Goal: Task Accomplishment & Management: Use online tool/utility

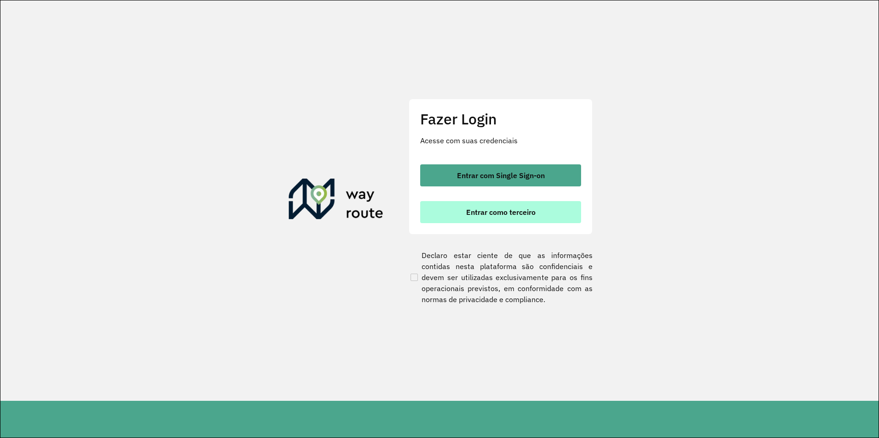
click at [511, 211] on span "Entrar como terceiro" at bounding box center [500, 212] width 69 height 7
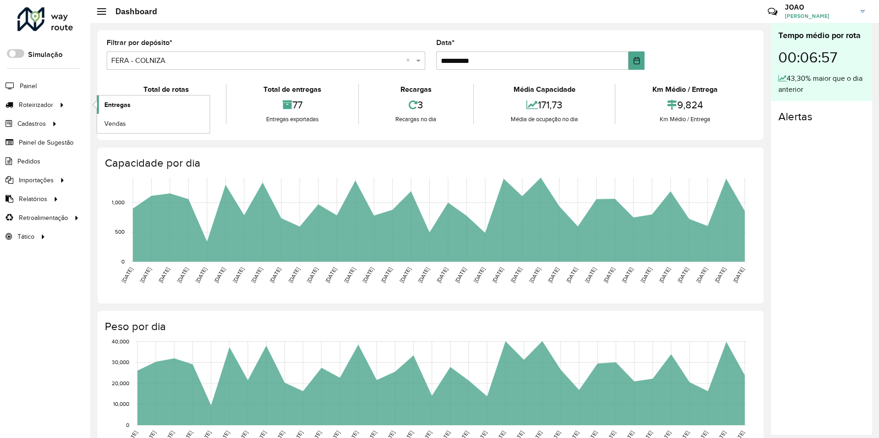
click at [103, 101] on link "Entregas" at bounding box center [153, 105] width 113 height 18
click at [114, 102] on span "Entregas" at bounding box center [117, 105] width 26 height 10
click at [60, 105] on icon at bounding box center [62, 104] width 8 height 14
click at [107, 104] on span "Entregas" at bounding box center [117, 105] width 26 height 10
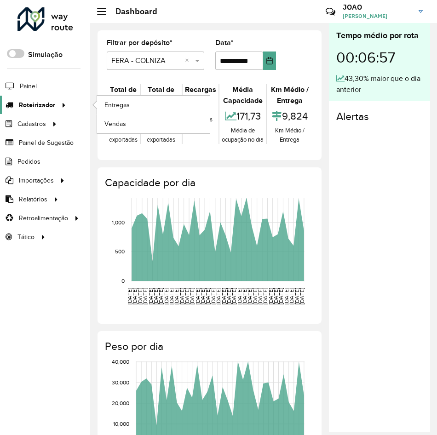
click at [63, 102] on icon at bounding box center [62, 104] width 8 height 14
click at [105, 99] on link "Entregas" at bounding box center [153, 105] width 113 height 18
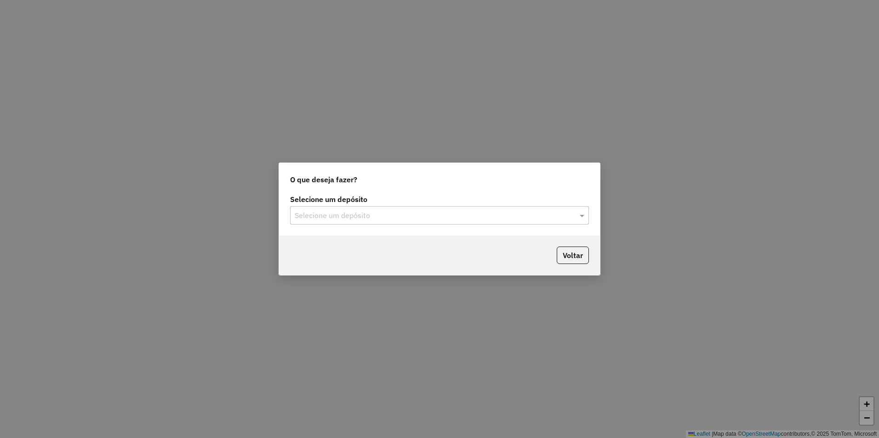
click at [478, 218] on input "text" at bounding box center [430, 215] width 271 height 11
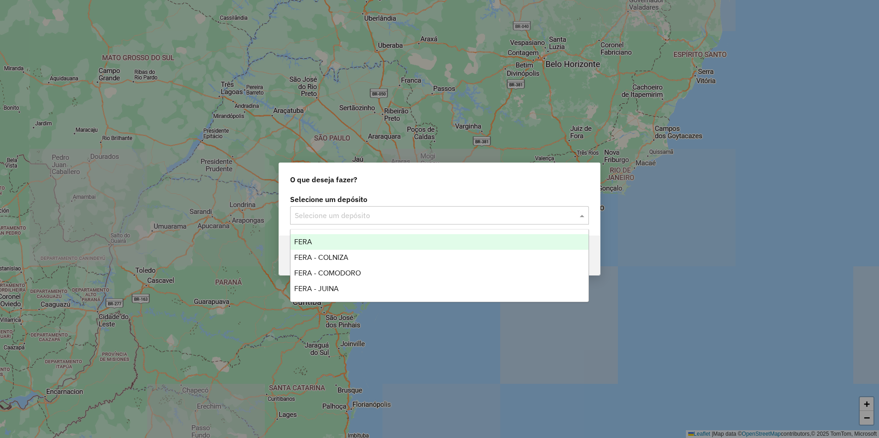
click at [352, 240] on div "FERA" at bounding box center [439, 242] width 298 height 16
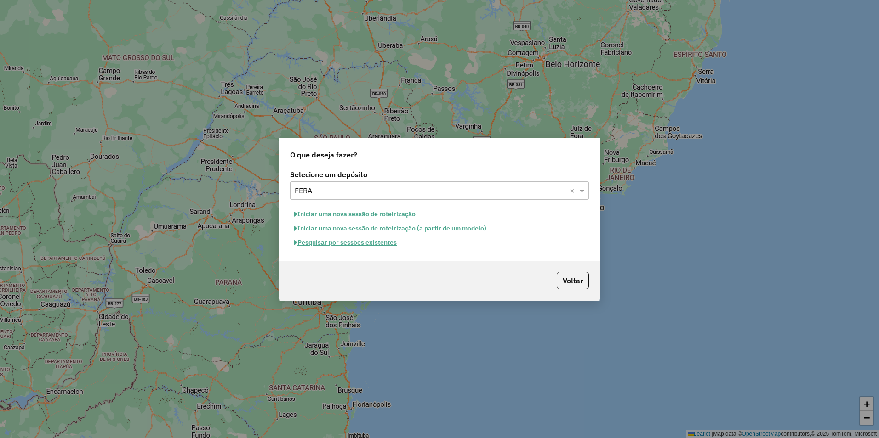
click at [337, 214] on button "Iniciar uma nova sessão de roteirização" at bounding box center [355, 214] width 130 height 14
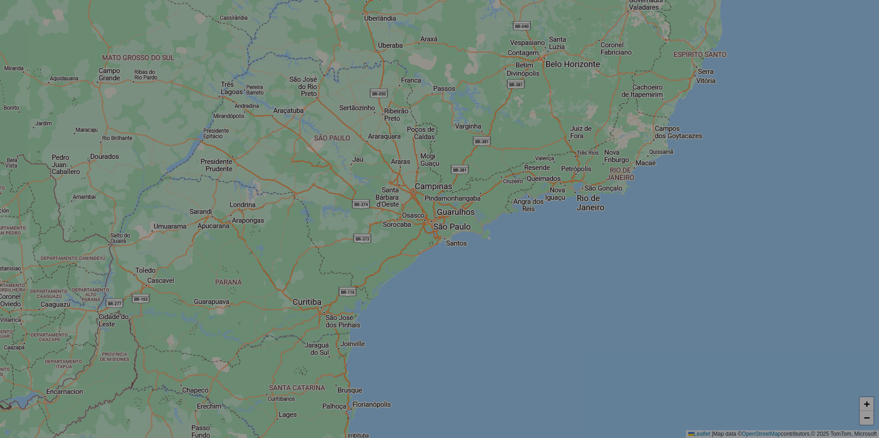
select select "*"
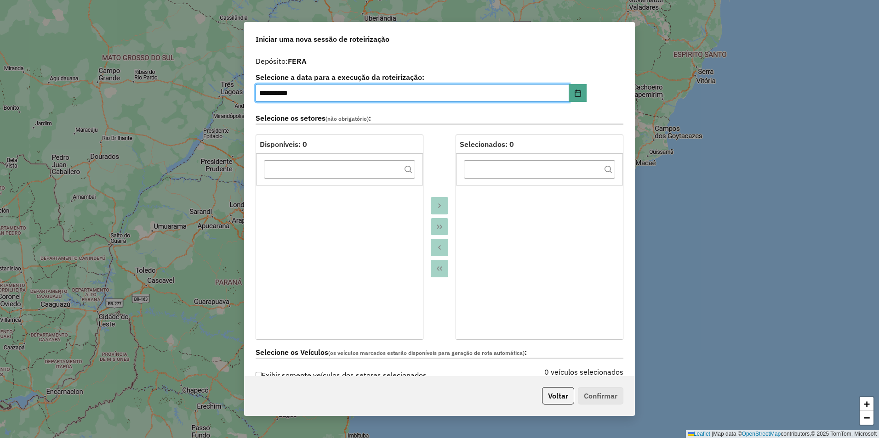
scroll to position [138, 0]
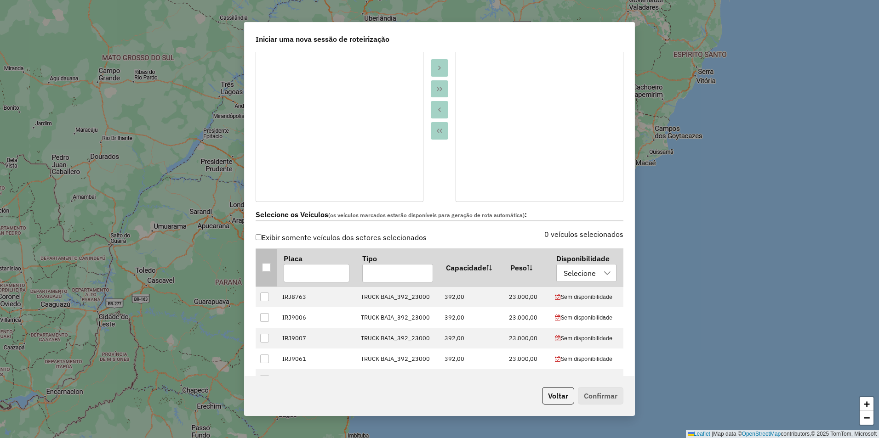
click at [266, 267] on div at bounding box center [266, 267] width 9 height 9
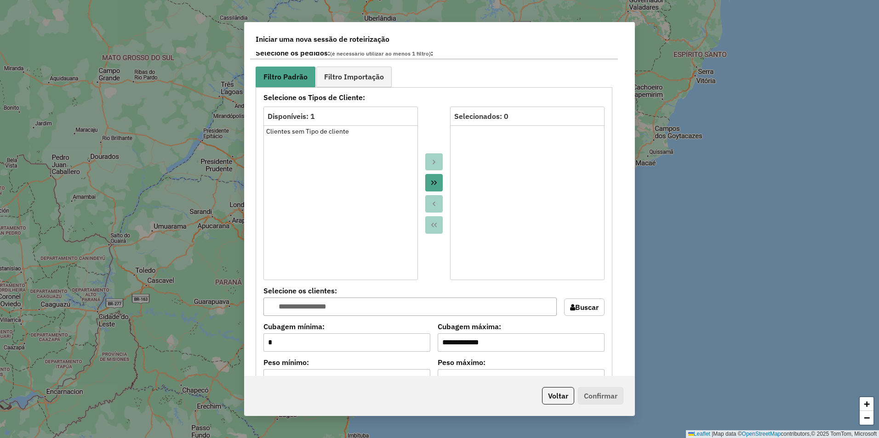
scroll to position [460, 0]
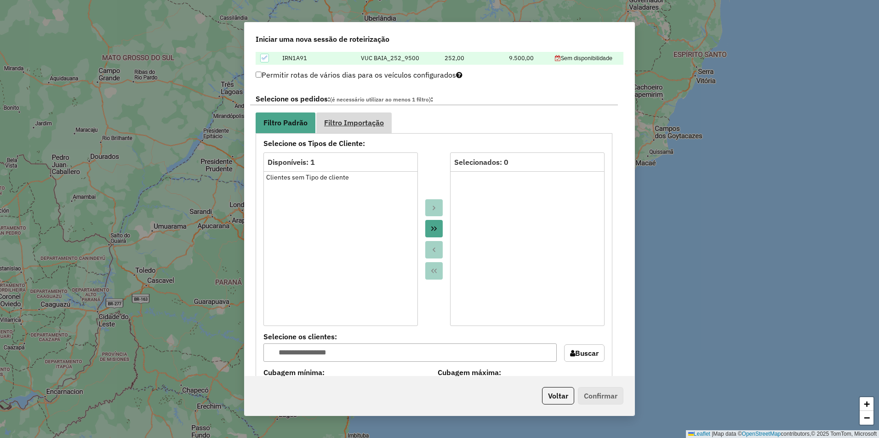
click at [351, 119] on span "Filtro Importação" at bounding box center [354, 122] width 60 height 7
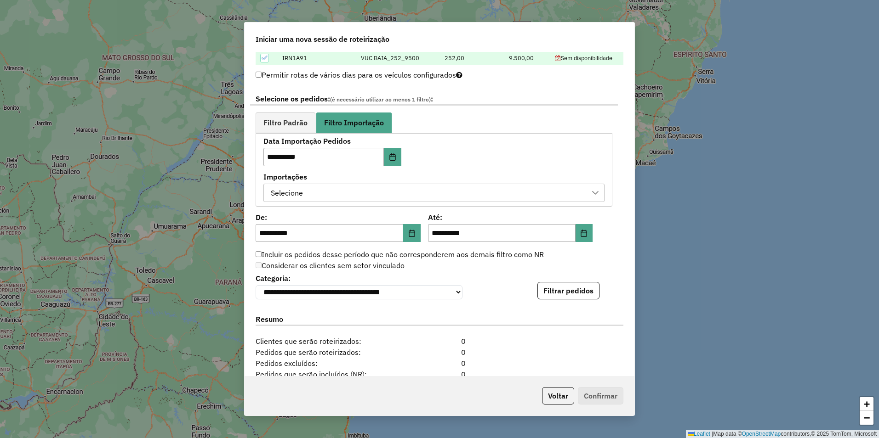
click at [390, 193] on div "Selecione" at bounding box center [426, 192] width 319 height 17
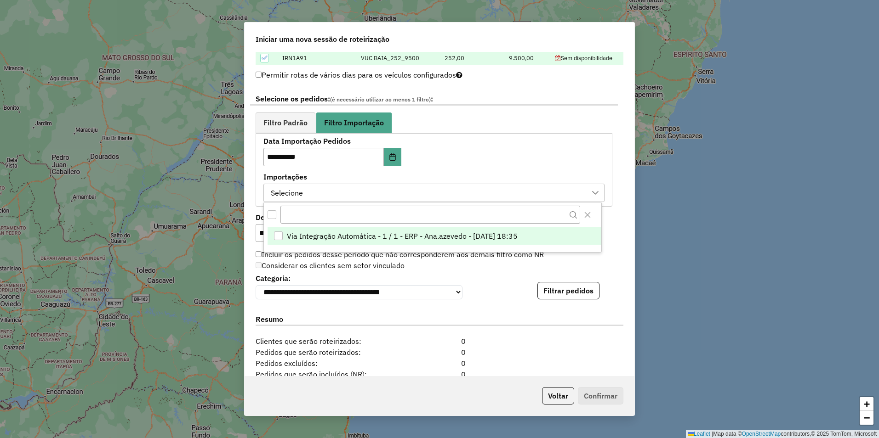
click at [355, 236] on span "Via Integração Automática - 1 / 1 - ERP - Ana.azevedo - 15/08/2025 18:35" at bounding box center [402, 236] width 231 height 11
click at [546, 235] on li "Via Integração Automática - 1 / 1 - ERP - Ana.azevedo - 15/08/2025 18:35" at bounding box center [434, 235] width 334 height 17
click at [454, 229] on li "Via Integração Automática - 1 / 1 - ERP - Ana.azevedo - 15/08/2025 18:35" at bounding box center [434, 235] width 334 height 17
click at [434, 244] on li "Via Integração Automática - 1 / 1 - ERP - Ana.azevedo - 15/08/2025 18:35" at bounding box center [434, 235] width 334 height 17
click at [431, 230] on li "Via Integração Automática - 1 / 1 - ERP - Ana.azevedo - 15/08/2025 18:35" at bounding box center [434, 235] width 334 height 17
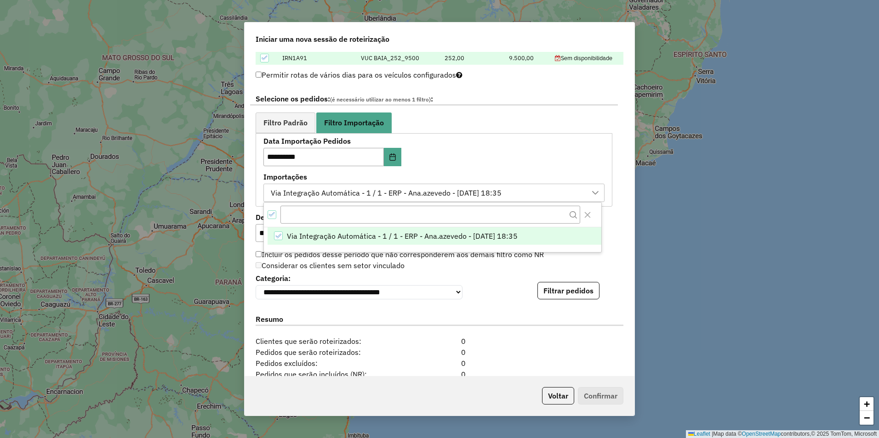
click at [620, 259] on div "**********" at bounding box center [439, 214] width 390 height 325
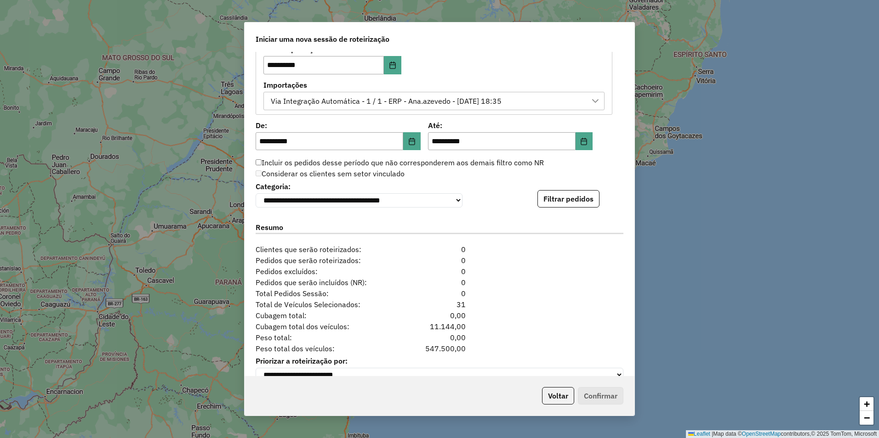
scroll to position [573, 0]
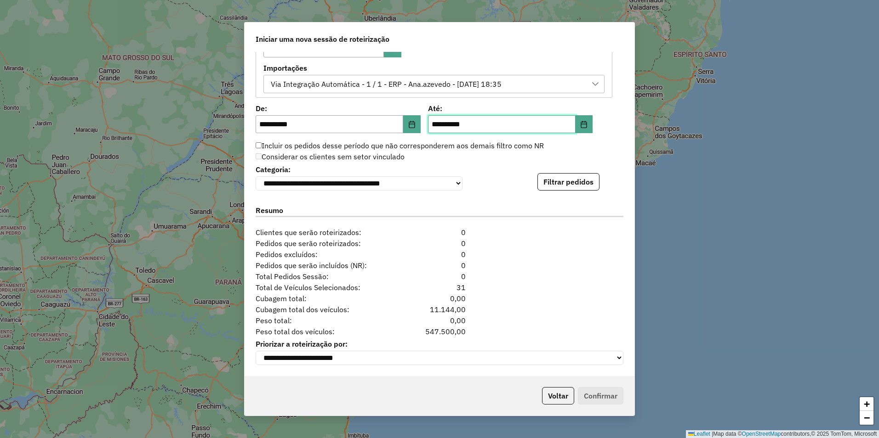
click at [437, 119] on input "**********" at bounding box center [502, 124] width 148 height 18
click at [410, 121] on icon "Choose Date" at bounding box center [411, 124] width 7 height 7
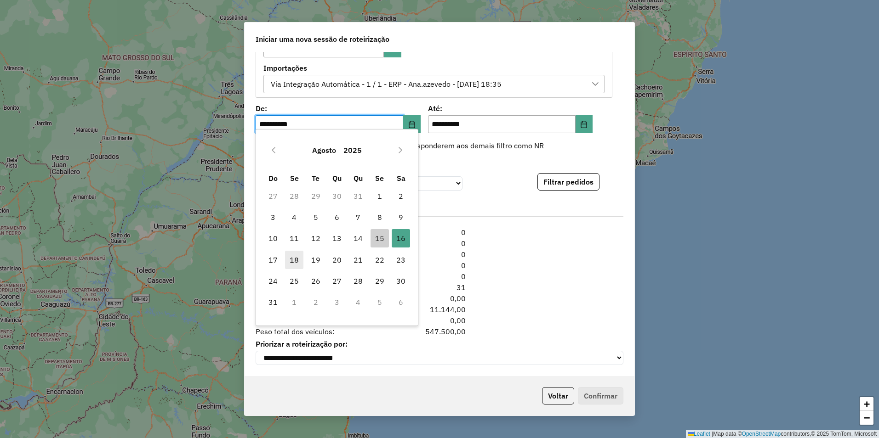
click at [297, 259] on span "18" at bounding box center [294, 260] width 18 height 18
type input "**********"
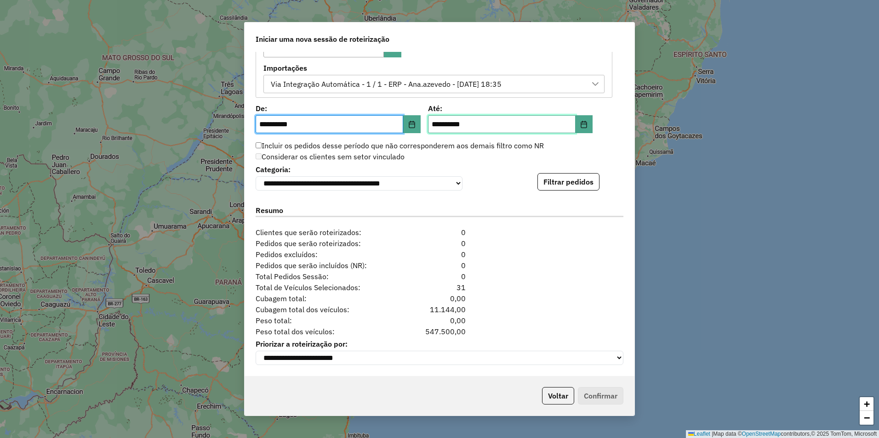
click at [493, 119] on input "**********" at bounding box center [502, 124] width 148 height 18
click at [579, 180] on button "Filtrar pedidos" at bounding box center [568, 181] width 62 height 17
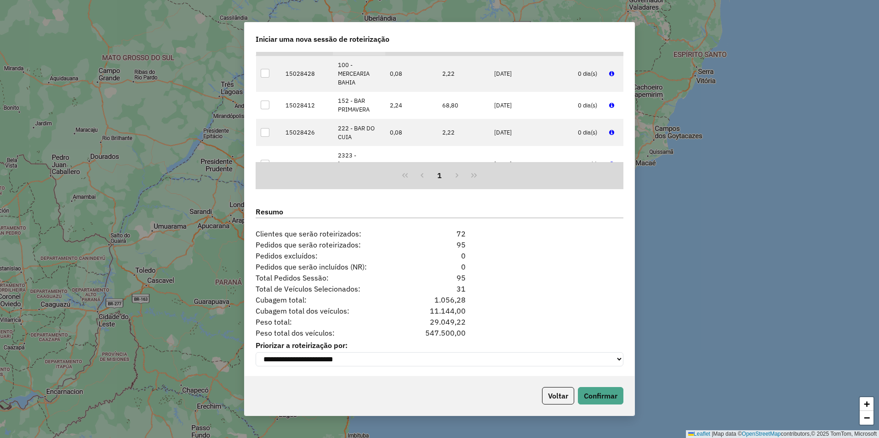
scroll to position [762, 0]
click at [604, 392] on button "Confirmar" at bounding box center [600, 395] width 45 height 17
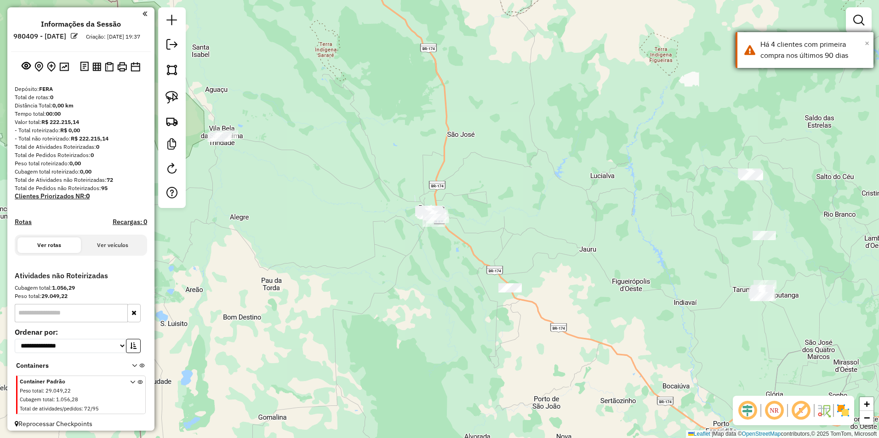
click at [864, 41] on span "×" at bounding box center [866, 43] width 5 height 10
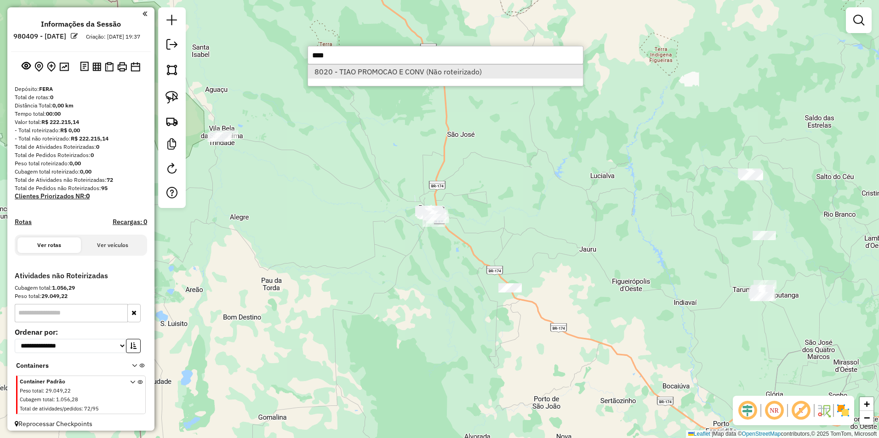
type input "****"
click at [402, 74] on li "8020 - TIAO PROMOCAO E CONV (Não roteirizado)" at bounding box center [445, 72] width 275 height 14
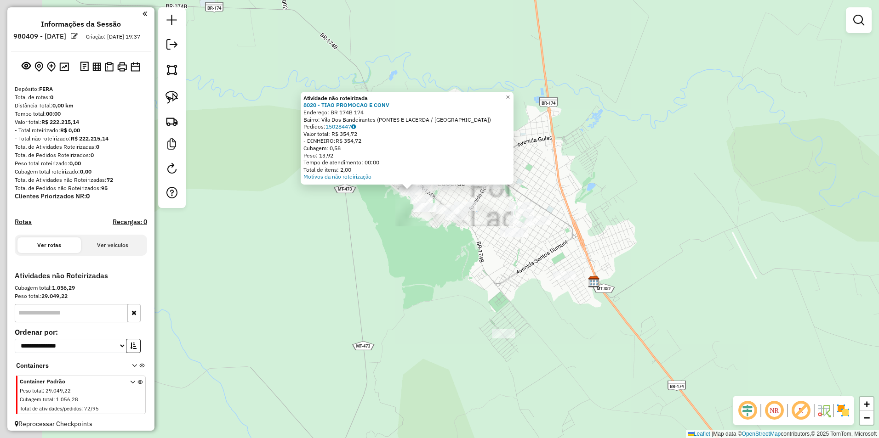
drag, startPoint x: 402, startPoint y: 192, endPoint x: 459, endPoint y: 314, distance: 135.1
click at [459, 314] on div "Atividade não roteirizada 8020 - TIAO PROMOCAO E CONV Endereço: BR 174B 174 Bai…" at bounding box center [439, 219] width 879 height 438
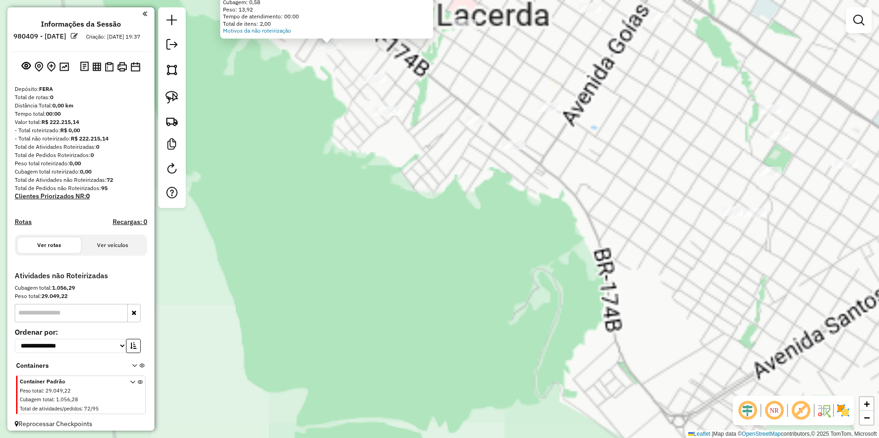
drag, startPoint x: 397, startPoint y: 184, endPoint x: 426, endPoint y: 355, distance: 173.3
click at [426, 355] on div "Atividade não roteirizada 8020 - TIAO PROMOCAO E CONV Endereço: BR 174B 174 Bai…" at bounding box center [439, 219] width 879 height 438
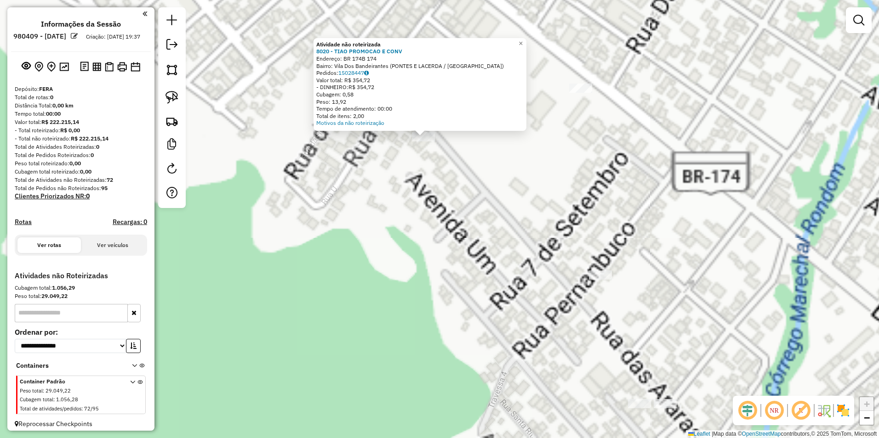
drag, startPoint x: 398, startPoint y: 362, endPoint x: 412, endPoint y: 391, distance: 31.9
click at [412, 391] on div "Atividade não roteirizada 8020 - TIAO PROMOCAO E CONV Endereço: BR 174B 174 Bai…" at bounding box center [439, 219] width 879 height 438
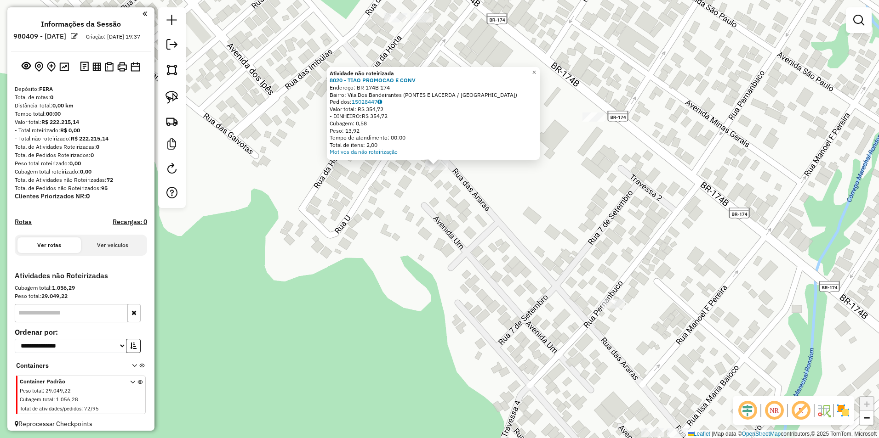
drag, startPoint x: 177, startPoint y: 91, endPoint x: 187, endPoint y: 94, distance: 10.6
click at [178, 90] on link at bounding box center [172, 97] width 20 height 20
drag, startPoint x: 408, startPoint y: 189, endPoint x: 472, endPoint y: 188, distance: 64.8
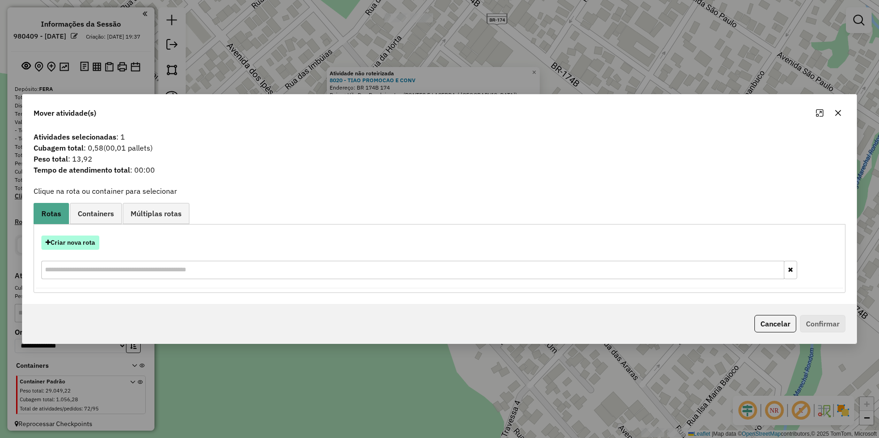
click at [83, 245] on button "Criar nova rota" at bounding box center [70, 243] width 58 height 14
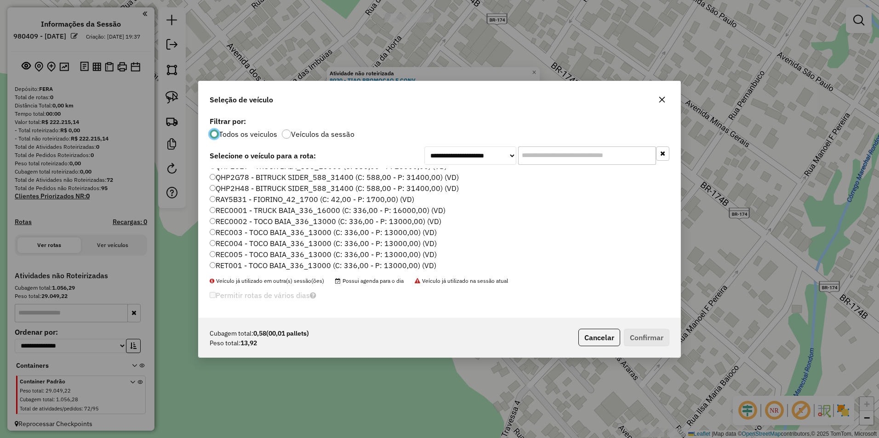
scroll to position [230, 0]
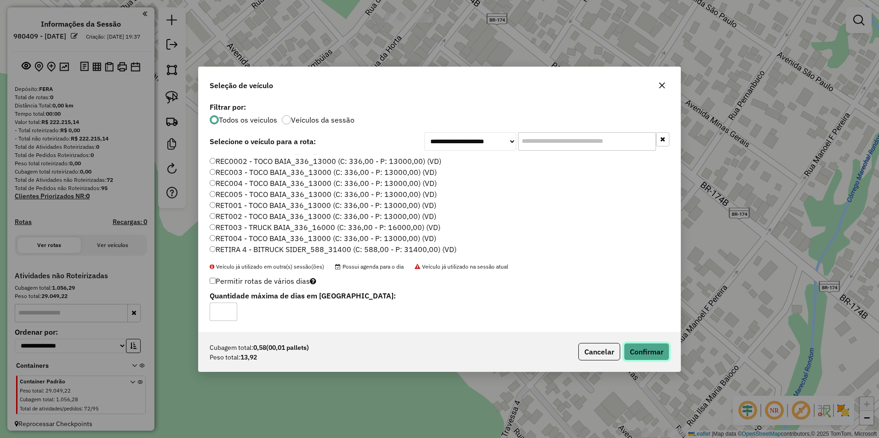
click at [651, 350] on button "Confirmar" at bounding box center [646, 351] width 45 height 17
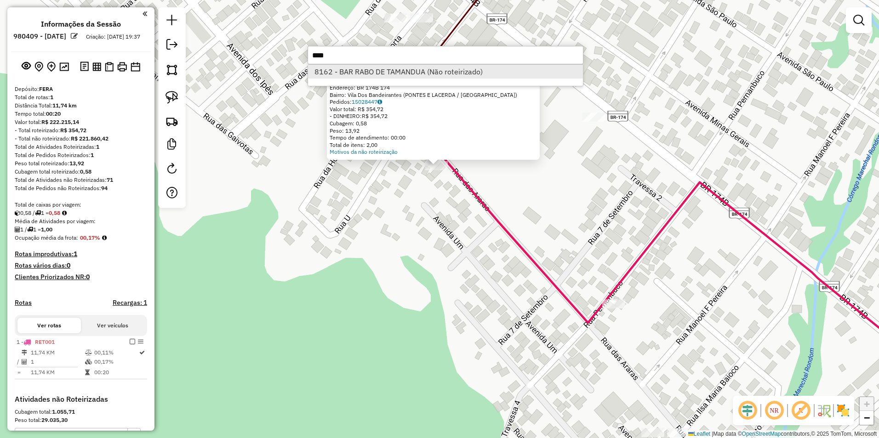
type input "****"
click at [413, 73] on li "8162 - BAR RABO DE TAMANDUA (Não roteirizado)" at bounding box center [445, 72] width 275 height 14
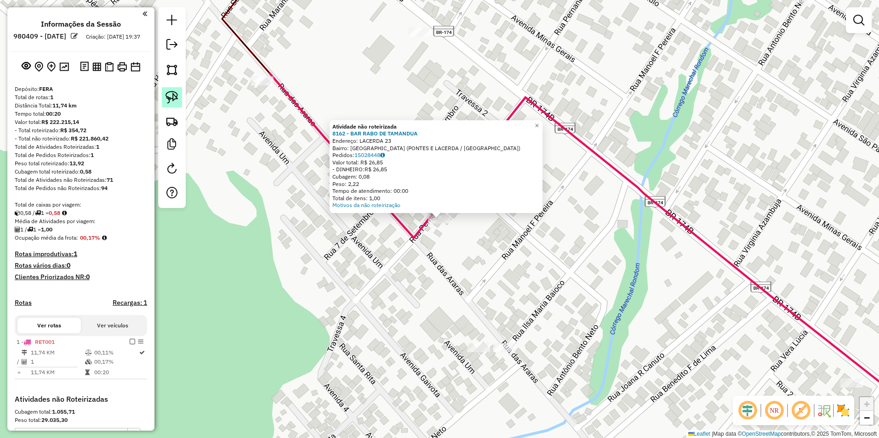
drag, startPoint x: 174, startPoint y: 94, endPoint x: 181, endPoint y: 97, distance: 7.9
click at [174, 94] on img at bounding box center [171, 97] width 13 height 13
drag, startPoint x: 427, startPoint y: 244, endPoint x: 465, endPoint y: 230, distance: 39.7
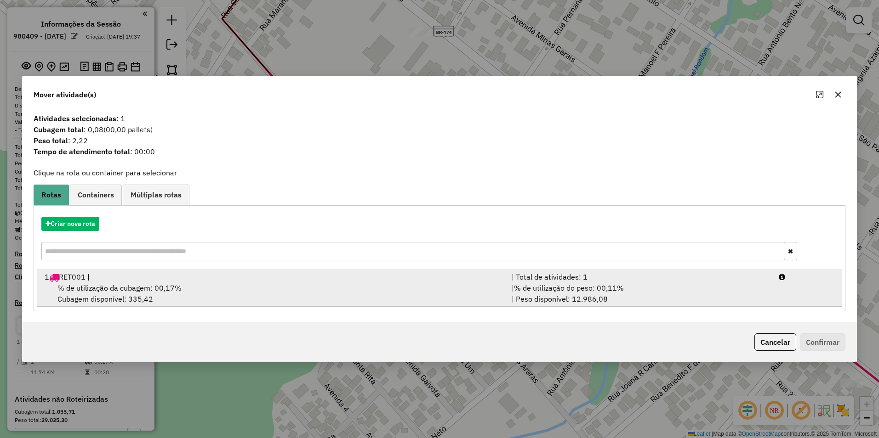
click at [176, 289] on span "% de utilização da cubagem: 00,17%" at bounding box center [119, 288] width 124 height 9
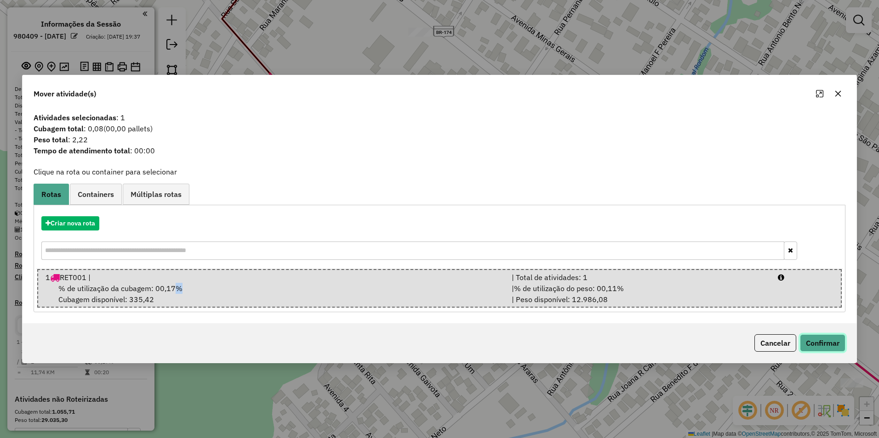
click at [833, 348] on button "Confirmar" at bounding box center [822, 343] width 45 height 17
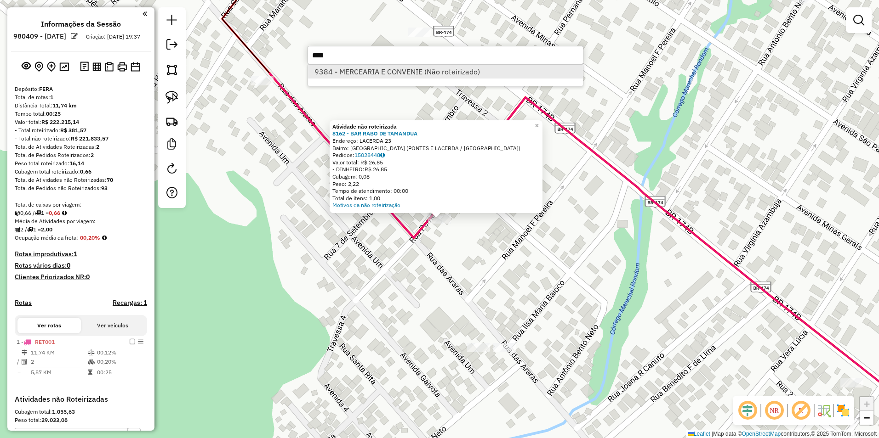
type input "****"
click at [393, 75] on li "9384 - MERCEARIA E CONVENIE (Não roteirizado)" at bounding box center [445, 72] width 275 height 14
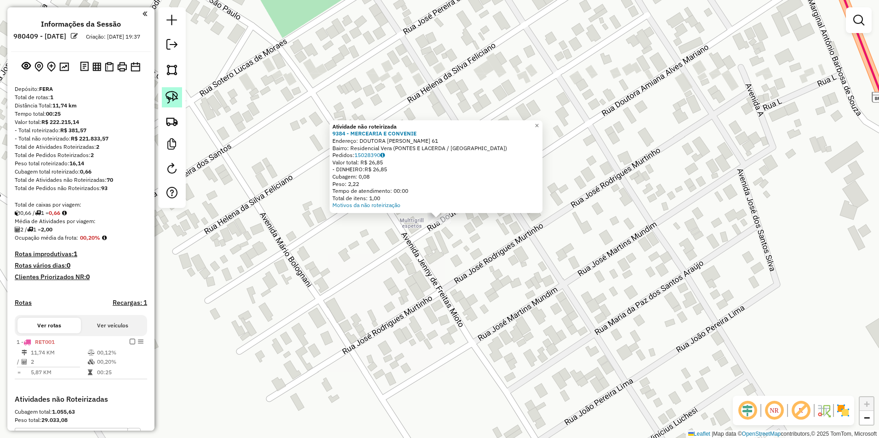
click at [176, 98] on img at bounding box center [171, 97] width 13 height 13
drag, startPoint x: 418, startPoint y: 229, endPoint x: 460, endPoint y: 250, distance: 47.5
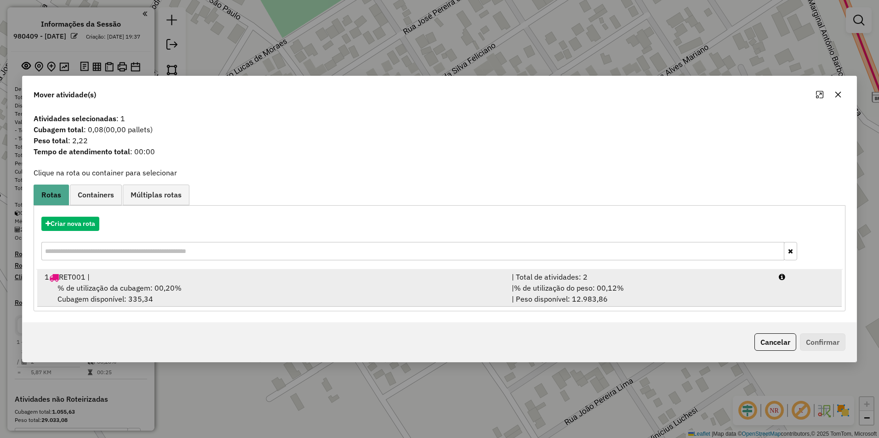
click at [213, 294] on div "% de utilização da cubagem: 00,20% Cubagem disponível: 335,34" at bounding box center [272, 294] width 467 height 22
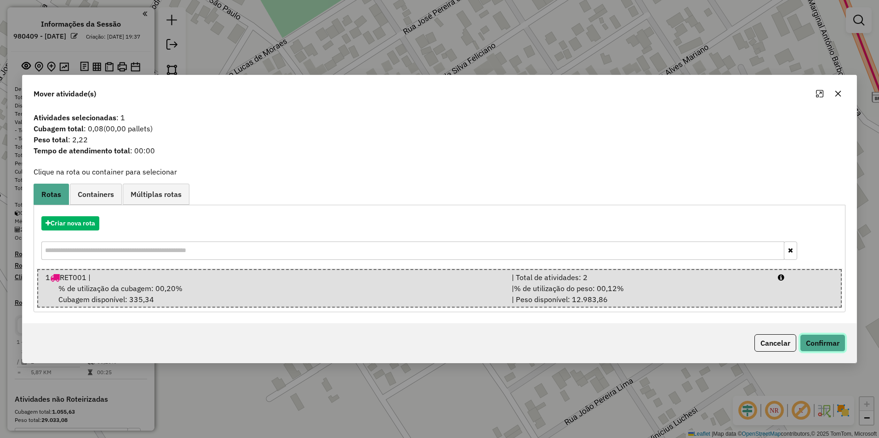
click at [816, 342] on button "Confirmar" at bounding box center [822, 343] width 45 height 17
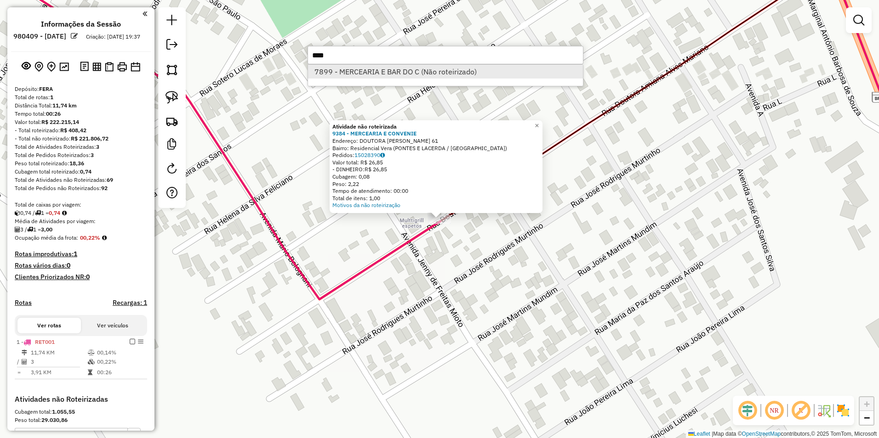
type input "****"
click at [434, 77] on li "7899 - MERCEARIA E BAR DO C (Não roteirizado)" at bounding box center [445, 72] width 275 height 14
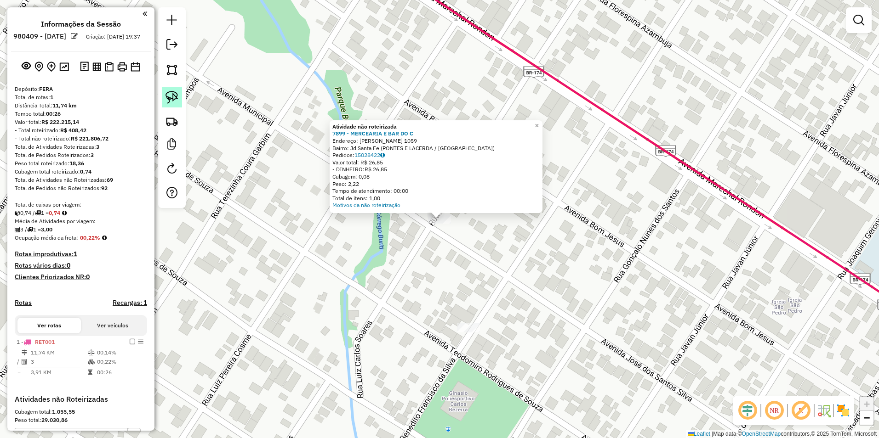
click at [164, 96] on link at bounding box center [172, 97] width 20 height 20
drag, startPoint x: 416, startPoint y: 227, endPoint x: 447, endPoint y: 233, distance: 32.0
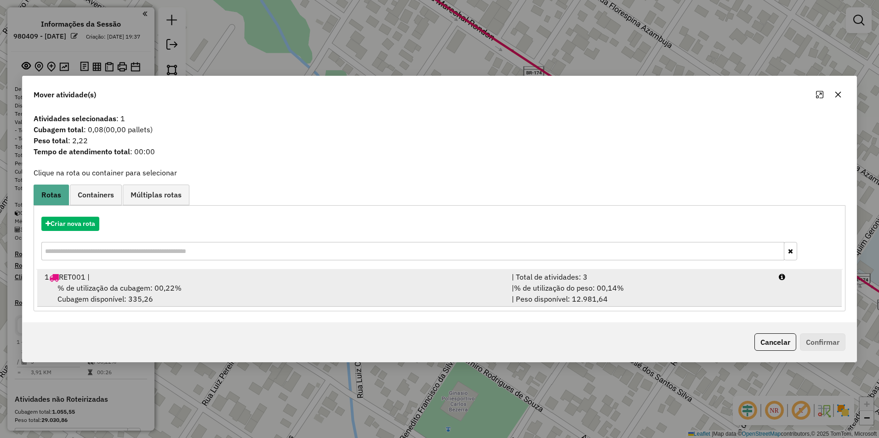
click at [174, 291] on span "% de utilização da cubagem: 00,22%" at bounding box center [119, 288] width 124 height 9
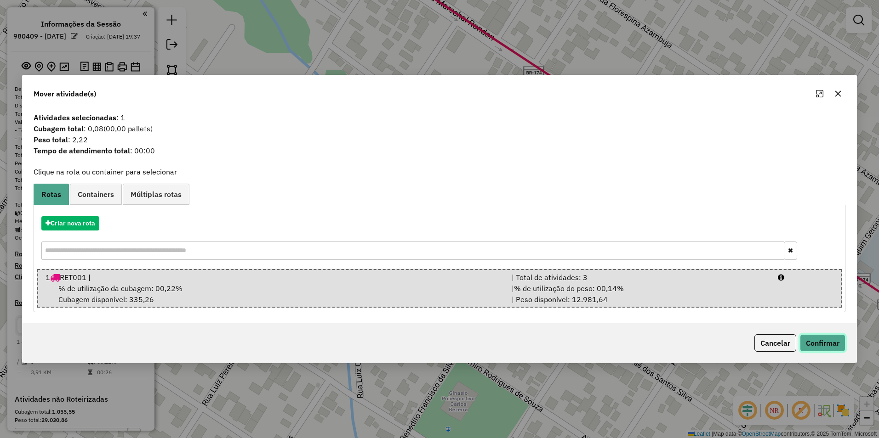
click at [824, 344] on button "Confirmar" at bounding box center [822, 343] width 45 height 17
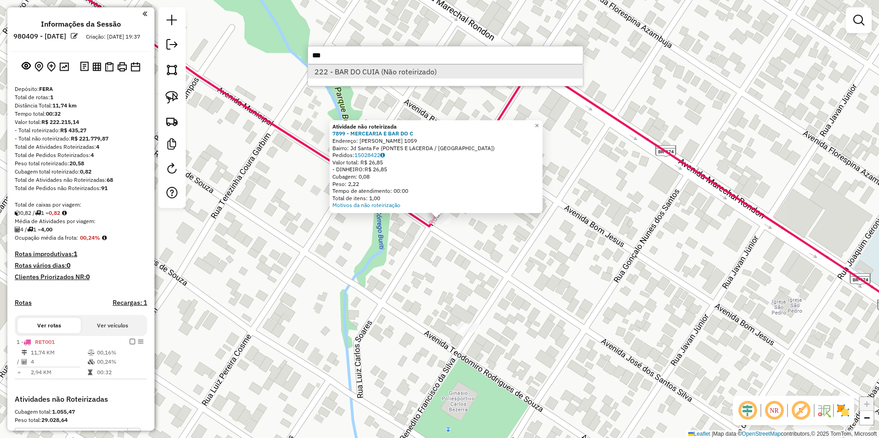
type input "***"
click at [407, 70] on li "222 - BAR DO CUIA (Não roteirizado)" at bounding box center [445, 72] width 275 height 14
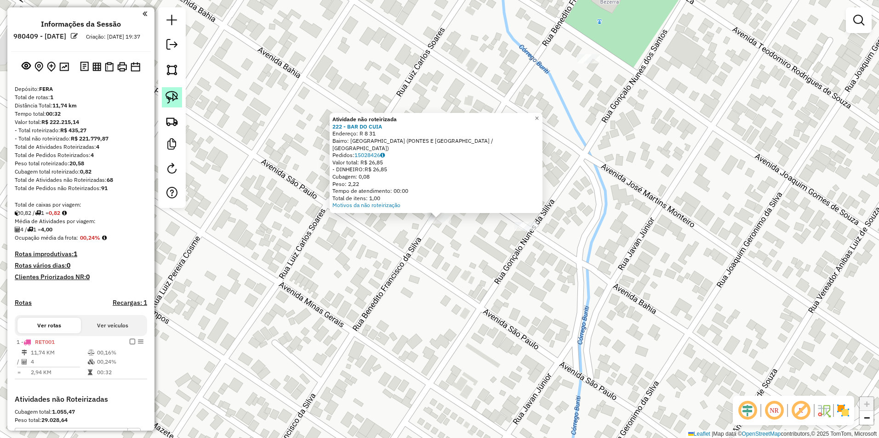
click at [169, 95] on img at bounding box center [171, 97] width 13 height 13
drag, startPoint x: 419, startPoint y: 240, endPoint x: 473, endPoint y: 237, distance: 54.8
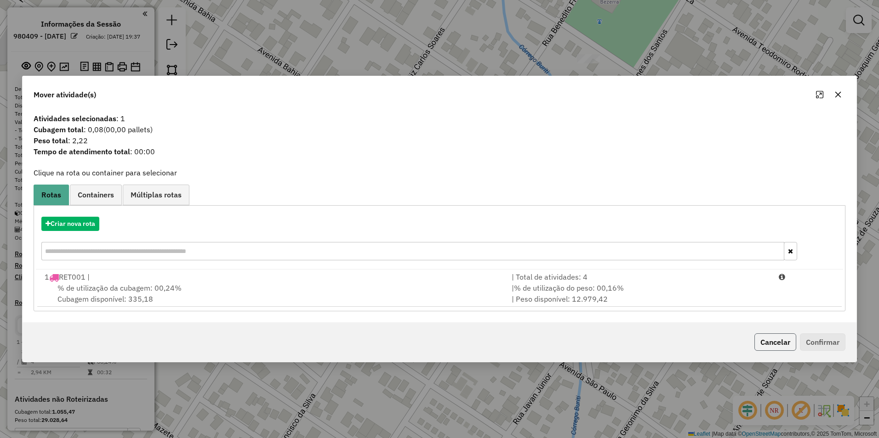
click at [778, 346] on button "Cancelar" at bounding box center [775, 342] width 42 height 17
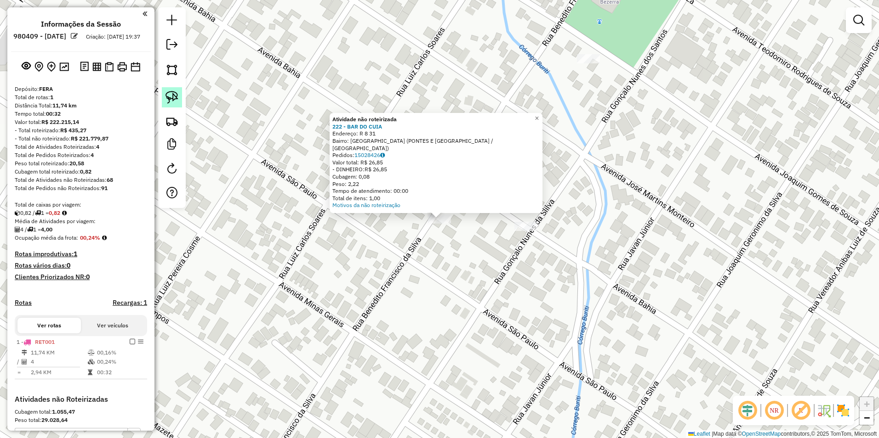
click at [178, 93] on img at bounding box center [171, 97] width 13 height 13
drag, startPoint x: 417, startPoint y: 234, endPoint x: 462, endPoint y: 246, distance: 46.9
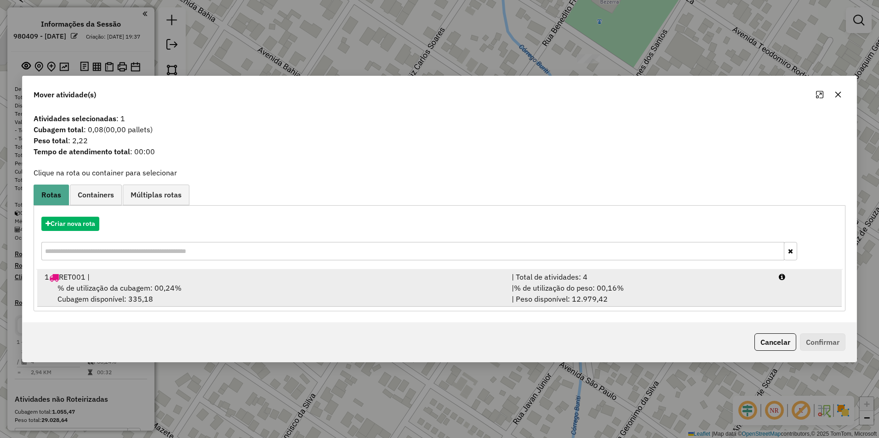
drag, startPoint x: 135, startPoint y: 290, endPoint x: 148, endPoint y: 290, distance: 12.9
click at [135, 289] on span "% de utilização da cubagem: 00,24%" at bounding box center [119, 288] width 124 height 9
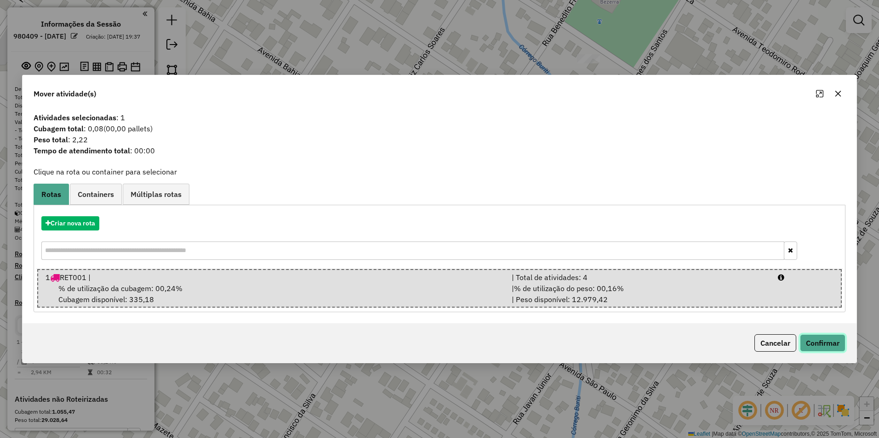
click at [817, 346] on button "Confirmar" at bounding box center [822, 343] width 45 height 17
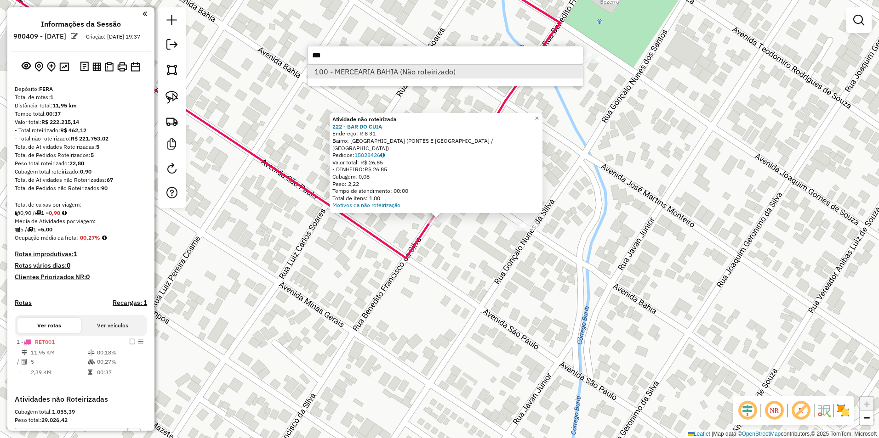
type input "***"
click at [351, 78] on li "100 - MERCEARIA BAHIA (Não roteirizado)" at bounding box center [445, 72] width 275 height 14
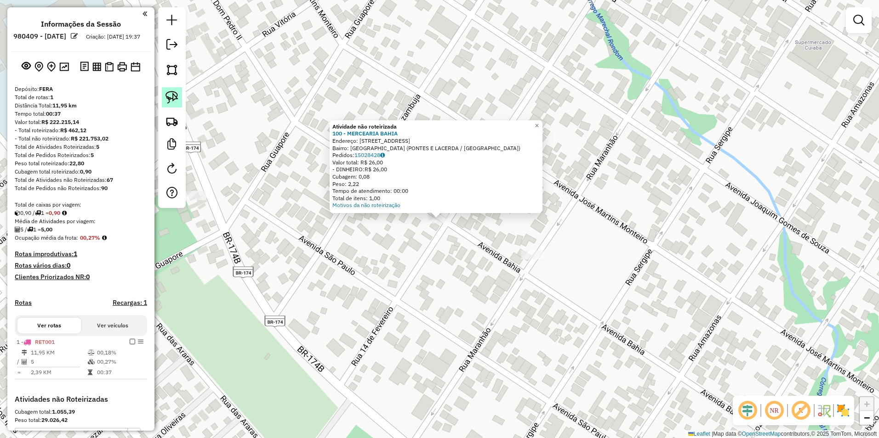
click at [171, 92] on img at bounding box center [171, 97] width 13 height 13
drag, startPoint x: 420, startPoint y: 236, endPoint x: 466, endPoint y: 238, distance: 46.0
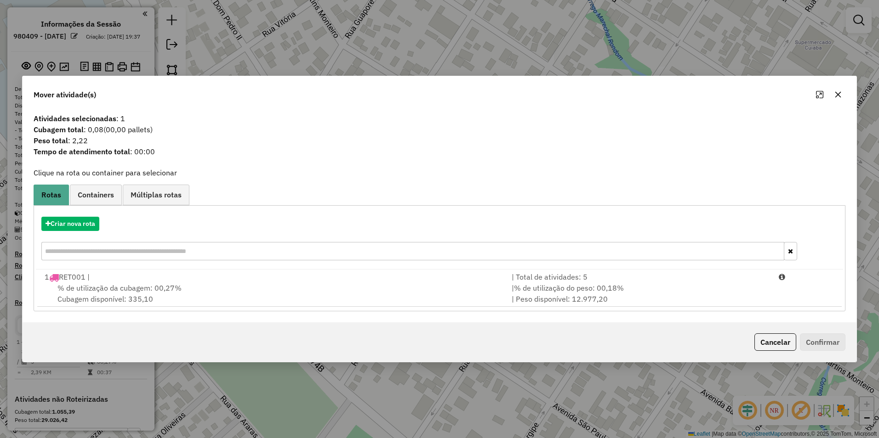
click at [150, 288] on span "% de utilização da cubagem: 00,27%" at bounding box center [119, 288] width 124 height 9
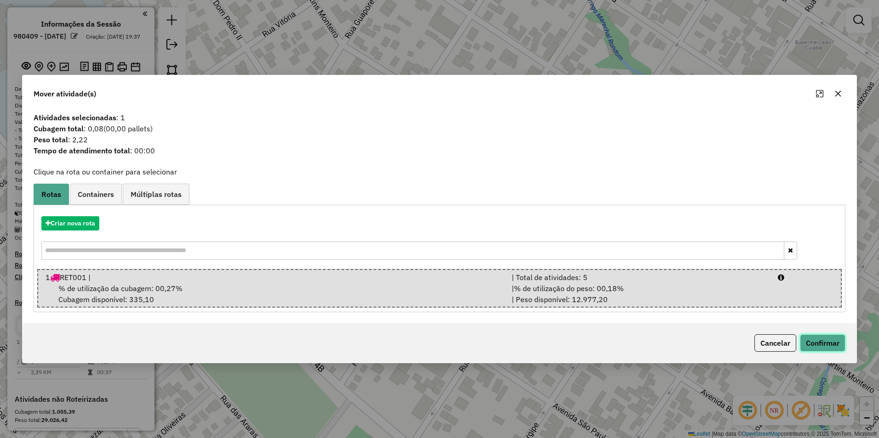
click at [821, 341] on button "Confirmar" at bounding box center [822, 343] width 45 height 17
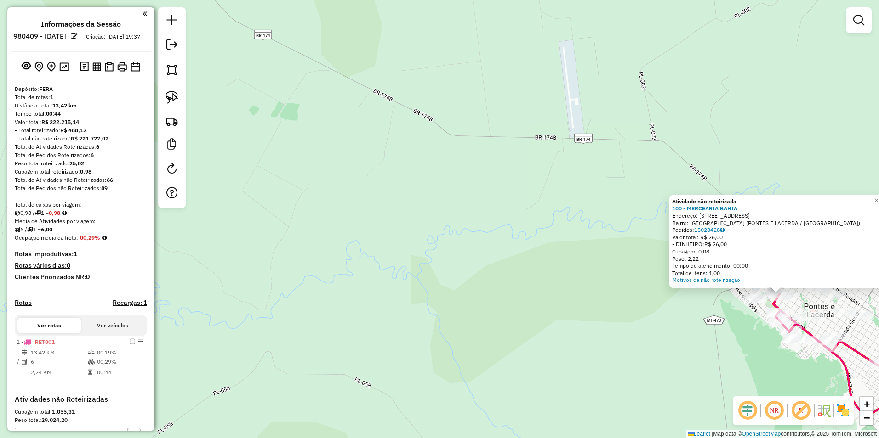
drag, startPoint x: 665, startPoint y: 355, endPoint x: 567, endPoint y: 305, distance: 110.6
click at [567, 305] on div "Atividade não roteirizada 100 - MERCEARIA BAHIA Endereço: AVENIDA BAHIA 220 Bai…" at bounding box center [439, 219] width 879 height 438
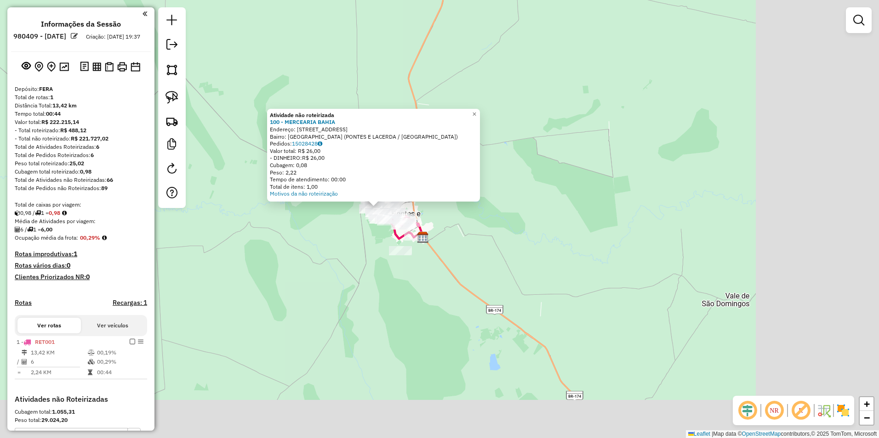
drag, startPoint x: 544, startPoint y: 335, endPoint x: 431, endPoint y: 247, distance: 143.1
click at [388, 247] on div "Atividade não roteirizada 100 - MERCEARIA BAHIA Endereço: AVENIDA BAHIA 220 Bai…" at bounding box center [439, 219] width 879 height 438
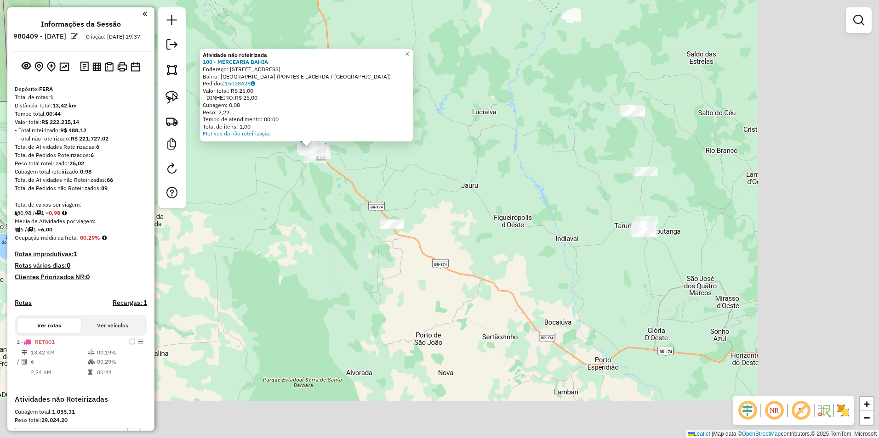
drag, startPoint x: 753, startPoint y: 357, endPoint x: 535, endPoint y: 254, distance: 240.5
click at [537, 254] on div "Atividade não roteirizada 100 - MERCEARIA BAHIA Endereço: AVENIDA BAHIA 220 Bai…" at bounding box center [439, 219] width 879 height 438
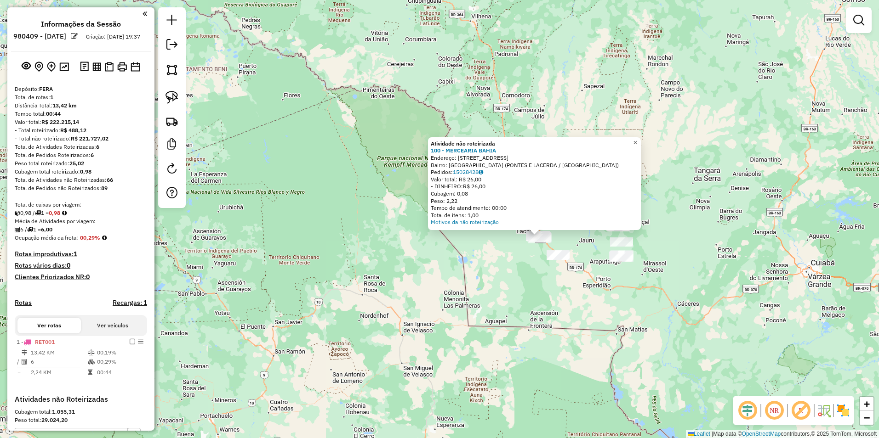
click at [637, 142] on span "×" at bounding box center [635, 143] width 4 height 8
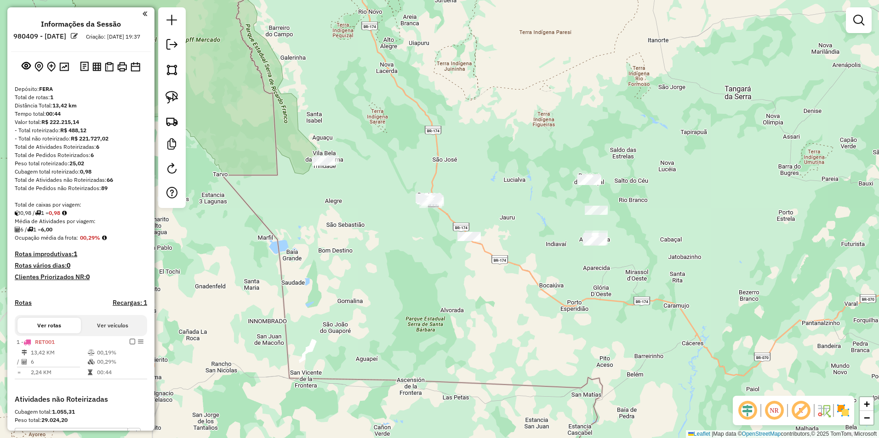
drag, startPoint x: 670, startPoint y: 227, endPoint x: 651, endPoint y: 278, distance: 54.8
click at [651, 278] on div "Janela de atendimento Grade de atendimento Capacidade Transportadoras Veículos …" at bounding box center [439, 219] width 879 height 438
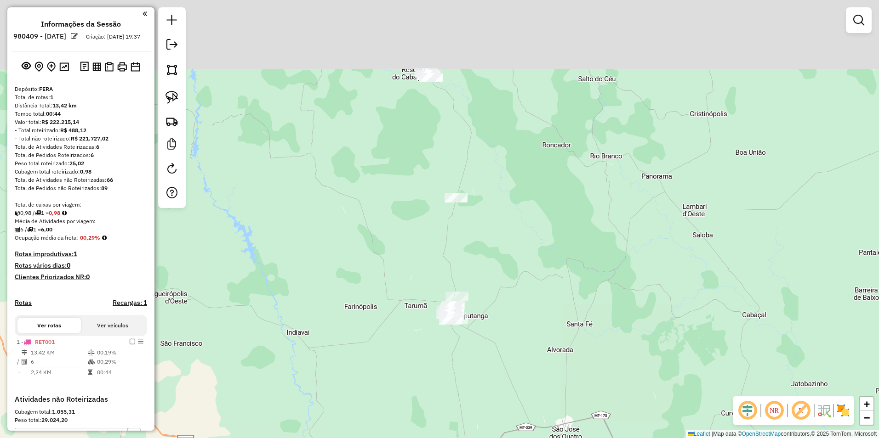
drag, startPoint x: 609, startPoint y: 324, endPoint x: 617, endPoint y: 365, distance: 41.3
click at [617, 365] on div "Janela de atendimento Grade de atendimento Capacidade Transportadoras Veículos …" at bounding box center [439, 219] width 879 height 438
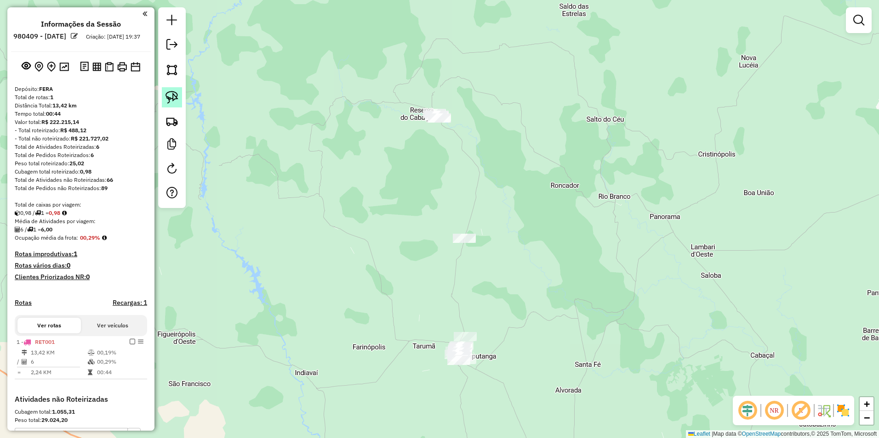
click at [171, 98] on img at bounding box center [171, 97] width 13 height 13
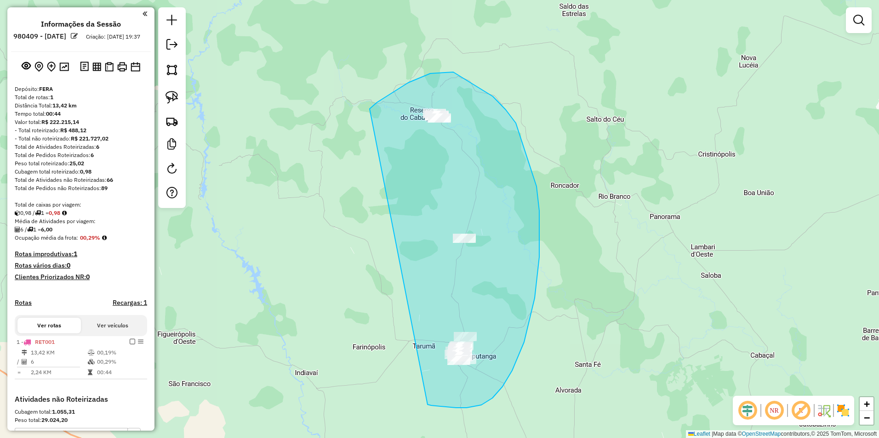
drag, startPoint x: 369, startPoint y: 109, endPoint x: 427, endPoint y: 405, distance: 301.6
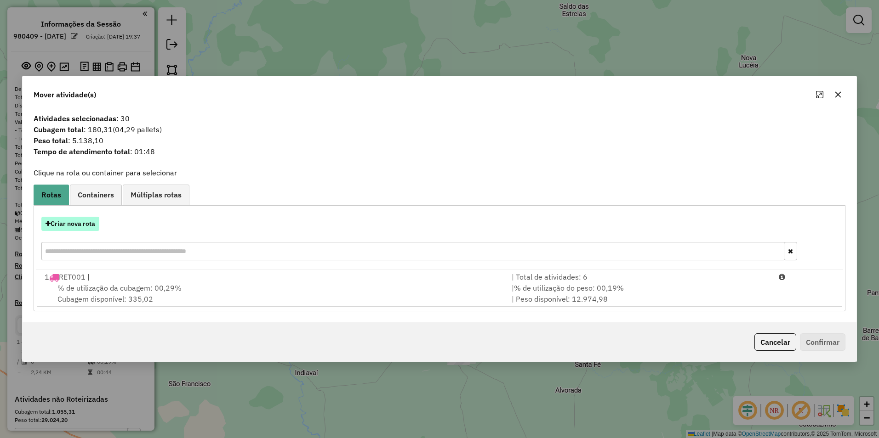
click at [71, 221] on button "Criar nova rota" at bounding box center [70, 224] width 58 height 14
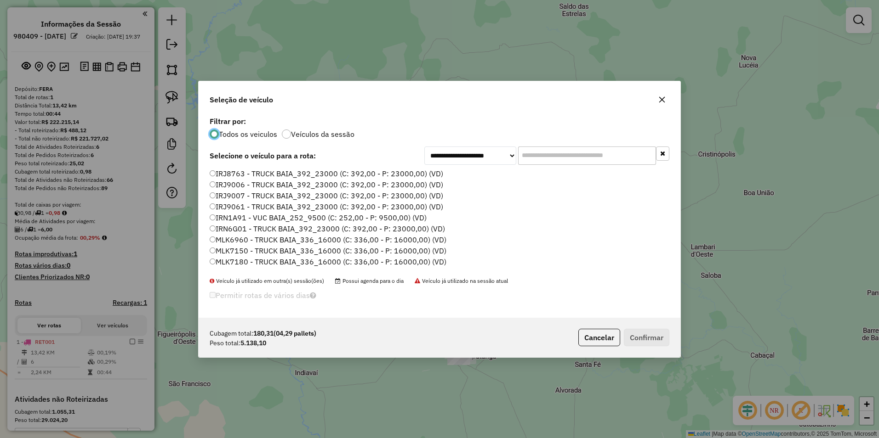
scroll to position [5, 3]
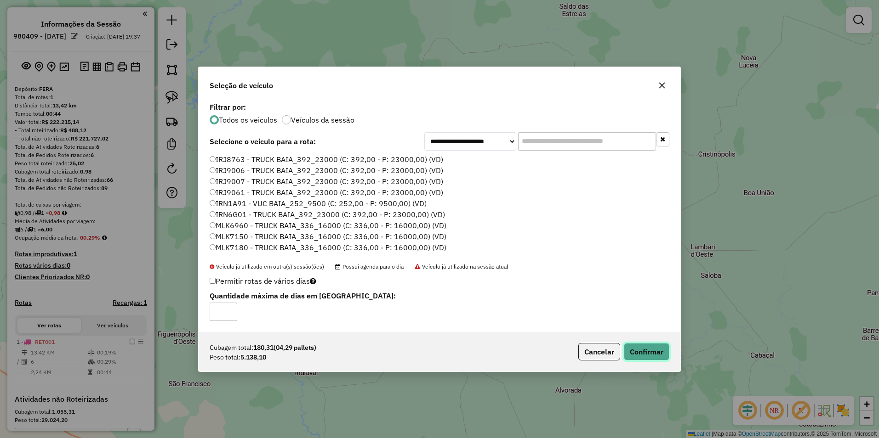
click at [638, 351] on button "Confirmar" at bounding box center [646, 351] width 45 height 17
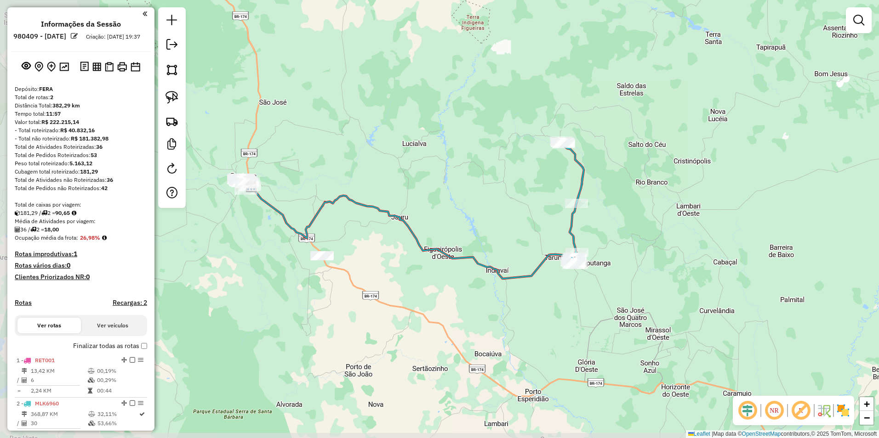
drag, startPoint x: 360, startPoint y: 414, endPoint x: 512, endPoint y: 309, distance: 184.3
click at [512, 309] on div "Janela de atendimento Grade de atendimento Capacidade Transportadoras Veículos …" at bounding box center [439, 219] width 879 height 438
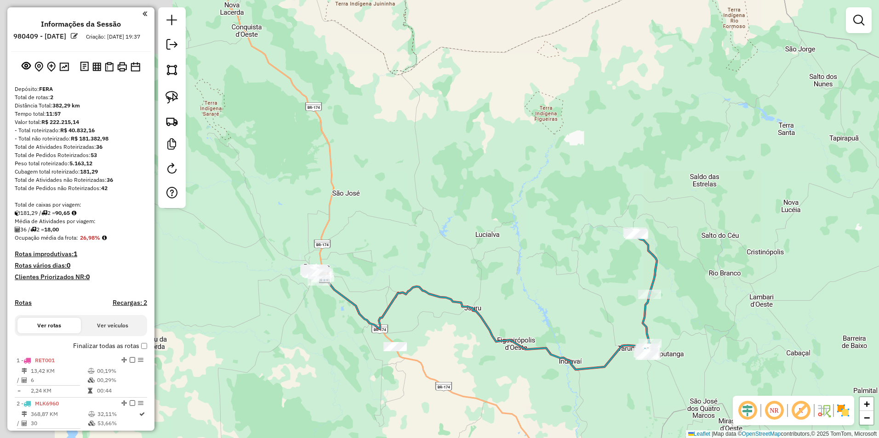
drag, startPoint x: 436, startPoint y: 347, endPoint x: 449, endPoint y: 358, distance: 17.3
click at [449, 358] on div "Janela de atendimento Grade de atendimento Capacidade Transportadoras Veículos …" at bounding box center [439, 219] width 879 height 438
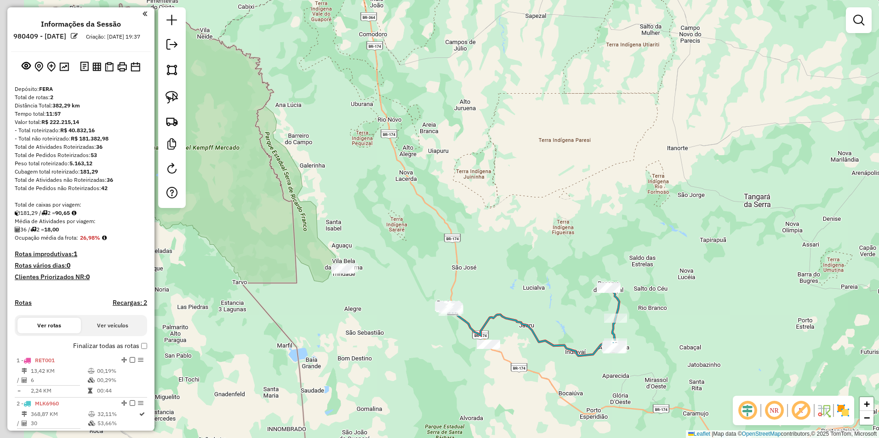
drag, startPoint x: 442, startPoint y: 297, endPoint x: 512, endPoint y: 303, distance: 71.0
click at [512, 303] on div "Janela de atendimento Grade de atendimento Capacidade Transportadoras Veículos …" at bounding box center [439, 219] width 879 height 438
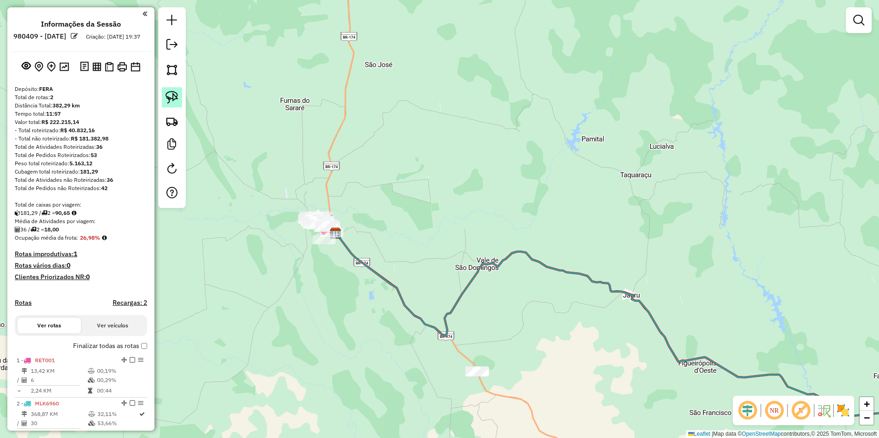
click at [168, 100] on img at bounding box center [171, 97] width 13 height 13
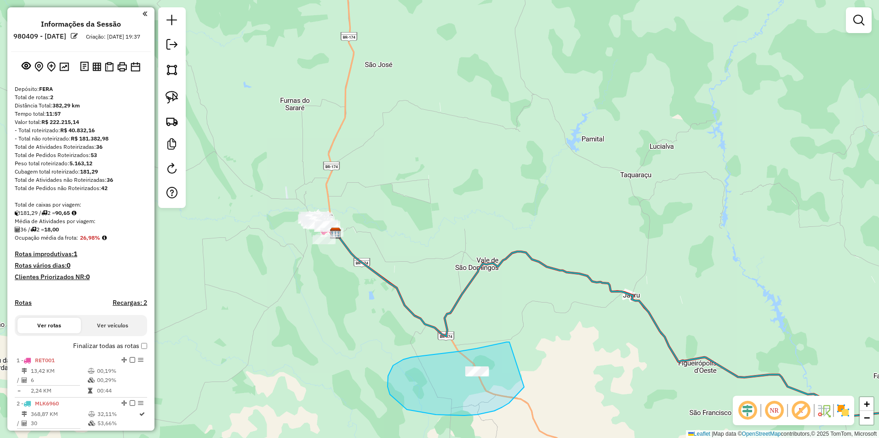
drag, startPoint x: 460, startPoint y: 352, endPoint x: 524, endPoint y: 386, distance: 72.8
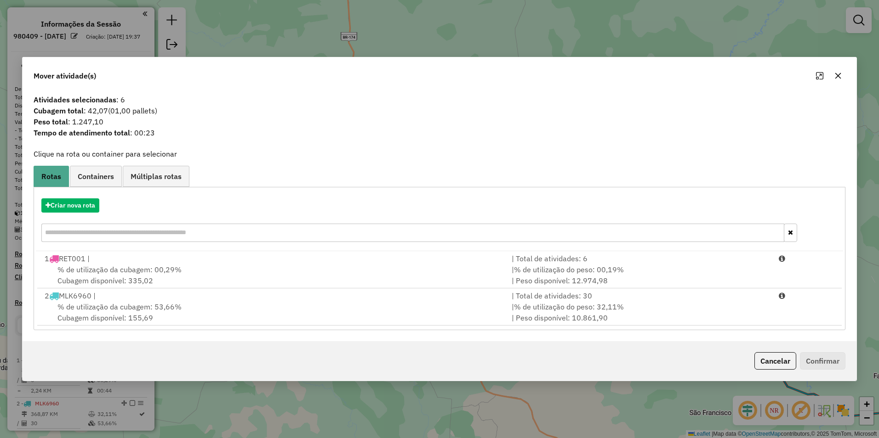
click at [839, 75] on icon "button" at bounding box center [838, 76] width 6 height 6
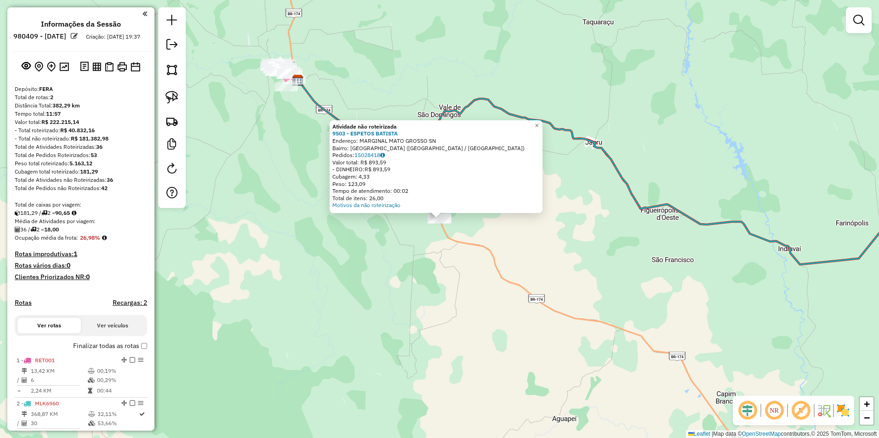
click at [343, 274] on div "Atividade não roteirizada 9503 - ESPETOS BATISTA Endereço: MARGINAL MATO GROSSO…" at bounding box center [439, 219] width 879 height 438
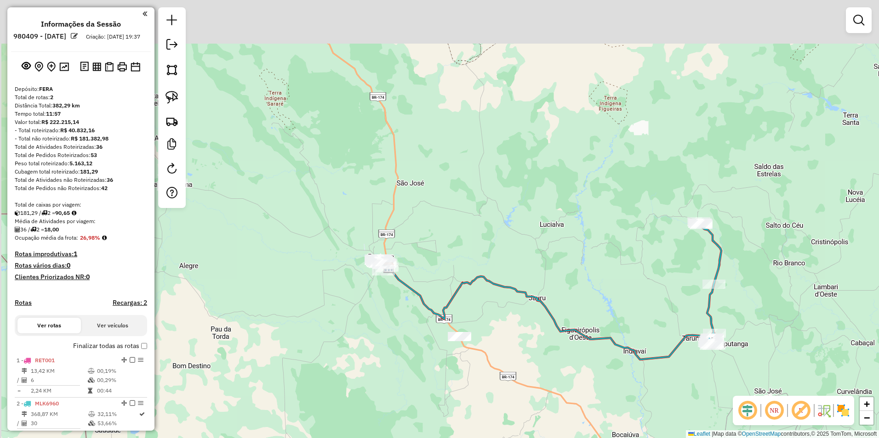
drag, startPoint x: 524, startPoint y: 316, endPoint x: 554, endPoint y: 380, distance: 70.5
click at [554, 380] on div "Janela de atendimento Grade de atendimento Capacidade Transportadoras Veículos …" at bounding box center [439, 219] width 879 height 438
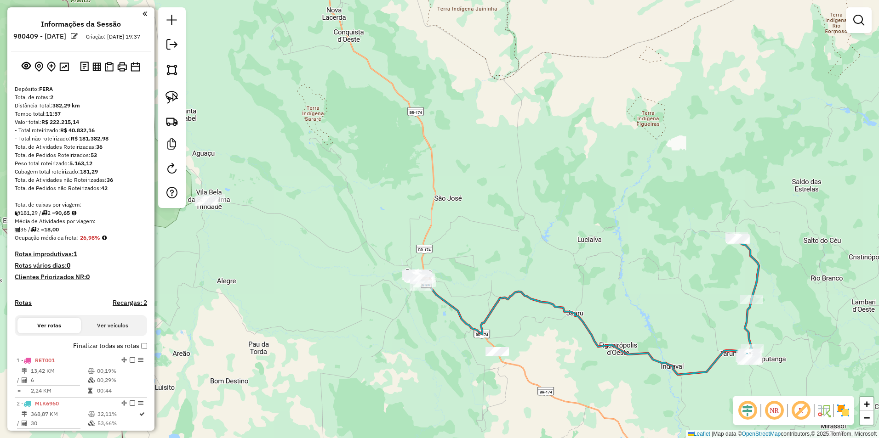
drag, startPoint x: 358, startPoint y: 324, endPoint x: 489, endPoint y: 361, distance: 136.4
click at [486, 360] on div "Janela de atendimento Grade de atendimento Capacidade Transportadoras Veículos …" at bounding box center [439, 219] width 879 height 438
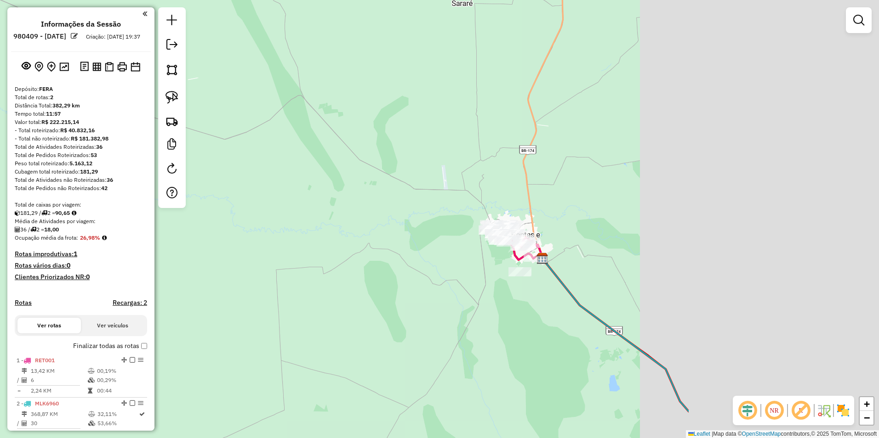
drag, startPoint x: 652, startPoint y: 343, endPoint x: 369, endPoint y: 356, distance: 283.8
click at [369, 356] on div "Janela de atendimento Grade de atendimento Capacidade Transportadoras Veículos …" at bounding box center [439, 219] width 879 height 438
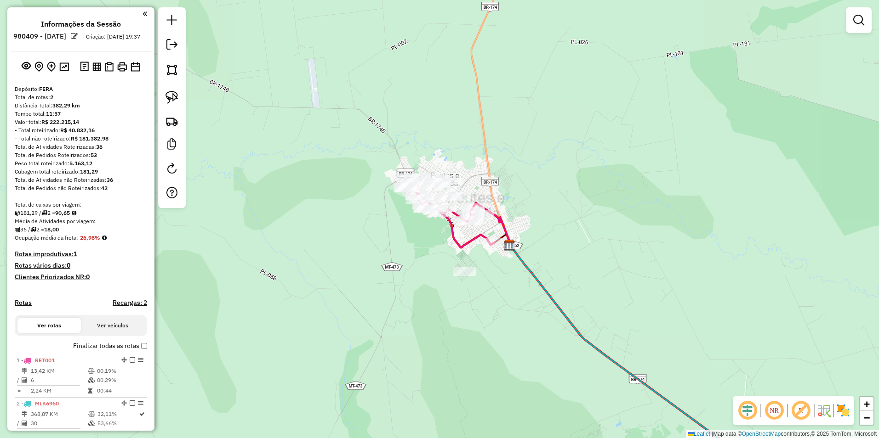
drag, startPoint x: 494, startPoint y: 358, endPoint x: 462, endPoint y: 410, distance: 60.2
click at [462, 410] on div "Janela de atendimento Grade de atendimento Capacidade Transportadoras Veículos …" at bounding box center [439, 219] width 879 height 438
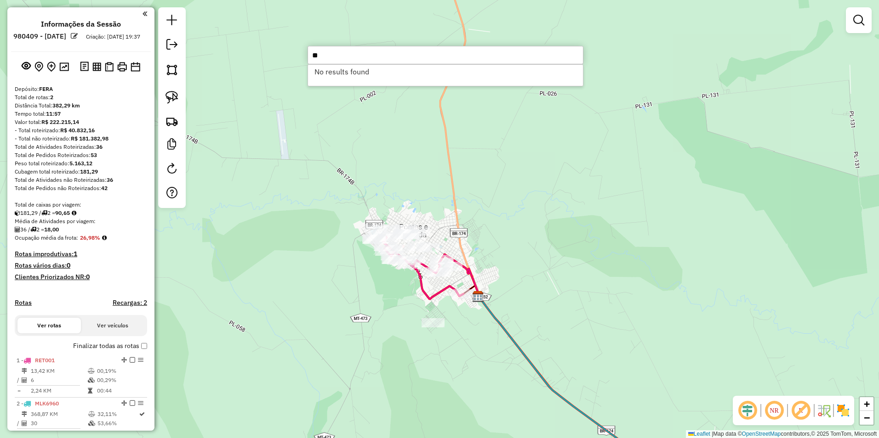
type input "*"
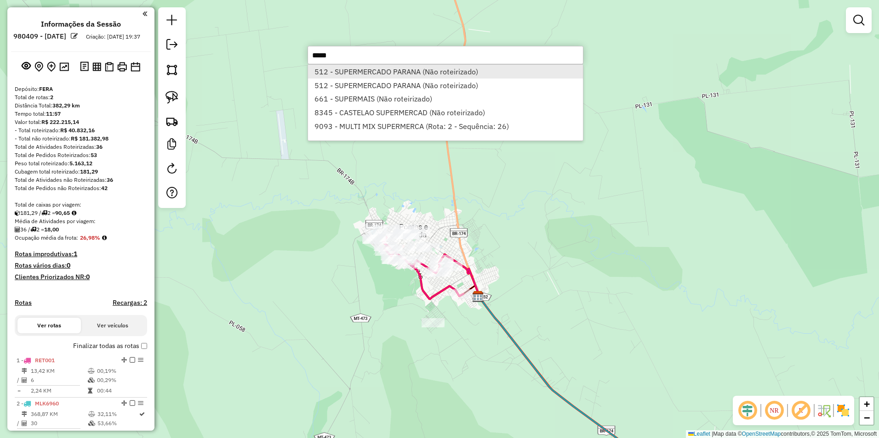
type input "*****"
click at [407, 73] on li "512 - SUPERMERCADO PARANA (Não roteirizado)" at bounding box center [445, 72] width 275 height 14
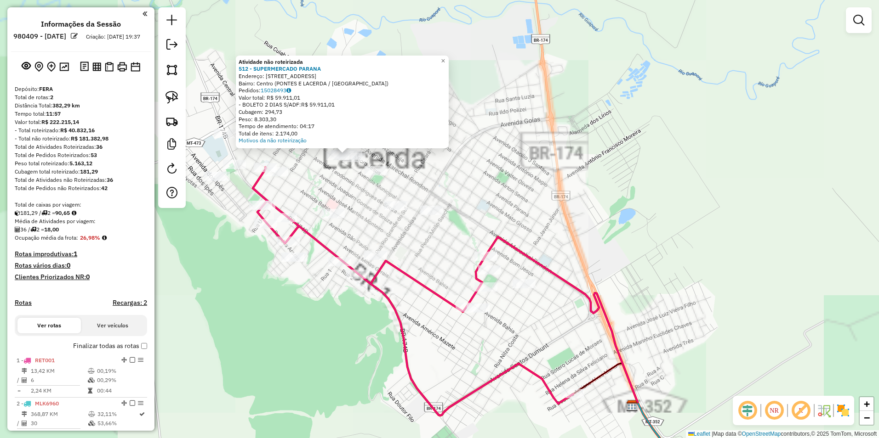
drag, startPoint x: 534, startPoint y: 244, endPoint x: 680, endPoint y: 269, distance: 147.3
click at [680, 269] on div "Atividade não roteirizada 512 - SUPERMERCADO PARANA Endereço: R PERNAMBUCO 806 …" at bounding box center [439, 219] width 879 height 438
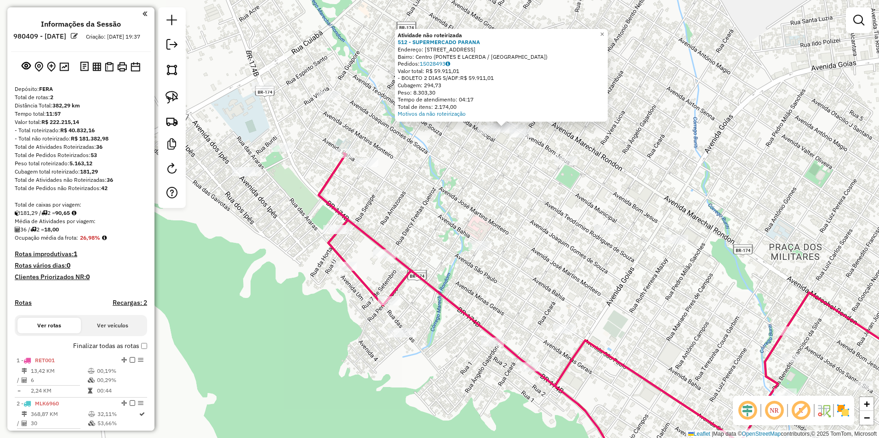
drag, startPoint x: 511, startPoint y: 183, endPoint x: 525, endPoint y: 284, distance: 101.6
click at [525, 284] on div "Atividade não roteirizada 512 - SUPERMERCADO PARANA Endereço: R PERNAMBUCO 806 …" at bounding box center [439, 219] width 879 height 438
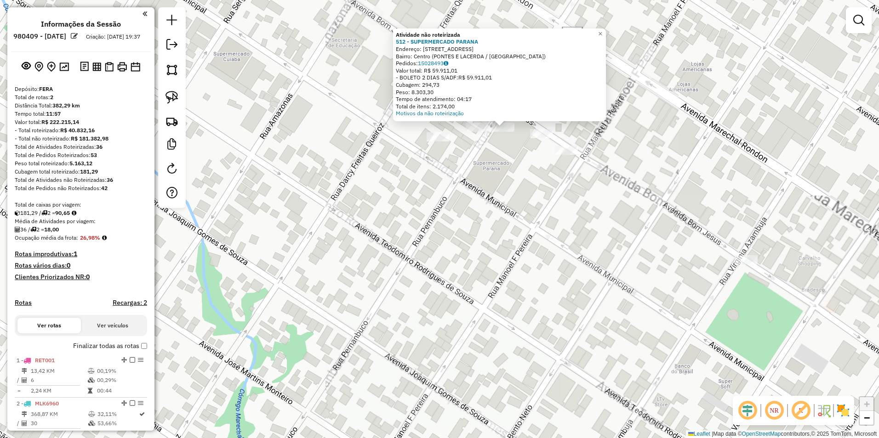
drag, startPoint x: 553, startPoint y: 195, endPoint x: 506, endPoint y: 322, distance: 135.4
click at [506, 322] on div "Atividade não roteirizada 512 - SUPERMERCADO PARANA Endereço: R PERNAMBUCO 806 …" at bounding box center [439, 219] width 879 height 438
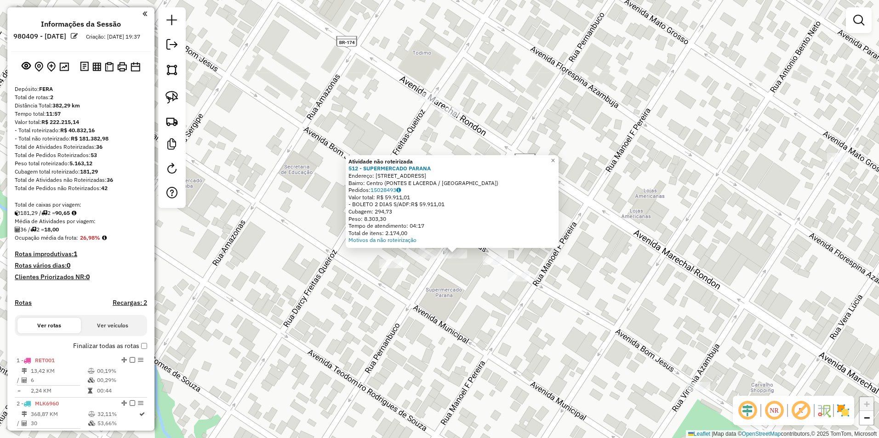
click at [464, 297] on div "Atividade não roteirizada 512 - SUPERMERCADO PARANA Endereço: R PERNAMBUCO 806 …" at bounding box center [439, 219] width 879 height 438
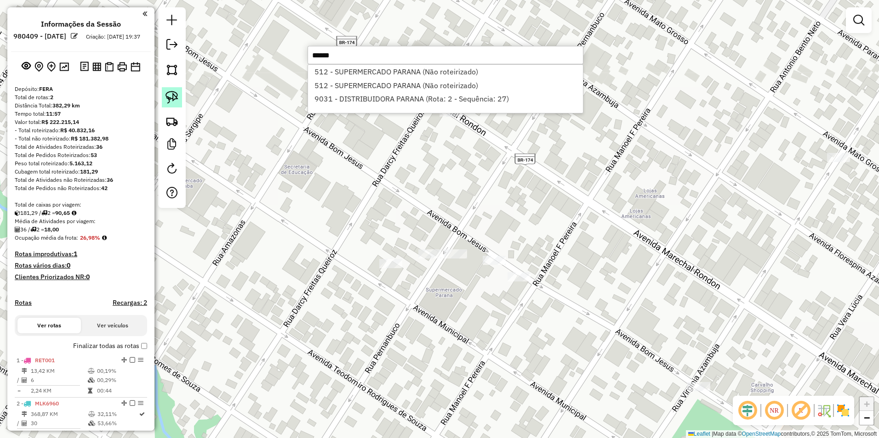
click at [165, 93] on img at bounding box center [171, 97] width 13 height 13
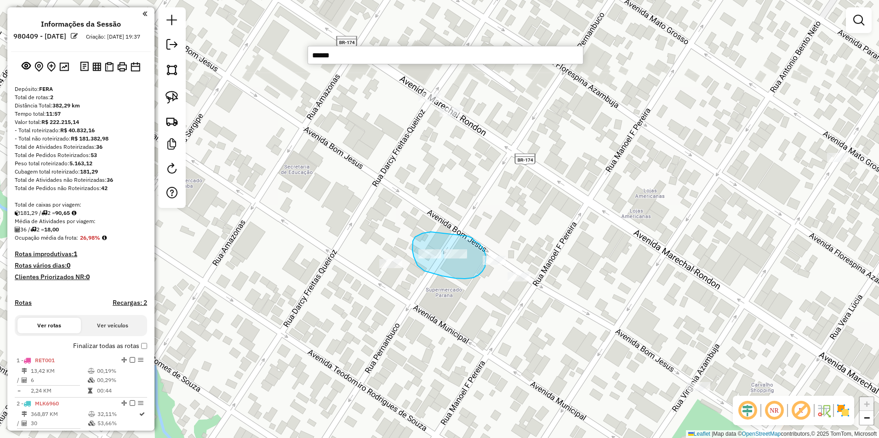
drag, startPoint x: 415, startPoint y: 237, endPoint x: 467, endPoint y: 236, distance: 52.4
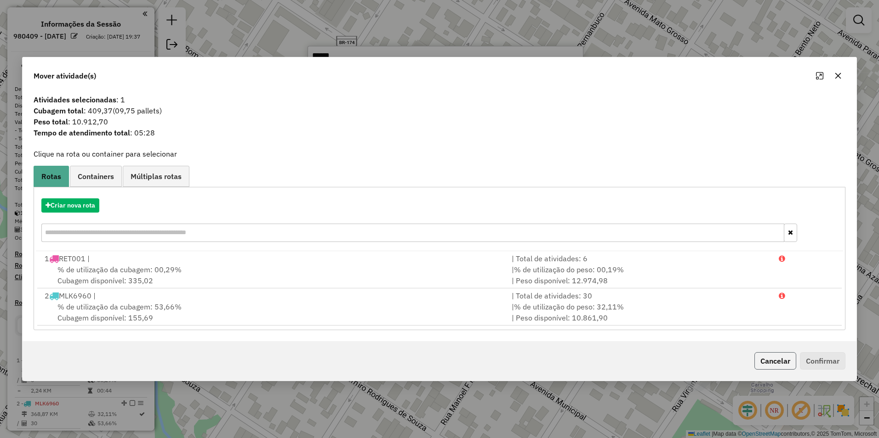
click at [773, 364] on button "Cancelar" at bounding box center [775, 360] width 42 height 17
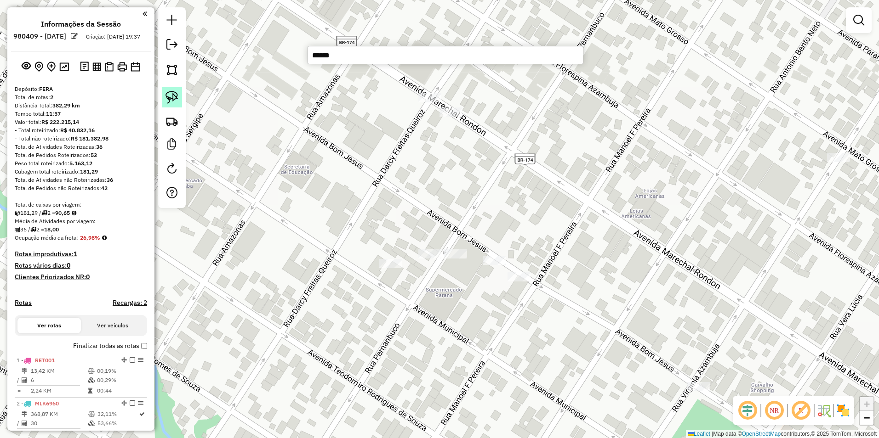
click at [169, 96] on img at bounding box center [171, 97] width 13 height 13
drag, startPoint x: 420, startPoint y: 231, endPoint x: 470, endPoint y: 242, distance: 51.2
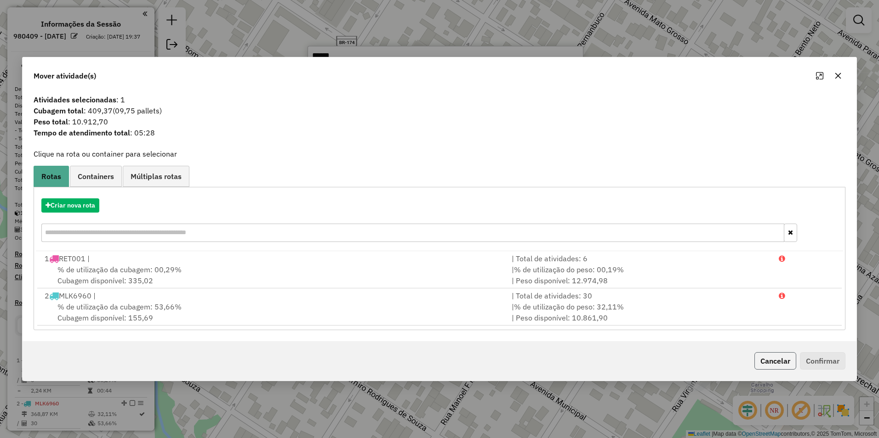
click at [763, 358] on button "Cancelar" at bounding box center [775, 360] width 42 height 17
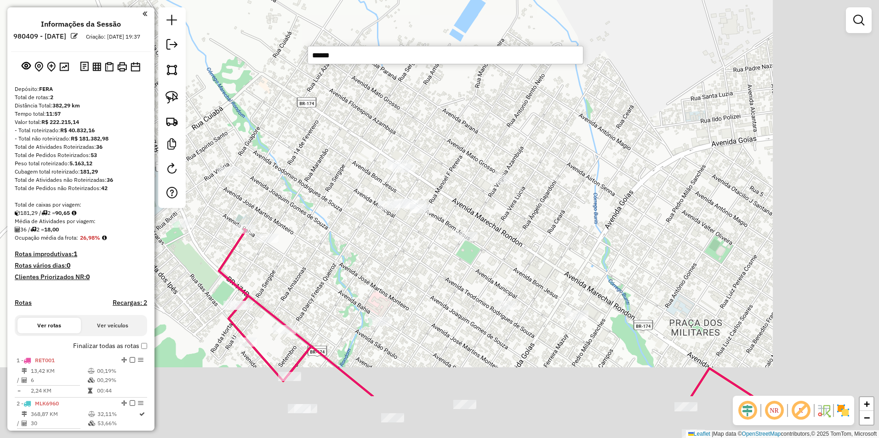
drag, startPoint x: 542, startPoint y: 372, endPoint x: 414, endPoint y: 268, distance: 164.7
click at [414, 270] on div "Janela de atendimento Grade de atendimento Capacidade Transportadoras Veículos …" at bounding box center [439, 219] width 879 height 438
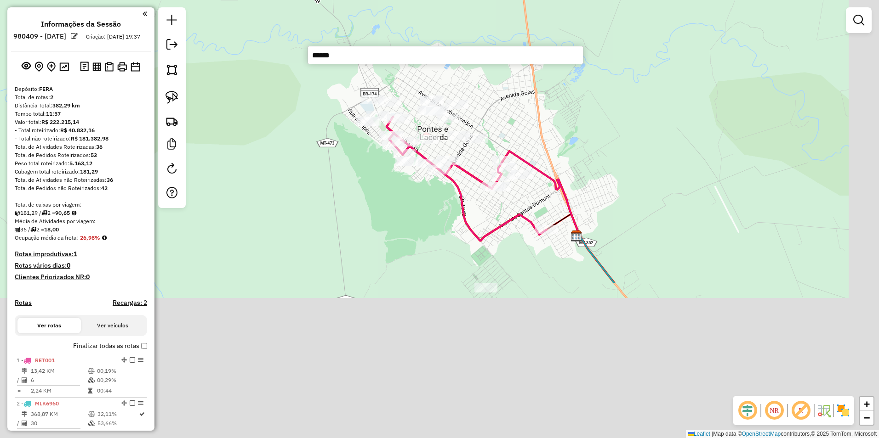
drag, startPoint x: 584, startPoint y: 398, endPoint x: 509, endPoint y: 127, distance: 280.4
click at [509, 127] on div "Janela de atendimento Grade de atendimento Capacidade Transportadoras Veículos …" at bounding box center [439, 219] width 879 height 438
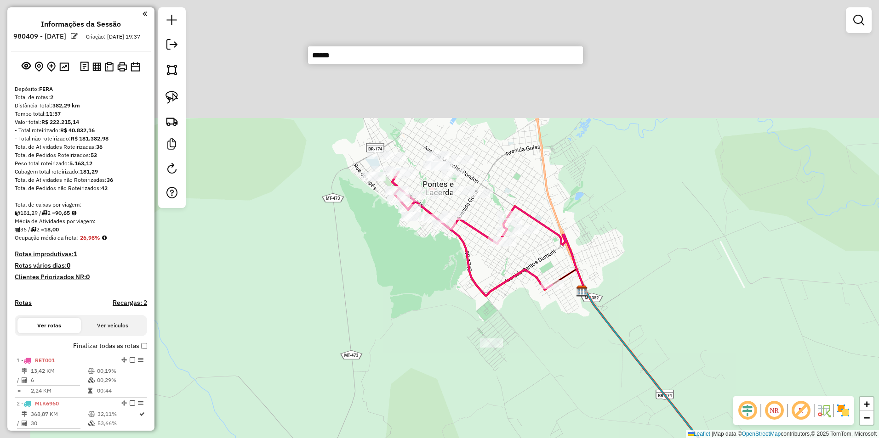
drag, startPoint x: 535, startPoint y: 162, endPoint x: 573, endPoint y: 349, distance: 190.3
click at [573, 349] on div "Janela de atendimento Grade de atendimento Capacidade Transportadoras Veículos …" at bounding box center [439, 219] width 879 height 438
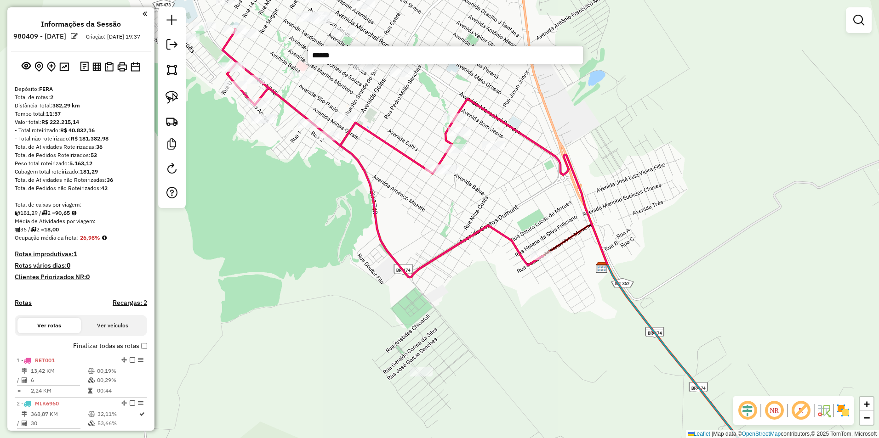
drag, startPoint x: 494, startPoint y: 304, endPoint x: 497, endPoint y: 309, distance: 5.8
click at [497, 309] on div "Janela de atendimento Grade de atendimento Capacidade Transportadoras Veículos …" at bounding box center [439, 219] width 879 height 438
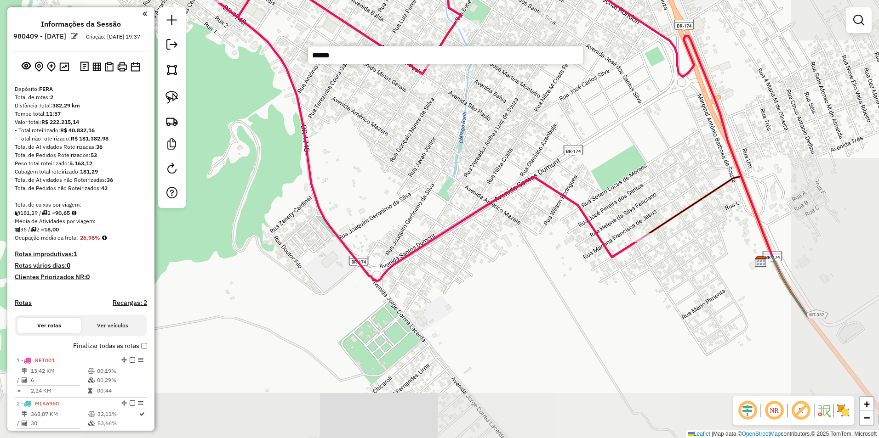
drag, startPoint x: 352, startPoint y: 265, endPoint x: 228, endPoint y: 239, distance: 125.7
click at [228, 239] on div "Janela de atendimento Grade de atendimento Capacidade Transportadoras Veículos …" at bounding box center [439, 219] width 879 height 438
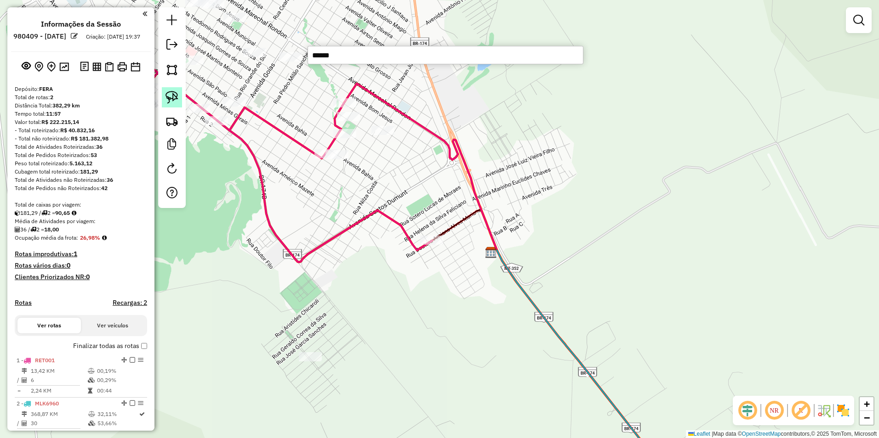
click at [170, 97] on img at bounding box center [171, 97] width 13 height 13
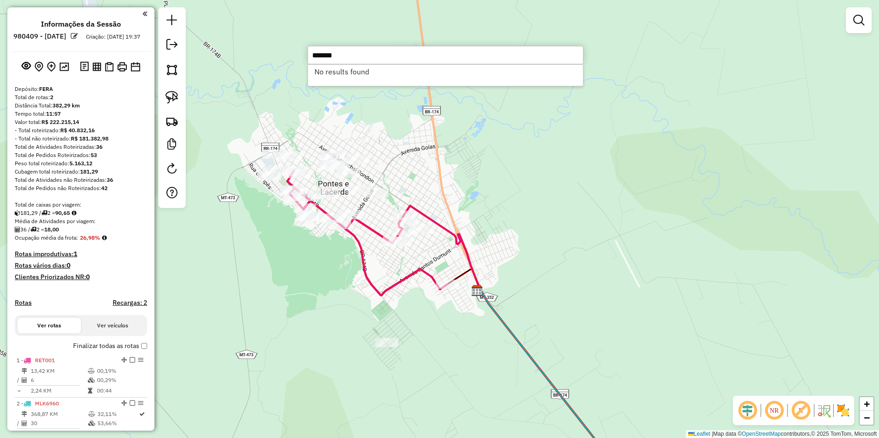
type input "******"
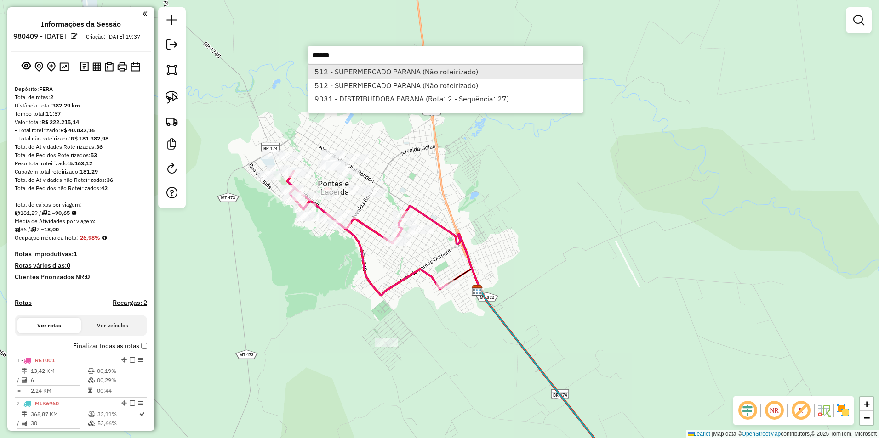
click at [385, 70] on li "512 - SUPERMERCADO PARANA (Não roteirizado)" at bounding box center [445, 72] width 275 height 14
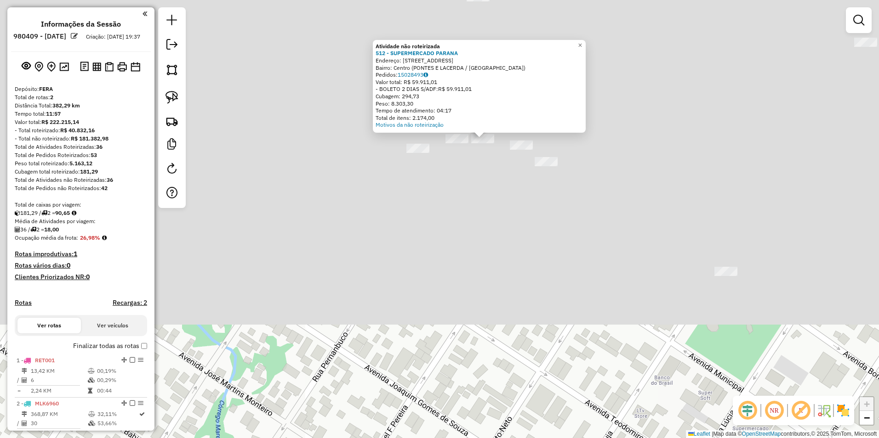
drag, startPoint x: 517, startPoint y: 267, endPoint x: 523, endPoint y: 462, distance: 195.4
click at [523, 438] on html "Aguarde... Pop-up bloqueado! Seu navegador bloqueou automáticamente a abertura …" at bounding box center [439, 219] width 879 height 438
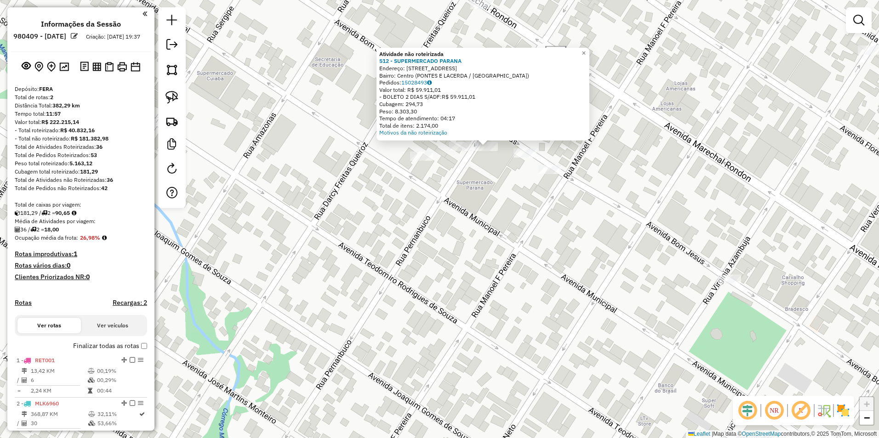
drag, startPoint x: 504, startPoint y: 252, endPoint x: 509, endPoint y: 382, distance: 130.1
click at [509, 383] on div "Atividade não roteirizada 512 - SUPERMERCADO PARANA Endereço: R PERNAMBUCO 806 …" at bounding box center [439, 219] width 879 height 438
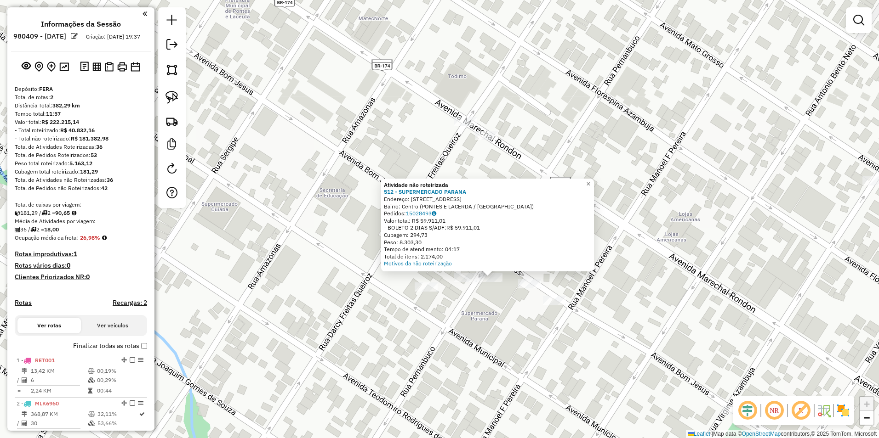
click at [544, 362] on div "Atividade não roteirizada 512 - SUPERMERCADO PARANA Endereço: R PERNAMBUCO 806 …" at bounding box center [439, 219] width 879 height 438
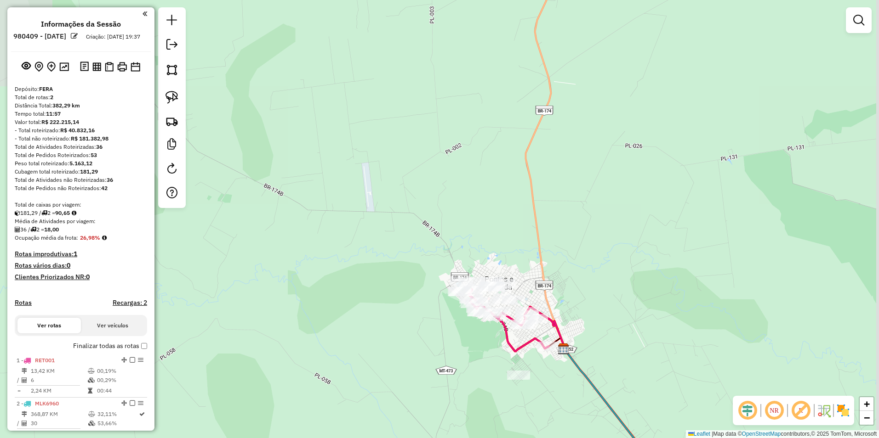
drag, startPoint x: 452, startPoint y: 389, endPoint x: 417, endPoint y: 231, distance: 162.4
click at [440, 334] on div "Janela de atendimento Grade de atendimento Capacidade Transportadoras Veículos …" at bounding box center [439, 219] width 879 height 438
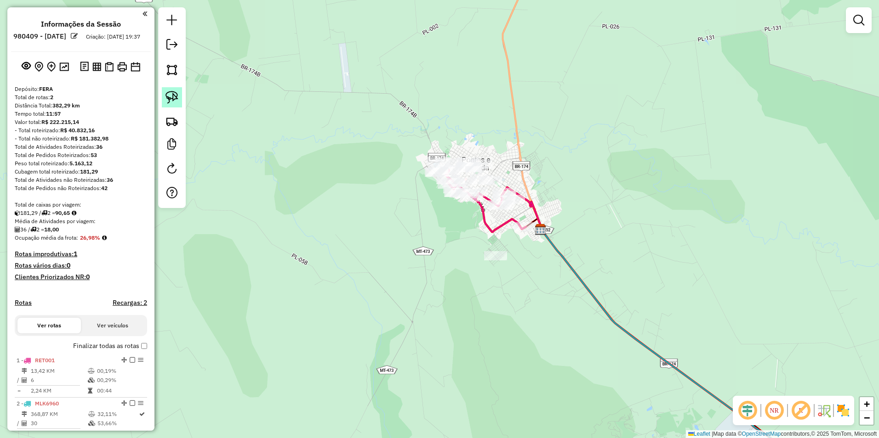
click at [171, 91] on link at bounding box center [172, 97] width 20 height 20
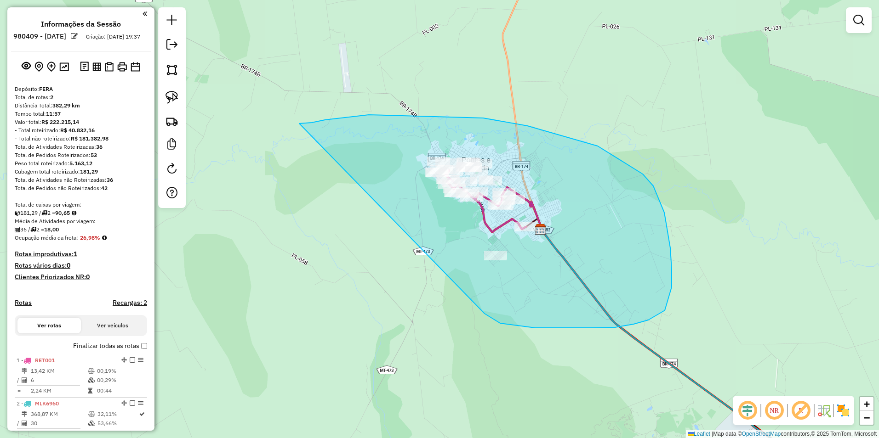
drag, startPoint x: 299, startPoint y: 124, endPoint x: 482, endPoint y: 311, distance: 261.6
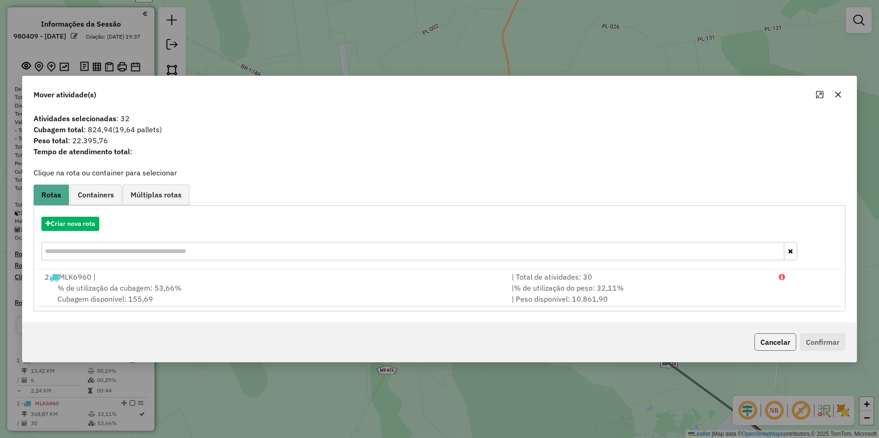
click at [772, 341] on button "Cancelar" at bounding box center [775, 342] width 42 height 17
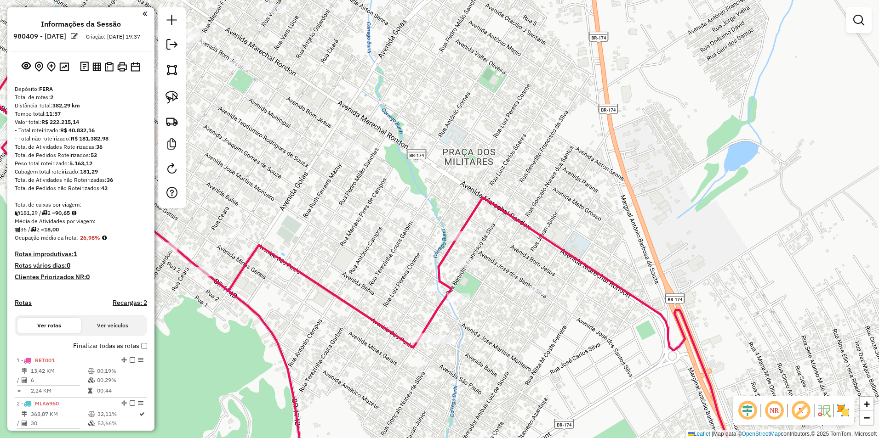
drag, startPoint x: 419, startPoint y: 238, endPoint x: 475, endPoint y: 261, distance: 60.2
click at [467, 261] on div "Janela de atendimento Grade de atendimento Capacidade Transportadoras Veículos …" at bounding box center [439, 219] width 879 height 438
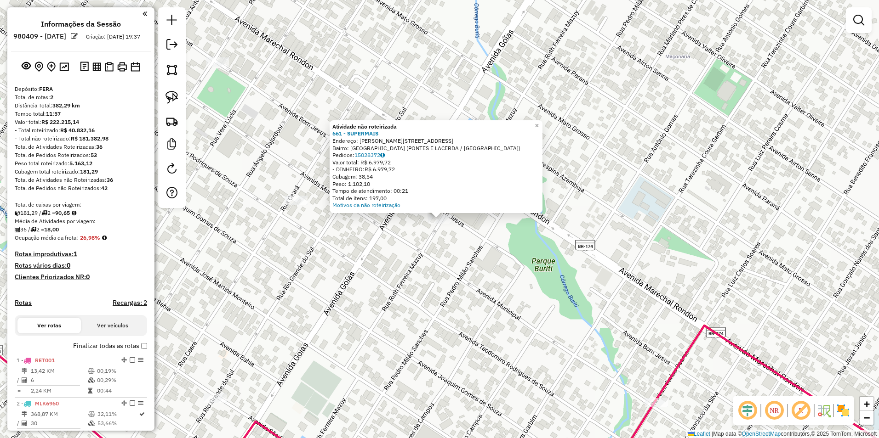
click at [386, 325] on div "Atividade não roteirizada 661 - SUPERMAIS Endereço: R RUTH FERREIRA MAZUI 1014 …" at bounding box center [439, 219] width 879 height 438
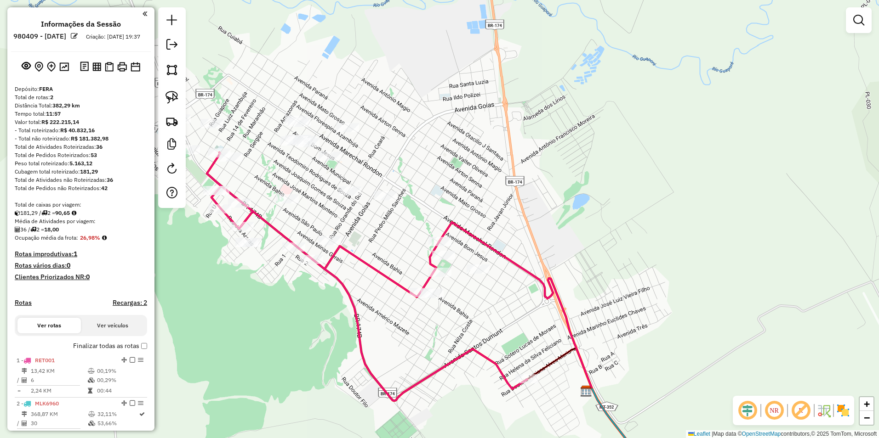
drag, startPoint x: 392, startPoint y: 239, endPoint x: 534, endPoint y: 278, distance: 146.1
click at [533, 277] on div "Janela de atendimento Grade de atendimento Capacidade Transportadoras Veículos …" at bounding box center [439, 219] width 879 height 438
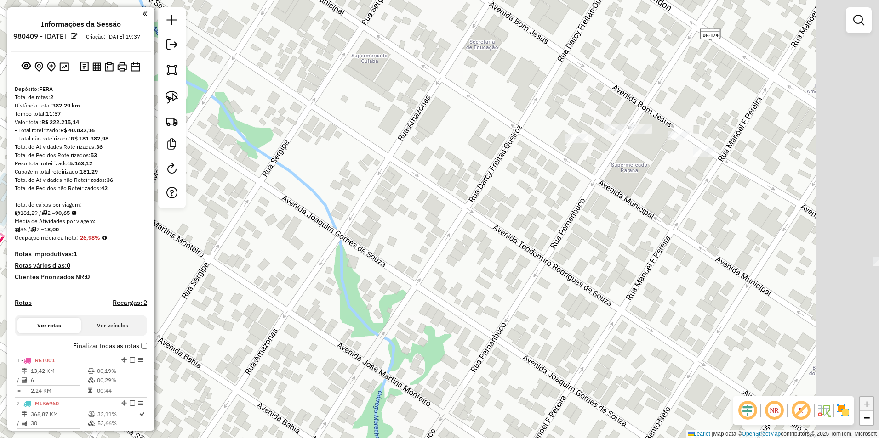
drag, startPoint x: 674, startPoint y: 185, endPoint x: 598, endPoint y: 199, distance: 77.5
click at [605, 203] on div "Janela de atendimento Grade de atendimento Capacidade Transportadoras Veículos …" at bounding box center [439, 219] width 879 height 438
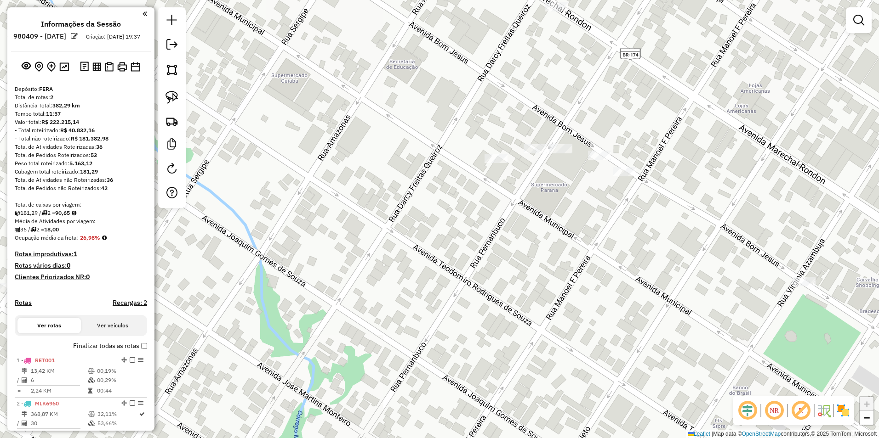
click at [582, 153] on div "Janela de atendimento Grade de atendimento Capacidade Transportadoras Veículos …" at bounding box center [439, 219] width 879 height 438
click at [598, 160] on div at bounding box center [599, 155] width 23 height 9
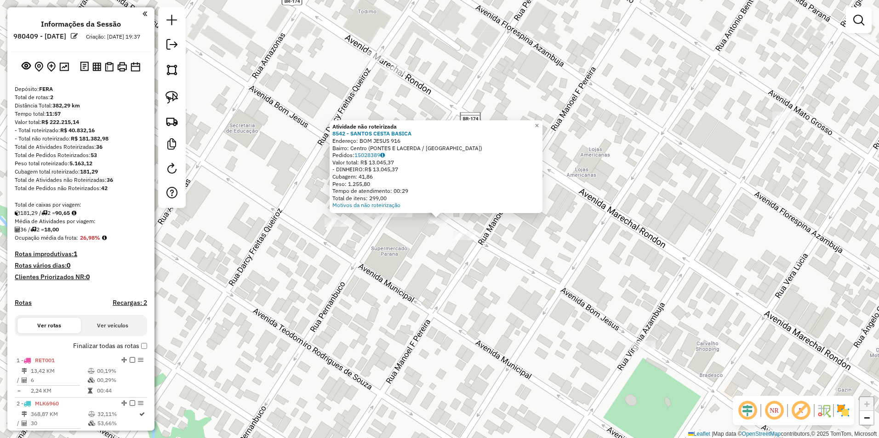
click at [394, 221] on div "Atividade não roteirizada 8542 - SANTOS CESTA BASICA Endereço: BOM JESUS 916 Ba…" at bounding box center [439, 219] width 879 height 438
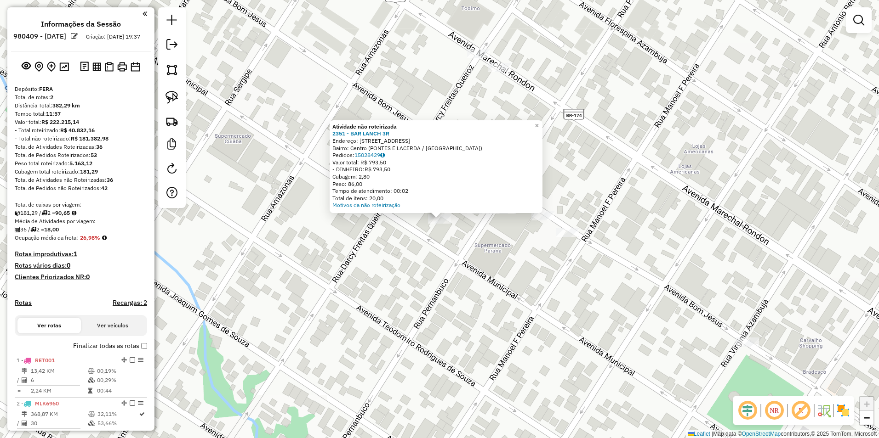
click at [375, 297] on div "Atividade não roteirizada 2351 - BAR LANCH 3R Endereço: AV BOMO JESUS 1 Bairro:…" at bounding box center [439, 219] width 879 height 438
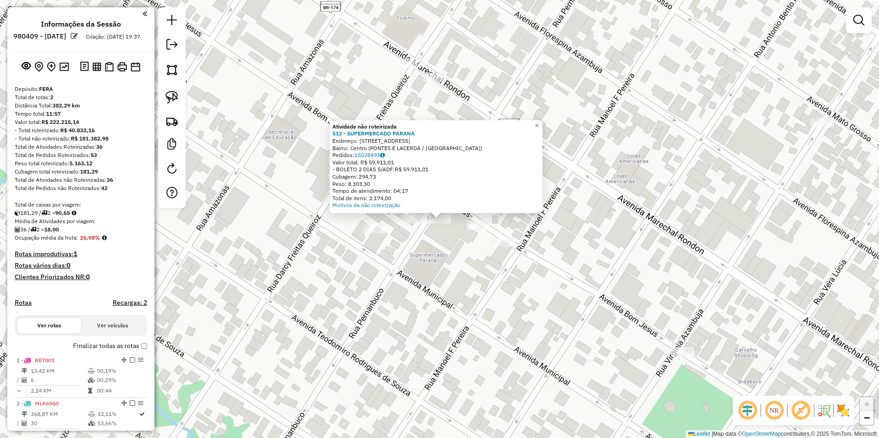
click at [304, 264] on div "Atividade não roteirizada 512 - SUPERMERCADO PARANA Endereço: R PERNAMBUCO 806 …" at bounding box center [439, 219] width 879 height 438
click at [412, 214] on div "Atividade não roteirizada 512 - SUPERMERCADO PARANA Endereço: R PERNAMBUCO 806 …" at bounding box center [439, 219] width 879 height 438
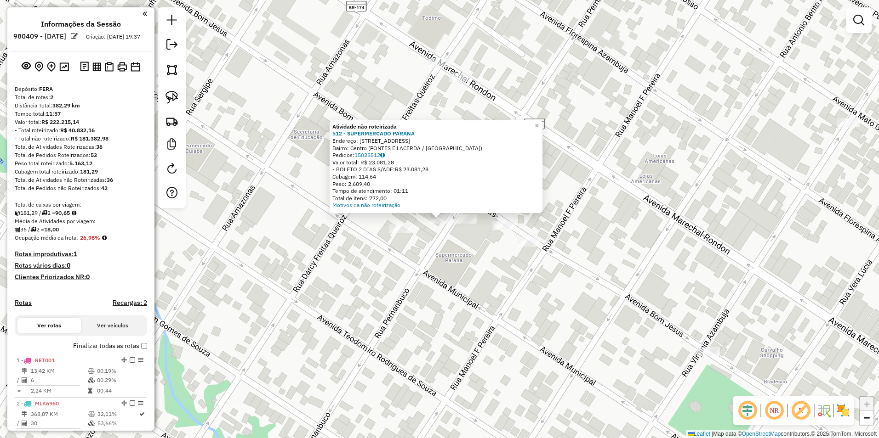
click at [266, 109] on div "Atividade não roteirizada 512 - SUPERMERCADO PARANA Endereço: R PERNAMBUCO 806 …" at bounding box center [439, 219] width 879 height 438
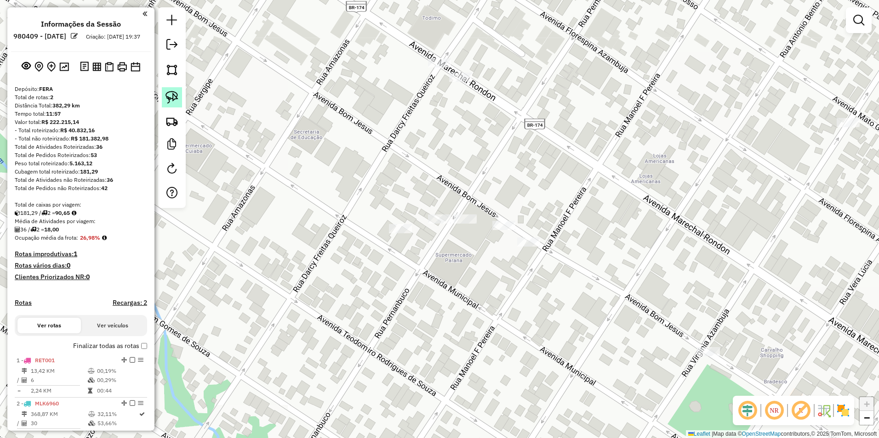
click at [169, 101] on img at bounding box center [171, 97] width 13 height 13
drag, startPoint x: 430, startPoint y: 204, endPoint x: 443, endPoint y: 230, distance: 29.0
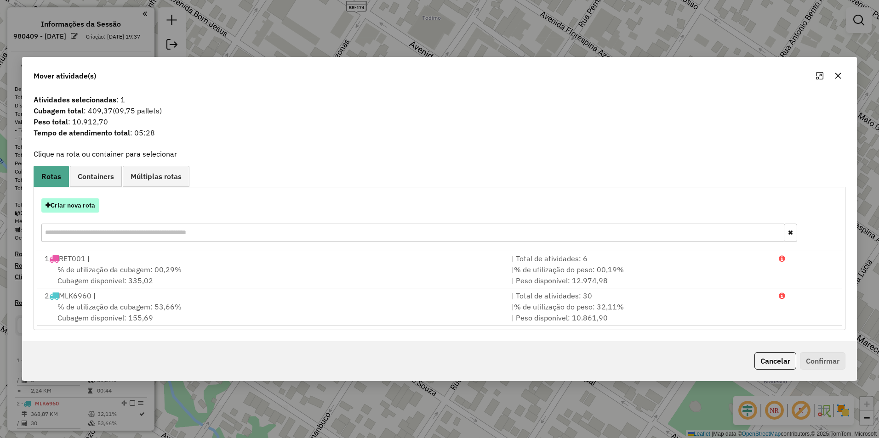
click at [67, 203] on button "Criar nova rota" at bounding box center [70, 206] width 58 height 14
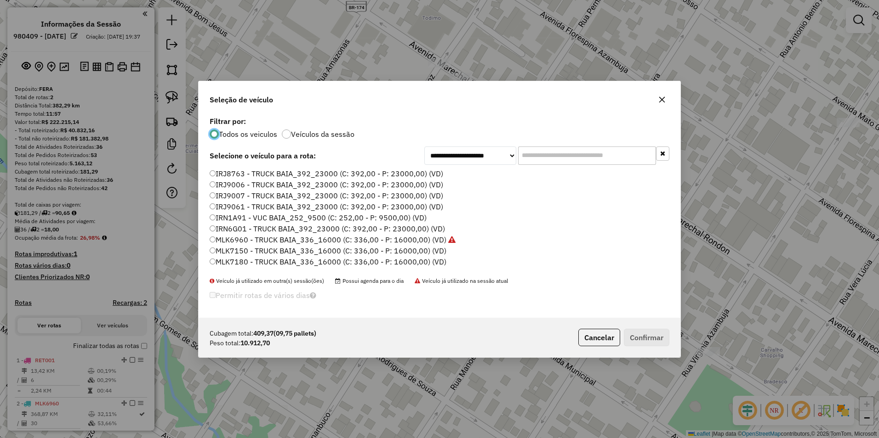
scroll to position [46, 0]
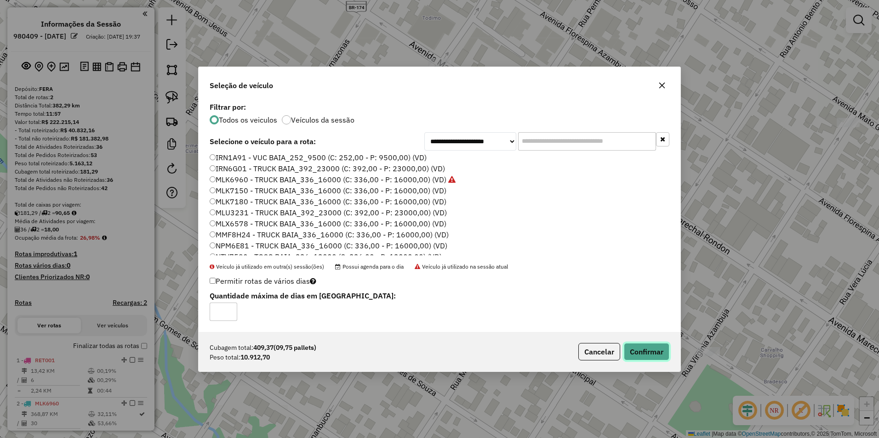
click at [649, 353] on button "Confirmar" at bounding box center [646, 351] width 45 height 17
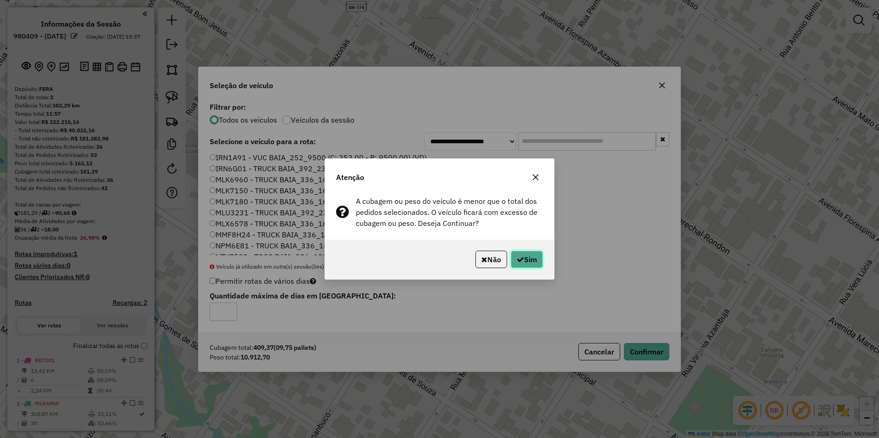
click at [527, 256] on button "Sim" at bounding box center [527, 259] width 32 height 17
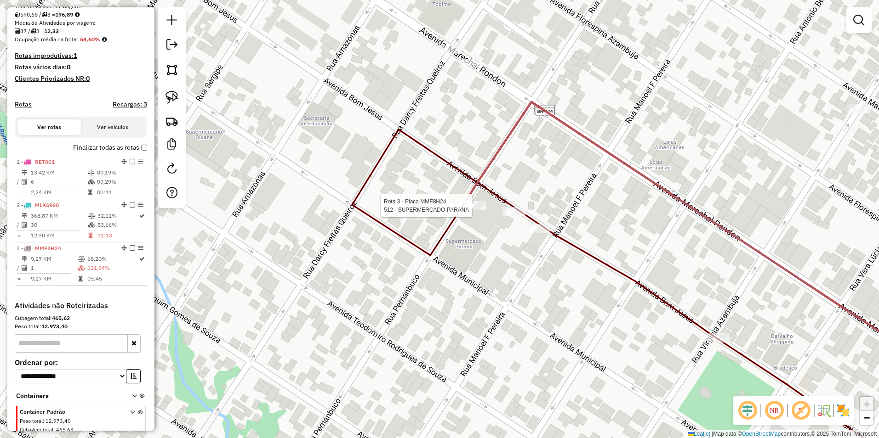
select select "**********"
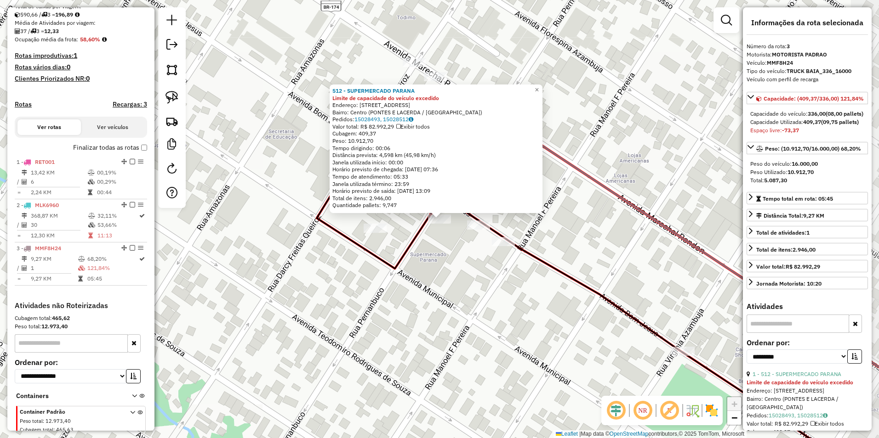
scroll to position [243, 0]
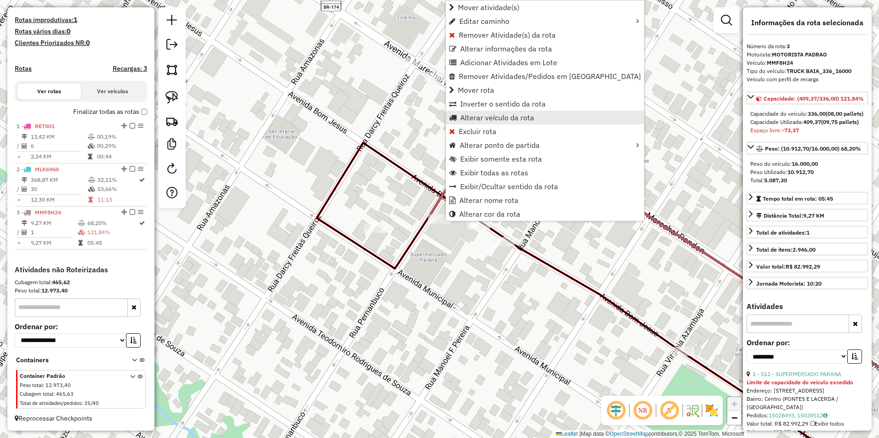
click at [476, 117] on span "Alterar veículo da rota" at bounding box center [497, 117] width 74 height 7
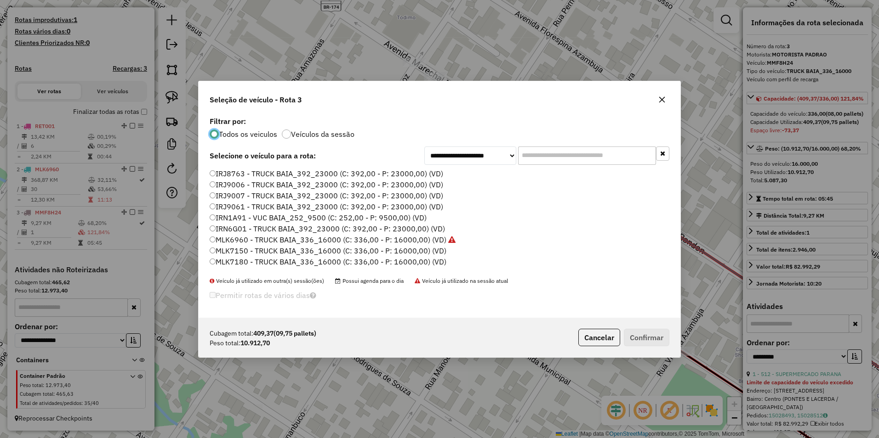
scroll to position [46, 0]
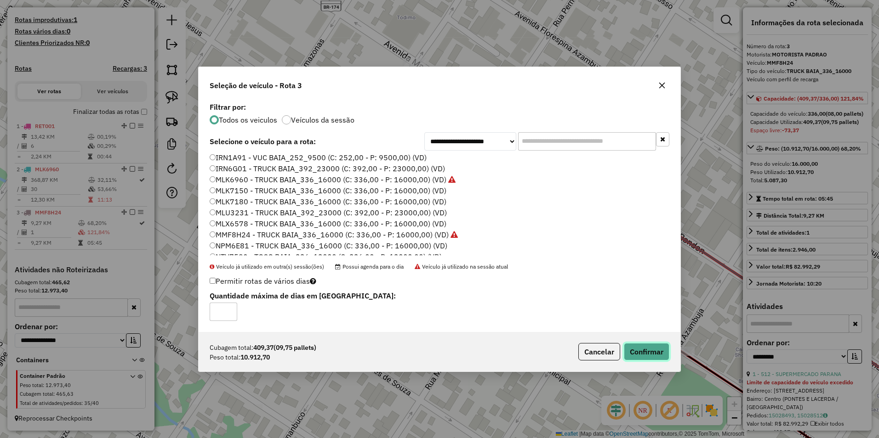
click at [651, 349] on button "Confirmar" at bounding box center [646, 351] width 45 height 17
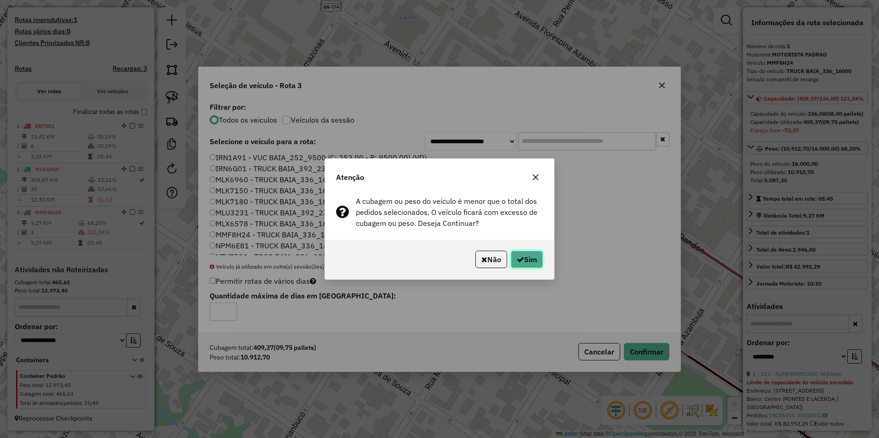
click at [534, 255] on button "Sim" at bounding box center [527, 259] width 32 height 17
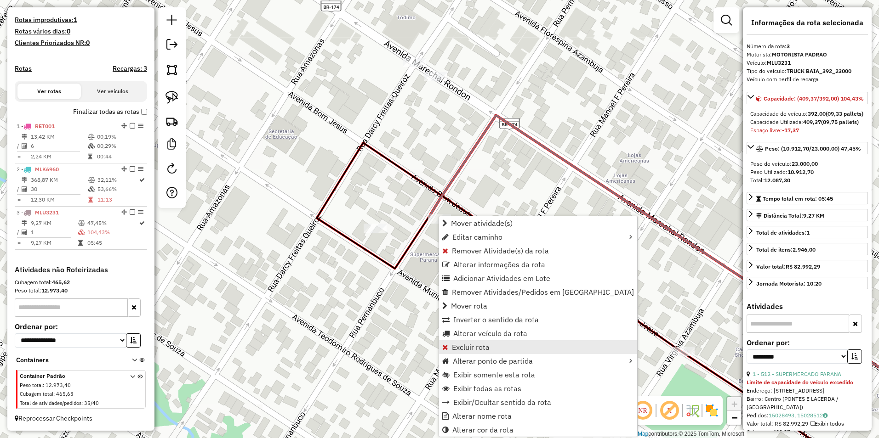
click at [468, 344] on span "Excluir rota" at bounding box center [471, 347] width 38 height 7
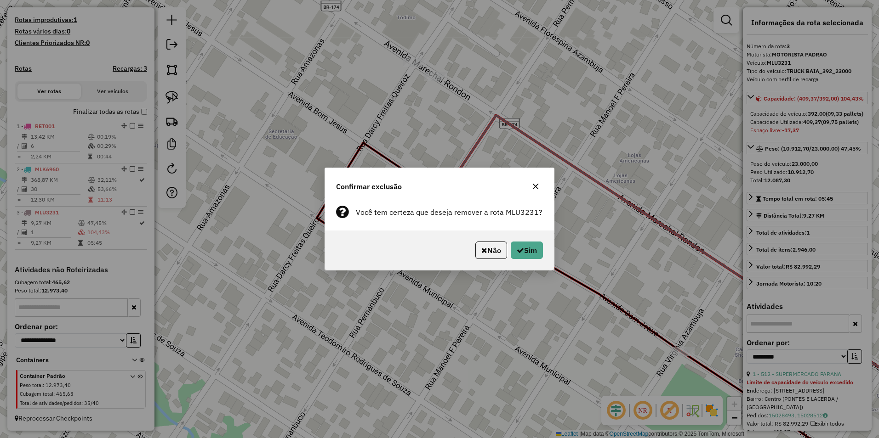
click at [533, 235] on div "Não Sim" at bounding box center [439, 251] width 229 height 40
click at [528, 245] on button "Sim" at bounding box center [527, 250] width 32 height 17
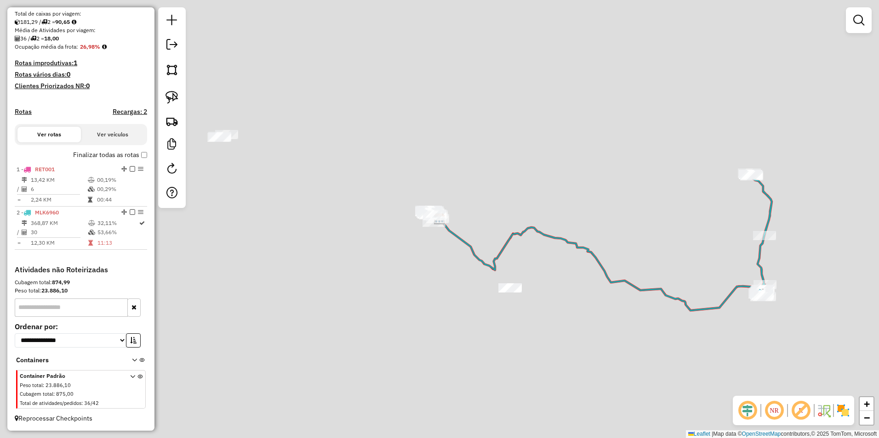
scroll to position [199, 0]
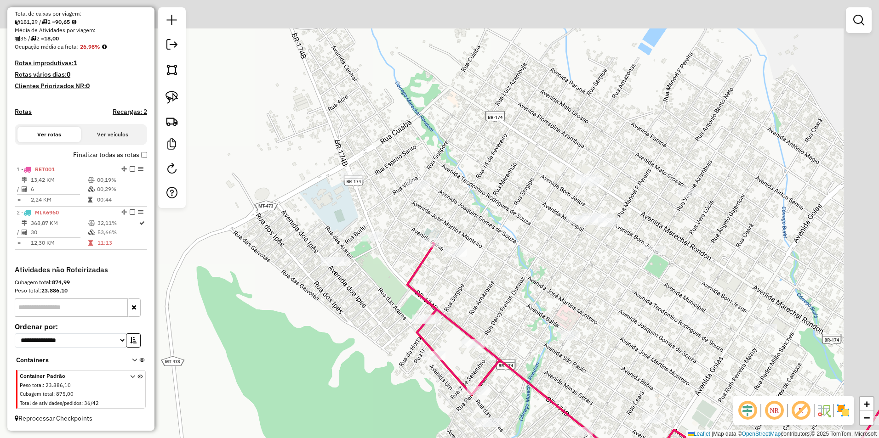
drag, startPoint x: 624, startPoint y: 216, endPoint x: 600, endPoint y: 258, distance: 48.6
click at [602, 260] on div "Janela de atendimento Grade de atendimento Capacidade Transportadoras Veículos …" at bounding box center [439, 219] width 879 height 438
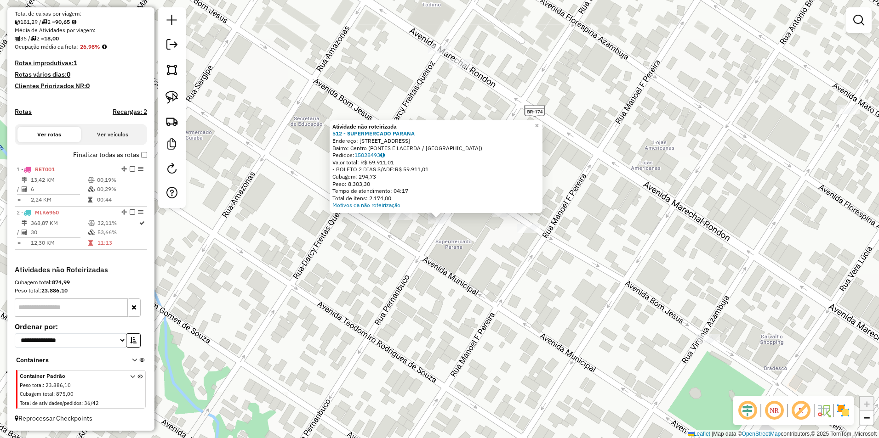
click at [420, 257] on div "Atividade não roteirizada 512 - SUPERMERCADO PARANA Endereço: R PERNAMBUCO 806 …" at bounding box center [439, 219] width 879 height 438
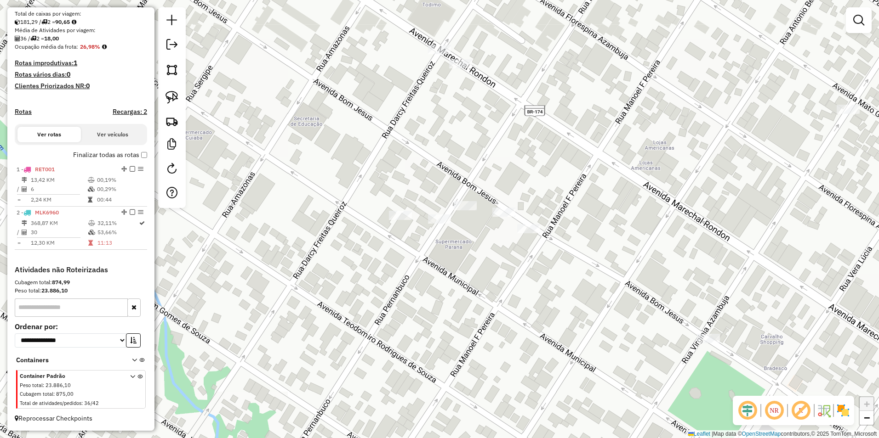
drag, startPoint x: 174, startPoint y: 92, endPoint x: 195, endPoint y: 96, distance: 21.5
click at [174, 92] on img at bounding box center [171, 97] width 13 height 13
drag, startPoint x: 429, startPoint y: 207, endPoint x: 420, endPoint y: 224, distance: 18.9
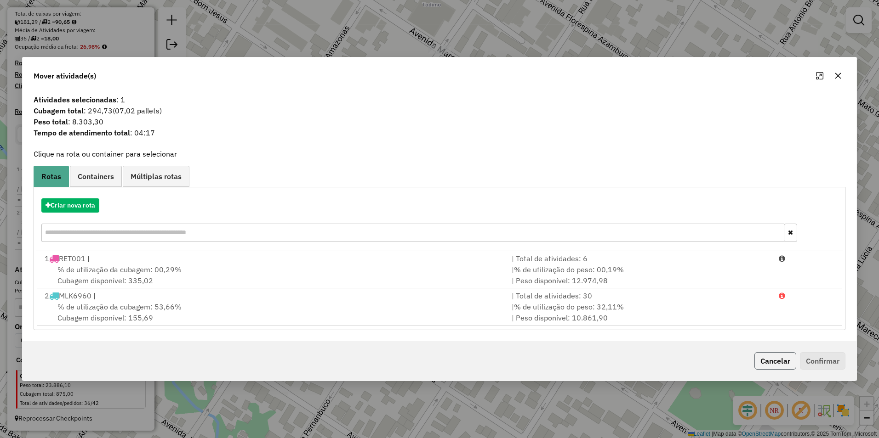
click at [788, 365] on button "Cancelar" at bounding box center [775, 360] width 42 height 17
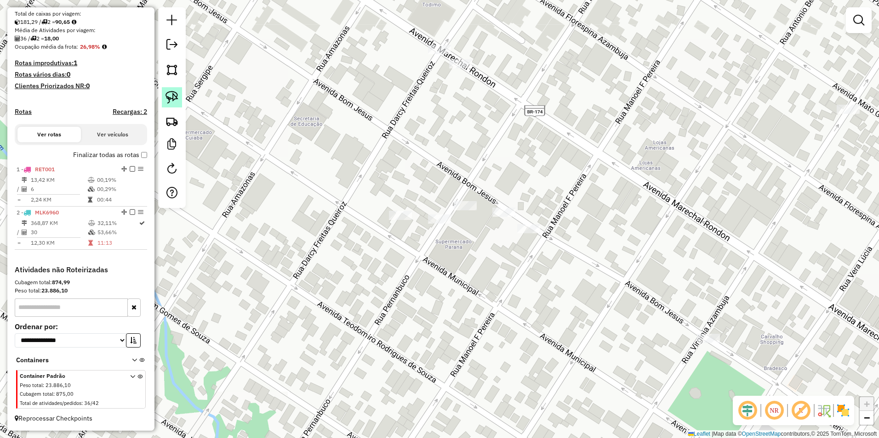
click at [173, 95] on img at bounding box center [171, 97] width 13 height 13
drag, startPoint x: 428, startPoint y: 235, endPoint x: 466, endPoint y: 243, distance: 39.5
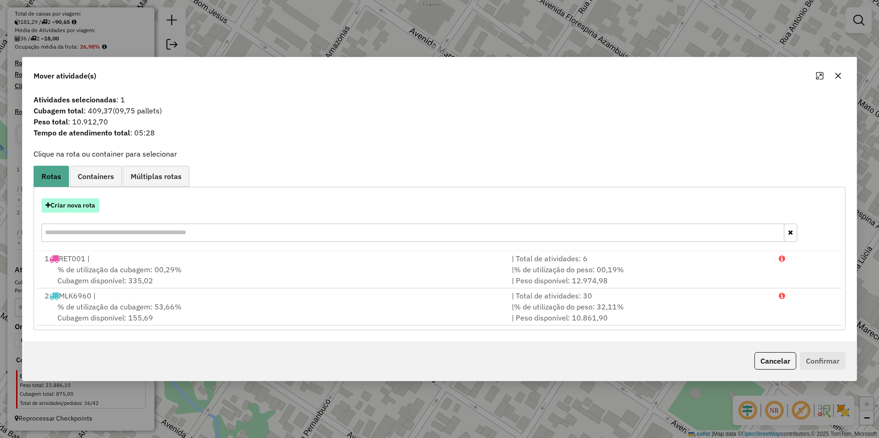
click at [75, 208] on button "Criar nova rota" at bounding box center [70, 206] width 58 height 14
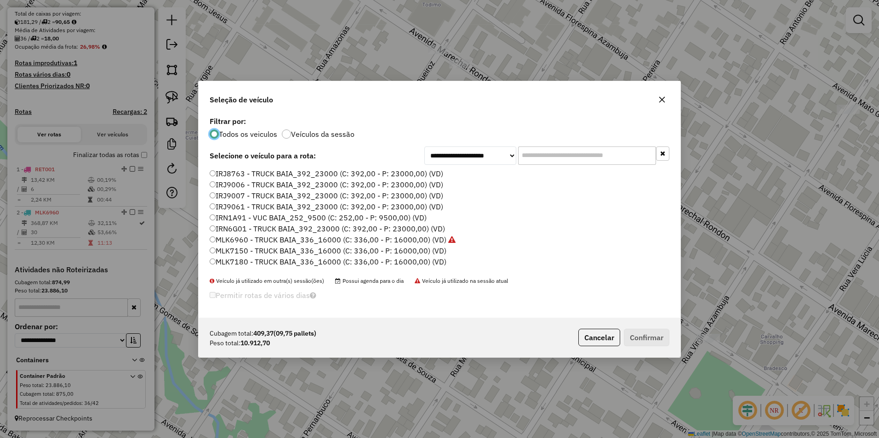
scroll to position [46, 0]
click at [228, 226] on label "MLU3231 - TRUCK BAIA_392_23000 (C: 392,00 - P: 23000,00) (VD)" at bounding box center [328, 227] width 237 height 11
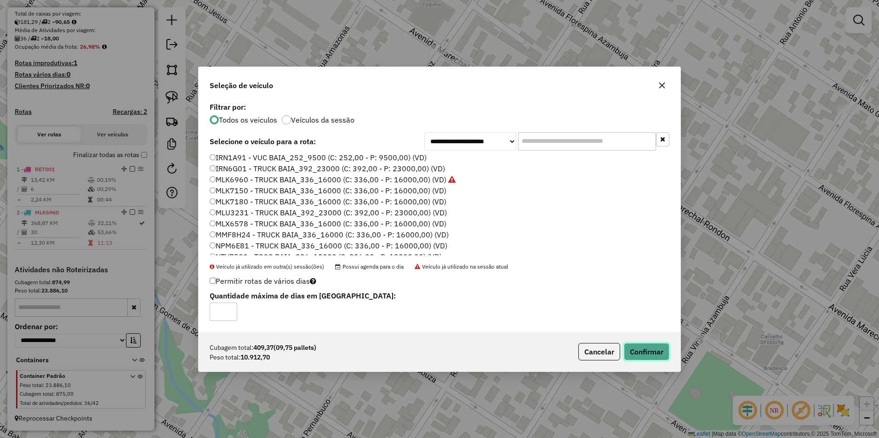
click at [658, 352] on button "Confirmar" at bounding box center [646, 351] width 45 height 17
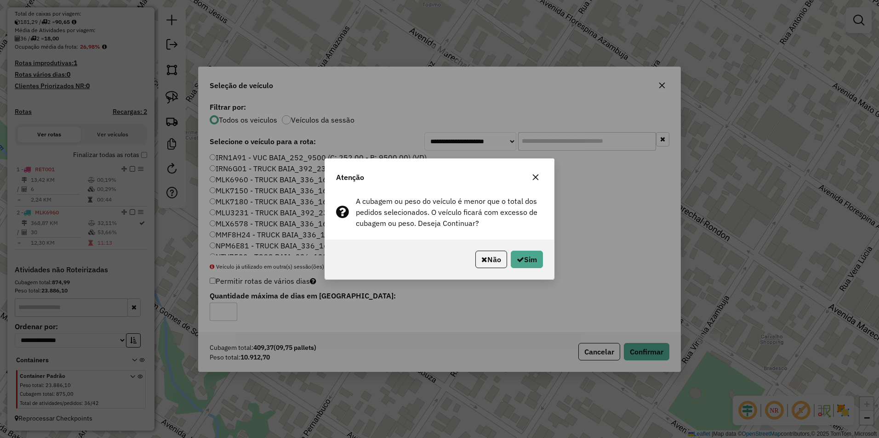
click at [466, 258] on div "Não Sim" at bounding box center [439, 260] width 229 height 40
click at [487, 256] on button "Não" at bounding box center [491, 259] width 32 height 17
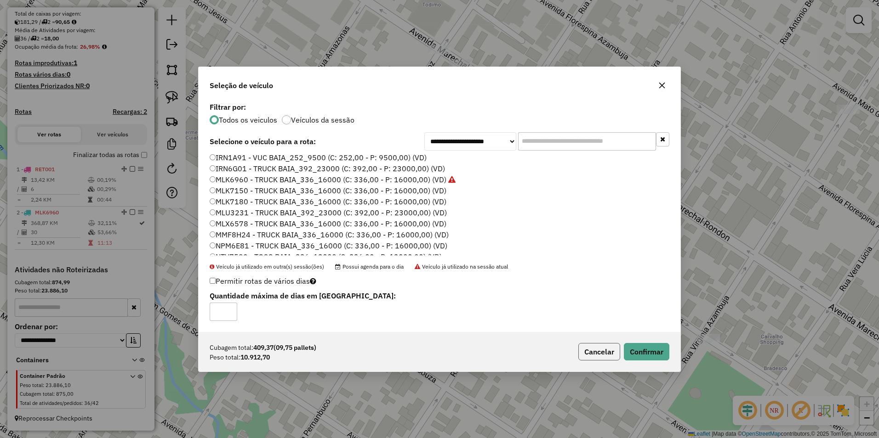
click at [602, 359] on button "Cancelar" at bounding box center [599, 351] width 42 height 17
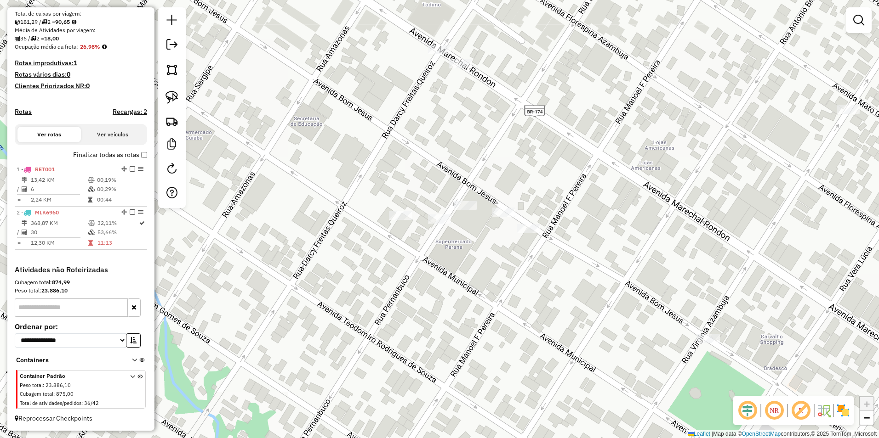
click at [150, 102] on div "Informações da Sessão 980409 - 16/08/2025 Criação: 15/08/2025 19:37 Depósito: F…" at bounding box center [80, 219] width 147 height 424
click at [187, 98] on div "Janela de atendimento Grade de atendimento Capacidade Transportadoras Veículos …" at bounding box center [439, 219] width 879 height 438
click at [178, 99] on img at bounding box center [171, 97] width 13 height 13
drag, startPoint x: 443, startPoint y: 203, endPoint x: 411, endPoint y: 223, distance: 38.2
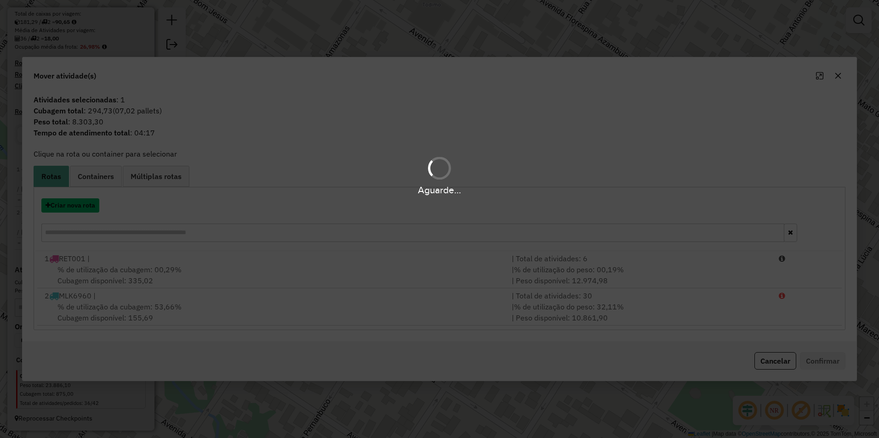
click at [74, 209] on button "Criar nova rota" at bounding box center [70, 206] width 58 height 14
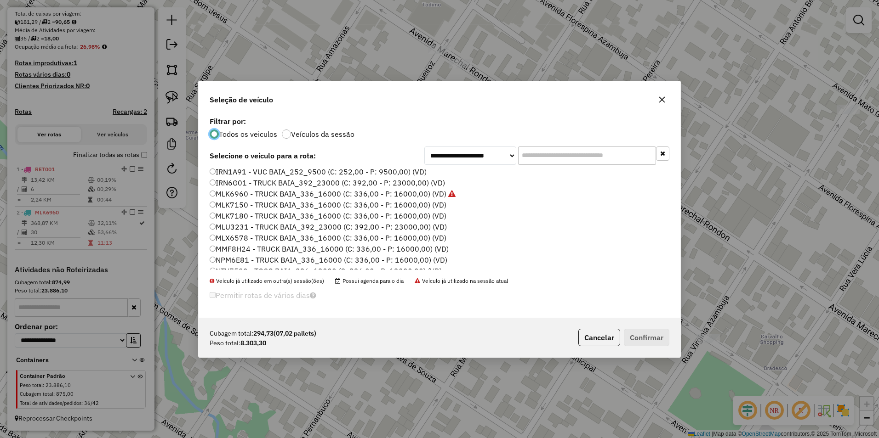
click at [233, 248] on label "MMF8H24 - TRUCK BAIA_336_16000 (C: 336,00 - P: 16000,00) (VD)" at bounding box center [329, 249] width 239 height 11
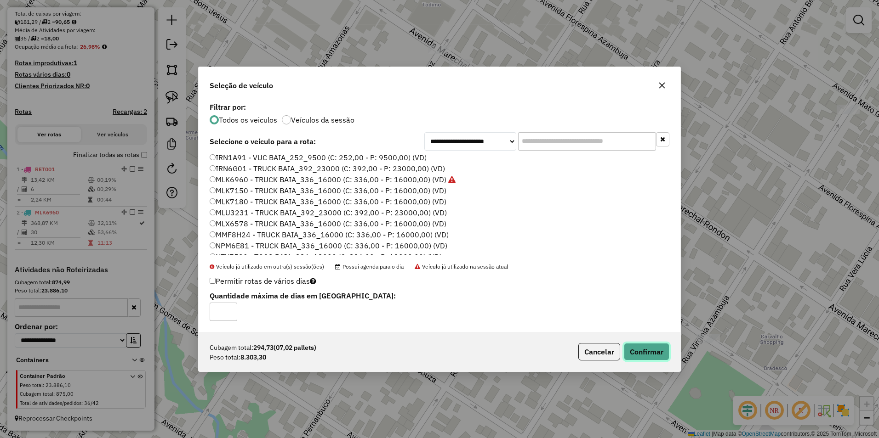
click at [637, 353] on button "Confirmar" at bounding box center [646, 351] width 45 height 17
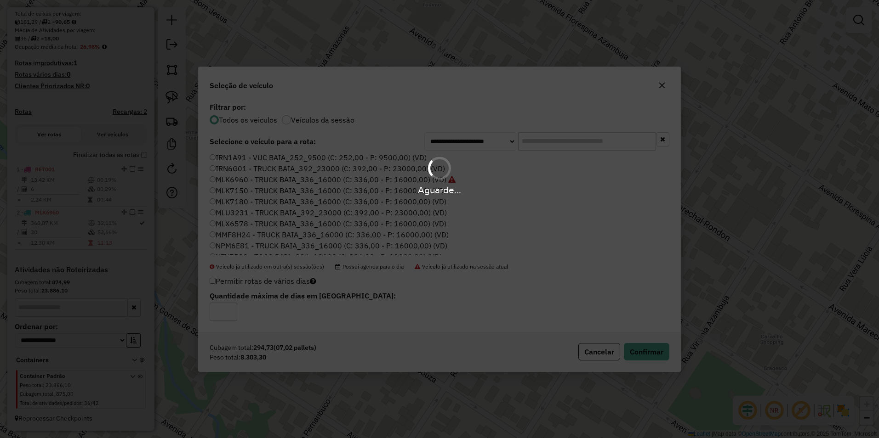
scroll to position [243, 0]
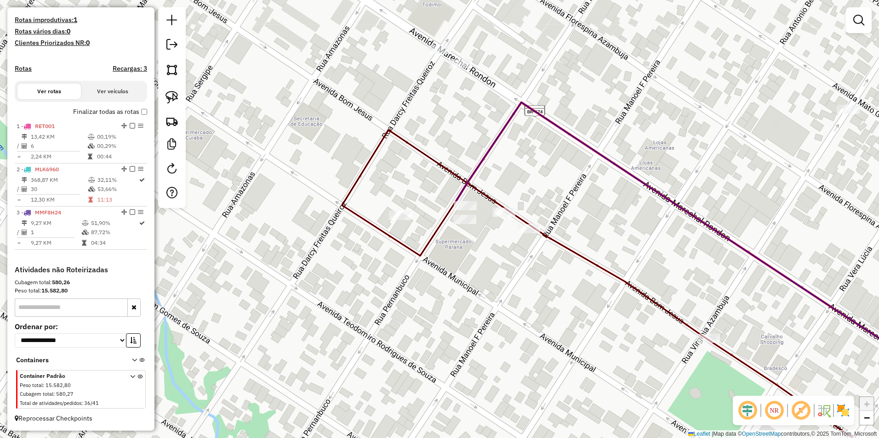
drag, startPoint x: 172, startPoint y: 93, endPoint x: 230, endPoint y: 111, distance: 61.1
click at [172, 93] on img at bounding box center [171, 97] width 13 height 13
drag, startPoint x: 460, startPoint y: 193, endPoint x: 444, endPoint y: 209, distance: 22.8
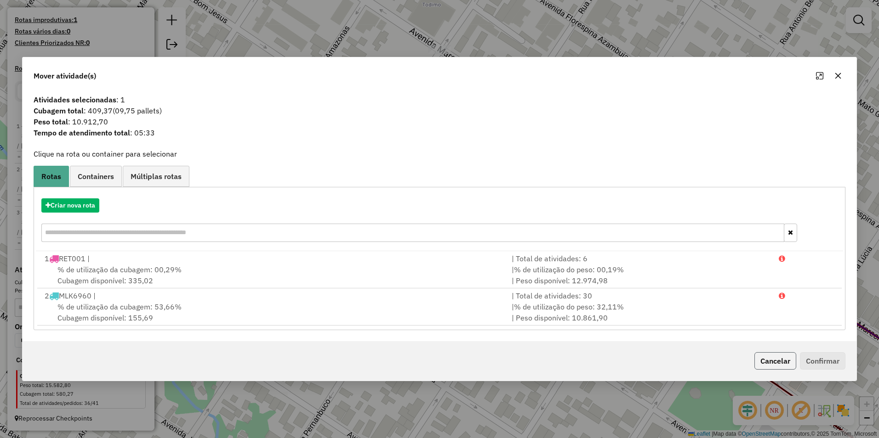
click at [772, 359] on button "Cancelar" at bounding box center [775, 360] width 42 height 17
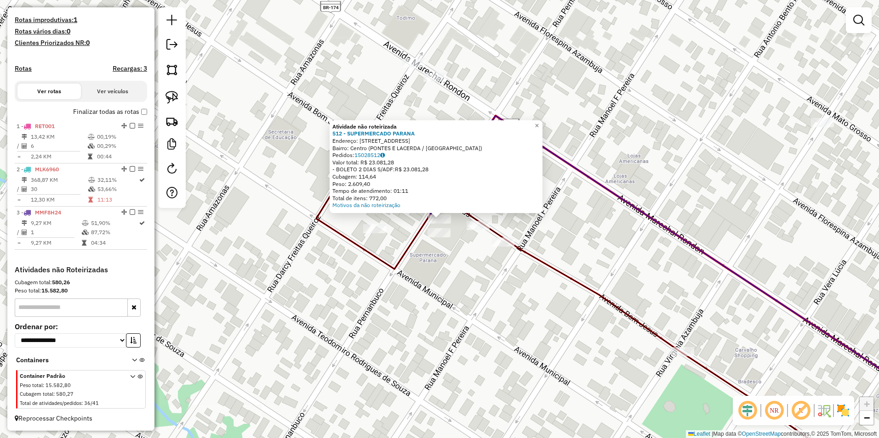
click at [380, 293] on div "Atividade não roteirizada 512 - SUPERMERCADO PARANA Endereço: R PERNAMBUCO 806 …" at bounding box center [439, 219] width 879 height 438
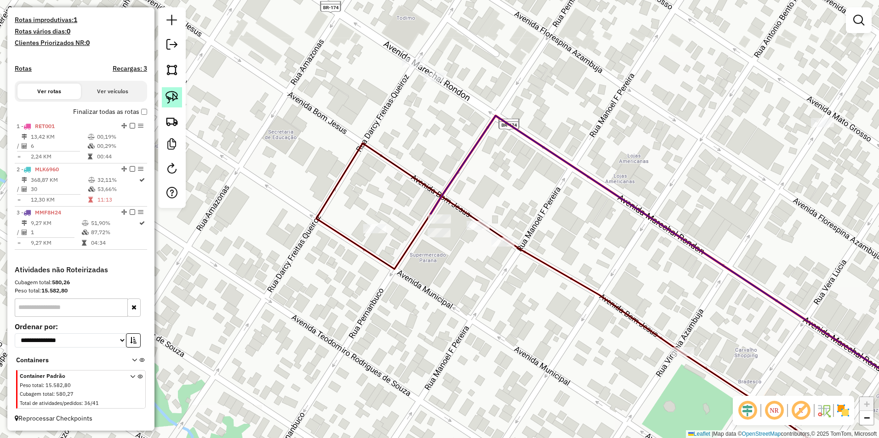
click at [176, 93] on img at bounding box center [171, 97] width 13 height 13
drag, startPoint x: 441, startPoint y: 201, endPoint x: 408, endPoint y: 213, distance: 35.2
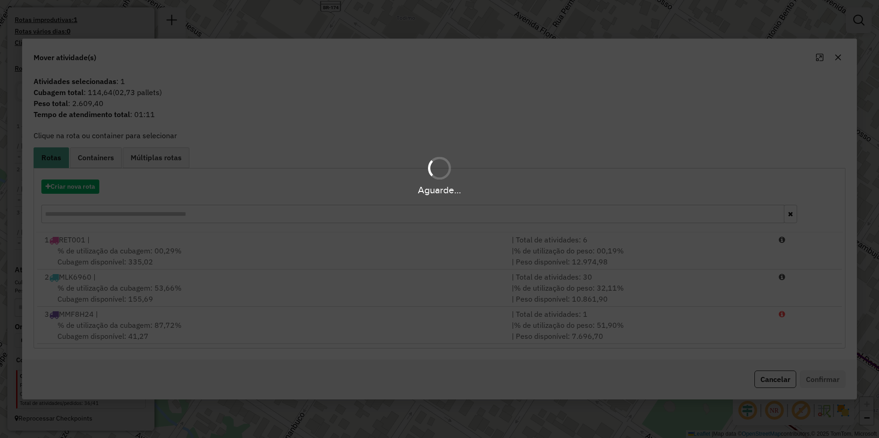
click at [71, 188] on div "Aguarde..." at bounding box center [439, 190] width 879 height 14
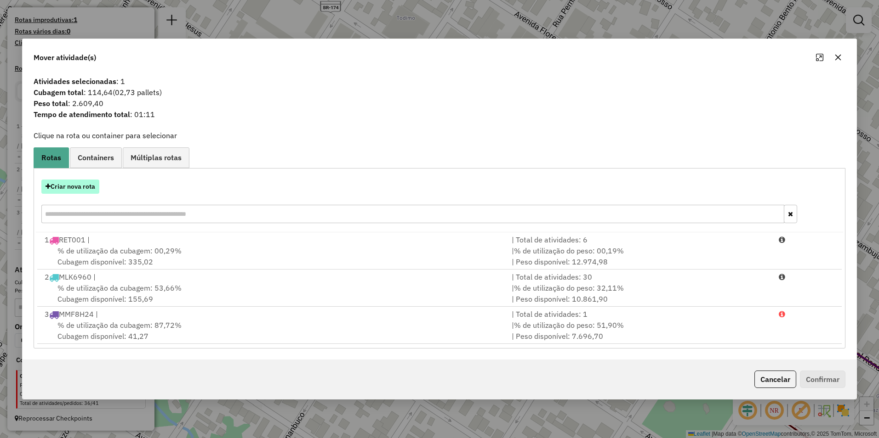
click at [71, 188] on button "Criar nova rota" at bounding box center [70, 187] width 58 height 14
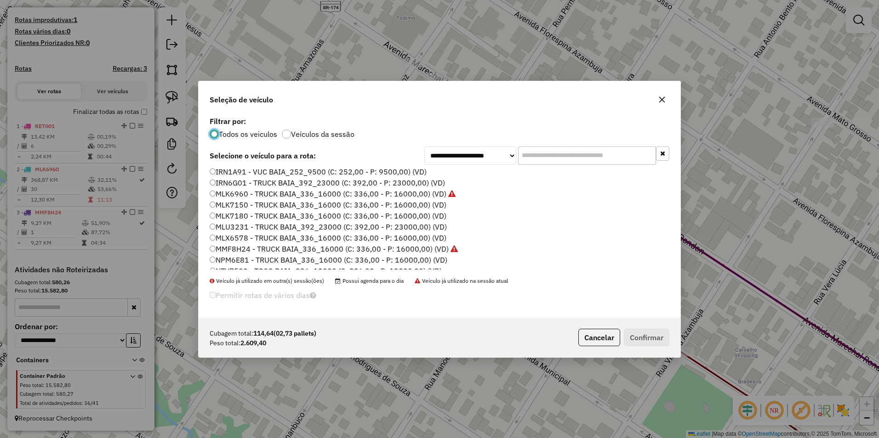
scroll to position [138, 0]
click at [227, 256] on label "REC0001 - TRUCK BAIA_336_16000 (C: 336,00 - P: 16000,00) (VD)" at bounding box center [328, 256] width 236 height 11
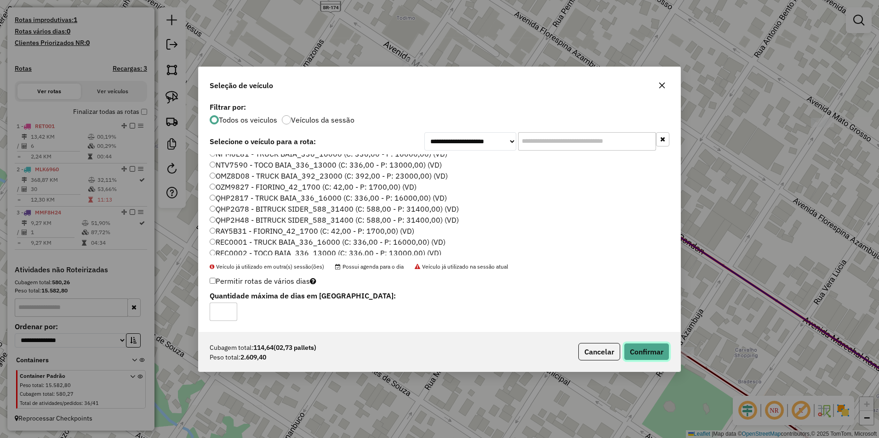
click at [642, 350] on button "Confirmar" at bounding box center [646, 351] width 45 height 17
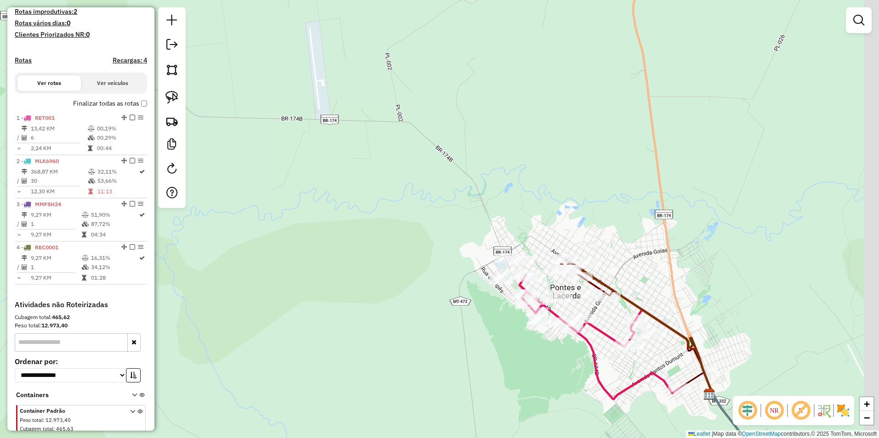
drag, startPoint x: 743, startPoint y: 317, endPoint x: 572, endPoint y: 210, distance: 201.7
click at [572, 210] on div "Janela de atendimento Grade de atendimento Capacidade Transportadoras Veículos …" at bounding box center [439, 219] width 879 height 438
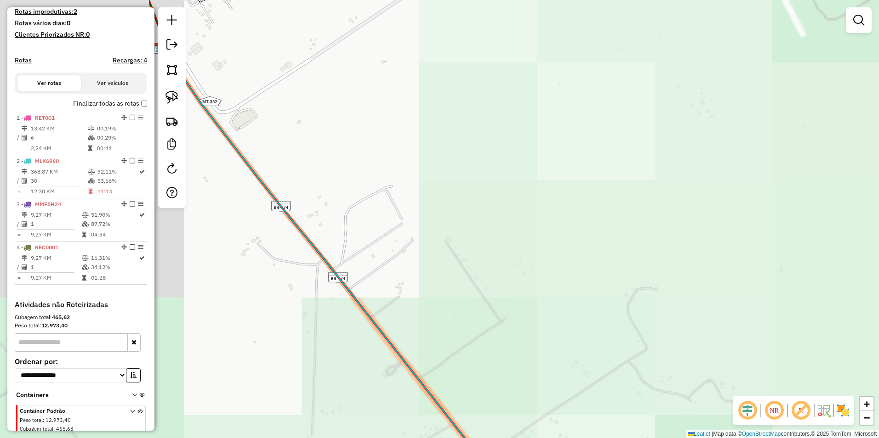
drag, startPoint x: 716, startPoint y: 235, endPoint x: 878, endPoint y: 268, distance: 165.5
click at [878, 268] on html "Aguarde... Pop-up bloqueado! Seu navegador bloqueou automáticamente a abertura …" at bounding box center [439, 219] width 879 height 438
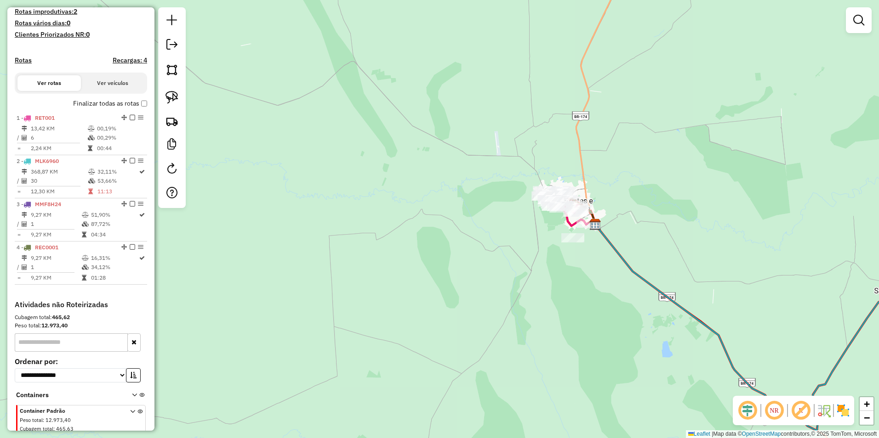
drag, startPoint x: 744, startPoint y: 299, endPoint x: 564, endPoint y: 260, distance: 183.9
click at [564, 265] on div "Janela de atendimento Grade de atendimento Capacidade Transportadoras Veículos …" at bounding box center [439, 219] width 879 height 438
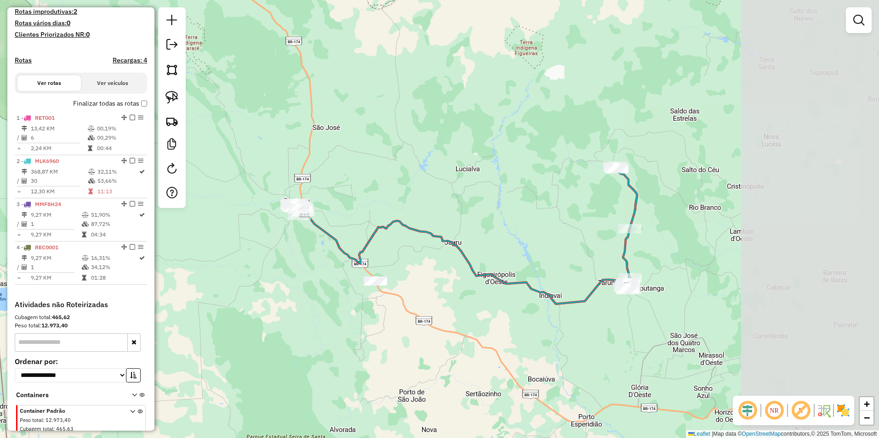
drag, startPoint x: 786, startPoint y: 315, endPoint x: 563, endPoint y: 291, distance: 224.6
click at [563, 291] on div "Janela de atendimento Grade de atendimento Capacidade Transportadoras Veículos …" at bounding box center [439, 219] width 879 height 438
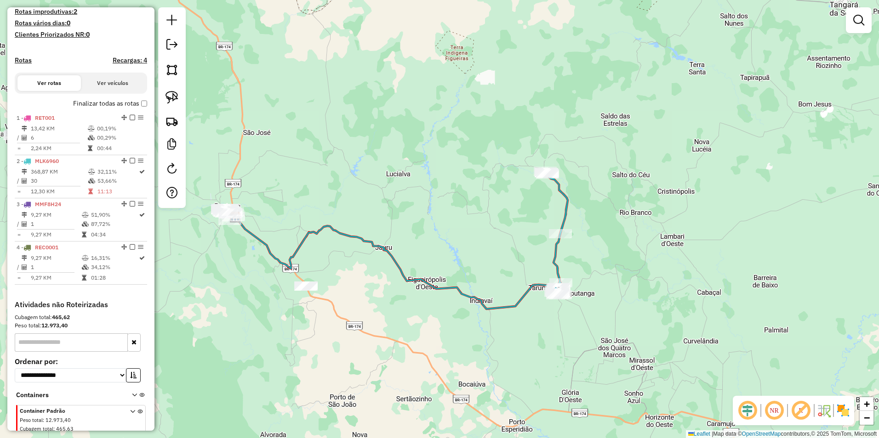
drag, startPoint x: 636, startPoint y: 349, endPoint x: 595, endPoint y: 345, distance: 42.0
click at [596, 346] on div "Janela de atendimento Grade de atendimento Capacidade Transportadoras Veículos …" at bounding box center [439, 219] width 879 height 438
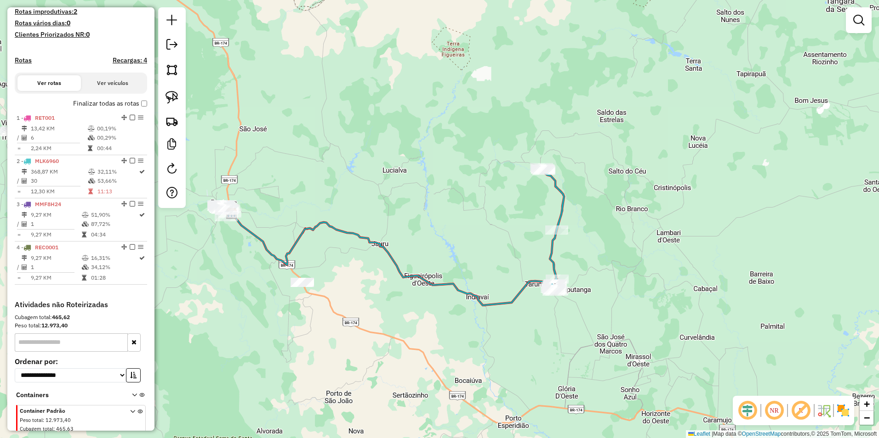
drag, startPoint x: 171, startPoint y: 91, endPoint x: 236, endPoint y: 176, distance: 106.9
click at [171, 91] on img at bounding box center [171, 97] width 13 height 13
drag, startPoint x: 263, startPoint y: 270, endPoint x: 324, endPoint y: 262, distance: 60.7
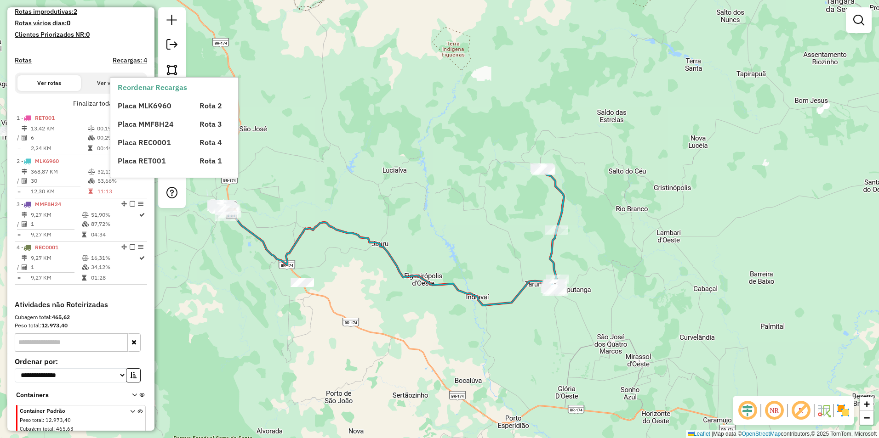
click at [172, 93] on div "Placa MLK6960 Rota 2 Placa MMF8H24 Rota 3 Placa REC0001 Rota 4 Placa RET001 Rot…" at bounding box center [182, 130] width 129 height 74
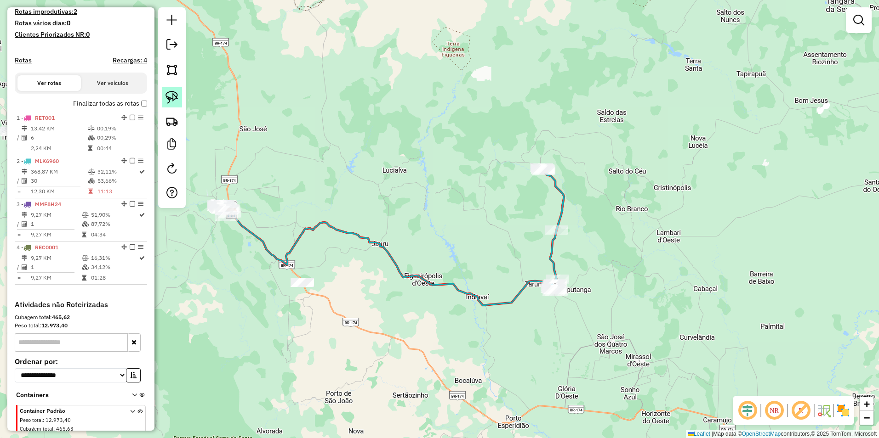
click at [172, 98] on img at bounding box center [171, 97] width 13 height 13
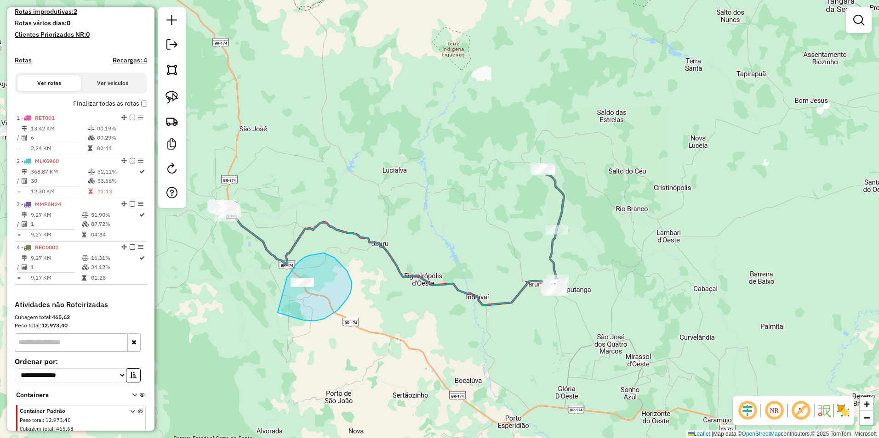
drag, startPoint x: 290, startPoint y: 273, endPoint x: 278, endPoint y: 311, distance: 40.1
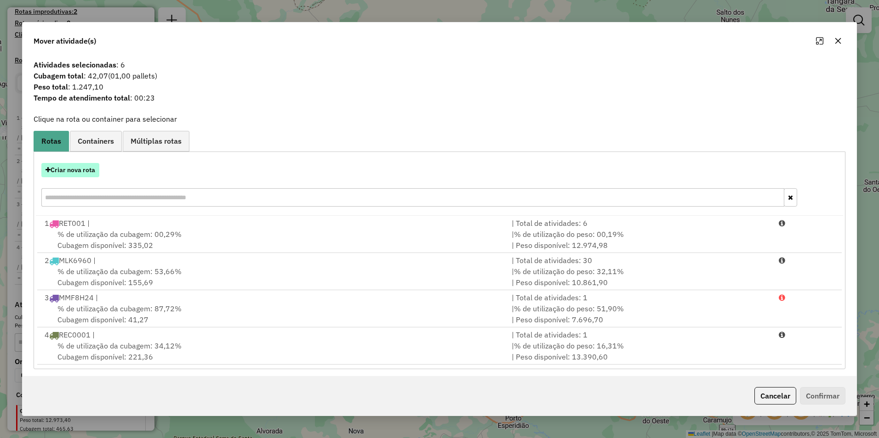
click at [82, 171] on button "Criar nova rota" at bounding box center [70, 170] width 58 height 14
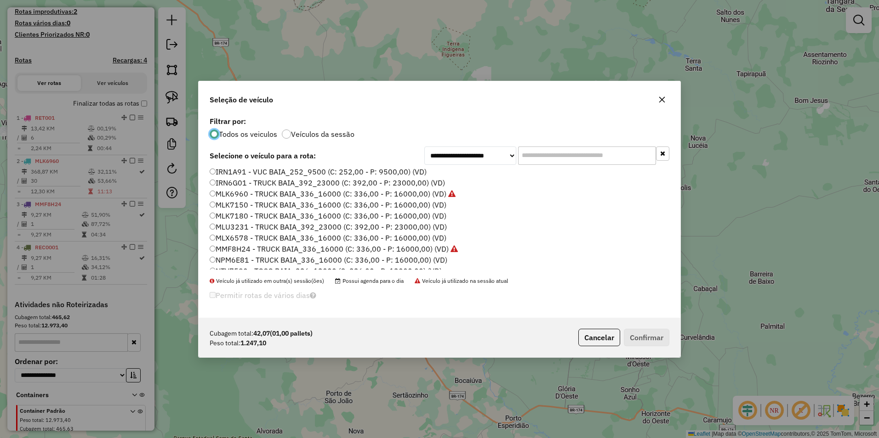
scroll to position [92, 0]
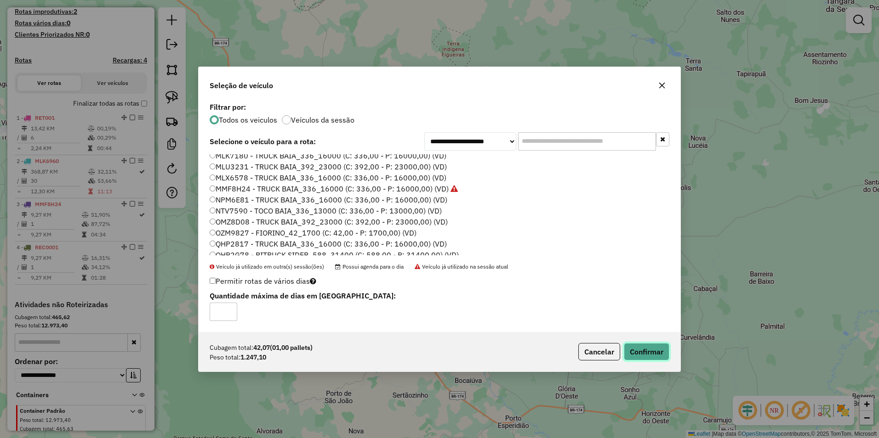
click at [638, 355] on button "Confirmar" at bounding box center [646, 351] width 45 height 17
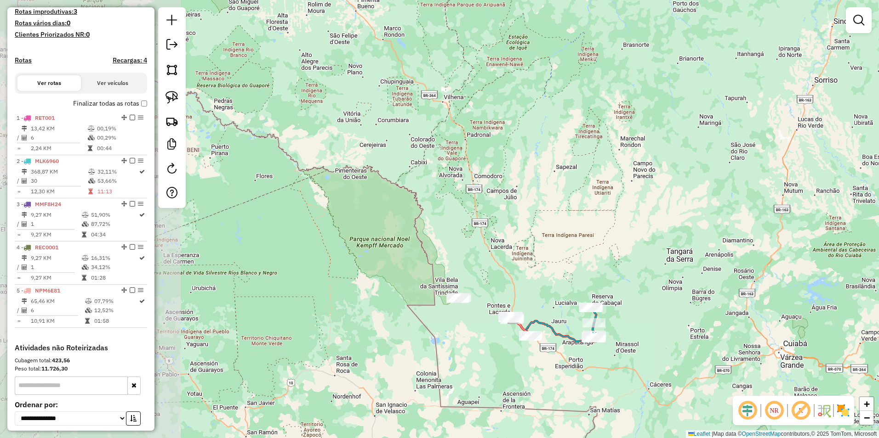
drag, startPoint x: 287, startPoint y: 348, endPoint x: 510, endPoint y: 369, distance: 223.9
click at [510, 369] on div "Janela de atendimento Grade de atendimento Capacidade Transportadoras Veículos …" at bounding box center [439, 219] width 879 height 438
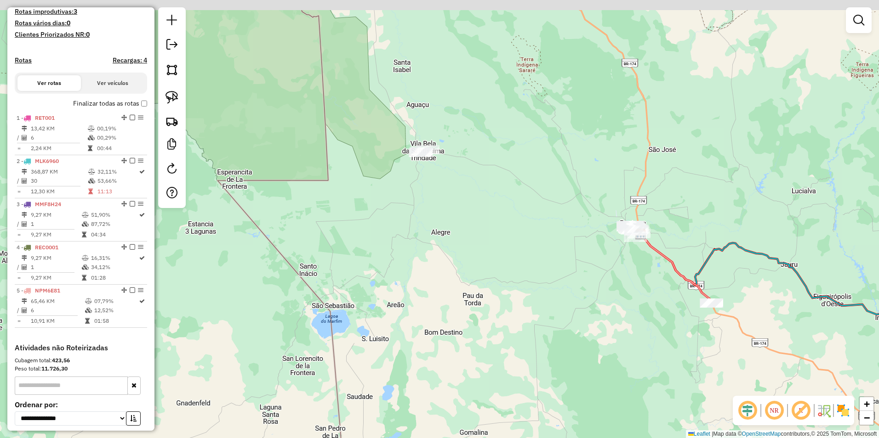
drag, startPoint x: 527, startPoint y: 261, endPoint x: 469, endPoint y: 333, distance: 92.9
click at [502, 335] on div "Janela de atendimento Grade de atendimento Capacidade Transportadoras Veículos …" at bounding box center [439, 219] width 879 height 438
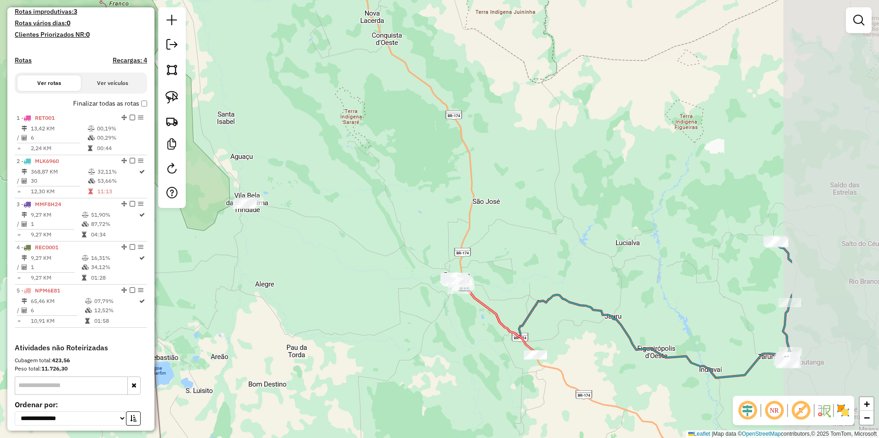
drag, startPoint x: 566, startPoint y: 320, endPoint x: 388, endPoint y: 359, distance: 181.6
click at [390, 368] on div "Janela de atendimento Grade de atendimento Capacidade Transportadoras Veículos …" at bounding box center [439, 219] width 879 height 438
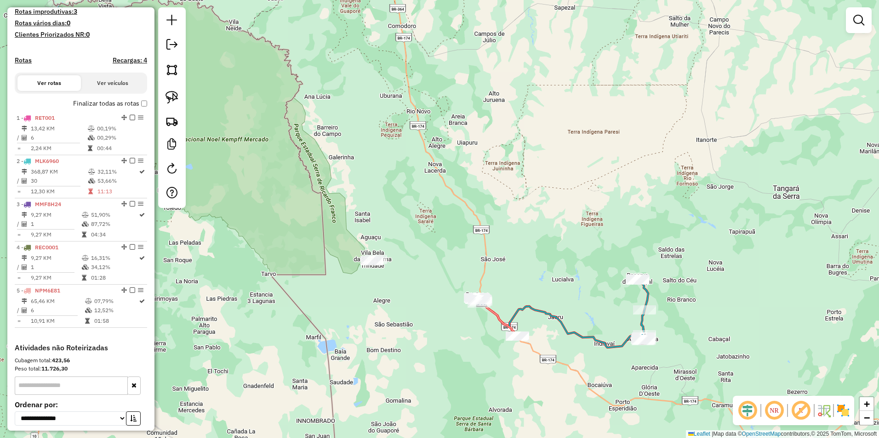
drag, startPoint x: 449, startPoint y: 377, endPoint x: 371, endPoint y: 402, distance: 81.4
click at [371, 402] on div "Janela de atendimento Grade de atendimento Capacidade Transportadoras Veículos …" at bounding box center [439, 219] width 879 height 438
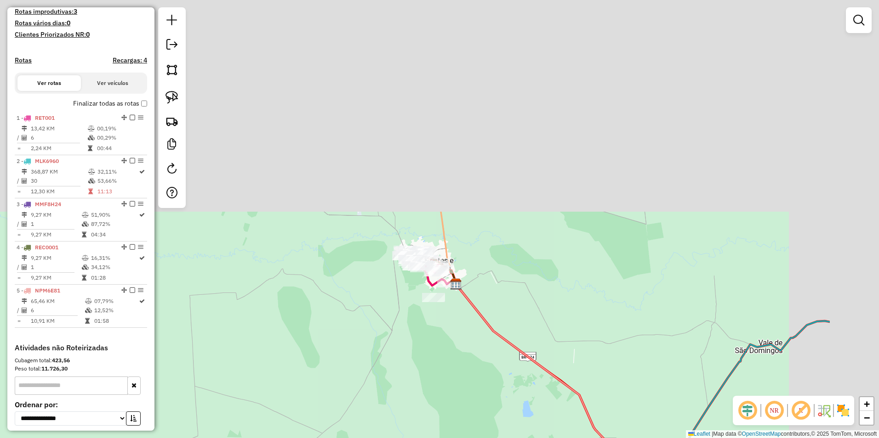
drag, startPoint x: 579, startPoint y: 248, endPoint x: 425, endPoint y: 400, distance: 216.4
click at [432, 438] on html "Aguarde... Pop-up bloqueado! Seu navegador bloqueou automáticamente a abertura …" at bounding box center [439, 219] width 879 height 438
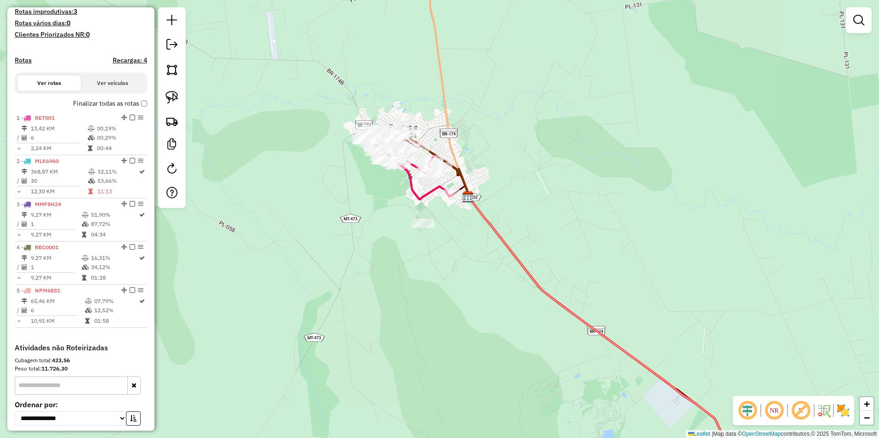
drag, startPoint x: 435, startPoint y: 294, endPoint x: 432, endPoint y: 415, distance: 121.3
click at [432, 415] on div "Janela de atendimento Grade de atendimento Capacidade Transportadoras Veículos …" at bounding box center [439, 219] width 879 height 438
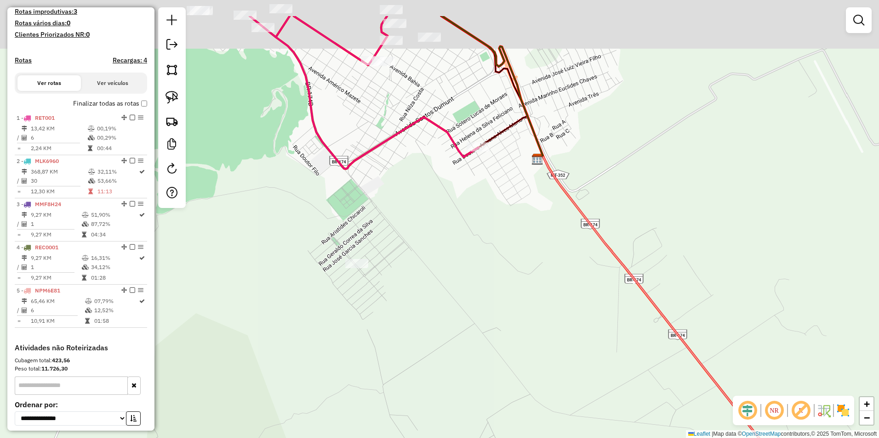
drag, startPoint x: 488, startPoint y: 302, endPoint x: 510, endPoint y: 411, distance: 111.0
click at [510, 411] on div "Janela de atendimento Grade de atendimento Capacidade Transportadoras Veículos …" at bounding box center [439, 219] width 879 height 438
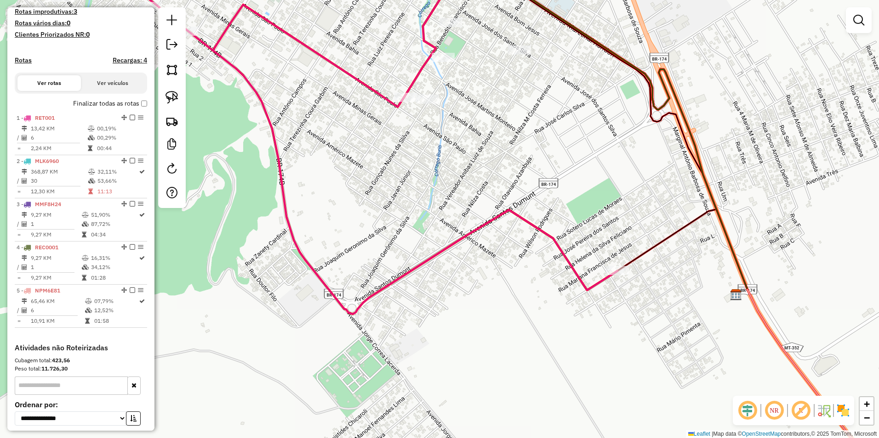
drag, startPoint x: 386, startPoint y: 269, endPoint x: 350, endPoint y: 264, distance: 35.7
click at [350, 264] on div "Janela de atendimento Grade de atendimento Capacidade Transportadoras Veículos …" at bounding box center [439, 219] width 879 height 438
click at [173, 97] on img at bounding box center [171, 97] width 13 height 13
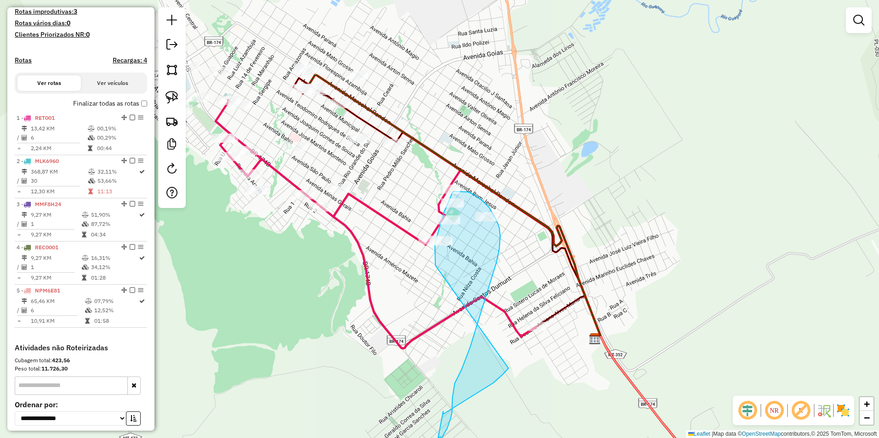
drag, startPoint x: 415, startPoint y: 148, endPoint x: 506, endPoint y: 347, distance: 218.4
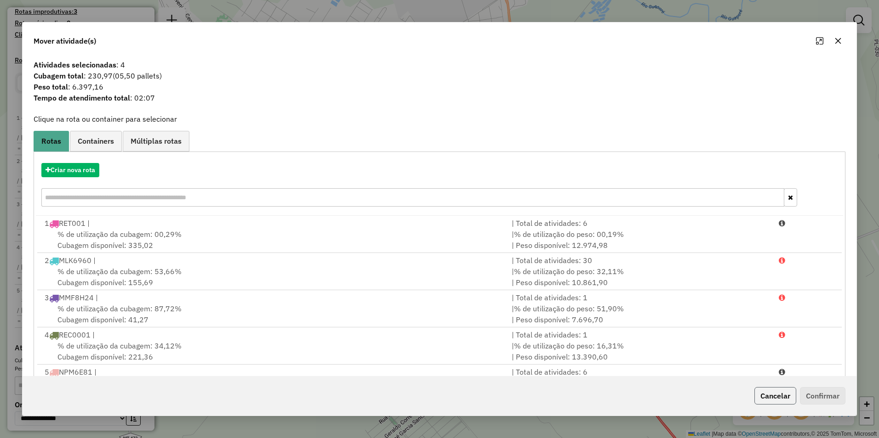
click at [767, 393] on button "Cancelar" at bounding box center [775, 395] width 42 height 17
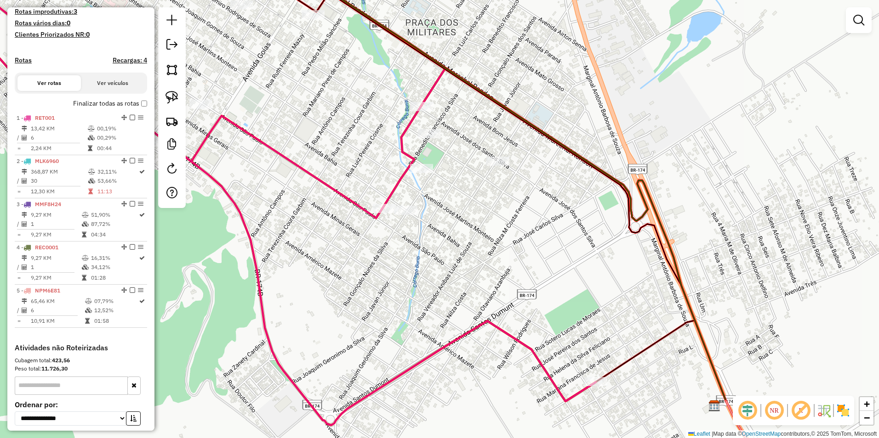
drag, startPoint x: 172, startPoint y: 91, endPoint x: 269, endPoint y: 130, distance: 104.6
click at [172, 91] on img at bounding box center [171, 97] width 13 height 13
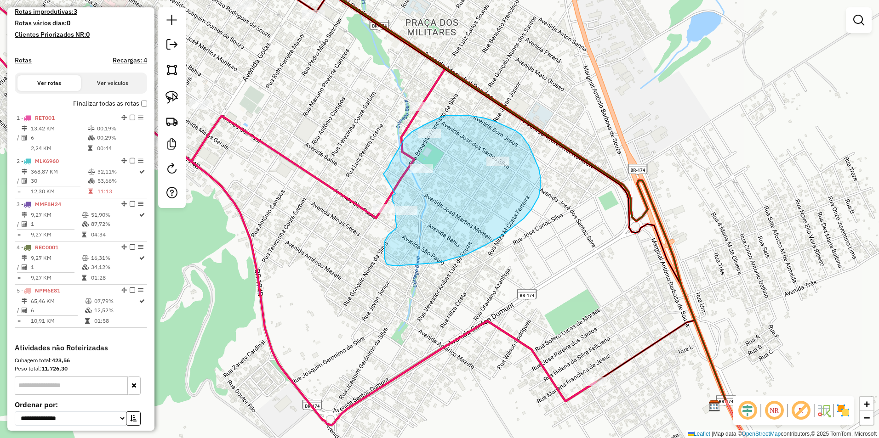
drag, startPoint x: 383, startPoint y: 174, endPoint x: 395, endPoint y: 194, distance: 23.1
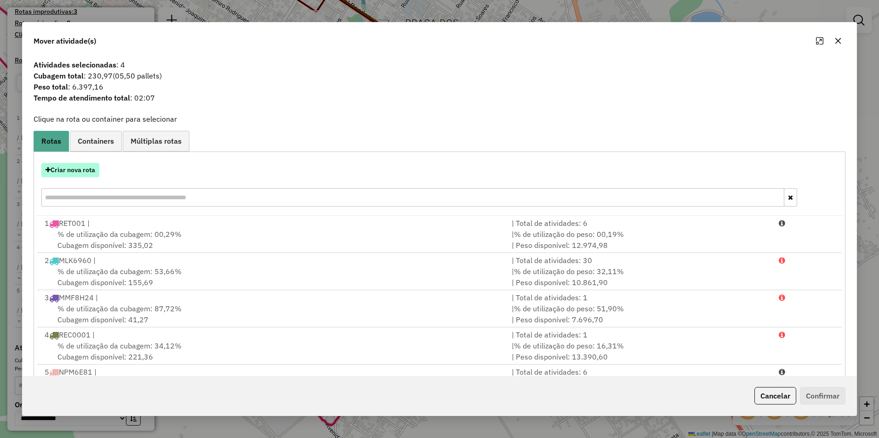
click at [82, 170] on button "Criar nova rota" at bounding box center [70, 170] width 58 height 14
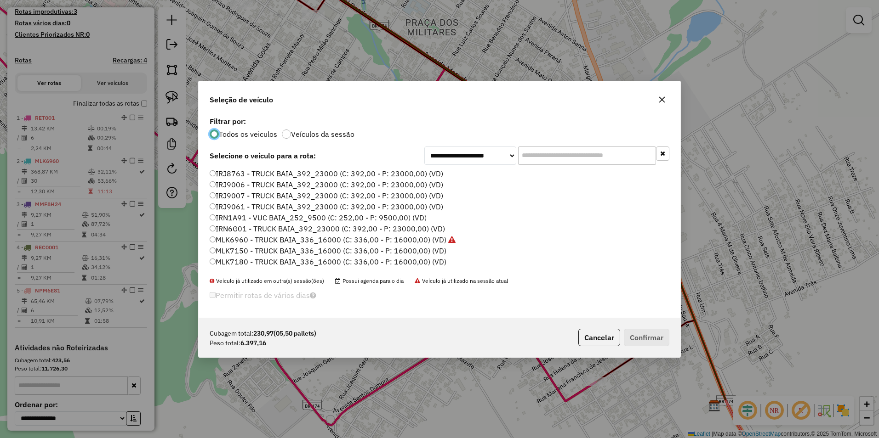
scroll to position [46, 0]
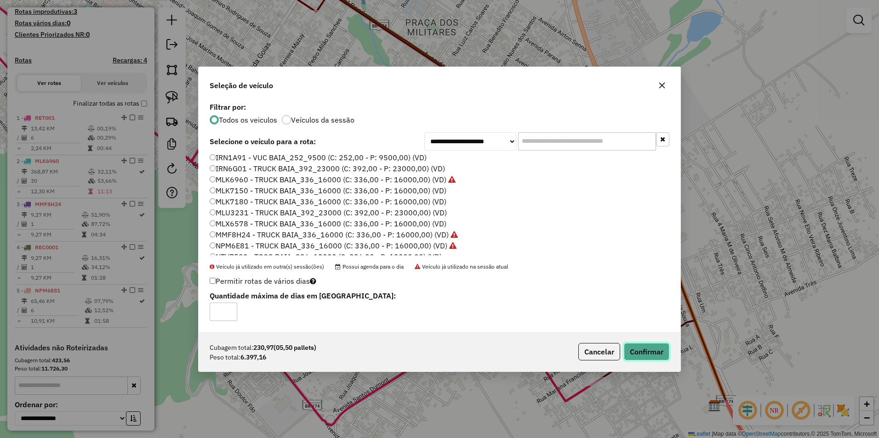
click at [658, 351] on button "Confirmar" at bounding box center [646, 351] width 45 height 17
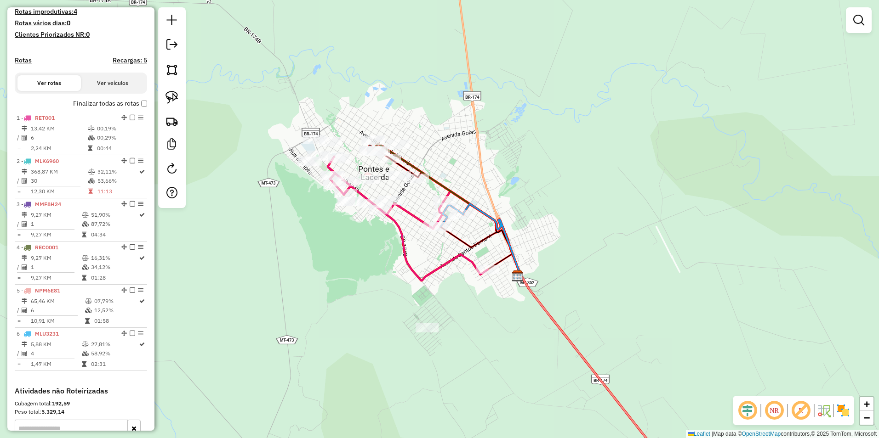
drag, startPoint x: 507, startPoint y: 216, endPoint x: 534, endPoint y: 226, distance: 28.2
click at [534, 226] on div "Janela de atendimento Grade de atendimento Capacidade Transportadoras Veículos …" at bounding box center [439, 219] width 879 height 438
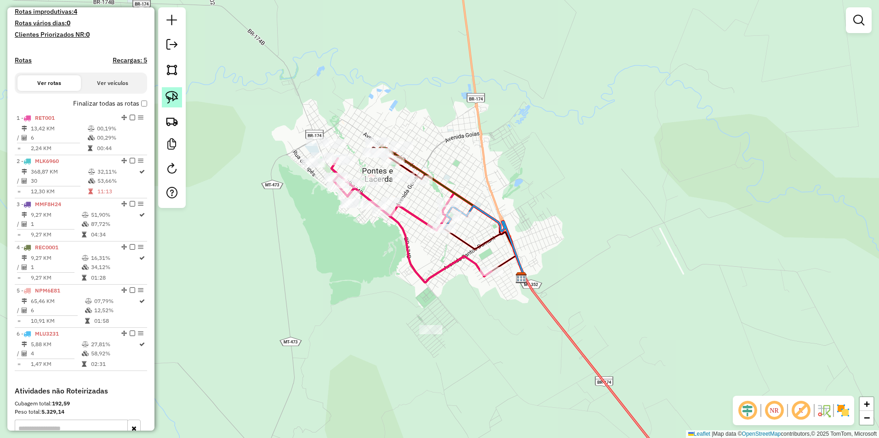
click at [173, 103] on img at bounding box center [171, 97] width 13 height 13
drag, startPoint x: 407, startPoint y: 331, endPoint x: 428, endPoint y: 355, distance: 31.9
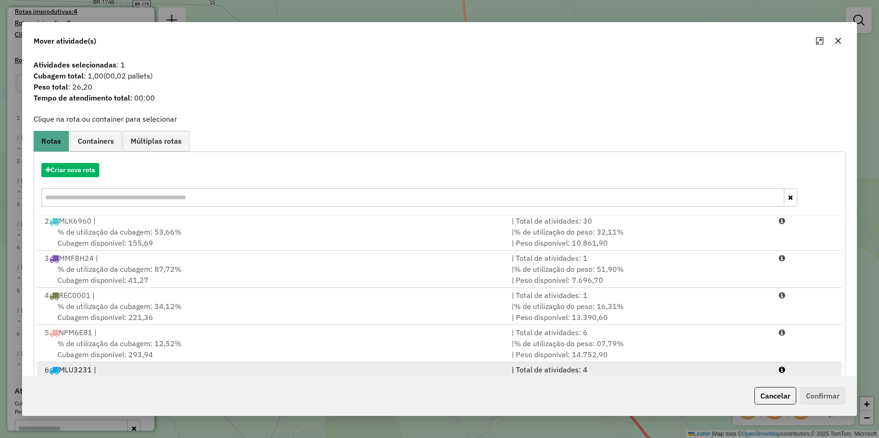
scroll to position [39, 0]
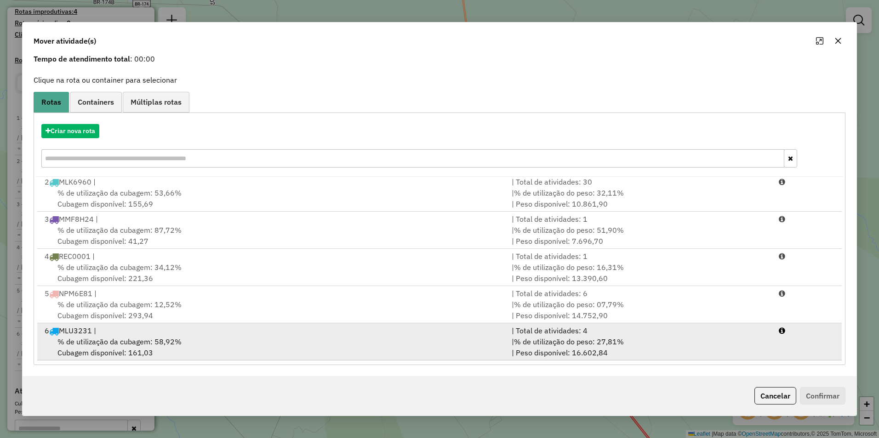
click at [122, 335] on div "6 MLU3231 |" at bounding box center [272, 330] width 467 height 11
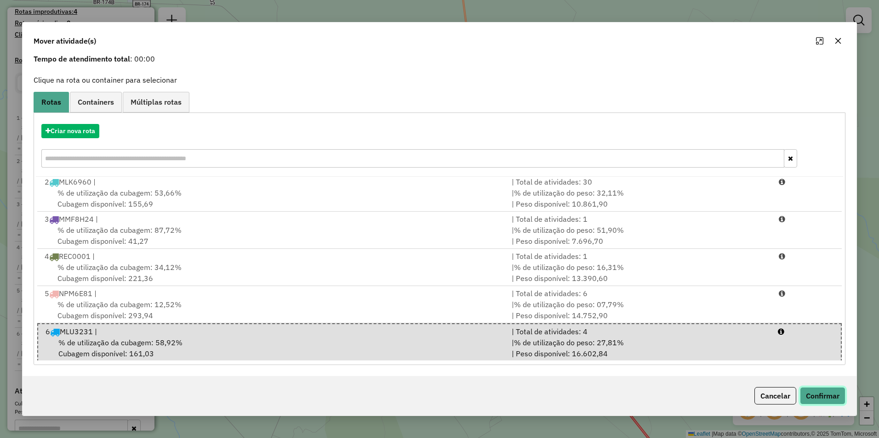
click at [818, 393] on button "Confirmar" at bounding box center [822, 395] width 45 height 17
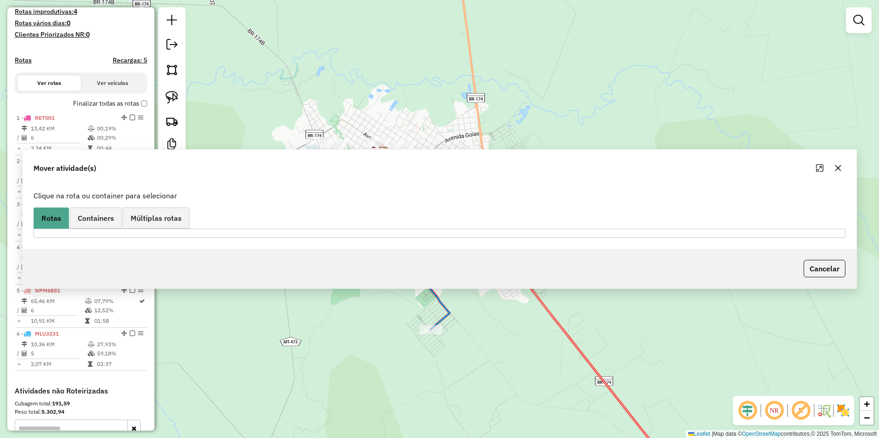
scroll to position [0, 0]
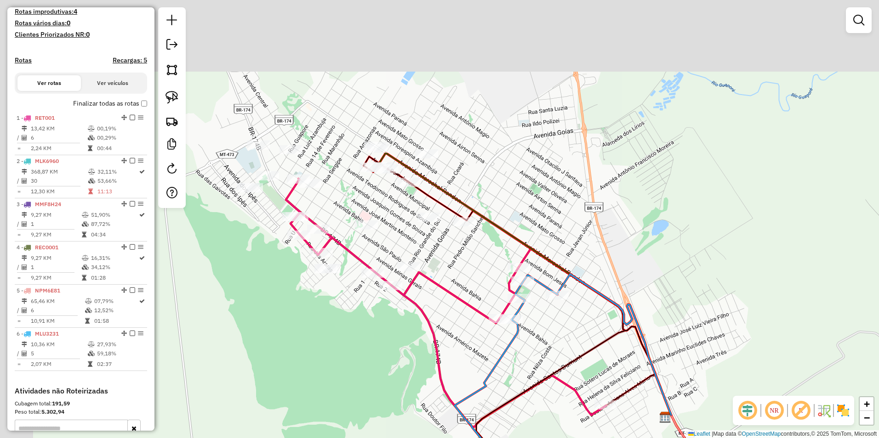
drag, startPoint x: 361, startPoint y: 190, endPoint x: 425, endPoint y: 339, distance: 162.0
click at [425, 339] on div "Janela de atendimento Grade de atendimento Capacidade Transportadoras Veículos …" at bounding box center [439, 219] width 879 height 438
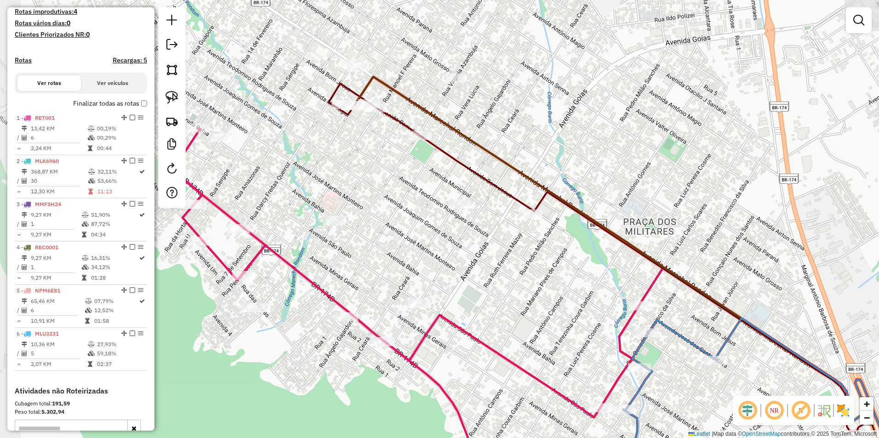
drag, startPoint x: 477, startPoint y: 256, endPoint x: 498, endPoint y: 286, distance: 36.6
click at [498, 286] on div "Janela de atendimento Grade de atendimento Capacidade Transportadoras Veículos …" at bounding box center [439, 219] width 879 height 438
click at [179, 99] on link at bounding box center [172, 97] width 20 height 20
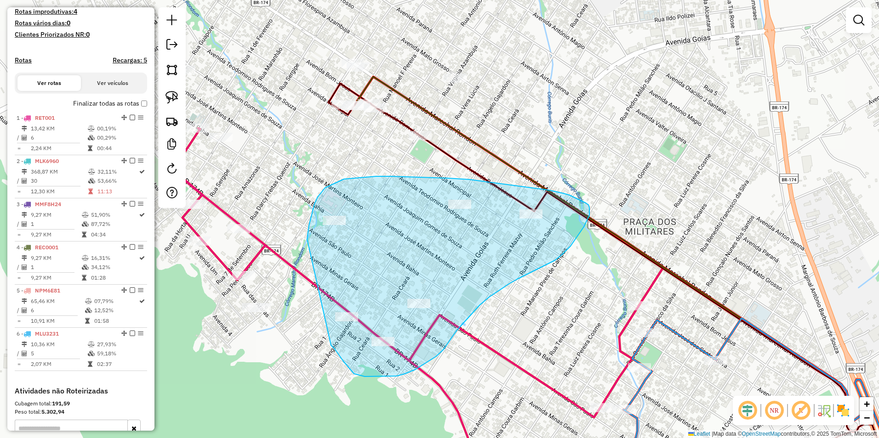
drag, startPoint x: 307, startPoint y: 239, endPoint x: 331, endPoint y: 346, distance: 108.8
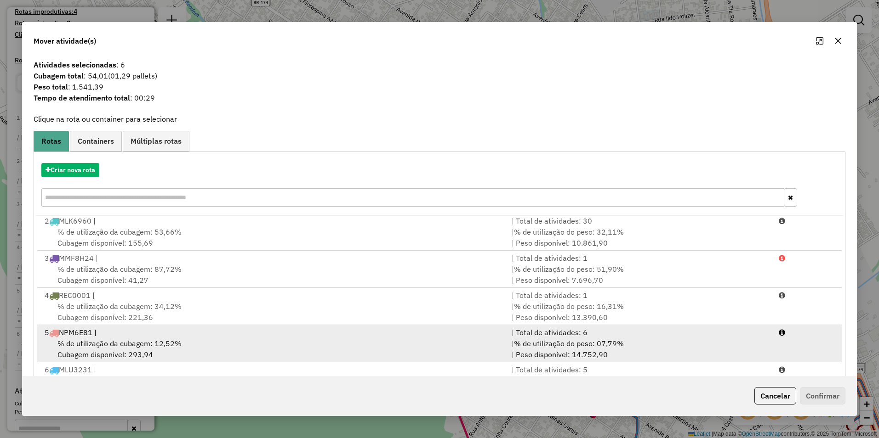
scroll to position [39, 0]
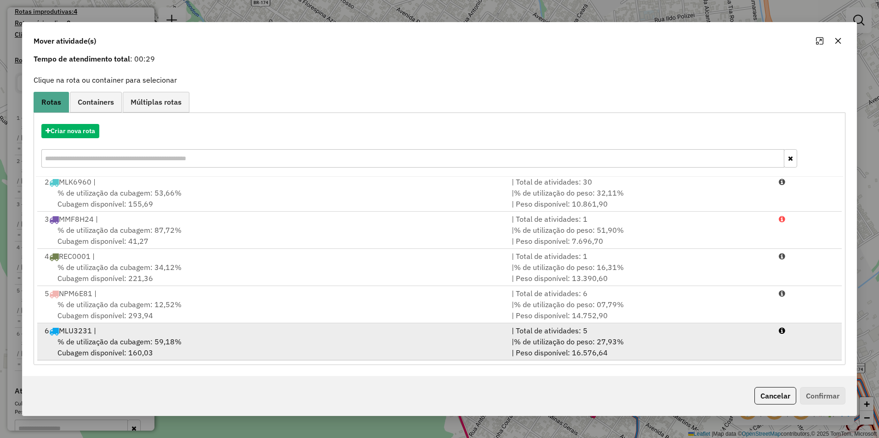
click at [143, 342] on span "% de utilização da cubagem: 59,18%" at bounding box center [119, 341] width 124 height 9
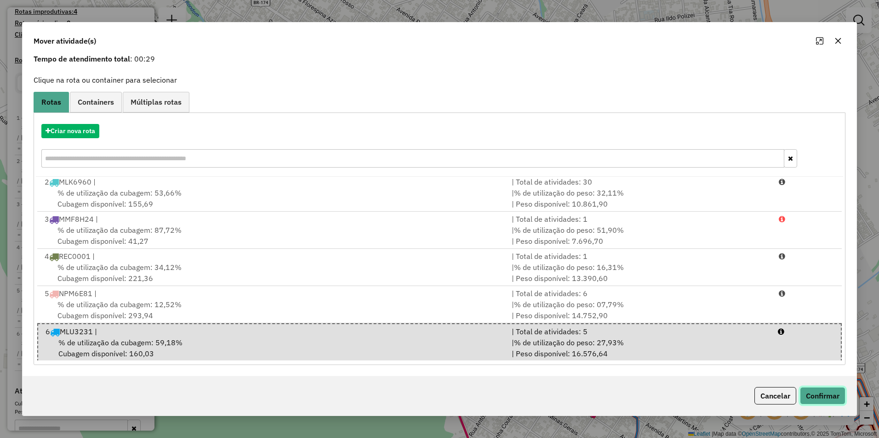
click at [823, 392] on button "Confirmar" at bounding box center [822, 395] width 45 height 17
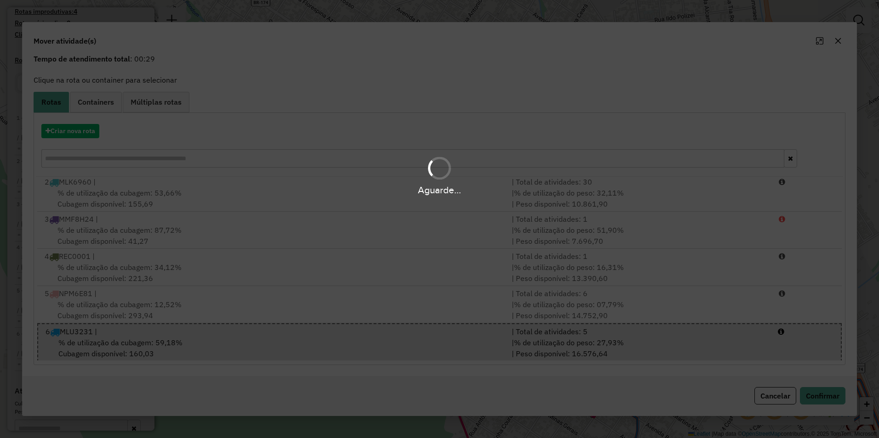
scroll to position [0, 0]
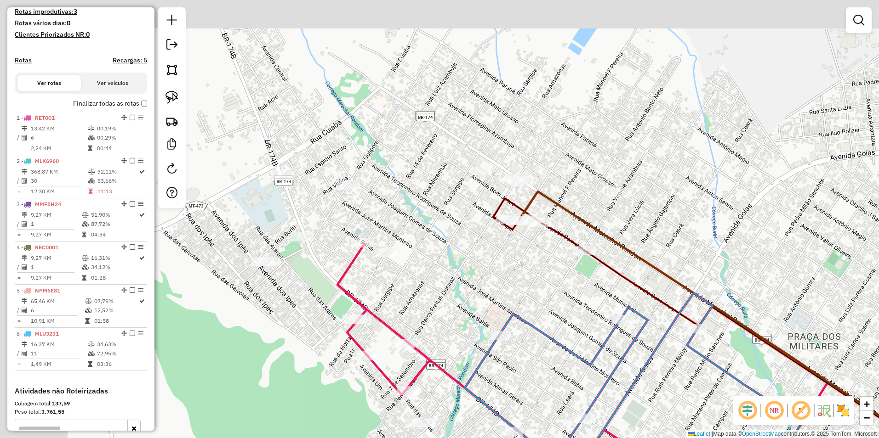
drag, startPoint x: 393, startPoint y: 231, endPoint x: 629, endPoint y: 367, distance: 272.2
click at [626, 370] on icon at bounding box center [673, 445] width 416 height 304
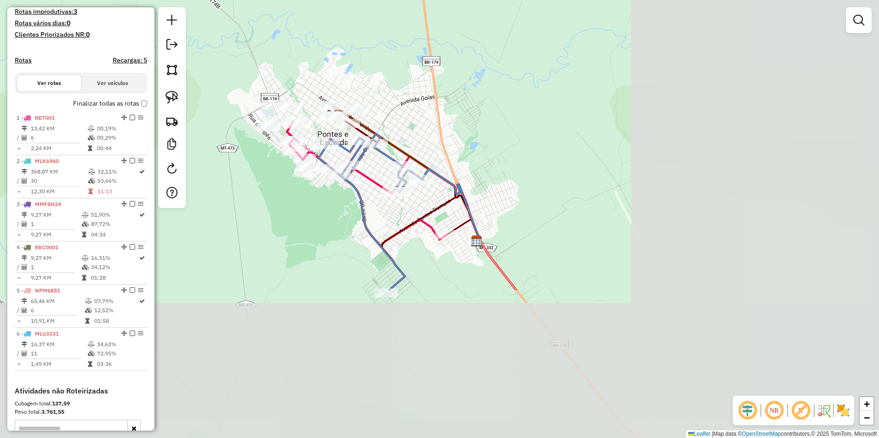
drag, startPoint x: 500, startPoint y: 372, endPoint x: 212, endPoint y: 180, distance: 345.9
click at [212, 180] on div "Janela de atendimento Grade de atendimento Capacidade Transportadoras Veículos …" at bounding box center [439, 219] width 879 height 438
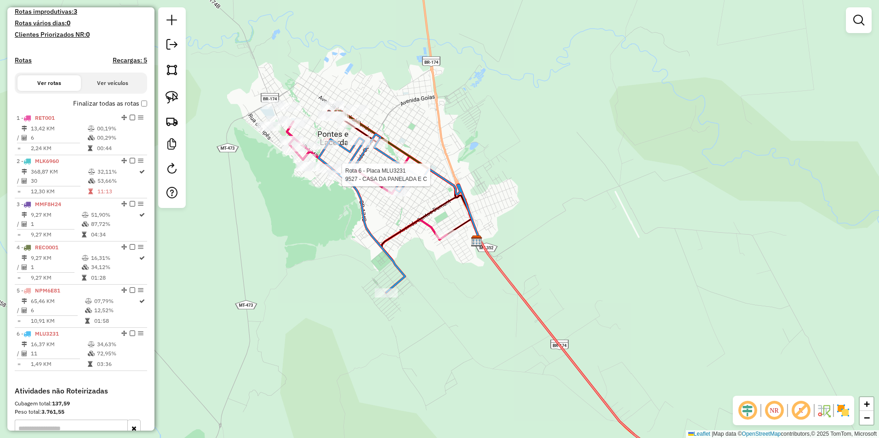
select select "**********"
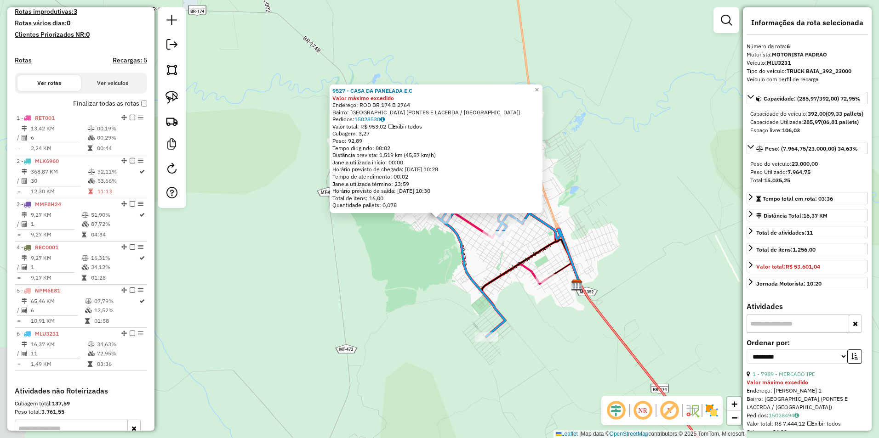
scroll to position [372, 0]
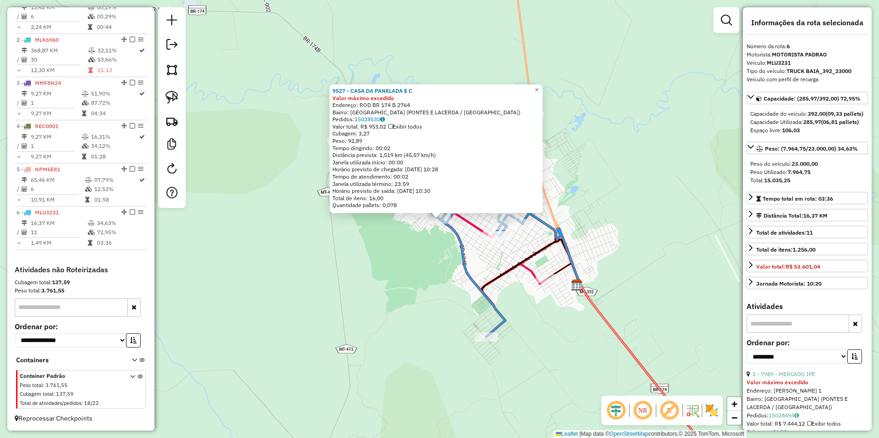
click at [391, 272] on div "9527 - CASA DA PANELADA E C Valor máximo excedido Endereço: ROD BR 174 B 2764 B…" at bounding box center [439, 219] width 879 height 438
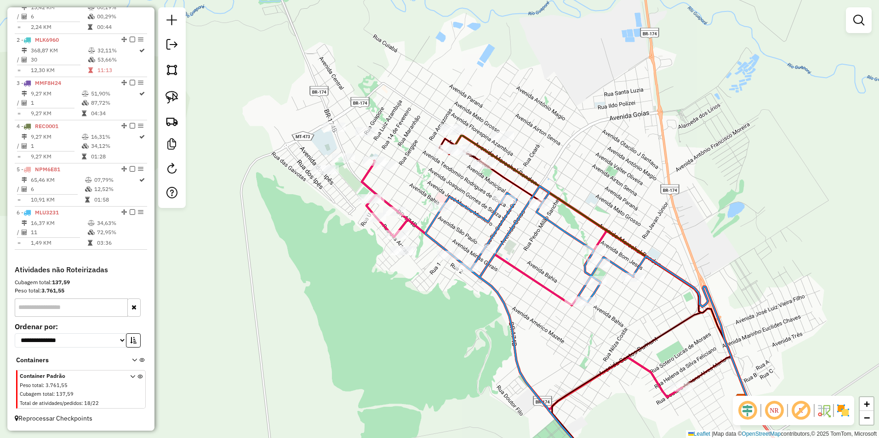
drag, startPoint x: 401, startPoint y: 317, endPoint x: 401, endPoint y: 325, distance: 8.3
click at [401, 325] on div "Janela de atendimento Grade de atendimento Capacidade Transportadoras Veículos …" at bounding box center [439, 219] width 879 height 438
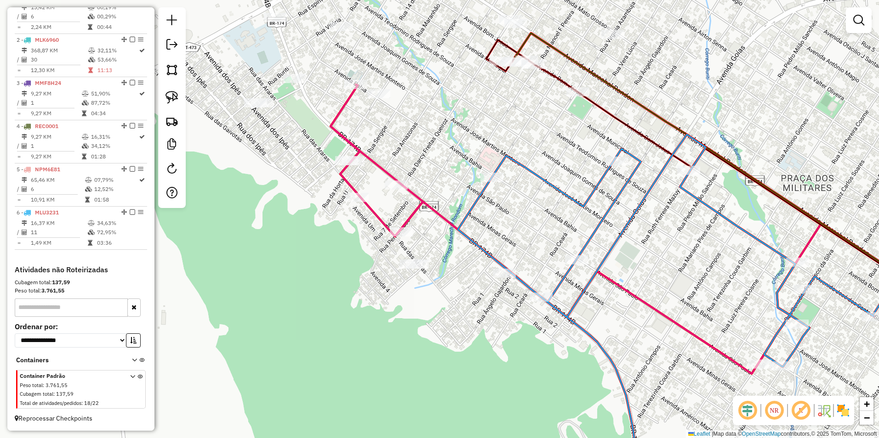
drag, startPoint x: 363, startPoint y: 244, endPoint x: 327, endPoint y: 278, distance: 49.1
click at [327, 278] on div "Janela de atendimento Grade de atendimento Capacidade Transportadoras Veículos …" at bounding box center [439, 219] width 879 height 438
select select "**********"
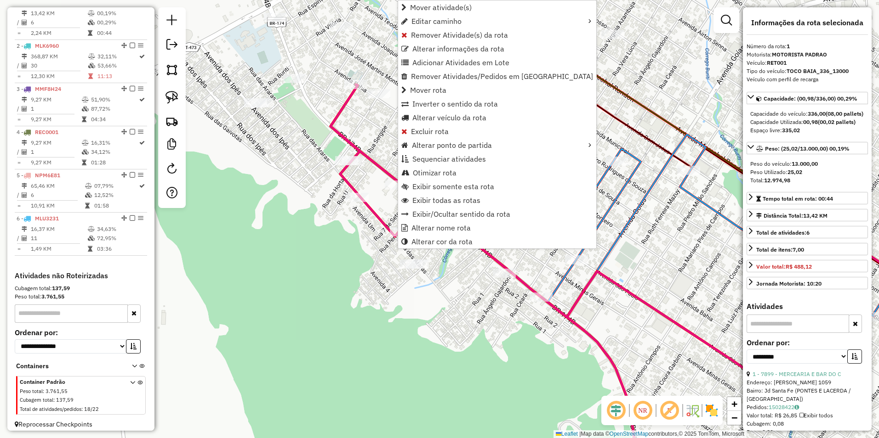
scroll to position [356, 0]
click at [437, 239] on span "Alterar cor da rota" at bounding box center [441, 241] width 61 height 7
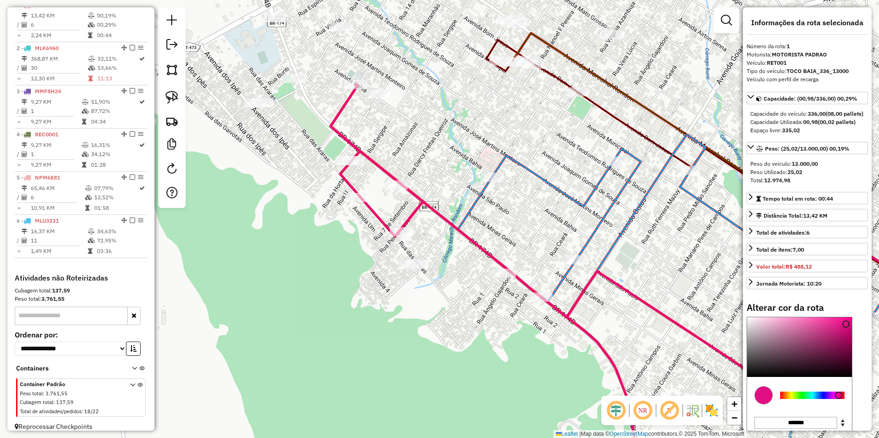
type input "*******"
click at [797, 399] on div at bounding box center [812, 395] width 64 height 7
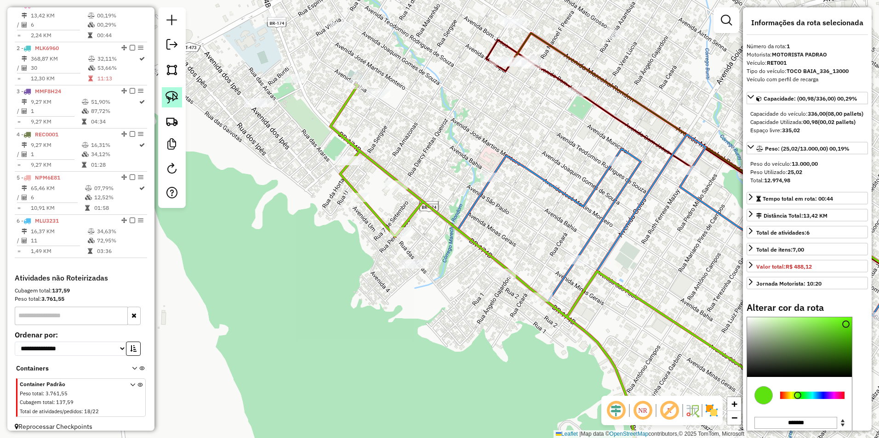
click at [174, 97] on img at bounding box center [171, 97] width 13 height 13
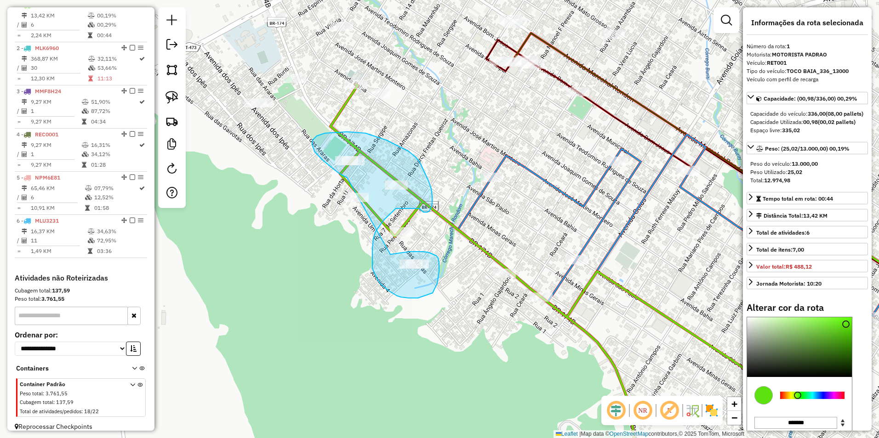
drag, startPoint x: 347, startPoint y: 178, endPoint x: 390, endPoint y: 255, distance: 88.1
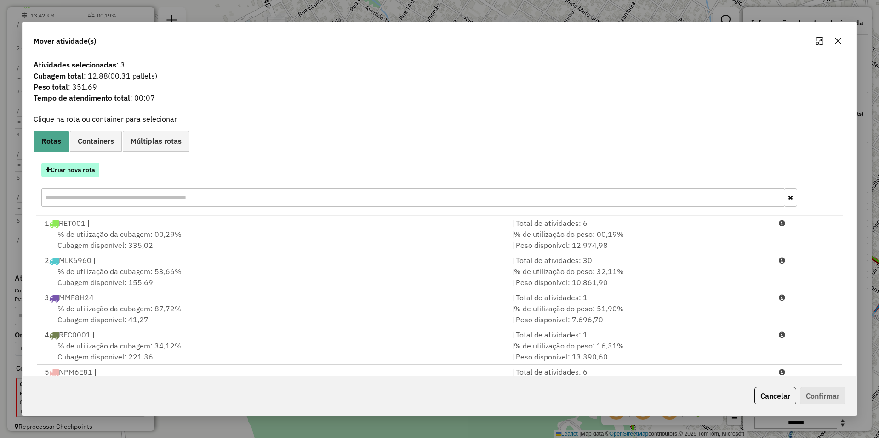
click at [77, 171] on button "Criar nova rota" at bounding box center [70, 170] width 58 height 14
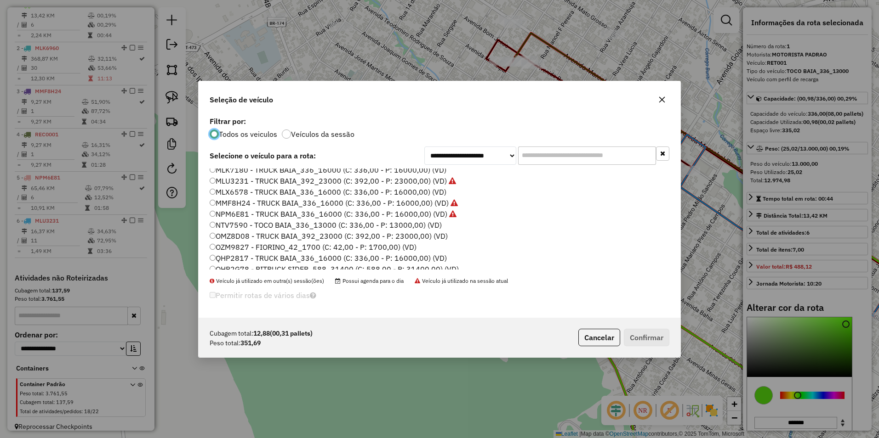
scroll to position [46, 0]
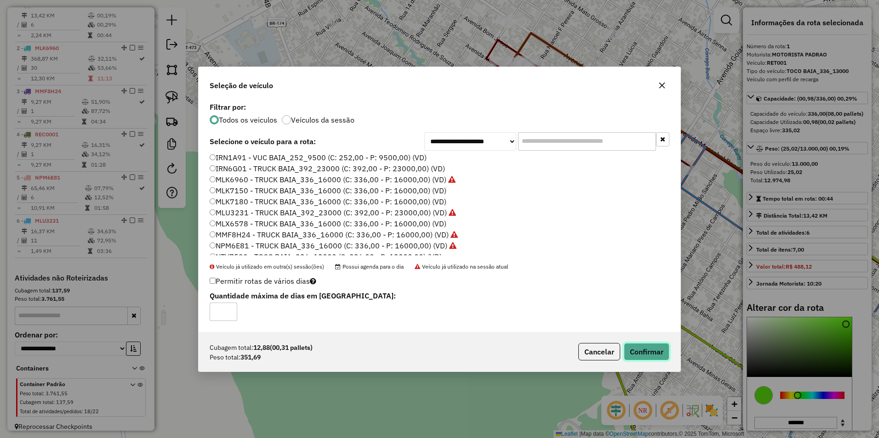
click at [656, 355] on button "Confirmar" at bounding box center [646, 351] width 45 height 17
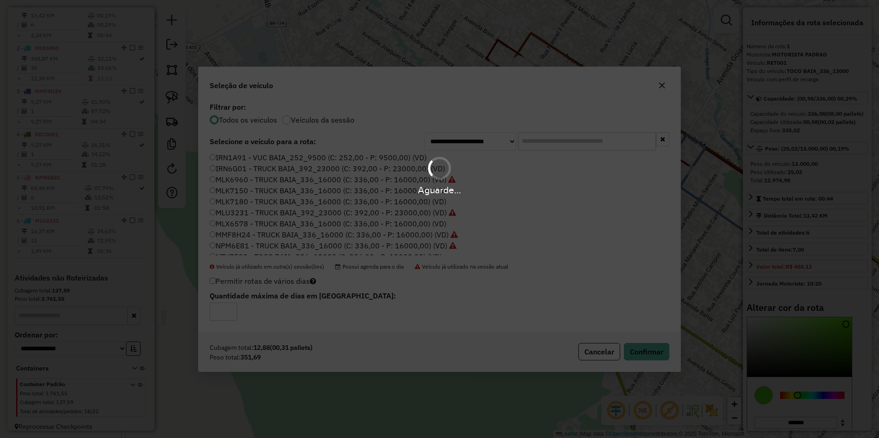
select select "**********"
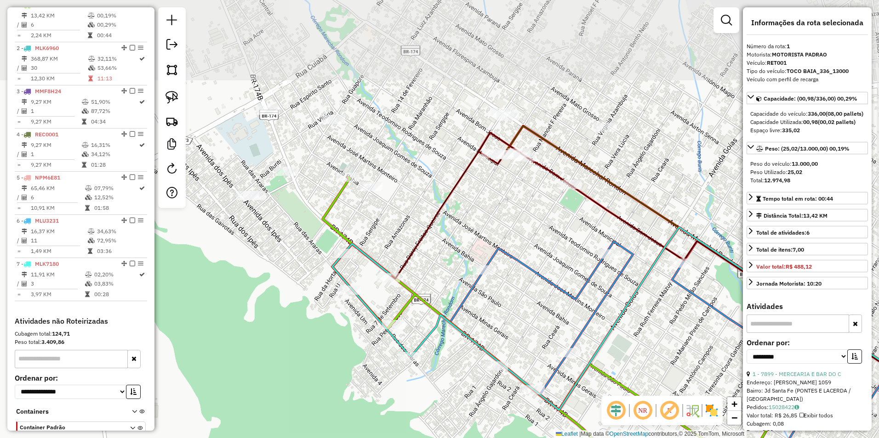
drag, startPoint x: 437, startPoint y: 137, endPoint x: 430, endPoint y: 233, distance: 95.8
click at [430, 233] on icon at bounding box center [675, 274] width 568 height 282
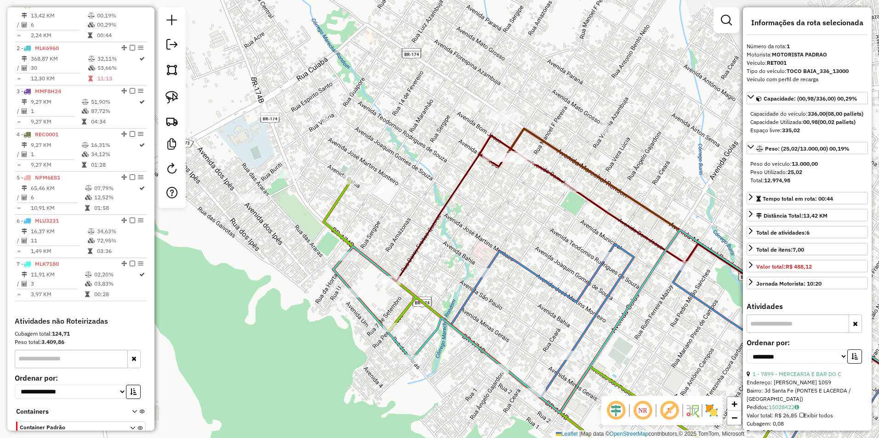
drag, startPoint x: 179, startPoint y: 93, endPoint x: 206, endPoint y: 136, distance: 50.4
click at [179, 93] on link at bounding box center [172, 97] width 20 height 20
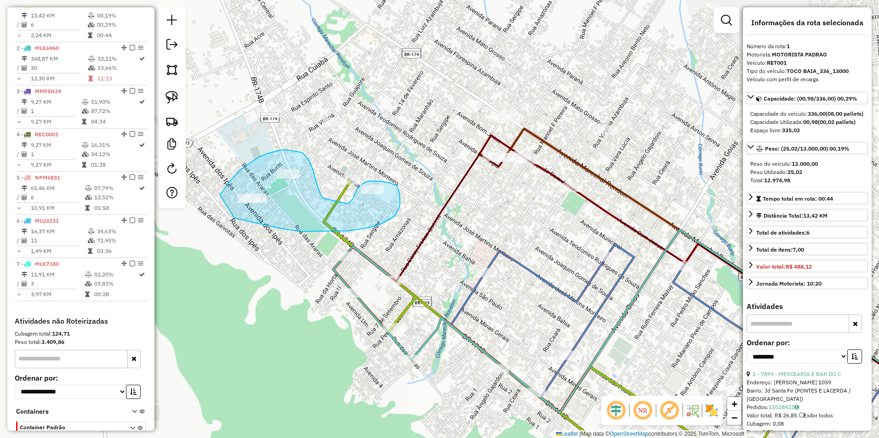
drag, startPoint x: 220, startPoint y: 194, endPoint x: 234, endPoint y: 218, distance: 28.1
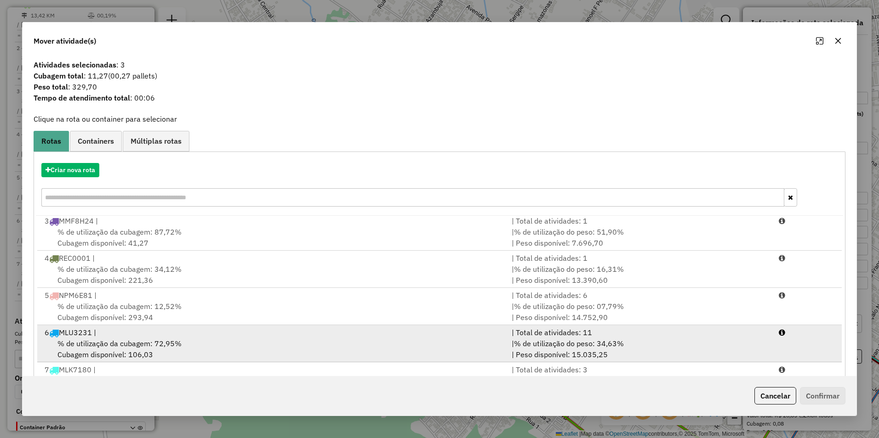
scroll to position [39, 0]
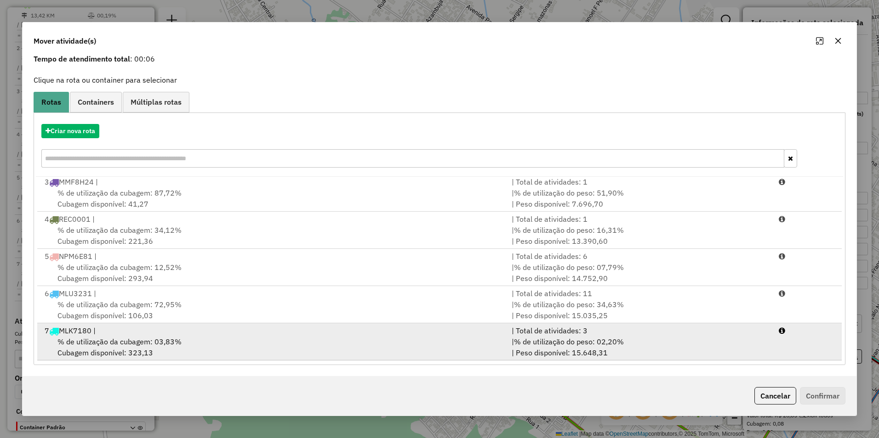
click at [218, 341] on div "% de utilização da cubagem: 03,83% Cubagem disponível: 323,13" at bounding box center [272, 347] width 467 height 22
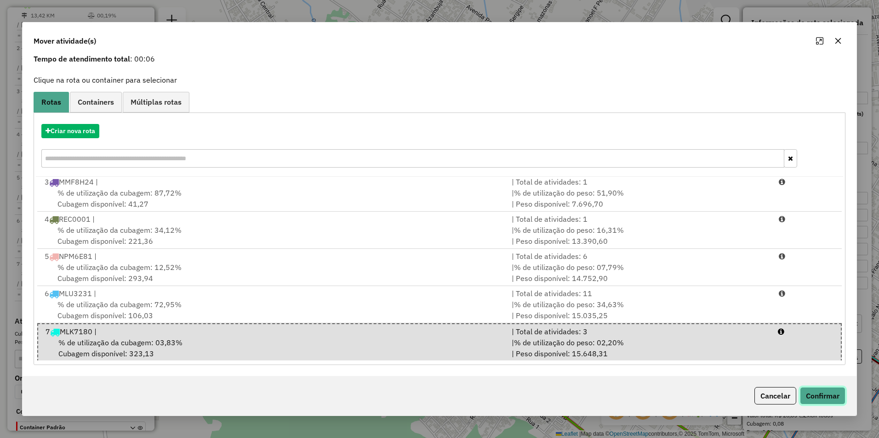
click at [814, 395] on button "Confirmar" at bounding box center [822, 395] width 45 height 17
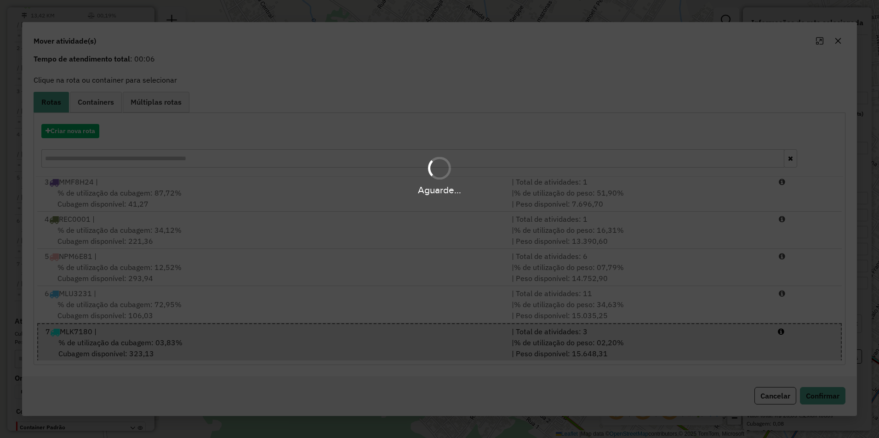
scroll to position [0, 0]
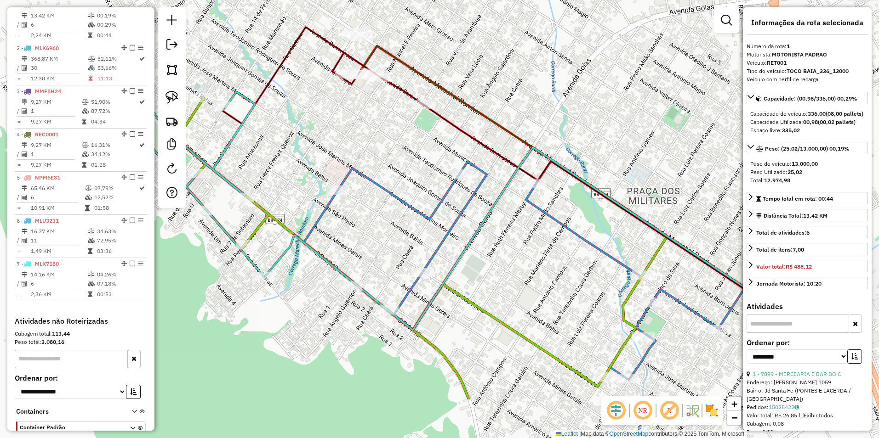
drag, startPoint x: 517, startPoint y: 306, endPoint x: 370, endPoint y: 223, distance: 168.7
click at [370, 223] on div "Janela de atendimento Grade de atendimento Capacidade Transportadoras Veículos …" at bounding box center [439, 219] width 879 height 438
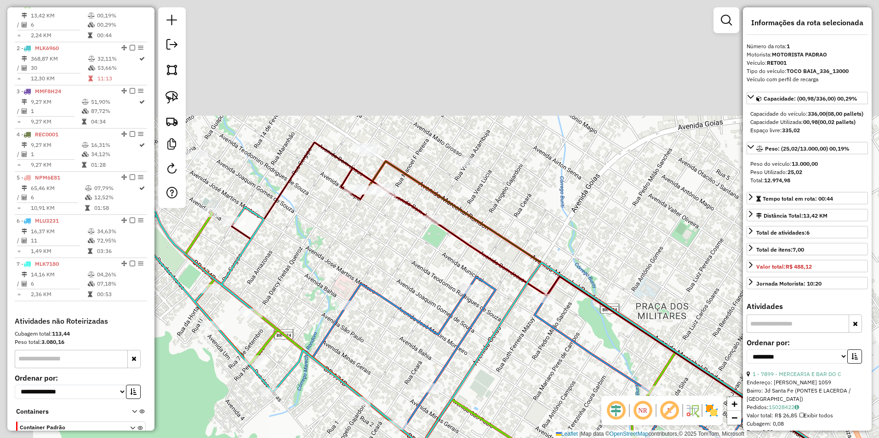
drag, startPoint x: 454, startPoint y: 143, endPoint x: 545, endPoint y: 335, distance: 212.4
click at [545, 335] on div "Janela de atendimento Grade de atendimento Capacidade Transportadoras Veículos …" at bounding box center [439, 219] width 879 height 438
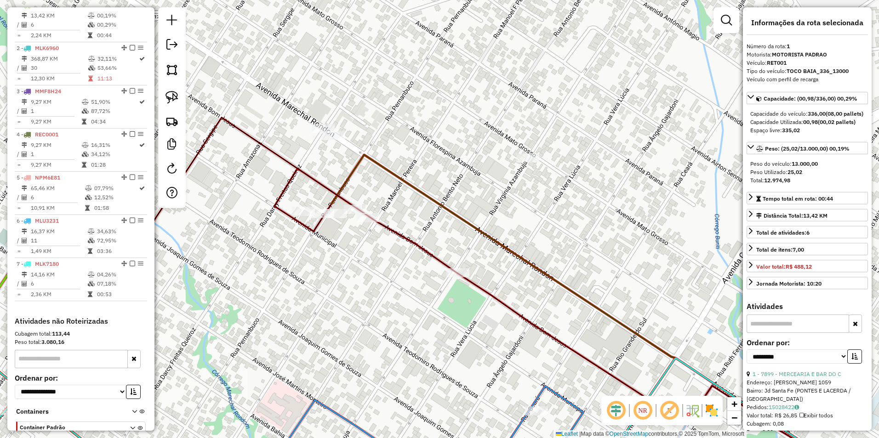
drag, startPoint x: 174, startPoint y: 96, endPoint x: 290, endPoint y: 165, distance: 134.1
click at [174, 96] on img at bounding box center [171, 97] width 13 height 13
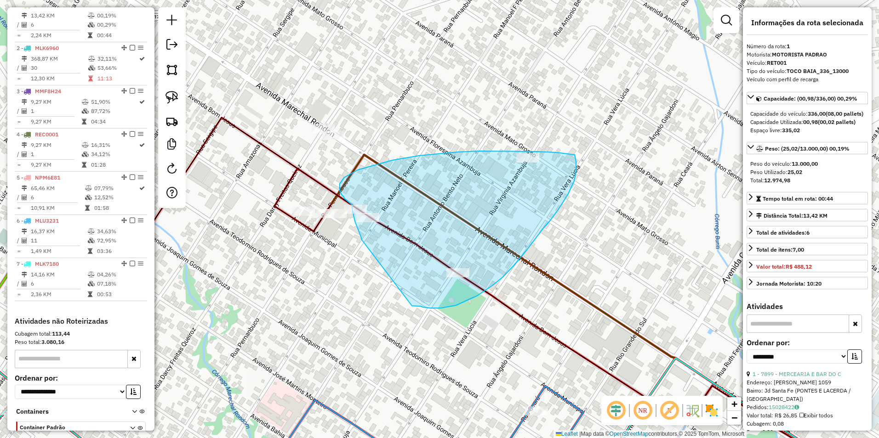
drag, startPoint x: 361, startPoint y: 239, endPoint x: 412, endPoint y: 306, distance: 83.6
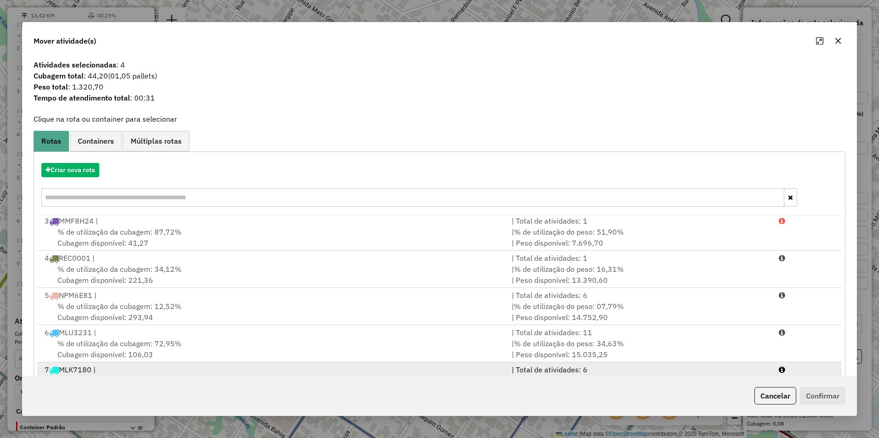
scroll to position [39, 0]
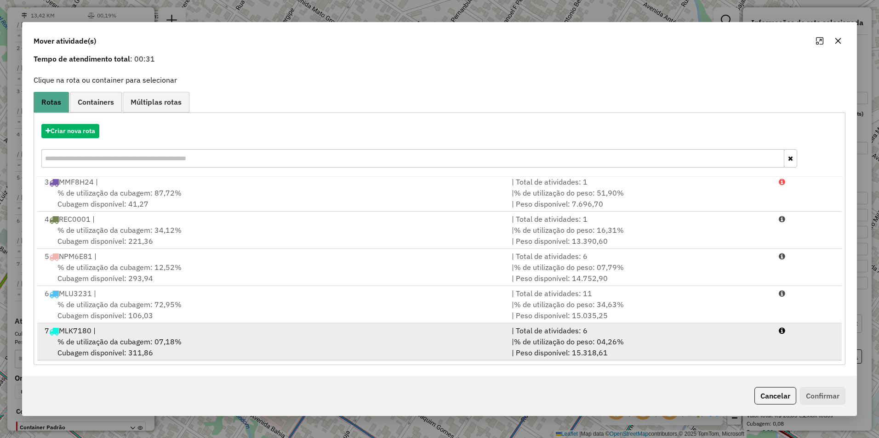
click at [226, 339] on div "% de utilização da cubagem: 07,18% Cubagem disponível: 311,86" at bounding box center [272, 347] width 467 height 22
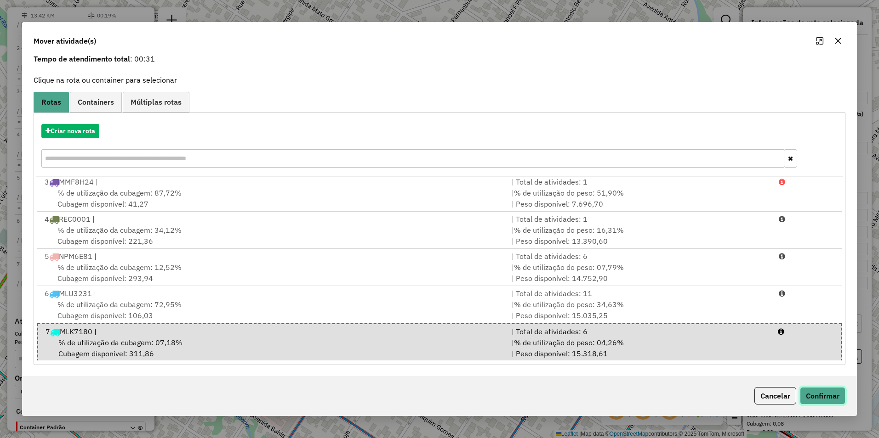
click at [824, 398] on button "Confirmar" at bounding box center [822, 395] width 45 height 17
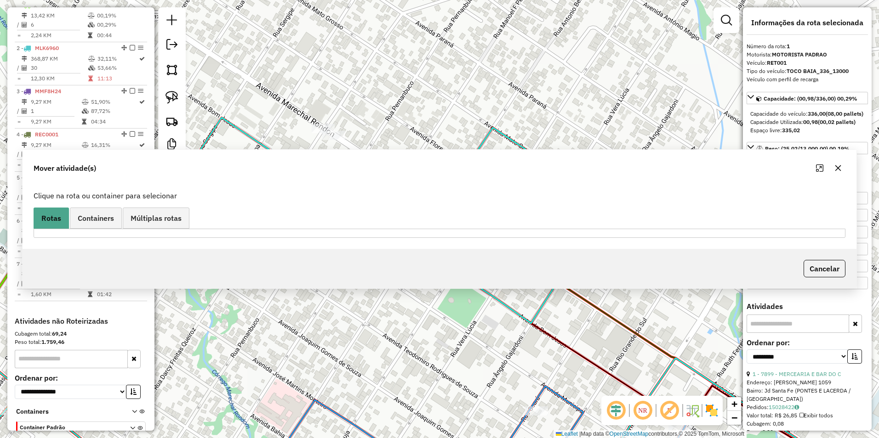
scroll to position [0, 0]
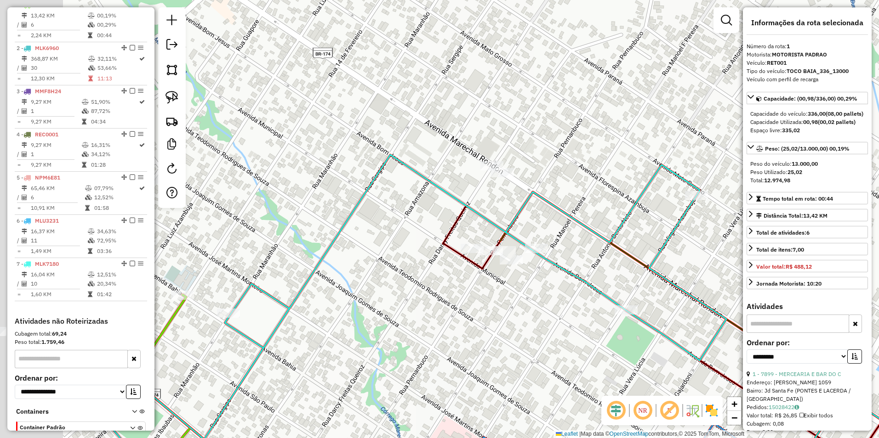
drag, startPoint x: 392, startPoint y: 300, endPoint x: 472, endPoint y: 314, distance: 80.9
click at [470, 321] on div "Janela de atendimento Grade de atendimento Capacidade Transportadoras Veículos …" at bounding box center [439, 219] width 879 height 438
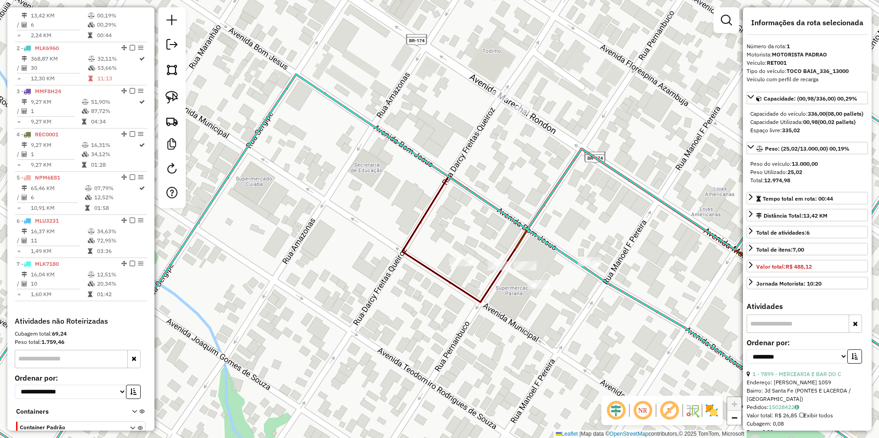
drag, startPoint x: 551, startPoint y: 245, endPoint x: 525, endPoint y: 324, distance: 83.1
click at [530, 329] on div "Janela de atendimento Grade de atendimento Capacidade Transportadoras Veículos …" at bounding box center [439, 219] width 879 height 438
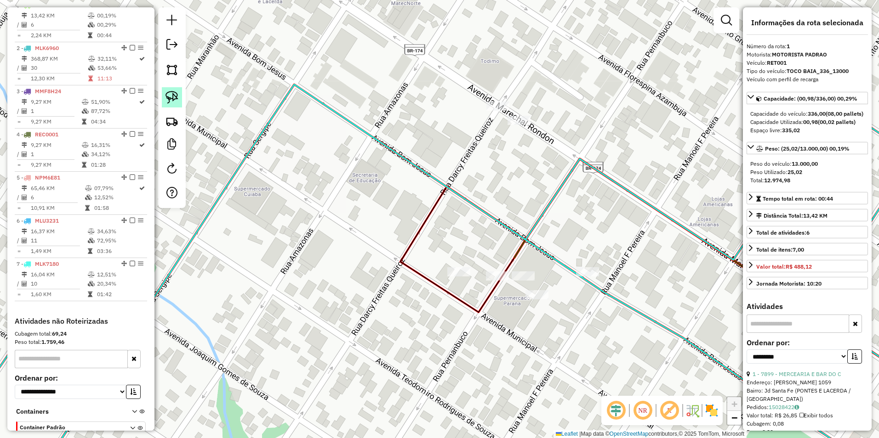
click at [175, 92] on img at bounding box center [171, 97] width 13 height 13
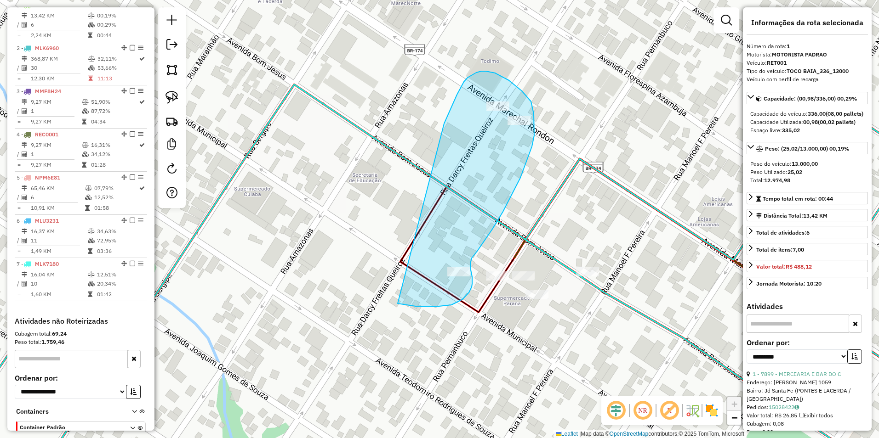
drag, startPoint x: 444, startPoint y: 124, endPoint x: 398, endPoint y: 304, distance: 186.0
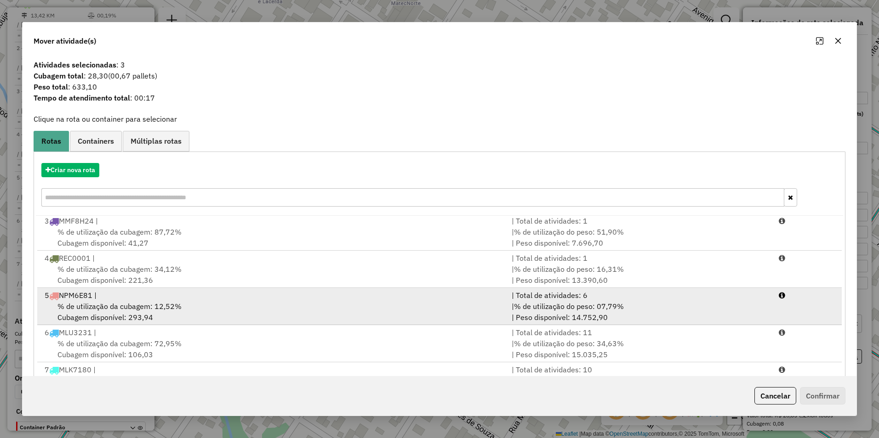
scroll to position [39, 0]
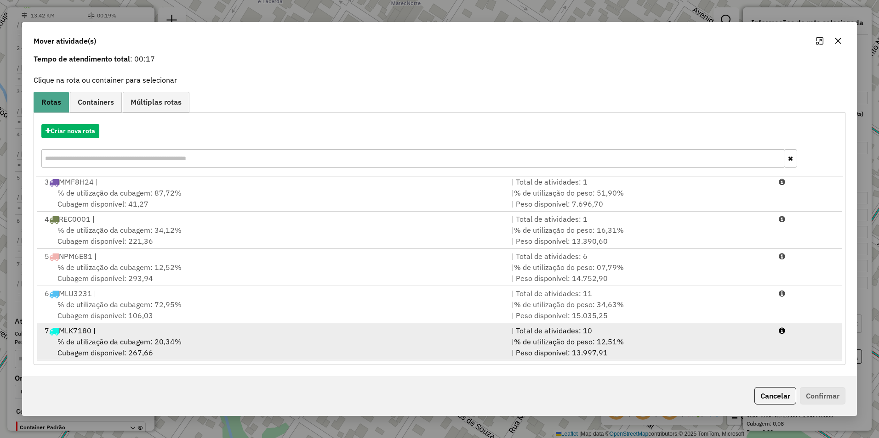
drag, startPoint x: 278, startPoint y: 335, endPoint x: 284, endPoint y: 335, distance: 5.5
click at [278, 335] on div "7 MLK7180 |" at bounding box center [272, 330] width 467 height 11
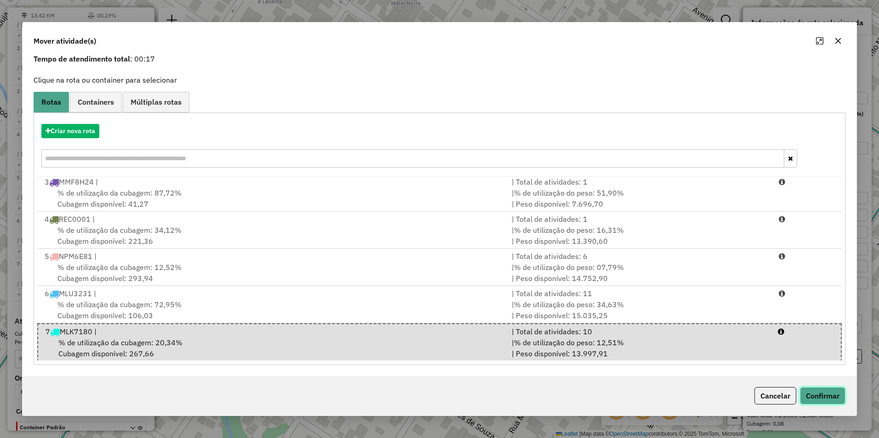
click at [831, 398] on button "Confirmar" at bounding box center [822, 395] width 45 height 17
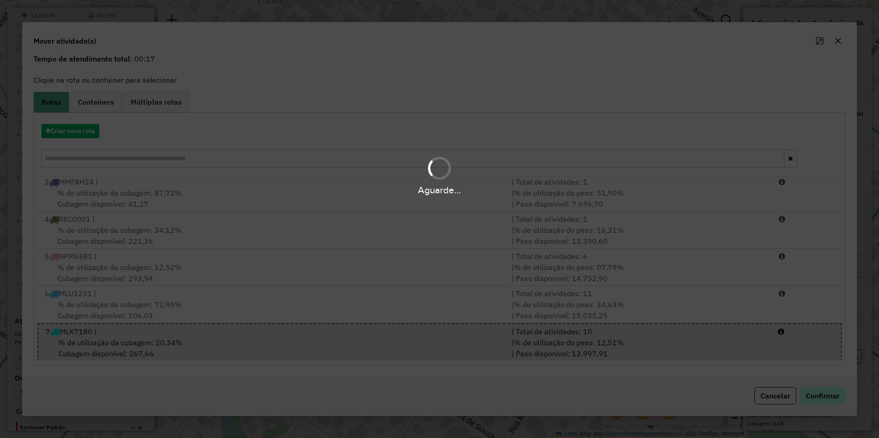
scroll to position [0, 0]
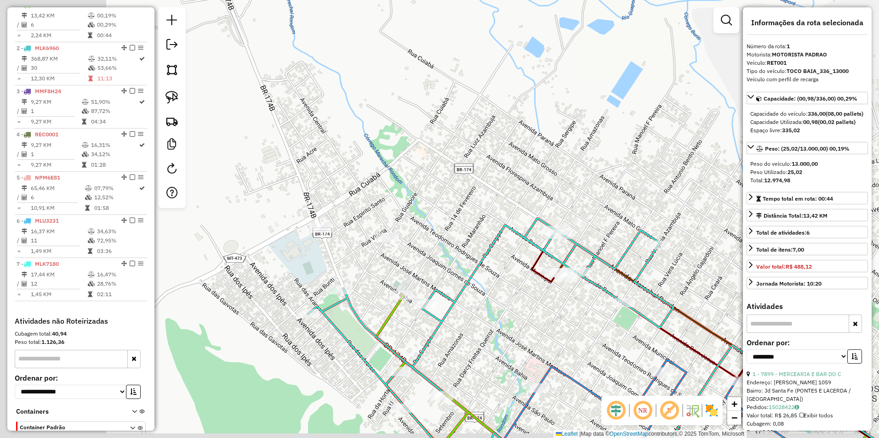
drag, startPoint x: 381, startPoint y: 315, endPoint x: 581, endPoint y: 315, distance: 199.9
click at [586, 317] on div "Janela de atendimento Grade de atendimento Capacidade Transportadoras Veículos …" at bounding box center [439, 219] width 879 height 438
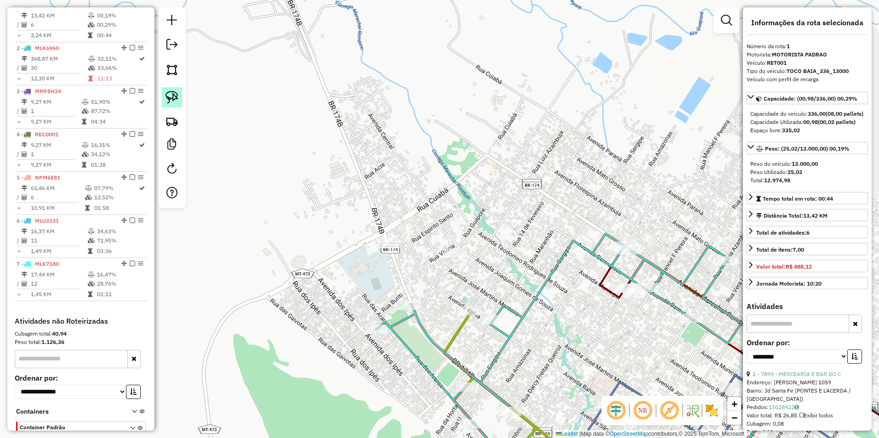
click at [173, 94] on img at bounding box center [171, 97] width 13 height 13
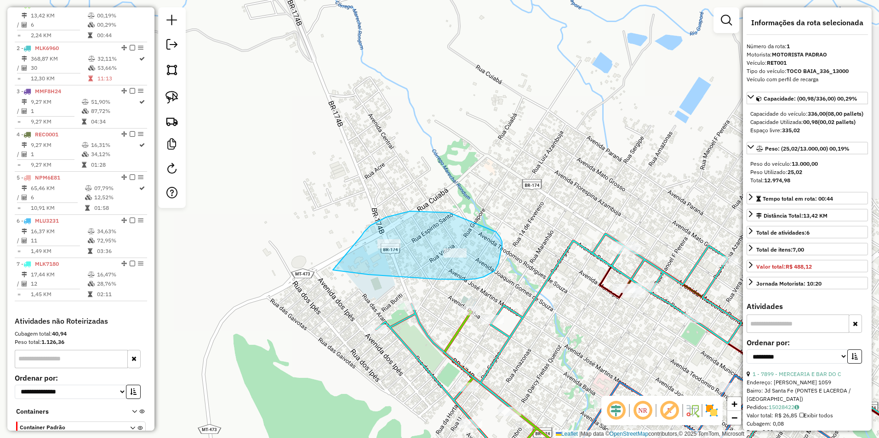
drag, startPoint x: 361, startPoint y: 236, endPoint x: 345, endPoint y: 278, distance: 45.0
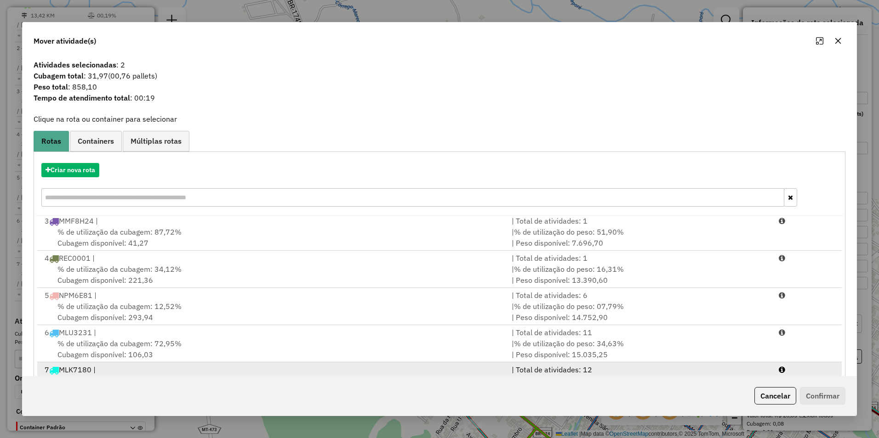
scroll to position [39, 0]
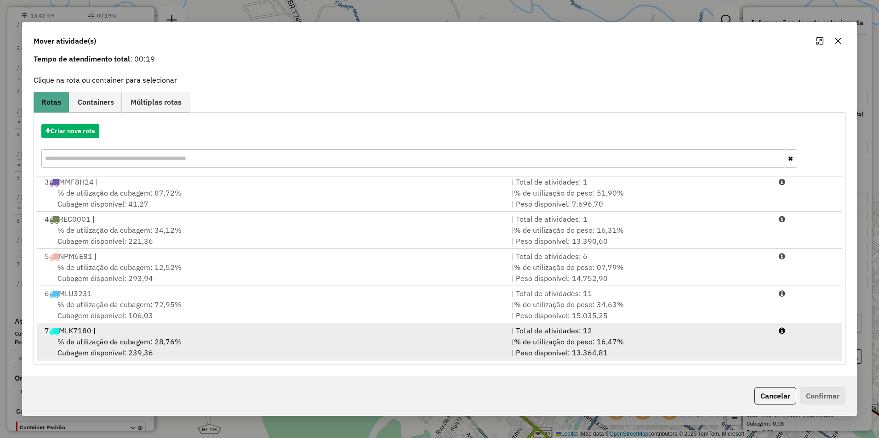
click at [216, 343] on div "% de utilização da cubagem: 28,76% Cubagem disponível: 239,36" at bounding box center [272, 347] width 467 height 22
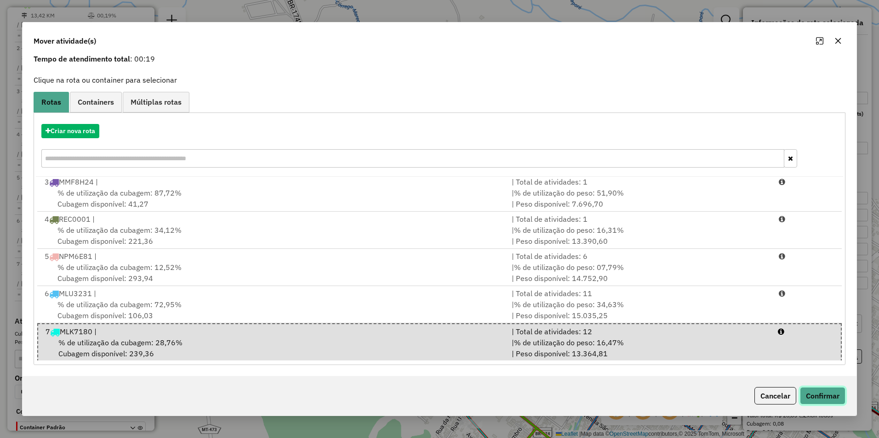
click at [827, 395] on button "Confirmar" at bounding box center [822, 395] width 45 height 17
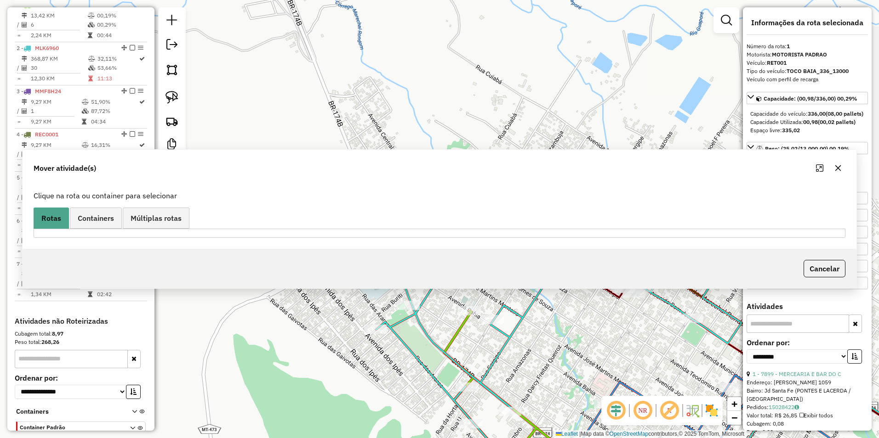
scroll to position [0, 0]
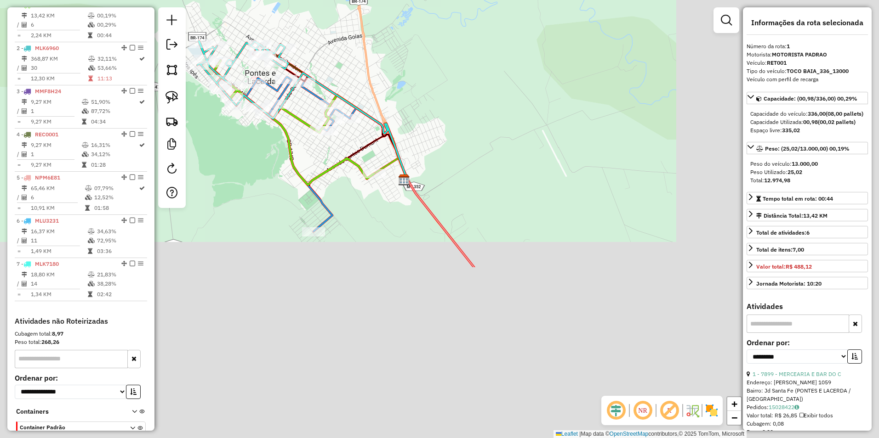
drag, startPoint x: 471, startPoint y: 401, endPoint x: 186, endPoint y: 171, distance: 366.0
click at [186, 171] on div "Janela de atendimento Grade de atendimento Capacidade Transportadoras Veículos …" at bounding box center [439, 219] width 879 height 438
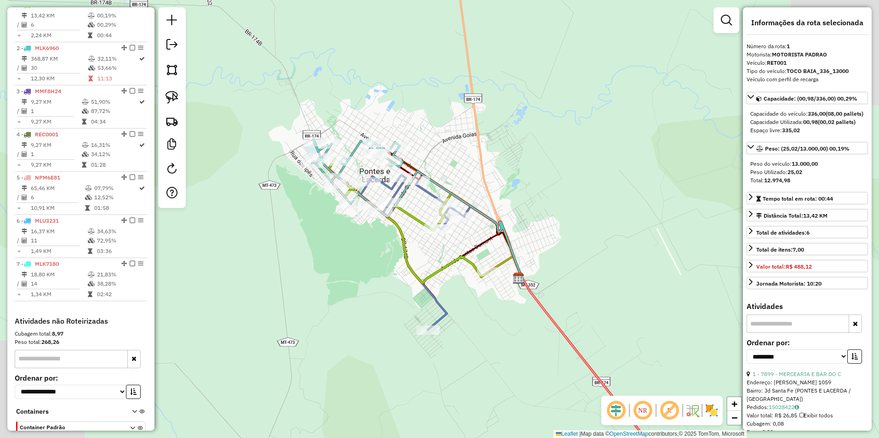
drag, startPoint x: 422, startPoint y: 291, endPoint x: 507, endPoint y: 355, distance: 106.3
click at [464, 330] on icon at bounding box center [412, 250] width 104 height 159
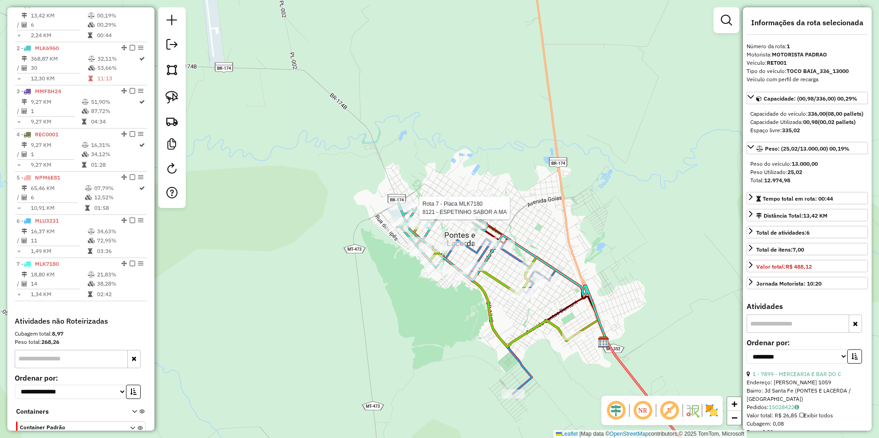
scroll to position [415, 0]
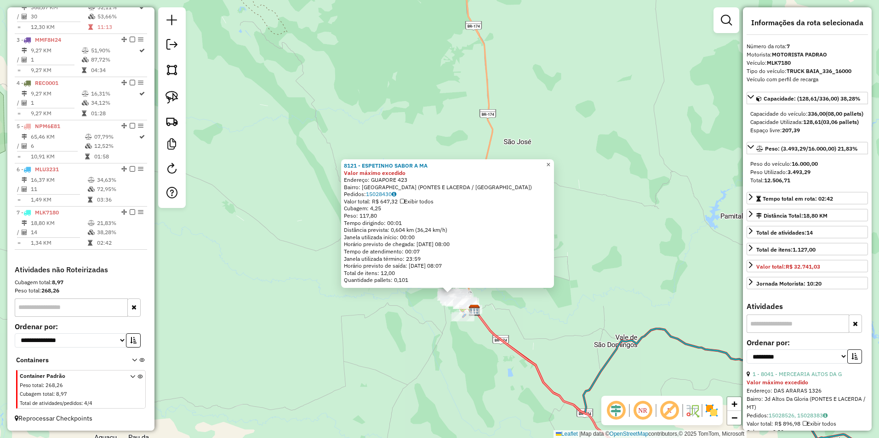
drag, startPoint x: 556, startPoint y: 162, endPoint x: 547, endPoint y: 186, distance: 25.2
click at [550, 162] on span "×" at bounding box center [548, 165] width 4 height 8
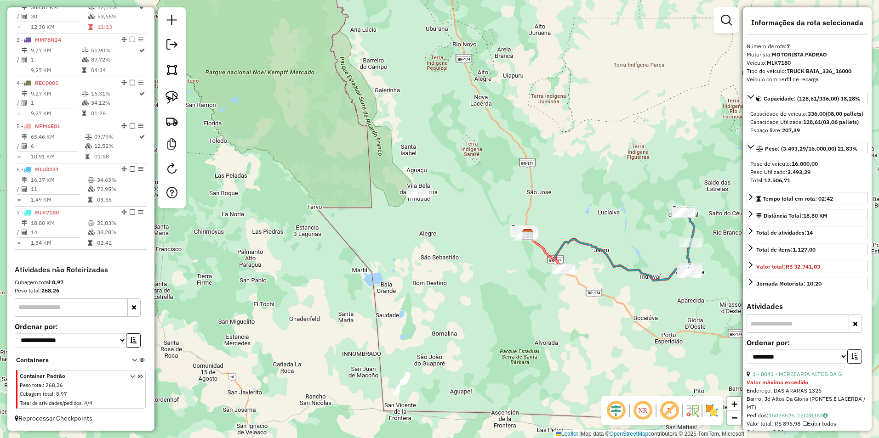
click at [434, 236] on div "Janela de atendimento Grade de atendimento Capacidade Transportadoras Veículos …" at bounding box center [439, 219] width 879 height 438
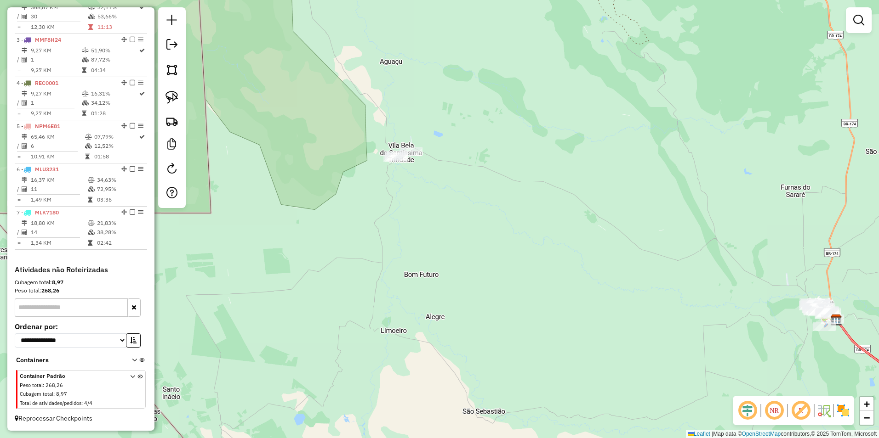
drag, startPoint x: 339, startPoint y: 142, endPoint x: 319, endPoint y: 210, distance: 70.8
click at [391, 290] on div "Janela de atendimento Grade de atendimento Capacidade Transportadoras Veículos …" at bounding box center [439, 219] width 879 height 438
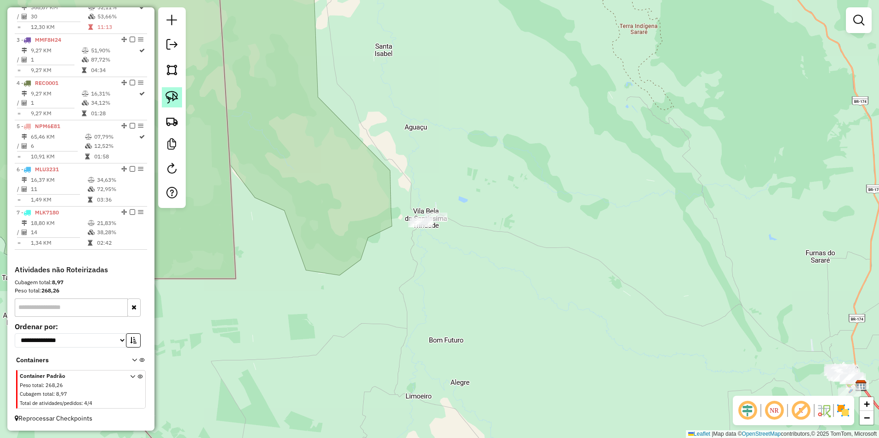
click at [172, 95] on img at bounding box center [171, 97] width 13 height 13
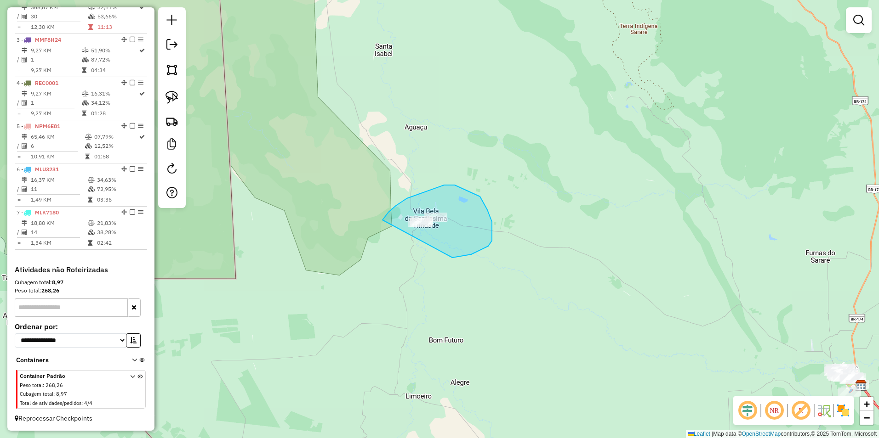
drag, startPoint x: 382, startPoint y: 220, endPoint x: 419, endPoint y: 262, distance: 55.7
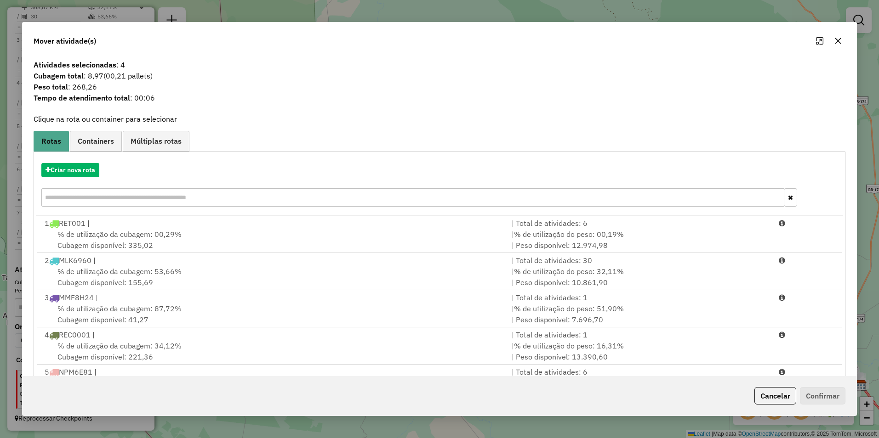
drag, startPoint x: 840, startPoint y: 40, endPoint x: 785, endPoint y: 99, distance: 80.0
click at [839, 40] on icon "button" at bounding box center [837, 40] width 7 height 7
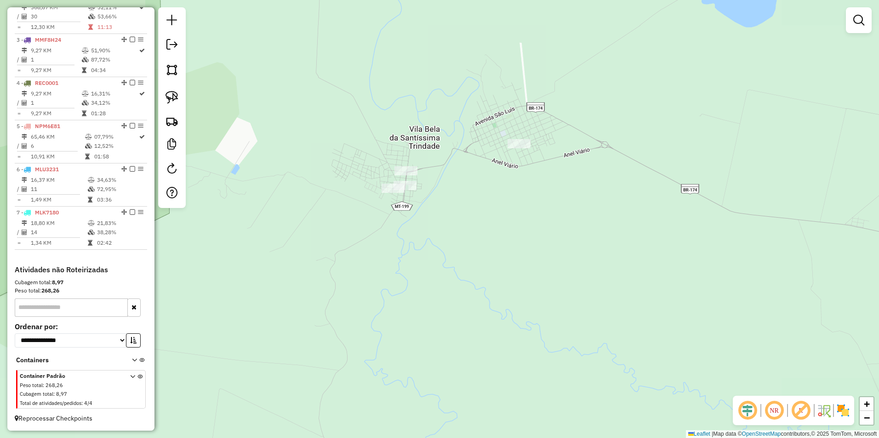
drag, startPoint x: 454, startPoint y: 218, endPoint x: 490, endPoint y: 236, distance: 40.1
click at [490, 236] on div "Janela de atendimento Grade de atendimento Capacidade Transportadoras Veículos …" at bounding box center [439, 219] width 879 height 438
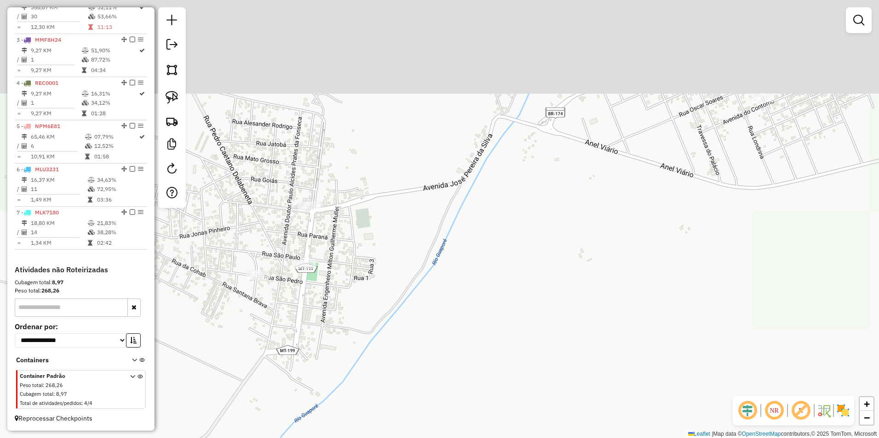
drag, startPoint x: 549, startPoint y: 178, endPoint x: 563, endPoint y: 334, distance: 156.0
click at [563, 334] on div "Janela de atendimento Grade de atendimento Capacidade Transportadoras Veículos …" at bounding box center [439, 219] width 879 height 438
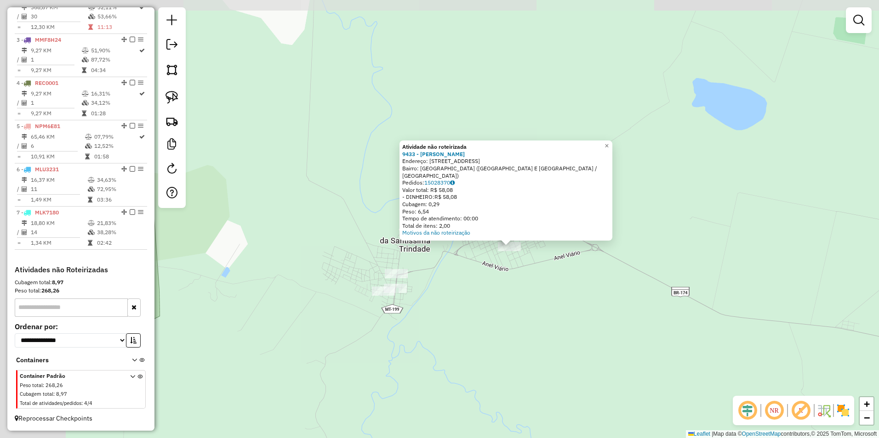
drag, startPoint x: 345, startPoint y: 327, endPoint x: 445, endPoint y: 323, distance: 100.3
click at [445, 323] on div "Atividade não roteirizada 9433 - WANDERSON FUNC Endereço: AVENIDA MUNICIPAL 413…" at bounding box center [439, 219] width 879 height 438
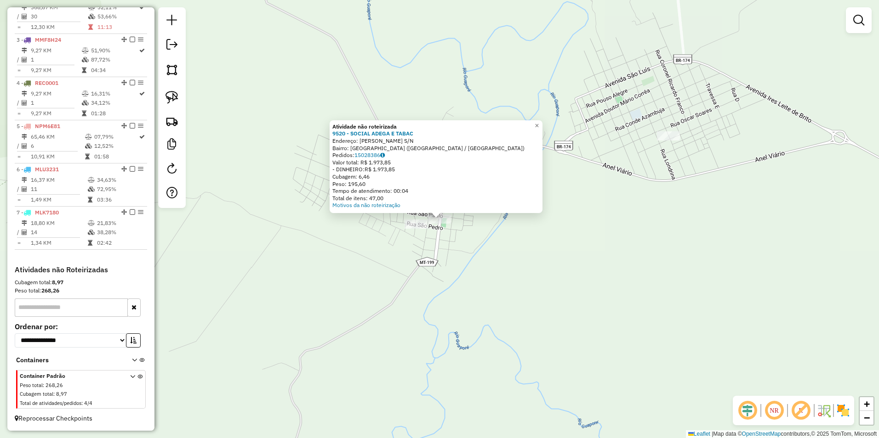
click at [417, 232] on div "Atividade não roteirizada 9520 - SOCIAL ADEGA E TABAC Endereço: MARTINIANO DA F…" at bounding box center [439, 219] width 879 height 438
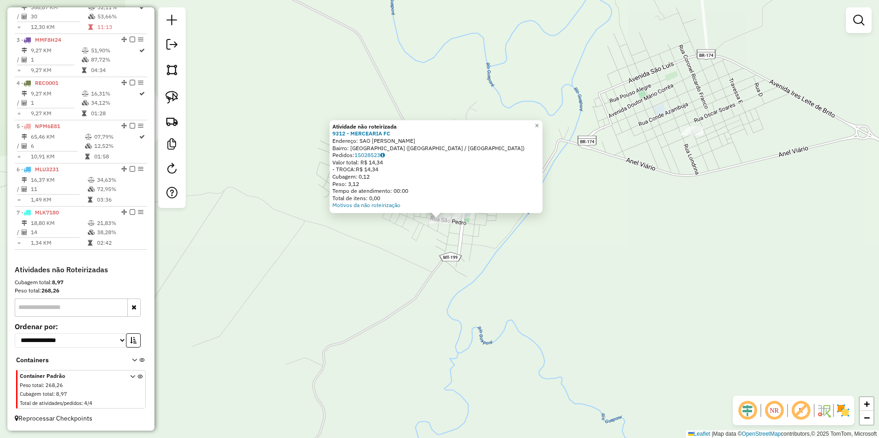
click at [385, 270] on div "Atividade não roteirizada 9312 - MERCEARIA FC Endereço: SAO PEDRO SN Bairro: Ja…" at bounding box center [439, 219] width 879 height 438
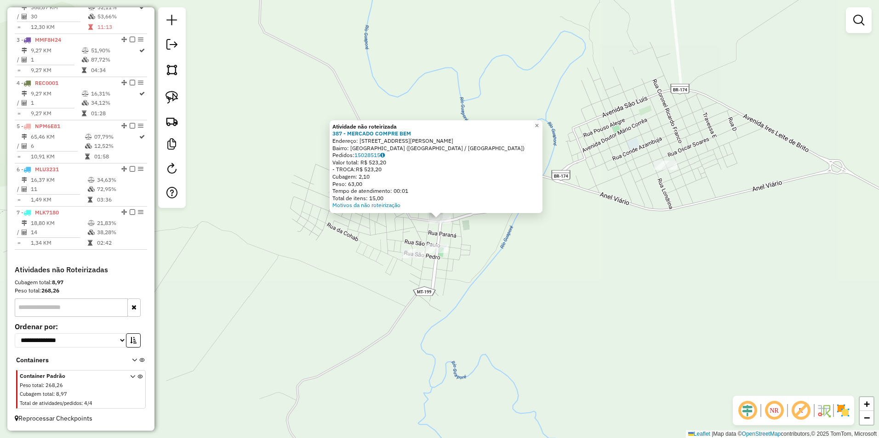
click at [515, 268] on div "Atividade não roteirizada 387 - MERCADO COMPRE BEM Endereço: AV MARTIMIANO RIBE…" at bounding box center [439, 219] width 879 height 438
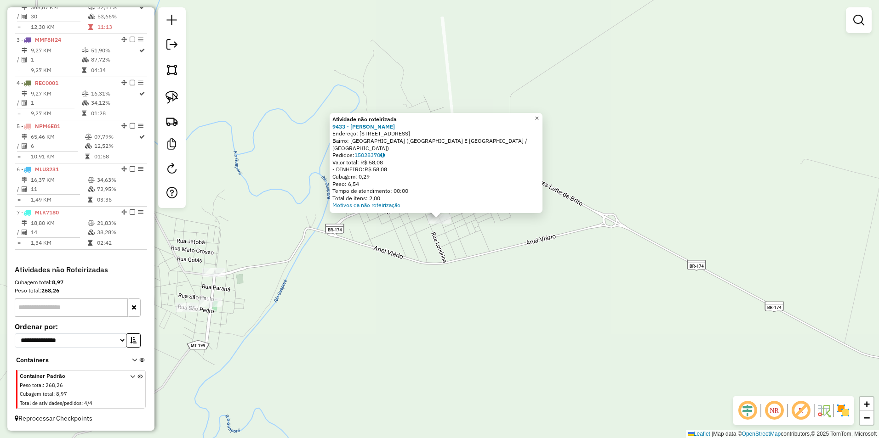
click at [539, 121] on span "×" at bounding box center [536, 118] width 4 height 8
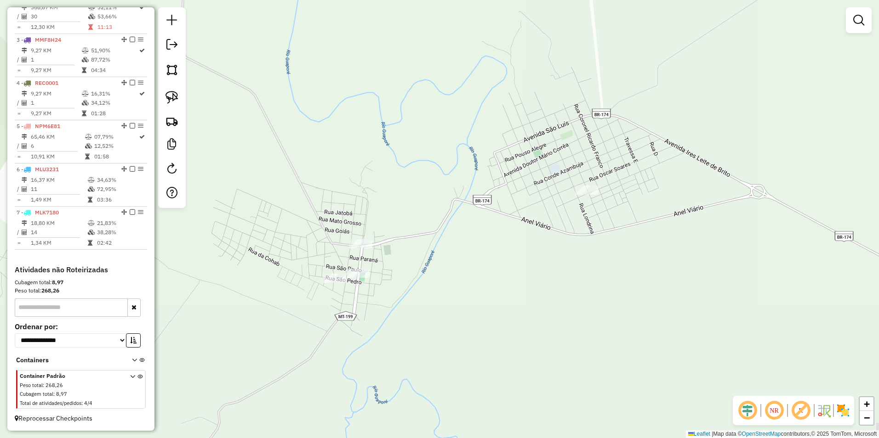
drag, startPoint x: 358, startPoint y: 318, endPoint x: 520, endPoint y: 283, distance: 165.5
click at [520, 283] on div "Janela de atendimento Grade de atendimento Capacidade Transportadoras Veículos …" at bounding box center [439, 219] width 879 height 438
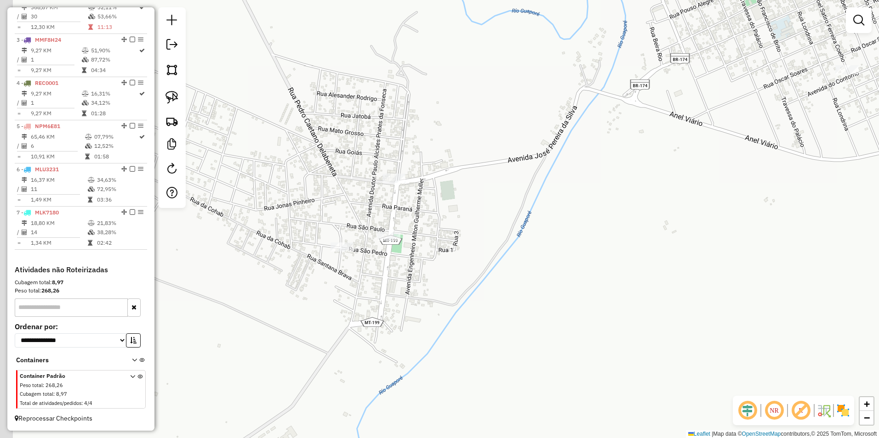
drag, startPoint x: 423, startPoint y: 280, endPoint x: 452, endPoint y: 279, distance: 29.0
click at [452, 279] on div "Janela de atendimento Grade de atendimento Capacidade Transportadoras Veículos …" at bounding box center [439, 219] width 879 height 438
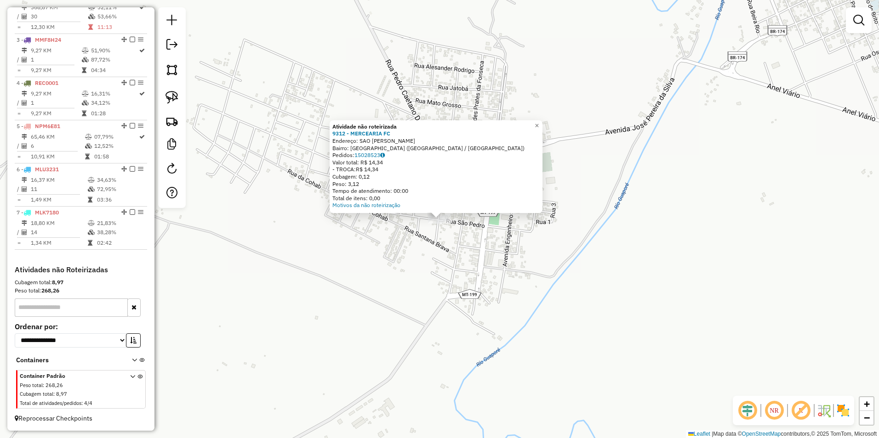
click at [422, 277] on div "Atividade não roteirizada 9312 - MERCEARIA FC Endereço: SAO PEDRO SN Bairro: Ja…" at bounding box center [439, 219] width 879 height 438
click at [447, 261] on div "Atividade não roteirizada 9312 - MERCEARIA FC Endereço: SAO PEDRO SN Bairro: Ja…" at bounding box center [439, 219] width 879 height 438
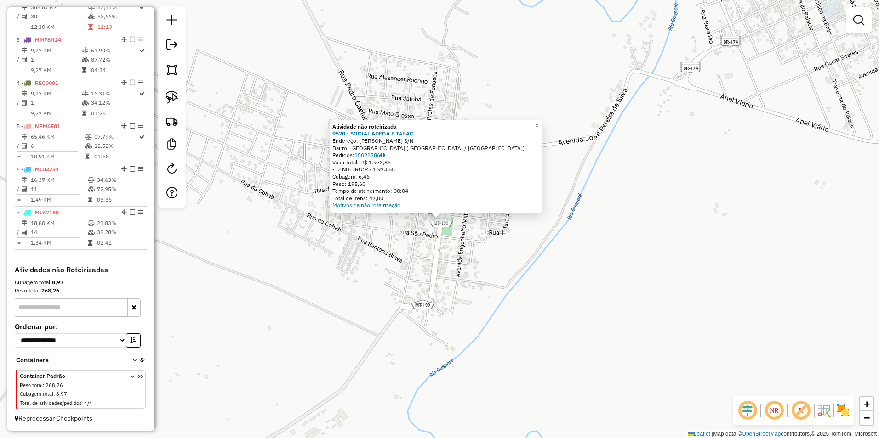
click at [471, 259] on div "Atividade não roteirizada 9520 - SOCIAL ADEGA E TABAC Endereço: MARTINIANO DA F…" at bounding box center [439, 219] width 879 height 438
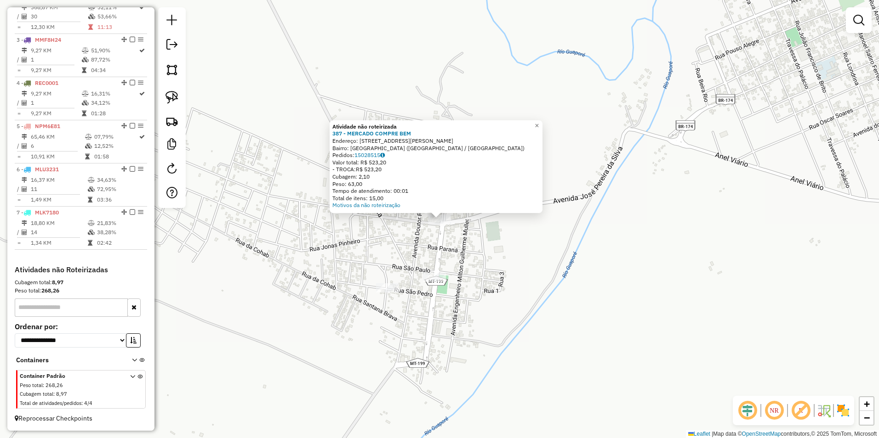
click at [486, 265] on div "Atividade não roteirizada 387 - MERCADO COMPRE BEM Endereço: AV MARTIMIANO RIBE…" at bounding box center [439, 219] width 879 height 438
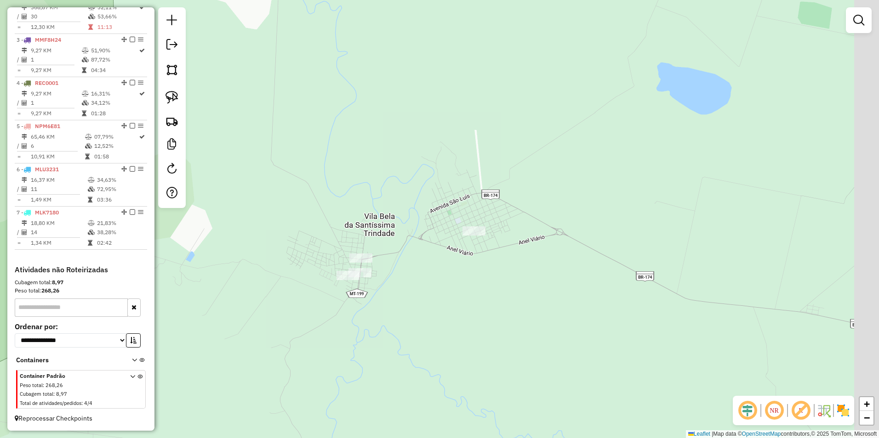
drag, startPoint x: 569, startPoint y: 367, endPoint x: 433, endPoint y: 348, distance: 136.9
click at [436, 349] on div "Janela de atendimento Grade de atendimento Capacidade Transportadoras Veículos …" at bounding box center [439, 219] width 879 height 438
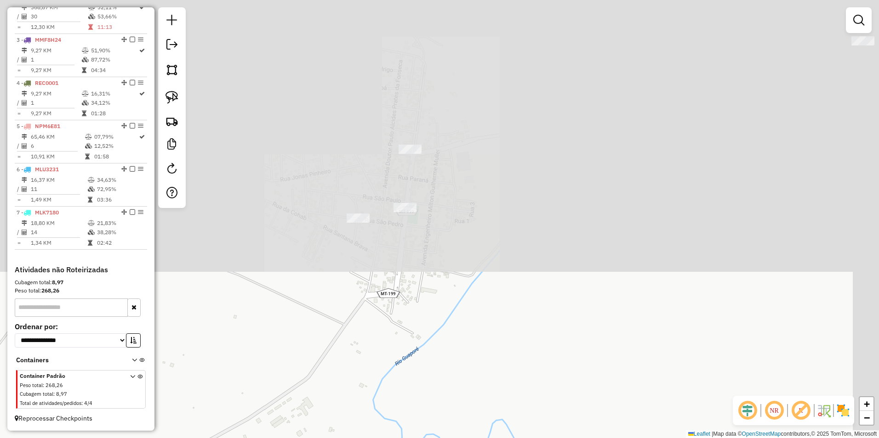
drag, startPoint x: 437, startPoint y: 182, endPoint x: 356, endPoint y: 462, distance: 291.9
click at [356, 438] on html "Aguarde... Pop-up bloqueado! Seu navegador bloqueou automáticamente a abertura …" at bounding box center [439, 219] width 879 height 438
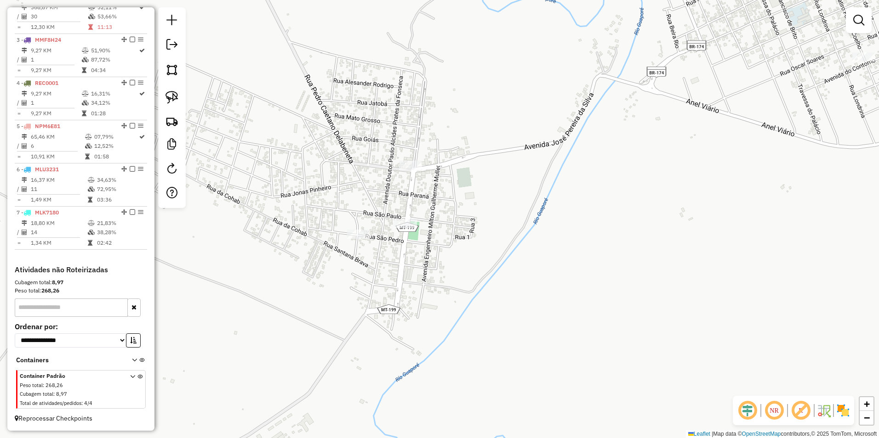
drag, startPoint x: 403, startPoint y: 310, endPoint x: 419, endPoint y: 396, distance: 87.9
click at [419, 396] on div "Janela de atendimento Grade de atendimento Capacidade Transportadoras Veículos …" at bounding box center [439, 219] width 879 height 438
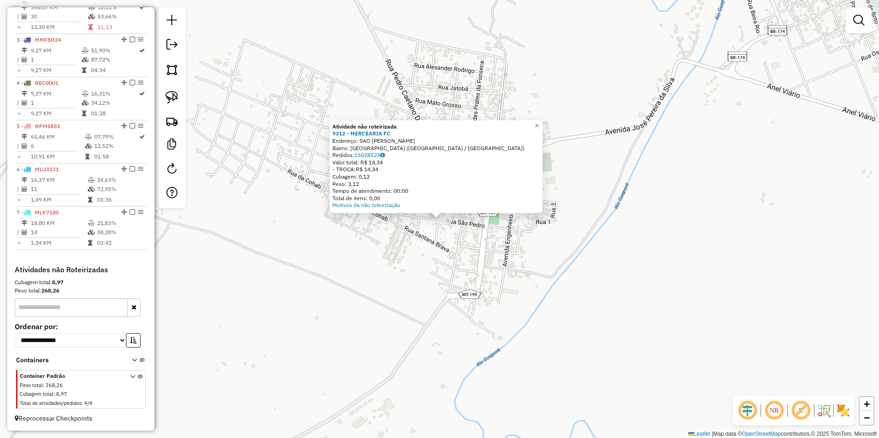
click at [374, 232] on div "Atividade não roteirizada 9312 - MERCEARIA FC Endereço: SAO PEDRO SN Bairro: Ja…" at bounding box center [439, 219] width 879 height 438
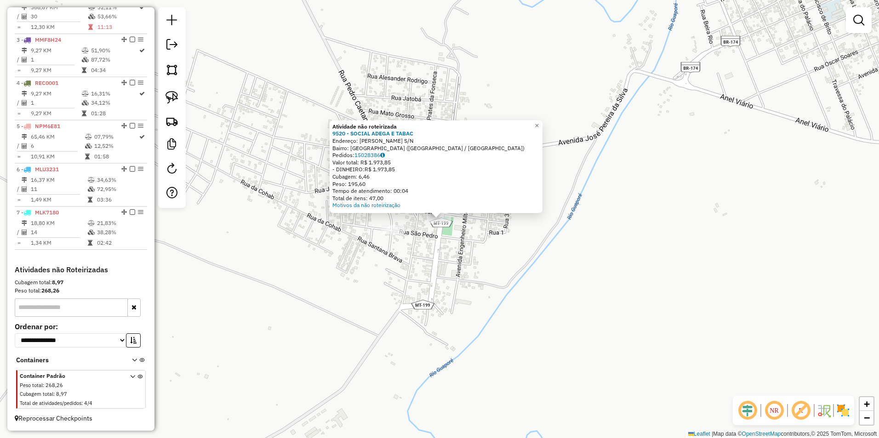
click at [415, 253] on div "Atividade não roteirizada 9520 - SOCIAL ADEGA E TABAC Endereço: MARTINIANO DA F…" at bounding box center [439, 219] width 879 height 438
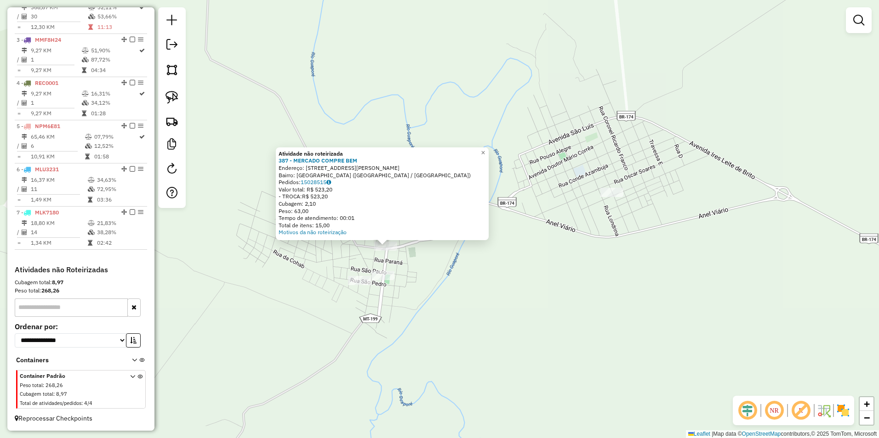
click at [465, 286] on div "Atividade não roteirizada 387 - MERCADO COMPRE BEM Endereço: AV MARTIMIANO RIBE…" at bounding box center [439, 219] width 879 height 438
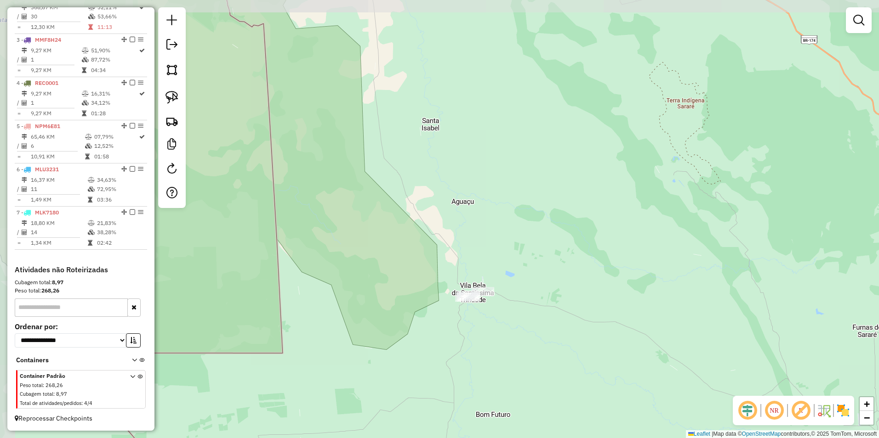
drag, startPoint x: 647, startPoint y: 348, endPoint x: 418, endPoint y: 307, distance: 232.4
click at [421, 312] on div "Janela de atendimento Grade de atendimento Capacidade Transportadoras Veículos …" at bounding box center [439, 219] width 879 height 438
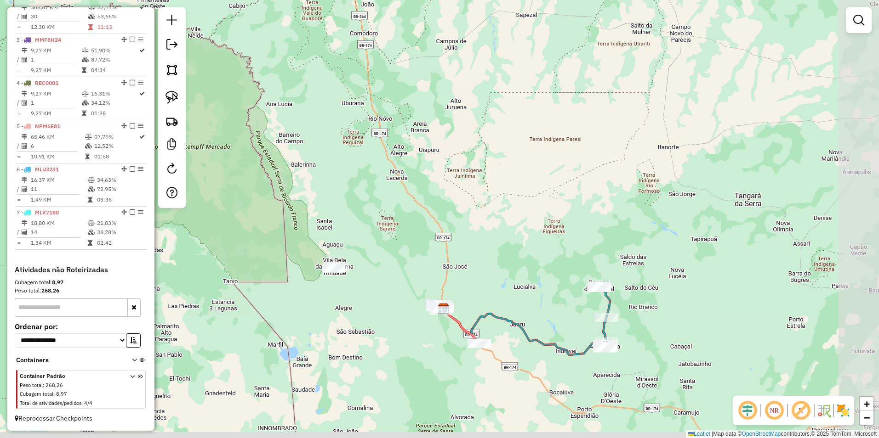
drag, startPoint x: 570, startPoint y: 406, endPoint x: 497, endPoint y: 361, distance: 85.8
click at [497, 361] on div "Janela de atendimento Grade de atendimento Capacidade Transportadoras Veículos …" at bounding box center [439, 219] width 879 height 438
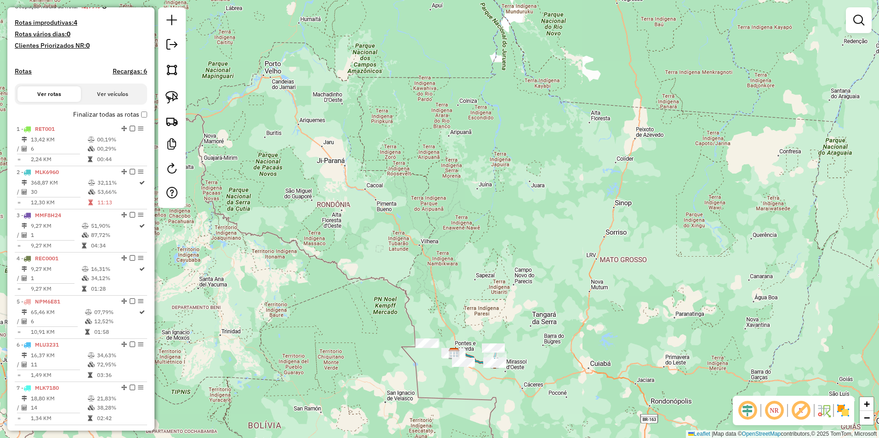
scroll to position [0, 0]
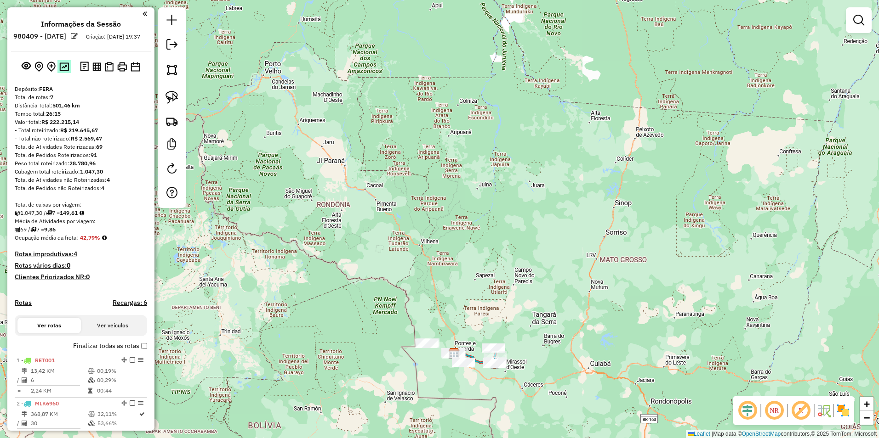
click at [60, 71] on img at bounding box center [64, 66] width 10 height 9
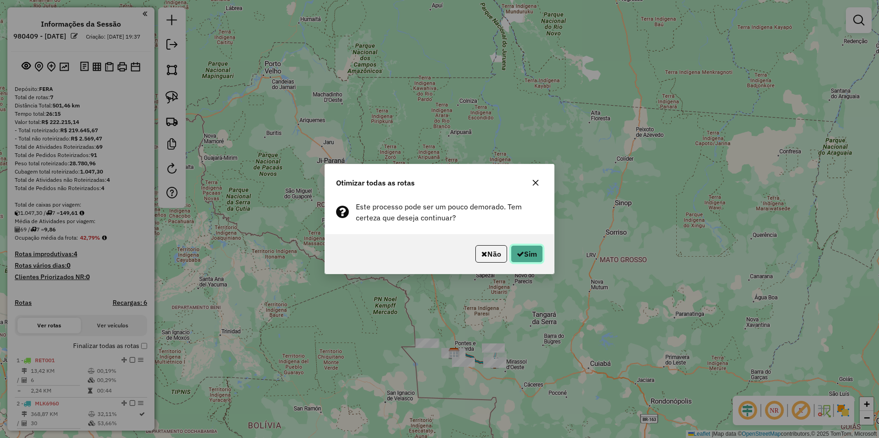
click at [532, 250] on button "Sim" at bounding box center [527, 253] width 32 height 17
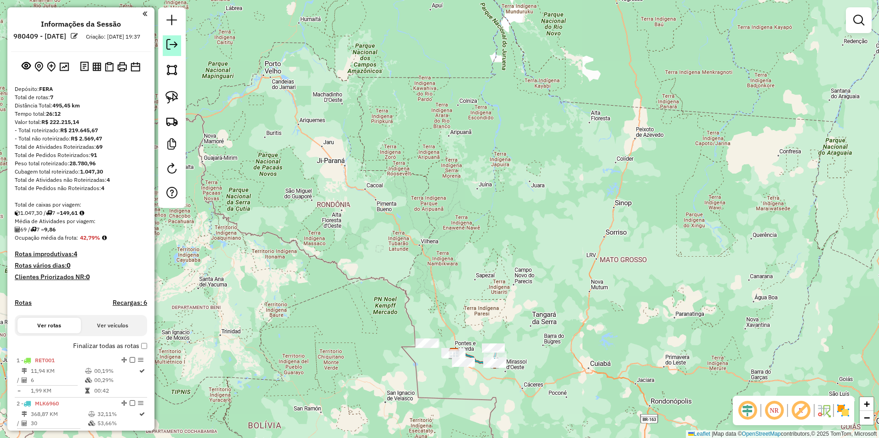
click at [168, 43] on em at bounding box center [171, 44] width 11 height 11
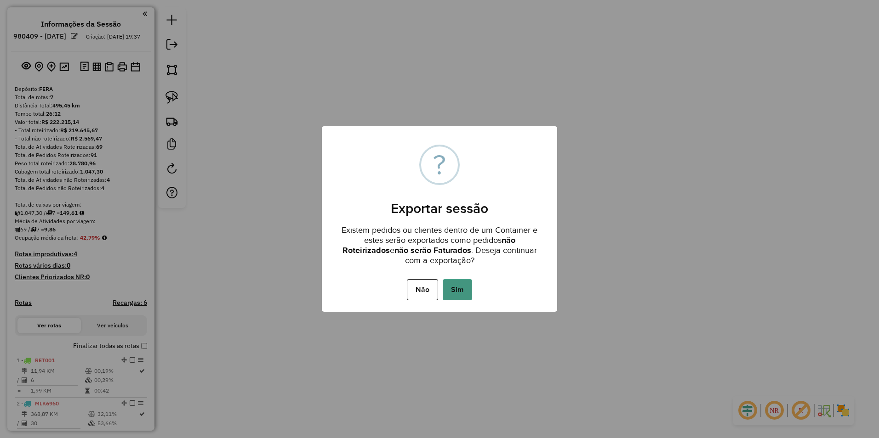
click at [465, 280] on button "Sim" at bounding box center [457, 289] width 29 height 21
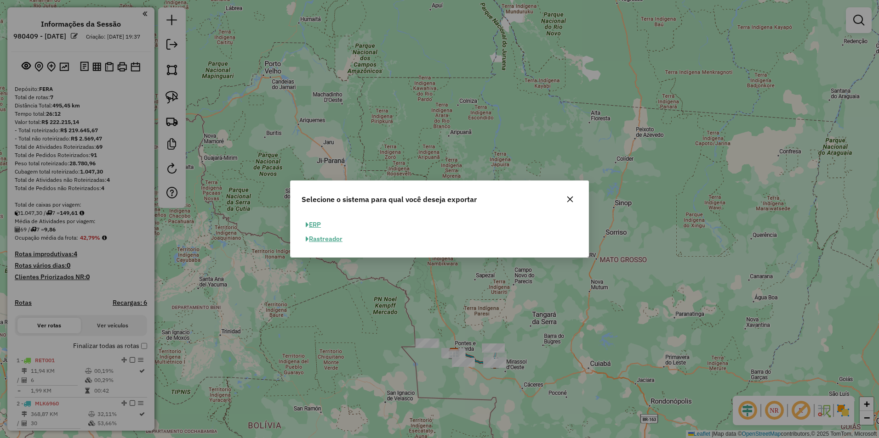
click at [311, 221] on button "ERP" at bounding box center [312, 225] width 23 height 14
select select "**"
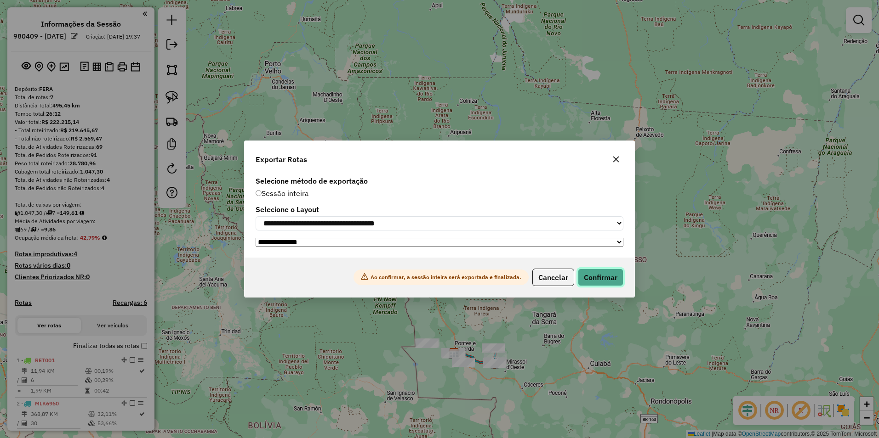
click at [587, 284] on button "Confirmar" at bounding box center [600, 277] width 45 height 17
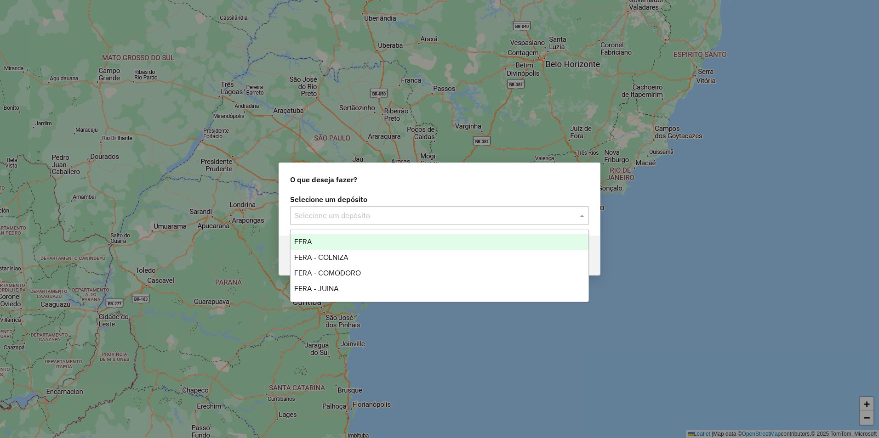
click at [583, 216] on span at bounding box center [582, 215] width 11 height 11
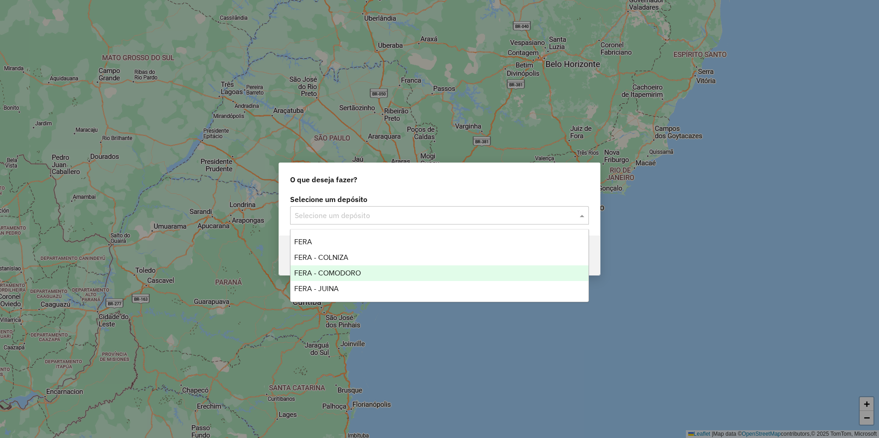
click at [361, 269] on div "FERA - COMODORO" at bounding box center [439, 274] width 298 height 16
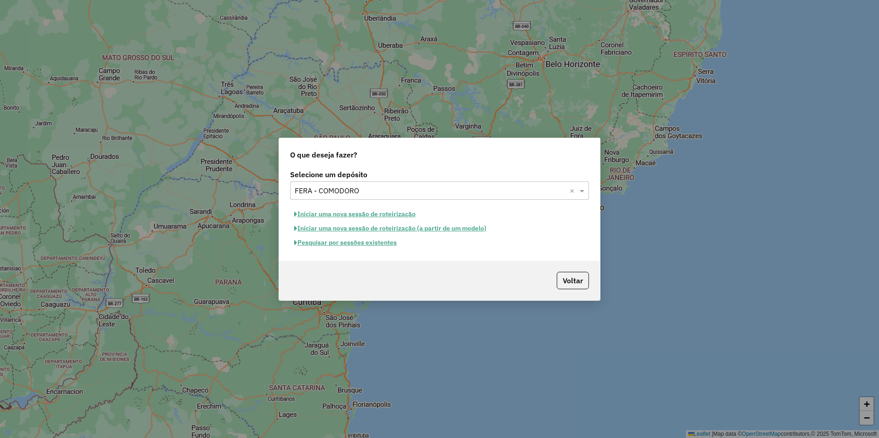
click at [380, 215] on button "Iniciar uma nova sessão de roteirização" at bounding box center [355, 214] width 130 height 14
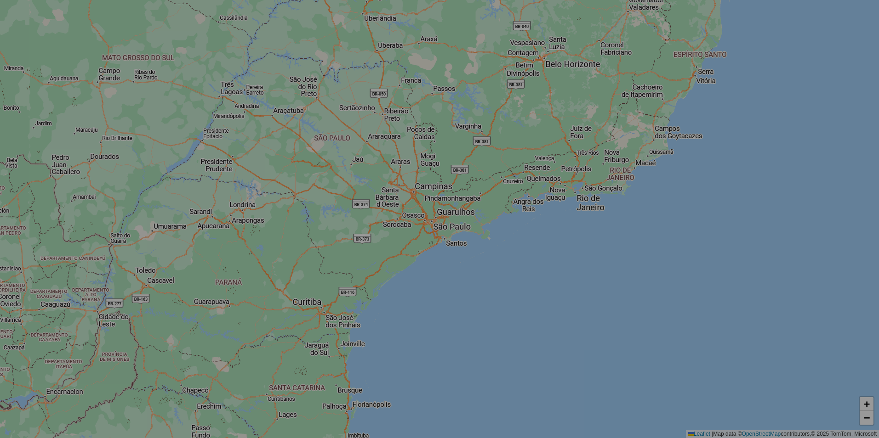
select select "*"
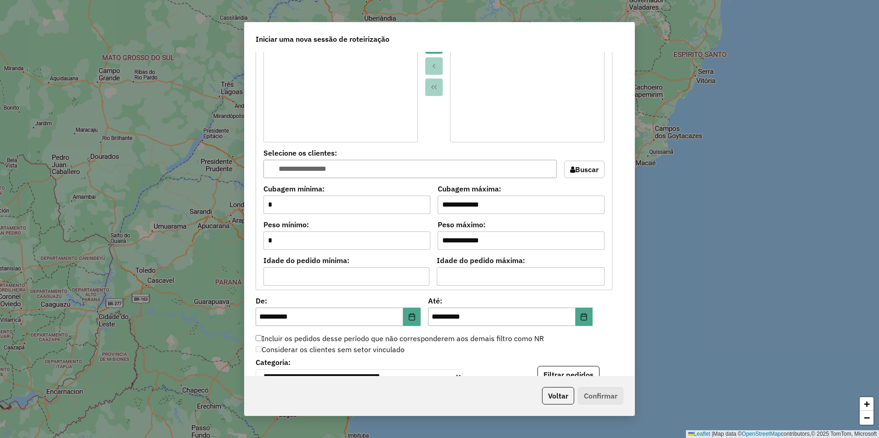
scroll to position [460, 0]
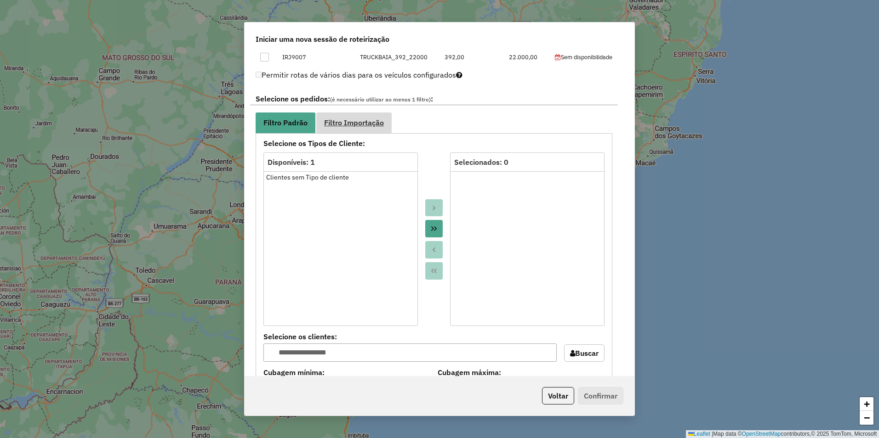
click at [349, 119] on span "Filtro Importação" at bounding box center [354, 122] width 60 height 7
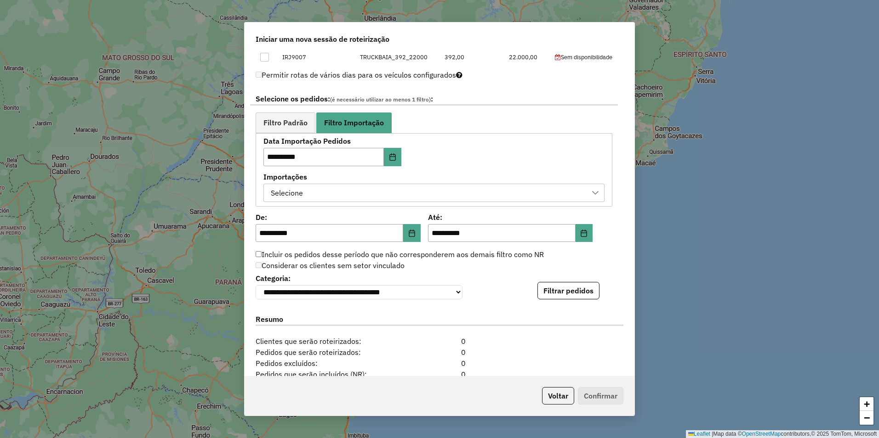
scroll to position [551, 0]
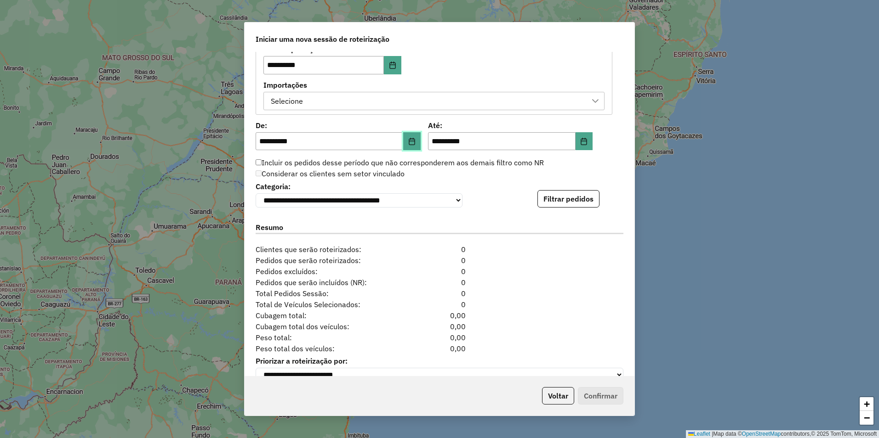
click at [416, 143] on button "Choose Date" at bounding box center [411, 141] width 17 height 18
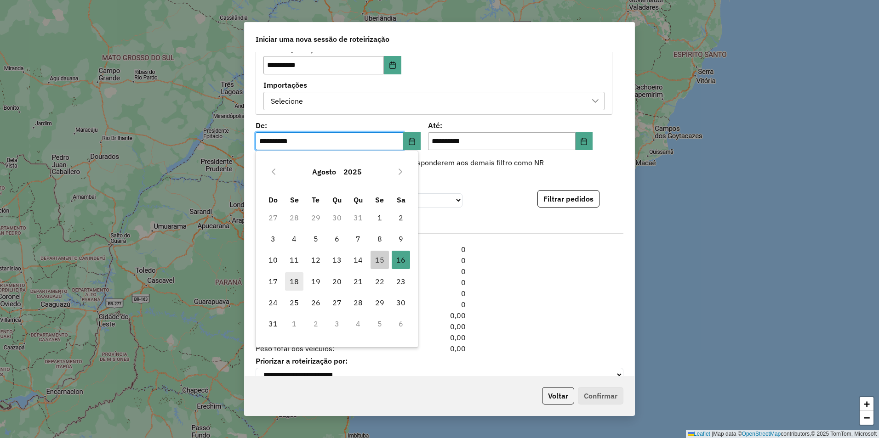
click at [292, 282] on span "18" at bounding box center [294, 282] width 18 height 18
type input "**********"
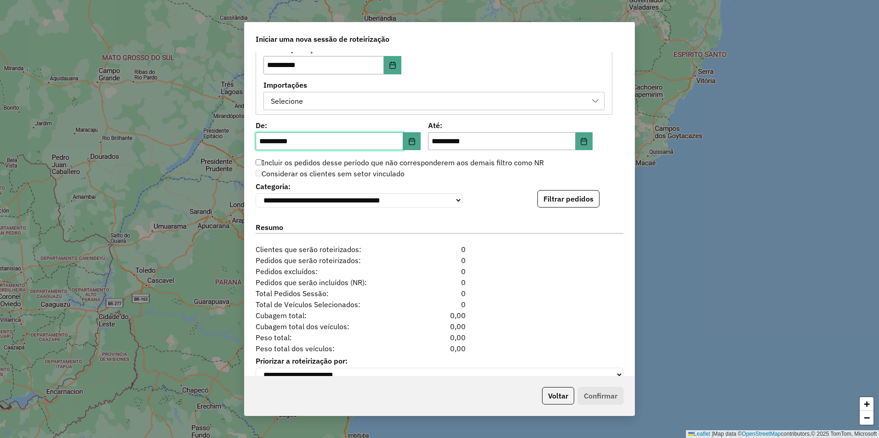
scroll to position [573, 0]
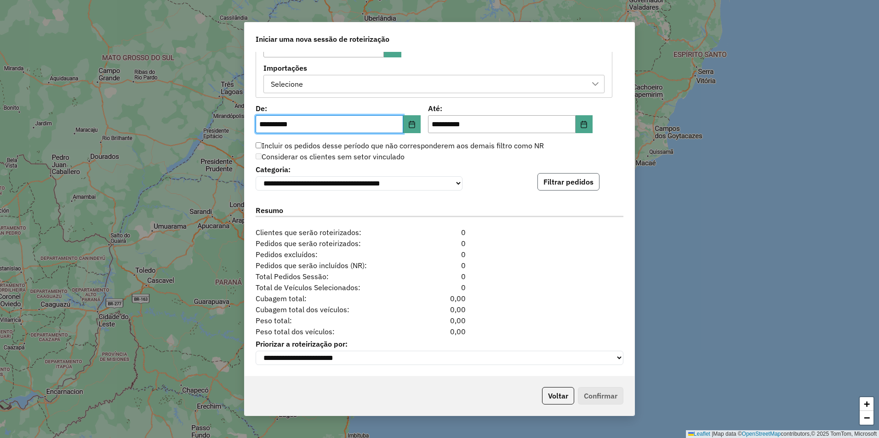
click at [565, 185] on button "Filtrar pedidos" at bounding box center [568, 181] width 62 height 17
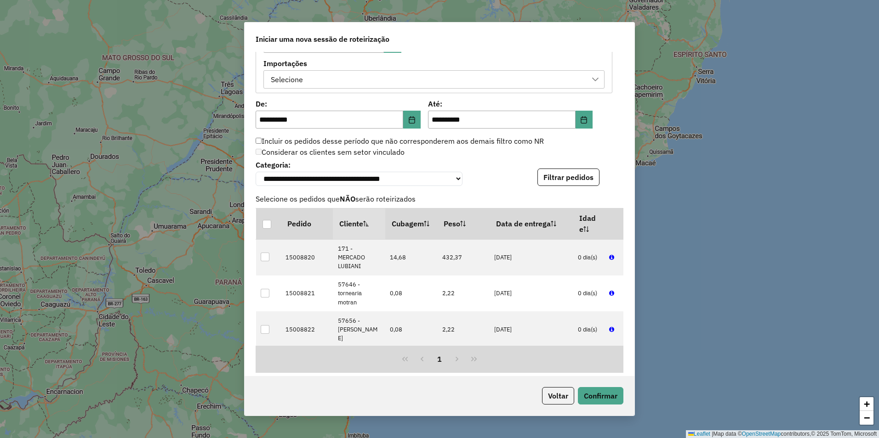
click at [374, 82] on div "Selecione" at bounding box center [426, 79] width 319 height 17
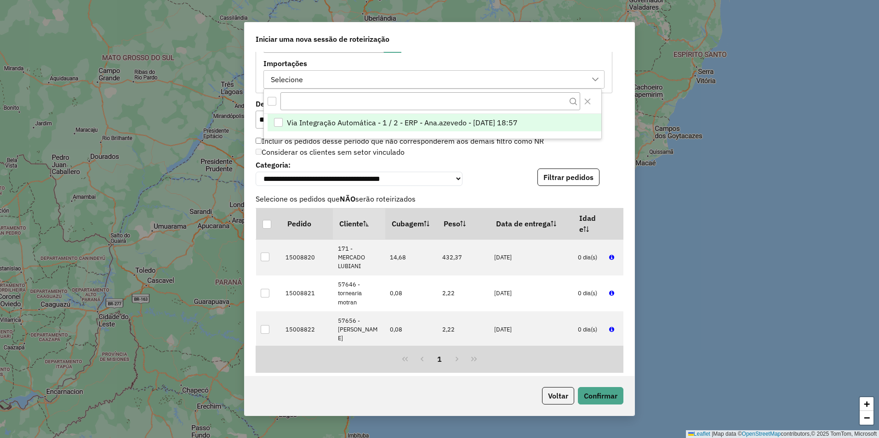
click at [383, 123] on span "Via Integração Automática - 1 / 2 - ERP - Ana.azevedo - 15/08/2025 18:57" at bounding box center [402, 122] width 231 height 11
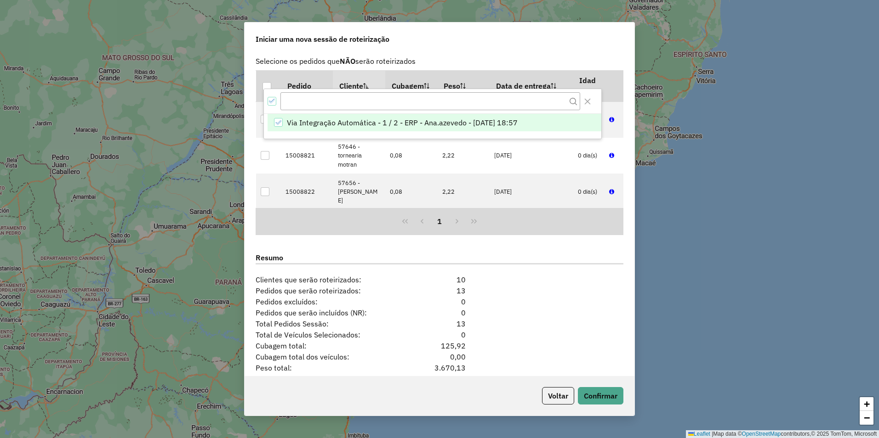
scroll to position [762, 0]
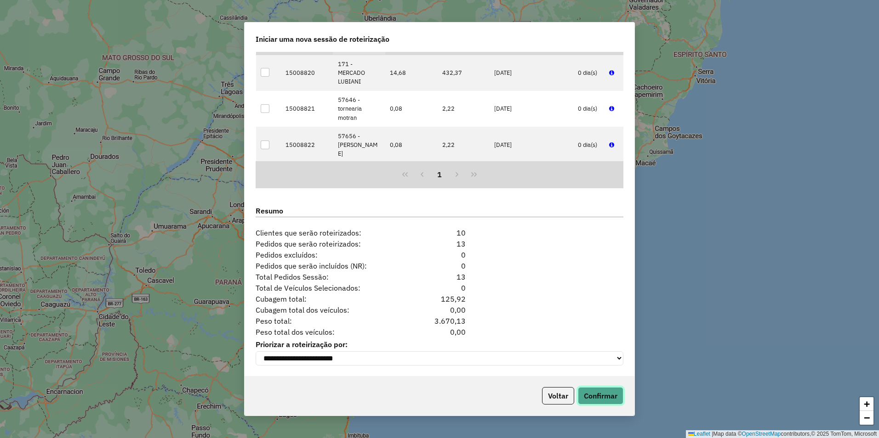
click at [601, 402] on button "Confirmar" at bounding box center [600, 395] width 45 height 17
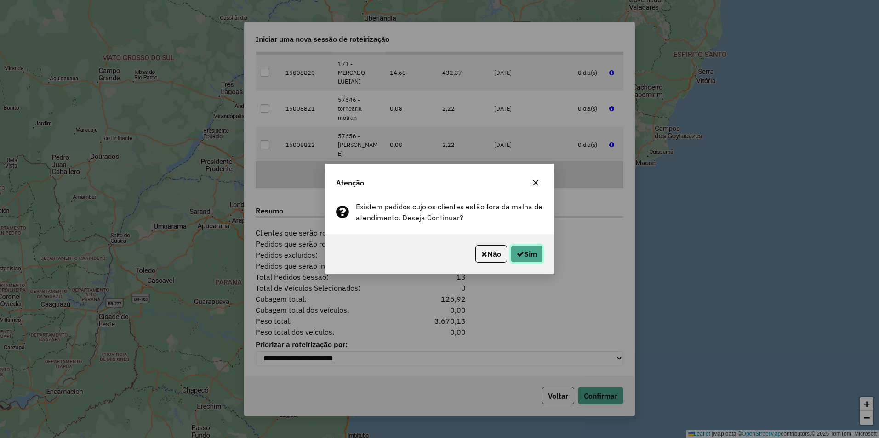
click at [525, 253] on button "Sim" at bounding box center [527, 253] width 32 height 17
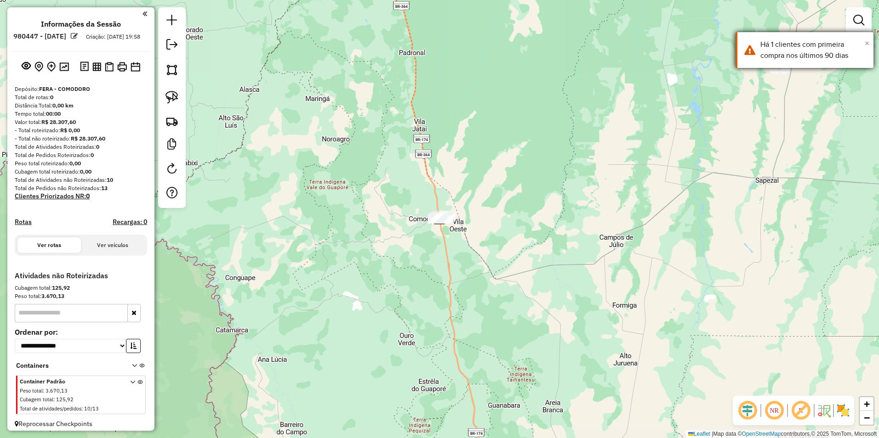
click at [865, 41] on span "×" at bounding box center [866, 43] width 5 height 10
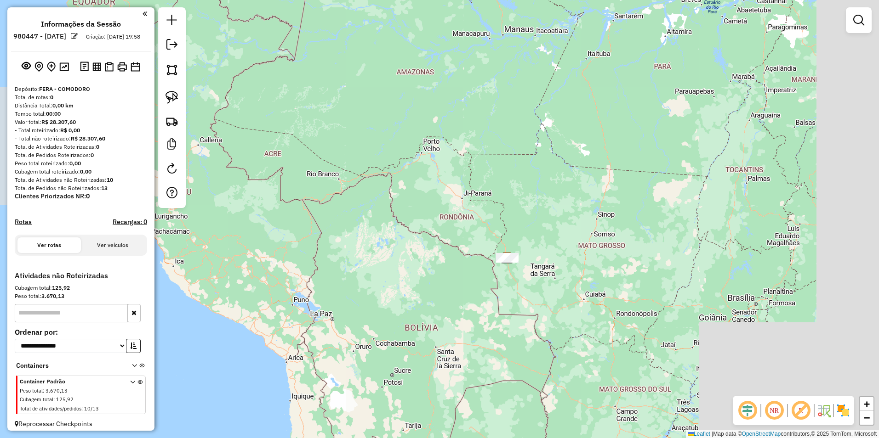
drag, startPoint x: 701, startPoint y: 325, endPoint x: 521, endPoint y: 284, distance: 184.6
click at [522, 286] on div "Janela de atendimento Grade de atendimento Capacidade Transportadoras Veículos …" at bounding box center [439, 219] width 879 height 438
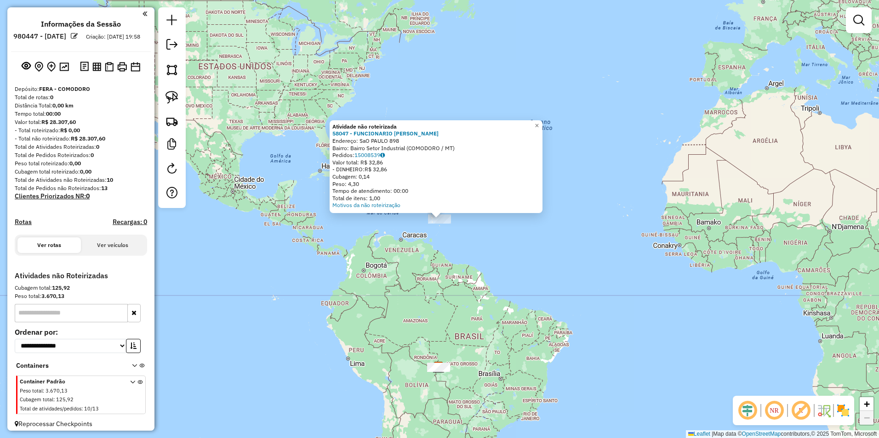
click at [515, 248] on div "Atividade não roteirizada 58047 - FUNCIONARIO RONIEL Endereço: SaO PAULO 898 Ba…" at bounding box center [439, 219] width 879 height 438
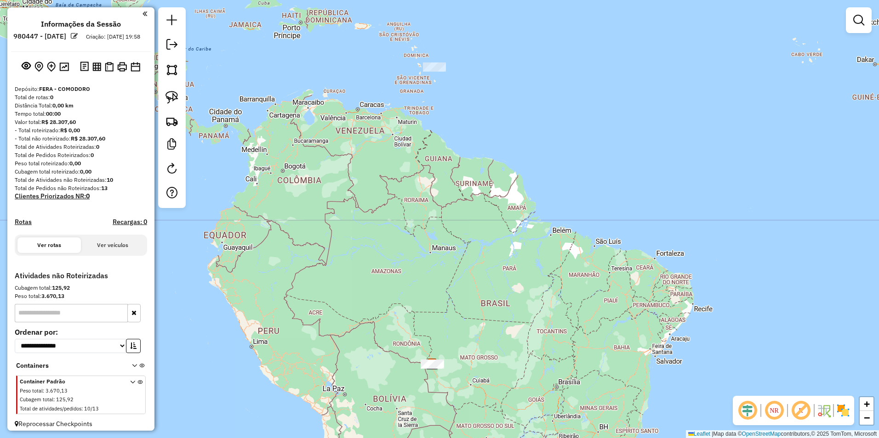
drag, startPoint x: 427, startPoint y: 382, endPoint x: 469, endPoint y: 352, distance: 51.4
click at [469, 352] on div "Janela de atendimento Grade de atendimento Capacidade Transportadoras Veículos …" at bounding box center [439, 219] width 879 height 438
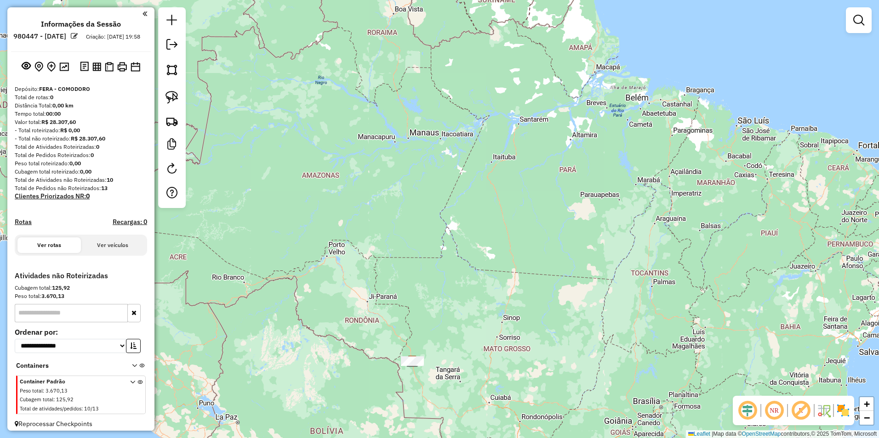
drag, startPoint x: 426, startPoint y: 384, endPoint x: 509, endPoint y: 342, distance: 92.5
click at [509, 342] on div "Janela de atendimento Grade de atendimento Capacidade Transportadoras Veículos …" at bounding box center [439, 219] width 879 height 438
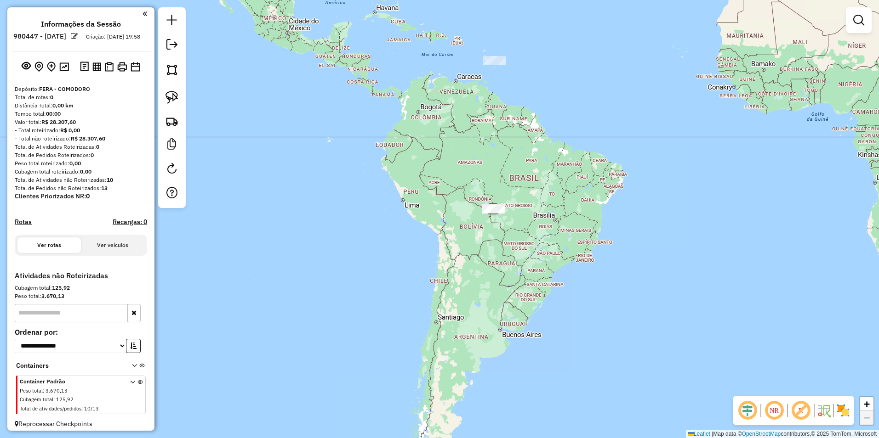
drag, startPoint x: 172, startPoint y: 96, endPoint x: 239, endPoint y: 86, distance: 67.8
click at [172, 96] on img at bounding box center [171, 97] width 13 height 13
drag, startPoint x: 473, startPoint y: 70, endPoint x: 513, endPoint y: 81, distance: 42.0
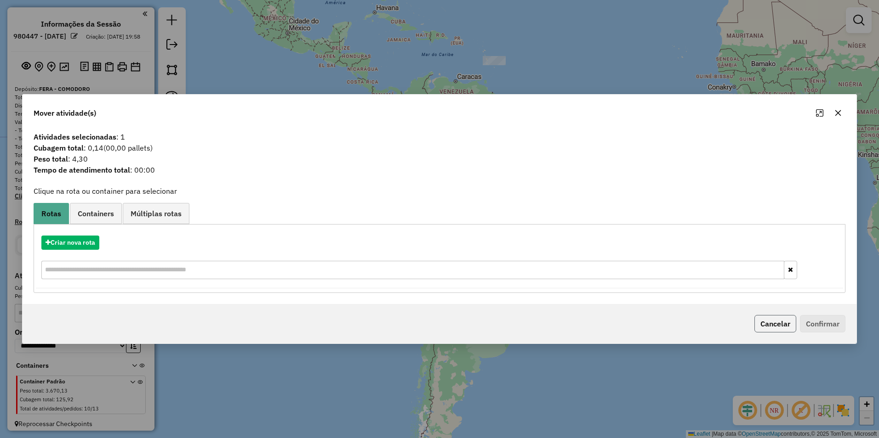
click at [761, 322] on button "Cancelar" at bounding box center [775, 323] width 42 height 17
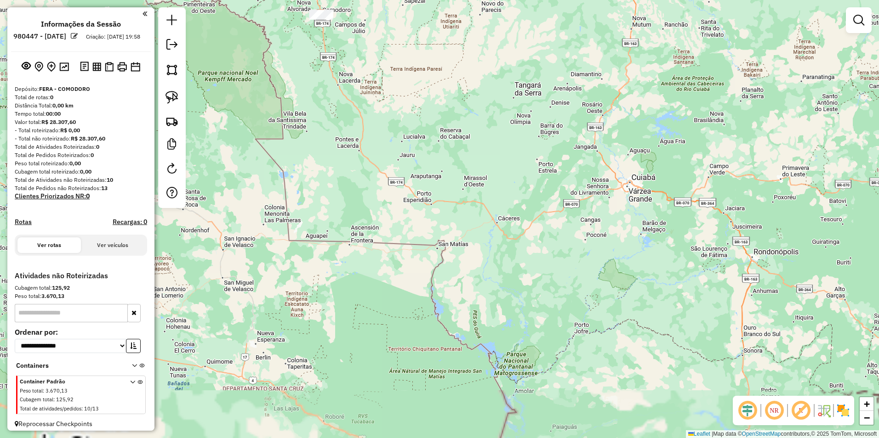
drag, startPoint x: 460, startPoint y: 104, endPoint x: 561, endPoint y: 359, distance: 274.2
click at [561, 359] on div "Janela de atendimento Grade de atendimento Capacidade Transportadoras Veículos …" at bounding box center [439, 219] width 879 height 438
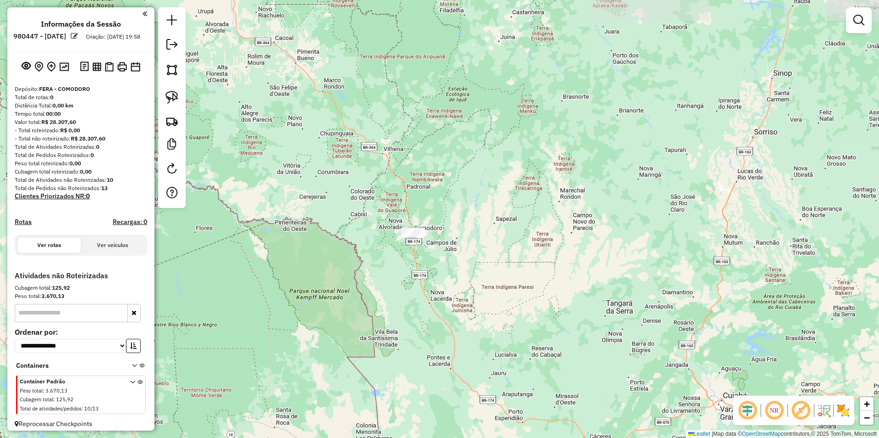
drag, startPoint x: 494, startPoint y: 246, endPoint x: 559, endPoint y: 326, distance: 103.9
click at [559, 326] on div "Janela de atendimento Grade de atendimento Capacidade Transportadoras Veículos …" at bounding box center [439, 219] width 879 height 438
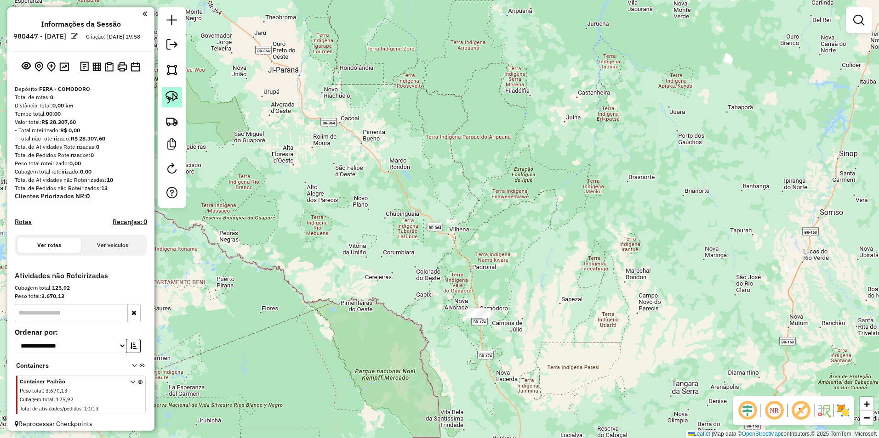
click at [166, 89] on link at bounding box center [172, 97] width 20 height 20
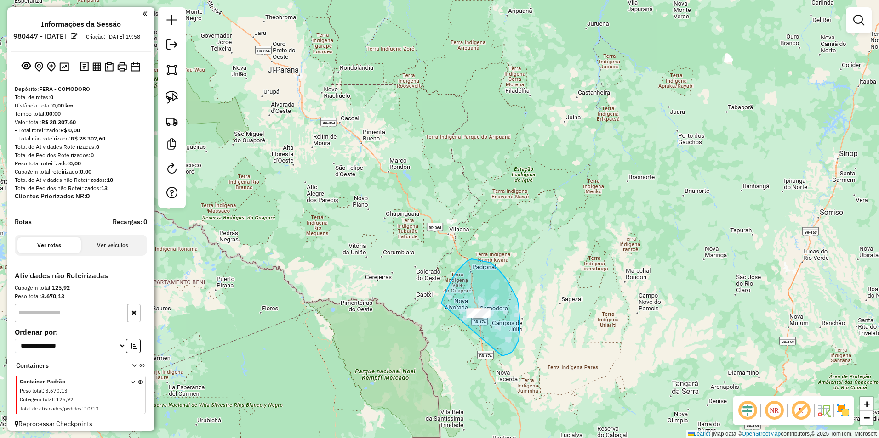
drag, startPoint x: 441, startPoint y: 304, endPoint x: 499, endPoint y: 356, distance: 78.1
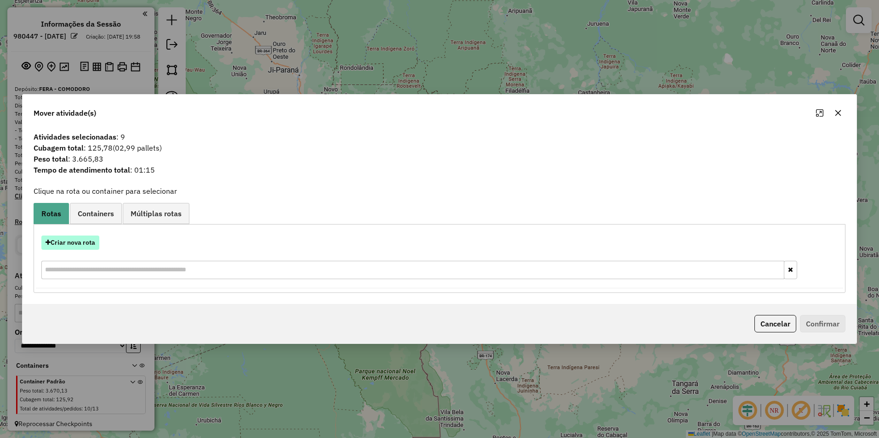
click at [78, 243] on button "Criar nova rota" at bounding box center [70, 243] width 58 height 14
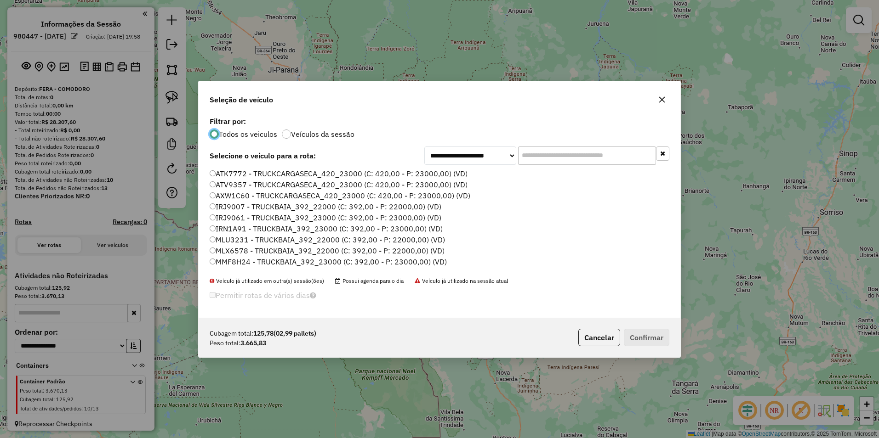
scroll to position [5, 3]
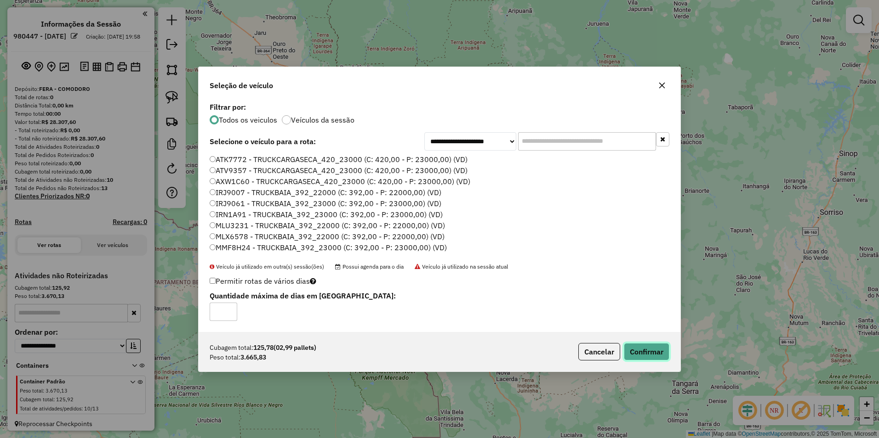
click at [624, 351] on button "Confirmar" at bounding box center [646, 351] width 45 height 17
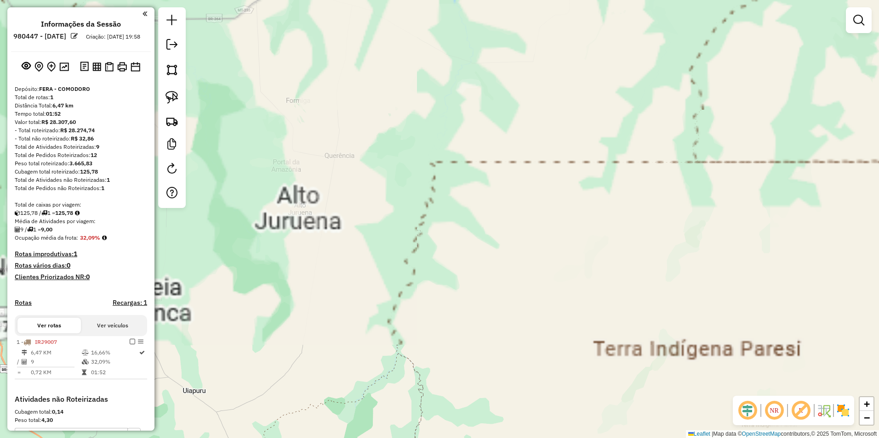
drag, startPoint x: 428, startPoint y: 209, endPoint x: 704, endPoint y: 315, distance: 295.3
click at [704, 315] on div "Janela de atendimento Grade de atendimento Capacidade Transportadoras Veículos …" at bounding box center [439, 219] width 879 height 438
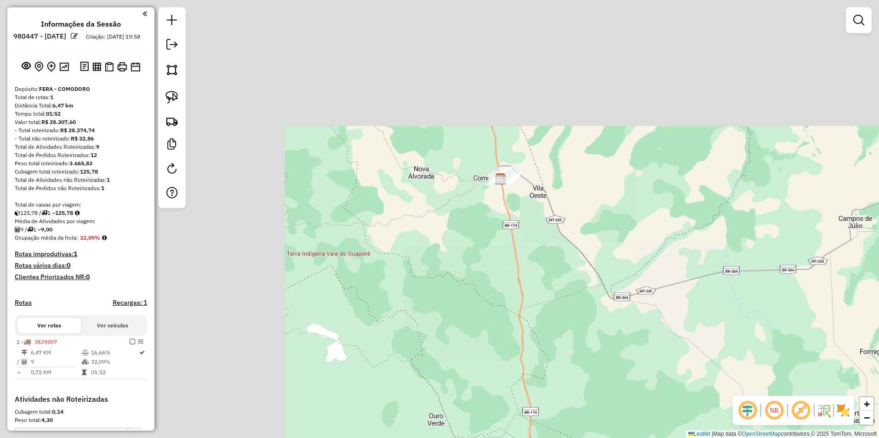
drag, startPoint x: 383, startPoint y: 154, endPoint x: 736, endPoint y: 325, distance: 391.7
click at [733, 324] on div "Janela de atendimento Grade de atendimento Capacidade Transportadoras Veículos …" at bounding box center [439, 219] width 879 height 438
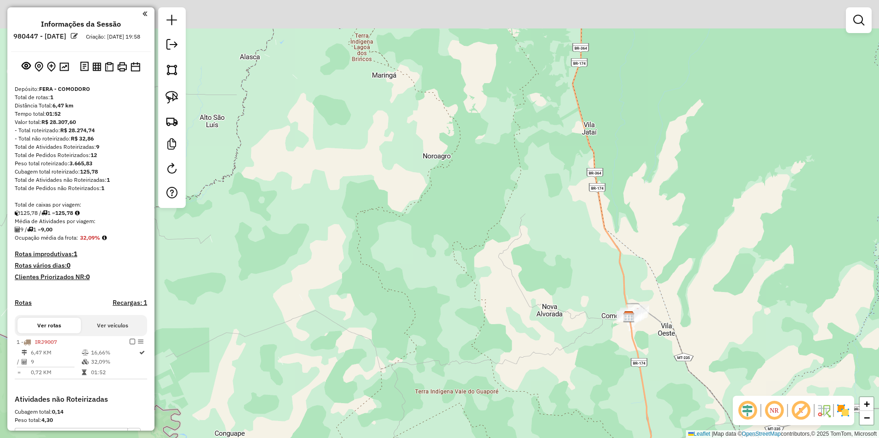
drag, startPoint x: 665, startPoint y: 295, endPoint x: 487, endPoint y: 302, distance: 177.6
click at [581, 352] on div "Janela de atendimento Grade de atendimento Capacidade Transportadoras Veículos …" at bounding box center [439, 219] width 879 height 438
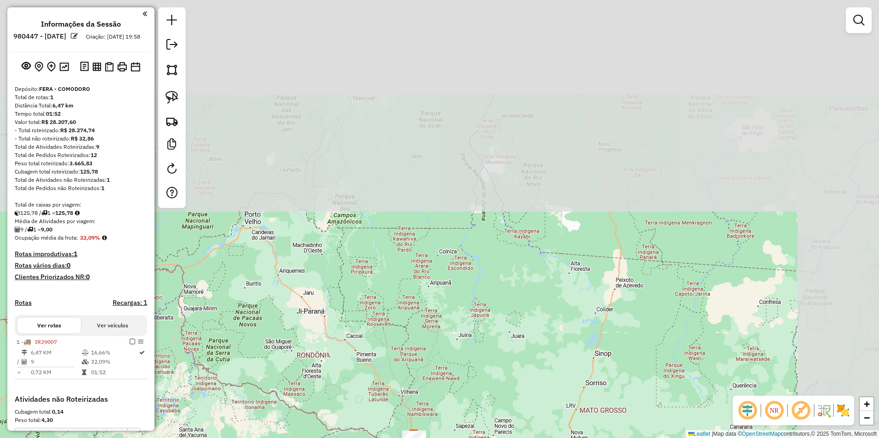
drag, startPoint x: 643, startPoint y: 136, endPoint x: 454, endPoint y: 270, distance: 231.8
click at [445, 363] on div "Janela de atendimento Grade de atendimento Capacidade Transportadoras Veículos …" at bounding box center [439, 219] width 879 height 438
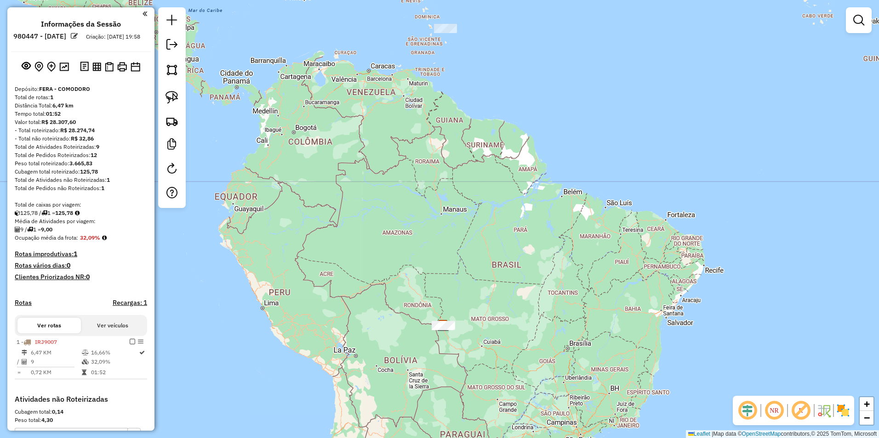
drag, startPoint x: 493, startPoint y: 220, endPoint x: 449, endPoint y: 315, distance: 104.5
click at [470, 336] on div "Janela de atendimento Grade de atendimento Capacidade Transportadoras Veículos …" at bounding box center [439, 219] width 879 height 438
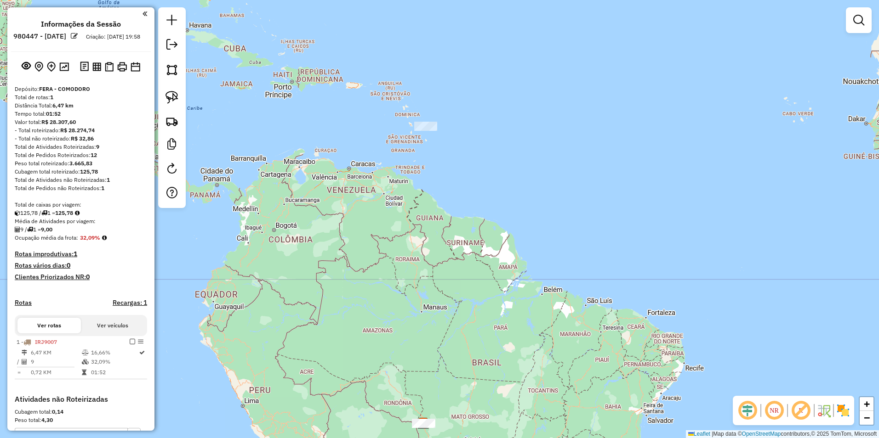
click at [175, 85] on div at bounding box center [172, 107] width 28 height 201
click at [171, 93] on img at bounding box center [171, 97] width 13 height 13
drag, startPoint x: 395, startPoint y: 134, endPoint x: 462, endPoint y: 154, distance: 70.5
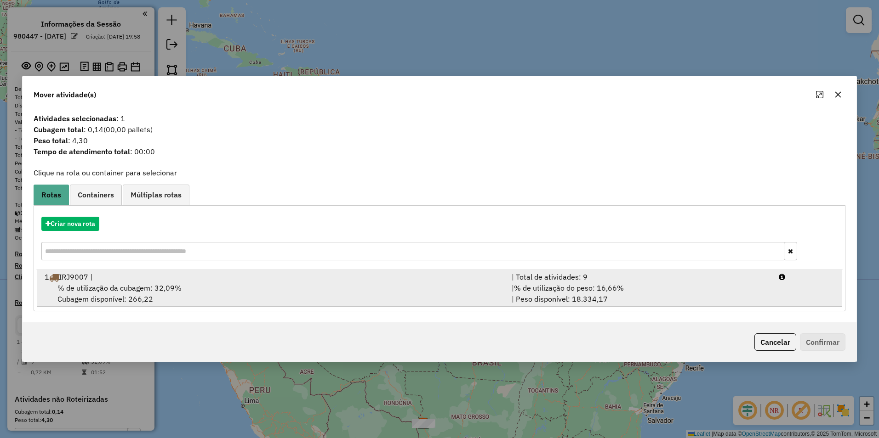
click at [127, 289] on span "% de utilização da cubagem: 32,09%" at bounding box center [119, 288] width 124 height 9
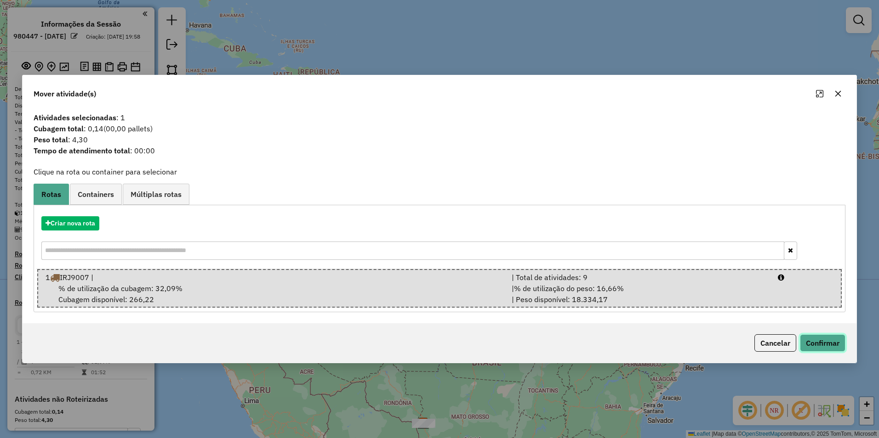
click at [823, 347] on button "Confirmar" at bounding box center [822, 343] width 45 height 17
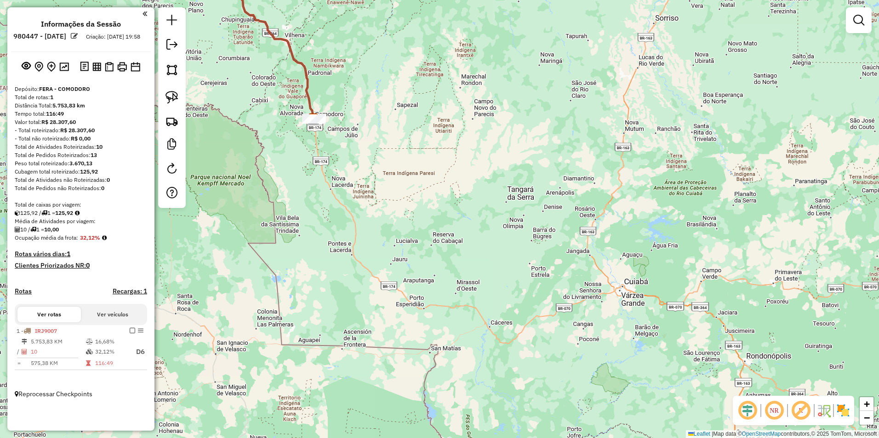
drag, startPoint x: 409, startPoint y: 243, endPoint x: 450, endPoint y: 278, distance: 54.5
click at [450, 278] on div "Janela de atendimento Grade de atendimento Capacidade Transportadoras Veículos …" at bounding box center [439, 219] width 879 height 438
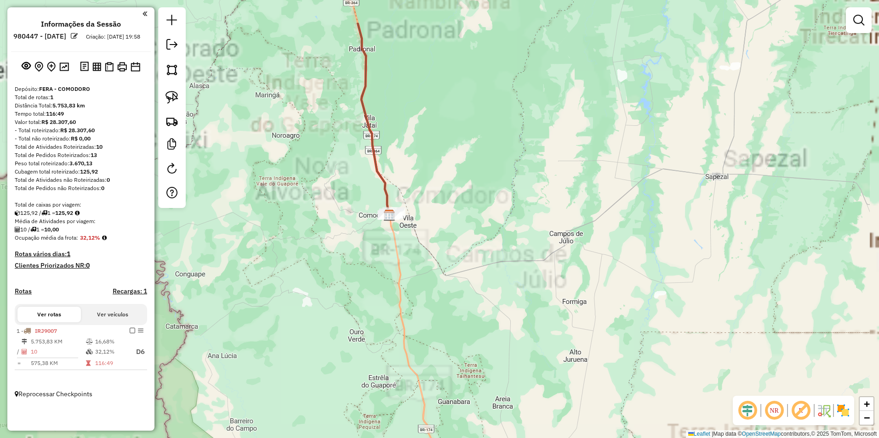
drag, startPoint x: 479, startPoint y: 265, endPoint x: 515, endPoint y: 303, distance: 52.3
click at [514, 303] on div "Janela de atendimento Grade de atendimento Capacidade Transportadoras Veículos …" at bounding box center [439, 219] width 879 height 438
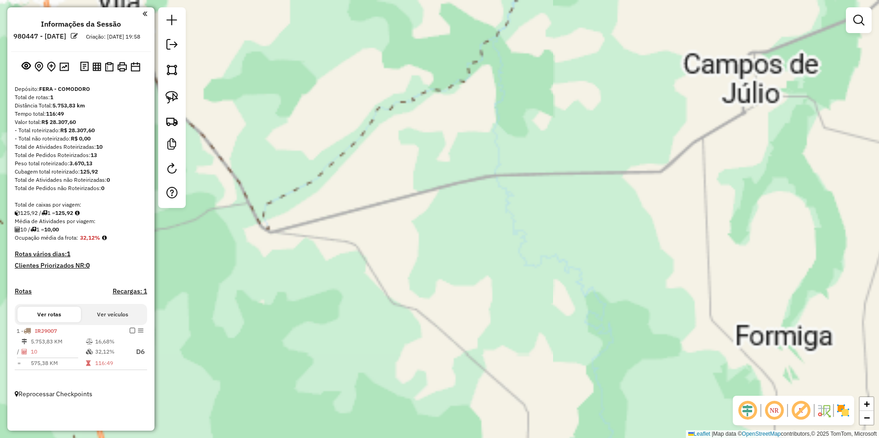
drag, startPoint x: 393, startPoint y: 207, endPoint x: 691, endPoint y: 341, distance: 326.6
click at [680, 337] on div "Janela de atendimento Grade de atendimento Capacidade Transportadoras Veículos …" at bounding box center [439, 219] width 879 height 438
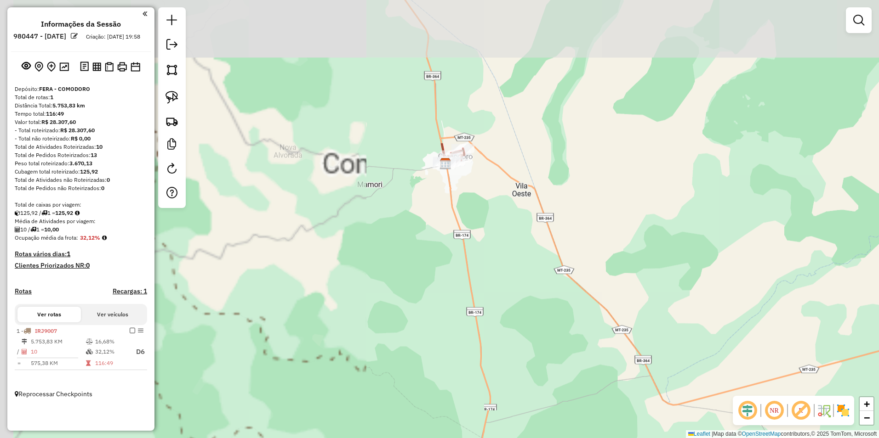
drag, startPoint x: 473, startPoint y: 288, endPoint x: 479, endPoint y: 291, distance: 6.8
click at [479, 291] on div "Janela de atendimento Grade de atendimento Capacidade Transportadoras Veículos …" at bounding box center [439, 219] width 879 height 438
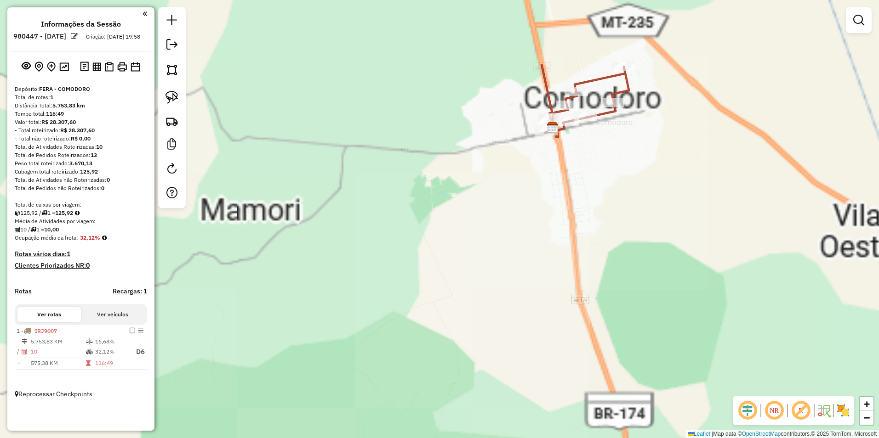
drag, startPoint x: 608, startPoint y: 204, endPoint x: 317, endPoint y: 398, distance: 349.4
click at [316, 401] on div "Janela de atendimento Grade de atendimento Capacidade Transportadoras Veículos …" at bounding box center [439, 219] width 879 height 438
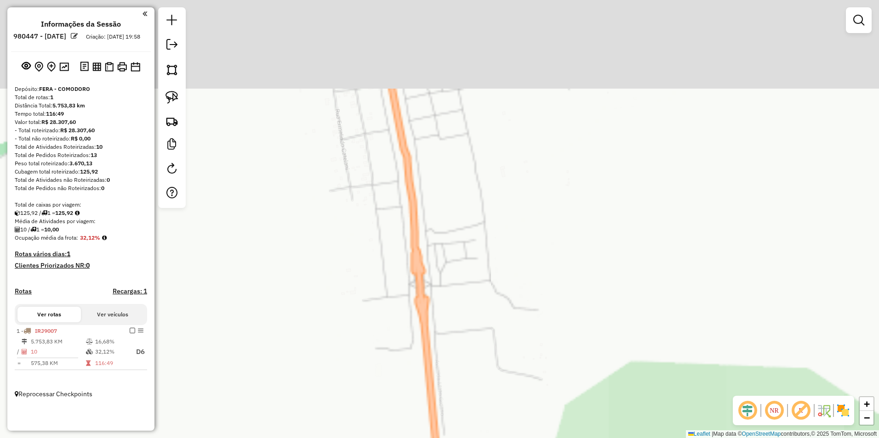
drag, startPoint x: 422, startPoint y: 236, endPoint x: 372, endPoint y: 462, distance: 231.7
click at [372, 438] on html "Aguarde... Pop-up bloqueado! Seu navegador bloqueou automáticamente a abertura …" at bounding box center [439, 219] width 879 height 438
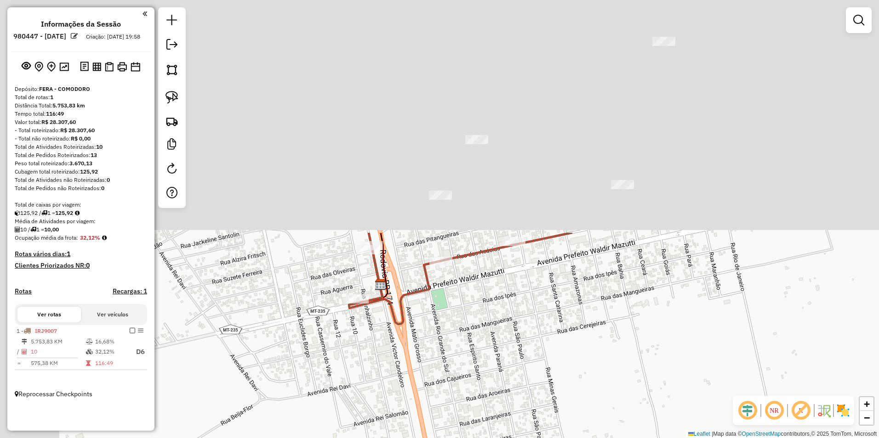
drag, startPoint x: 395, startPoint y: 187, endPoint x: 483, endPoint y: 462, distance: 288.3
click at [483, 438] on html "Aguarde... Pop-up bloqueado! Seu navegador bloqueou automáticamente a abertura …" at bounding box center [439, 219] width 879 height 438
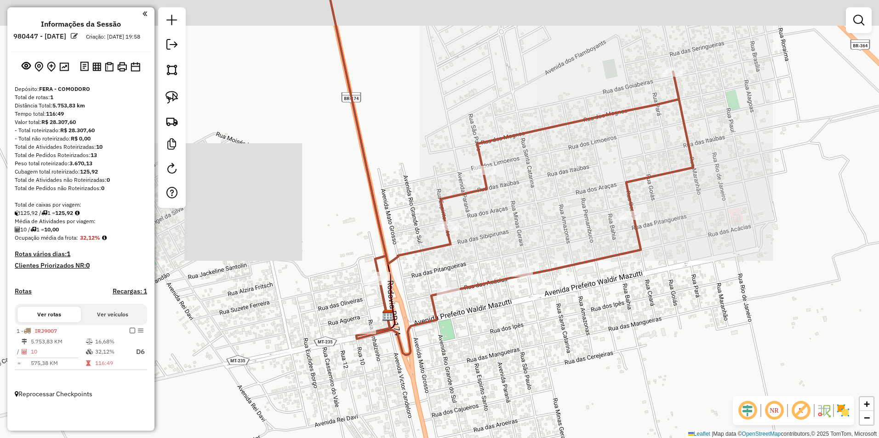
drag, startPoint x: 456, startPoint y: 358, endPoint x: 438, endPoint y: 349, distance: 20.2
click at [462, 393] on div "Janela de atendimento Grade de atendimento Capacidade Transportadoras Veículos …" at bounding box center [439, 219] width 879 height 438
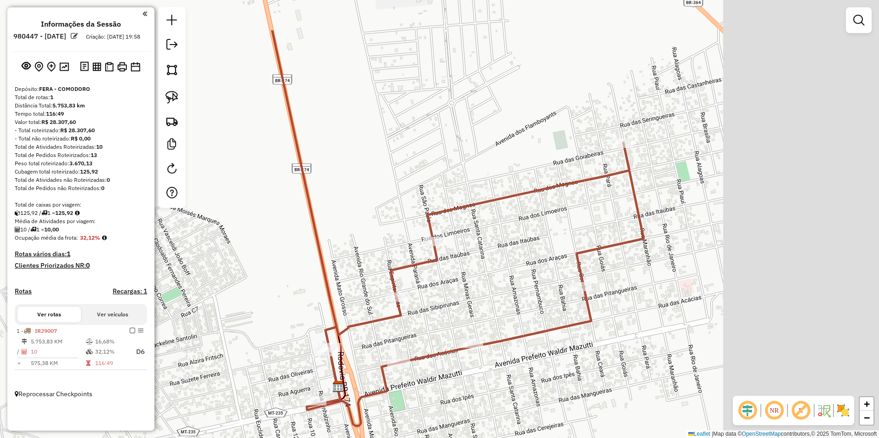
drag, startPoint x: 588, startPoint y: 259, endPoint x: 528, endPoint y: 270, distance: 60.2
click at [531, 270] on div "Janela de atendimento Grade de atendimento Capacidade Transportadoras Veículos …" at bounding box center [439, 219] width 879 height 438
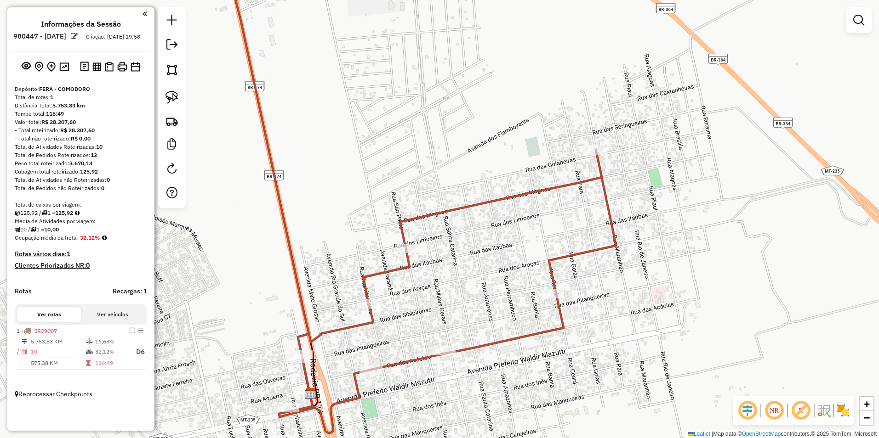
click at [307, 348] on icon at bounding box center [272, 181] width 91 height 450
select select "**********"
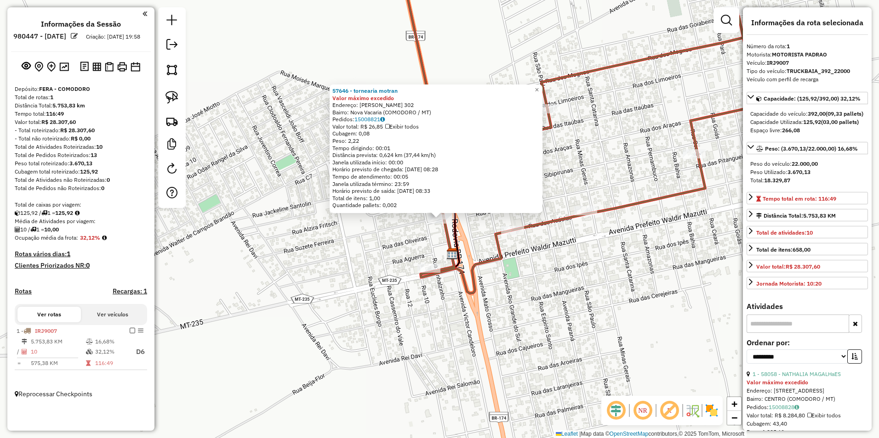
click at [396, 345] on div "57646 - tornearia motran Valor máximo excedido Endereço: vito candeloro 302 Bai…" at bounding box center [439, 219] width 879 height 438
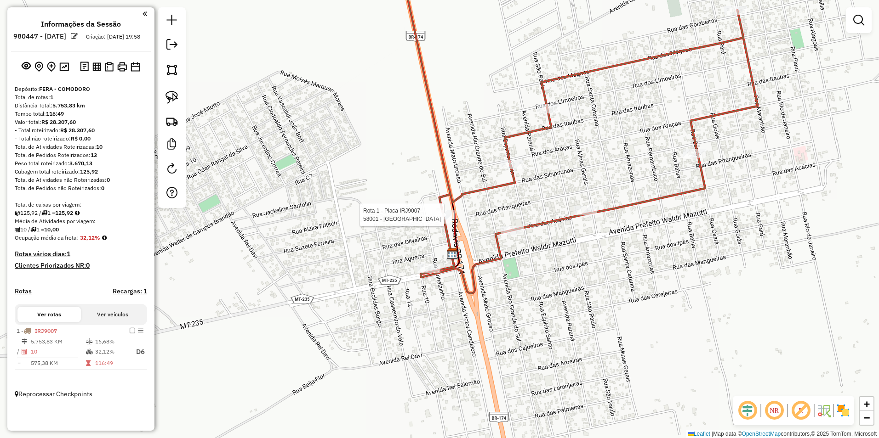
select select "**********"
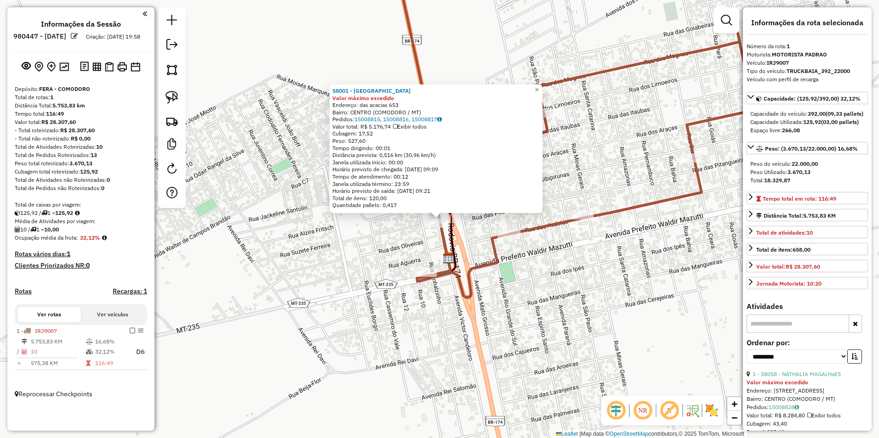
click at [367, 255] on div "58001 - fazenda Rio vermelho Valor máximo excedido Endereço: das acacias 653 Ba…" at bounding box center [439, 219] width 879 height 438
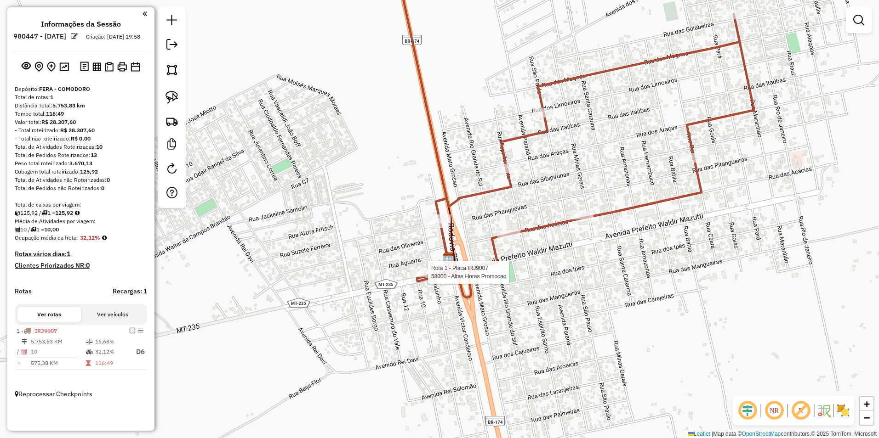
select select "**********"
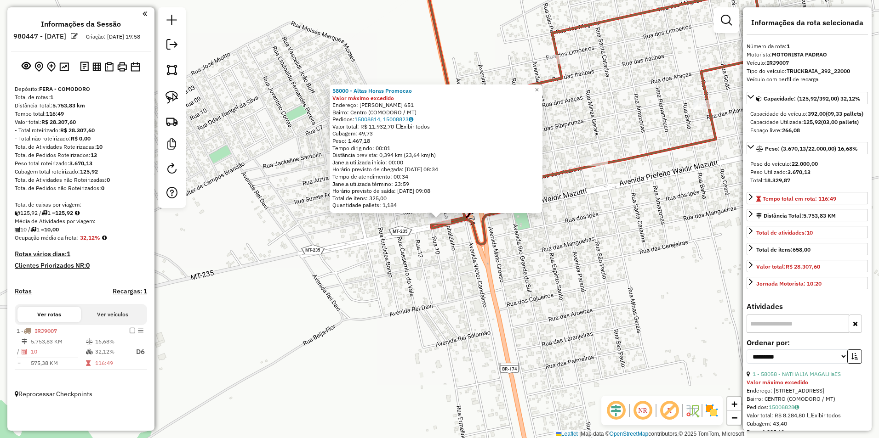
click at [364, 324] on div "58000 - Altas Horas Promocao Valor máximo excedido Endereço: Valdir Masutti 651…" at bounding box center [439, 219] width 879 height 438
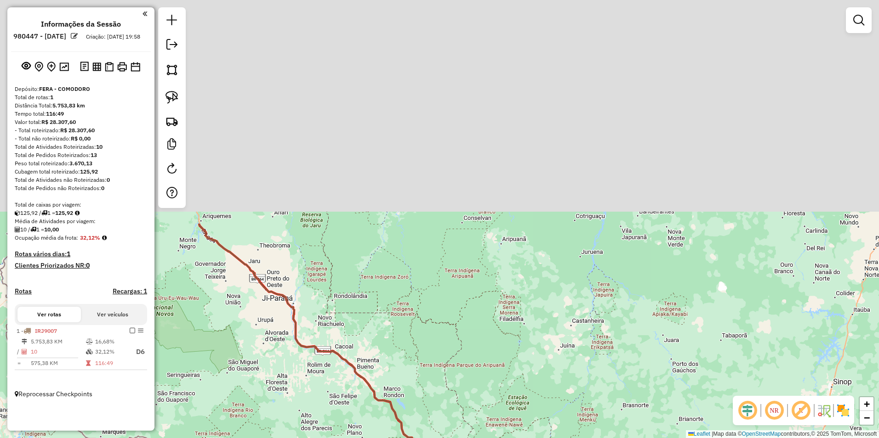
drag, startPoint x: 415, startPoint y: 376, endPoint x: 412, endPoint y: 438, distance: 62.1
click at [418, 438] on html "Aguarde... Pop-up bloqueado! Seu navegador bloqueou automáticamente a abertura …" at bounding box center [439, 219] width 879 height 438
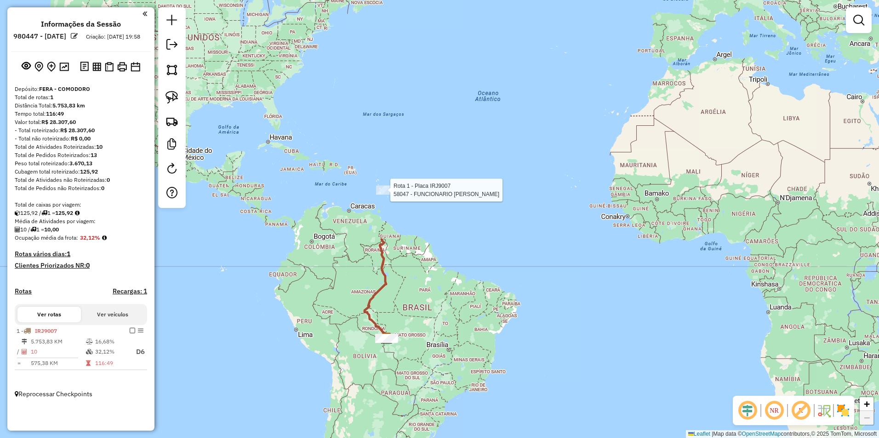
select select "**********"
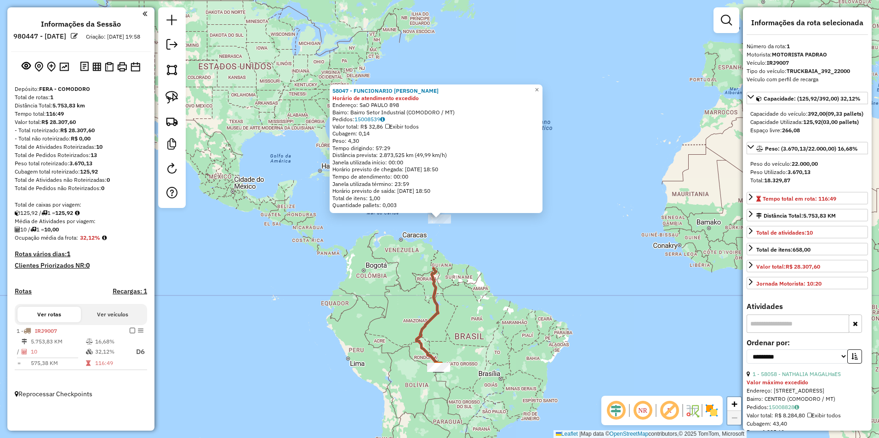
click at [477, 286] on div "58047 - FUNCIONARIO RONIEL Horário de atendimento excedido Endereço: SaO PAULO …" at bounding box center [439, 219] width 879 height 438
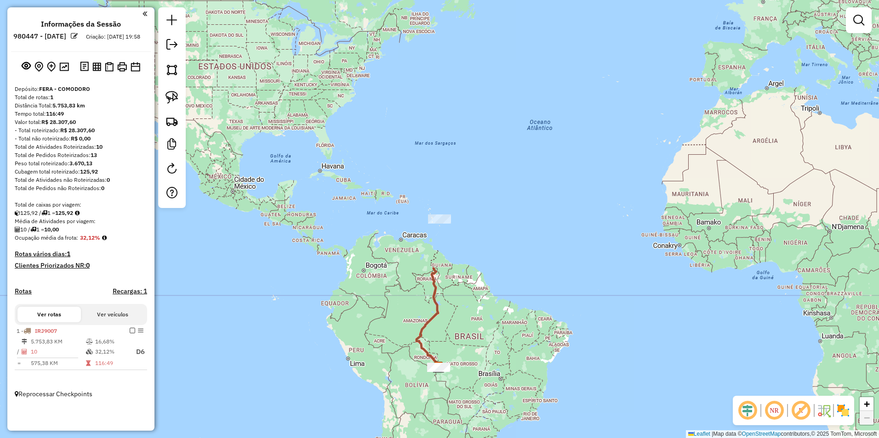
drag, startPoint x: 469, startPoint y: 376, endPoint x: 470, endPoint y: 365, distance: 10.6
click at [470, 366] on div "Janela de atendimento Grade de atendimento Capacidade Transportadoras Veículos …" at bounding box center [439, 219] width 879 height 438
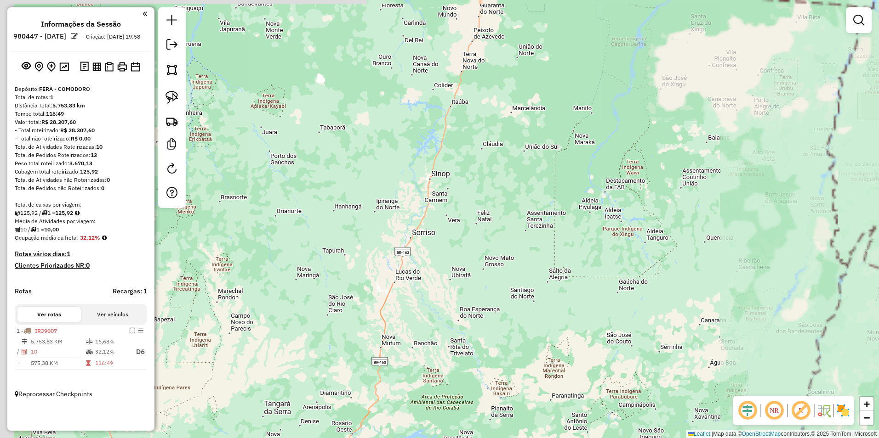
drag, startPoint x: 326, startPoint y: 334, endPoint x: 507, endPoint y: 347, distance: 182.0
click at [505, 347] on div "Janela de atendimento Grade de atendimento Capacidade Transportadoras Veículos …" at bounding box center [439, 219] width 879 height 438
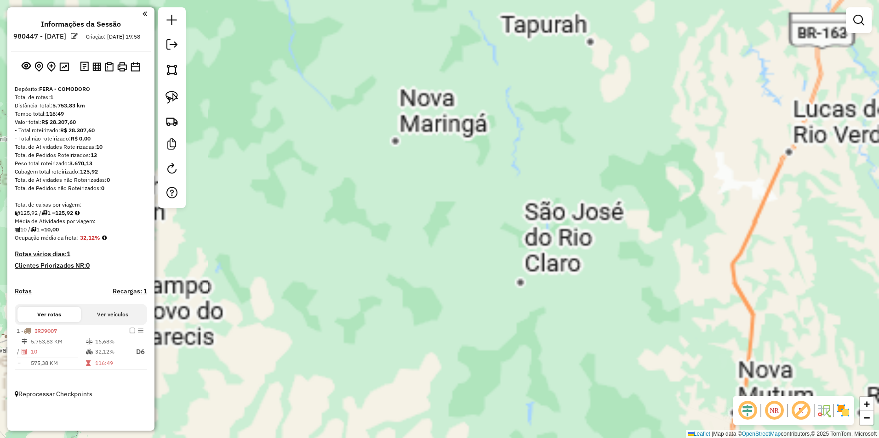
drag, startPoint x: 344, startPoint y: 376, endPoint x: 705, endPoint y: 369, distance: 361.3
click at [705, 369] on div "Janela de atendimento Grade de atendimento Capacidade Transportadoras Veículos …" at bounding box center [439, 219] width 879 height 438
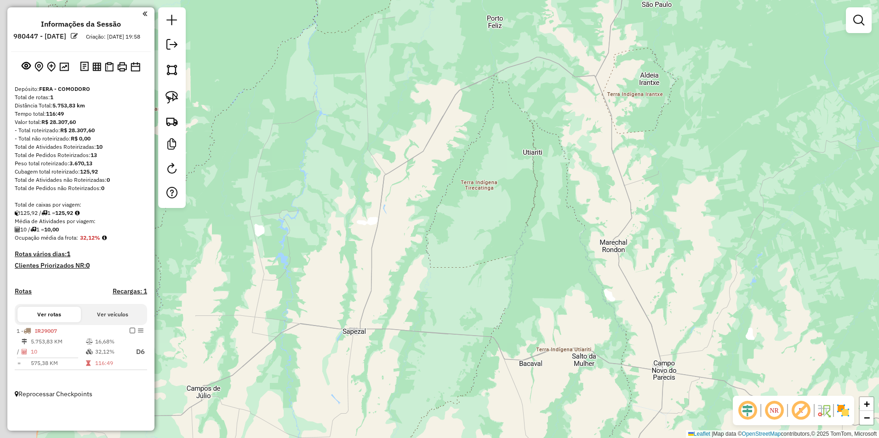
drag, startPoint x: 242, startPoint y: 280, endPoint x: 642, endPoint y: 337, distance: 404.3
click at [640, 336] on div "Janela de atendimento Grade de atendimento Capacidade Transportadoras Veículos …" at bounding box center [439, 219] width 879 height 438
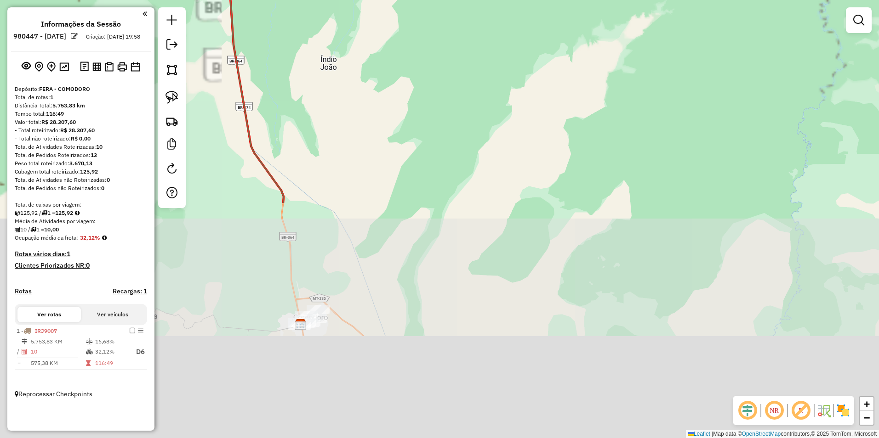
drag, startPoint x: 367, startPoint y: 369, endPoint x: 579, endPoint y: 157, distance: 300.3
click at [610, 90] on div "Janela de atendimento Grade de atendimento Capacidade Transportadoras Veículos …" at bounding box center [439, 219] width 879 height 438
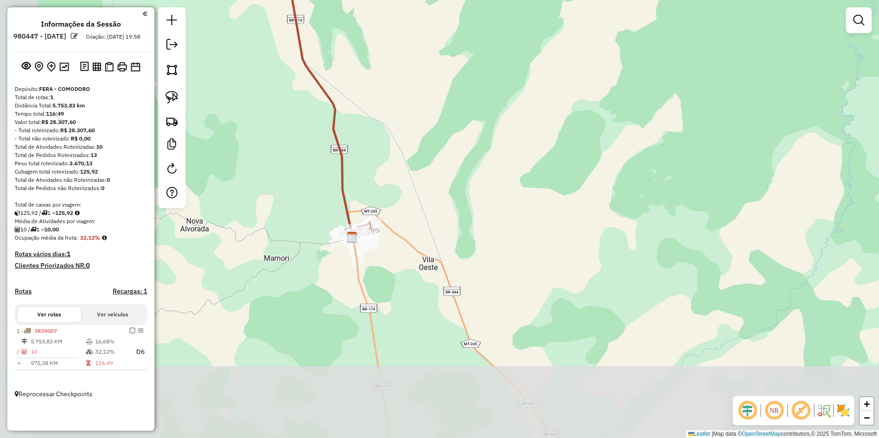
drag, startPoint x: 478, startPoint y: 241, endPoint x: 506, endPoint y: 203, distance: 47.7
click at [506, 203] on div "Janela de atendimento Grade de atendimento Capacidade Transportadoras Veículos …" at bounding box center [439, 219] width 879 height 438
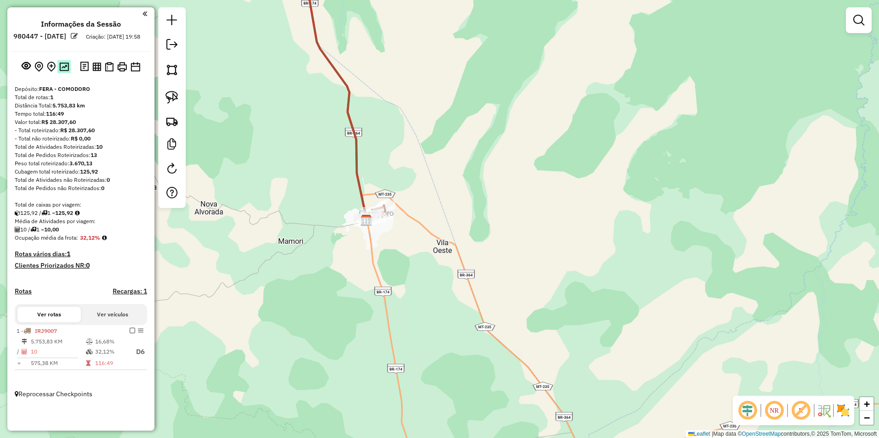
click at [64, 73] on button at bounding box center [63, 66] width 13 height 12
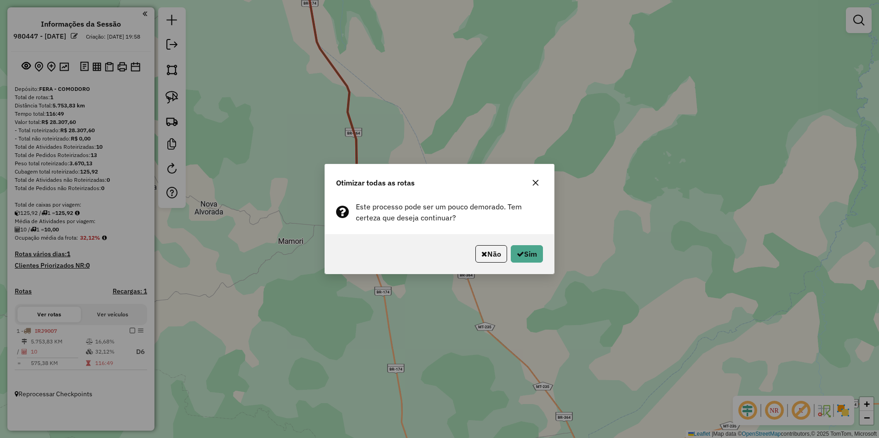
click at [543, 256] on div "Não Sim" at bounding box center [439, 254] width 229 height 40
click at [527, 253] on button "Sim" at bounding box center [527, 253] width 32 height 17
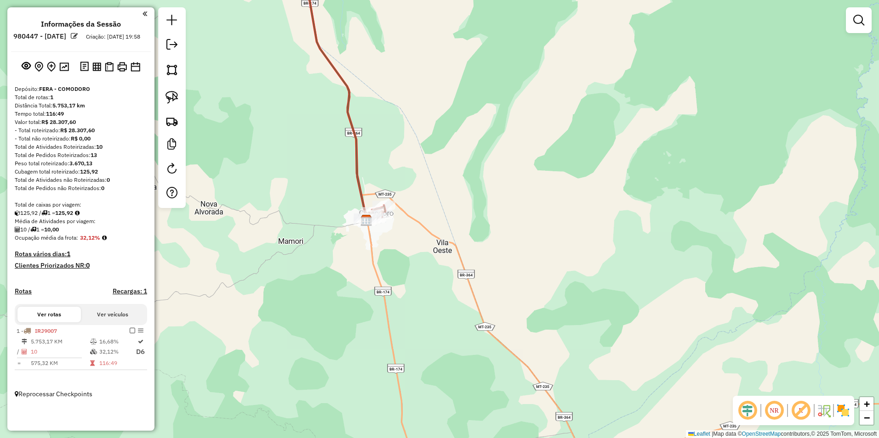
drag, startPoint x: 170, startPoint y: 45, endPoint x: 211, endPoint y: 54, distance: 41.6
click at [170, 45] on em at bounding box center [171, 44] width 11 height 11
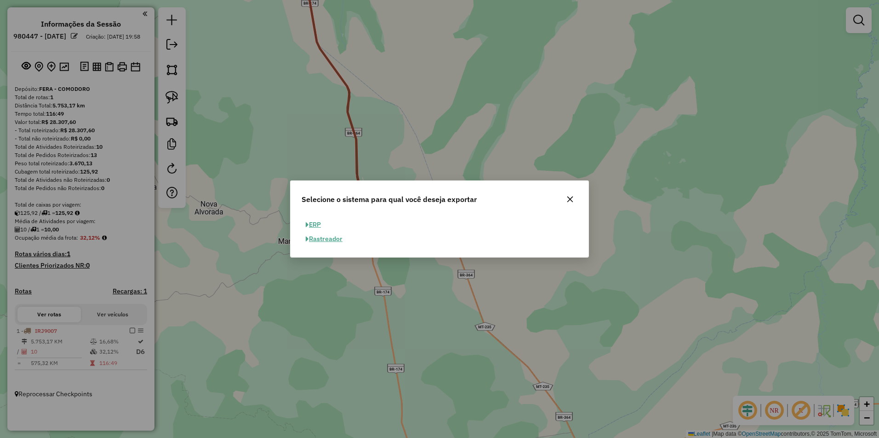
click at [318, 223] on button "ERP" at bounding box center [312, 225] width 23 height 14
select select "**"
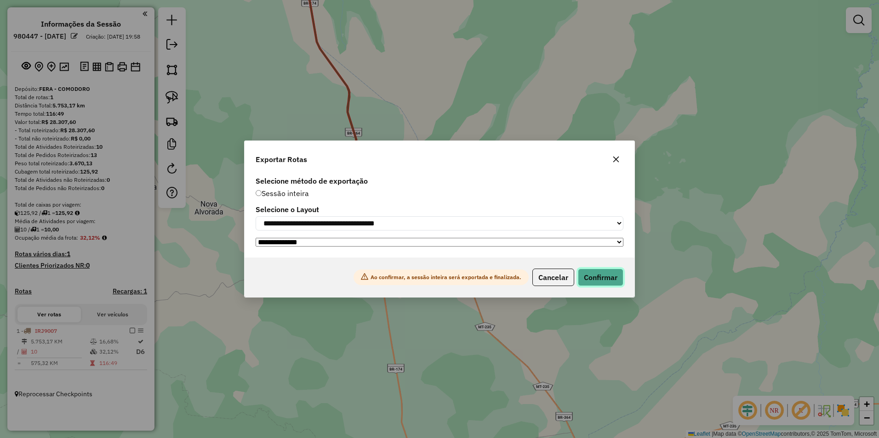
click at [600, 283] on button "Confirmar" at bounding box center [600, 277] width 45 height 17
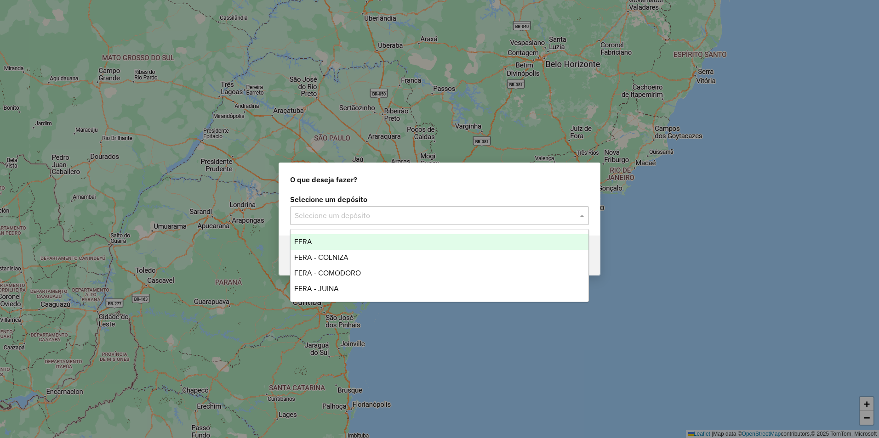
click at [396, 220] on input "text" at bounding box center [430, 215] width 271 height 11
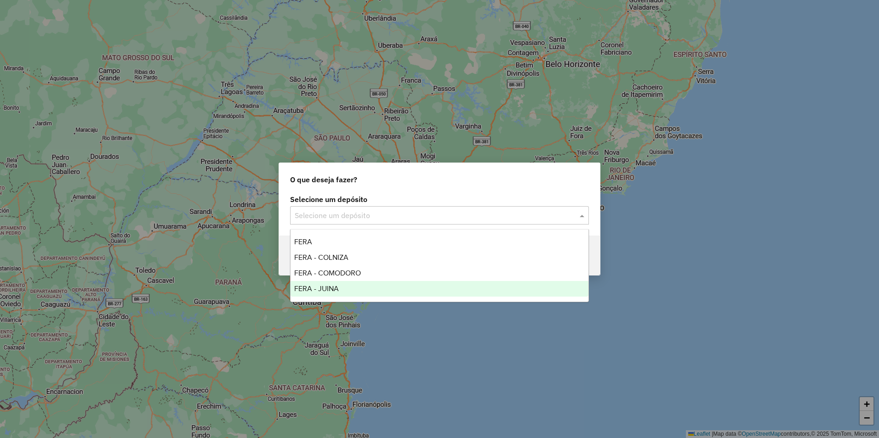
click at [357, 284] on div "FERA - JUINA" at bounding box center [439, 289] width 298 height 16
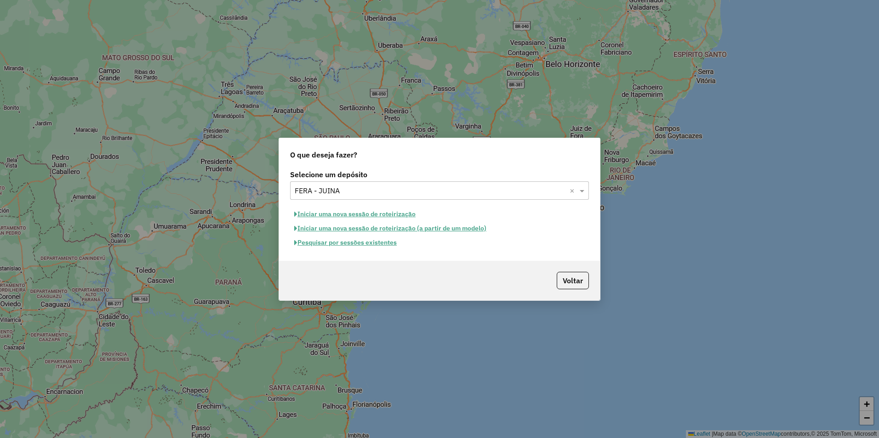
click at [368, 213] on button "Iniciar uma nova sessão de roteirização" at bounding box center [355, 214] width 130 height 14
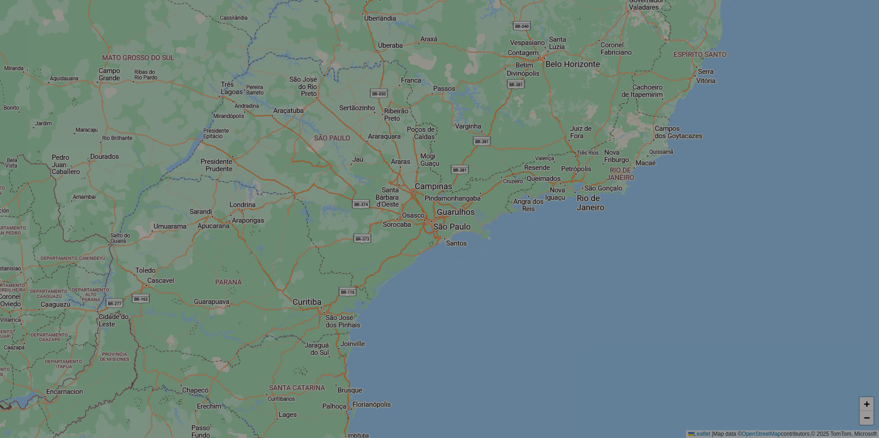
select select "*"
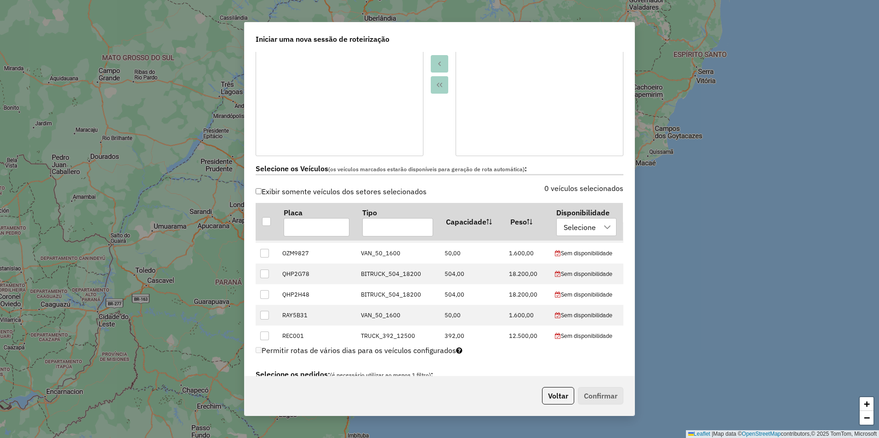
scroll to position [368, 0]
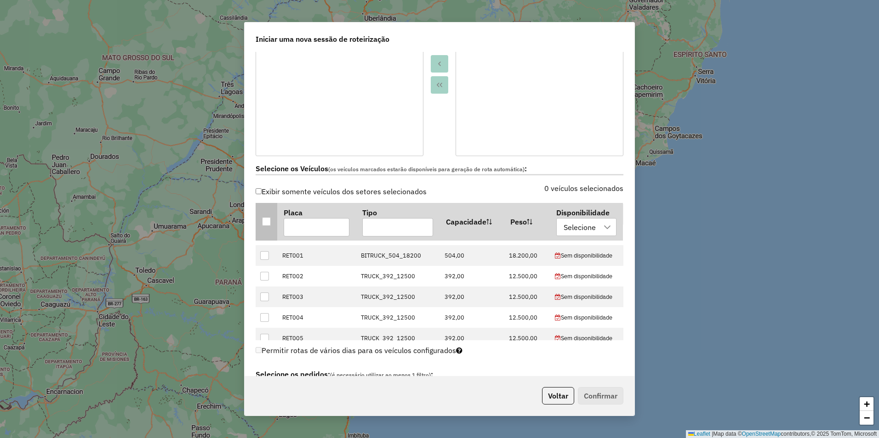
click at [267, 220] on div at bounding box center [266, 221] width 9 height 9
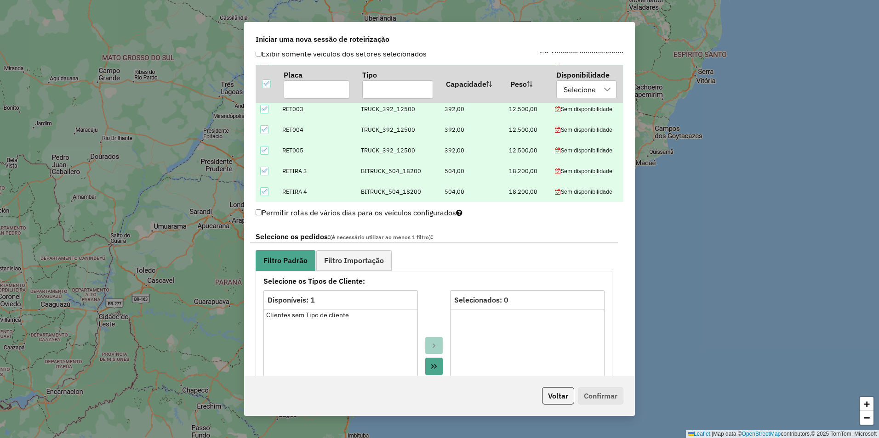
scroll to position [460, 0]
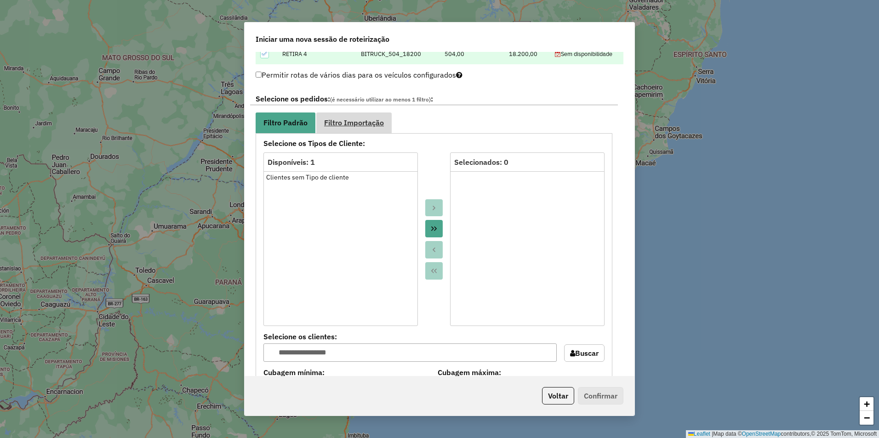
click at [363, 125] on span "Filtro Importação" at bounding box center [354, 122] width 60 height 7
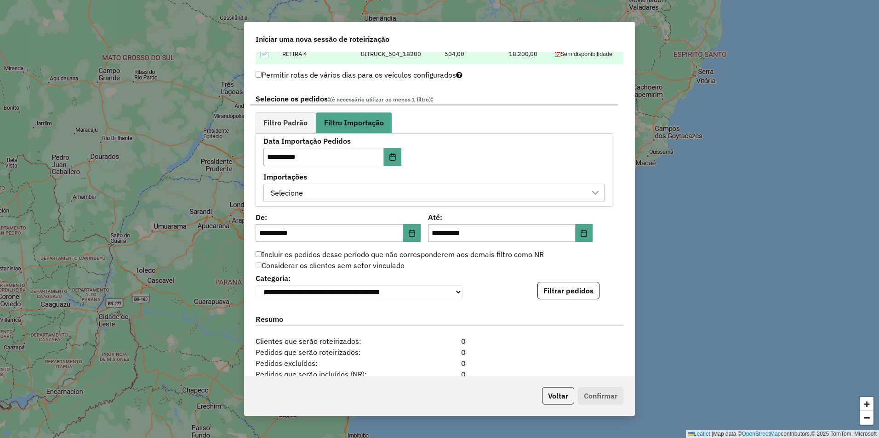
click at [478, 193] on div "Selecione" at bounding box center [426, 192] width 319 height 17
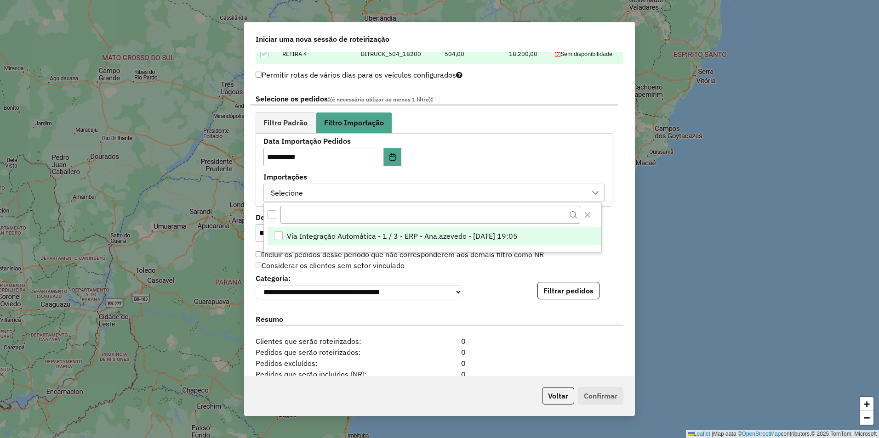
click at [469, 232] on span "Via Integração Automática - 1 / 3 - ERP - Ana.azevedo - 15/08/2025 19:05" at bounding box center [402, 236] width 231 height 11
click at [380, 237] on span "Via Integração Automática - 1 / 3 - ERP - Ana.azevedo - 15/08/2025 19:05" at bounding box center [402, 236] width 231 height 11
click at [408, 236] on span "Via Integração Automática - 1 / 3 - ERP - Ana.azevedo - 15/08/2025 19:05" at bounding box center [402, 236] width 231 height 11
click at [477, 276] on div "**********" at bounding box center [440, 286] width 368 height 28
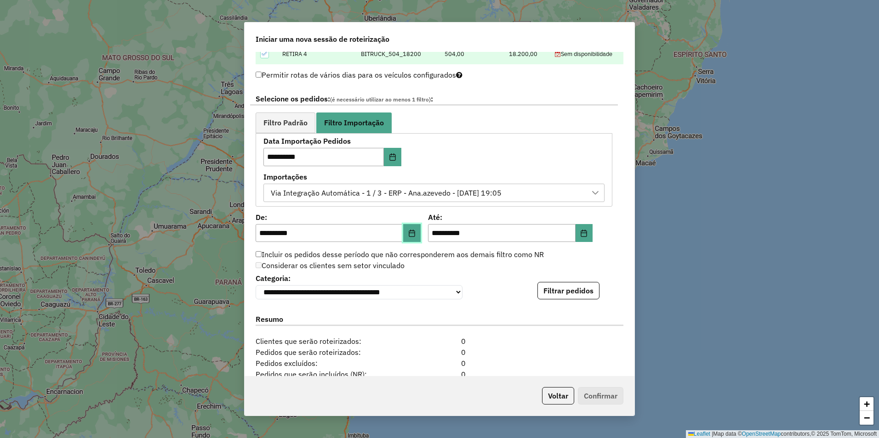
click at [408, 233] on icon "Choose Date" at bounding box center [411, 233] width 7 height 7
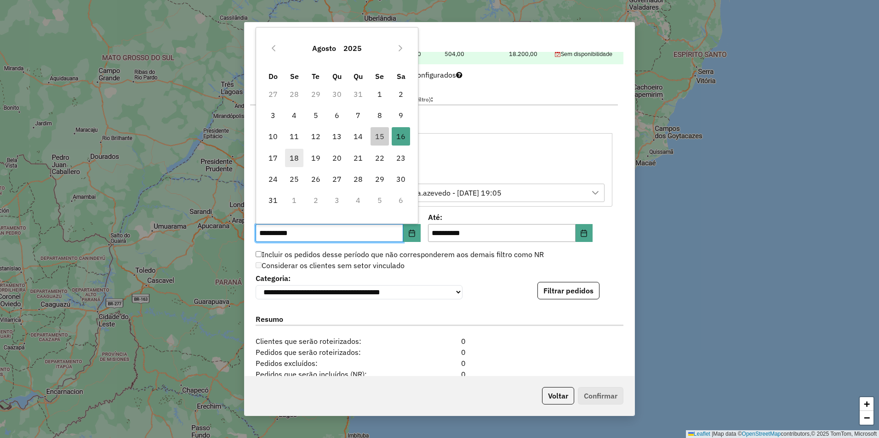
click at [293, 158] on span "18" at bounding box center [294, 158] width 18 height 18
type input "**********"
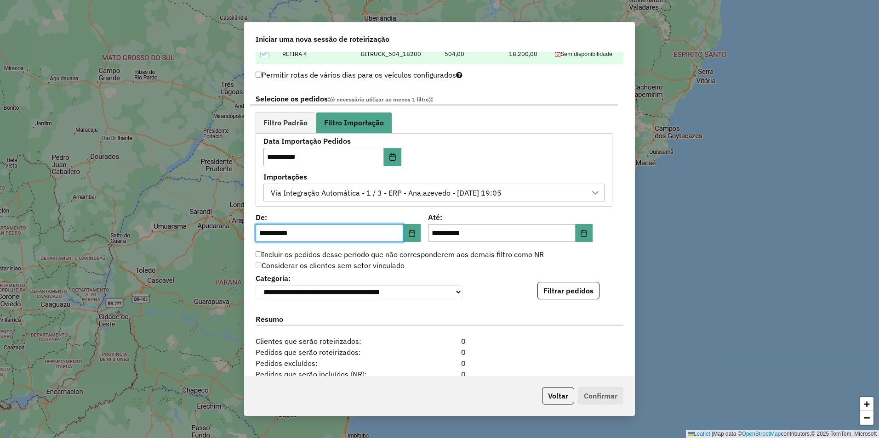
click at [616, 278] on div "**********" at bounding box center [440, 286] width 368 height 28
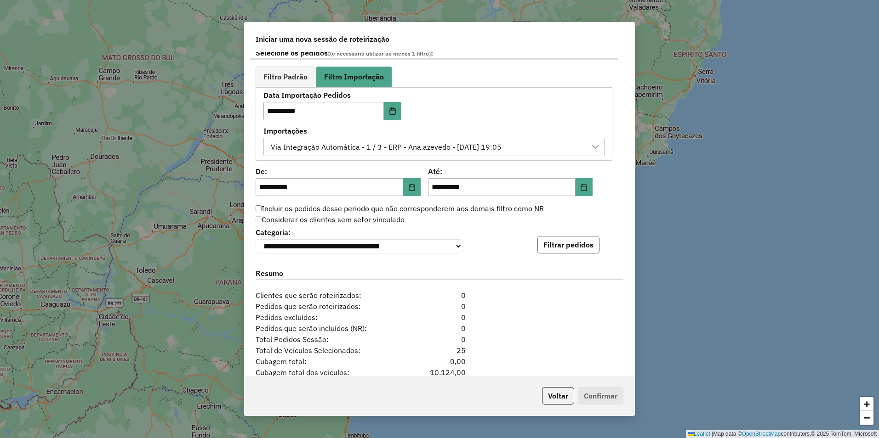
click at [562, 242] on button "Filtrar pedidos" at bounding box center [568, 244] width 62 height 17
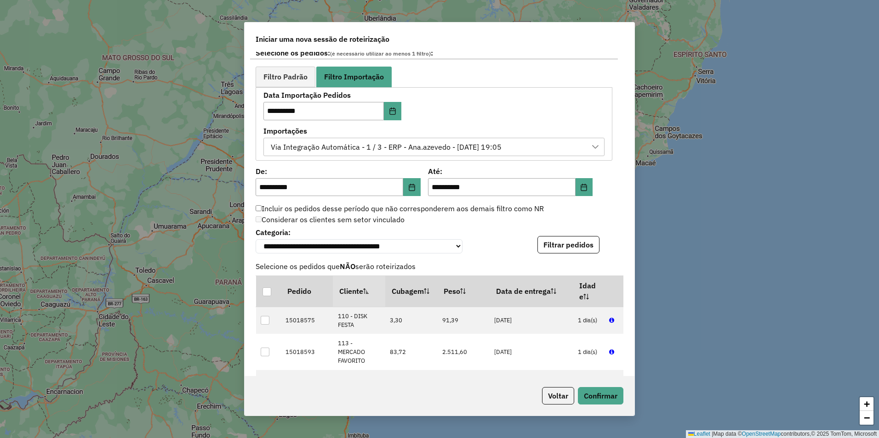
scroll to position [184, 0]
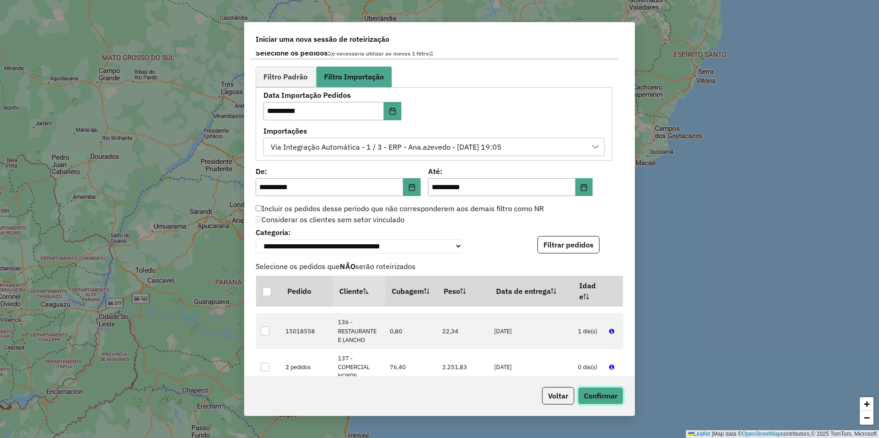
click at [606, 393] on button "Confirmar" at bounding box center [600, 395] width 45 height 17
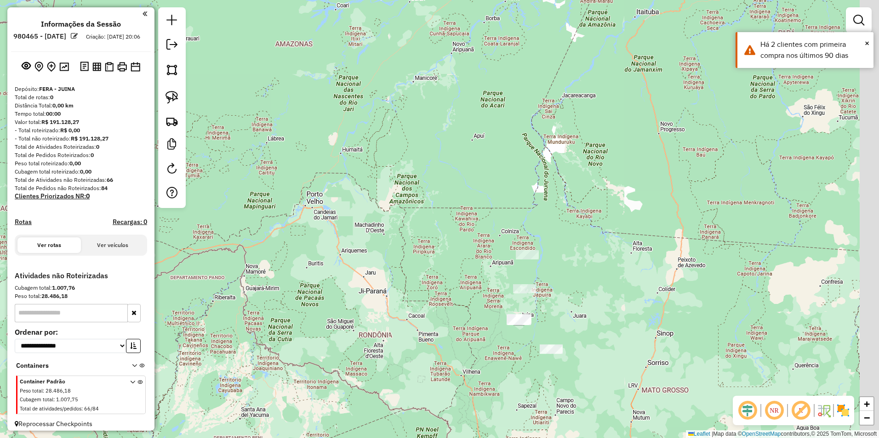
drag, startPoint x: 765, startPoint y: 310, endPoint x: 529, endPoint y: 320, distance: 236.0
click at [529, 320] on div "Janela de atendimento Grade de atendimento Capacidade Transportadoras Veículos …" at bounding box center [439, 219] width 879 height 438
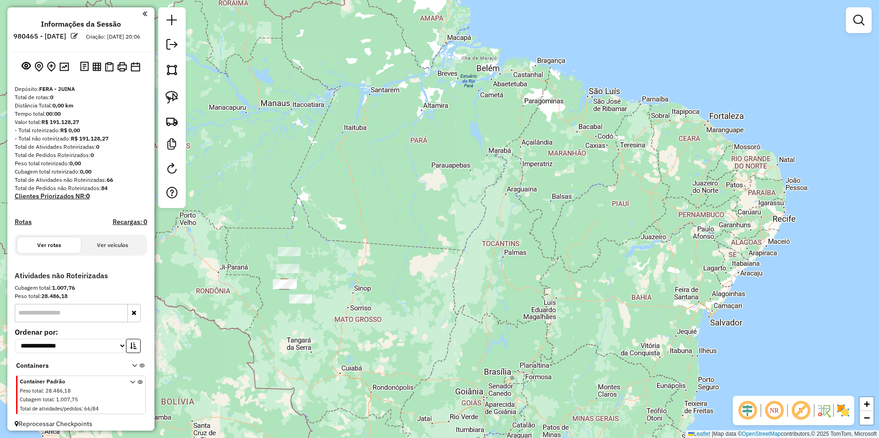
drag, startPoint x: 457, startPoint y: 286, endPoint x: 580, endPoint y: 311, distance: 125.1
click at [579, 311] on div "Janela de atendimento Grade de atendimento Capacidade Transportadoras Veículos …" at bounding box center [439, 219] width 879 height 438
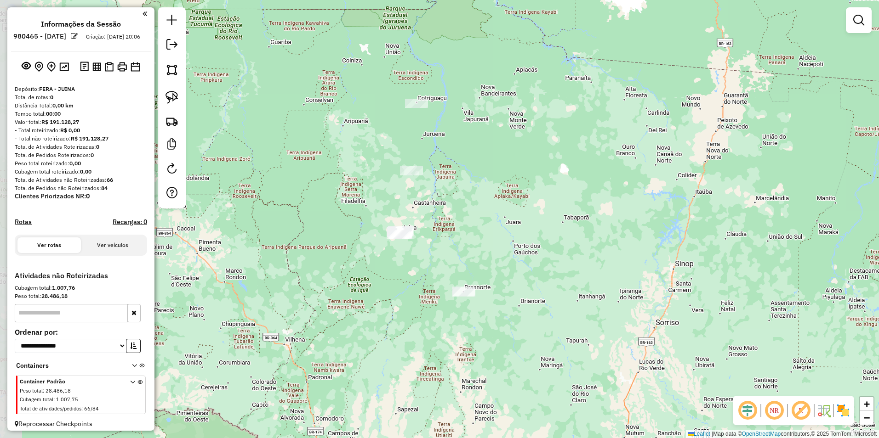
drag, startPoint x: 354, startPoint y: 287, endPoint x: 775, endPoint y: 172, distance: 436.5
click at [775, 172] on div "Janela de atendimento Grade de atendimento Capacidade Transportadoras Veículos …" at bounding box center [439, 219] width 879 height 438
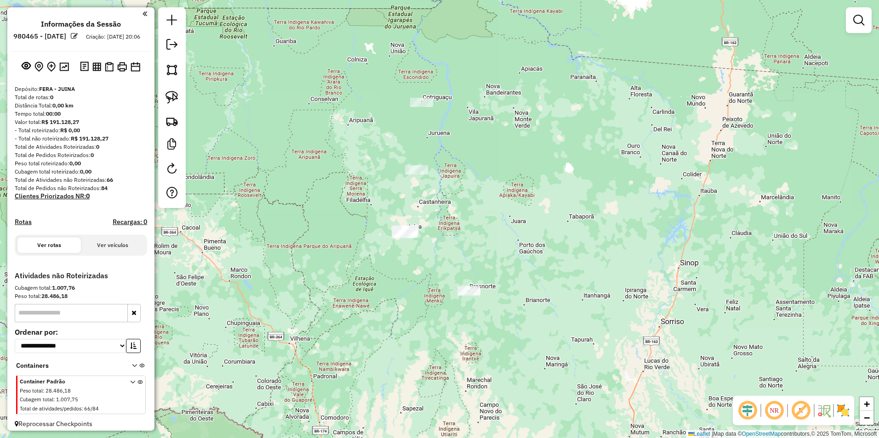
drag, startPoint x: 511, startPoint y: 159, endPoint x: 505, endPoint y: 199, distance: 39.9
click at [505, 199] on div "Janela de atendimento Grade de atendimento Capacidade Transportadoras Veículos …" at bounding box center [439, 219] width 879 height 438
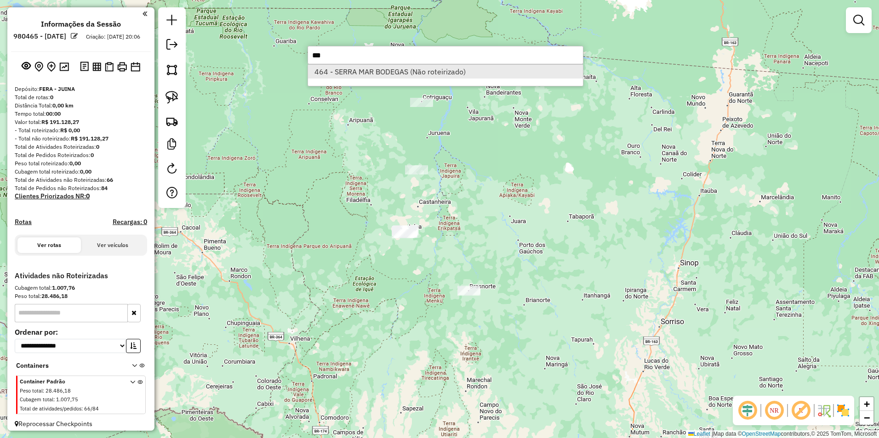
type input "***"
click at [368, 73] on li "464 - SERRA MAR BODEGAS (Não roteirizado)" at bounding box center [445, 72] width 275 height 14
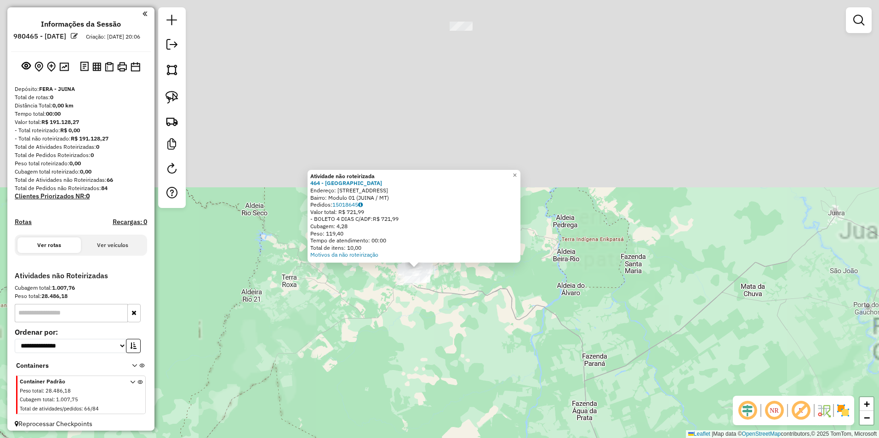
drag, startPoint x: 436, startPoint y: 120, endPoint x: 438, endPoint y: 335, distance: 214.2
click at [438, 340] on div "Atividade não roteirizada 464 - SERRA MAR BODEGAS Endereço: AVENIDA DOS JAMBOS …" at bounding box center [439, 219] width 879 height 438
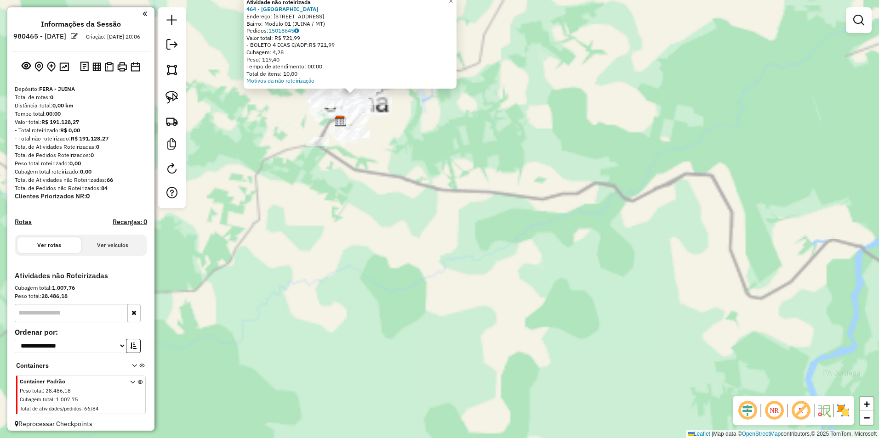
drag, startPoint x: 405, startPoint y: 222, endPoint x: 473, endPoint y: 357, distance: 150.9
click at [473, 357] on div "Atividade não roteirizada 464 - SERRA MAR BODEGAS Endereço: AVENIDA DOS JAMBOS …" at bounding box center [439, 219] width 879 height 438
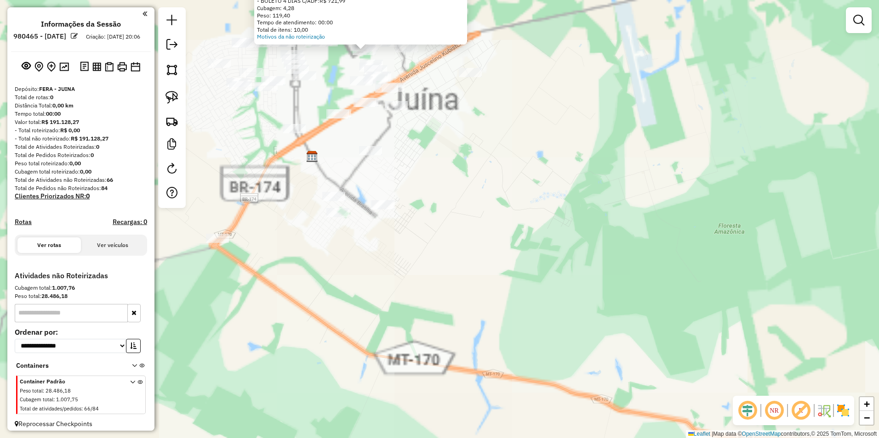
drag, startPoint x: 463, startPoint y: 172, endPoint x: 628, endPoint y: 384, distance: 268.2
click at [629, 391] on div "Atividade não roteirizada 464 - SERRA MAR BODEGAS Endereço: AVENIDA DOS JAMBOS …" at bounding box center [439, 219] width 879 height 438
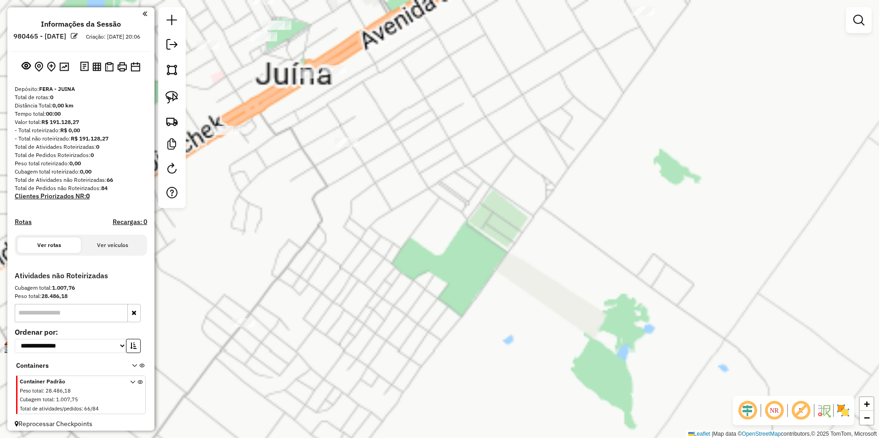
drag, startPoint x: 506, startPoint y: 182, endPoint x: 627, endPoint y: 342, distance: 200.5
click at [627, 342] on div "Atividade não roteirizada 464 - SERRA MAR BODEGAS Endereço: AVENIDA DOS JAMBOS …" at bounding box center [439, 219] width 879 height 438
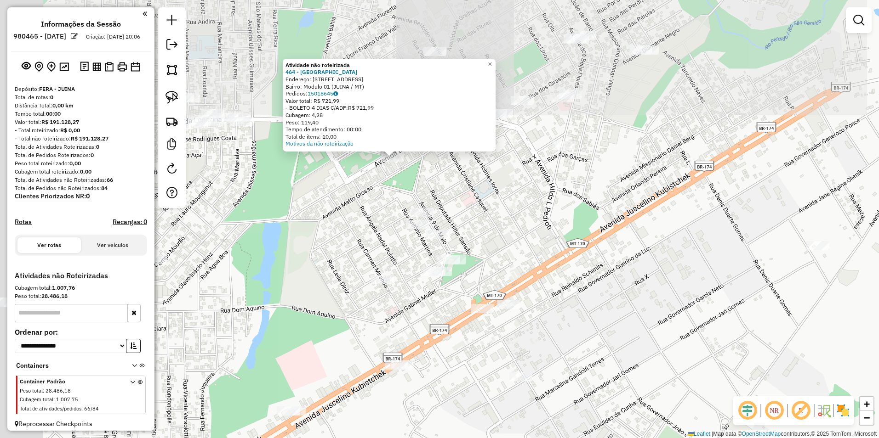
drag, startPoint x: 438, startPoint y: 146, endPoint x: 587, endPoint y: 311, distance: 221.6
click at [589, 311] on div "Atividade não roteirizada 464 - SERRA MAR BODEGAS Endereço: AVENIDA DOS JAMBOS …" at bounding box center [439, 219] width 879 height 438
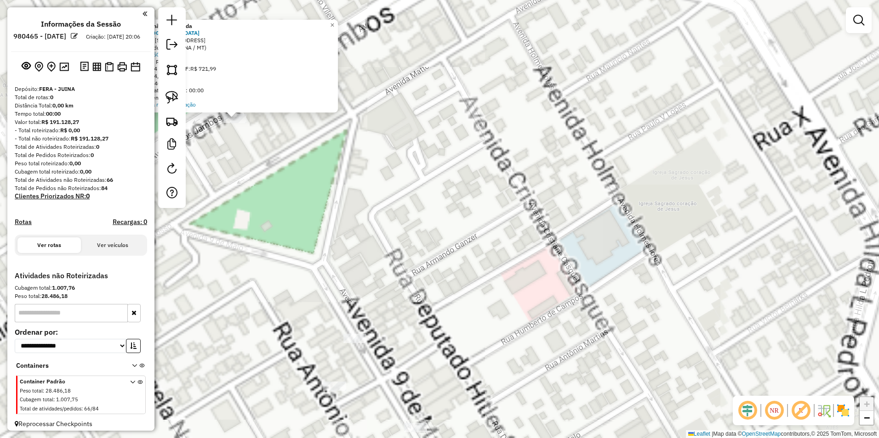
drag, startPoint x: 408, startPoint y: 233, endPoint x: 574, endPoint y: 277, distance: 171.9
click at [574, 277] on div "Atividade não roteirizada 464 - SERRA MAR BODEGAS Endereço: AVENIDA DOS JAMBOS …" at bounding box center [439, 219] width 879 height 438
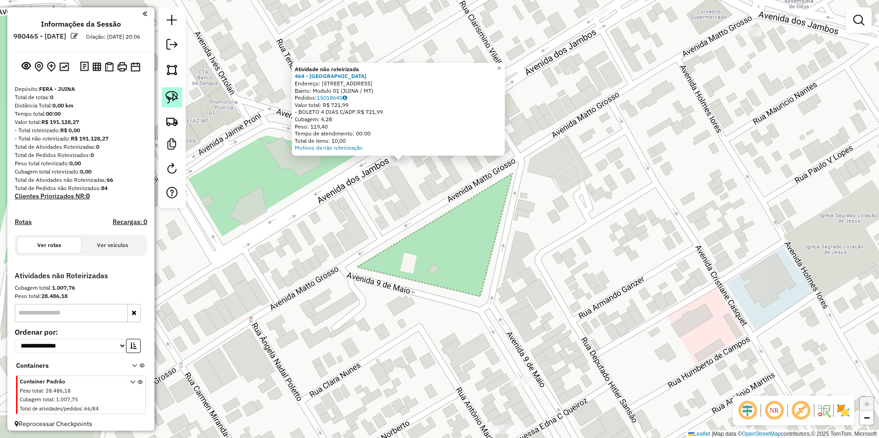
click at [174, 101] on img at bounding box center [171, 97] width 13 height 13
drag, startPoint x: 377, startPoint y: 183, endPoint x: 426, endPoint y: 179, distance: 49.3
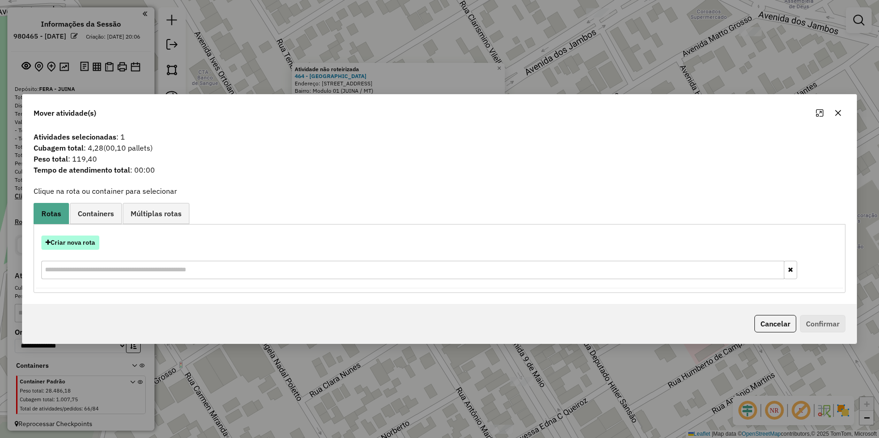
click at [85, 243] on button "Criar nova rota" at bounding box center [70, 243] width 58 height 14
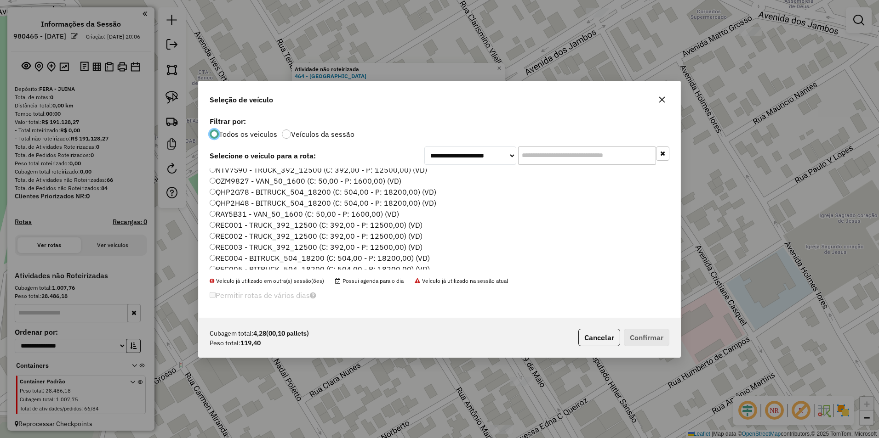
scroll to position [138, 0]
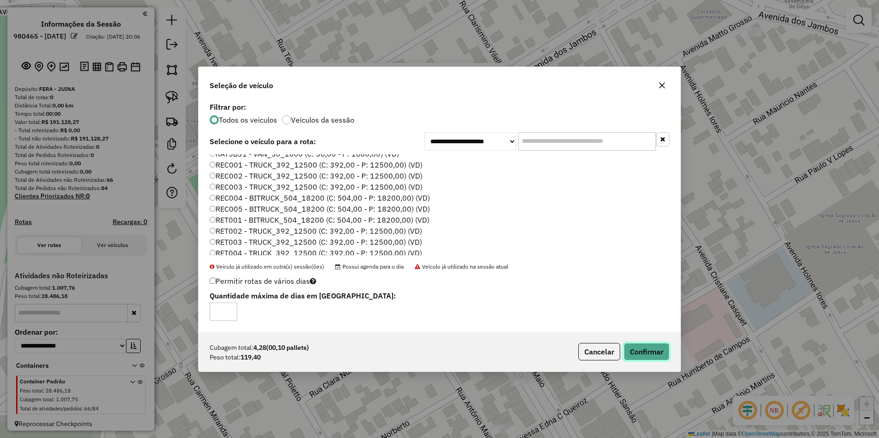
click at [642, 354] on button "Confirmar" at bounding box center [646, 351] width 45 height 17
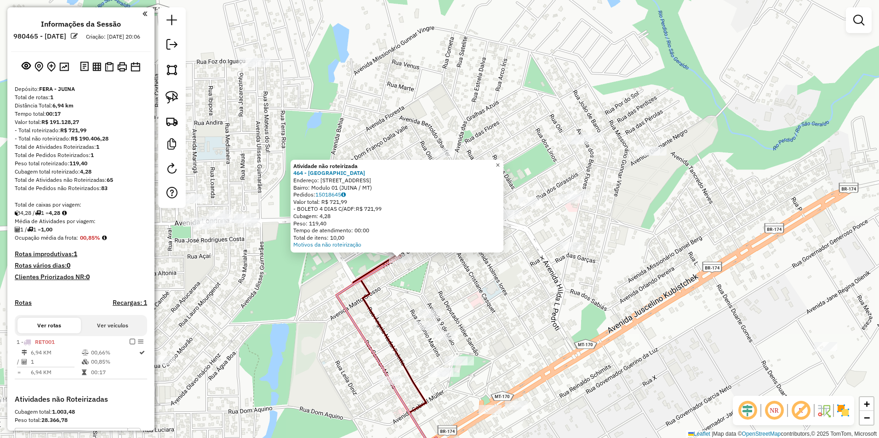
click at [500, 162] on span "×" at bounding box center [497, 165] width 4 height 8
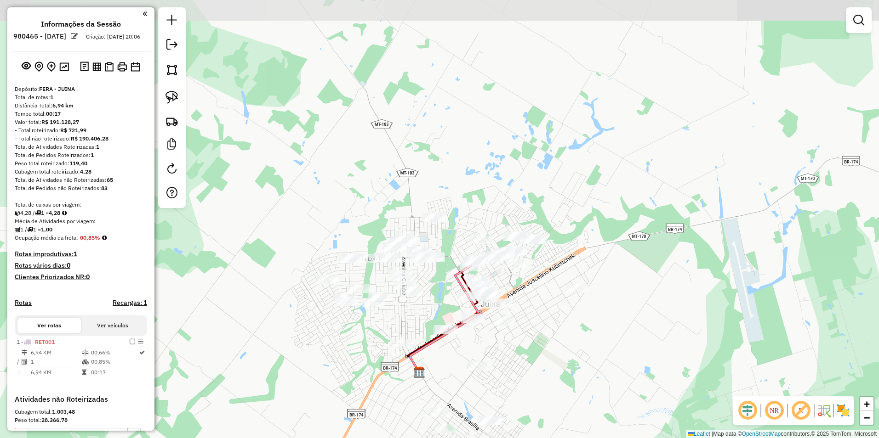
drag, startPoint x: 573, startPoint y: 308, endPoint x: 537, endPoint y: 305, distance: 36.0
click at [573, 309] on div "Janela de atendimento Grade de atendimento Capacidade Transportadoras Veículos …" at bounding box center [439, 219] width 879 height 438
click at [572, 311] on div "Janela de atendimento Grade de atendimento Capacidade Transportadoras Veículos …" at bounding box center [439, 219] width 879 height 438
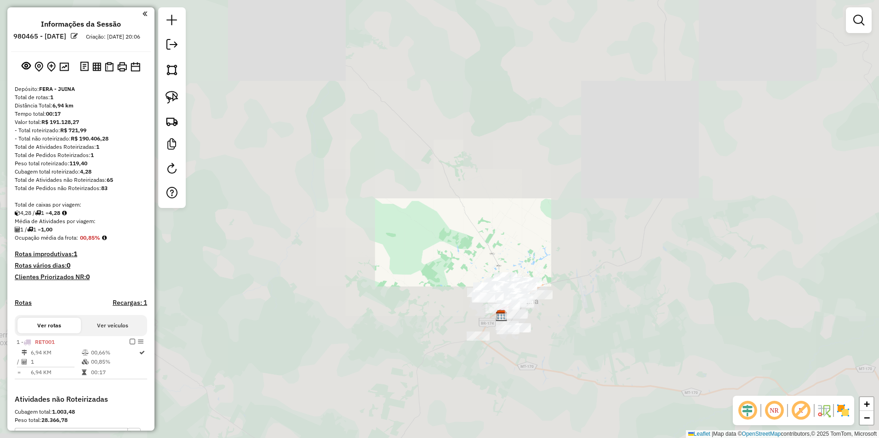
drag, startPoint x: 678, startPoint y: 352, endPoint x: 424, endPoint y: 253, distance: 272.2
click at [426, 255] on div "Janela de atendimento Grade de atendimento Capacidade Transportadoras Veículos …" at bounding box center [439, 219] width 879 height 438
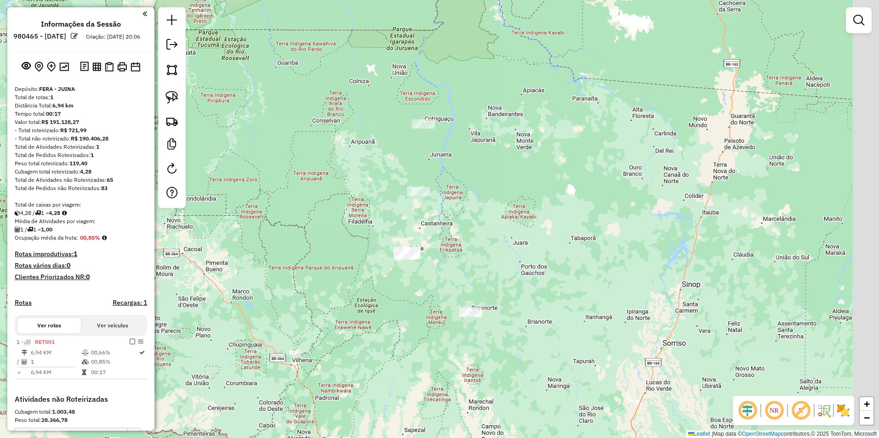
drag, startPoint x: 657, startPoint y: 339, endPoint x: 572, endPoint y: 327, distance: 85.5
click at [572, 327] on div "Janela de atendimento Grade de atendimento Capacidade Transportadoras Veículos …" at bounding box center [439, 219] width 879 height 438
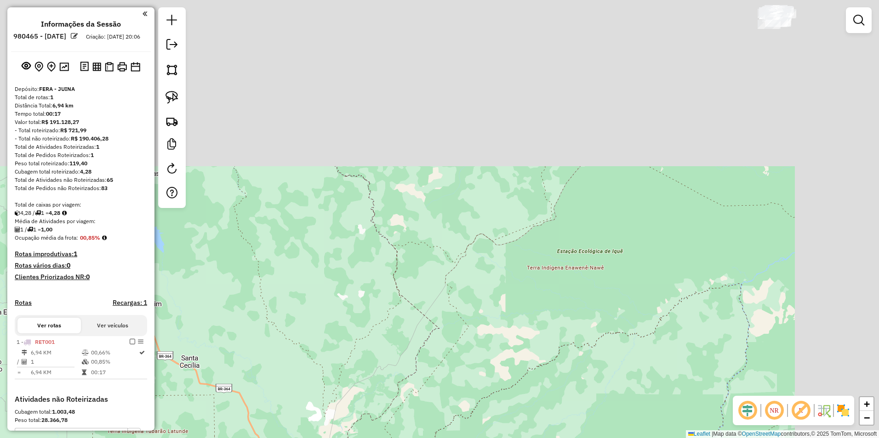
drag, startPoint x: 510, startPoint y: 367, endPoint x: 445, endPoint y: 455, distance: 109.5
click at [445, 438] on html "Aguarde... Pop-up bloqueado! Seu navegador bloqueou automáticamente a abertura …" at bounding box center [439, 219] width 879 height 438
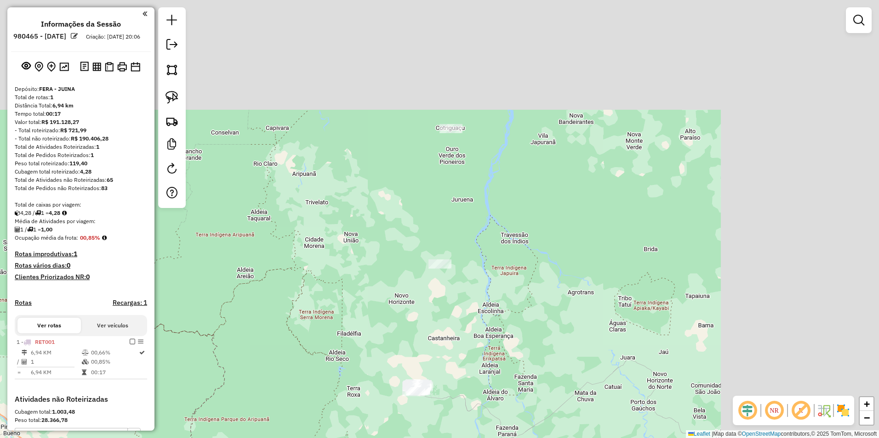
drag, startPoint x: 597, startPoint y: 234, endPoint x: 384, endPoint y: 423, distance: 285.5
click at [394, 438] on html "Aguarde... Pop-up bloqueado! Seu navegador bloqueou automáticamente a abertura …" at bounding box center [439, 219] width 879 height 438
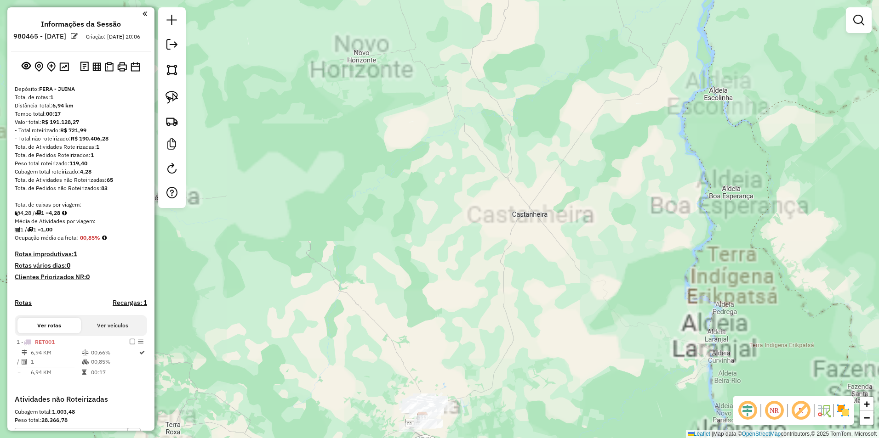
drag, startPoint x: 466, startPoint y: 352, endPoint x: 546, endPoint y: 184, distance: 185.8
click at [546, 184] on div "Janela de atendimento Grade de atendimento Capacidade Transportadoras Veículos …" at bounding box center [439, 219] width 879 height 438
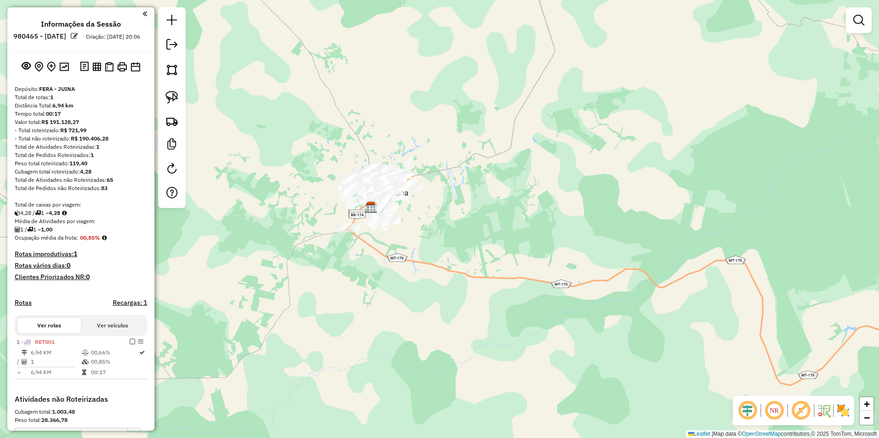
drag, startPoint x: 460, startPoint y: 301, endPoint x: 522, endPoint y: 279, distance: 65.5
click at [515, 279] on div "Janela de atendimento Grade de atendimento Capacidade Transportadoras Veículos …" at bounding box center [439, 219] width 879 height 438
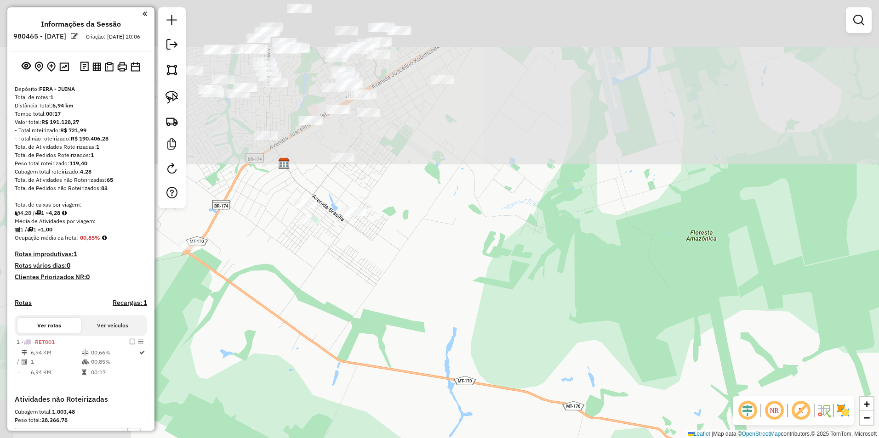
drag, startPoint x: 451, startPoint y: 181, endPoint x: 525, endPoint y: 307, distance: 146.2
click at [585, 413] on div "Janela de atendimento Grade de atendimento Capacidade Transportadoras Veículos …" at bounding box center [439, 219] width 879 height 438
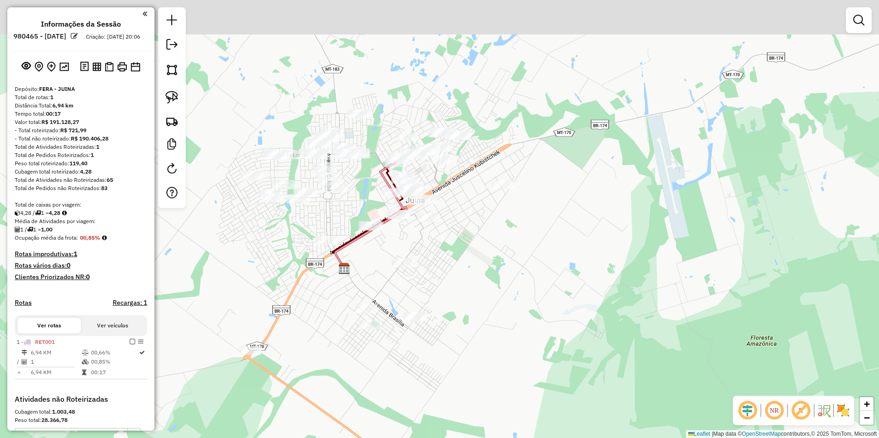
drag, startPoint x: 506, startPoint y: 307, endPoint x: 537, endPoint y: 362, distance: 62.5
click at [536, 363] on div "Janela de atendimento Grade de atendimento Capacidade Transportadoras Veículos …" at bounding box center [439, 219] width 879 height 438
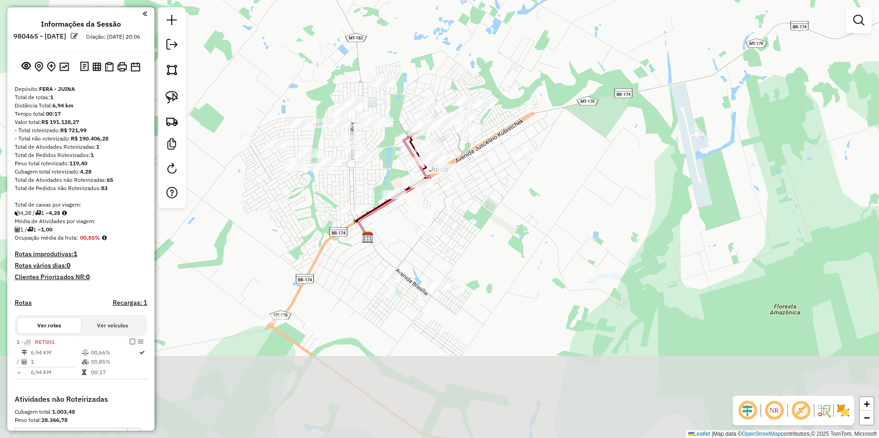
drag, startPoint x: 508, startPoint y: 368, endPoint x: 502, endPoint y: 281, distance: 87.5
click at [502, 281] on div "Janela de atendimento Grade de atendimento Capacidade Transportadoras Veículos …" at bounding box center [439, 219] width 879 height 438
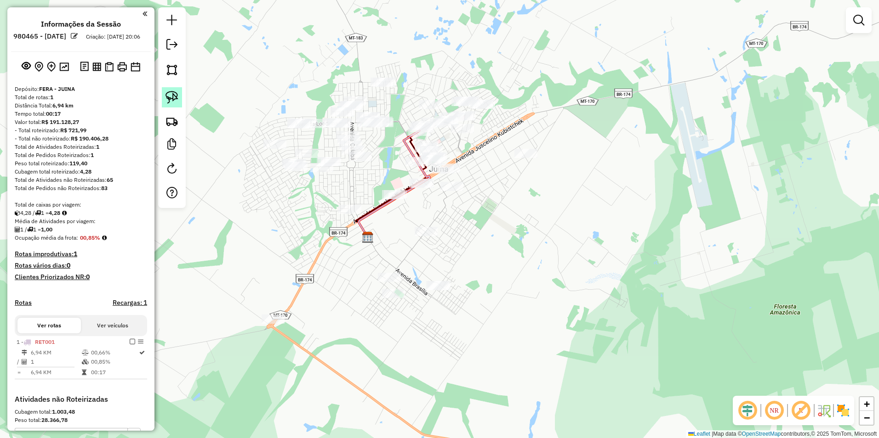
drag, startPoint x: 170, startPoint y: 98, endPoint x: 175, endPoint y: 106, distance: 8.7
click at [170, 98] on img at bounding box center [171, 97] width 13 height 13
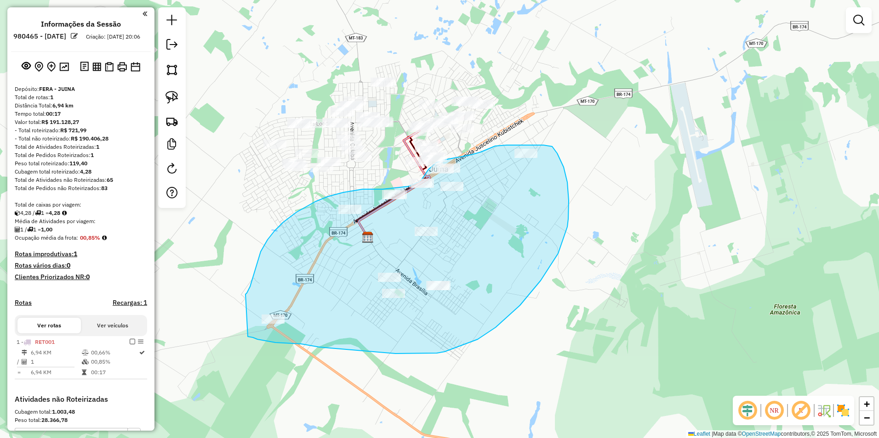
drag, startPoint x: 256, startPoint y: 268, endPoint x: 248, endPoint y: 337, distance: 68.9
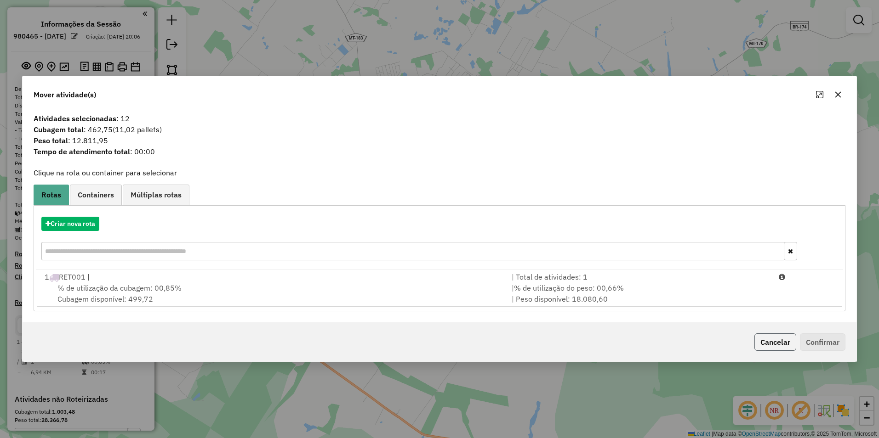
click at [766, 344] on button "Cancelar" at bounding box center [775, 342] width 42 height 17
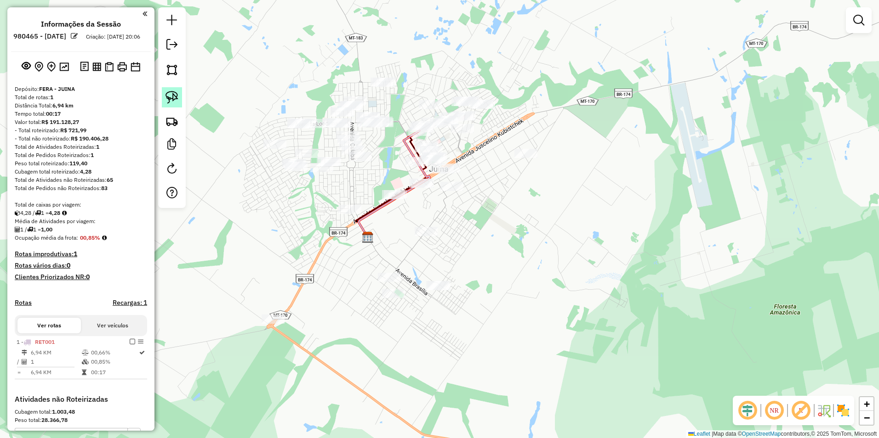
click at [170, 97] on img at bounding box center [171, 97] width 13 height 13
drag, startPoint x: 167, startPoint y: 93, endPoint x: 180, endPoint y: 116, distance: 26.6
click at [167, 93] on img at bounding box center [171, 97] width 13 height 13
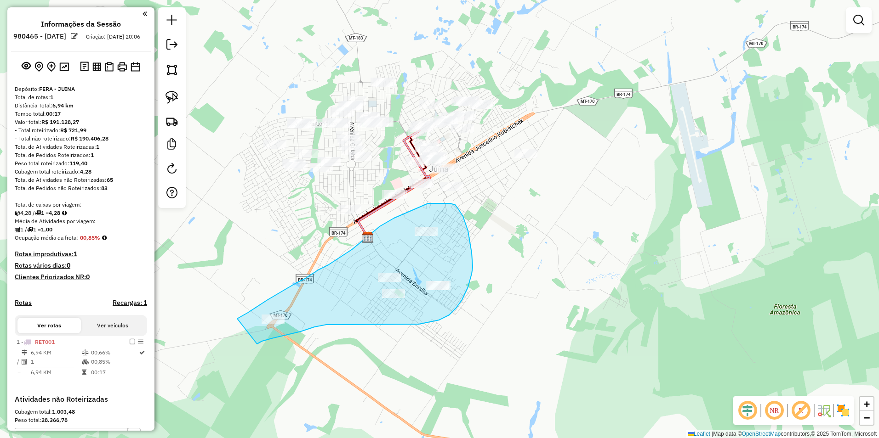
drag, startPoint x: 238, startPoint y: 319, endPoint x: 257, endPoint y: 344, distance: 31.5
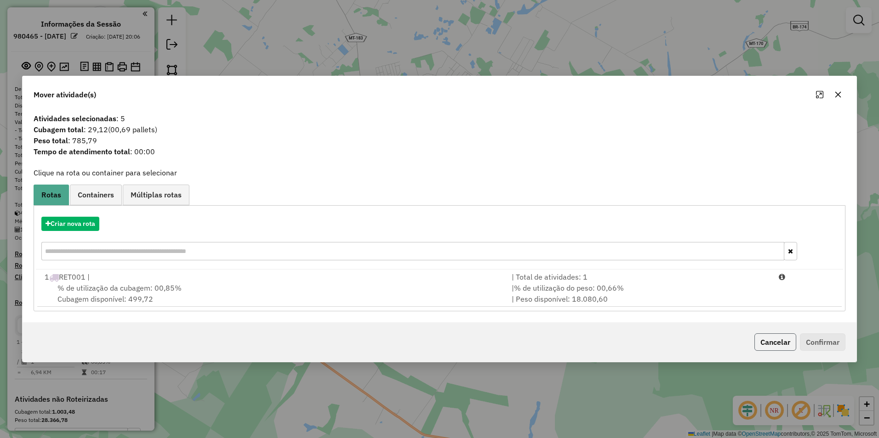
click at [758, 338] on button "Cancelar" at bounding box center [775, 342] width 42 height 17
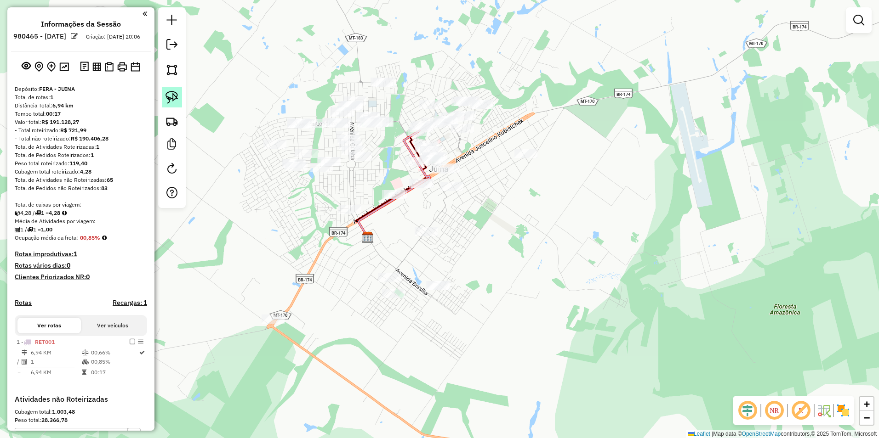
click at [170, 92] on img at bounding box center [171, 97] width 13 height 13
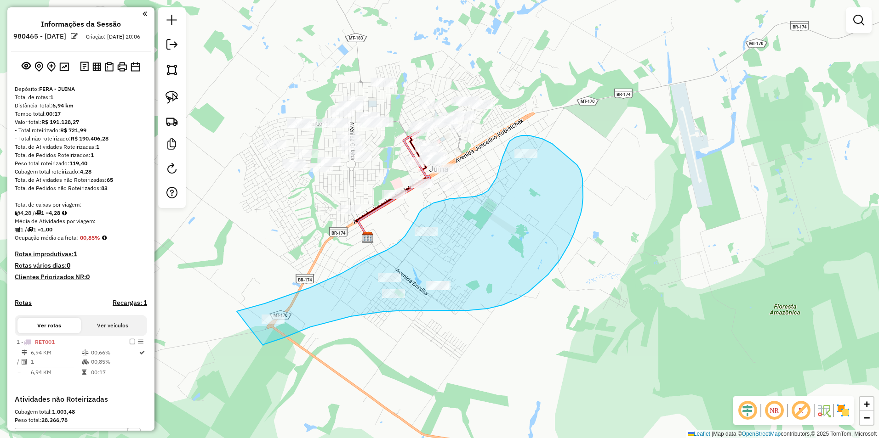
drag, startPoint x: 238, startPoint y: 311, endPoint x: 263, endPoint y: 346, distance: 42.5
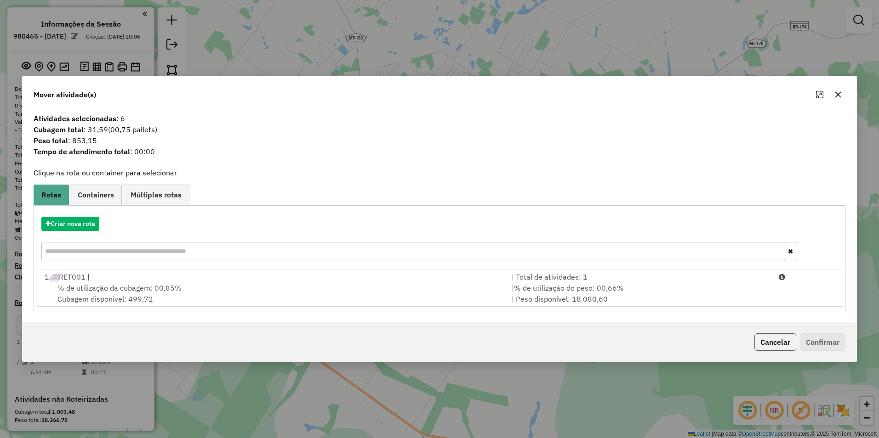
click at [772, 342] on button "Cancelar" at bounding box center [775, 342] width 42 height 17
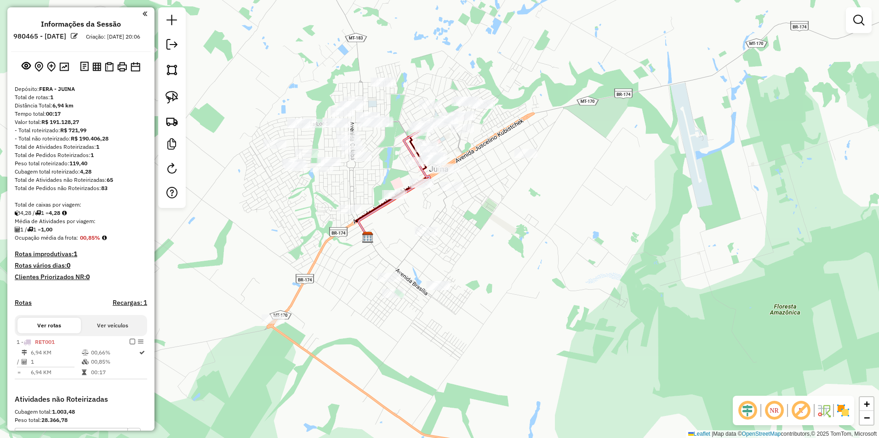
drag, startPoint x: 168, startPoint y: 96, endPoint x: 187, endPoint y: 108, distance: 22.3
click at [168, 96] on img at bounding box center [171, 97] width 13 height 13
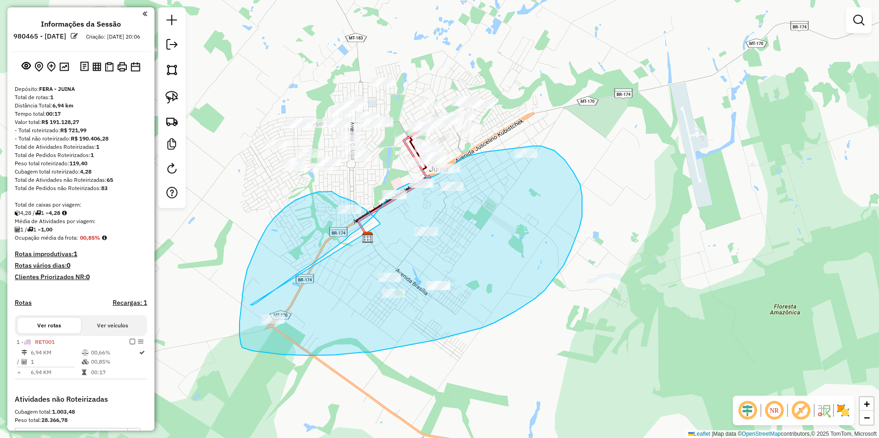
drag, startPoint x: 257, startPoint y: 303, endPoint x: 380, endPoint y: 224, distance: 146.1
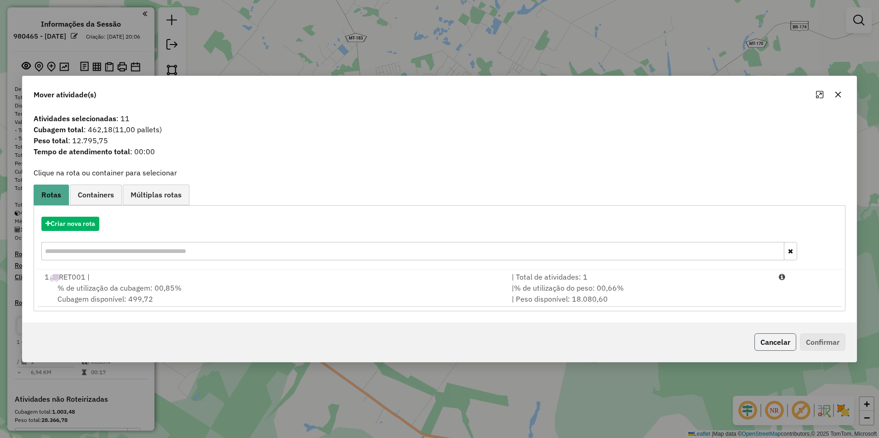
click at [767, 346] on button "Cancelar" at bounding box center [775, 342] width 42 height 17
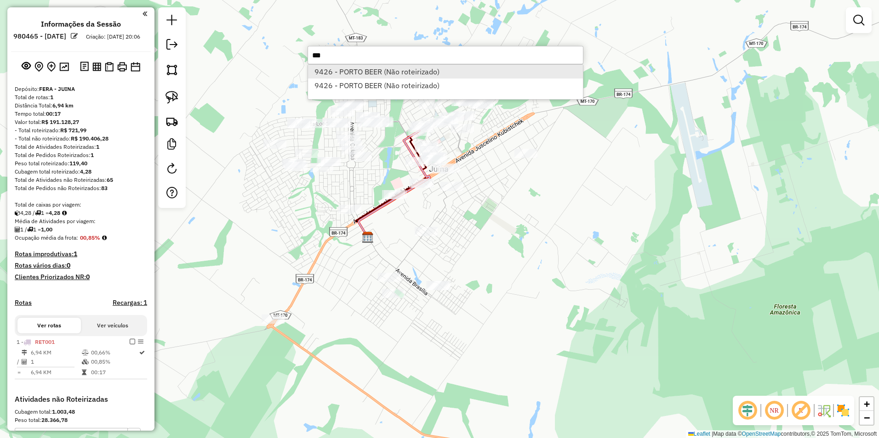
type input "***"
click at [369, 69] on li "9426 - PORTO BEER (Não roteirizado)" at bounding box center [445, 72] width 275 height 14
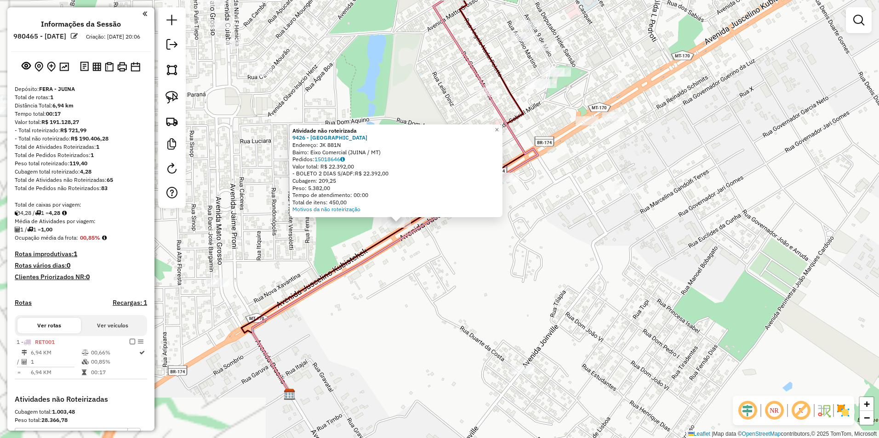
drag, startPoint x: 467, startPoint y: 267, endPoint x: 479, endPoint y: 270, distance: 12.3
click at [479, 270] on div "Atividade não roteirizada 9426 - PORTO BEER Endereço: JK 881N Bairro: Eixo Come…" at bounding box center [439, 219] width 879 height 438
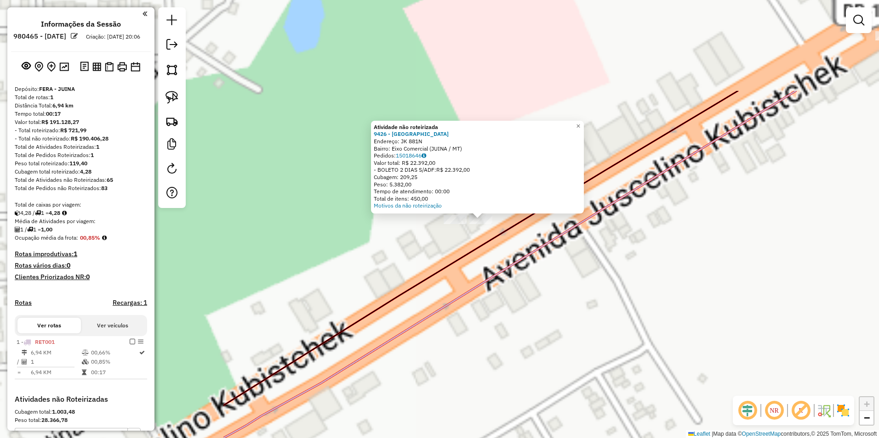
drag, startPoint x: 331, startPoint y: 158, endPoint x: 642, endPoint y: 292, distance: 339.0
click at [642, 292] on div "Atividade não roteirizada 9426 - PORTO BEER Endereço: JK 881N Bairro: Eixo Come…" at bounding box center [439, 219] width 879 height 438
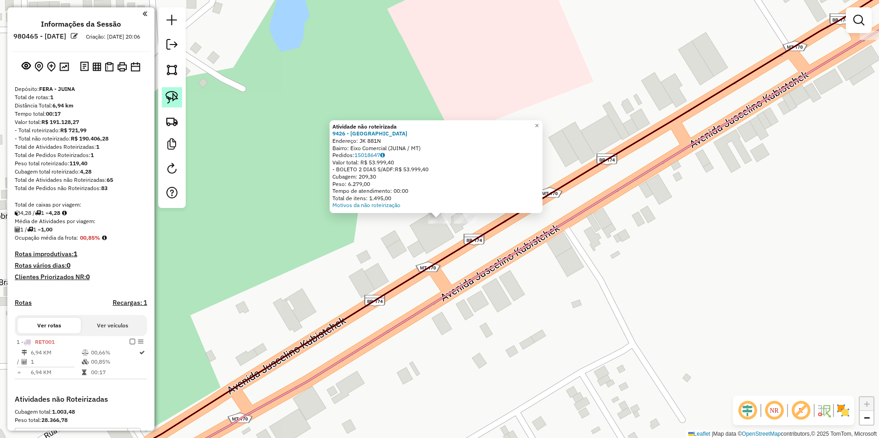
click at [172, 96] on img at bounding box center [171, 97] width 13 height 13
drag, startPoint x: 422, startPoint y: 235, endPoint x: 495, endPoint y: 233, distance: 73.1
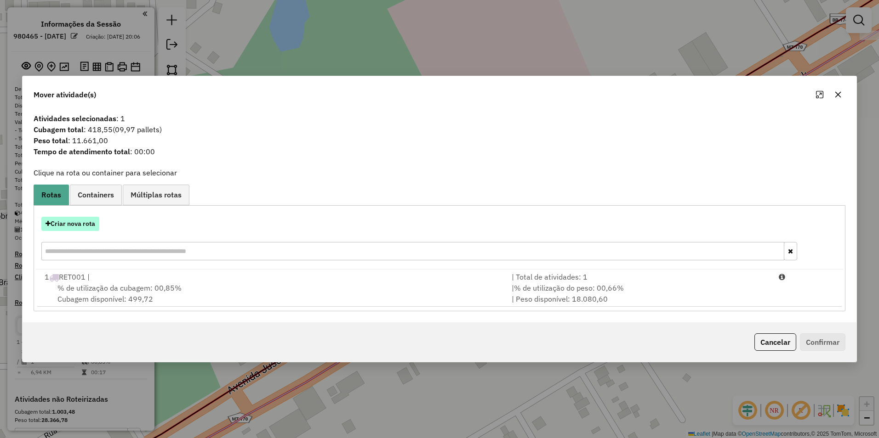
click at [81, 226] on button "Criar nova rota" at bounding box center [70, 224] width 58 height 14
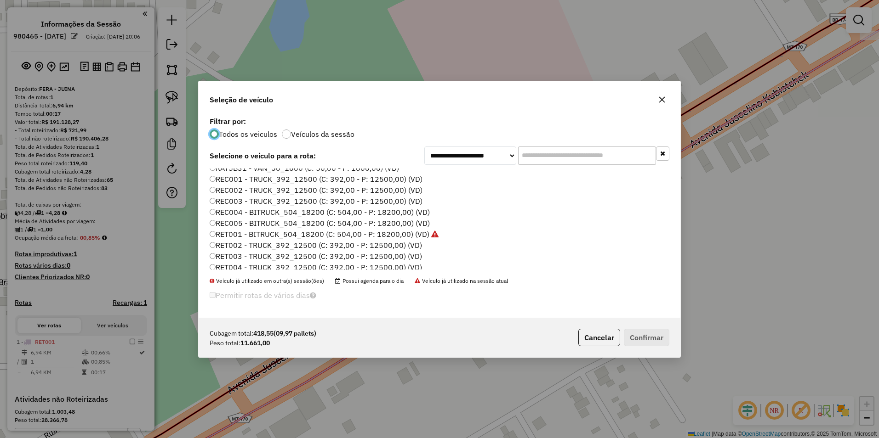
scroll to position [175, 0]
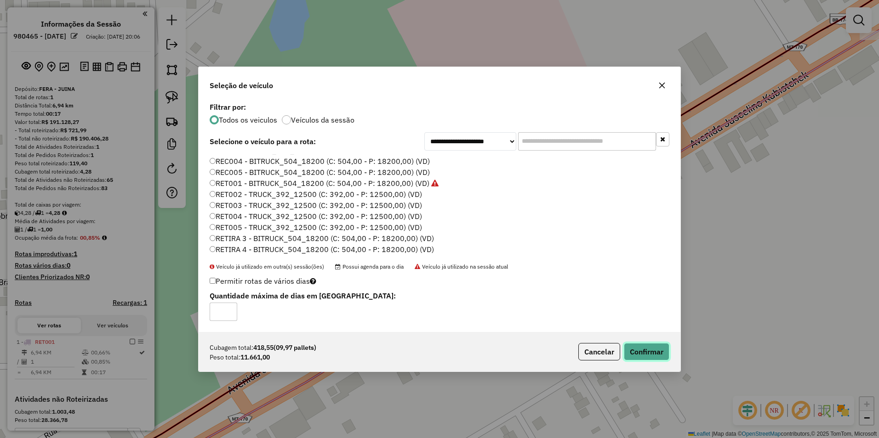
click at [653, 353] on button "Confirmar" at bounding box center [646, 351] width 45 height 17
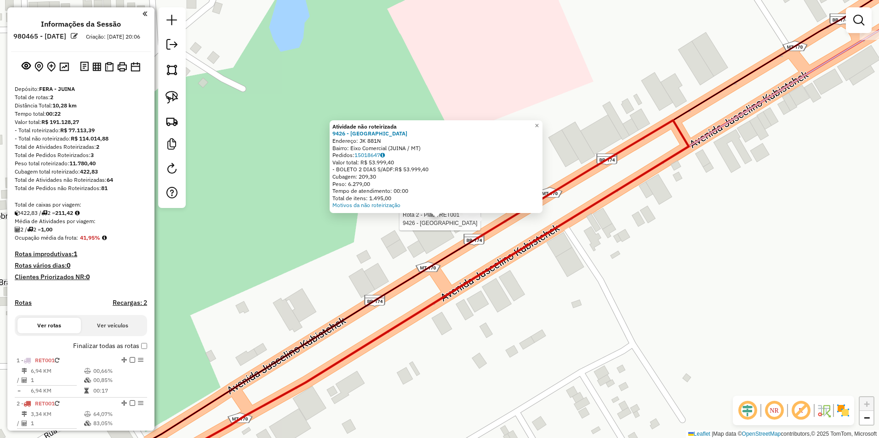
select select "**********"
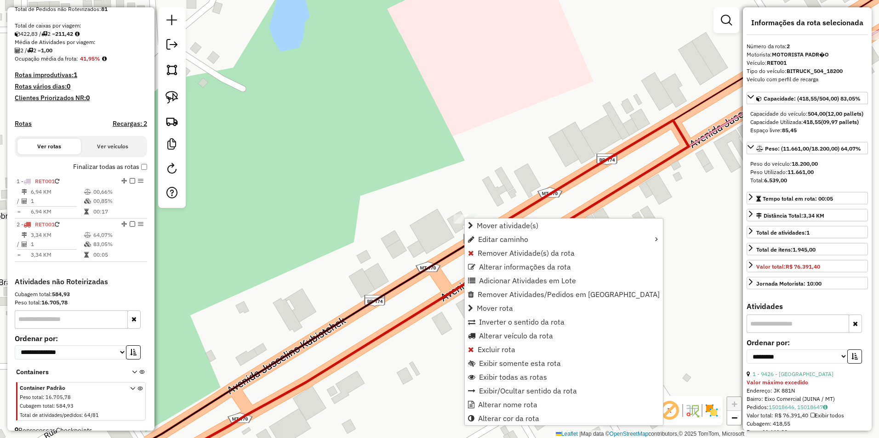
scroll to position [199, 0]
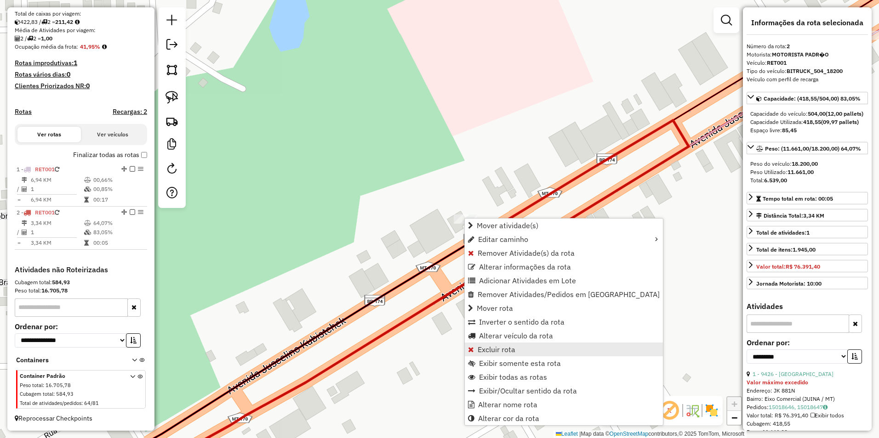
click at [500, 346] on span "Excluir rota" at bounding box center [496, 349] width 38 height 7
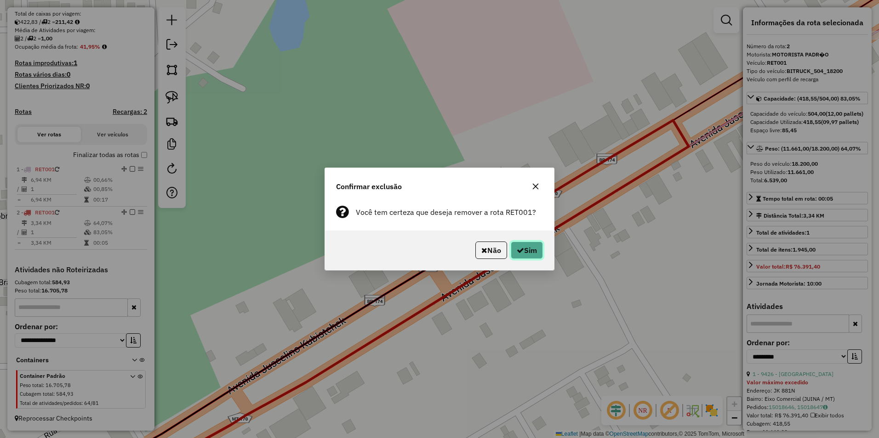
click at [526, 250] on button "Sim" at bounding box center [527, 250] width 32 height 17
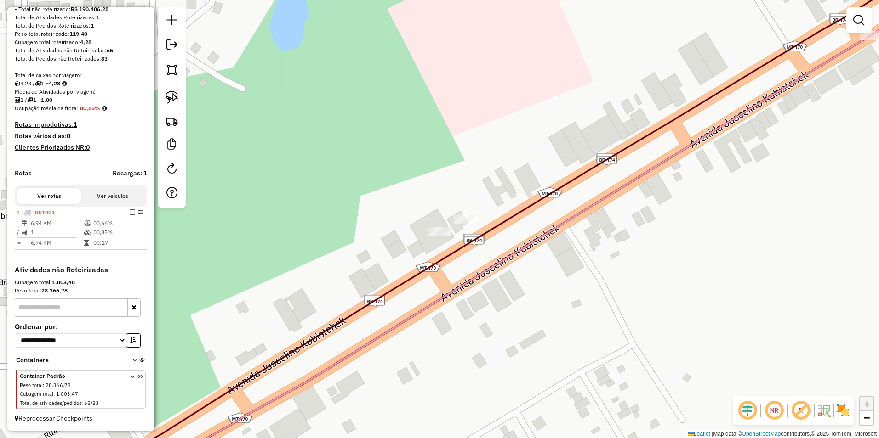
scroll to position [138, 0]
click at [174, 96] on img at bounding box center [171, 97] width 13 height 13
drag, startPoint x: 403, startPoint y: 219, endPoint x: 429, endPoint y: 261, distance: 48.7
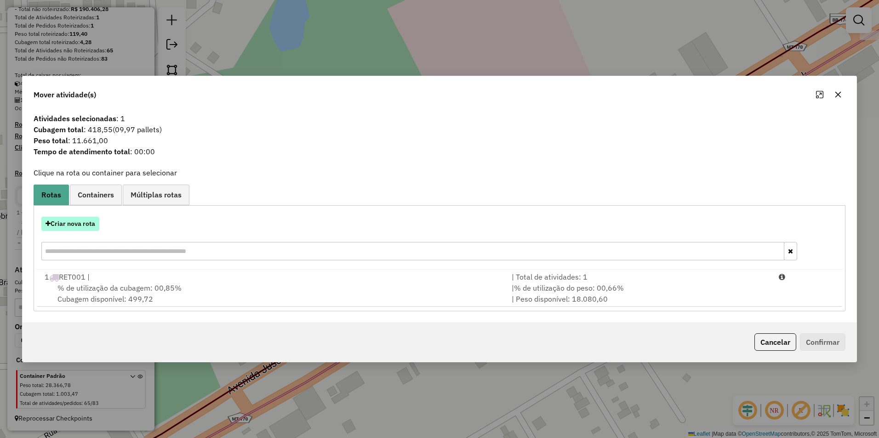
click at [70, 224] on button "Criar nova rota" at bounding box center [70, 224] width 58 height 14
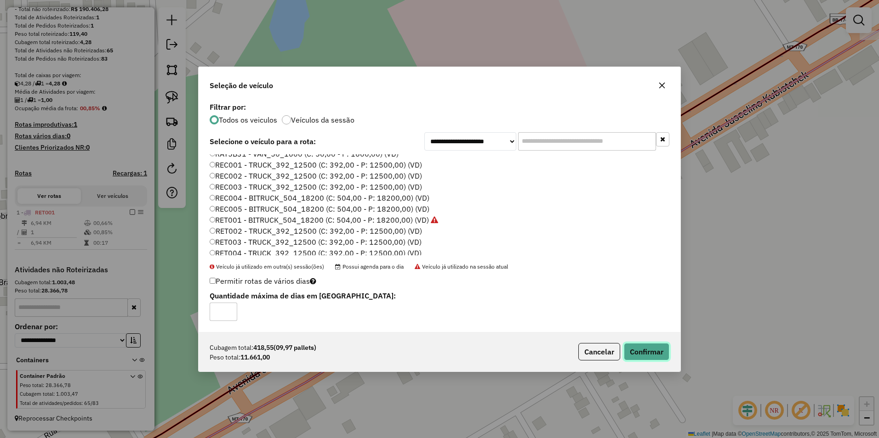
click at [641, 355] on button "Confirmar" at bounding box center [646, 351] width 45 height 17
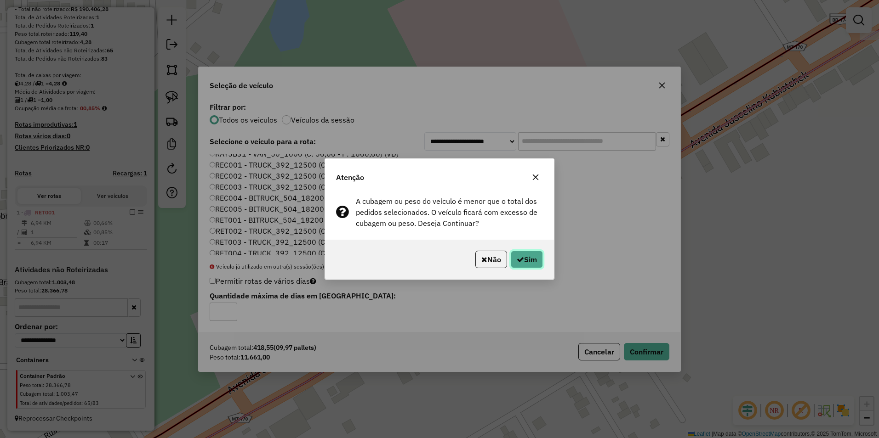
click at [527, 261] on button "Sim" at bounding box center [527, 259] width 32 height 17
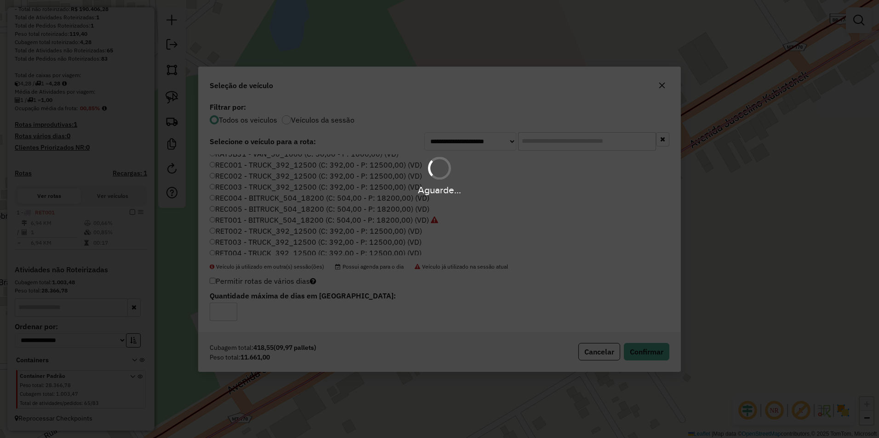
scroll to position [199, 0]
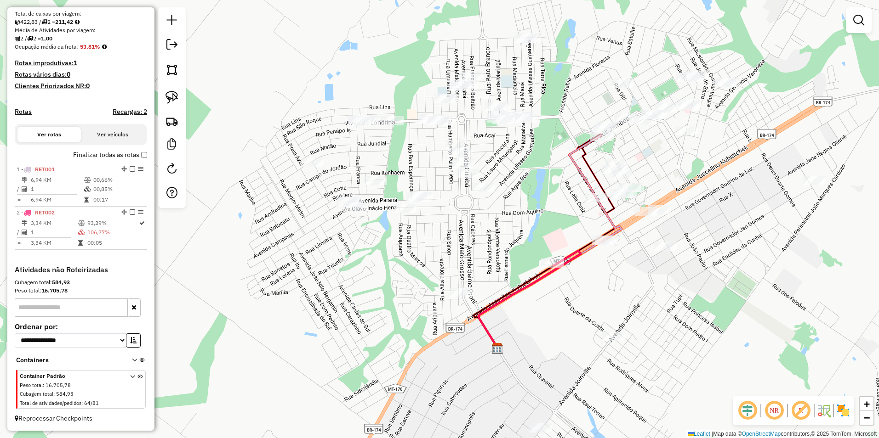
click at [707, 340] on div "Janela de atendimento Grade de atendimento Capacidade Transportadoras Veículos …" at bounding box center [439, 219] width 879 height 438
select select "**********"
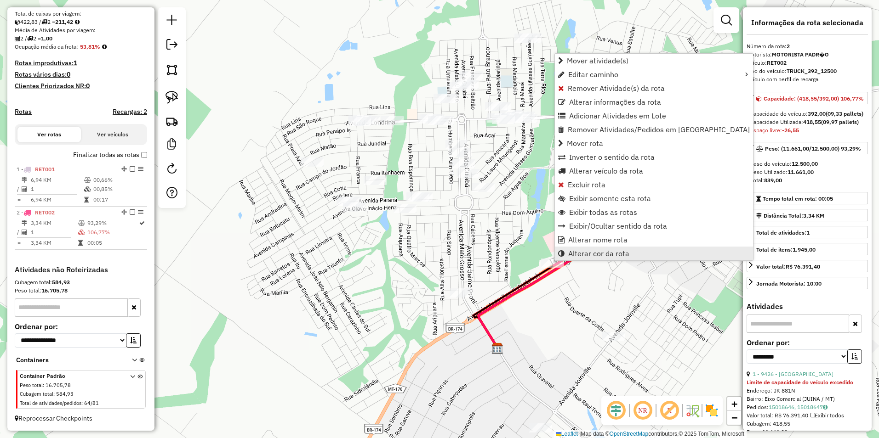
click at [586, 252] on span "Alterar cor da rota" at bounding box center [598, 253] width 61 height 7
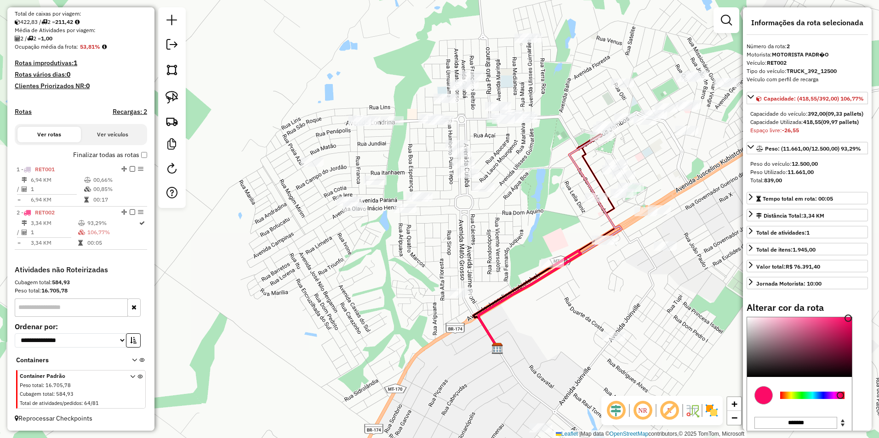
type input "*******"
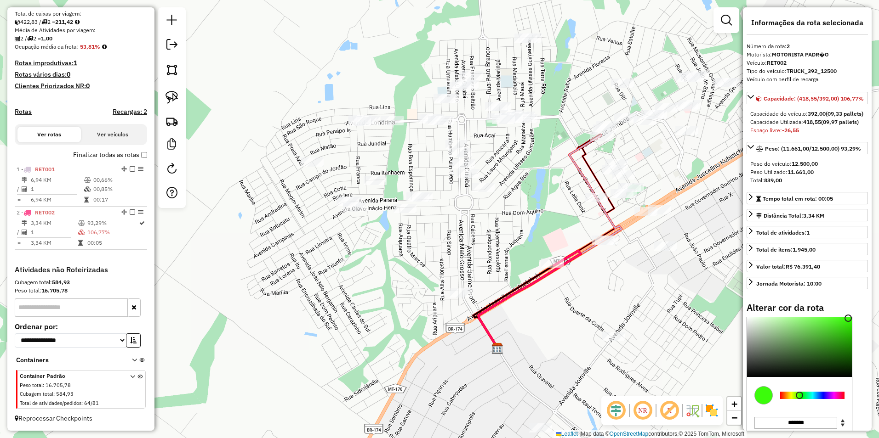
click at [799, 399] on div at bounding box center [812, 395] width 64 height 7
click at [558, 323] on div "Janela de atendimento Grade de atendimento Capacidade Transportadoras Veículos …" at bounding box center [439, 219] width 879 height 438
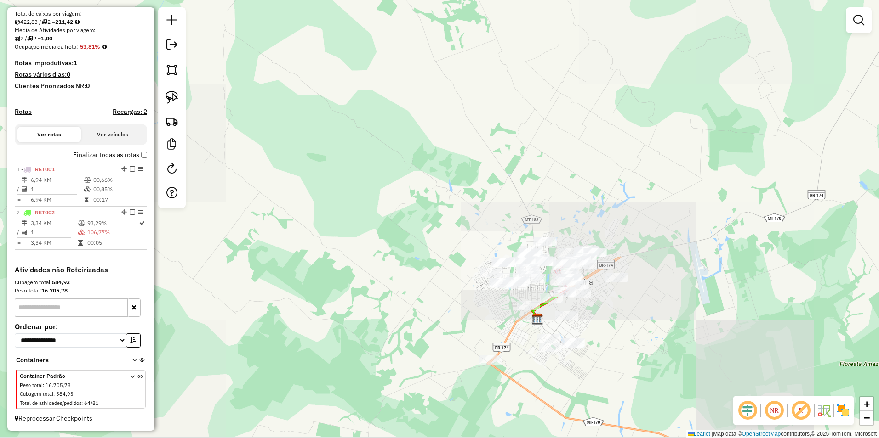
drag, startPoint x: 683, startPoint y: 387, endPoint x: 591, endPoint y: 335, distance: 106.0
click at [595, 336] on div "Janela de atendimento Grade de atendimento Capacidade Transportadoras Veículos …" at bounding box center [439, 219] width 879 height 438
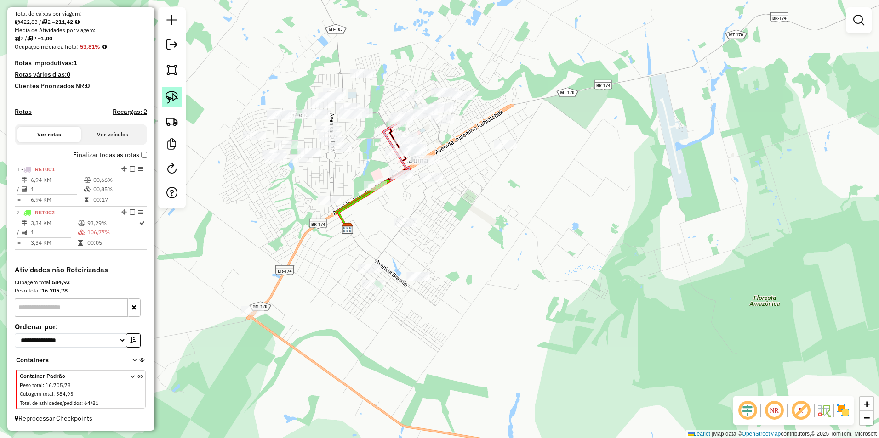
click at [167, 94] on img at bounding box center [171, 97] width 13 height 13
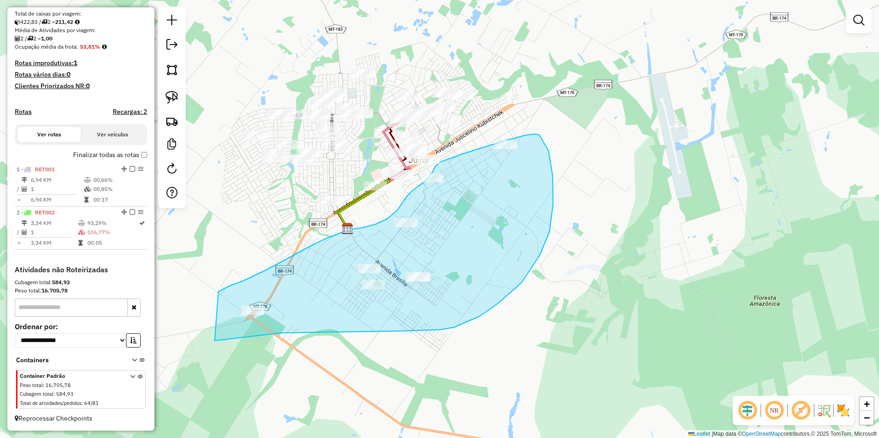
drag, startPoint x: 218, startPoint y: 292, endPoint x: 215, endPoint y: 341, distance: 49.3
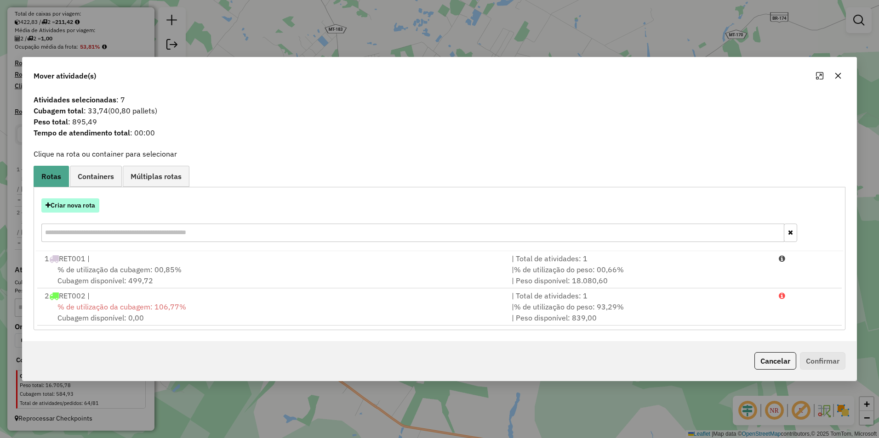
click at [74, 204] on button "Criar nova rota" at bounding box center [70, 206] width 58 height 14
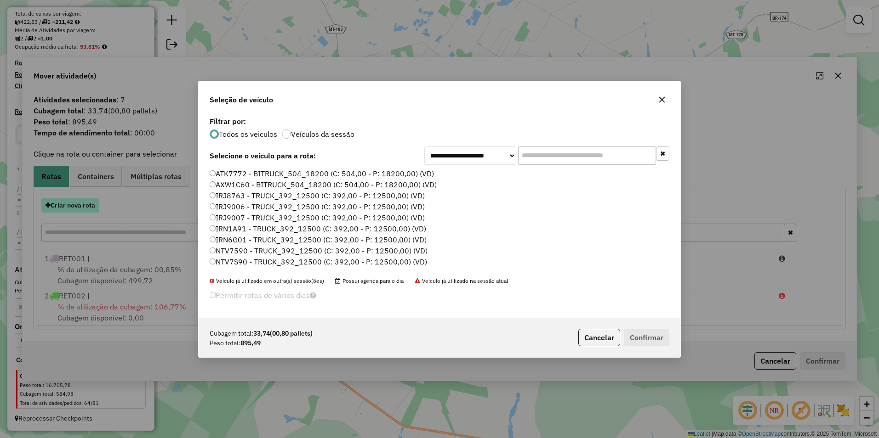
scroll to position [5, 3]
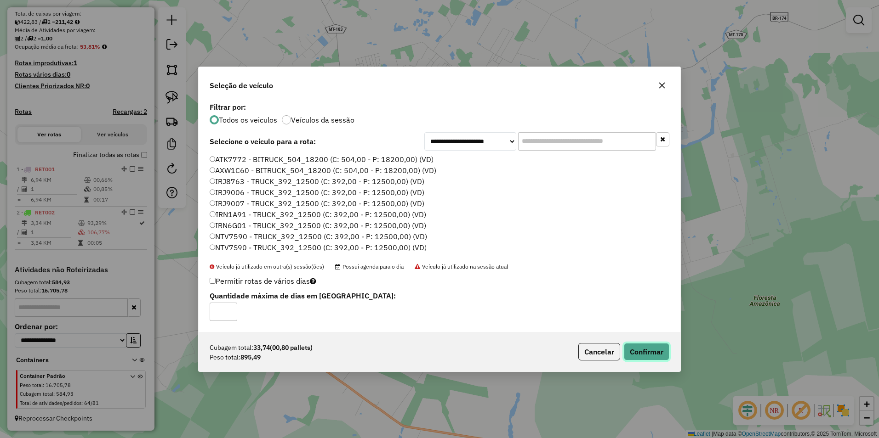
click at [647, 353] on button "Confirmar" at bounding box center [646, 351] width 45 height 17
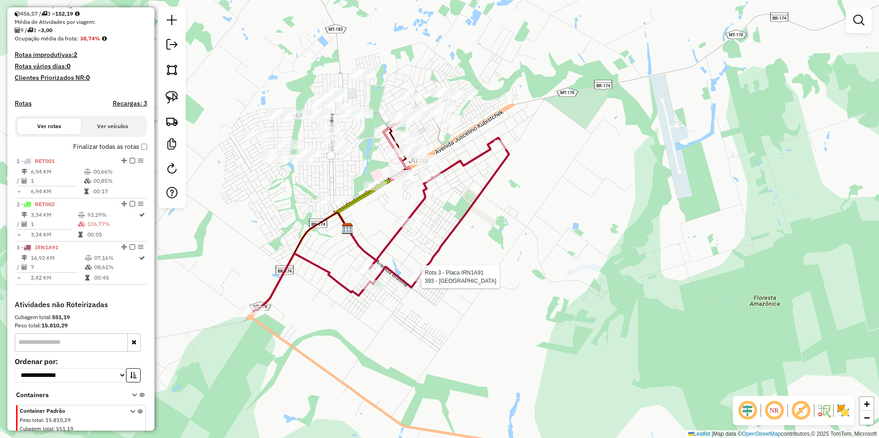
scroll to position [243, 0]
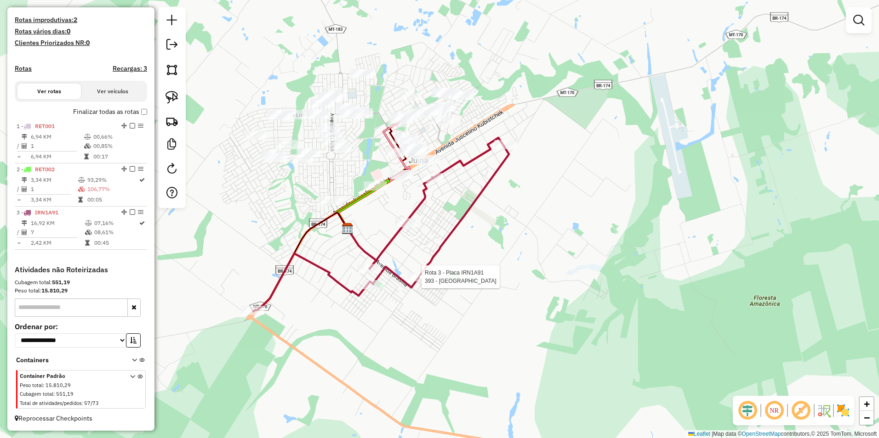
select select "**********"
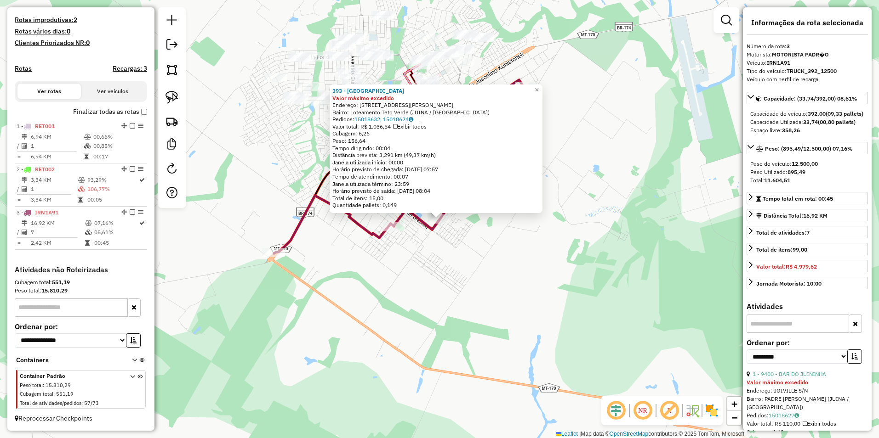
click at [532, 292] on div "393 - RANCHO CAIPIRA Valor máximo excedido Endereço: AV P JOAO MARQUES CARDOSO …" at bounding box center [439, 219] width 879 height 438
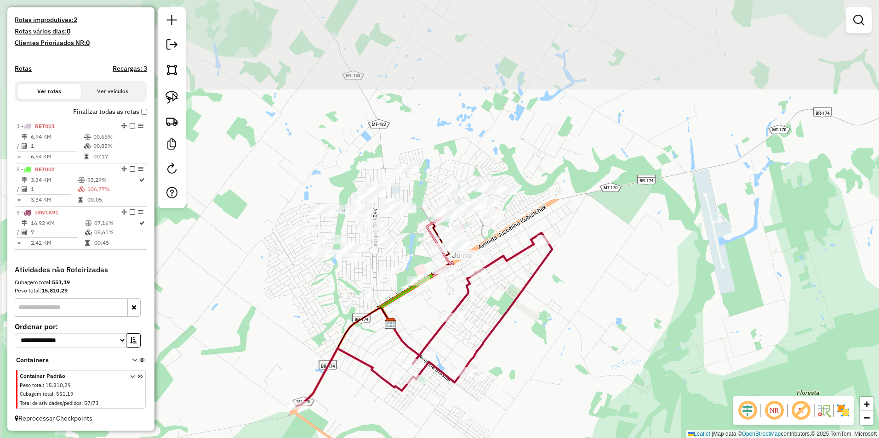
drag, startPoint x: 507, startPoint y: 205, endPoint x: 530, endPoint y: 358, distance: 154.7
click at [530, 358] on div "Janela de atendimento Grade de atendimento Capacidade Transportadoras Veículos …" at bounding box center [439, 219] width 879 height 438
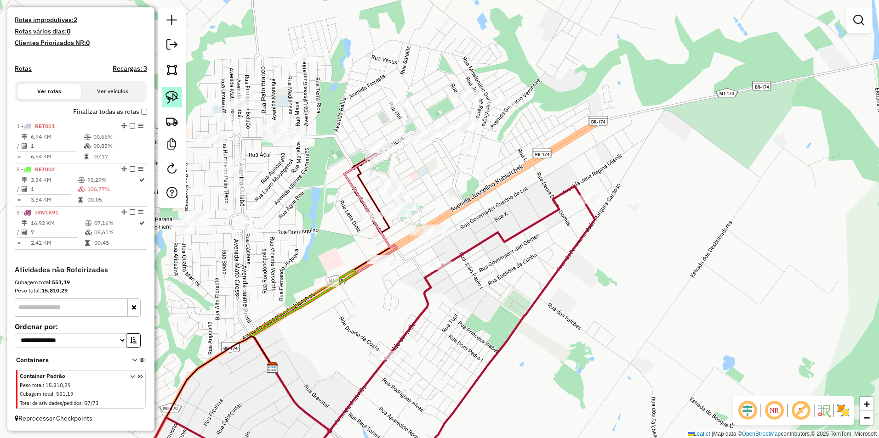
click at [173, 95] on img at bounding box center [171, 97] width 13 height 13
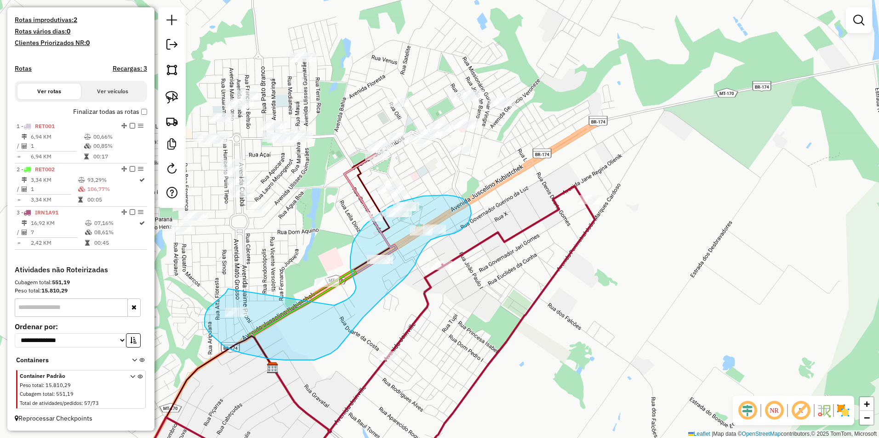
drag, startPoint x: 205, startPoint y: 314, endPoint x: 328, endPoint y: 307, distance: 122.5
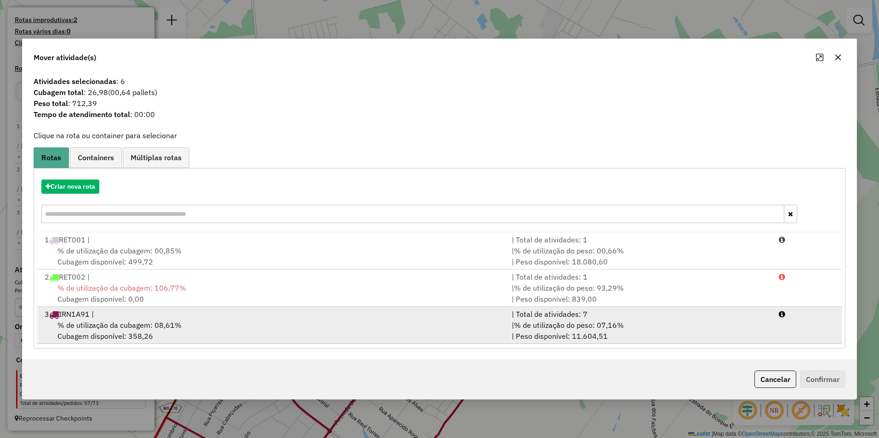
click at [162, 330] on span "% de utilização da cubagem: 08,61%" at bounding box center [119, 325] width 124 height 9
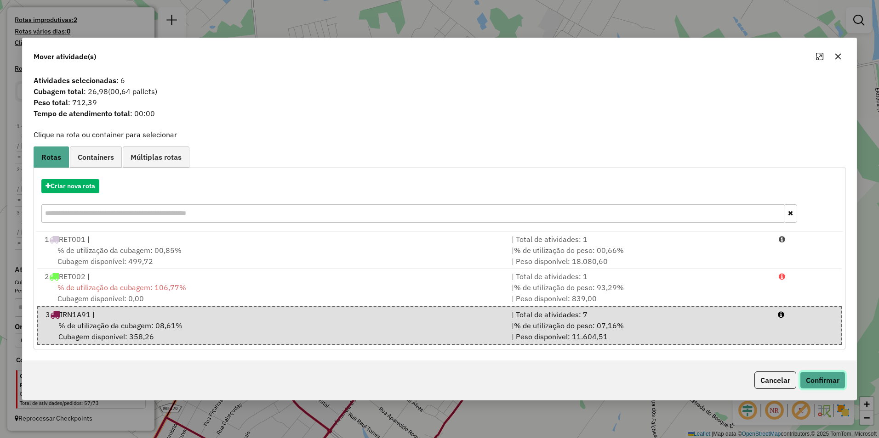
click at [816, 377] on button "Confirmar" at bounding box center [822, 380] width 45 height 17
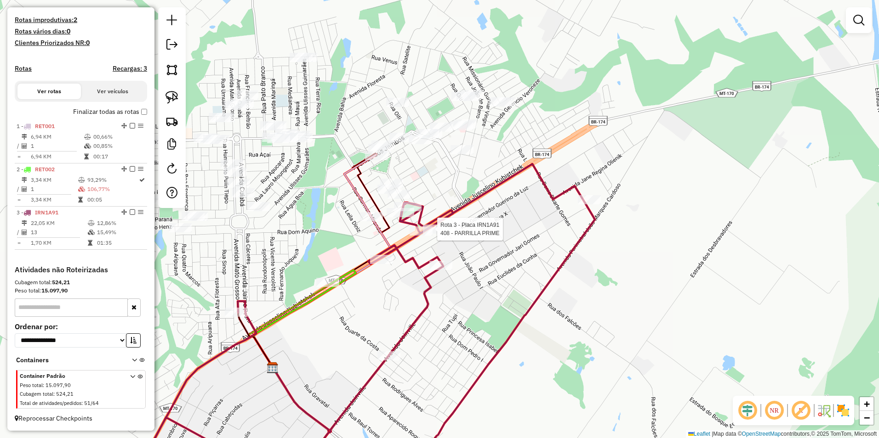
select select "**********"
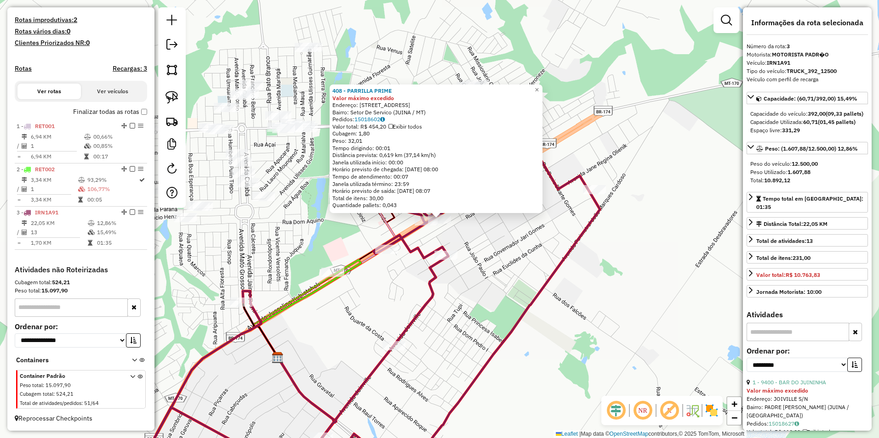
click at [575, 311] on div "408 - PARRILLA PRIME Valor máximo excedido Endereço: AV JK 2124 Bairro: Setor D…" at bounding box center [439, 219] width 879 height 438
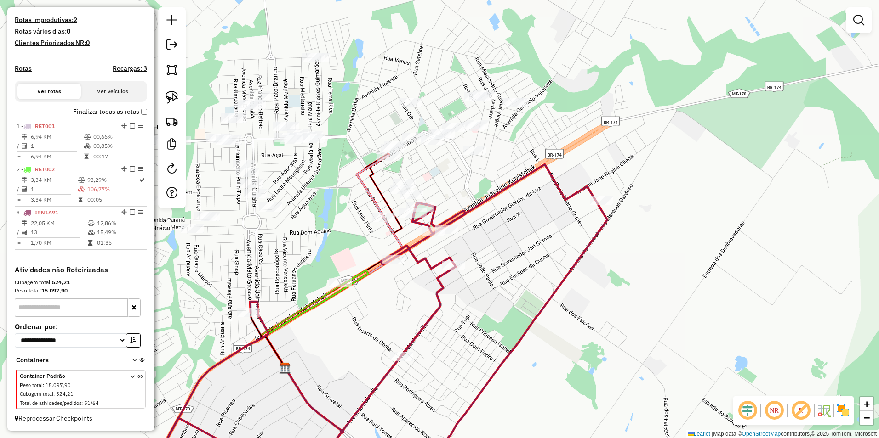
drag, startPoint x: 517, startPoint y: 219, endPoint x: 580, endPoint y: 286, distance: 91.7
click at [580, 286] on div "Janela de atendimento Grade de atendimento Capacidade Transportadoras Veículos …" at bounding box center [439, 219] width 879 height 438
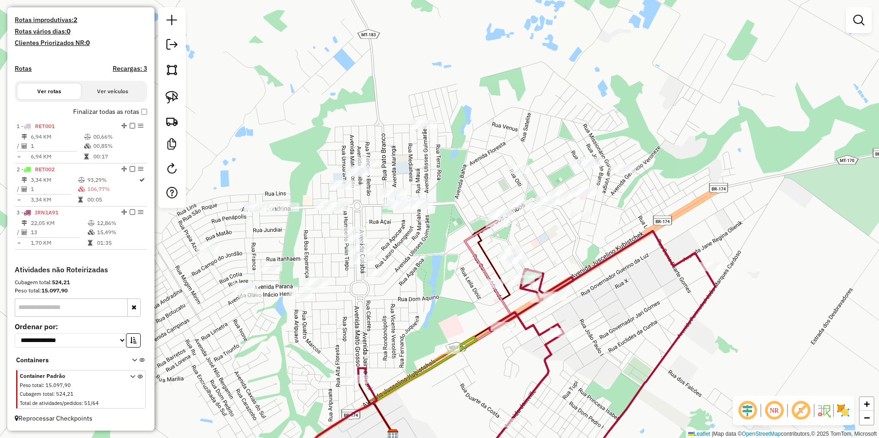
drag, startPoint x: 508, startPoint y: 234, endPoint x: 590, endPoint y: 256, distance: 85.0
click at [590, 256] on div "Janela de atendimento Grade de atendimento Capacidade Transportadoras Veículos …" at bounding box center [439, 219] width 879 height 438
click at [175, 99] on img at bounding box center [171, 97] width 13 height 13
drag, startPoint x: 466, startPoint y: 258, endPoint x: 482, endPoint y: 303, distance: 47.4
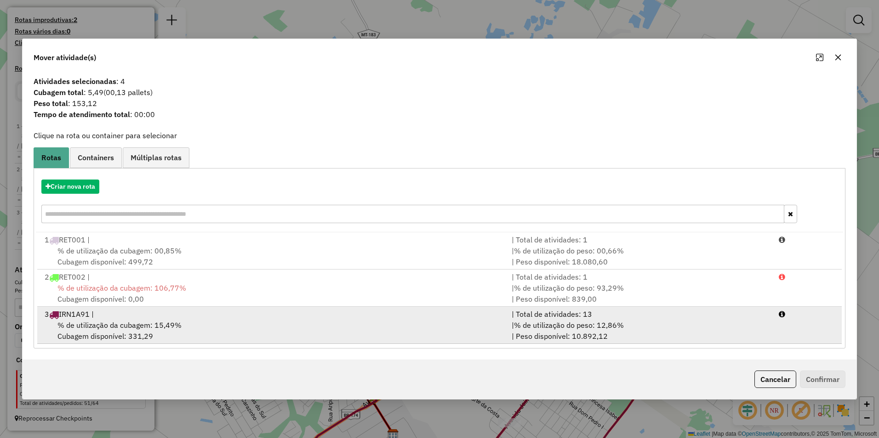
click at [142, 314] on div "3 IRN1A91 |" at bounding box center [272, 314] width 467 height 11
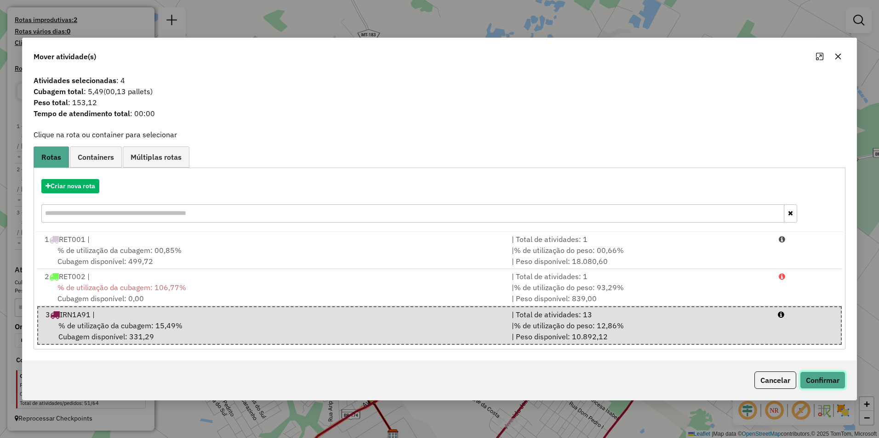
click at [826, 379] on button "Confirmar" at bounding box center [822, 380] width 45 height 17
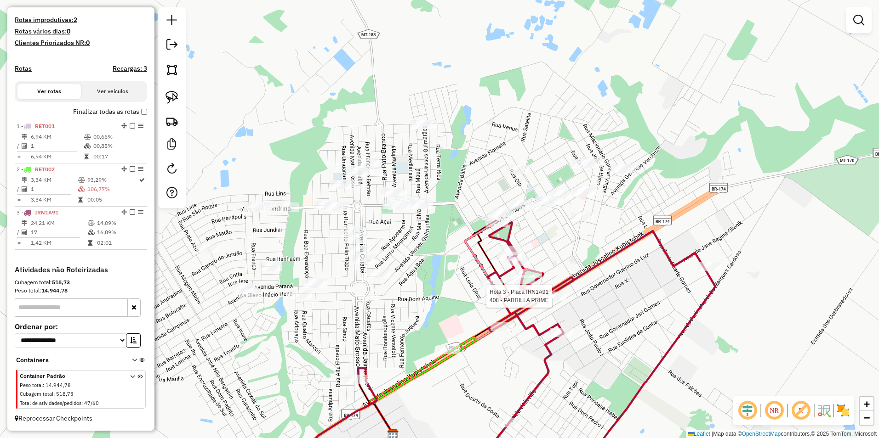
select select "**********"
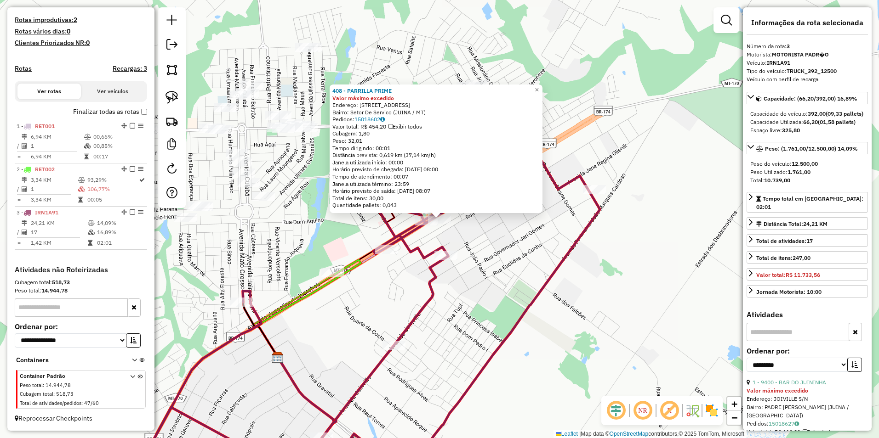
click at [628, 308] on div "408 - PARRILLA PRIME Valor máximo excedido Endereço: AV JK 2124 Bairro: Setor D…" at bounding box center [439, 219] width 879 height 438
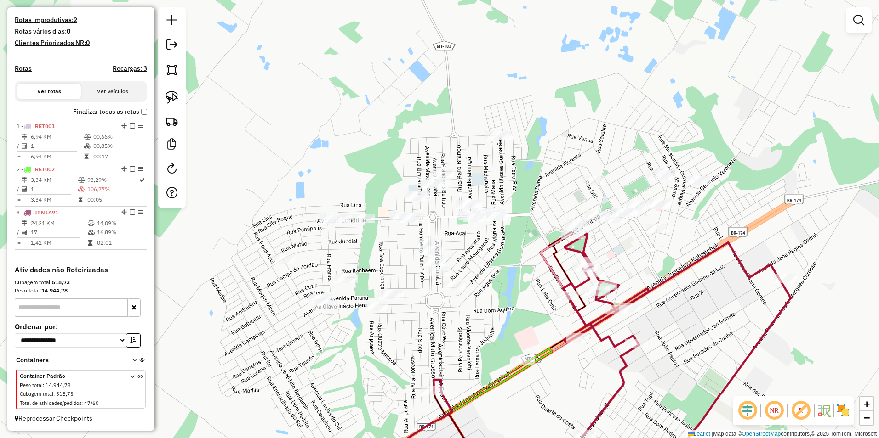
drag, startPoint x: 357, startPoint y: 216, endPoint x: 548, endPoint y: 305, distance: 210.7
click at [548, 305] on div "Janela de atendimento Grade de atendimento Capacidade Transportadoras Veículos …" at bounding box center [439, 219] width 879 height 438
drag, startPoint x: 172, startPoint y: 94, endPoint x: 193, endPoint y: 107, distance: 24.7
click at [172, 94] on img at bounding box center [171, 97] width 13 height 13
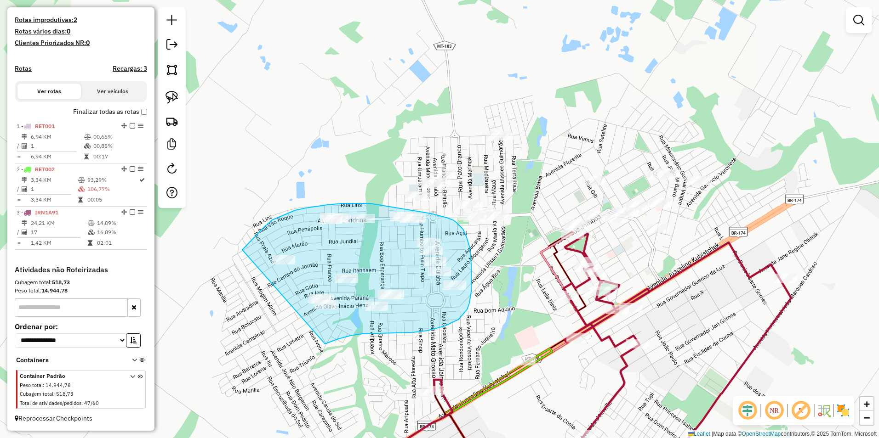
drag, startPoint x: 242, startPoint y: 250, endPoint x: 325, endPoint y: 344, distance: 125.4
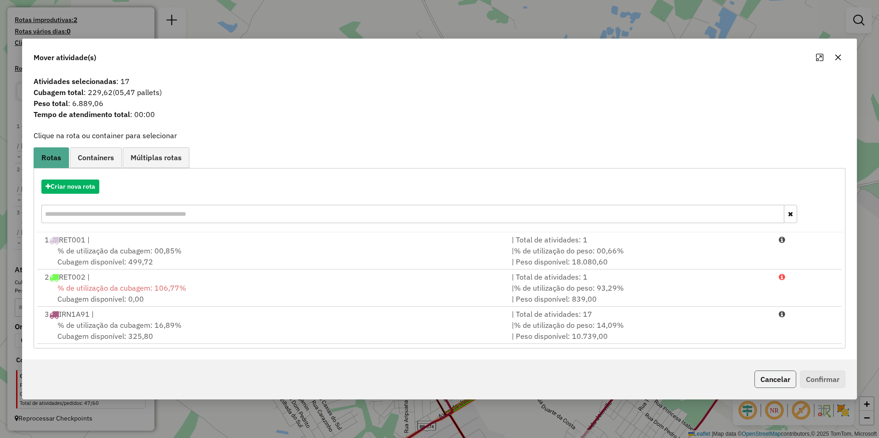
click at [776, 379] on button "Cancelar" at bounding box center [775, 379] width 42 height 17
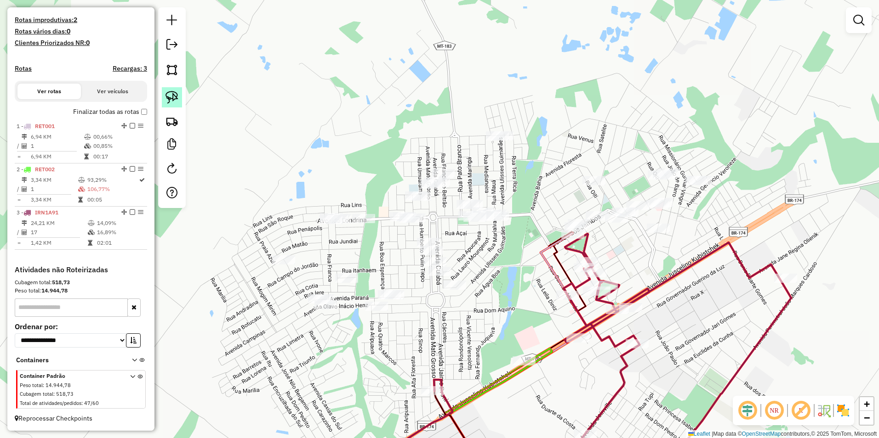
click at [170, 95] on img at bounding box center [171, 97] width 13 height 13
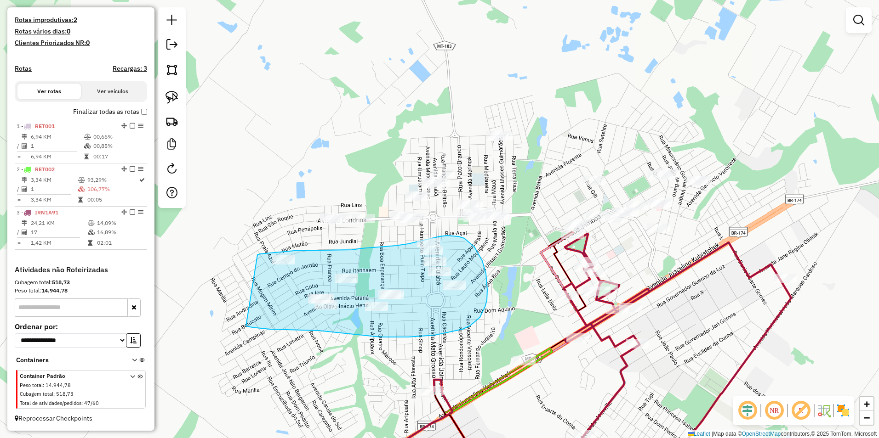
drag, startPoint x: 257, startPoint y: 255, endPoint x: 246, endPoint y: 326, distance: 72.2
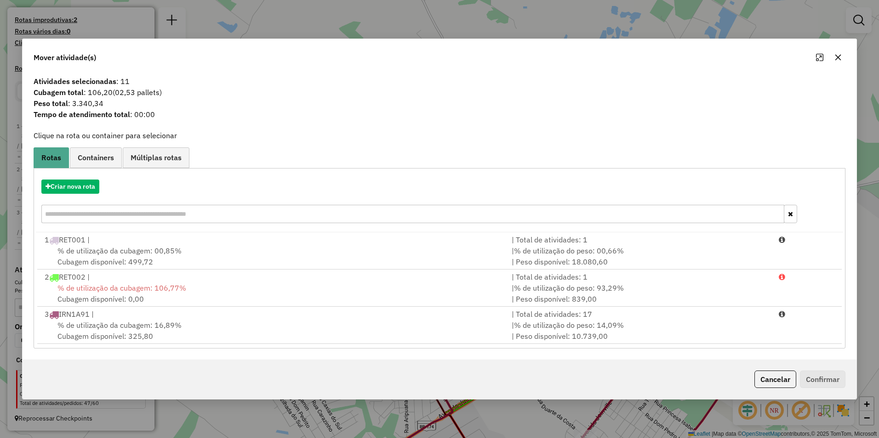
click at [354, 20] on div "Mover atividade(s) Atividades selecionadas : 11 Cubagem total : 106,20 (02,53 p…" at bounding box center [439, 219] width 879 height 438
click at [781, 380] on button "Cancelar" at bounding box center [775, 379] width 42 height 17
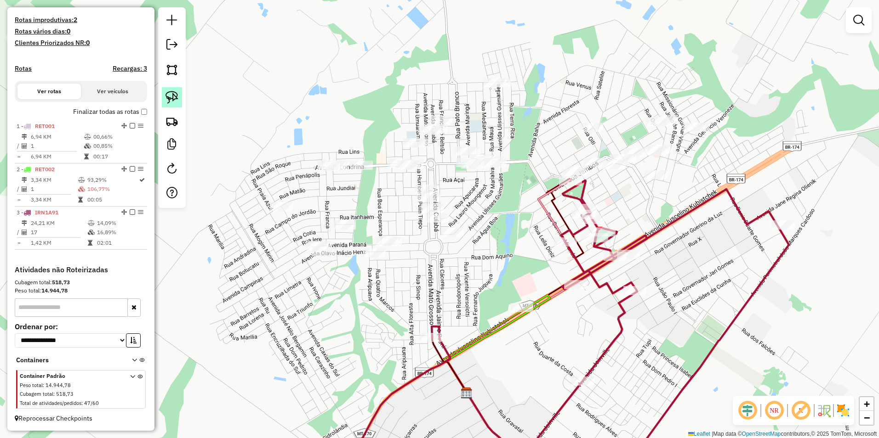
click at [170, 94] on img at bounding box center [171, 97] width 13 height 13
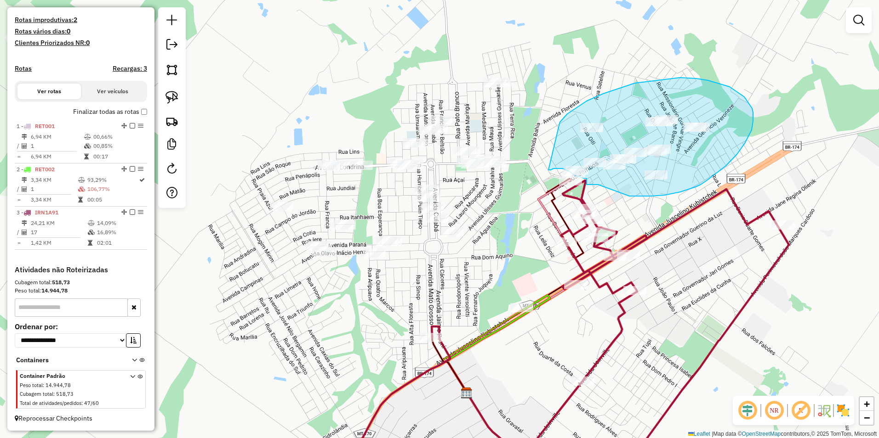
drag, startPoint x: 561, startPoint y: 122, endPoint x: 548, endPoint y: 170, distance: 49.8
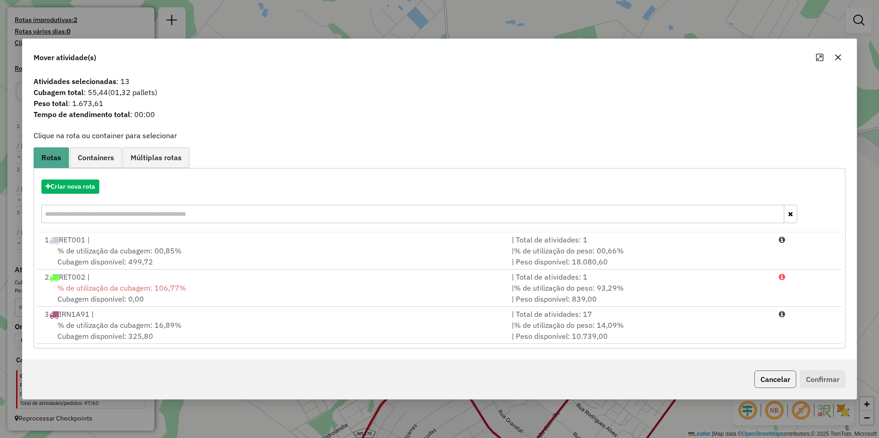
click at [775, 376] on button "Cancelar" at bounding box center [775, 379] width 42 height 17
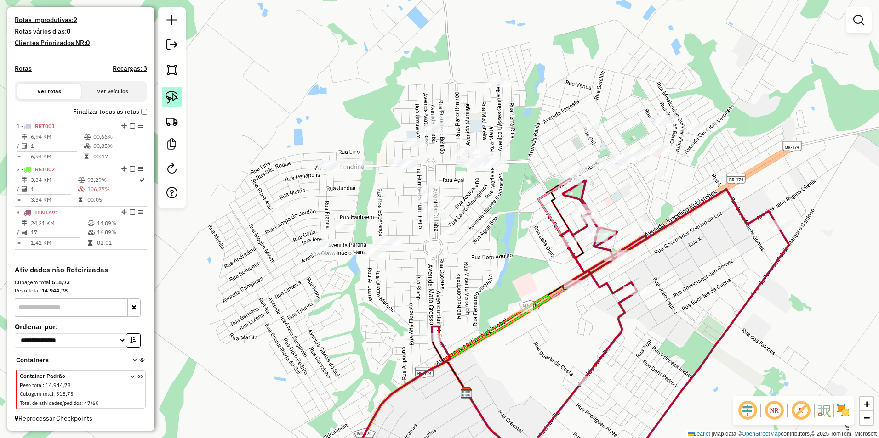
click at [173, 99] on img at bounding box center [171, 97] width 13 height 13
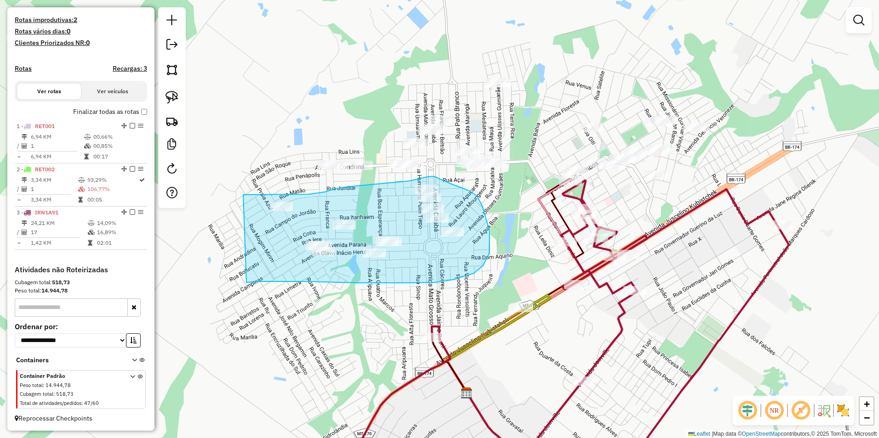
drag, startPoint x: 280, startPoint y: 194, endPoint x: 246, endPoint y: 283, distance: 94.6
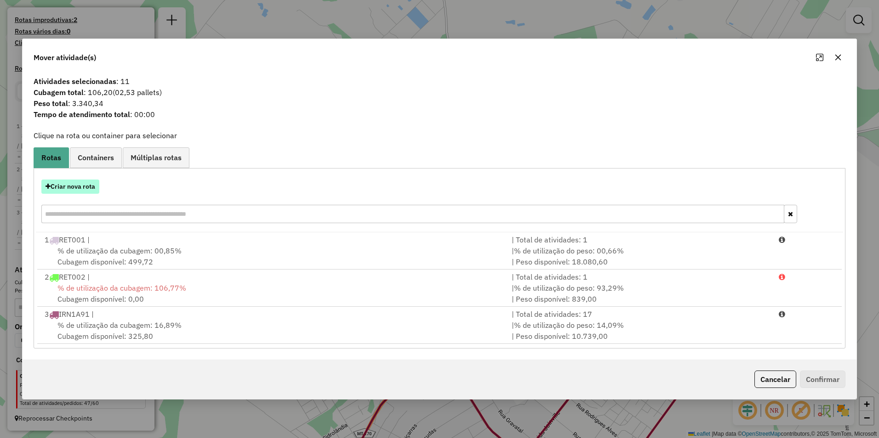
click at [77, 189] on button "Criar nova rota" at bounding box center [70, 187] width 58 height 14
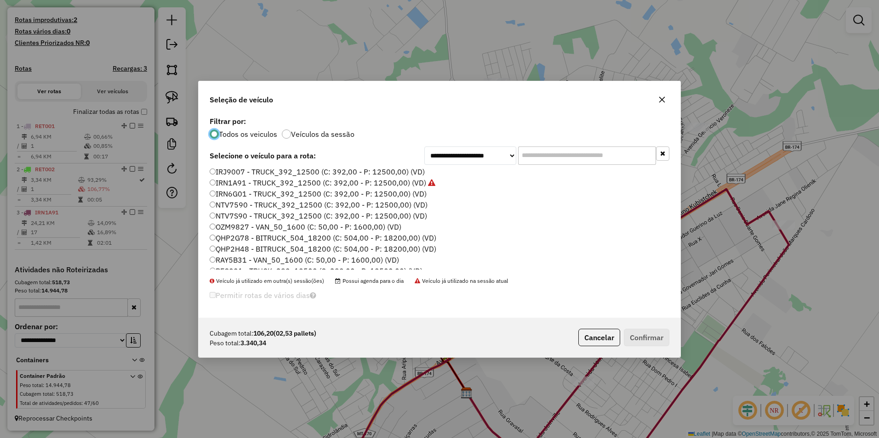
scroll to position [0, 0]
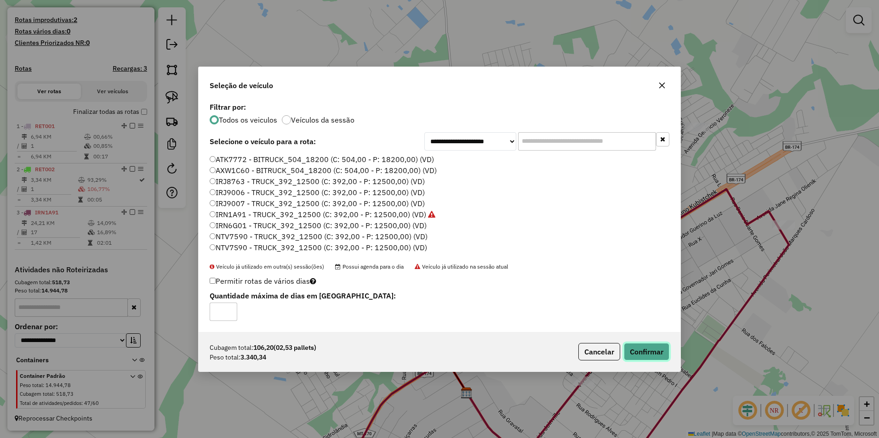
click at [653, 347] on button "Confirmar" at bounding box center [646, 351] width 45 height 17
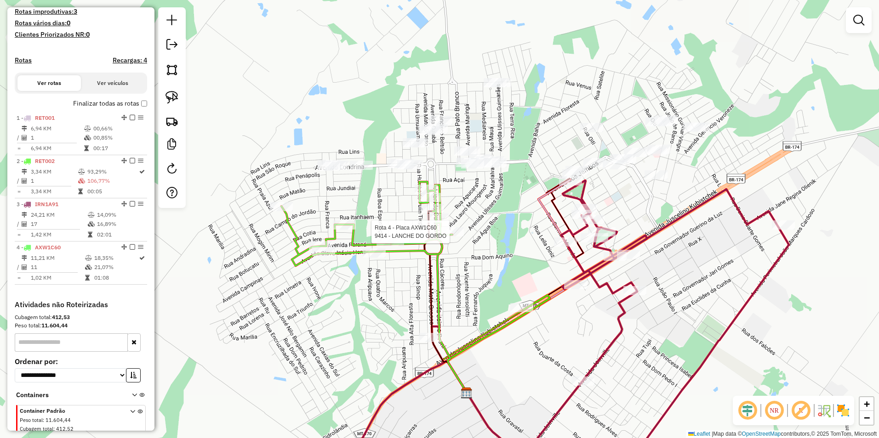
select select "**********"
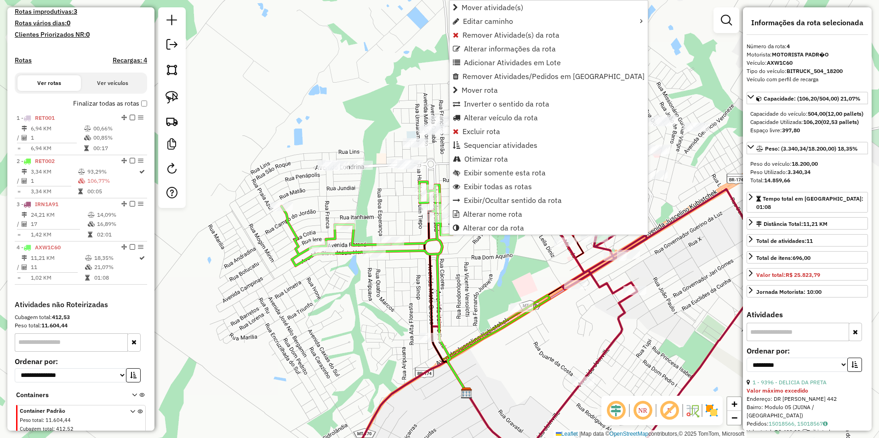
scroll to position [286, 0]
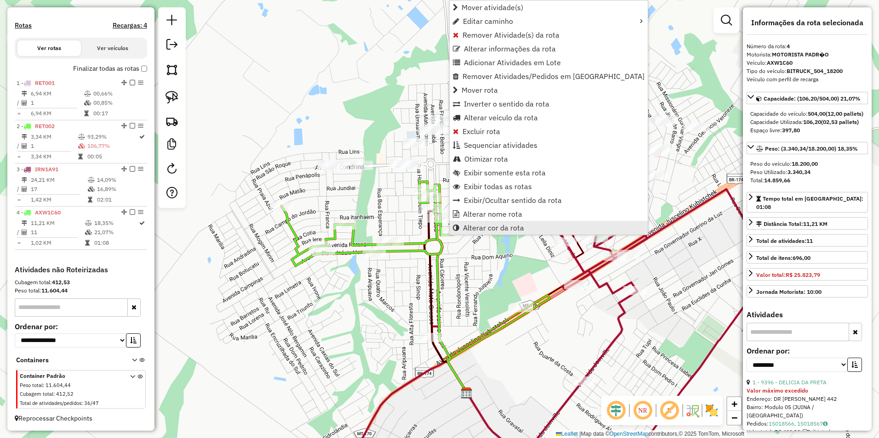
click at [482, 232] on span "Alterar cor da rota" at bounding box center [493, 227] width 61 height 7
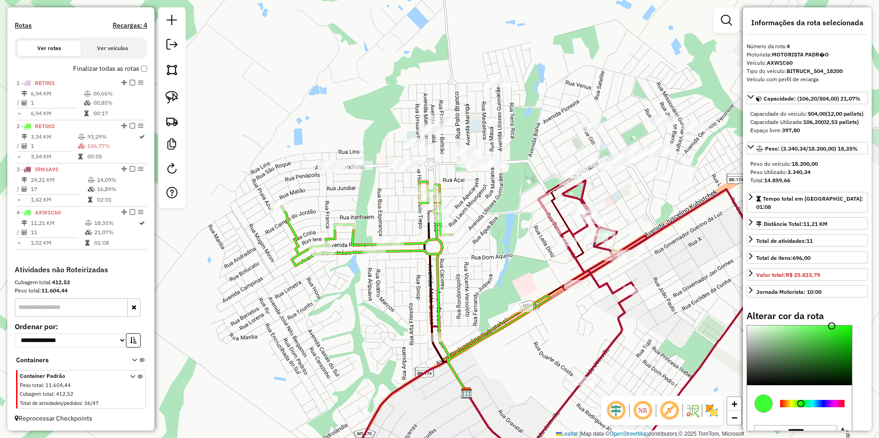
type input "*******"
click at [820, 408] on div at bounding box center [812, 403] width 64 height 7
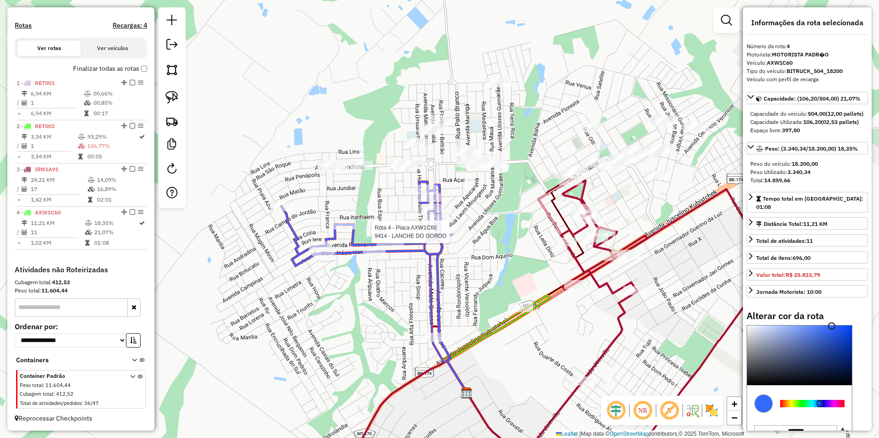
select select "**********"
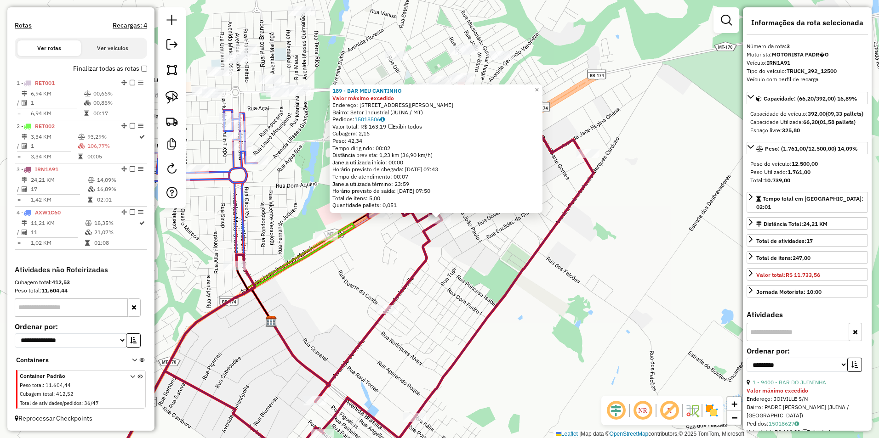
click at [361, 263] on div "189 - BAR MEU CANTINHO Valor máximo excedido Endereço: R PEDRO CELESTINO 342 Ba…" at bounding box center [439, 219] width 879 height 438
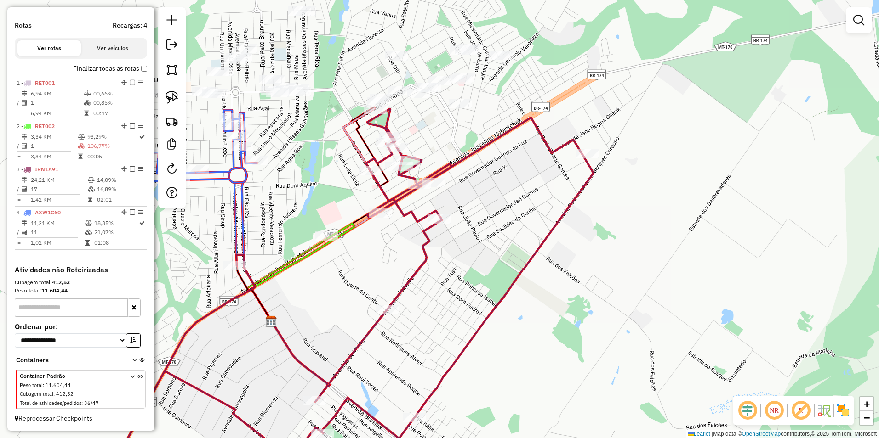
click at [256, 165] on div at bounding box center [256, 160] width 23 height 9
select select "**********"
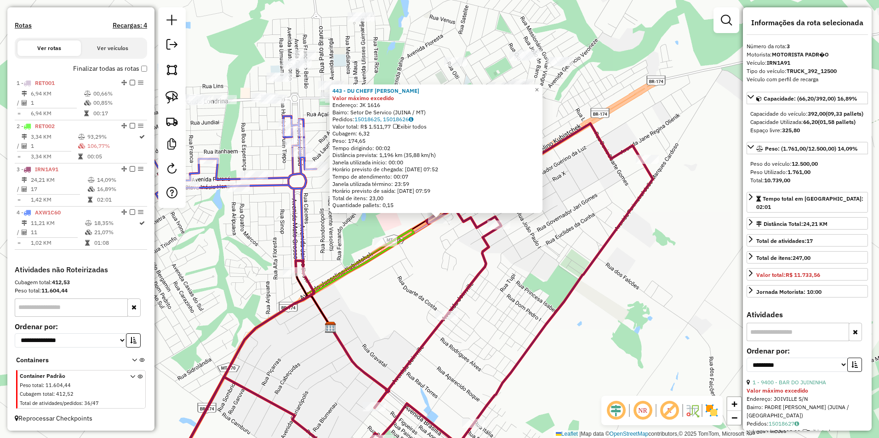
click at [596, 296] on div "443 - DU CHEFF CHURRASCARI Valor máximo excedido Endereço: JK 1616 Bairro: Seto…" at bounding box center [439, 219] width 879 height 438
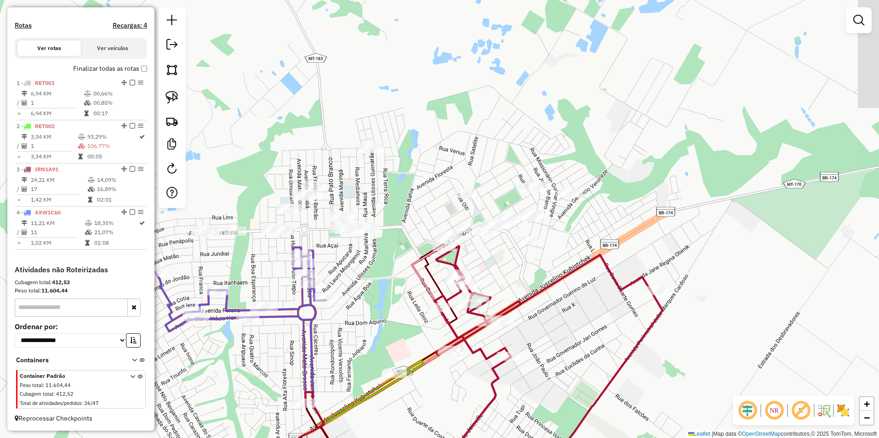
drag, startPoint x: 598, startPoint y: 162, endPoint x: 606, endPoint y: 284, distance: 122.5
click at [606, 284] on div "Janela de atendimento Grade de atendimento Capacidade Transportadoras Veículos …" at bounding box center [439, 219] width 879 height 438
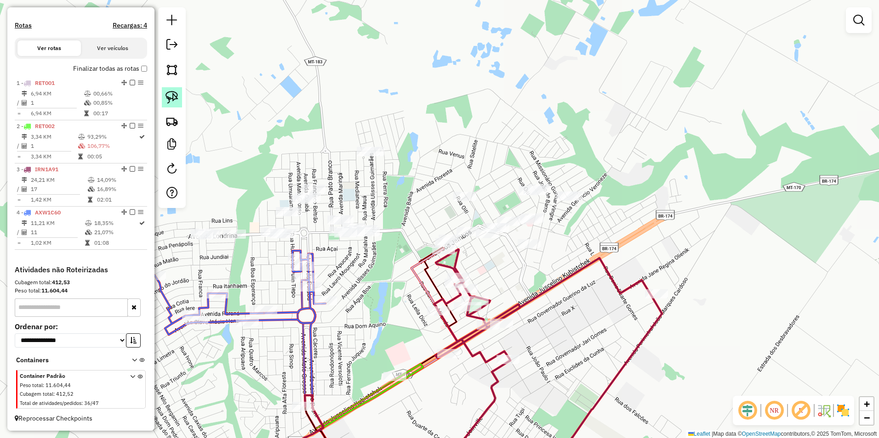
click at [176, 98] on img at bounding box center [171, 97] width 13 height 13
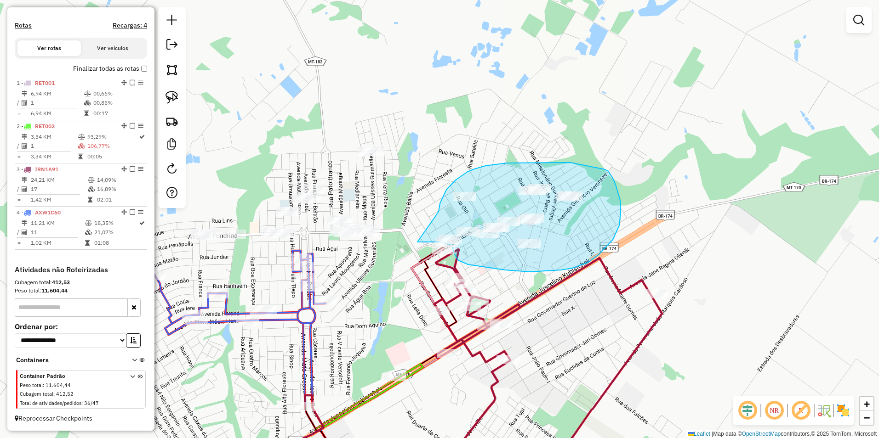
drag, startPoint x: 438, startPoint y: 212, endPoint x: 417, endPoint y: 242, distance: 37.0
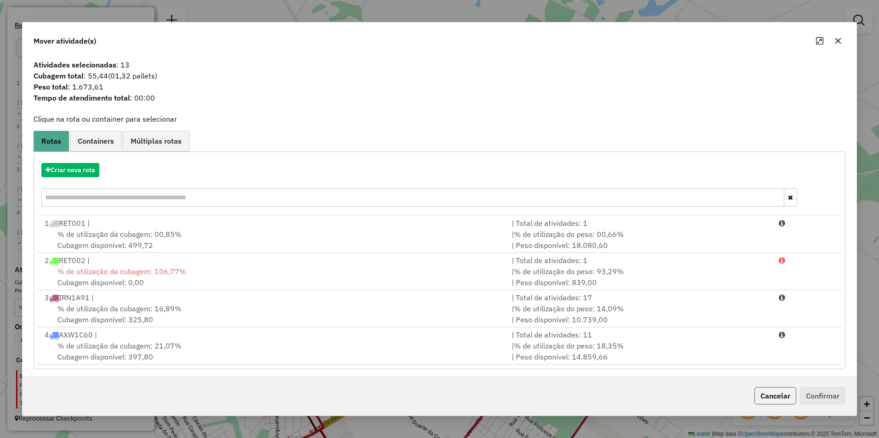
click at [773, 394] on button "Cancelar" at bounding box center [775, 395] width 42 height 17
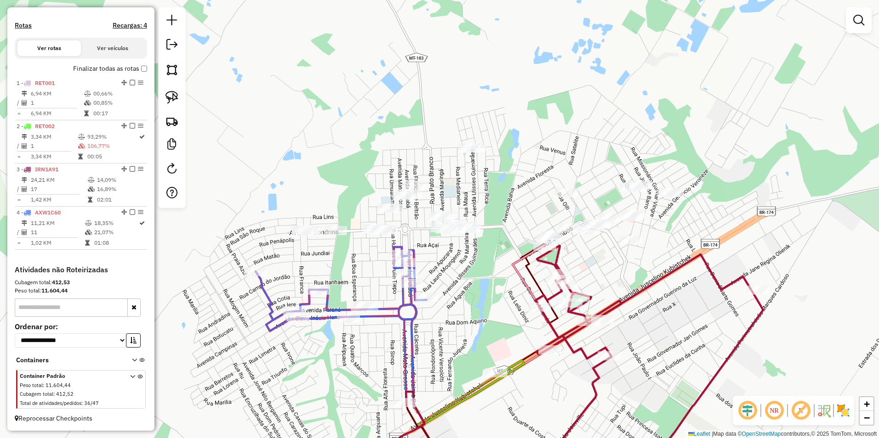
drag, startPoint x: 380, startPoint y: 280, endPoint x: 481, endPoint y: 277, distance: 101.2
click at [481, 277] on div "Janela de atendimento Grade de atendimento Capacidade Transportadoras Veículos …" at bounding box center [439, 219] width 879 height 438
select select "**********"
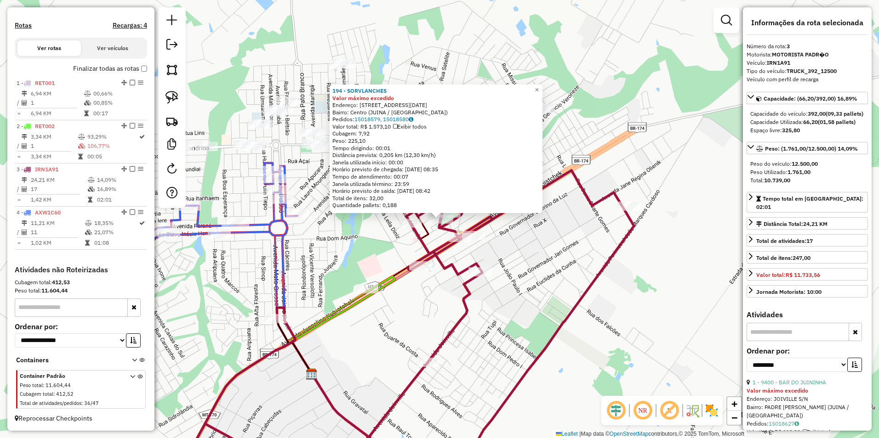
click at [601, 291] on div "194 - SORVLANCHES Valor máximo excedido Endereço: AV 09 DE MAIO 10 Bairro: Cent…" at bounding box center [439, 219] width 879 height 438
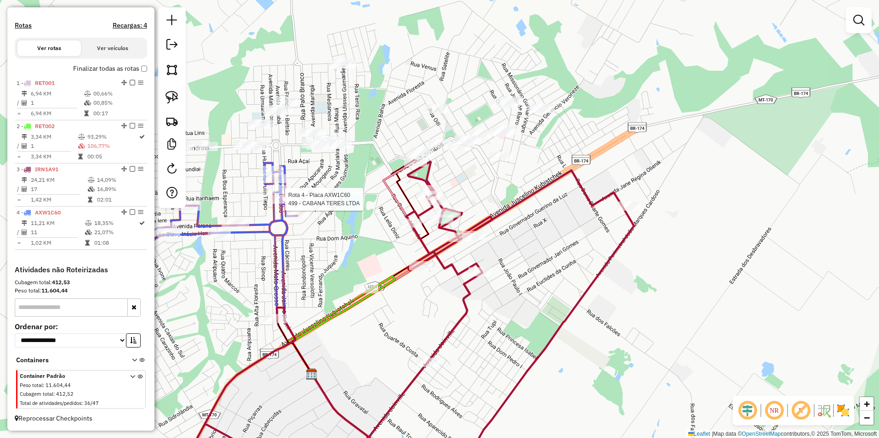
select select "**********"
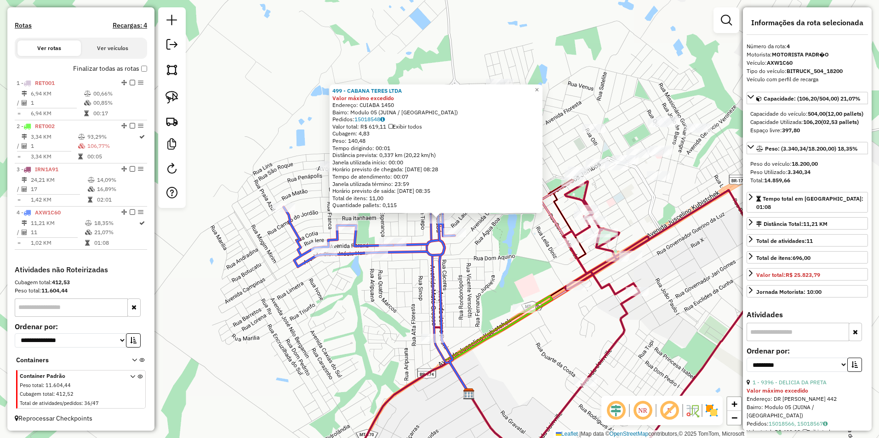
click at [390, 294] on div "Rota 4 - Placa AXW1C60 198 - COMERCIAL STIVAL 499 - CABANA TERES LTDA Valor máx…" at bounding box center [439, 219] width 879 height 438
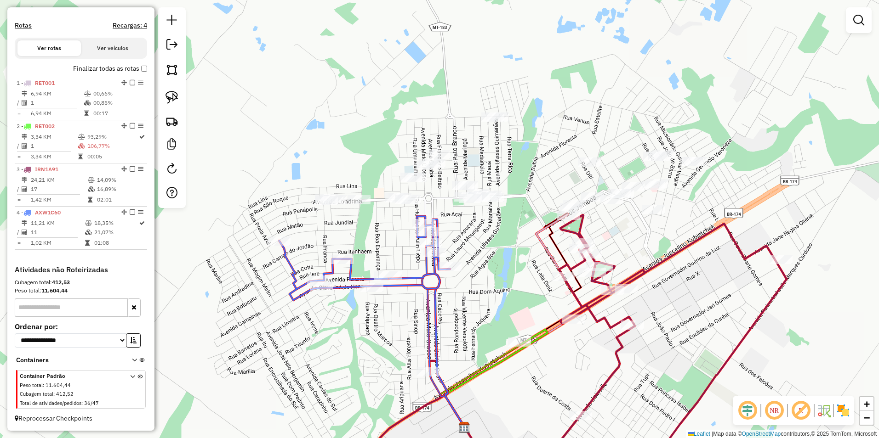
drag, startPoint x: 521, startPoint y: 242, endPoint x: 515, endPoint y: 319, distance: 77.0
click at [515, 319] on div "Janela de atendimento Grade de atendimento Capacidade Transportadoras Veículos …" at bounding box center [439, 219] width 879 height 438
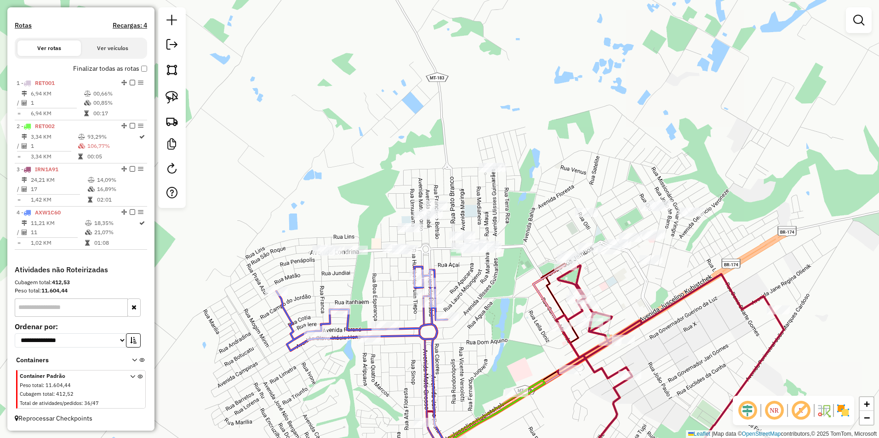
drag, startPoint x: 173, startPoint y: 96, endPoint x: 199, endPoint y: 113, distance: 31.6
click at [173, 96] on img at bounding box center [171, 97] width 13 height 13
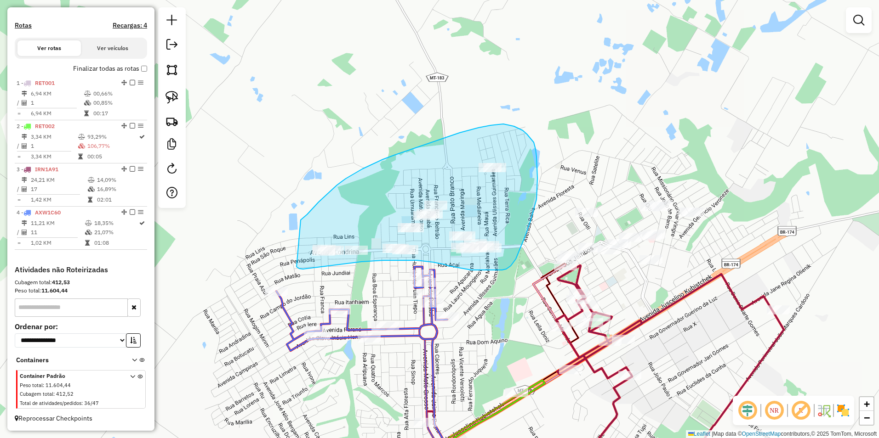
drag, startPoint x: 318, startPoint y: 202, endPoint x: 295, endPoint y: 265, distance: 67.2
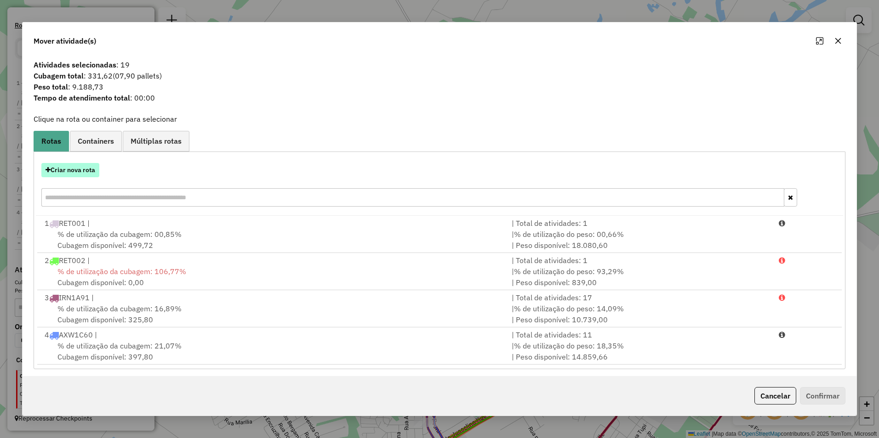
click at [79, 173] on button "Criar nova rota" at bounding box center [70, 170] width 58 height 14
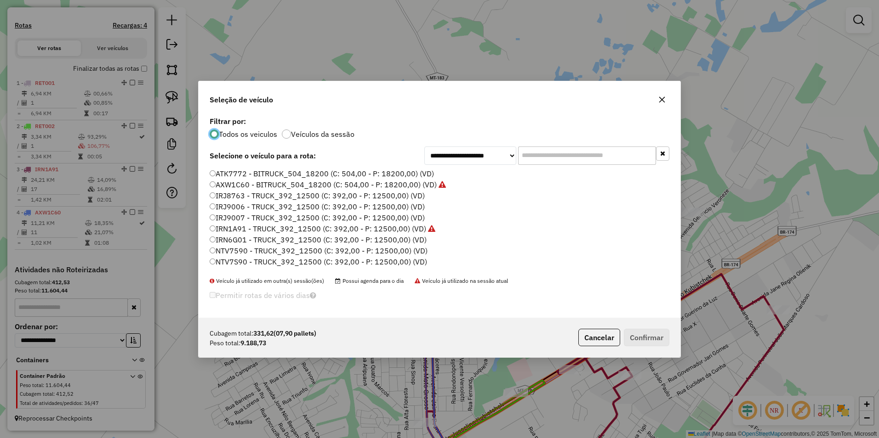
scroll to position [46, 0]
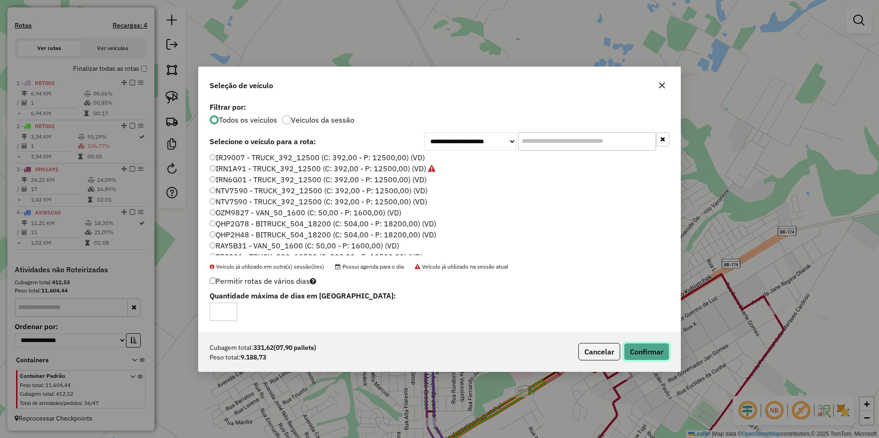
click at [646, 350] on button "Confirmar" at bounding box center [646, 351] width 45 height 17
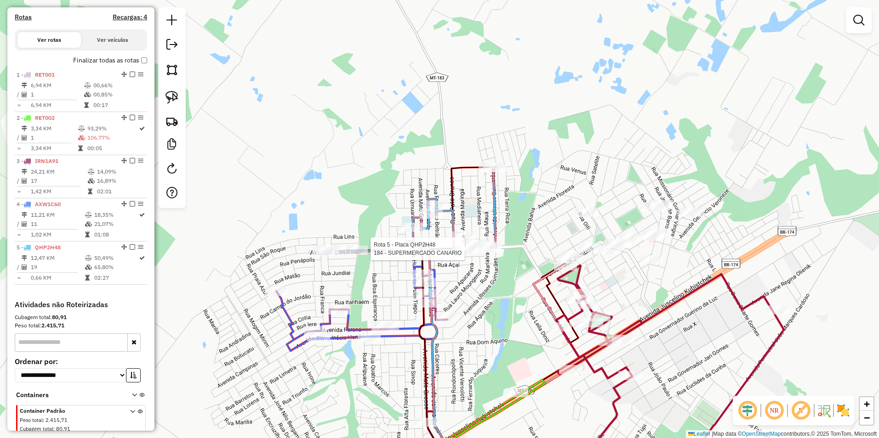
scroll to position [329, 0]
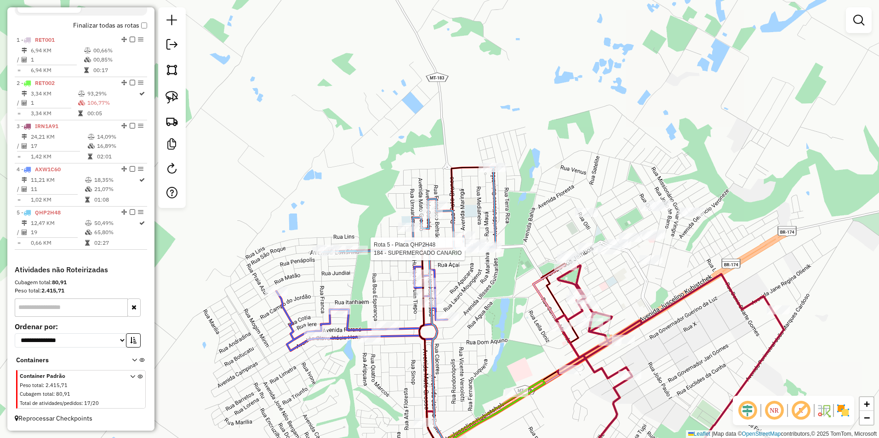
select select "**********"
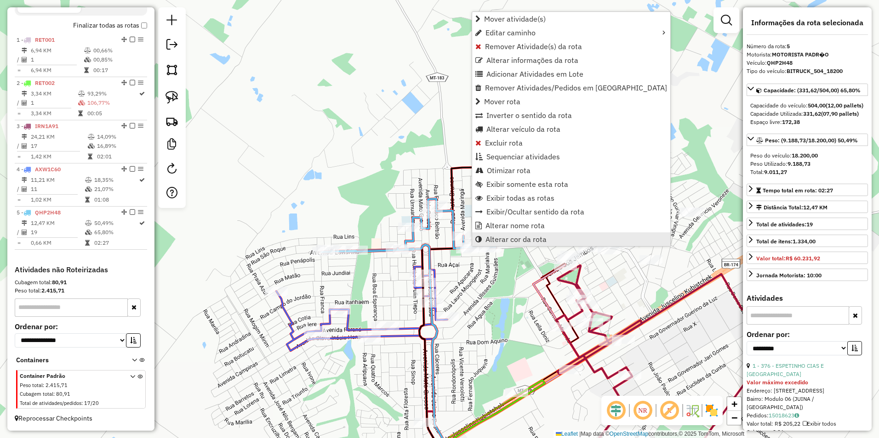
click at [498, 240] on span "Alterar cor da rota" at bounding box center [515, 239] width 61 height 7
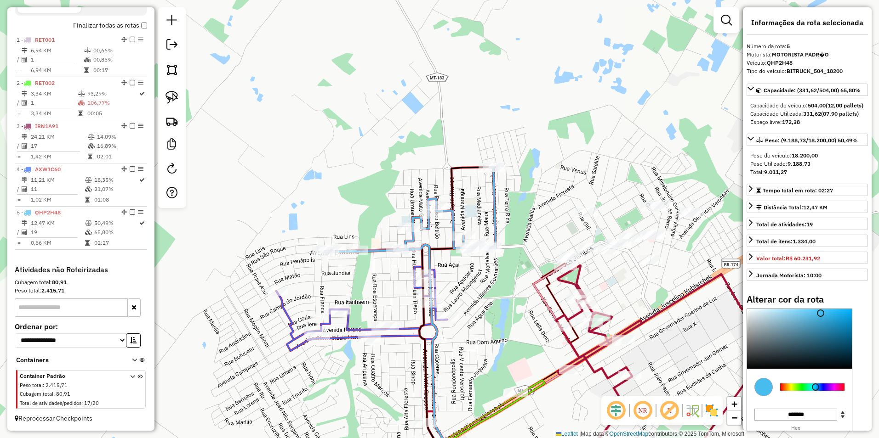
type input "*******"
click at [791, 391] on div at bounding box center [812, 387] width 64 height 7
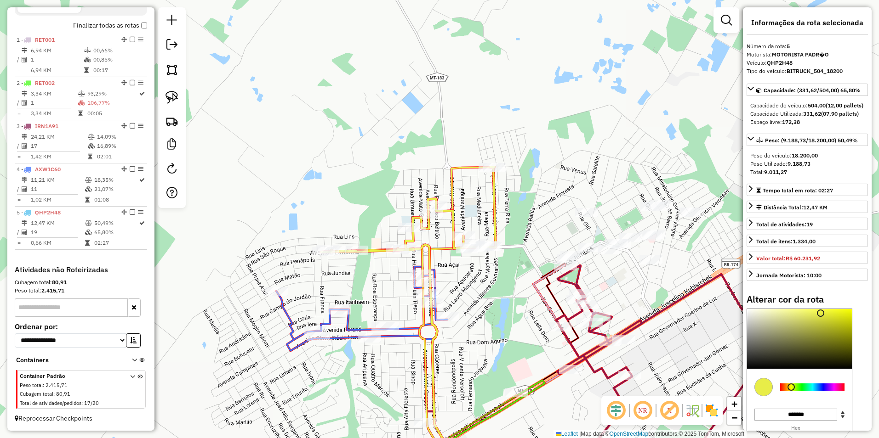
click at [501, 320] on div "Janela de atendimento Grade de atendimento Capacidade Transportadoras Veículos …" at bounding box center [439, 219] width 879 height 438
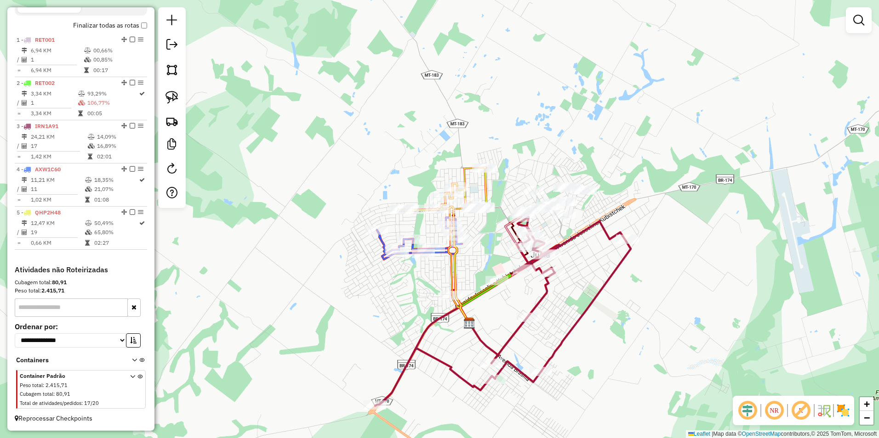
drag, startPoint x: 656, startPoint y: 386, endPoint x: 632, endPoint y: 276, distance: 112.4
click at [632, 276] on div "Janela de atendimento Grade de atendimento Capacidade Transportadoras Veículos …" at bounding box center [439, 219] width 879 height 438
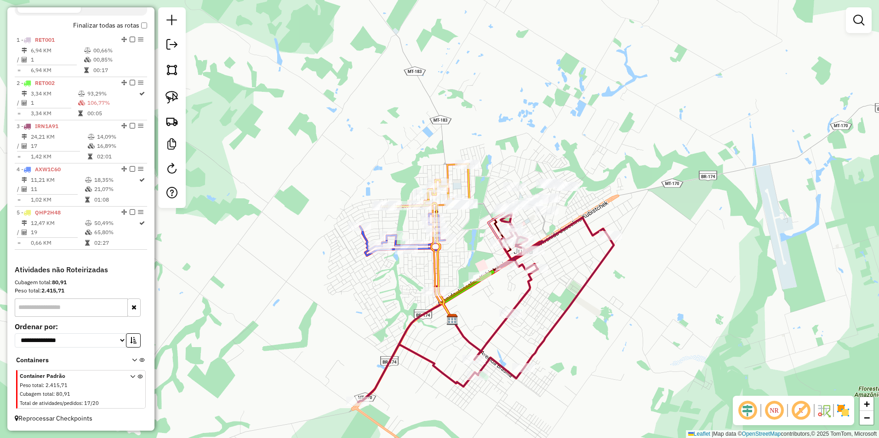
drag, startPoint x: 591, startPoint y: 227, endPoint x: 541, endPoint y: 354, distance: 136.5
click at [541, 354] on div "Janela de atendimento Grade de atendimento Capacidade Transportadoras Veículos …" at bounding box center [439, 219] width 879 height 438
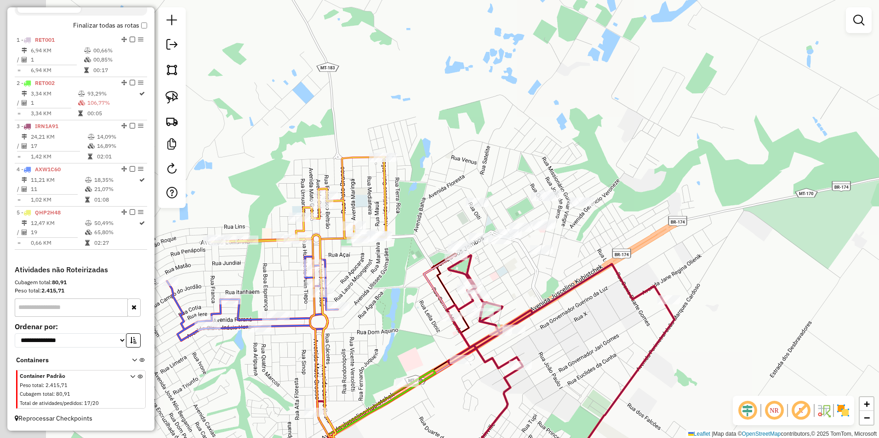
drag, startPoint x: 533, startPoint y: 347, endPoint x: 596, endPoint y: 348, distance: 63.4
click at [596, 348] on div "Janela de atendimento Grade de atendimento Capacidade Transportadoras Veículos …" at bounding box center [439, 219] width 879 height 438
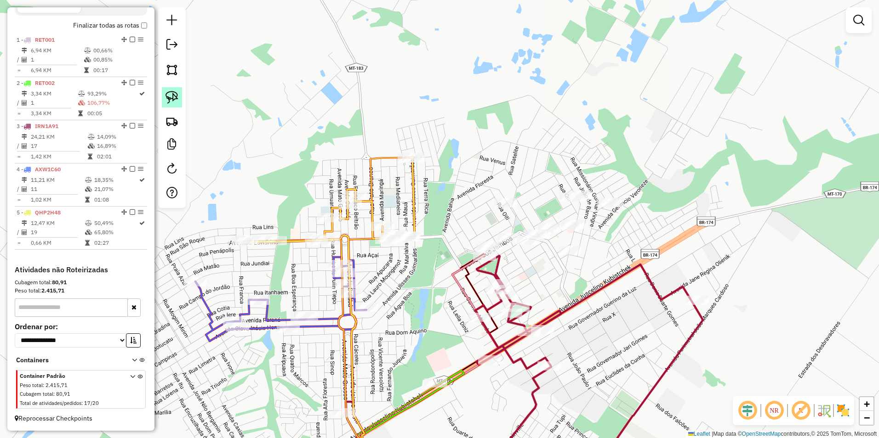
click at [171, 96] on img at bounding box center [171, 97] width 13 height 13
select select "**********"
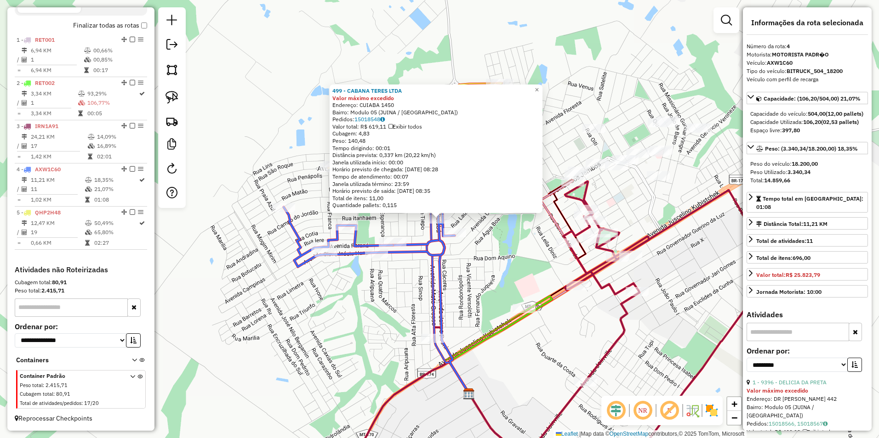
click at [330, 353] on div "499 - CABANA TERES LTDA Valor máximo excedido Endereço: CUIABA 1450 Bairro: Mod…" at bounding box center [439, 219] width 879 height 438
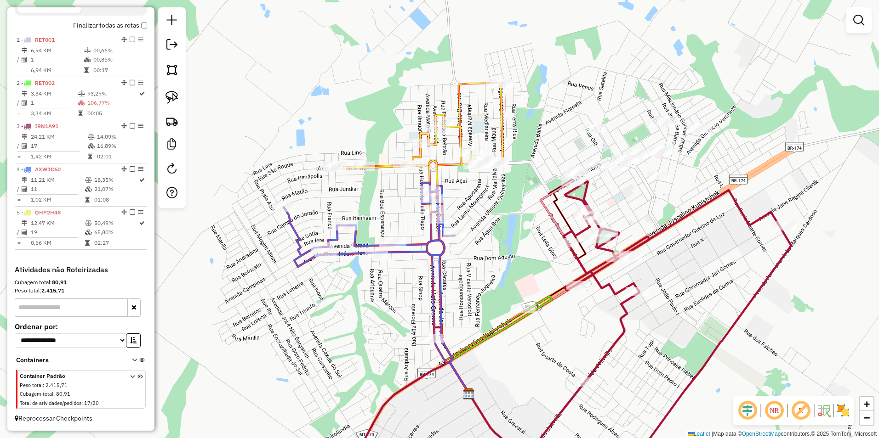
click at [616, 252] on icon at bounding box center [565, 332] width 449 height 301
select select "**********"
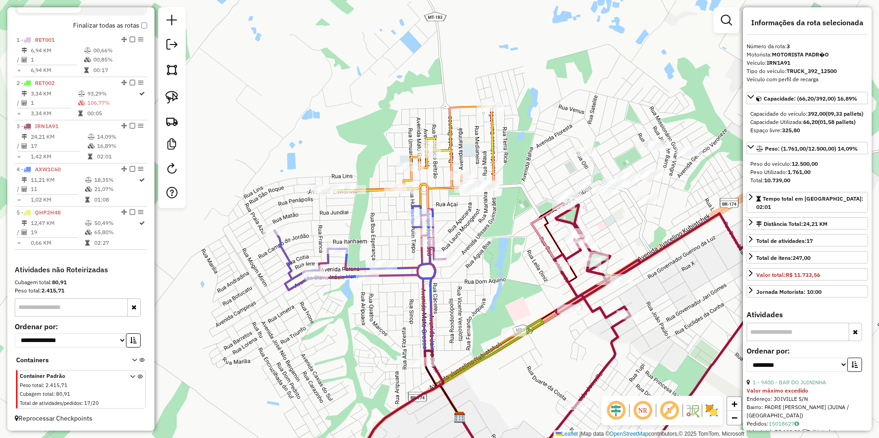
drag, startPoint x: 514, startPoint y: 244, endPoint x: 492, endPoint y: 279, distance: 41.5
click at [497, 278] on div "Janela de atendimento Grade de atendimento Capacidade Transportadoras Veículos …" at bounding box center [439, 219] width 879 height 438
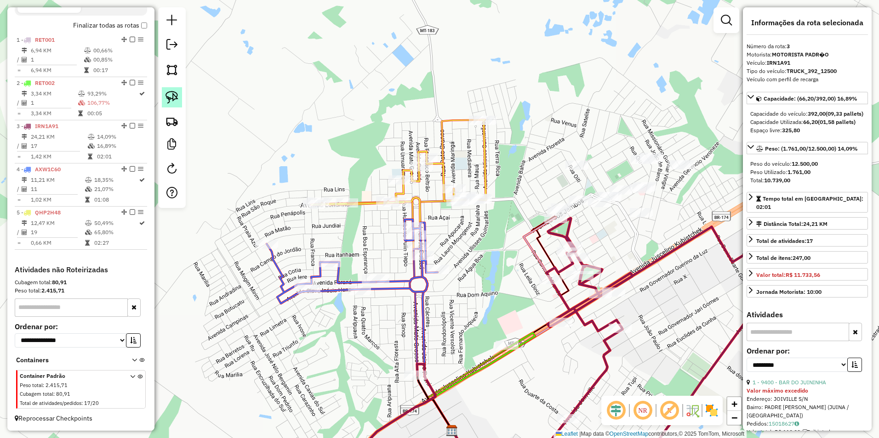
click at [171, 91] on img at bounding box center [171, 97] width 13 height 13
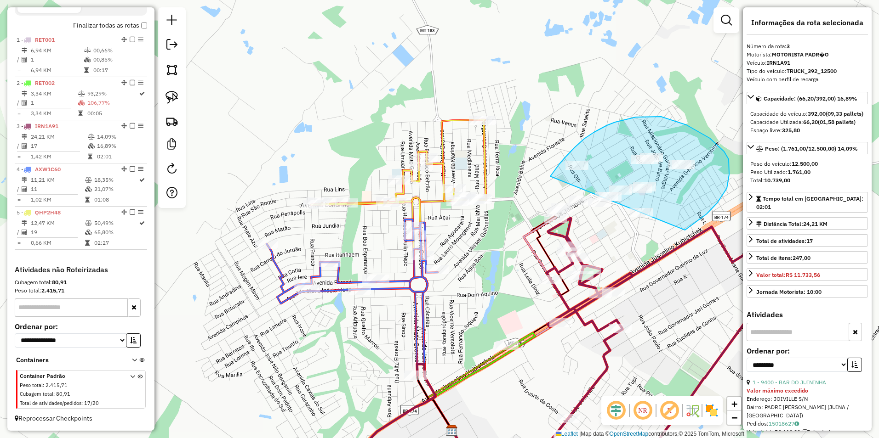
drag, startPoint x: 550, startPoint y: 176, endPoint x: 626, endPoint y: 231, distance: 93.9
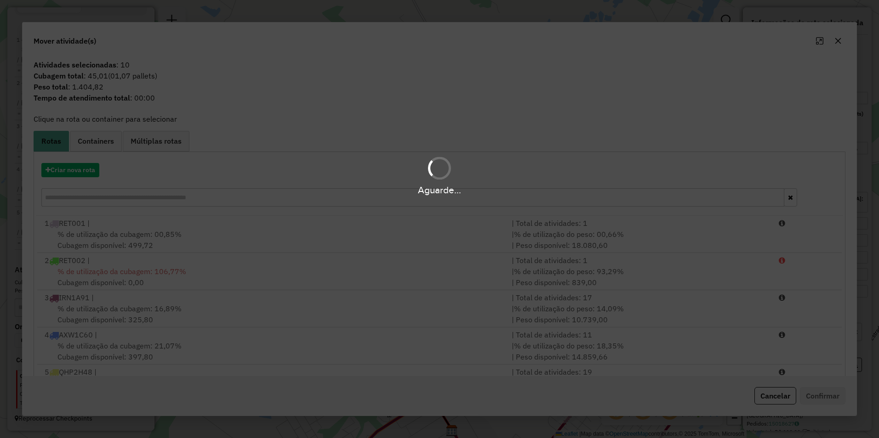
click at [572, 216] on div "Aguarde..." at bounding box center [439, 219] width 879 height 438
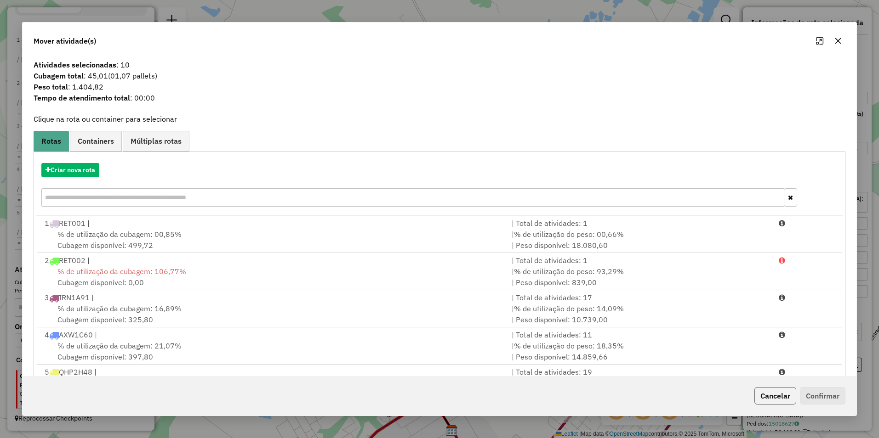
click at [765, 392] on button "Cancelar" at bounding box center [775, 395] width 42 height 17
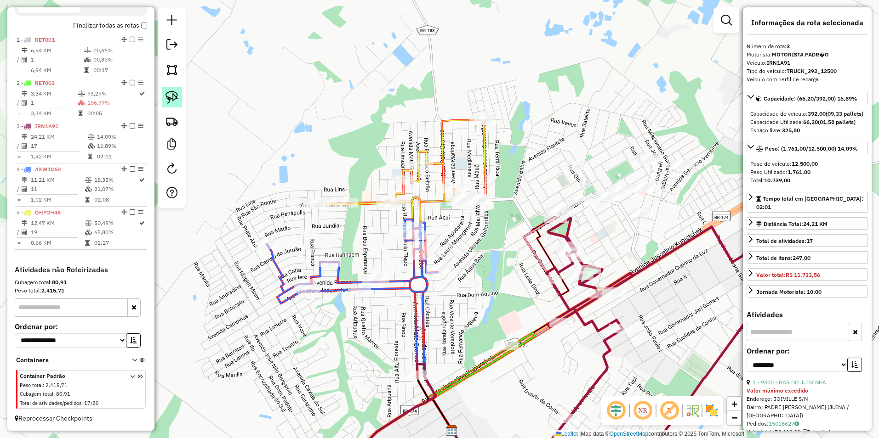
click at [171, 101] on img at bounding box center [171, 97] width 13 height 13
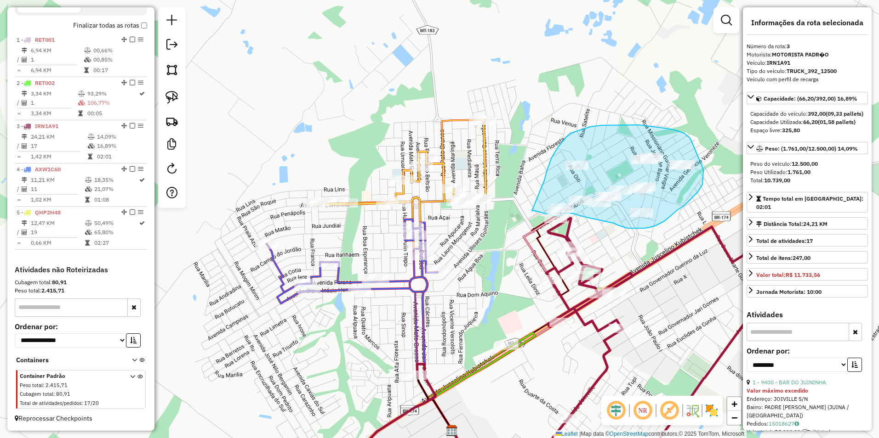
drag, startPoint x: 544, startPoint y: 181, endPoint x: 532, endPoint y: 211, distance: 32.8
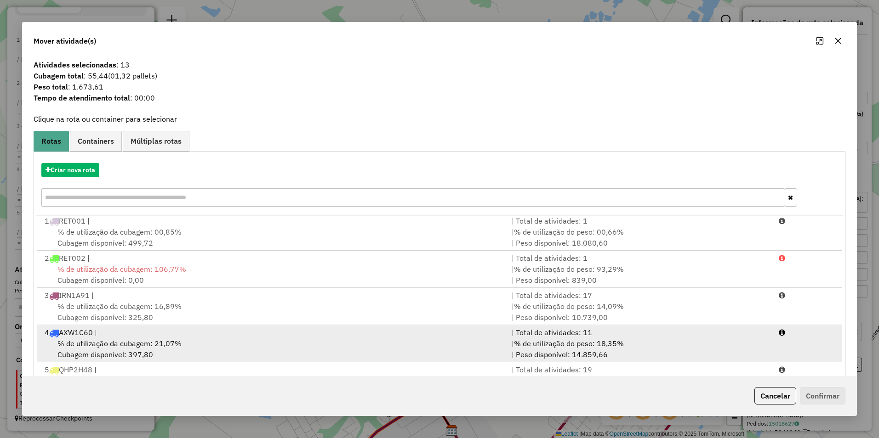
scroll to position [39, 0]
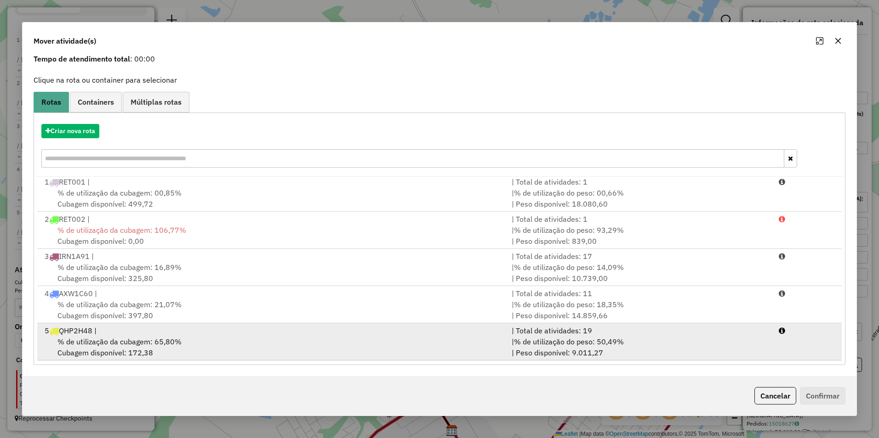
click at [145, 334] on div "5 QHP2H48 |" at bounding box center [272, 330] width 467 height 11
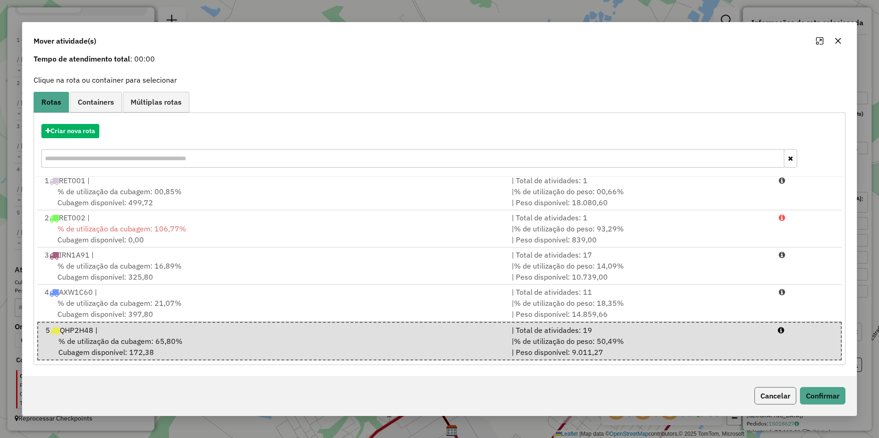
click at [776, 395] on button "Cancelar" at bounding box center [775, 395] width 42 height 17
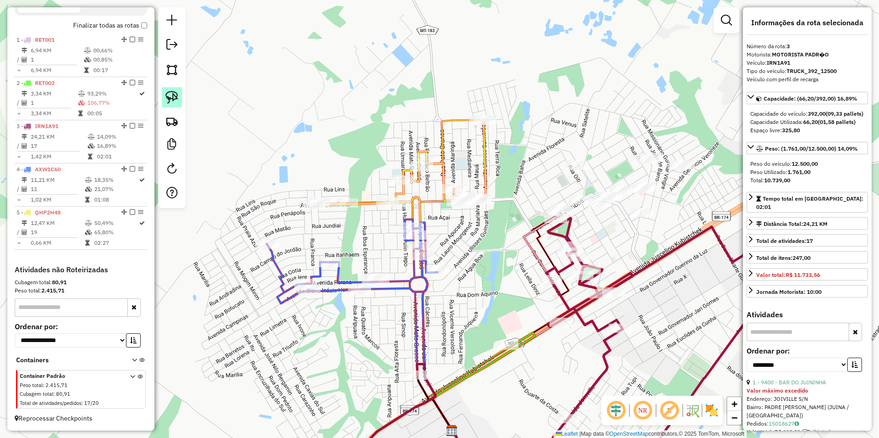
click at [182, 91] on link at bounding box center [172, 97] width 20 height 20
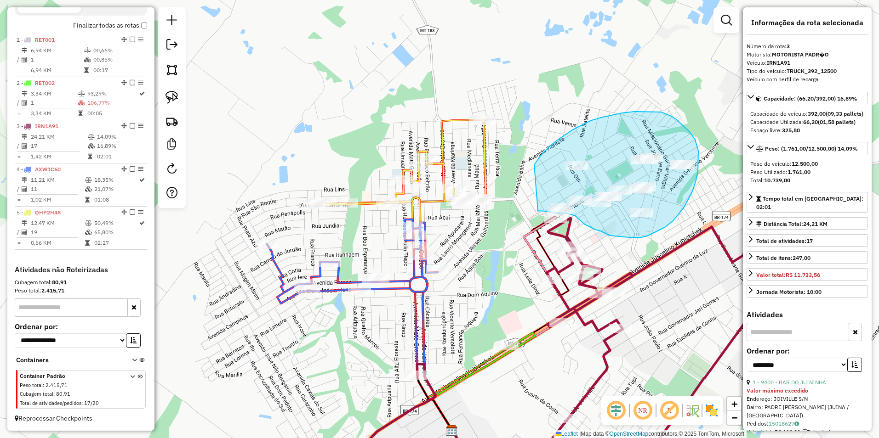
drag, startPoint x: 534, startPoint y: 165, endPoint x: 538, endPoint y: 211, distance: 46.1
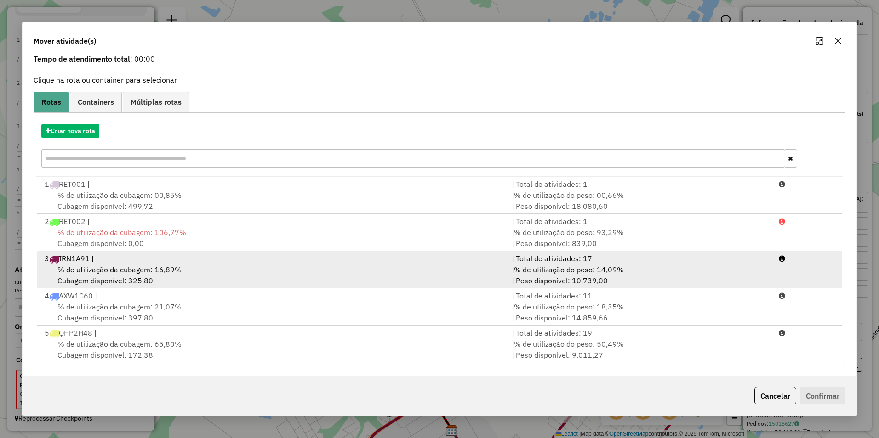
click at [138, 269] on span "% de utilização da cubagem: 16,89%" at bounding box center [119, 269] width 124 height 9
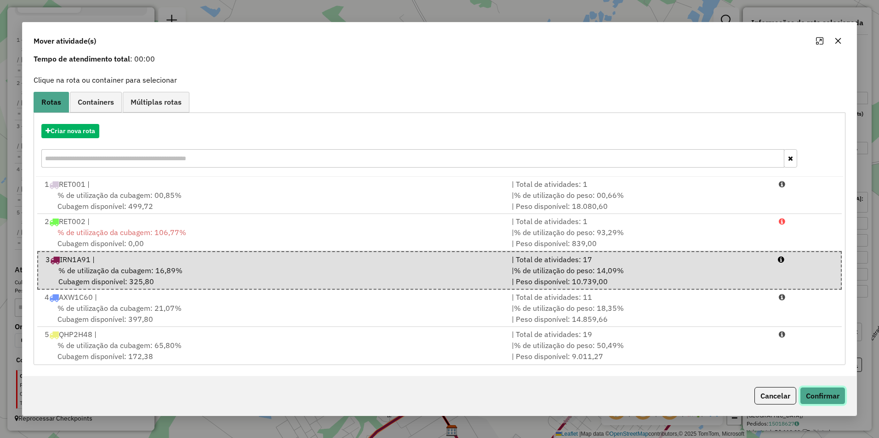
click at [821, 397] on button "Confirmar" at bounding box center [822, 395] width 45 height 17
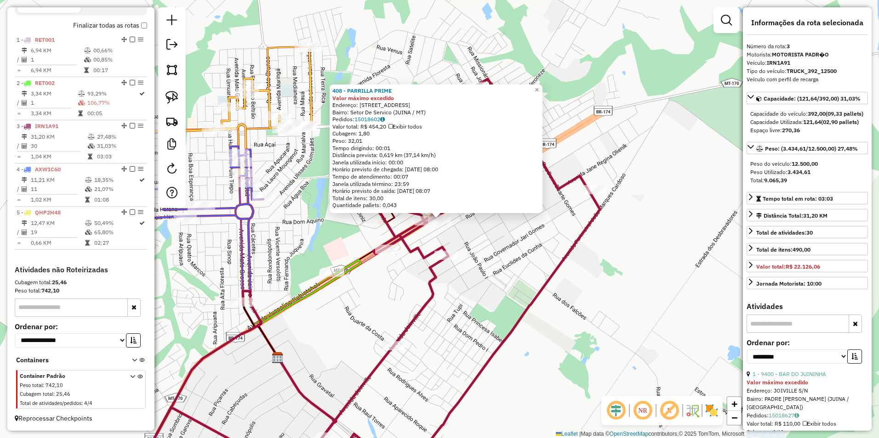
click at [662, 260] on div "408 - PARRILLA PRIME Valor máximo excedido Endereço: AV JK 2124 Bairro: Setor D…" at bounding box center [439, 219] width 879 height 438
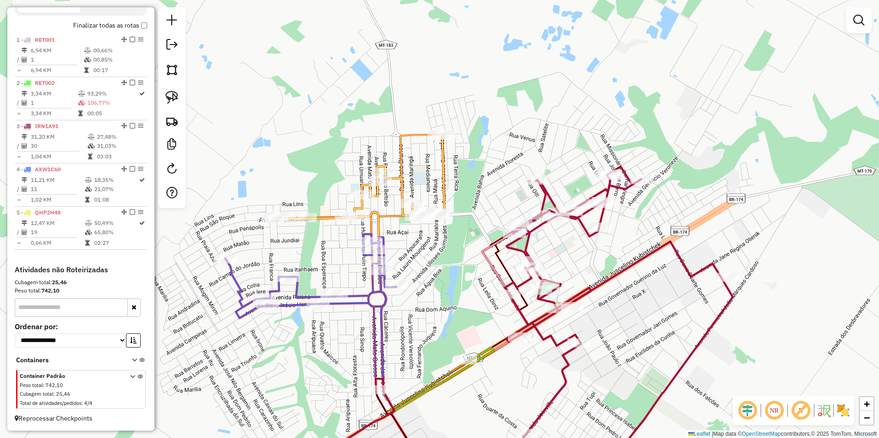
drag, startPoint x: 515, startPoint y: 271, endPoint x: 649, endPoint y: 359, distance: 160.6
click at [648, 359] on div "Janela de atendimento Grade de atendimento Capacidade Transportadoras Veículos …" at bounding box center [439, 219] width 879 height 438
select select "**********"
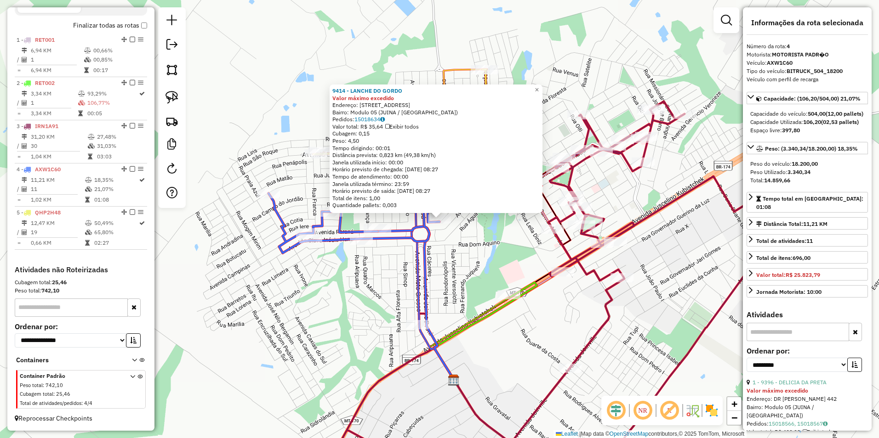
click at [353, 285] on div "9414 - LANCHE DO GORDO Valor máximo excedido Endereço: RUA CAMPO MOURAO 134 Bai…" at bounding box center [439, 219] width 879 height 438
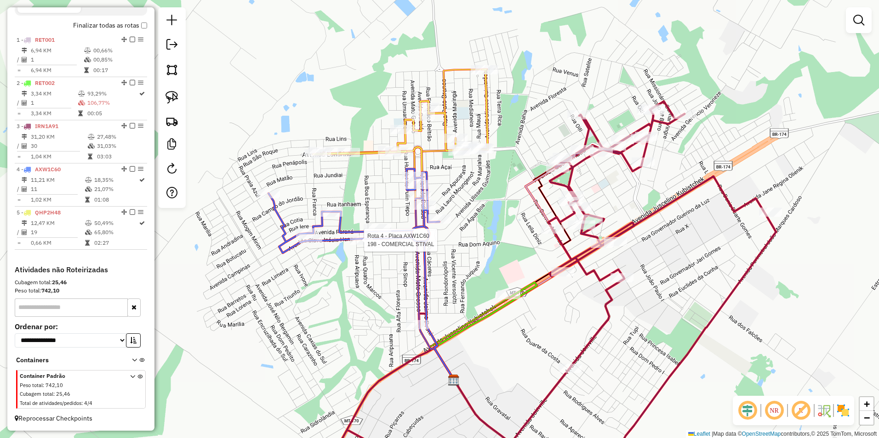
select select "**********"
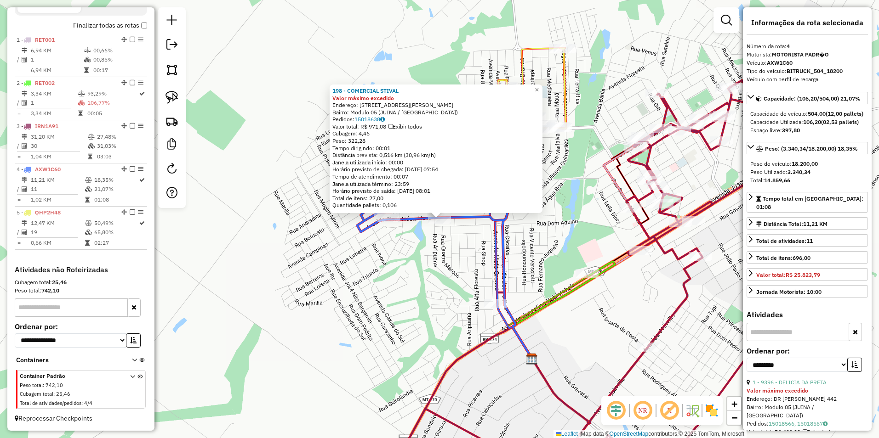
click at [341, 271] on div "198 - COMERCIAL STIVAL Valor máximo excedido Endereço: AV OLAVO INACIO HENZ 607…" at bounding box center [439, 219] width 879 height 438
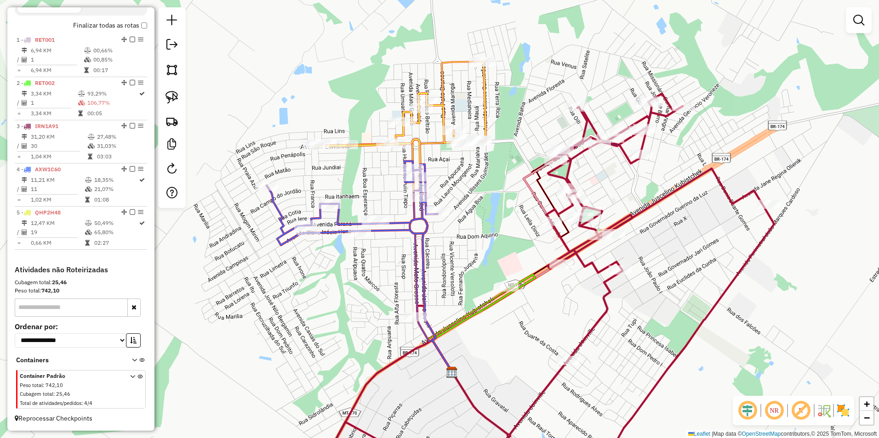
drag, startPoint x: 636, startPoint y: 316, endPoint x: 534, endPoint y: 334, distance: 104.5
click at [534, 334] on div "Janela de atendimento Grade de atendimento Capacidade Transportadoras Veículos …" at bounding box center [439, 219] width 879 height 438
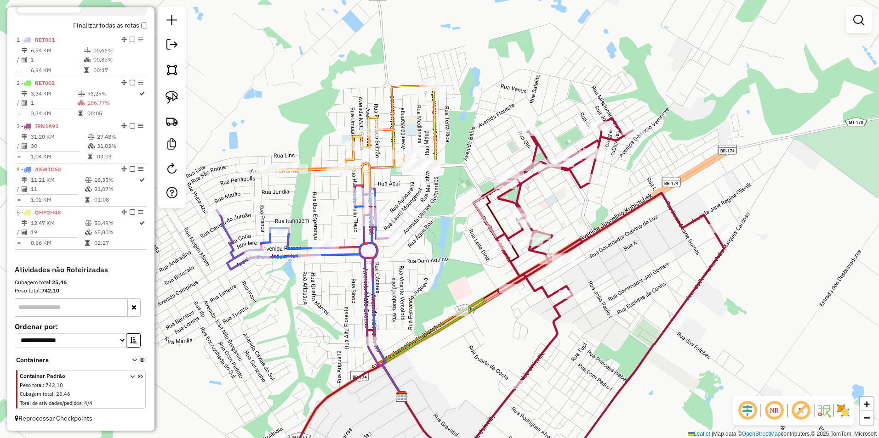
drag, startPoint x: 668, startPoint y: 203, endPoint x: 580, endPoint y: 223, distance: 90.1
click at [594, 250] on div "Janela de atendimento Grade de atendimento Capacidade Transportadoras Veículos …" at bounding box center [439, 219] width 879 height 438
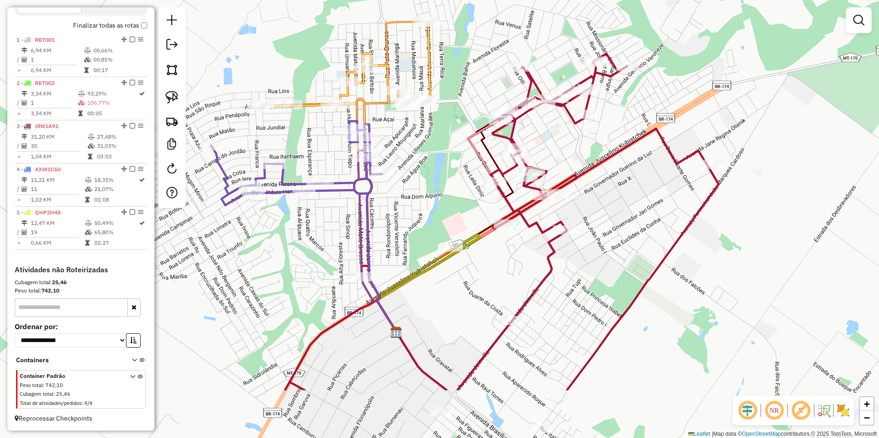
drag, startPoint x: 583, startPoint y: 308, endPoint x: 625, endPoint y: 216, distance: 101.2
click at [625, 216] on div "Janela de atendimento Grade de atendimento Capacidade Transportadoras Veículos …" at bounding box center [439, 219] width 879 height 438
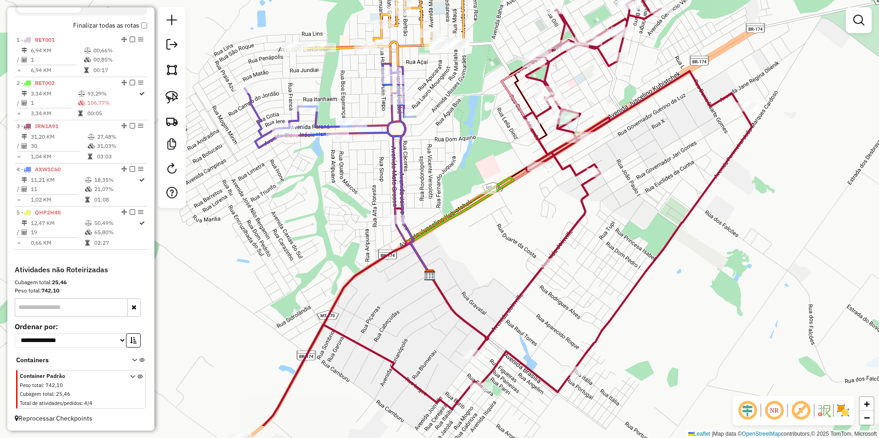
drag, startPoint x: 625, startPoint y: 216, endPoint x: 657, endPoint y: 160, distance: 64.6
click at [657, 160] on div "Janela de atendimento Grade de atendimento Capacidade Transportadoras Veículos …" at bounding box center [439, 219] width 879 height 438
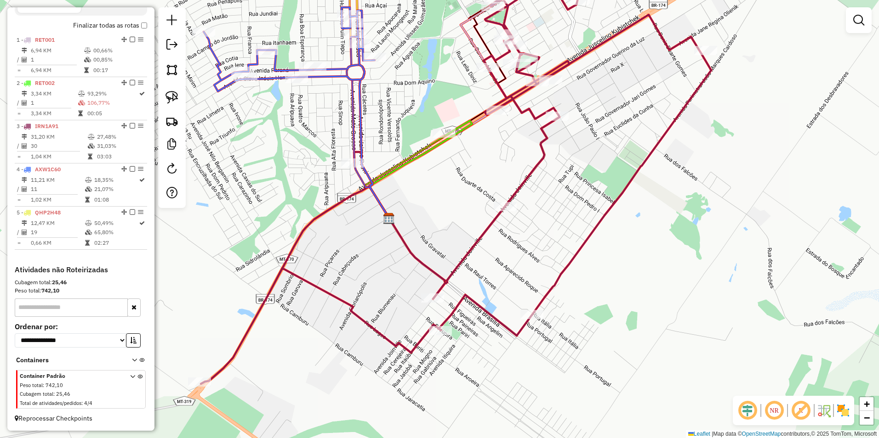
drag, startPoint x: 614, startPoint y: 247, endPoint x: 558, endPoint y: 272, distance: 61.5
click at [558, 272] on icon at bounding box center [456, 162] width 510 height 444
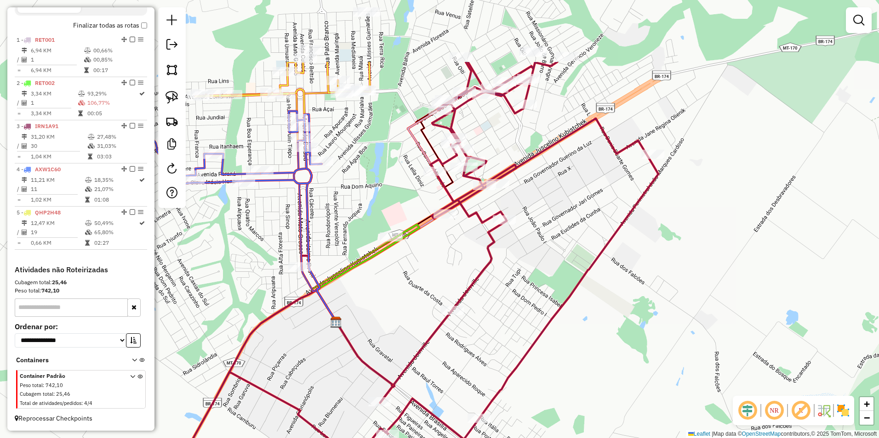
drag, startPoint x: 620, startPoint y: 159, endPoint x: 567, endPoint y: 265, distance: 118.4
click at [567, 265] on div "Janela de atendimento Grade de atendimento Capacidade Transportadoras Veículos …" at bounding box center [439, 219] width 879 height 438
select select "**********"
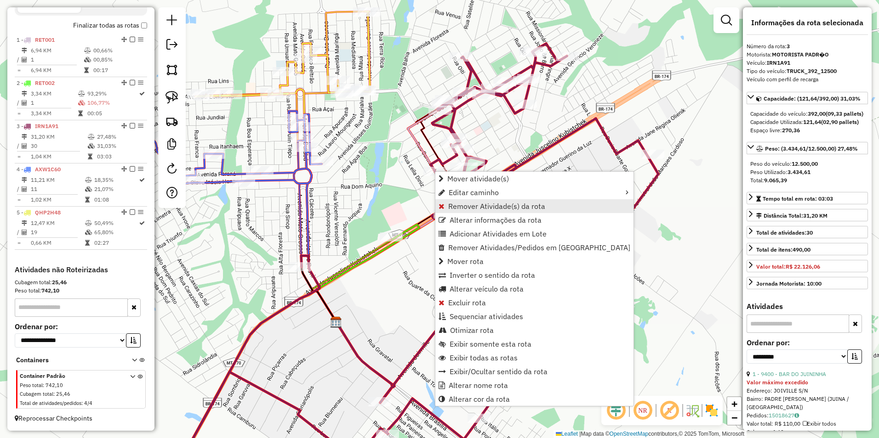
click at [462, 207] on span "Remover Atividade(s) da rota" at bounding box center [496, 206] width 97 height 7
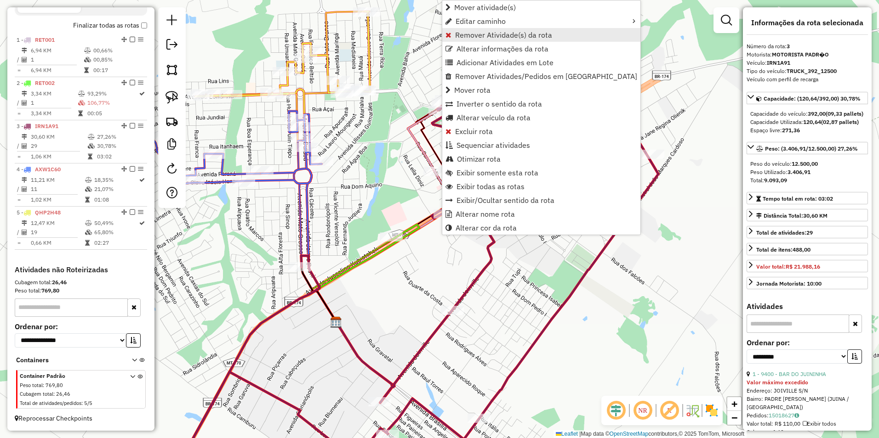
click at [475, 35] on span "Remover Atividade(s) da rota" at bounding box center [503, 34] width 97 height 7
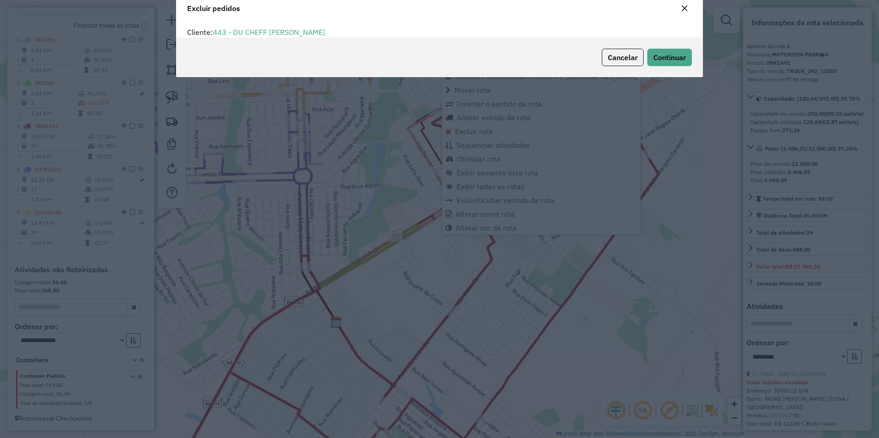
scroll to position [5, 3]
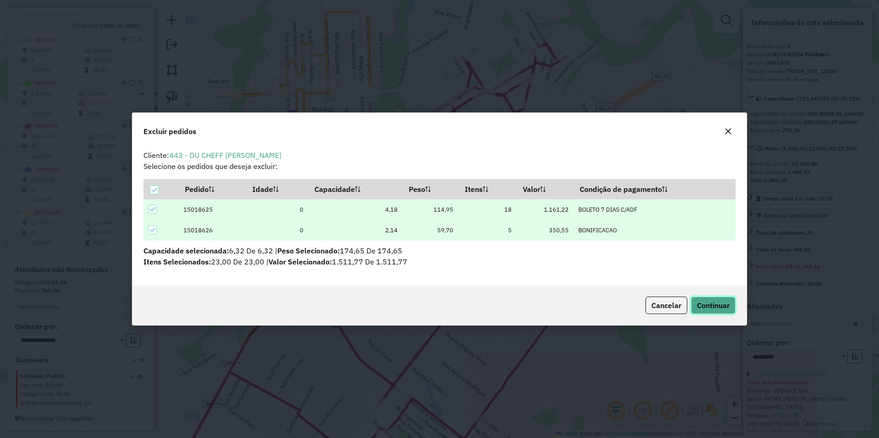
click at [710, 307] on span "Continuar" at bounding box center [713, 305] width 33 height 9
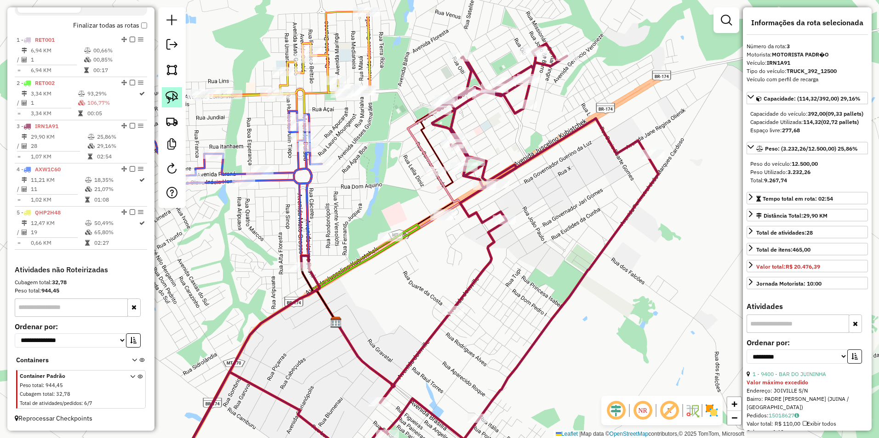
click at [172, 97] on img at bounding box center [171, 97] width 13 height 13
drag, startPoint x: 405, startPoint y: 186, endPoint x: 445, endPoint y: 255, distance: 79.5
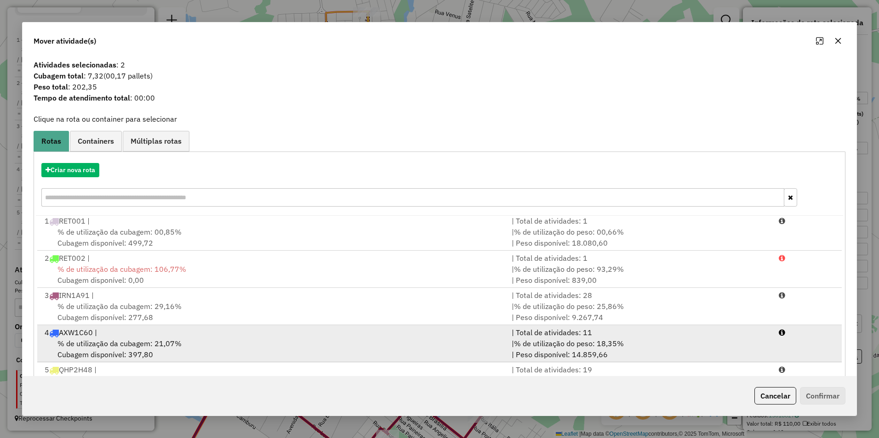
scroll to position [39, 0]
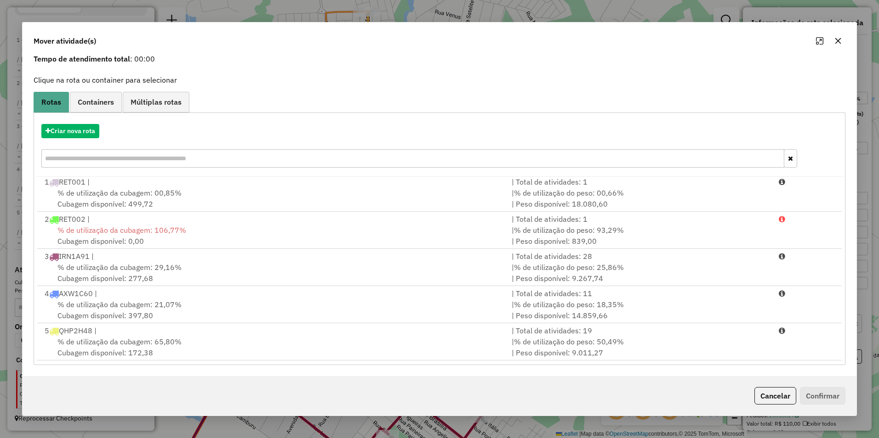
click at [773, 395] on button "Cancelar" at bounding box center [775, 395] width 42 height 17
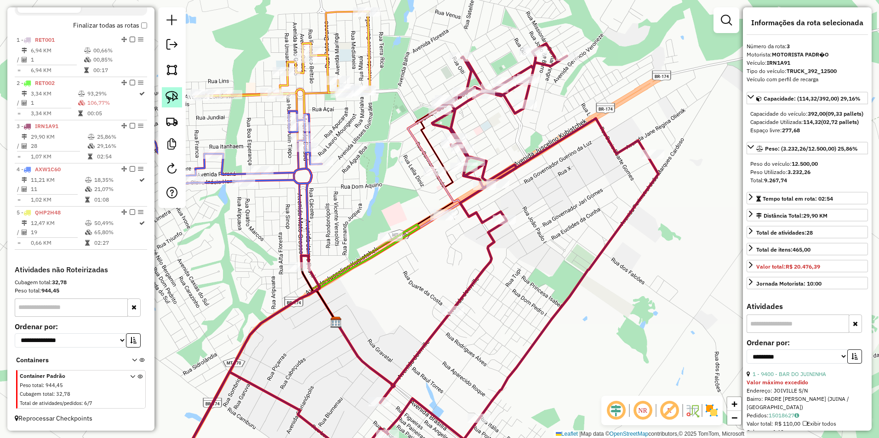
click at [173, 95] on img at bounding box center [171, 97] width 13 height 13
drag, startPoint x: 418, startPoint y: 173, endPoint x: 438, endPoint y: 251, distance: 80.7
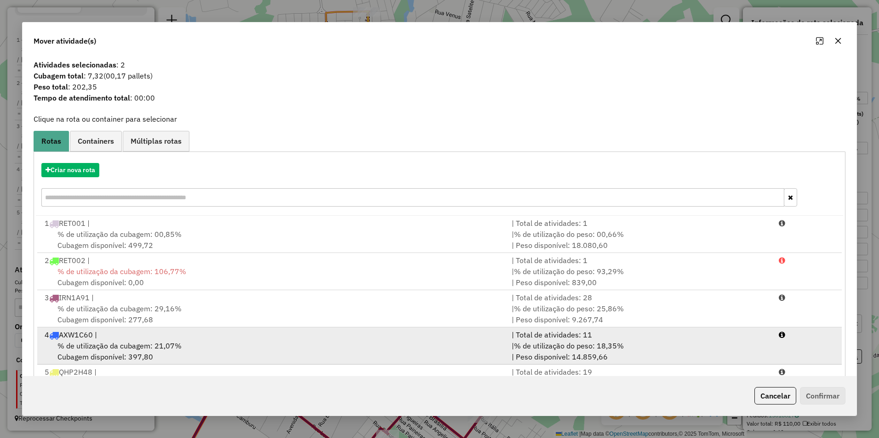
click at [156, 335] on div "4 AXW1C60 |" at bounding box center [272, 334] width 467 height 11
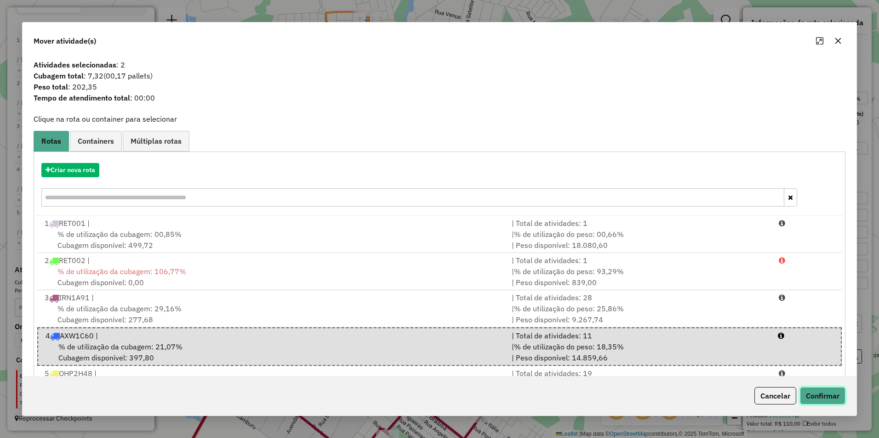
click at [814, 399] on button "Confirmar" at bounding box center [822, 395] width 45 height 17
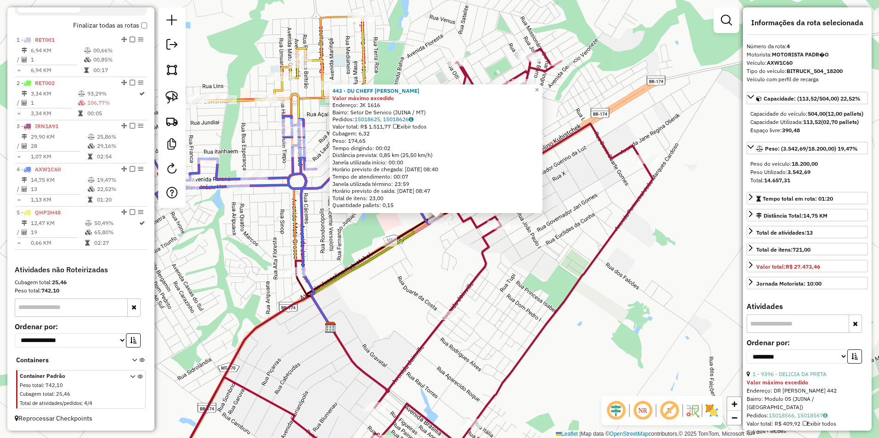
click at [611, 264] on div "443 - DU CHEFF CHURRASCARI Valor máximo excedido Endereço: JK 1616 Bairro: Seto…" at bounding box center [439, 219] width 879 height 438
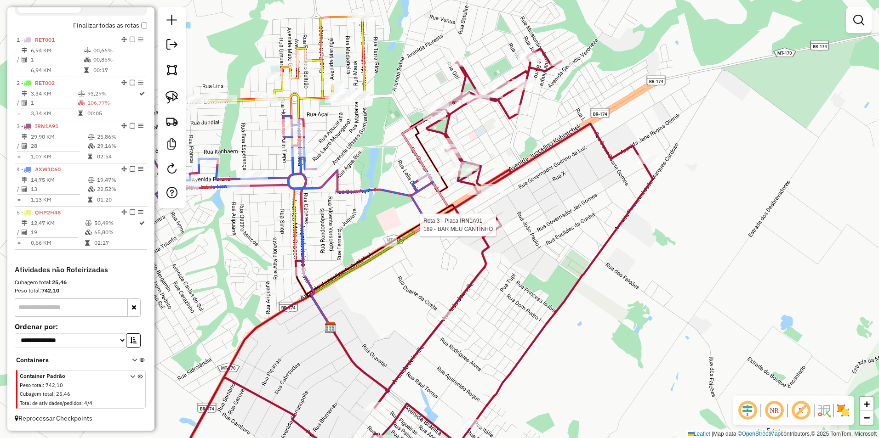
select select "**********"
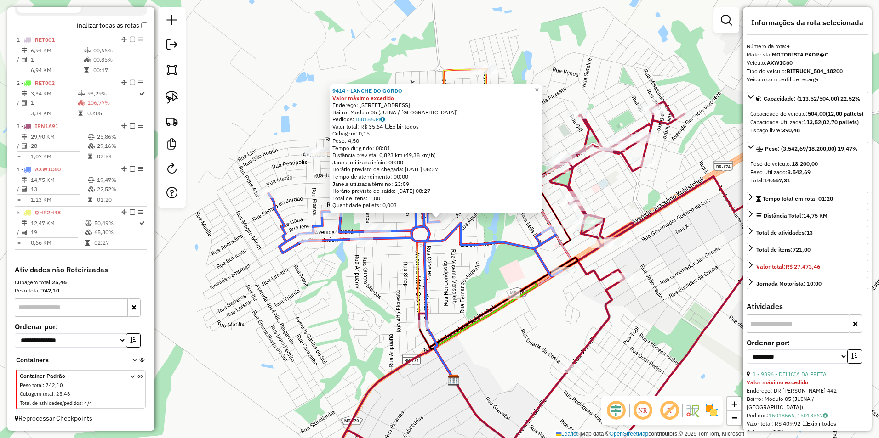
click at [622, 273] on icon at bounding box center [546, 292] width 457 height 381
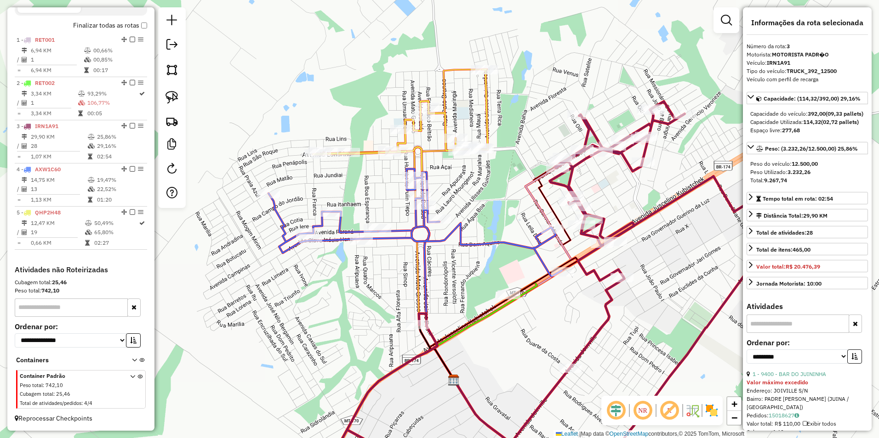
click at [526, 330] on div "Janela de atendimento Grade de atendimento Capacidade Transportadoras Veículos …" at bounding box center [439, 219] width 879 height 438
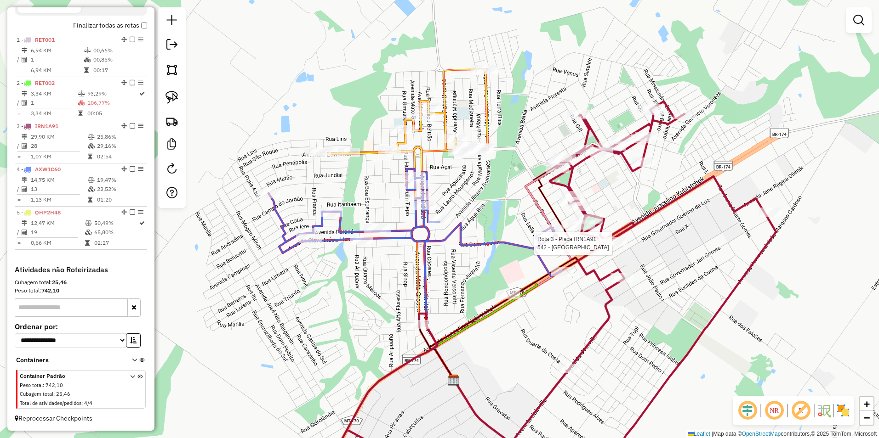
select select "**********"
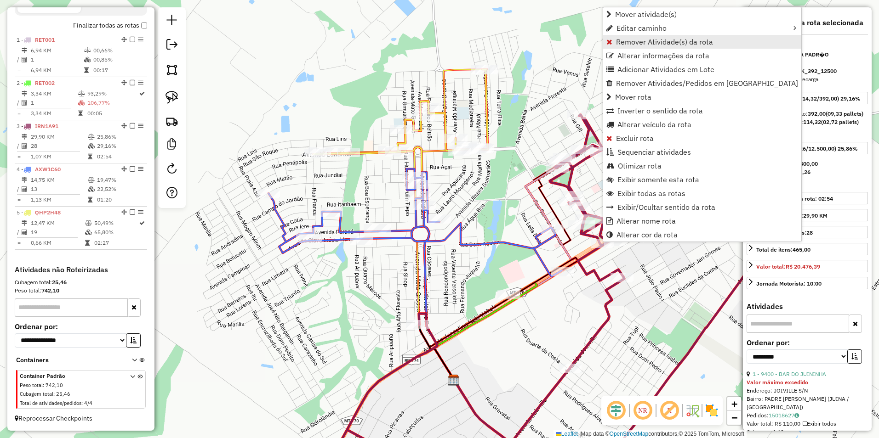
click at [642, 43] on span "Remover Atividade(s) da rota" at bounding box center [664, 41] width 97 height 7
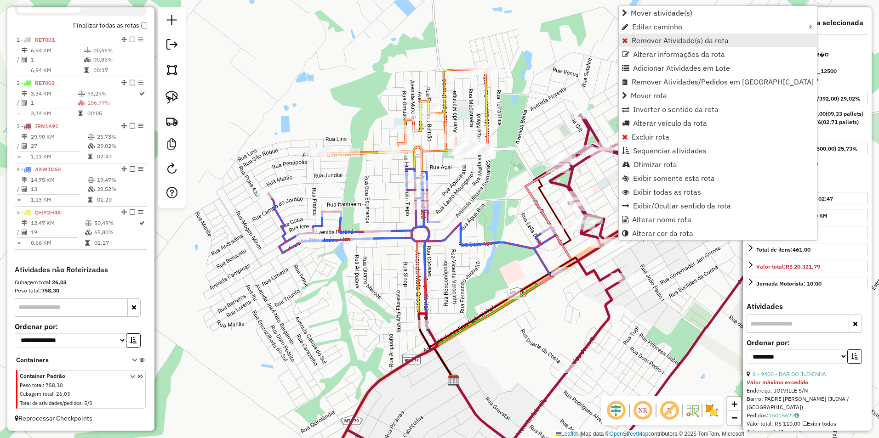
click at [652, 39] on span "Remover Atividade(s) da rota" at bounding box center [679, 40] width 97 height 7
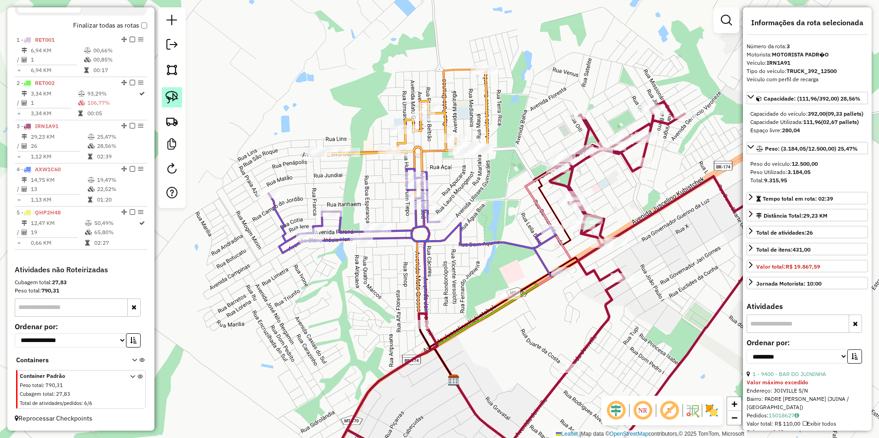
click at [172, 97] on img at bounding box center [171, 97] width 13 height 13
drag, startPoint x: 585, startPoint y: 239, endPoint x: 602, endPoint y: 253, distance: 21.5
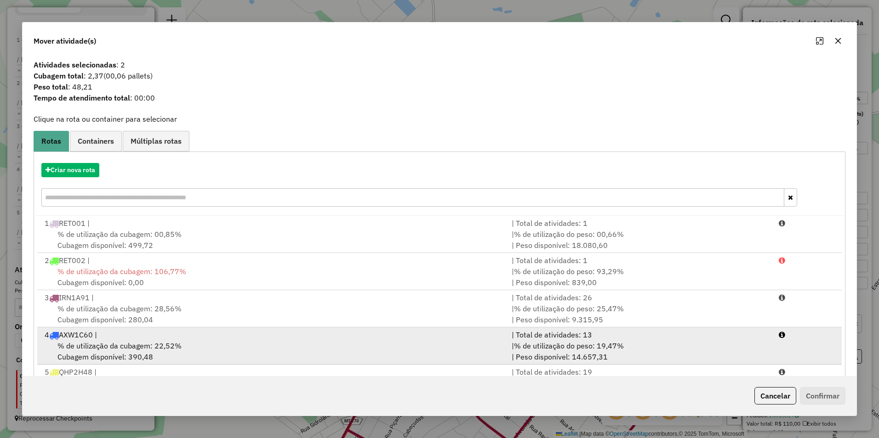
click at [99, 349] on span "% de utilização da cubagem: 22,52%" at bounding box center [119, 345] width 124 height 9
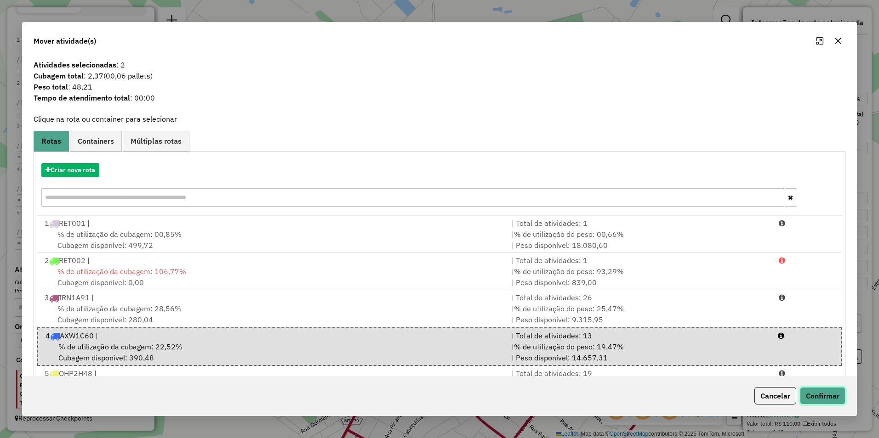
click at [826, 398] on button "Confirmar" at bounding box center [822, 395] width 45 height 17
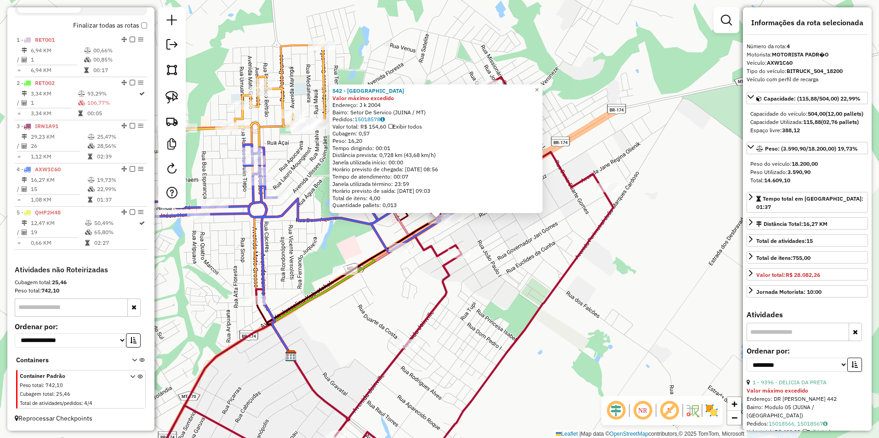
click at [607, 274] on div "542 - Varandas Hotel Valor máximo excedido Endereço: J k 2004 Bairro: Setor De …" at bounding box center [439, 219] width 879 height 438
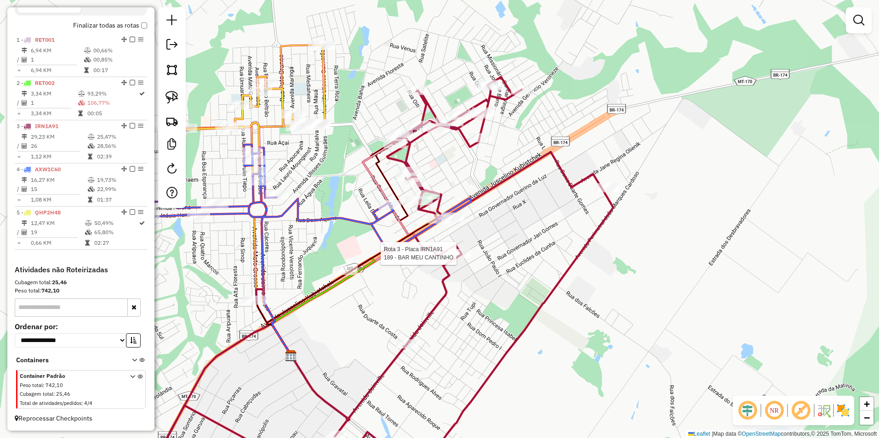
select select "**********"
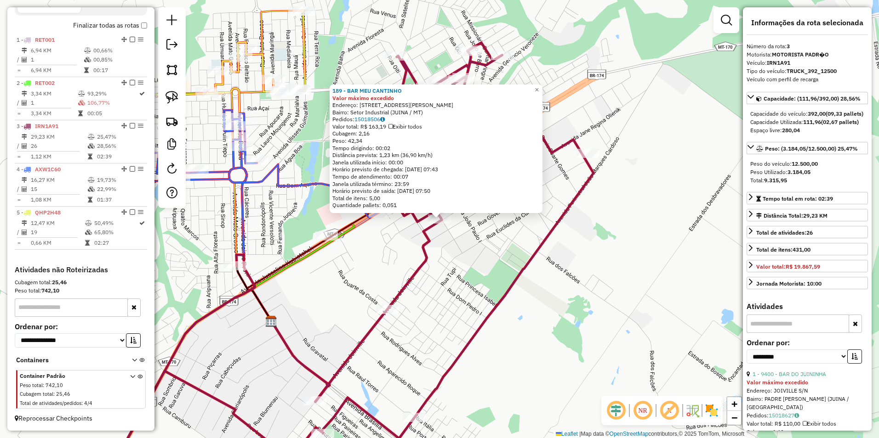
click at [588, 346] on div "189 - BAR MEU CANTINHO Valor máximo excedido Endereço: R PEDRO CELESTINO 342 Ba…" at bounding box center [439, 219] width 879 height 438
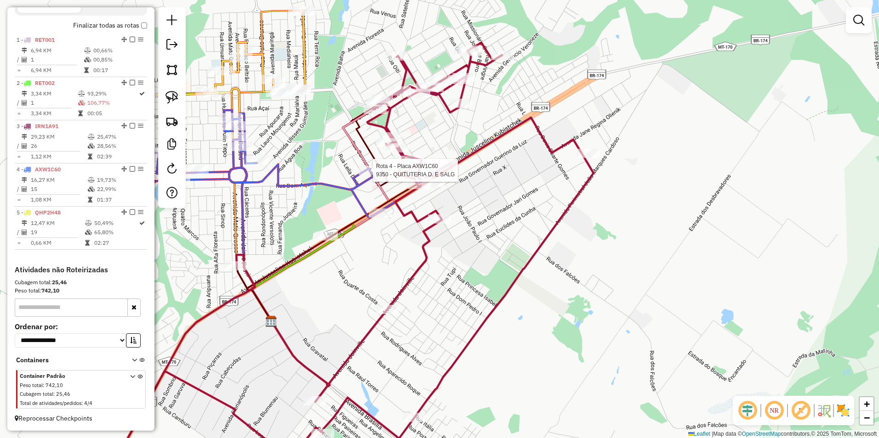
select select "**********"
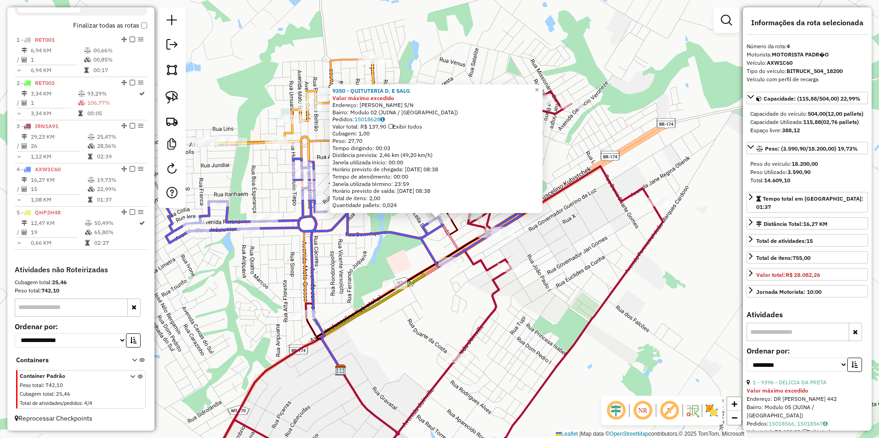
click at [639, 257] on icon at bounding box center [431, 286] width 463 height 391
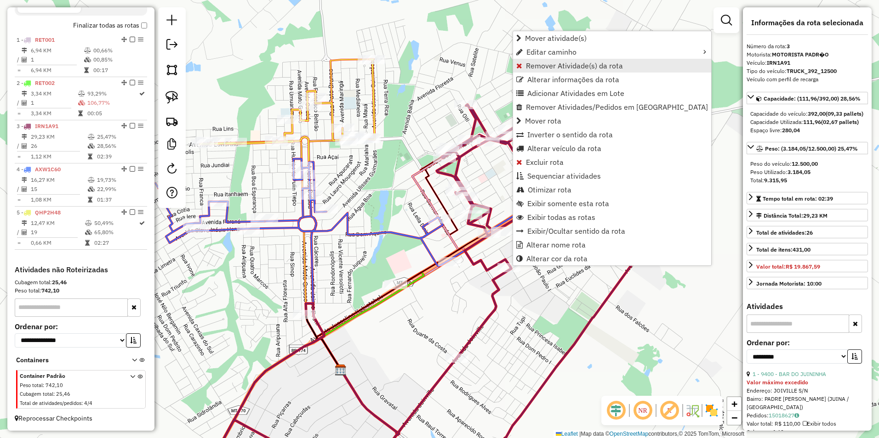
click at [532, 68] on span "Remover Atividade(s) da rota" at bounding box center [574, 65] width 97 height 7
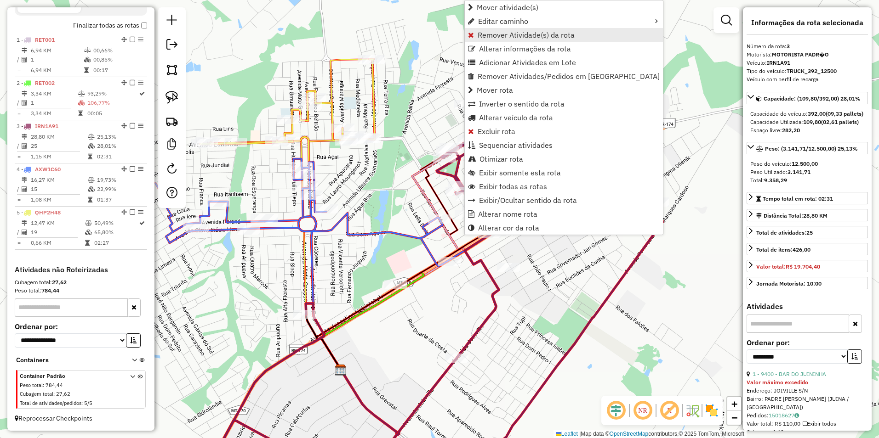
click at [501, 34] on span "Remover Atividade(s) da rota" at bounding box center [525, 34] width 97 height 7
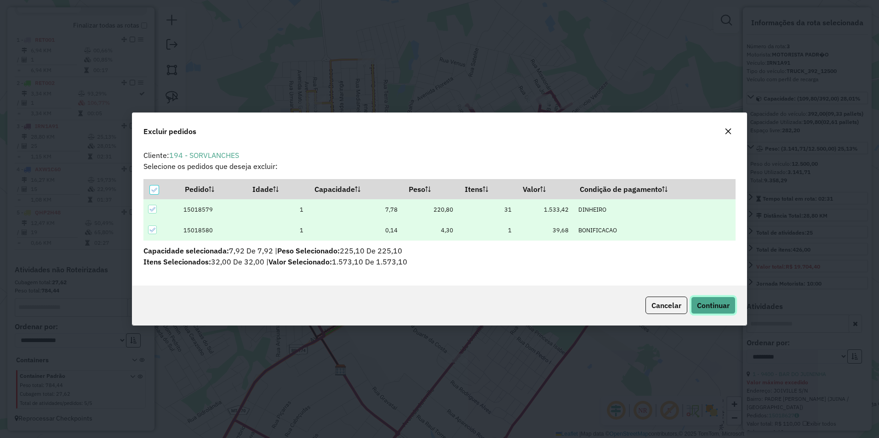
click at [695, 302] on button "Continuar" at bounding box center [713, 305] width 45 height 17
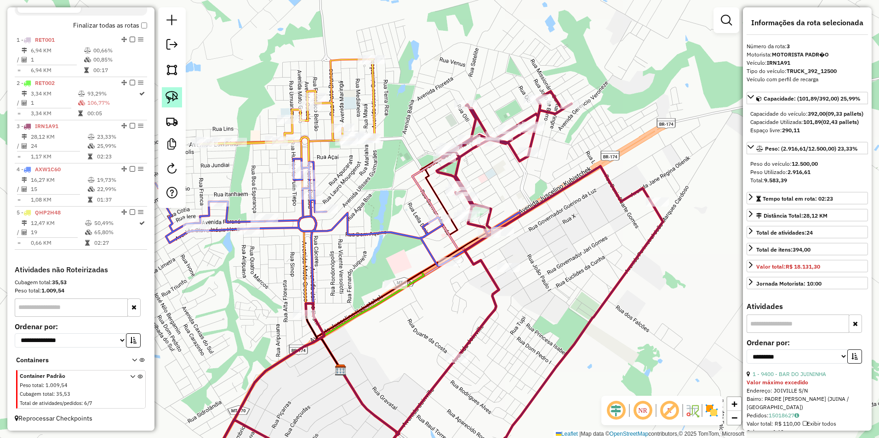
click at [167, 97] on img at bounding box center [171, 97] width 13 height 13
click at [165, 98] on link at bounding box center [172, 97] width 20 height 20
click at [168, 89] on link at bounding box center [172, 97] width 20 height 20
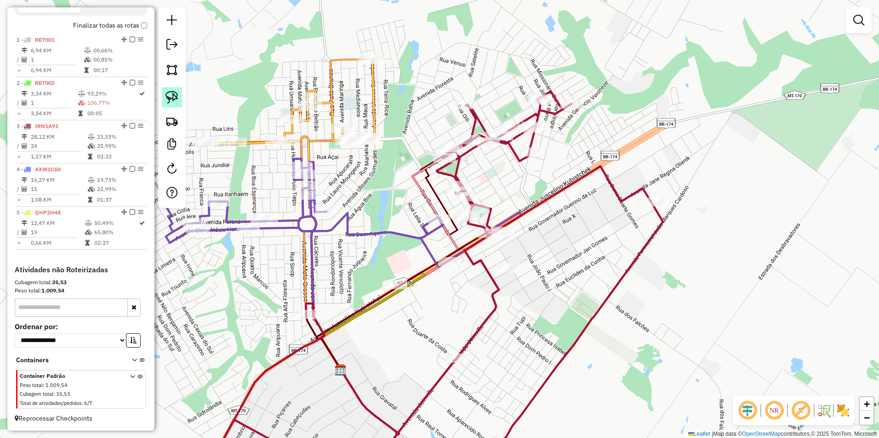
click at [169, 95] on img at bounding box center [171, 97] width 13 height 13
drag, startPoint x: 450, startPoint y: 205, endPoint x: 460, endPoint y: 229, distance: 25.7
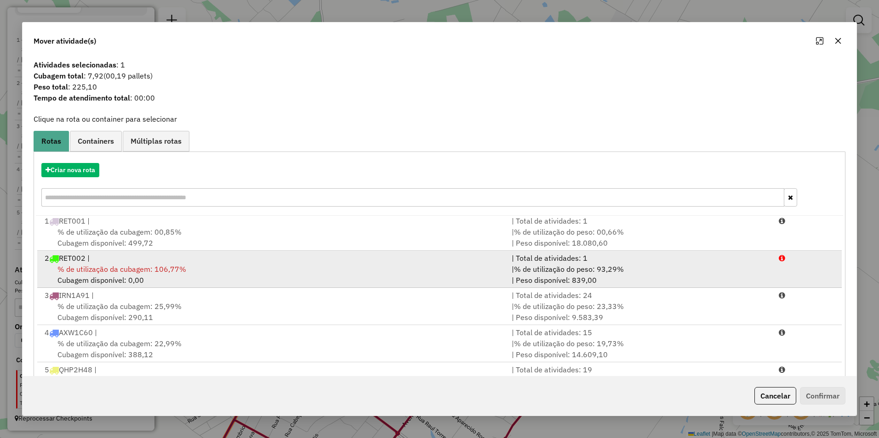
scroll to position [39, 0]
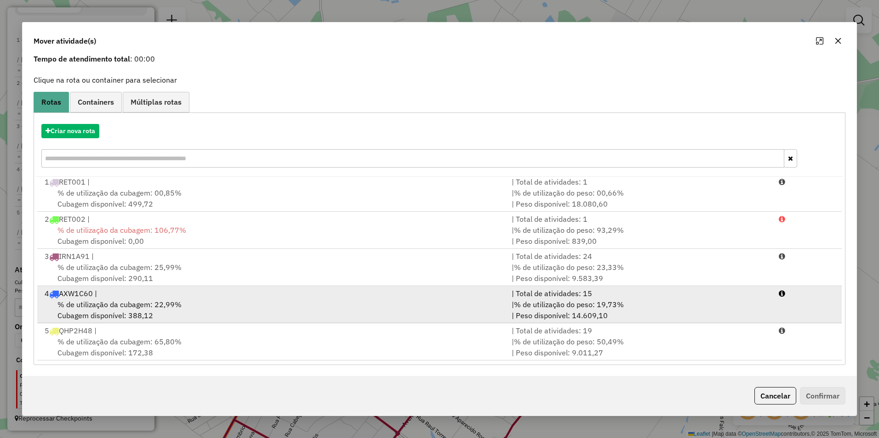
click at [140, 302] on span "% de utilização da cubagem: 22,99%" at bounding box center [119, 304] width 124 height 9
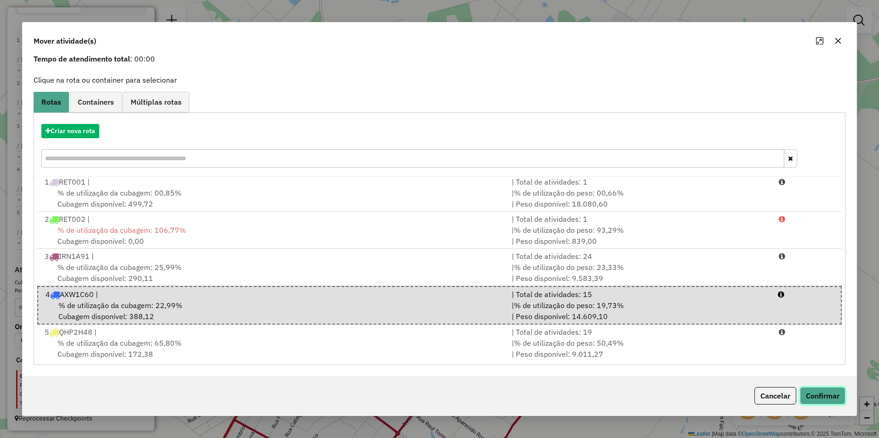
click at [812, 391] on button "Confirmar" at bounding box center [822, 395] width 45 height 17
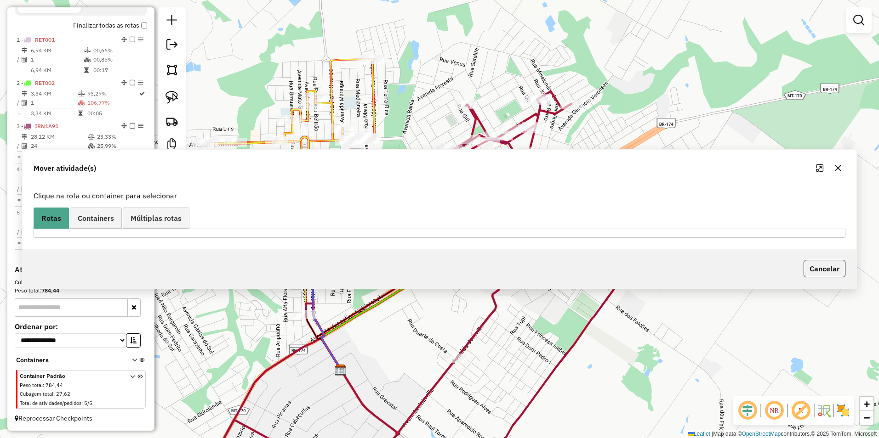
scroll to position [0, 0]
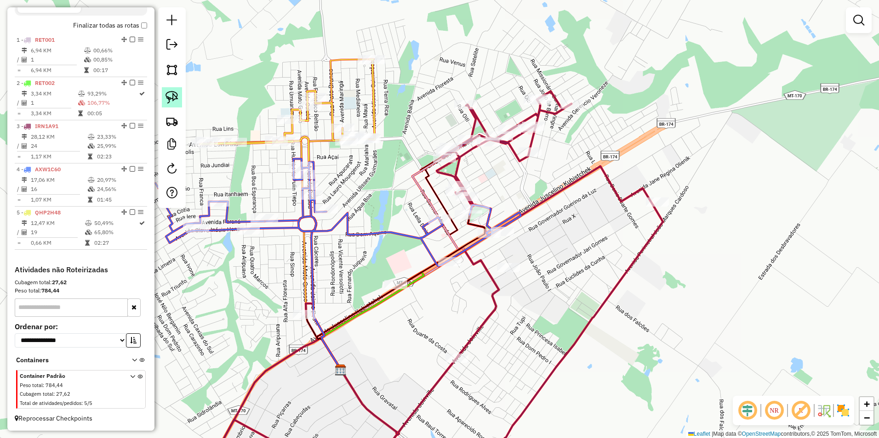
click at [178, 96] on img at bounding box center [171, 97] width 13 height 13
drag, startPoint x: 492, startPoint y: 261, endPoint x: 536, endPoint y: 289, distance: 52.1
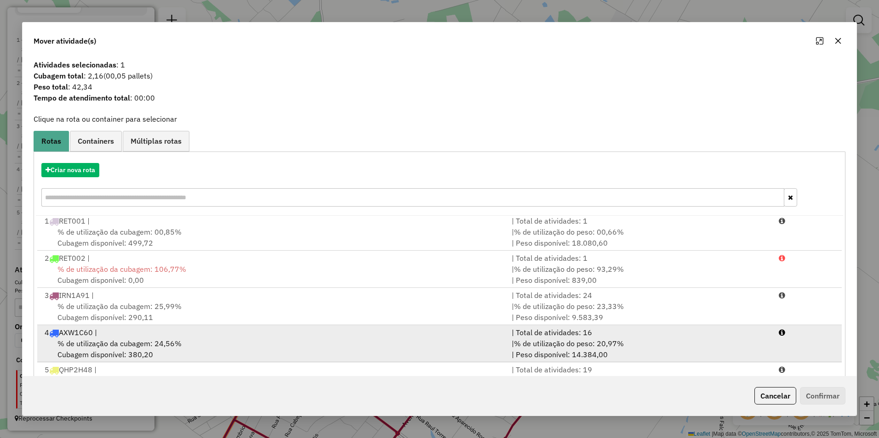
scroll to position [39, 0]
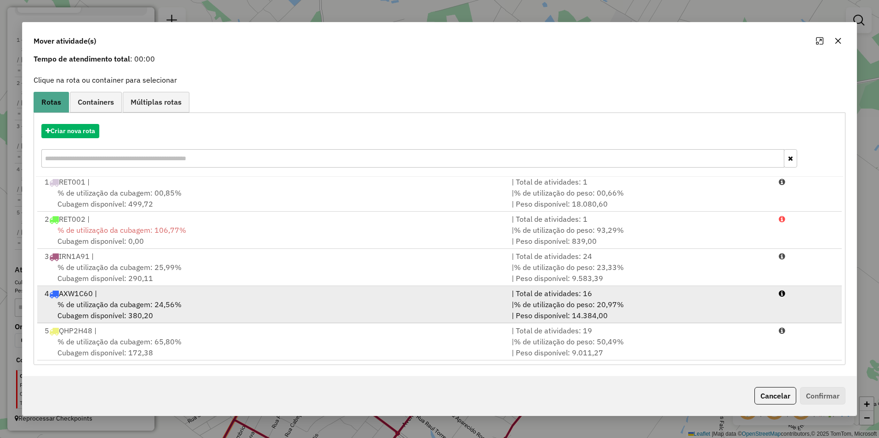
click at [250, 306] on div "% de utilização da cubagem: 24,56% Cubagem disponível: 380,20" at bounding box center [272, 310] width 467 height 22
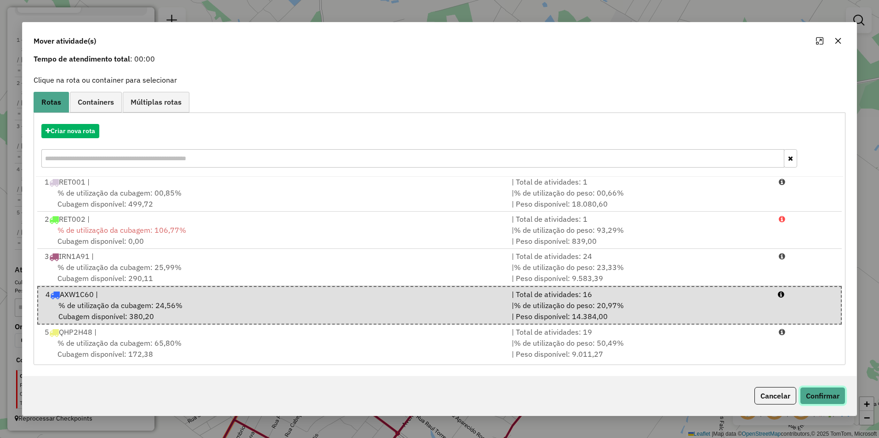
click at [817, 393] on button "Confirmar" at bounding box center [822, 395] width 45 height 17
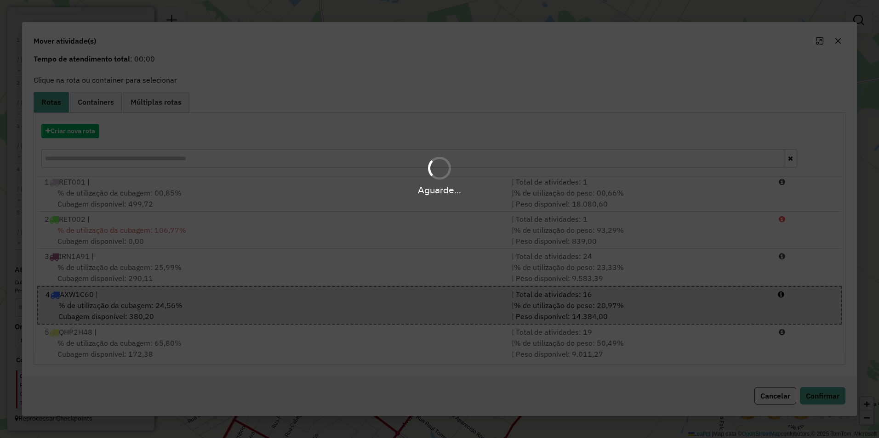
scroll to position [0, 0]
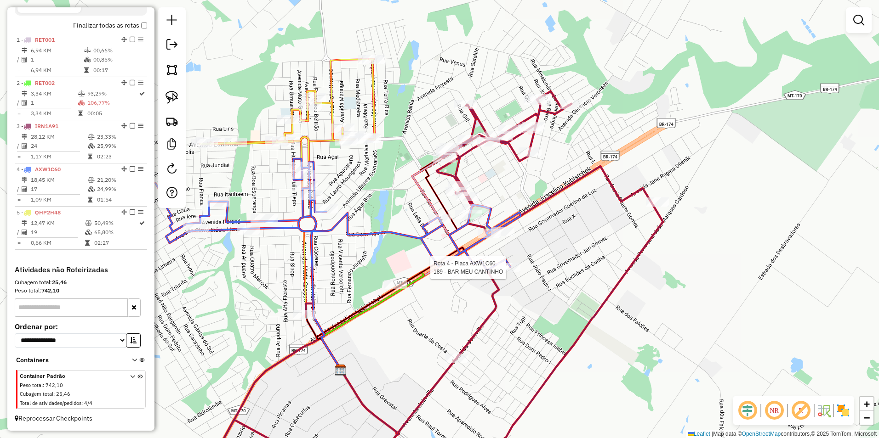
click at [505, 273] on div at bounding box center [508, 267] width 23 height 9
select select "**********"
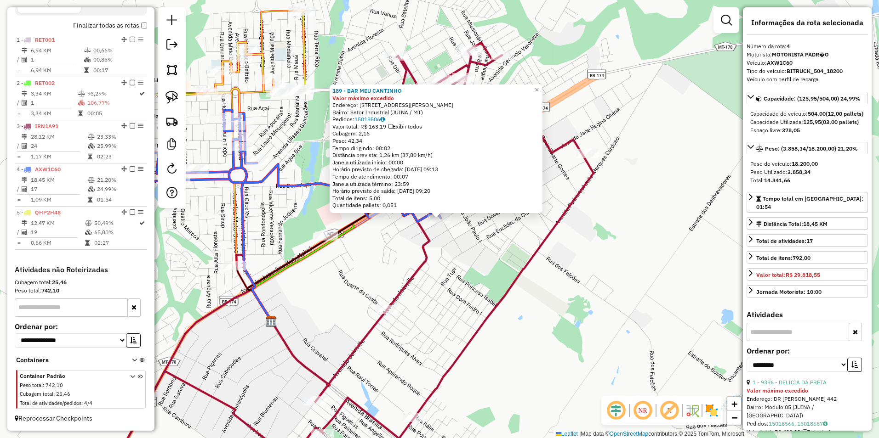
click at [588, 309] on div "189 - BAR MEU CANTINHO Valor máximo excedido Endereço: R PEDRO CELESTINO 342 Ba…" at bounding box center [439, 219] width 879 height 438
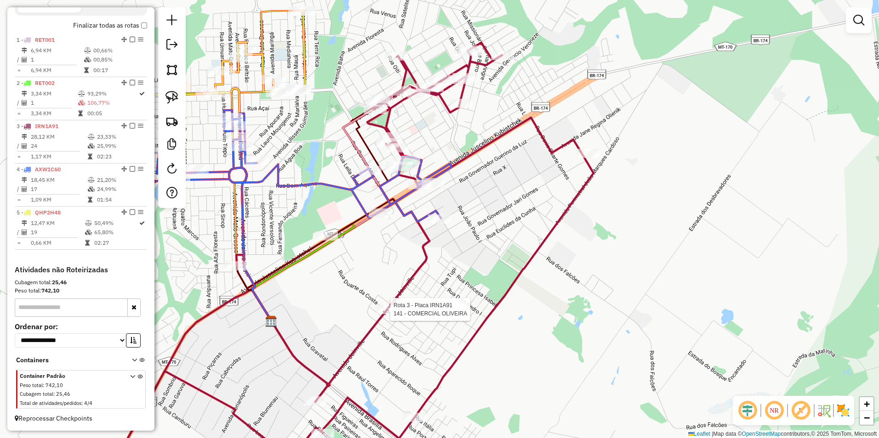
select select "**********"
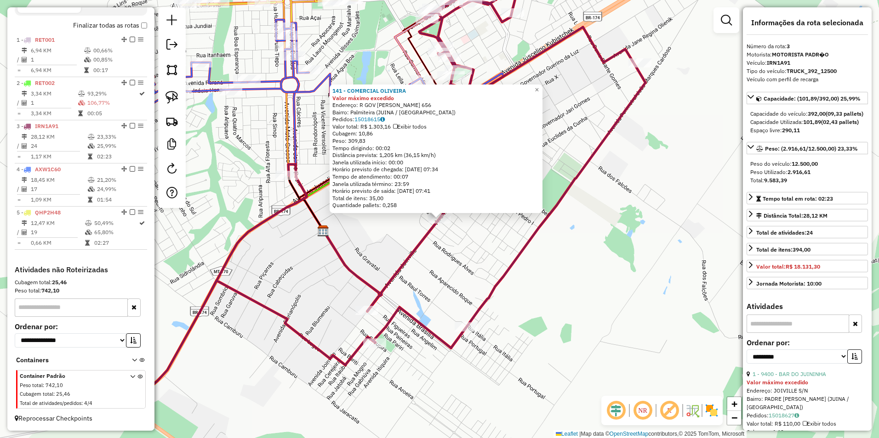
click at [605, 290] on div "141 - COMERCIAL OLIVEIRA Valor máximo excedido Endereço: R GOV JULIO JOSE DE CA…" at bounding box center [439, 219] width 879 height 438
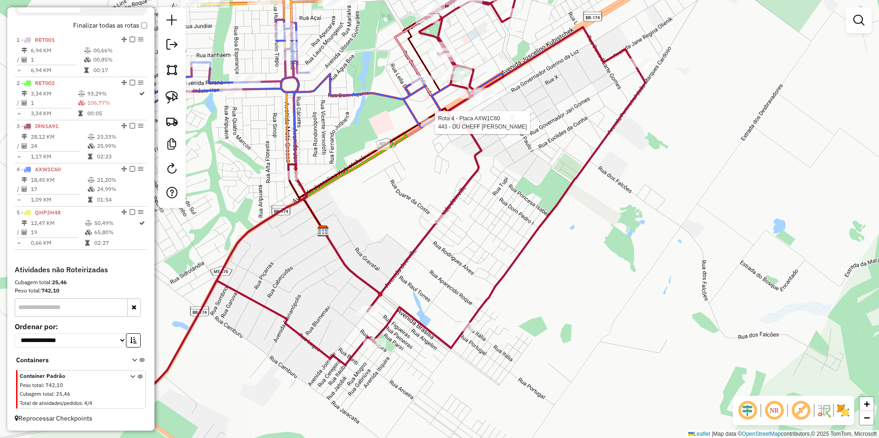
select select "**********"
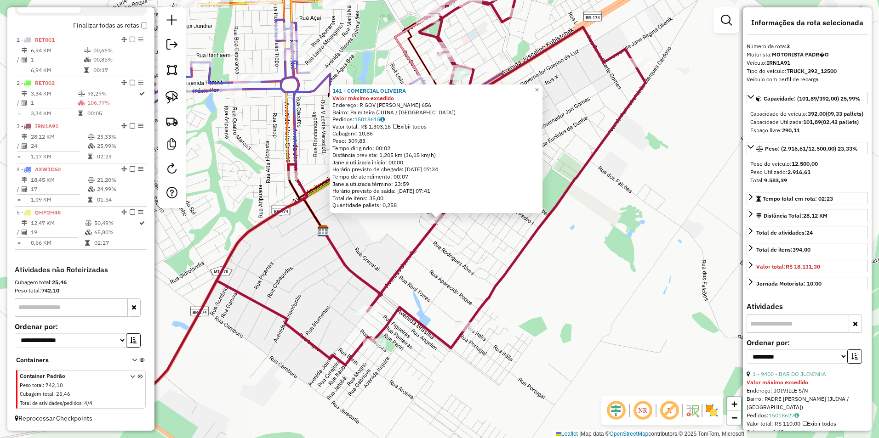
click at [571, 294] on div "141 - COMERCIAL OLIVEIRA Valor máximo excedido Endereço: R GOV JULIO JOSE DE CA…" at bounding box center [439, 219] width 879 height 438
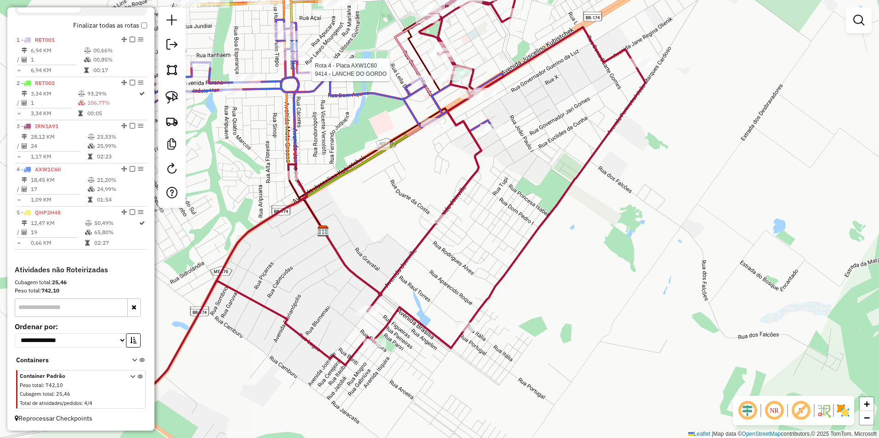
select select "**********"
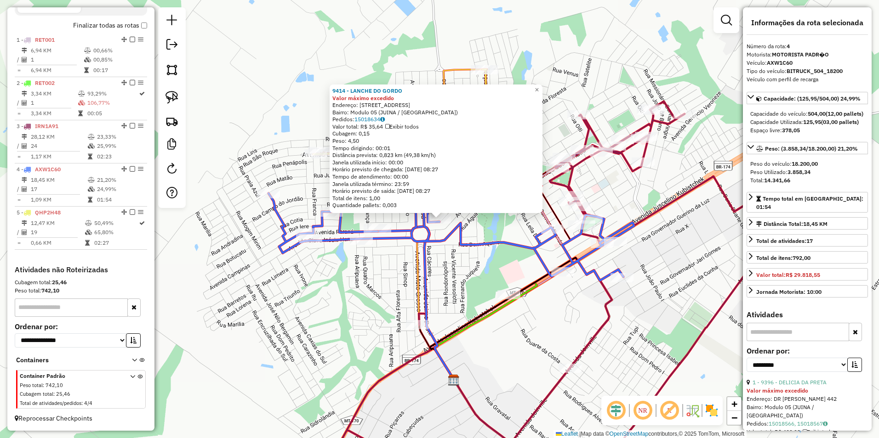
click at [547, 335] on div "9414 - LANCHE DO GORDO Valor máximo excedido Endereço: RUA CAMPO MOURAO 134 Bai…" at bounding box center [439, 219] width 879 height 438
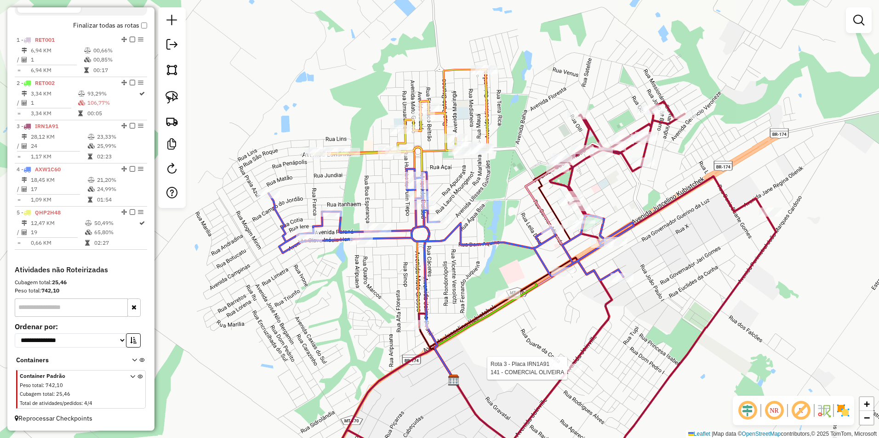
select select "**********"
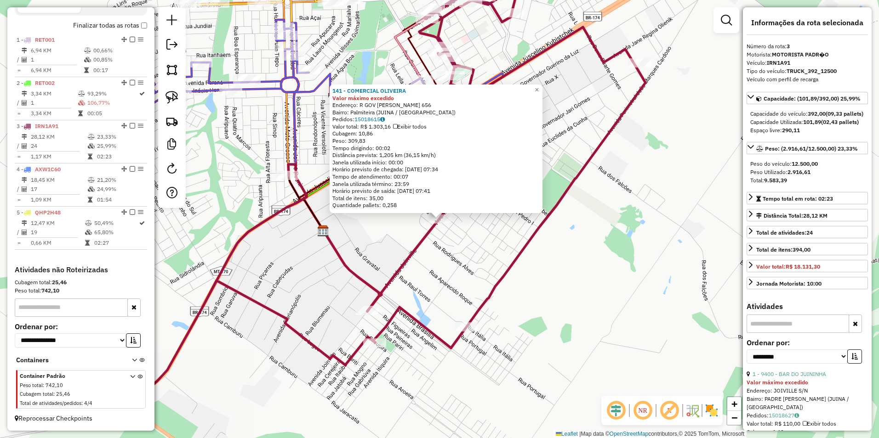
click at [606, 310] on div "141 - COMERCIAL OLIVEIRA Valor máximo excedido Endereço: R GOV JULIO JOSE DE CA…" at bounding box center [439, 219] width 879 height 438
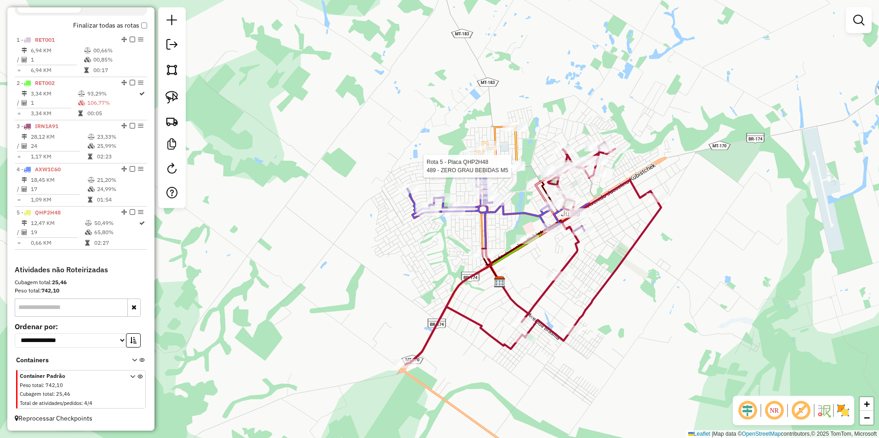
select select "**********"
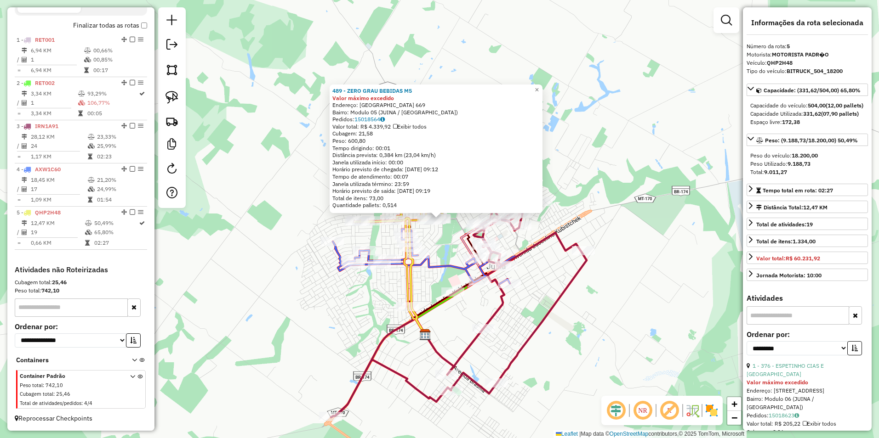
click at [577, 324] on div "489 - ZERO GRAU BEBIDAS M5 Valor máximo excedido Endereço: LONDRINA 669 Bairro:…" at bounding box center [439, 219] width 879 height 438
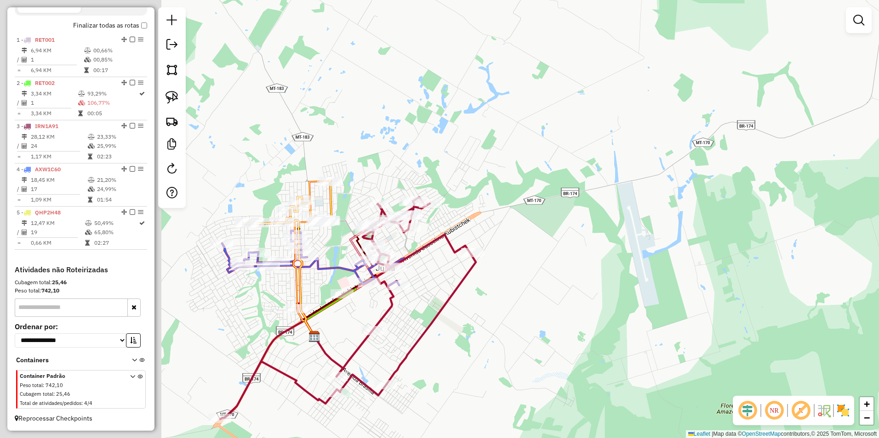
drag, startPoint x: 527, startPoint y: 282, endPoint x: 827, endPoint y: 315, distance: 301.9
click at [826, 315] on div "Janela de atendimento Grade de atendimento Capacidade Transportadoras Veículos …" at bounding box center [439, 219] width 879 height 438
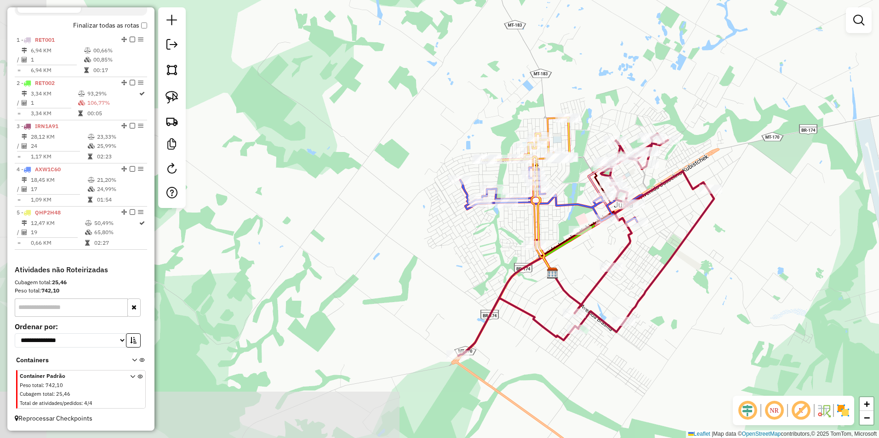
drag, startPoint x: 662, startPoint y: 316, endPoint x: 690, endPoint y: 273, distance: 51.7
click at [690, 273] on div "Janela de atendimento Grade de atendimento Capacidade Transportadoras Veículos …" at bounding box center [439, 219] width 879 height 438
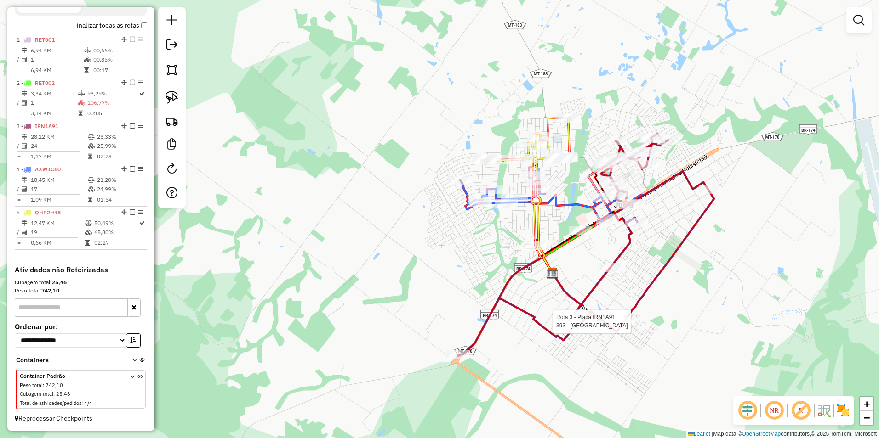
select select "**********"
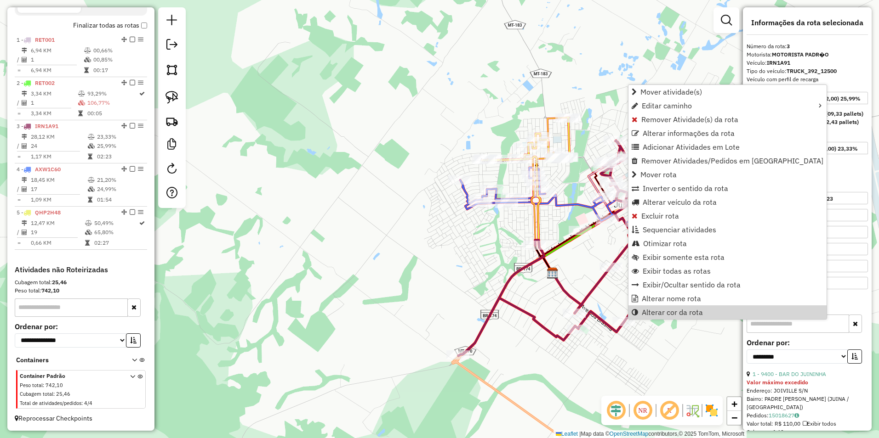
click at [635, 346] on div "Janela de atendimento Grade de atendimento Capacidade Transportadoras Veículos …" at bounding box center [439, 219] width 879 height 438
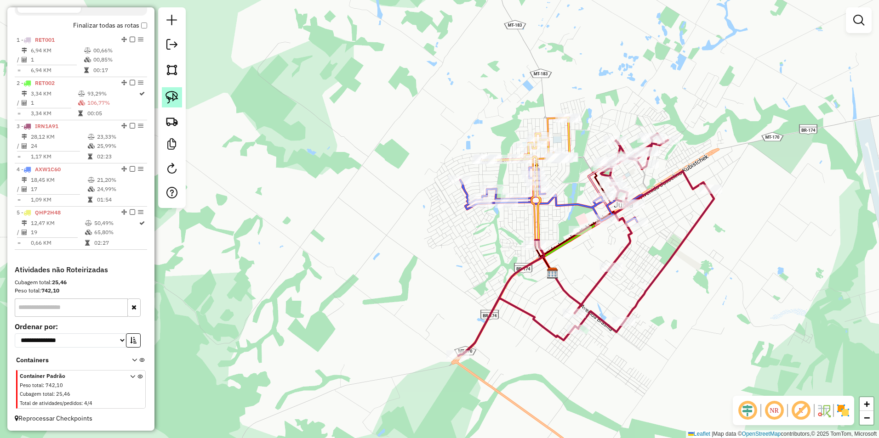
click at [170, 97] on img at bounding box center [171, 97] width 13 height 13
drag, startPoint x: 420, startPoint y: 136, endPoint x: 420, endPoint y: 131, distance: 5.1
click at [173, 95] on img at bounding box center [171, 97] width 13 height 13
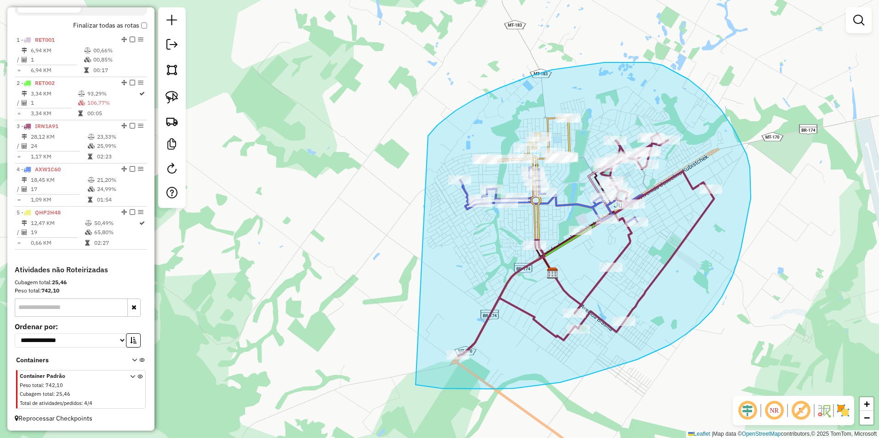
drag, startPoint x: 428, startPoint y: 136, endPoint x: 415, endPoint y: 385, distance: 249.0
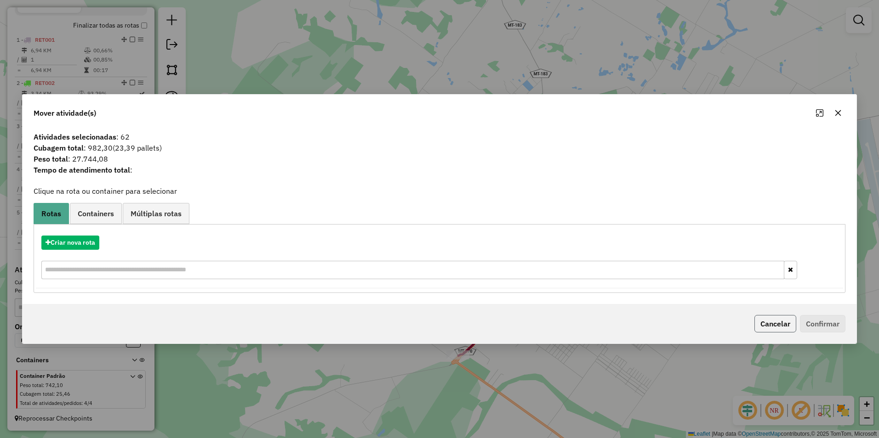
click at [766, 321] on button "Cancelar" at bounding box center [775, 323] width 42 height 17
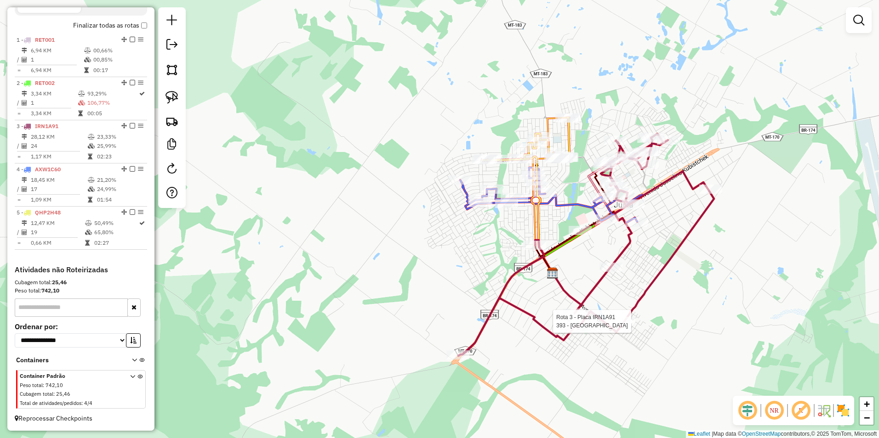
select select "**********"
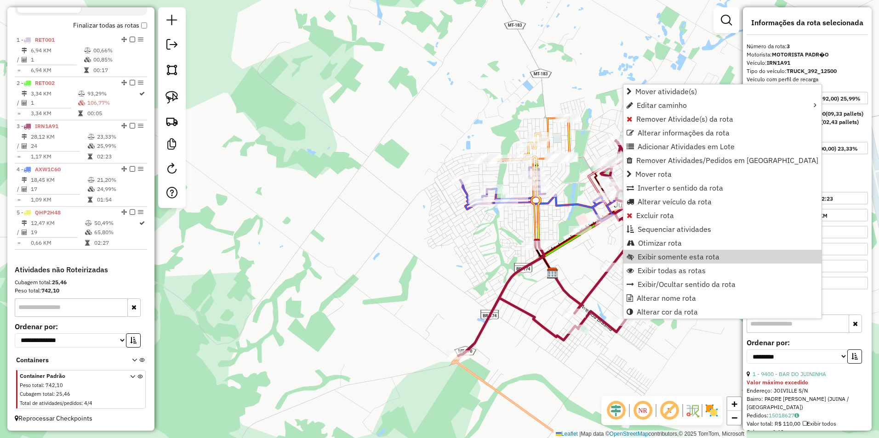
click at [531, 369] on div "Janela de atendimento Grade de atendimento Capacidade Transportadoras Veículos …" at bounding box center [439, 219] width 879 height 438
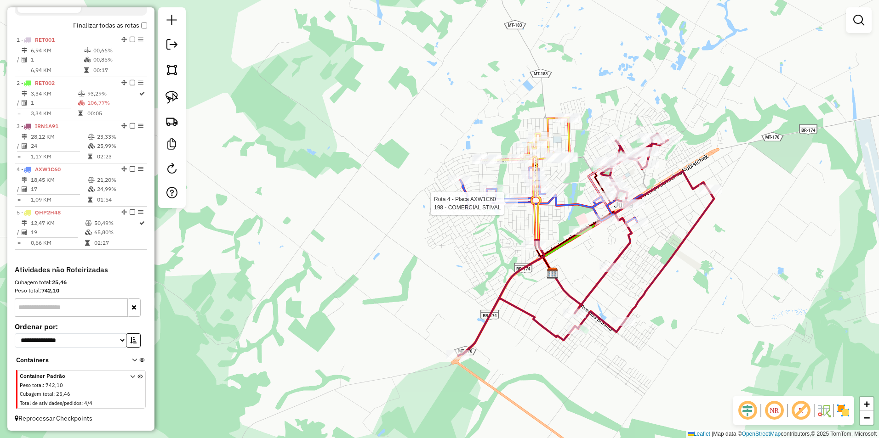
select select "**********"
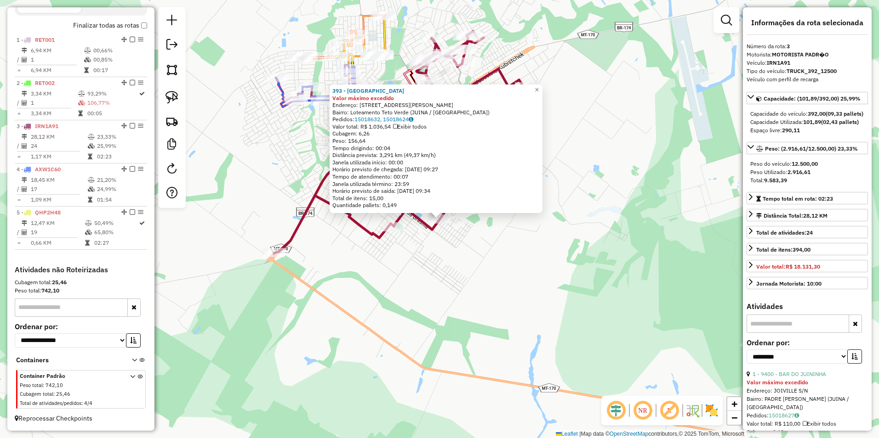
drag, startPoint x: 788, startPoint y: 188, endPoint x: 815, endPoint y: 188, distance: 27.1
click at [815, 176] on div "Peso Utilizado: 2.916,61" at bounding box center [807, 172] width 114 height 8
click at [623, 306] on div "393 - RANCHO CAIPIRA Valor máximo excedido Endereço: AV P JOAO MARQUES CARDOSO …" at bounding box center [439, 219] width 879 height 438
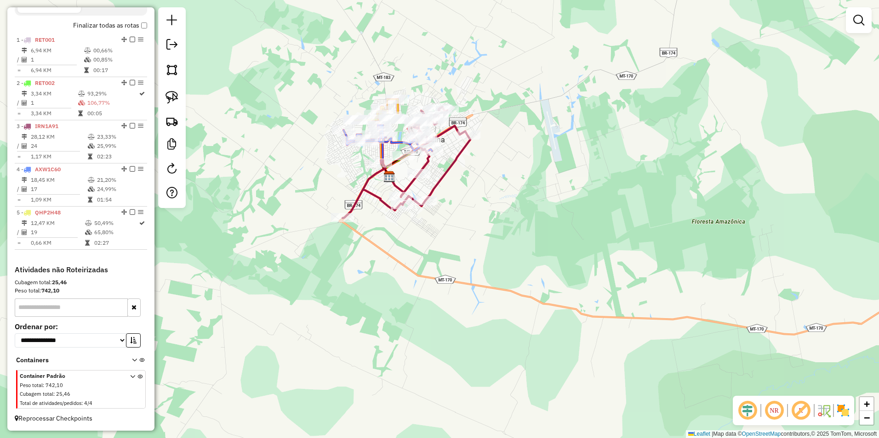
drag, startPoint x: 345, startPoint y: 167, endPoint x: 367, endPoint y: 235, distance: 71.6
click at [358, 244] on div "Janela de atendimento Grade de atendimento Capacidade Transportadoras Veículos …" at bounding box center [439, 219] width 879 height 438
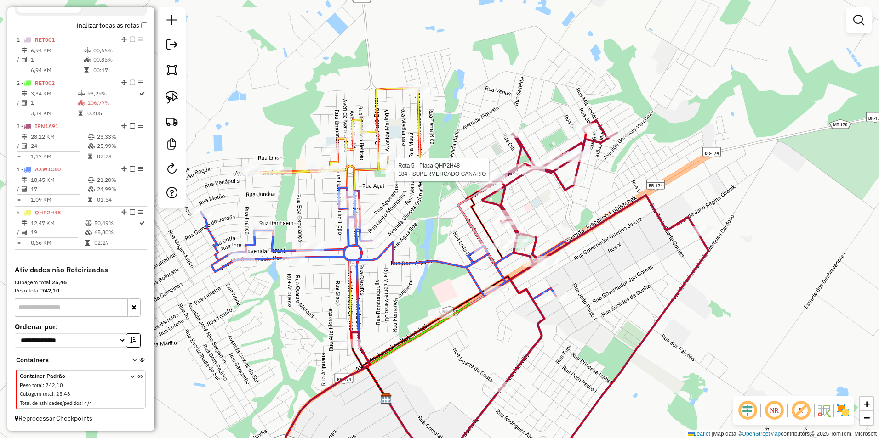
select select "**********"
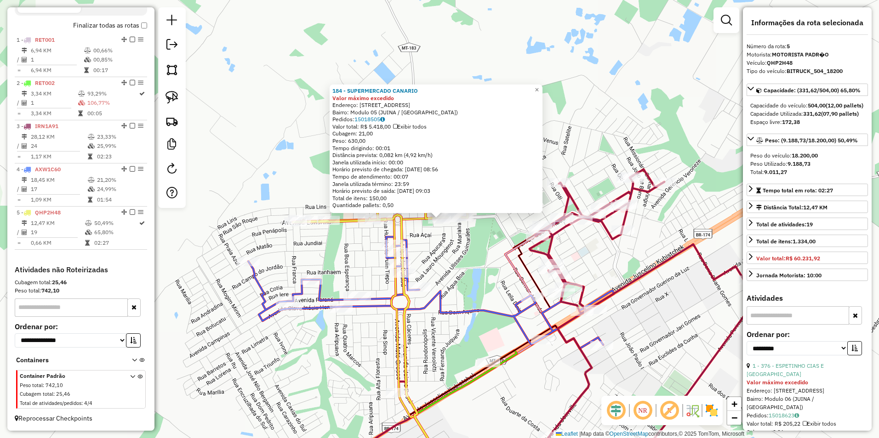
click at [664, 347] on div "184 - SUPERMERCADO CANARIO Valor máximo excedido Endereço: AV LONDRINA 285 Bair…" at bounding box center [439, 219] width 879 height 438
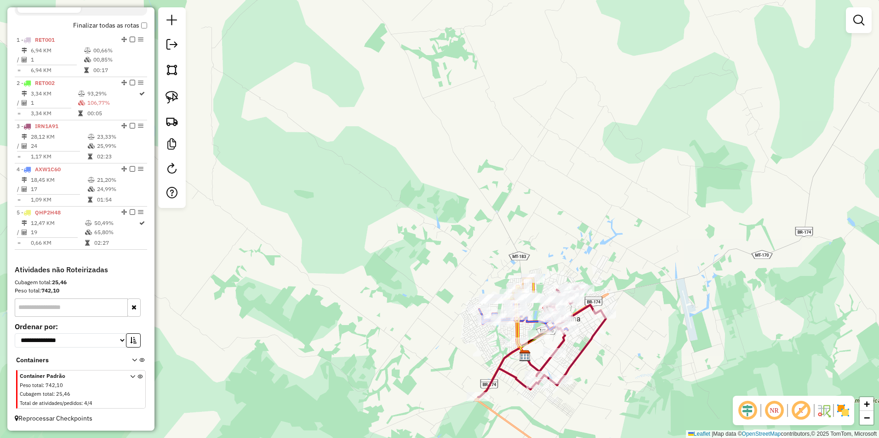
drag, startPoint x: 454, startPoint y: 234, endPoint x: 466, endPoint y: 89, distance: 145.7
click at [454, 122] on div "Janela de atendimento Grade de atendimento Capacidade Transportadoras Veículos …" at bounding box center [439, 219] width 879 height 438
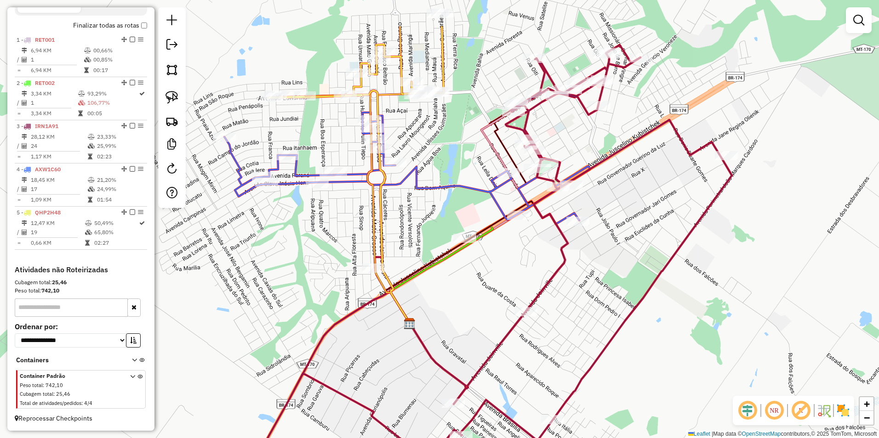
drag, startPoint x: 619, startPoint y: 204, endPoint x: 622, endPoint y: 259, distance: 54.8
click at [627, 250] on div "Janela de atendimento Grade de atendimento Capacidade Transportadoras Veículos …" at bounding box center [439, 219] width 879 height 438
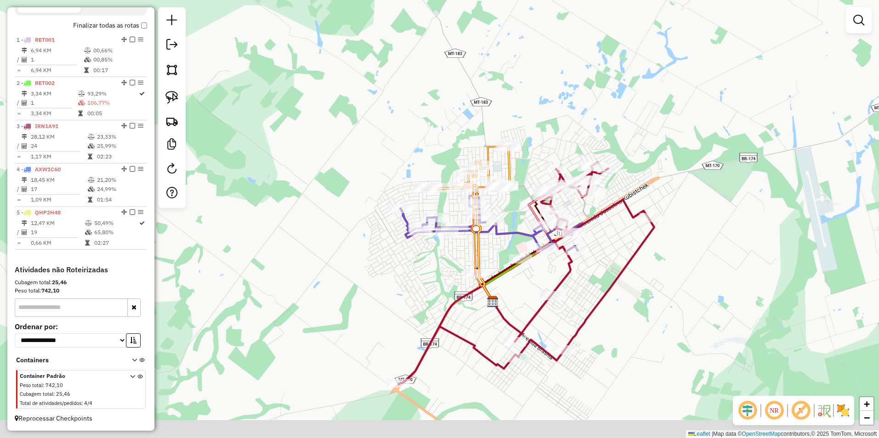
drag, startPoint x: 528, startPoint y: 292, endPoint x: 543, endPoint y: 241, distance: 53.0
click at [539, 257] on div "Janela de atendimento Grade de atendimento Capacidade Transportadoras Veículos …" at bounding box center [439, 219] width 879 height 438
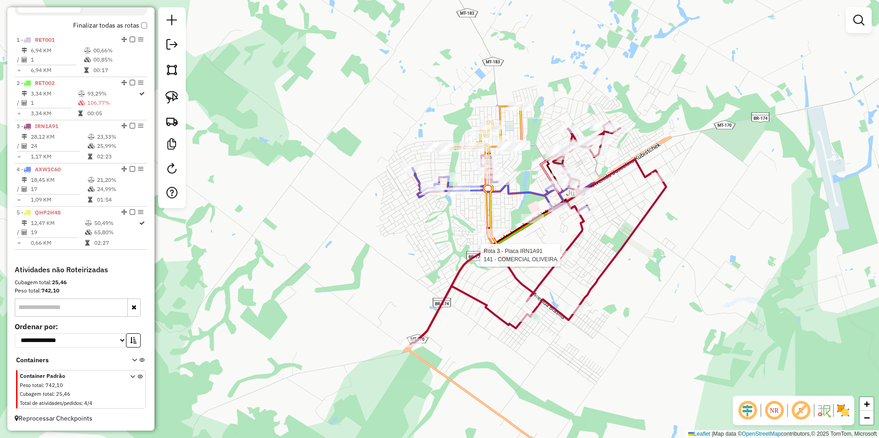
select select "**********"
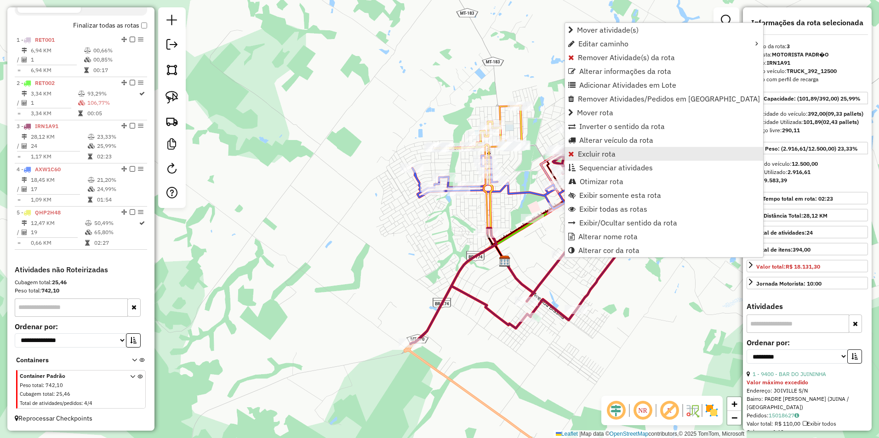
click at [603, 150] on span "Excluir rota" at bounding box center [597, 153] width 38 height 7
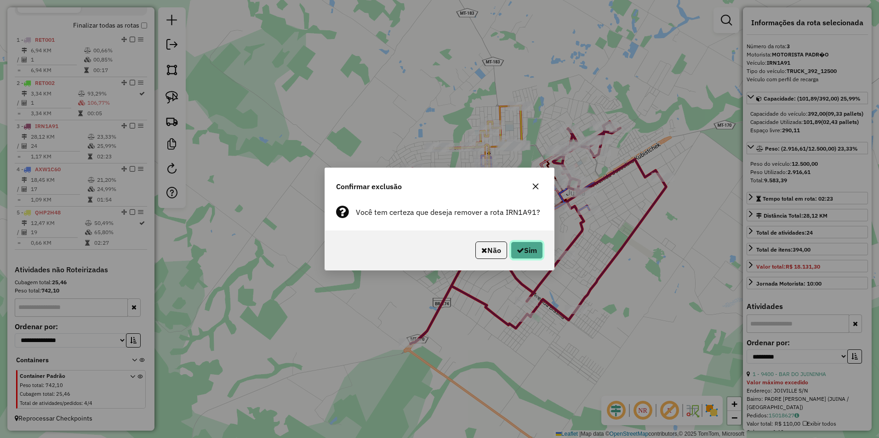
click at [516, 255] on button "Sim" at bounding box center [527, 250] width 32 height 17
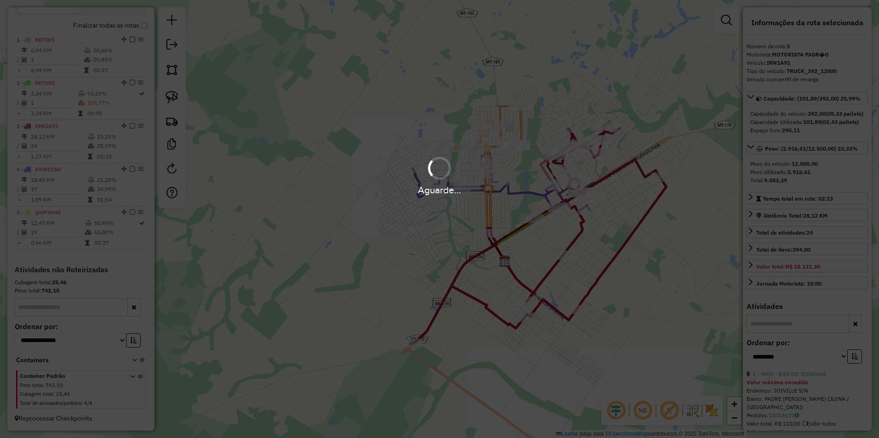
scroll to position [286, 0]
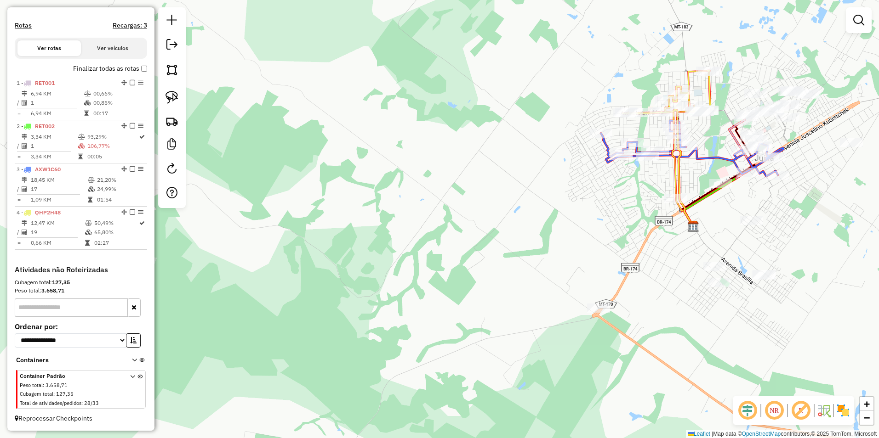
drag, startPoint x: 641, startPoint y: 172, endPoint x: 547, endPoint y: 244, distance: 118.0
click at [546, 250] on div "Janela de atendimento Grade de atendimento Capacidade Transportadoras Veículos …" at bounding box center [439, 219] width 879 height 438
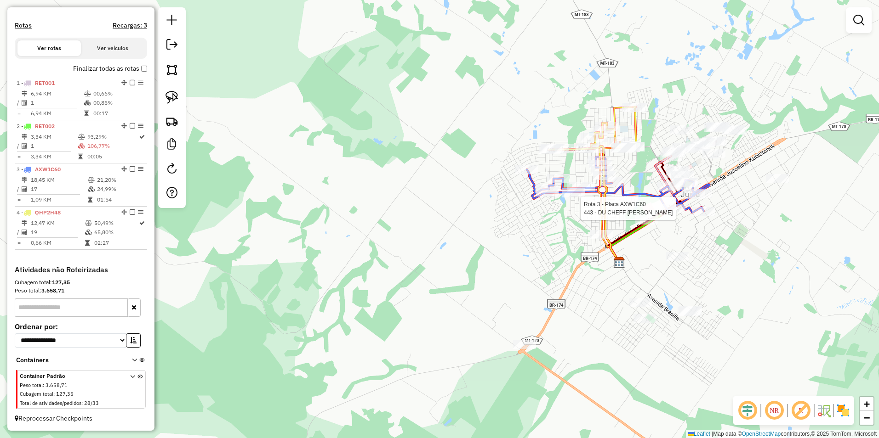
select select "**********"
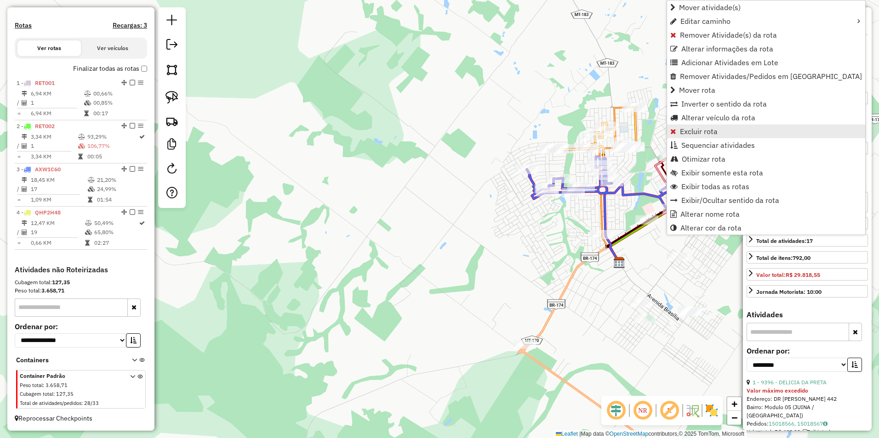
click at [701, 136] on link "Excluir rota" at bounding box center [766, 132] width 198 height 14
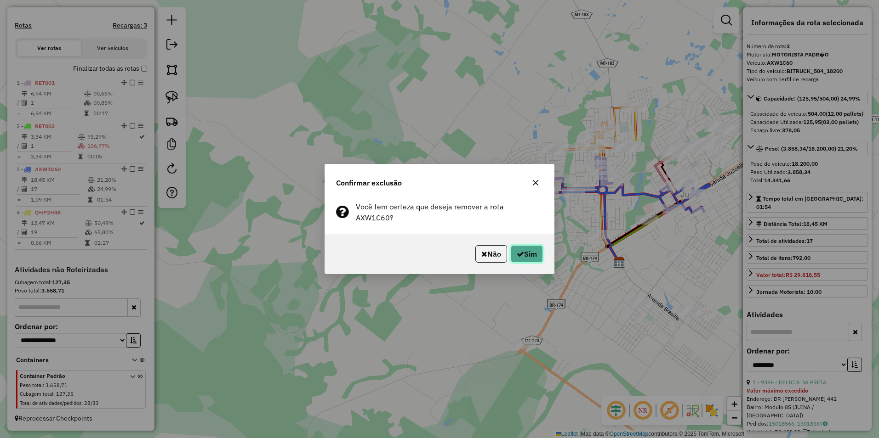
click at [533, 257] on button "Sim" at bounding box center [527, 253] width 32 height 17
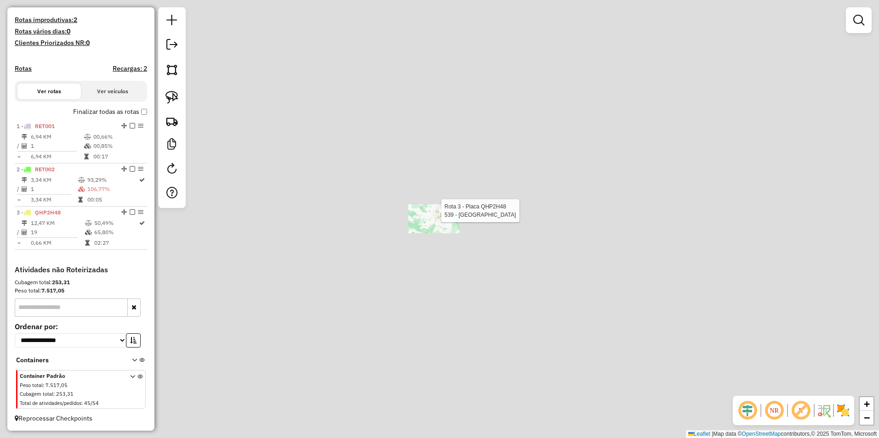
scroll to position [243, 0]
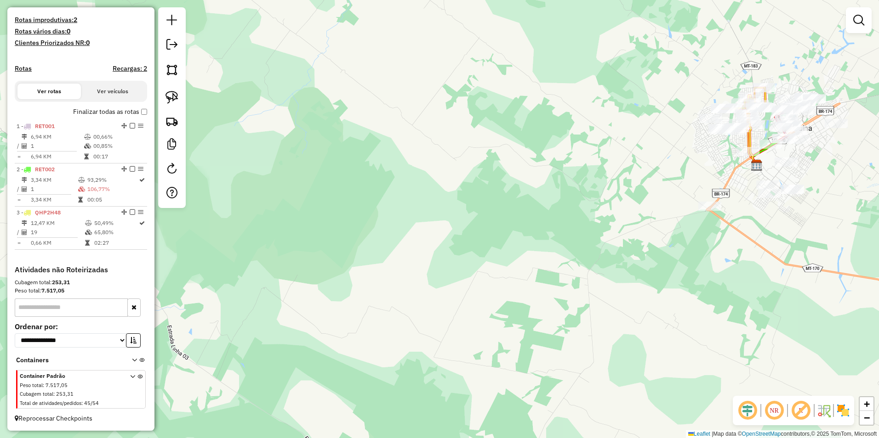
drag, startPoint x: 608, startPoint y: 216, endPoint x: 540, endPoint y: 233, distance: 70.1
click at [540, 233] on div "Rota 2 - Placa RET002 9426 - PORTO BEER Janela de atendimento Grade de atendime…" at bounding box center [439, 219] width 879 height 438
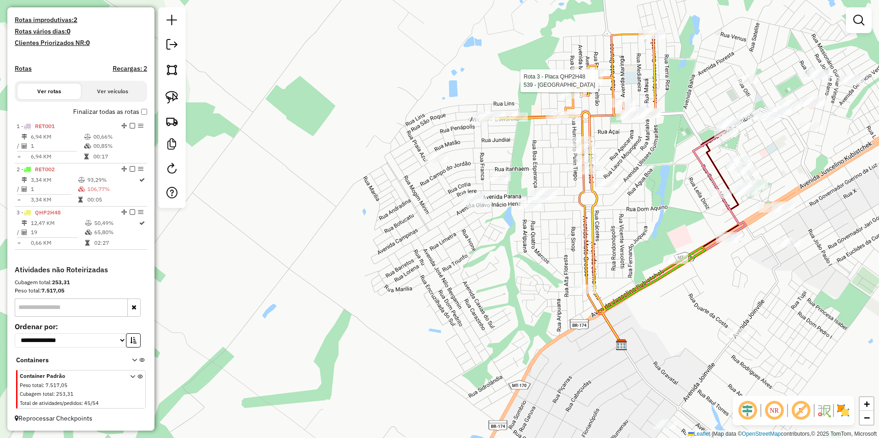
select select "**********"
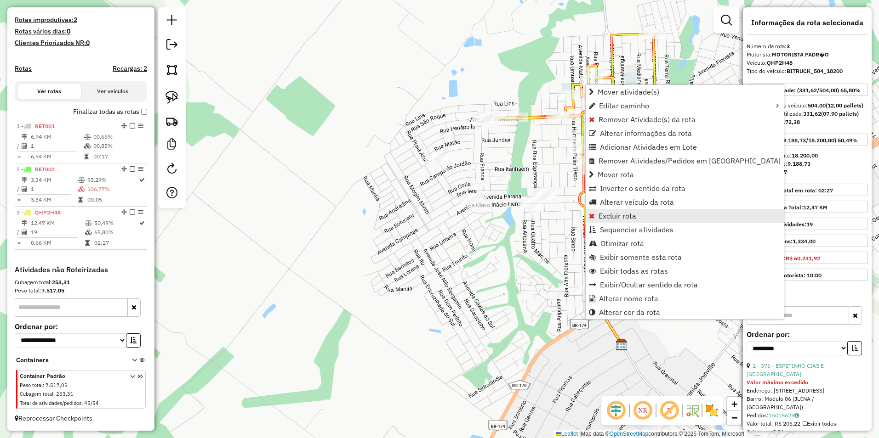
click at [604, 218] on span "Excluir rota" at bounding box center [617, 215] width 38 height 7
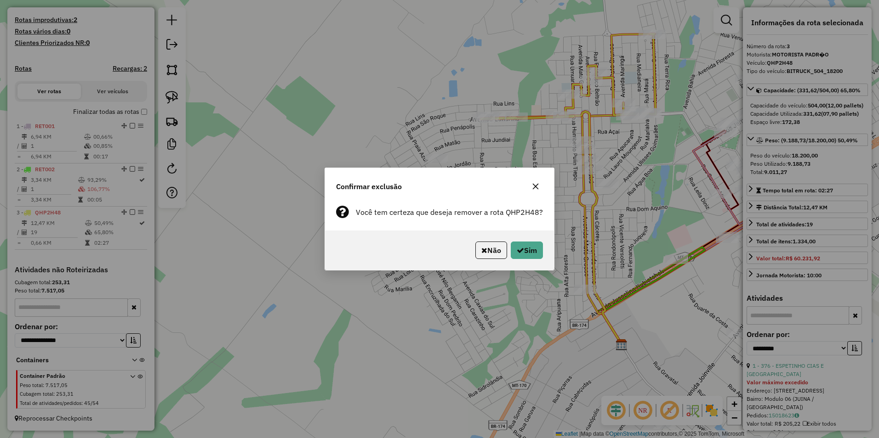
click at [545, 253] on div "Não Sim" at bounding box center [439, 251] width 229 height 40
click at [534, 256] on button "Sim" at bounding box center [527, 250] width 32 height 17
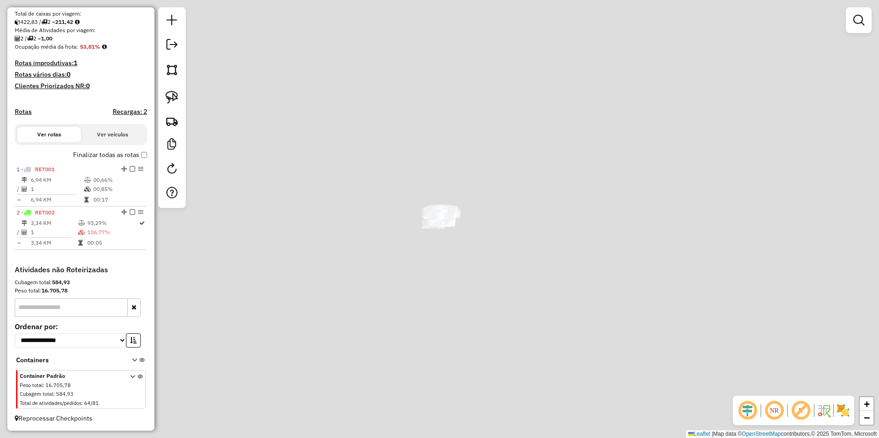
scroll to position [199, 0]
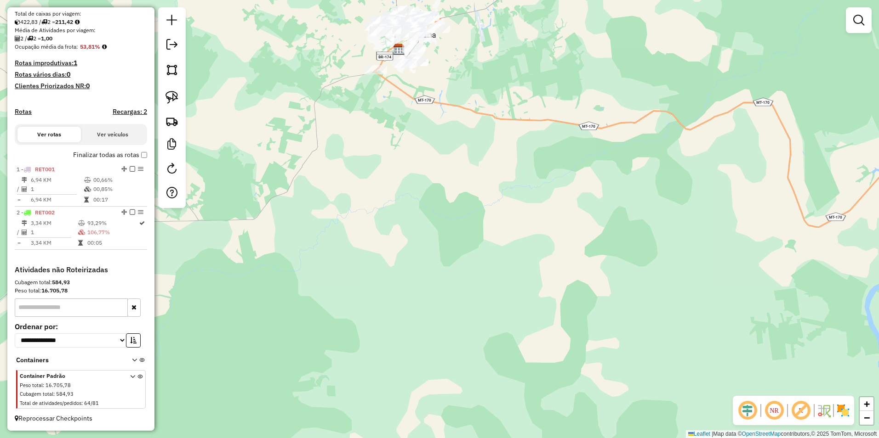
drag, startPoint x: 483, startPoint y: 140, endPoint x: 494, endPoint y: 264, distance: 124.6
click at [515, 242] on div "Janela de atendimento Grade de atendimento Capacidade Transportadoras Veículos …" at bounding box center [439, 219] width 879 height 438
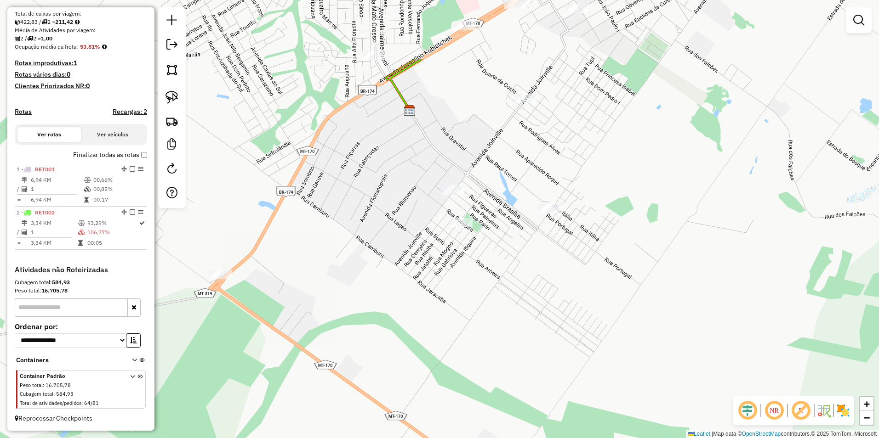
drag, startPoint x: 553, startPoint y: 102, endPoint x: 556, endPoint y: 271, distance: 168.7
click at [563, 278] on div "Janela de atendimento Grade de atendimento Capacidade Transportadoras Veículos …" at bounding box center [439, 219] width 879 height 438
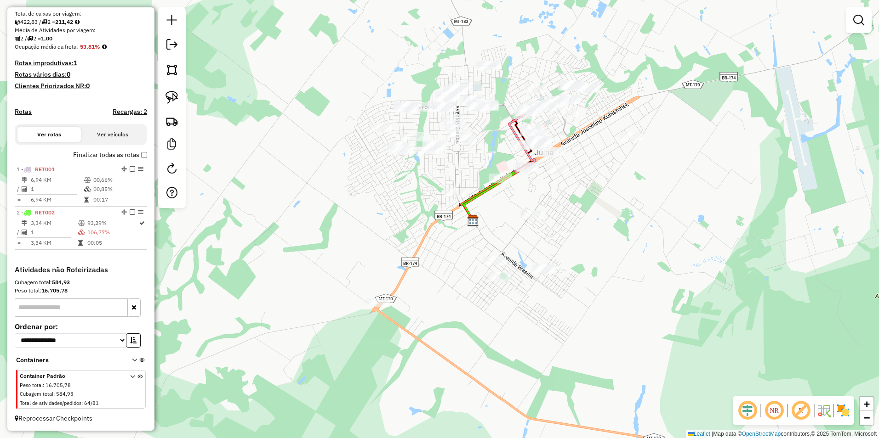
drag, startPoint x: 591, startPoint y: 202, endPoint x: 623, endPoint y: 182, distance: 37.8
click at [623, 182] on div "Janela de atendimento Grade de atendimento Capacidade Transportadoras Veículos …" at bounding box center [439, 219] width 879 height 438
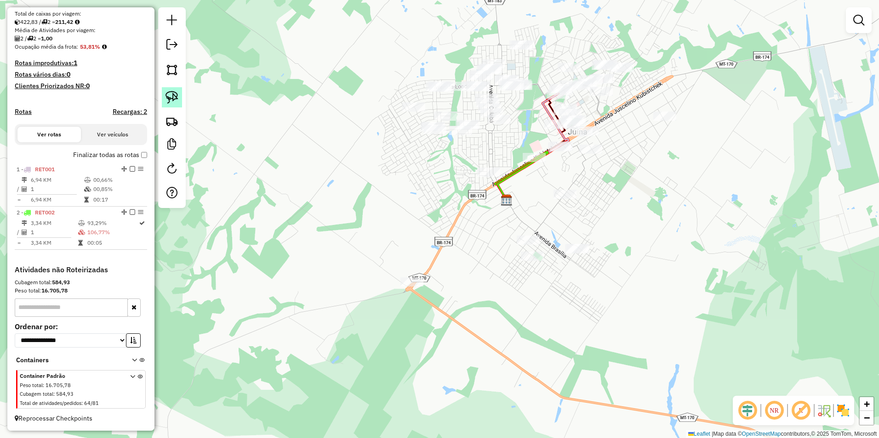
click at [169, 97] on img at bounding box center [171, 97] width 13 height 13
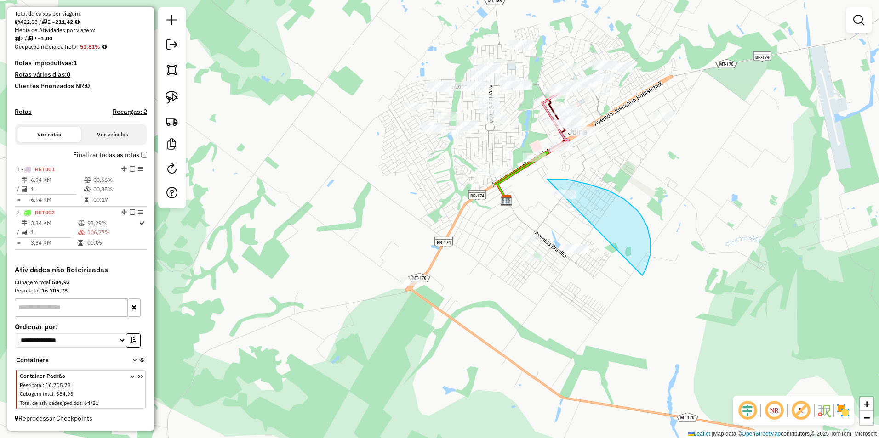
drag, startPoint x: 547, startPoint y: 179, endPoint x: 597, endPoint y: 306, distance: 136.5
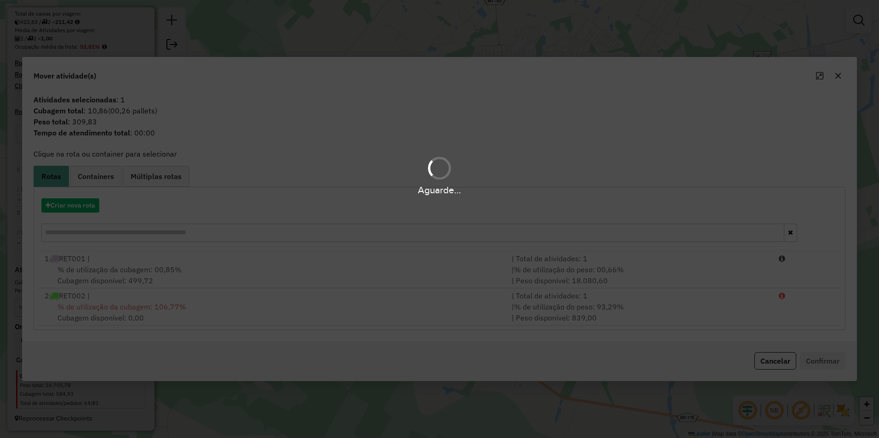
drag, startPoint x: 597, startPoint y: 306, endPoint x: 545, endPoint y: 305, distance: 51.9
click at [591, 310] on div "Aguarde..." at bounding box center [439, 219] width 879 height 438
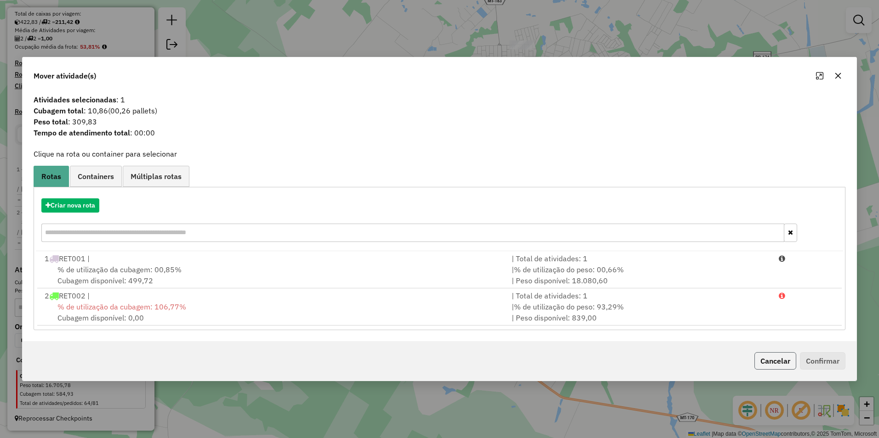
click at [782, 363] on button "Cancelar" at bounding box center [775, 360] width 42 height 17
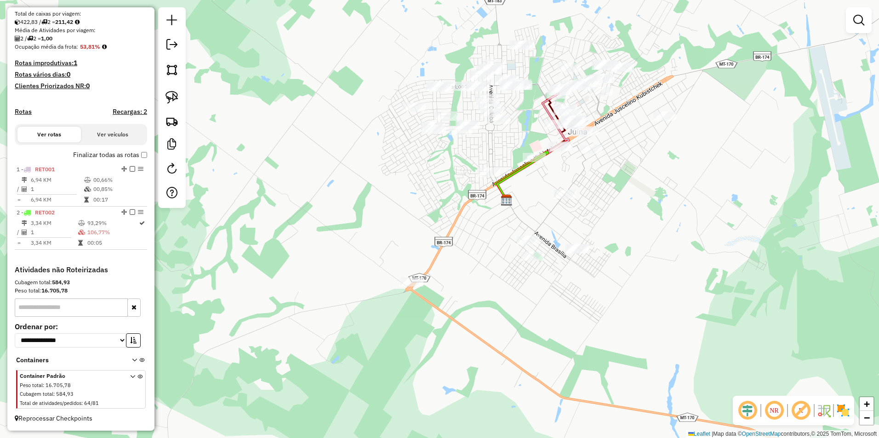
click at [180, 83] on div at bounding box center [172, 107] width 28 height 201
click at [175, 97] on img at bounding box center [171, 97] width 13 height 13
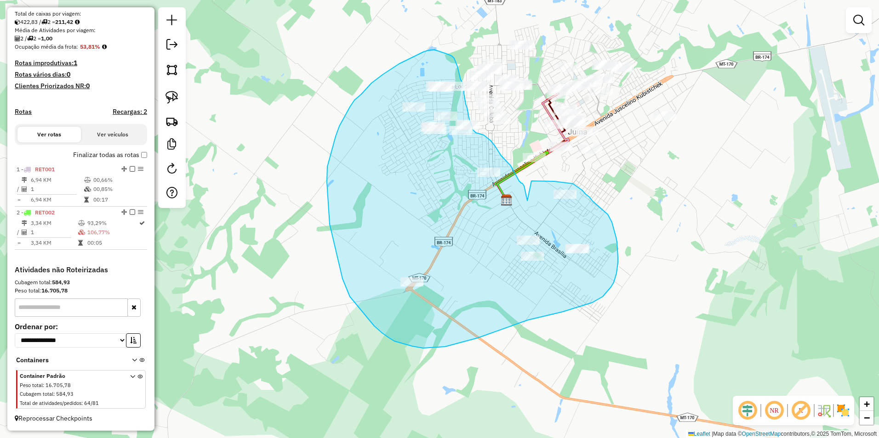
drag, startPoint x: 531, startPoint y: 181, endPoint x: 527, endPoint y: 201, distance: 20.2
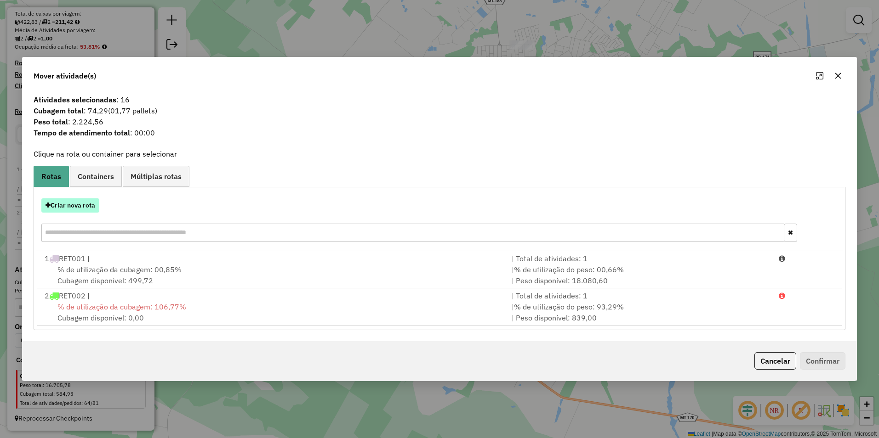
click at [77, 207] on button "Criar nova rota" at bounding box center [70, 206] width 58 height 14
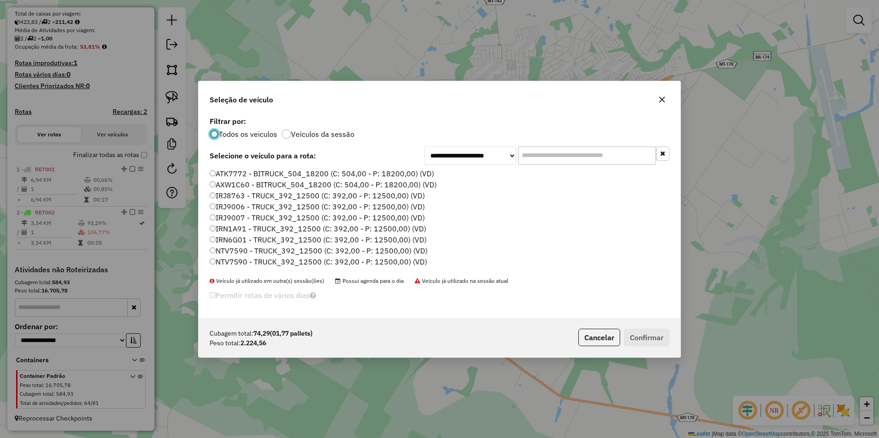
scroll to position [5, 3]
click at [242, 230] on label "IRN1A91 - TRUCK_392_12500 (C: 392,00 - P: 12500,00) (VD)" at bounding box center [318, 228] width 216 height 11
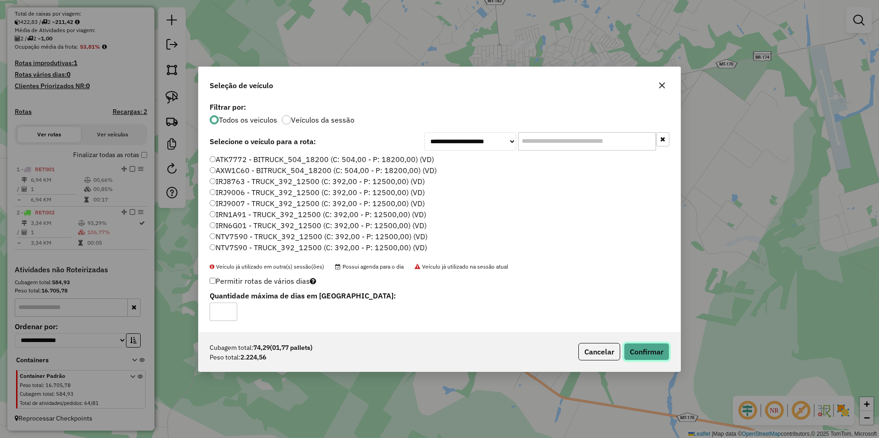
click at [643, 357] on button "Confirmar" at bounding box center [646, 351] width 45 height 17
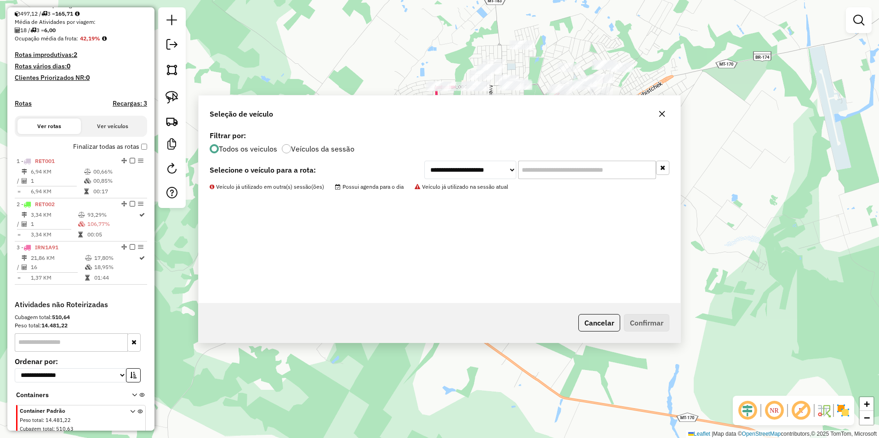
scroll to position [243, 0]
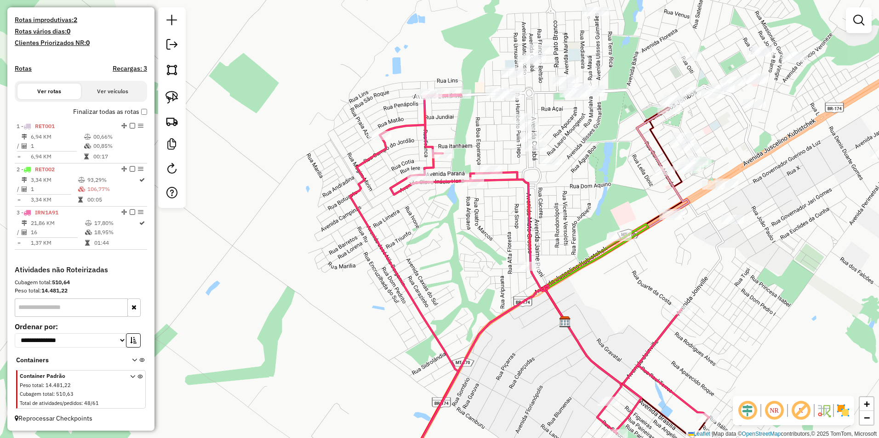
drag, startPoint x: 496, startPoint y: 136, endPoint x: 494, endPoint y: 142, distance: 6.0
click at [494, 141] on div "Janela de atendimento Grade de atendimento Capacidade Transportadoras Veículos …" at bounding box center [439, 219] width 879 height 438
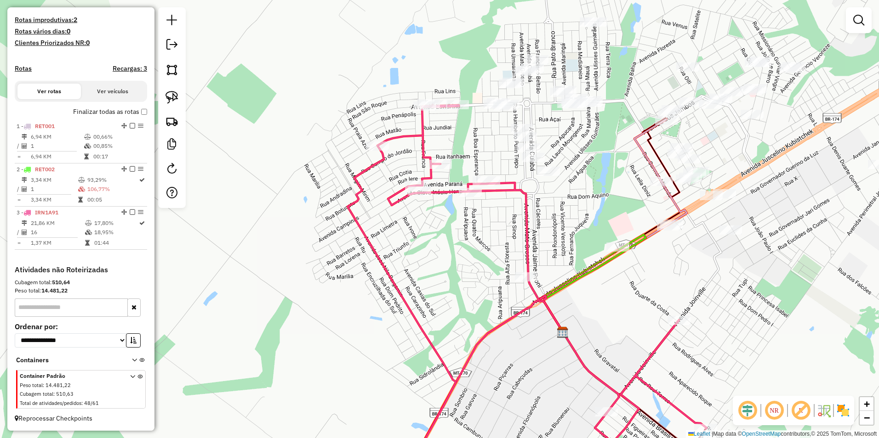
drag, startPoint x: 584, startPoint y: 191, endPoint x: 561, endPoint y: 224, distance: 40.7
click at [571, 234] on div "Janela de atendimento Grade de atendimento Capacidade Transportadoras Veículos …" at bounding box center [439, 219] width 879 height 438
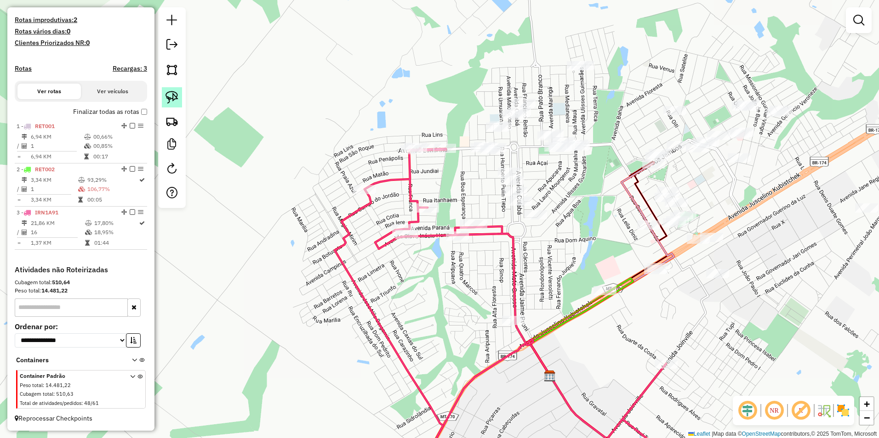
click at [174, 91] on img at bounding box center [171, 97] width 13 height 13
drag, startPoint x: 519, startPoint y: 210, endPoint x: 517, endPoint y: 232, distance: 21.7
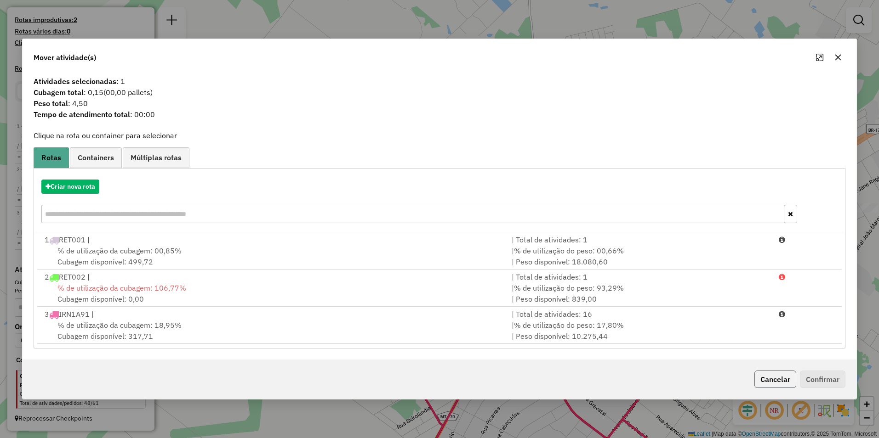
click at [780, 377] on button "Cancelar" at bounding box center [775, 379] width 42 height 17
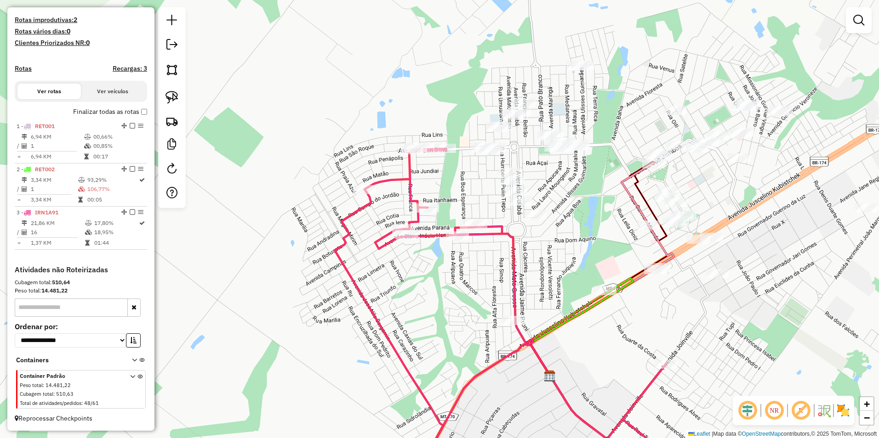
click at [847, 22] on div at bounding box center [859, 20] width 26 height 26
click at [849, 23] on link at bounding box center [858, 20] width 18 height 18
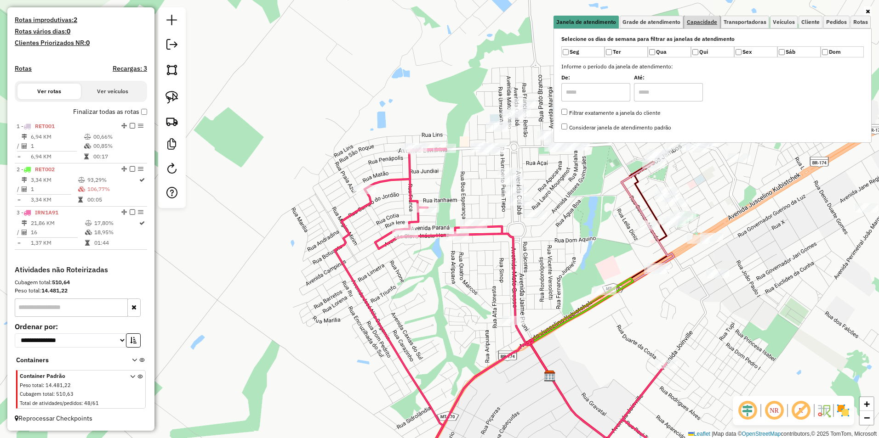
click at [705, 18] on link "Capacidade" at bounding box center [702, 22] width 36 height 13
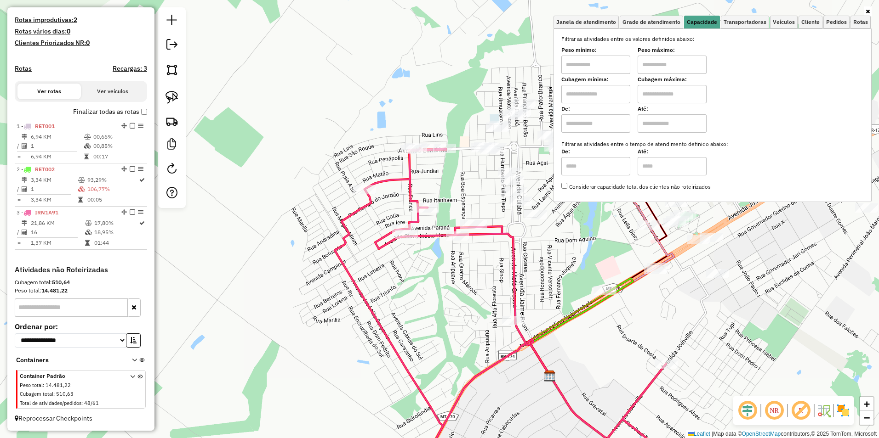
click at [615, 48] on label "Peso mínimo:" at bounding box center [595, 50] width 69 height 8
click at [606, 62] on input "text" at bounding box center [595, 65] width 69 height 18
type input "*******"
click at [659, 69] on input "text" at bounding box center [671, 65] width 69 height 18
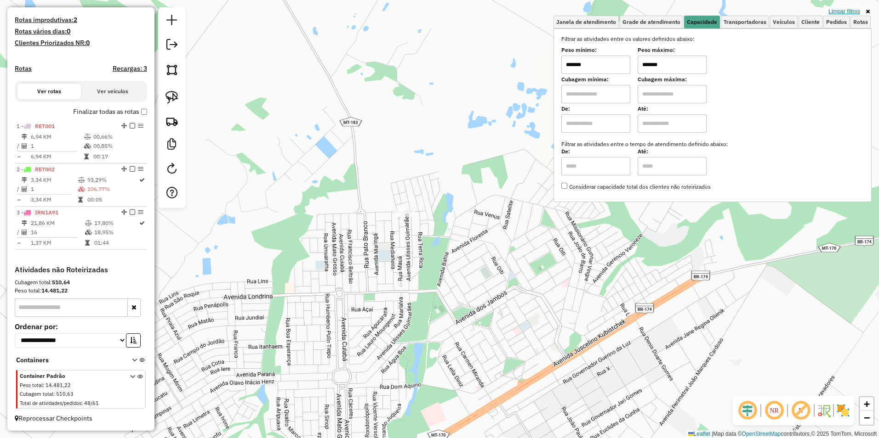
type input "*******"
click at [839, 8] on link "Limpar filtros" at bounding box center [843, 11] width 35 height 10
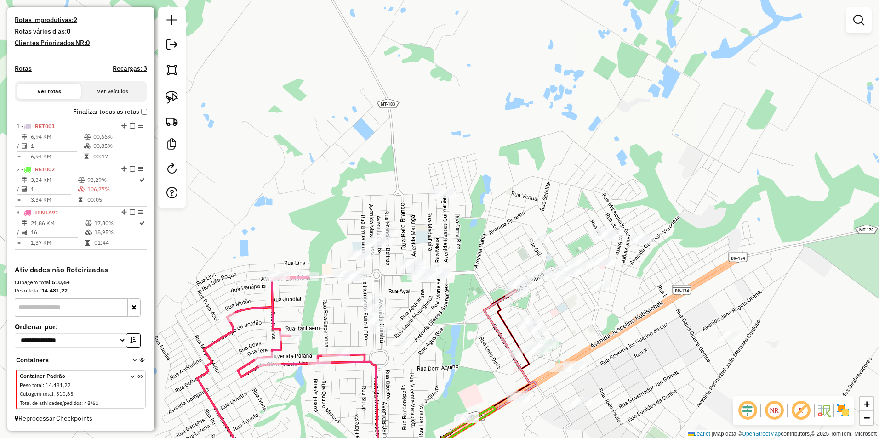
drag, startPoint x: 436, startPoint y: 291, endPoint x: 510, endPoint y: 244, distance: 87.8
click at [500, 252] on div "Janela de atendimento Grade de atendimento Capacidade Transportadoras Veículos …" at bounding box center [439, 219] width 879 height 438
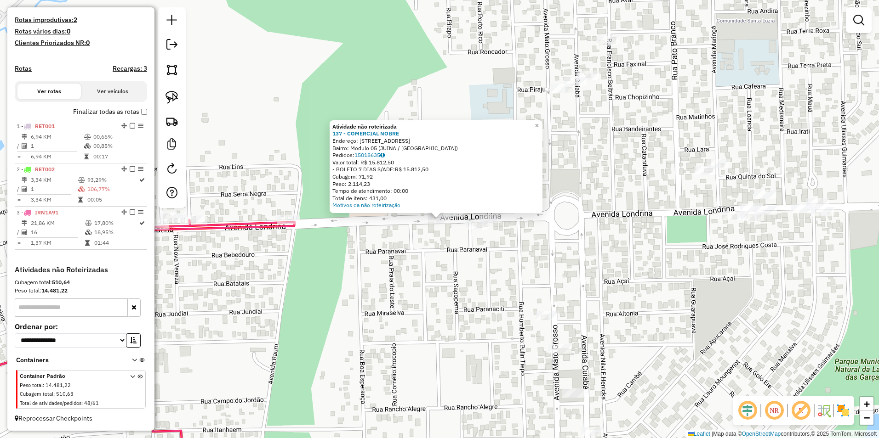
click at [453, 212] on div "Atividade não roteirizada 137 - COMERCIAL NOBRE Endereço: AV LONDRINA 33 Bairro…" at bounding box center [435, 166] width 213 height 93
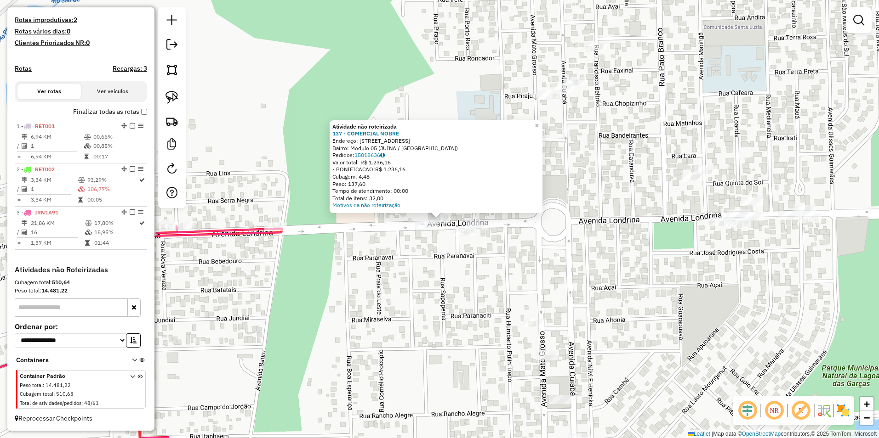
click at [417, 267] on div "Atividade não roteirizada 137 - COMERCIAL NOBRE Endereço: AV LONDRINA 33 Bairro…" at bounding box center [439, 219] width 879 height 438
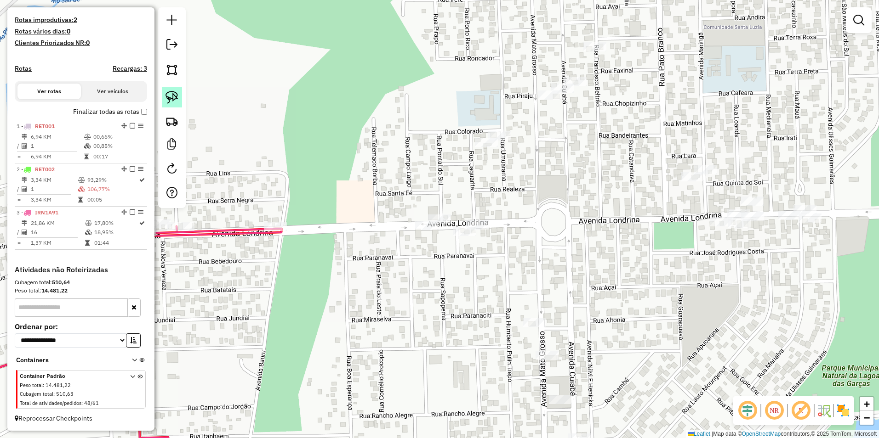
click at [165, 94] on link at bounding box center [172, 97] width 20 height 20
drag, startPoint x: 449, startPoint y: 204, endPoint x: 397, endPoint y: 223, distance: 55.4
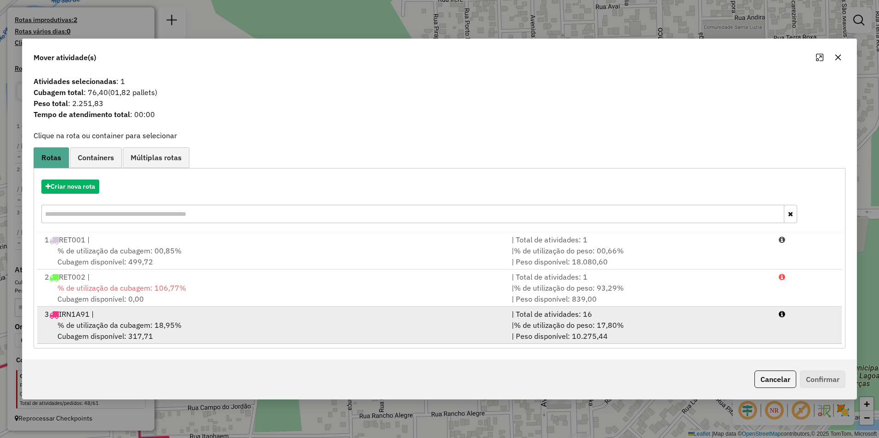
click at [142, 335] on div "% de utilização da cubagem: 18,95% Cubagem disponível: 317,71" at bounding box center [272, 331] width 467 height 22
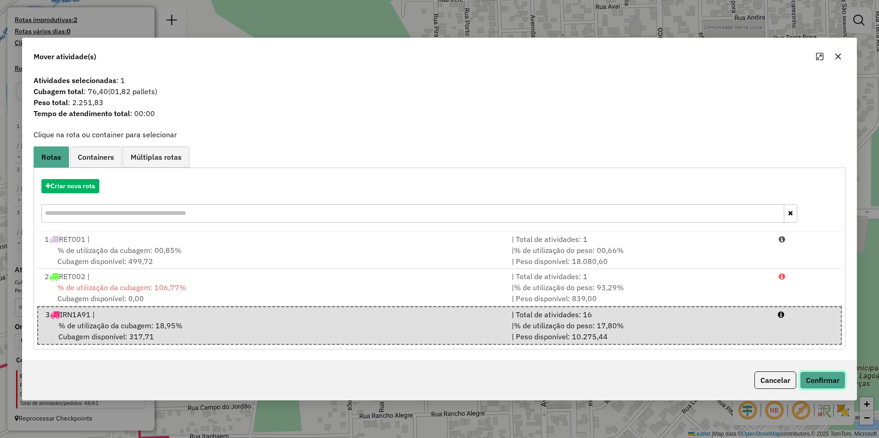
click at [835, 386] on button "Confirmar" at bounding box center [822, 380] width 45 height 17
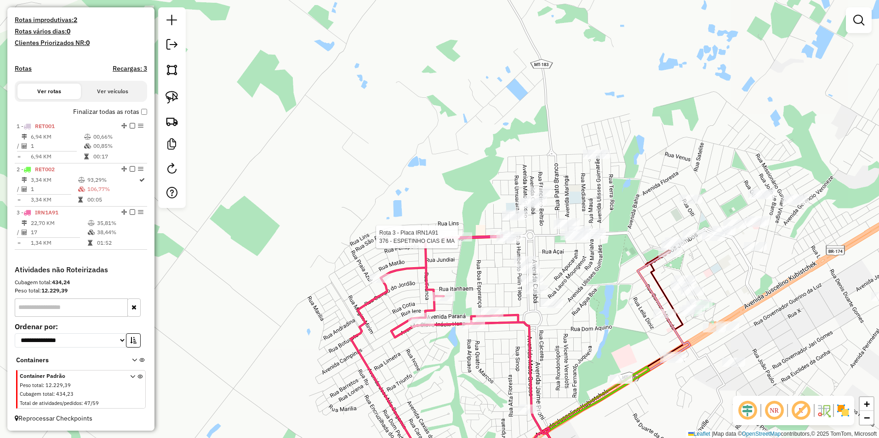
select select "**********"
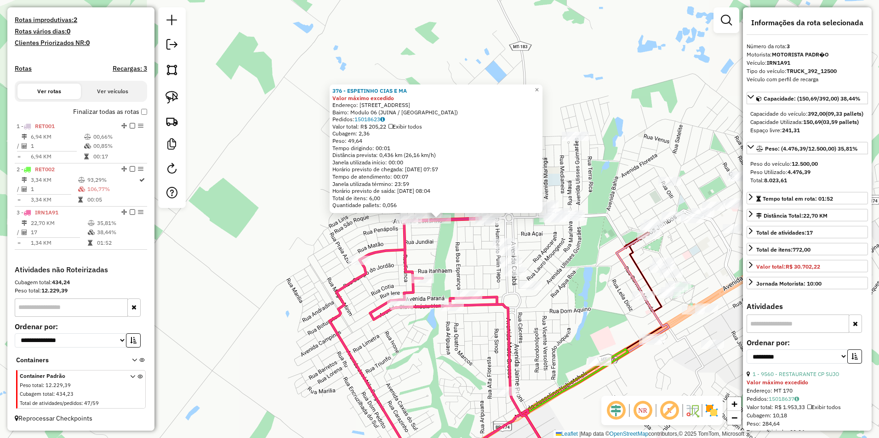
click at [552, 320] on div "376 - ESPETINHO CIAS E MA Valor máximo excedido Endereço: AVENIDA LONDRINA 10 B…" at bounding box center [439, 219] width 879 height 438
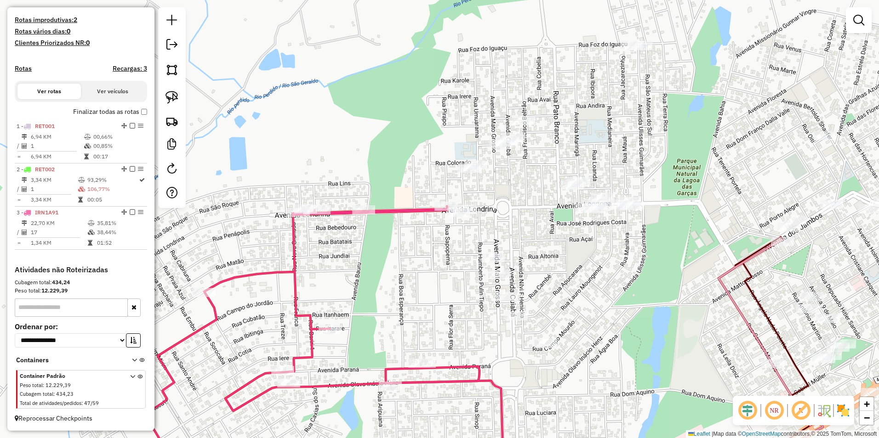
drag, startPoint x: 510, startPoint y: 211, endPoint x: 522, endPoint y: 244, distance: 34.9
click at [533, 251] on div "Janela de atendimento Grade de atendimento Capacidade Transportadoras Veículos …" at bounding box center [439, 219] width 879 height 438
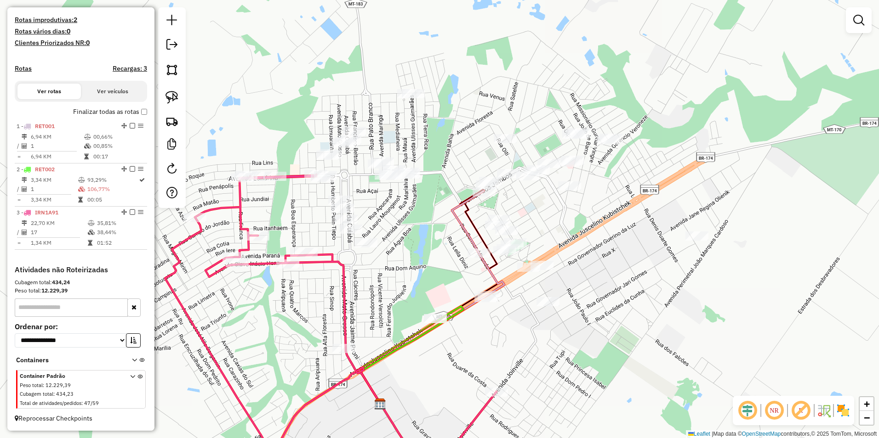
drag, startPoint x: 427, startPoint y: 262, endPoint x: 416, endPoint y: 229, distance: 35.5
click at [421, 239] on div "Janela de atendimento Grade de atendimento Capacidade Transportadoras Veículos …" at bounding box center [439, 219] width 879 height 438
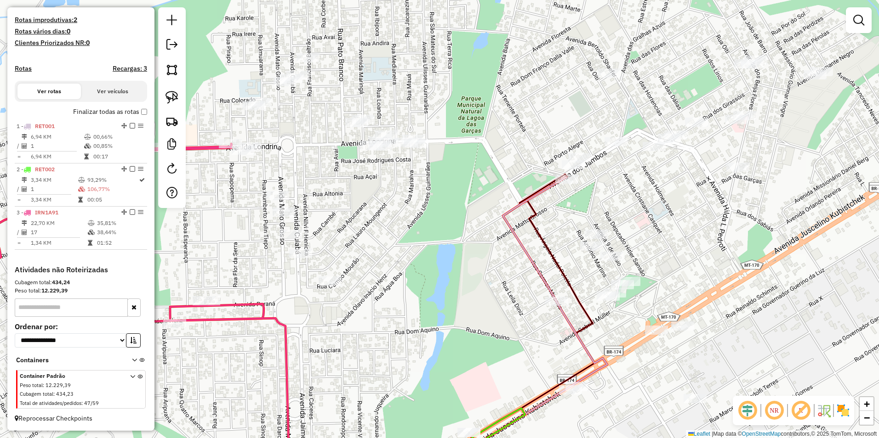
drag, startPoint x: 315, startPoint y: 161, endPoint x: 369, endPoint y: 178, distance: 56.4
click at [369, 178] on div "Janela de atendimento Grade de atendimento Capacidade Transportadoras Veículos …" at bounding box center [439, 219] width 879 height 438
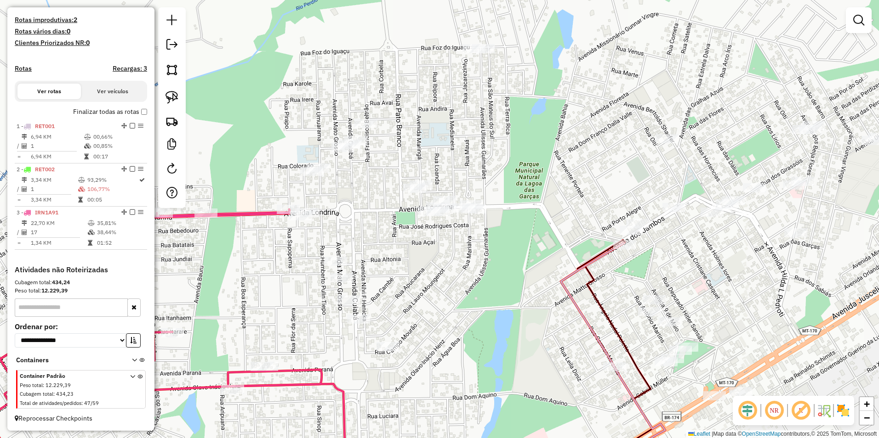
drag, startPoint x: 307, startPoint y: 96, endPoint x: 313, endPoint y: 134, distance: 38.2
click at [313, 134] on div "Janela de atendimento Grade de atendimento Capacidade Transportadoras Veículos …" at bounding box center [439, 219] width 879 height 438
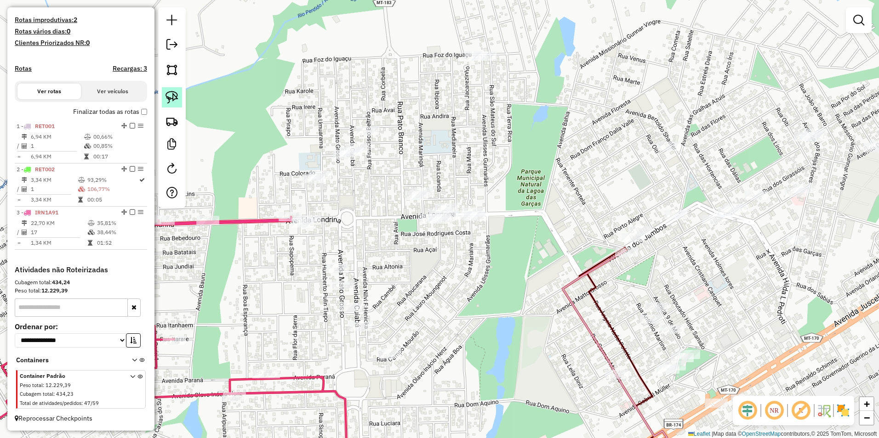
click at [173, 101] on img at bounding box center [171, 97] width 13 height 13
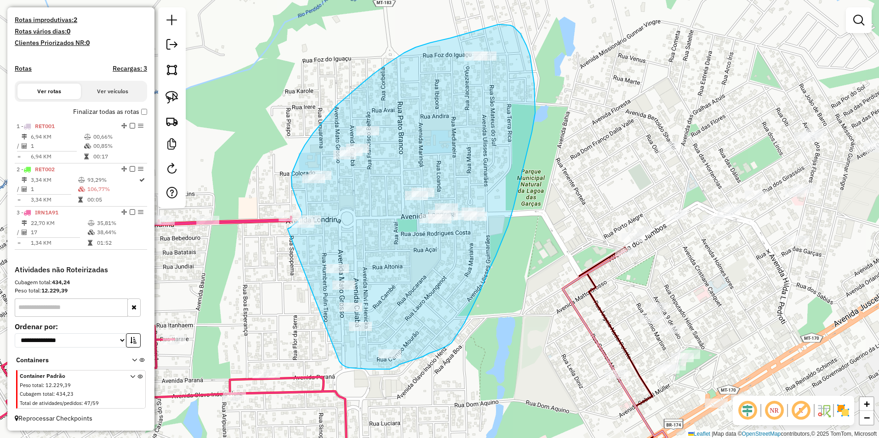
drag, startPoint x: 288, startPoint y: 230, endPoint x: 339, endPoint y: 362, distance: 141.6
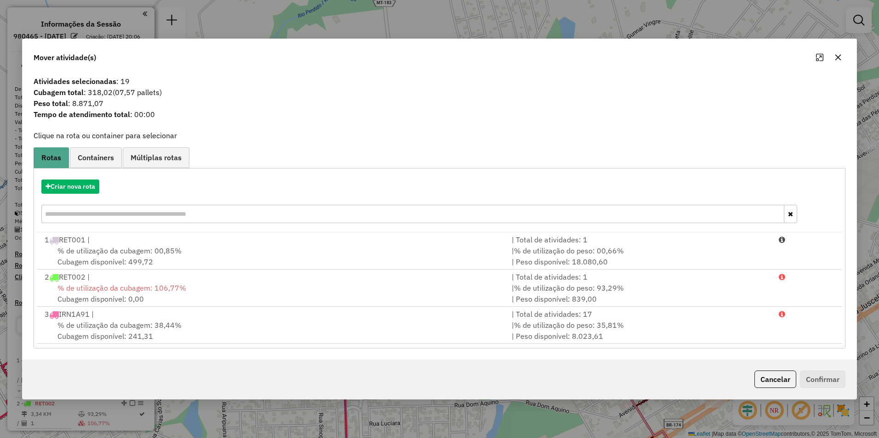
scroll to position [243, 0]
click at [782, 381] on button "Cancelar" at bounding box center [775, 379] width 42 height 17
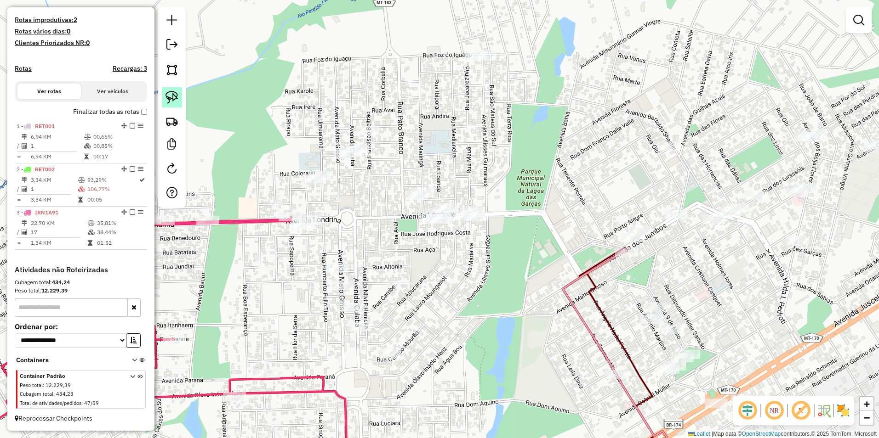
click at [174, 99] on img at bounding box center [171, 97] width 13 height 13
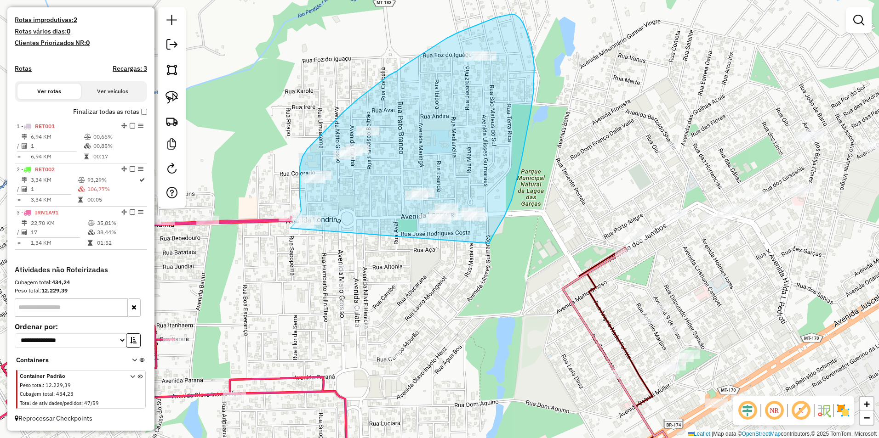
drag, startPoint x: 290, startPoint y: 228, endPoint x: 489, endPoint y: 244, distance: 199.1
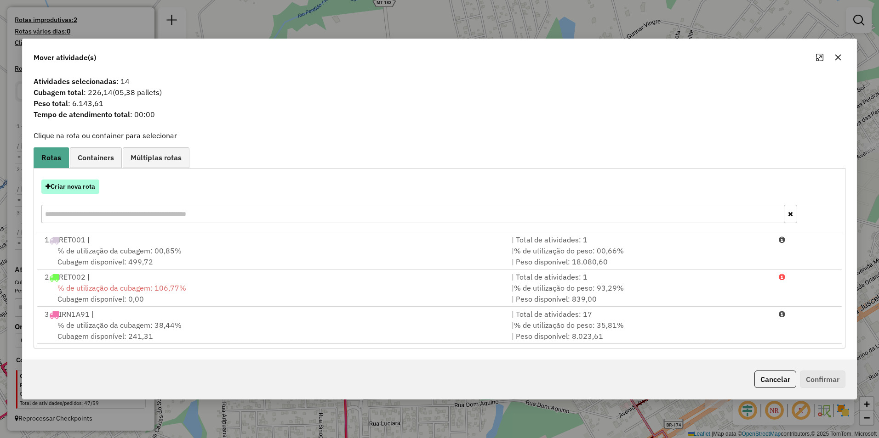
click at [97, 180] on button "Criar nova rota" at bounding box center [70, 187] width 58 height 14
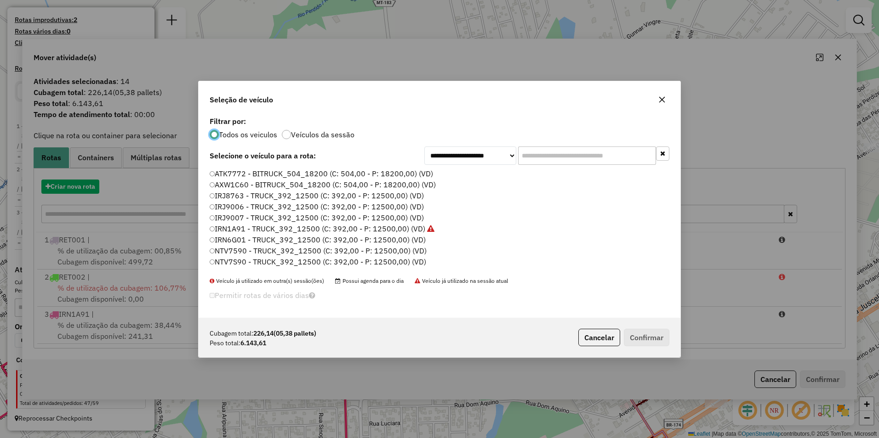
scroll to position [5, 3]
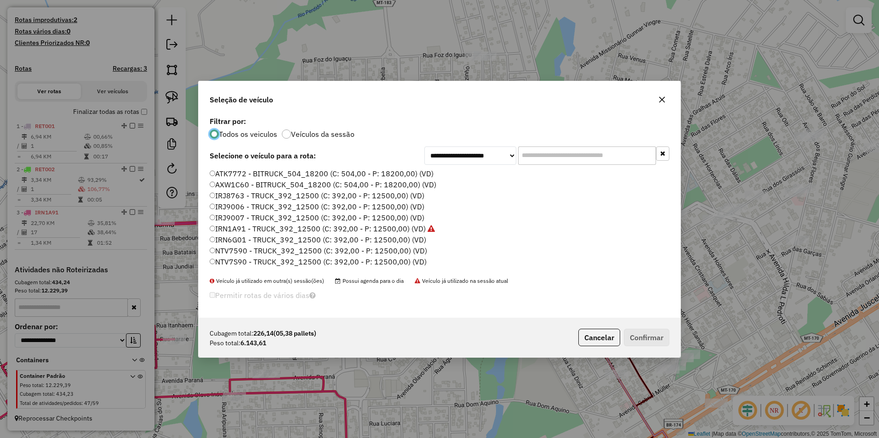
click at [263, 181] on label "AXW1C60 - BITRUCK_504_18200 (C: 504,00 - P: 18200,00) (VD)" at bounding box center [323, 184] width 227 height 11
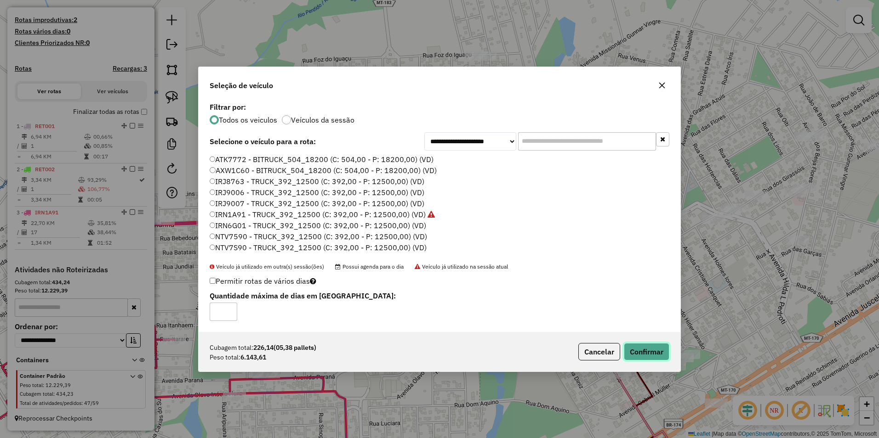
click at [659, 352] on button "Confirmar" at bounding box center [646, 351] width 45 height 17
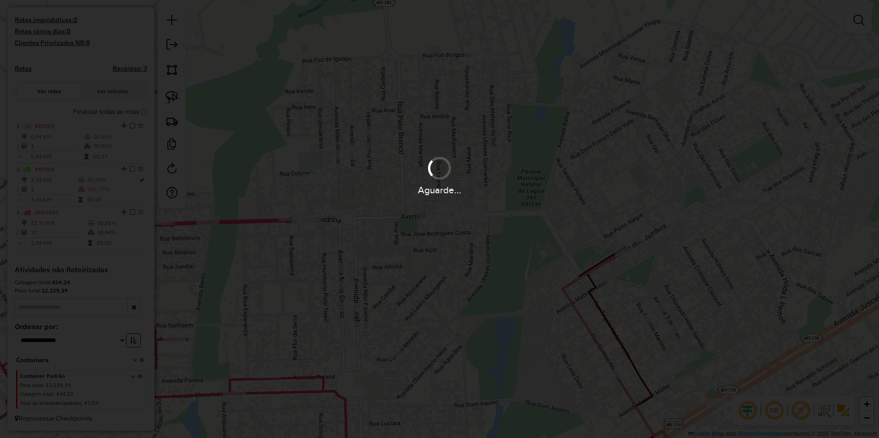
scroll to position [286, 0]
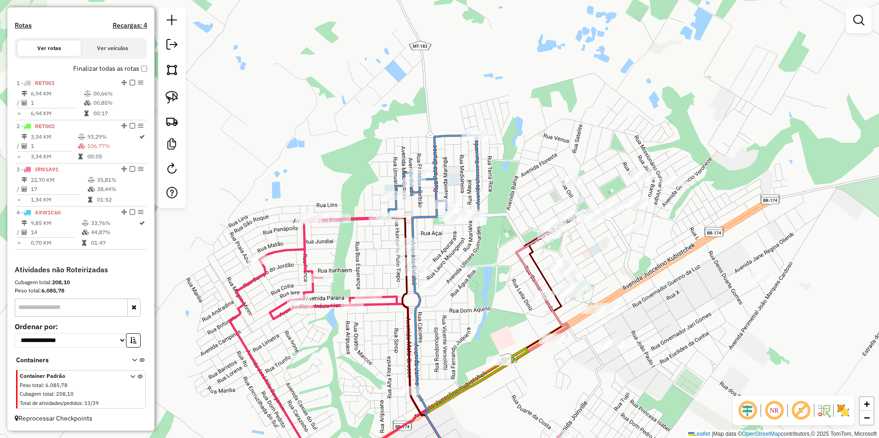
drag, startPoint x: 496, startPoint y: 301, endPoint x: 463, endPoint y: 238, distance: 71.5
click at [478, 269] on div "Janela de atendimento Grade de atendimento Capacidade Transportadoras Veículos …" at bounding box center [439, 219] width 879 height 438
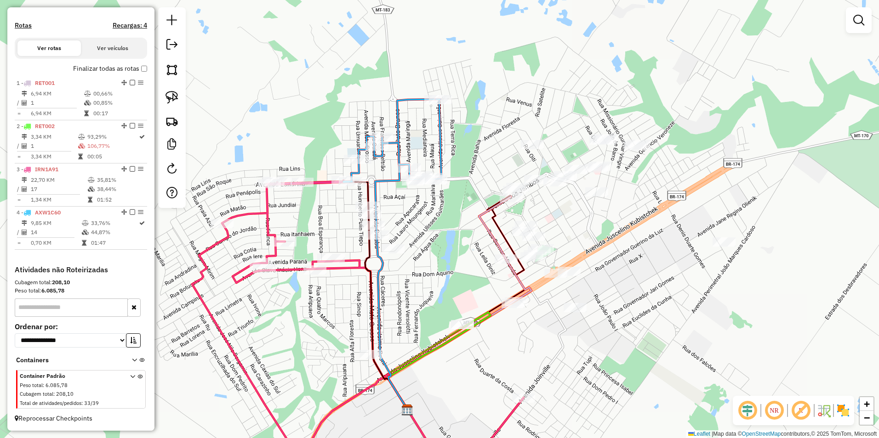
drag, startPoint x: 630, startPoint y: 283, endPoint x: 602, endPoint y: 282, distance: 27.6
click at [626, 286] on div "Janela de atendimento Grade de atendimento Capacidade Transportadoras Veículos …" at bounding box center [439, 219] width 879 height 438
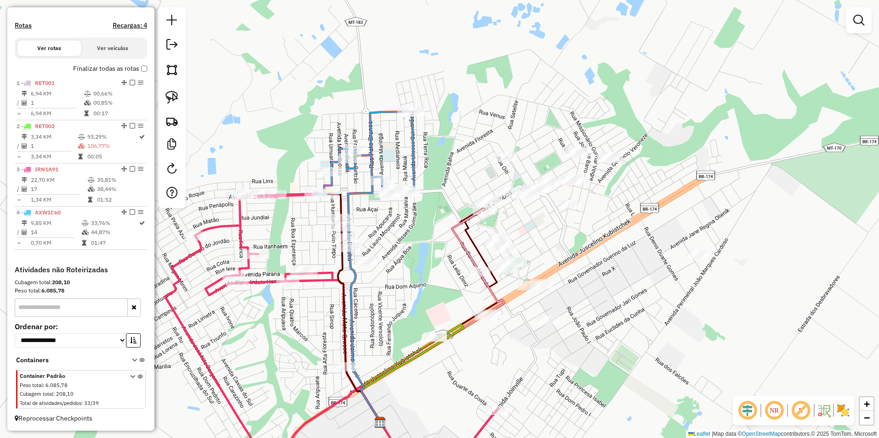
drag, startPoint x: 601, startPoint y: 239, endPoint x: 534, endPoint y: 250, distance: 68.4
click at [539, 255] on div "Janela de atendimento Grade de atendimento Capacidade Transportadoras Veículos …" at bounding box center [439, 219] width 879 height 438
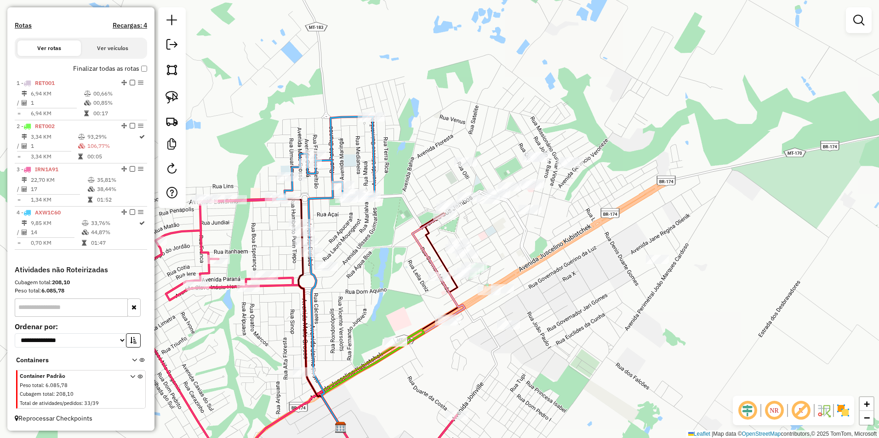
drag, startPoint x: 176, startPoint y: 100, endPoint x: 187, endPoint y: 99, distance: 10.1
click at [176, 100] on img at bounding box center [171, 97] width 13 height 13
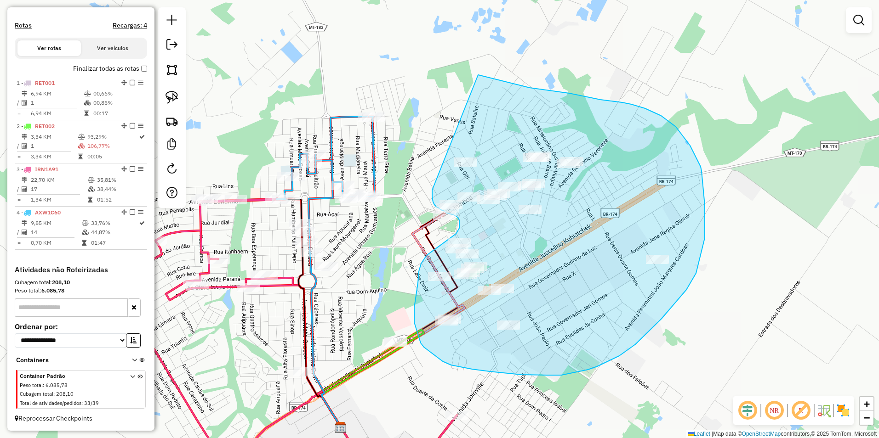
drag, startPoint x: 432, startPoint y: 190, endPoint x: 478, endPoint y: 75, distance: 124.2
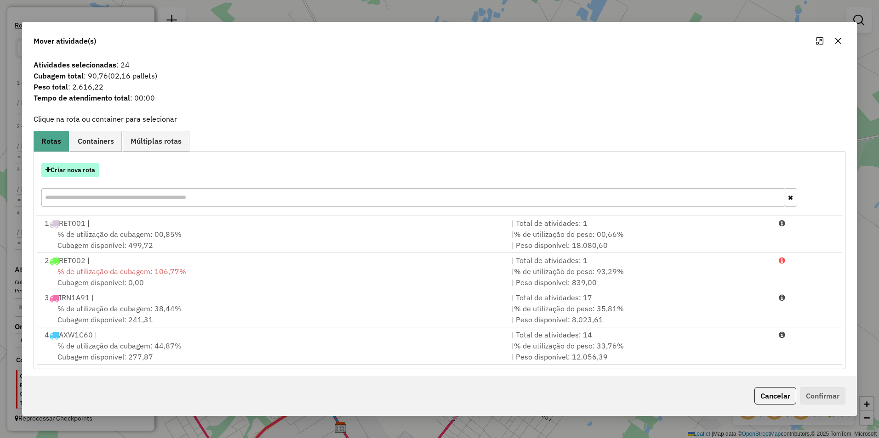
click at [83, 166] on button "Criar nova rota" at bounding box center [70, 170] width 58 height 14
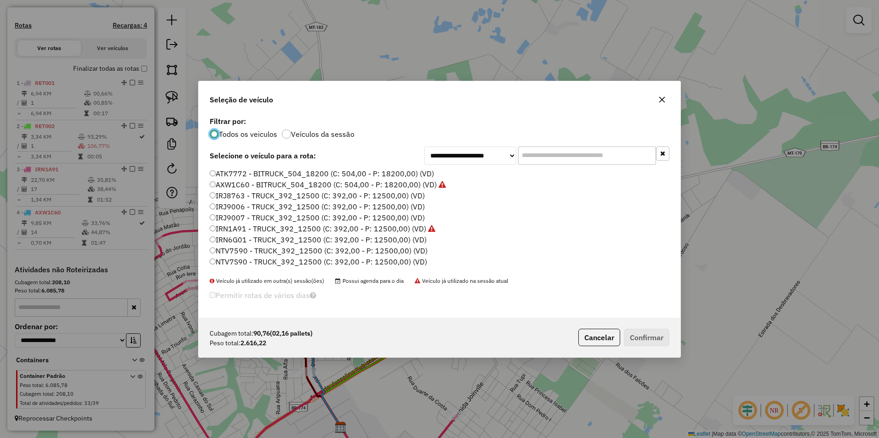
scroll to position [46, 0]
click at [238, 248] on label "QHP2H48 - BITRUCK_504_18200 (C: 504,00 - P: 18200,00) (VD)" at bounding box center [323, 249] width 227 height 11
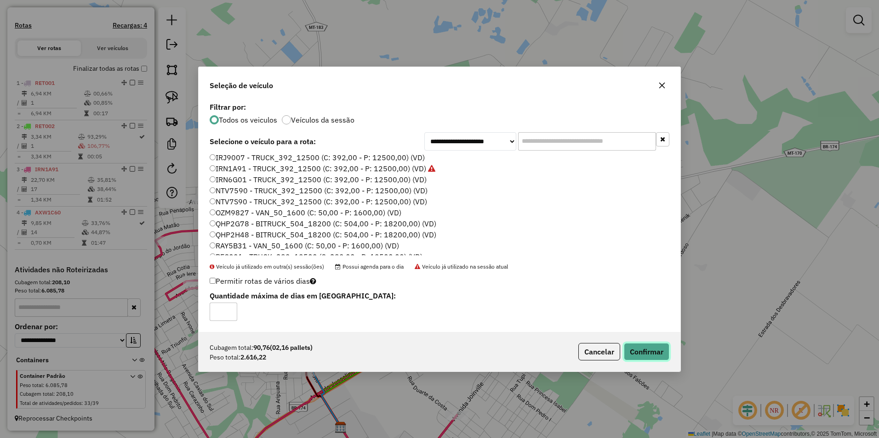
click at [664, 352] on button "Confirmar" at bounding box center [646, 351] width 45 height 17
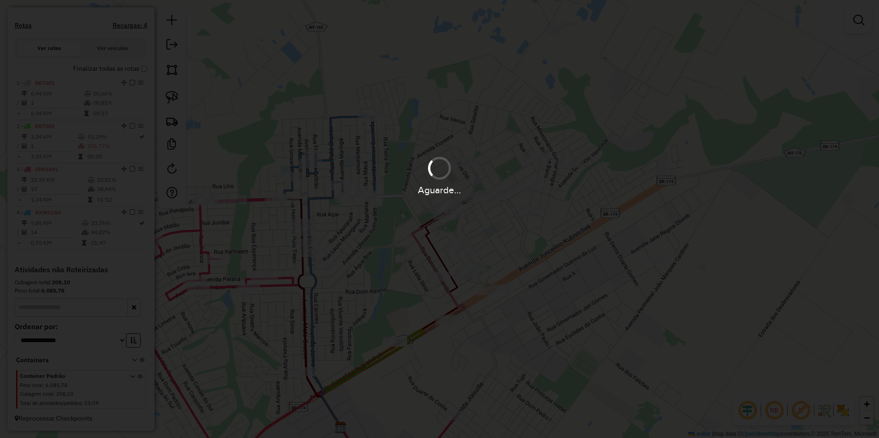
scroll to position [329, 0]
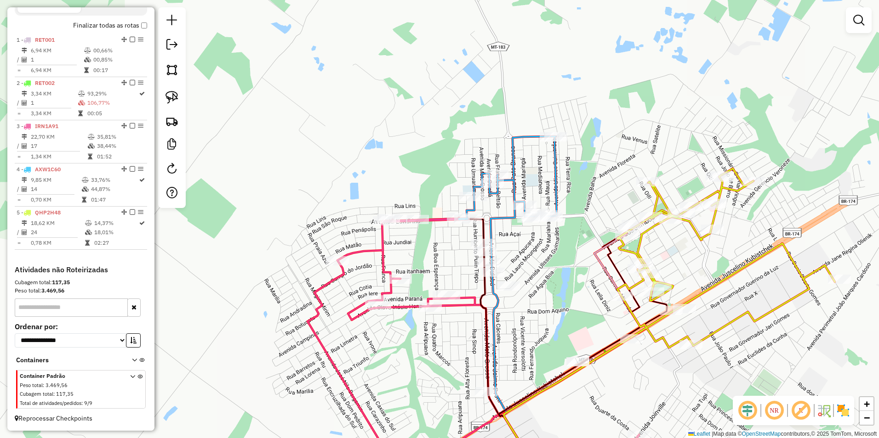
drag, startPoint x: 419, startPoint y: 185, endPoint x: 599, endPoint y: 200, distance: 180.8
click at [604, 205] on div "Janela de atendimento Grade de atendimento Capacidade Transportadoras Veículos …" at bounding box center [439, 219] width 879 height 438
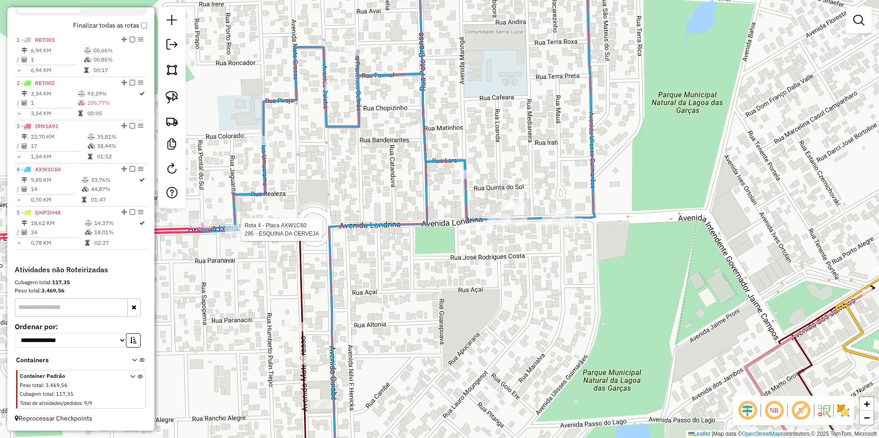
select select "**********"
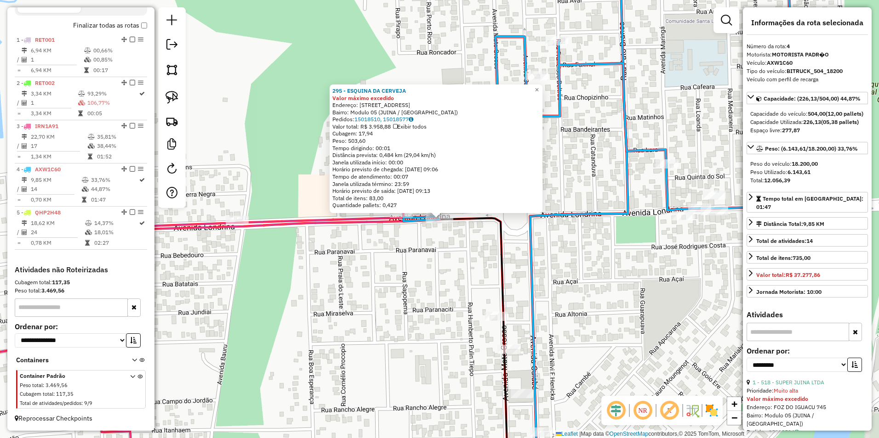
click at [544, 229] on div "295 - ESQUINA DA CERVEJA Valor máximo excedido Endereço: [STREET_ADDRESS] Bairr…" at bounding box center [439, 219] width 879 height 438
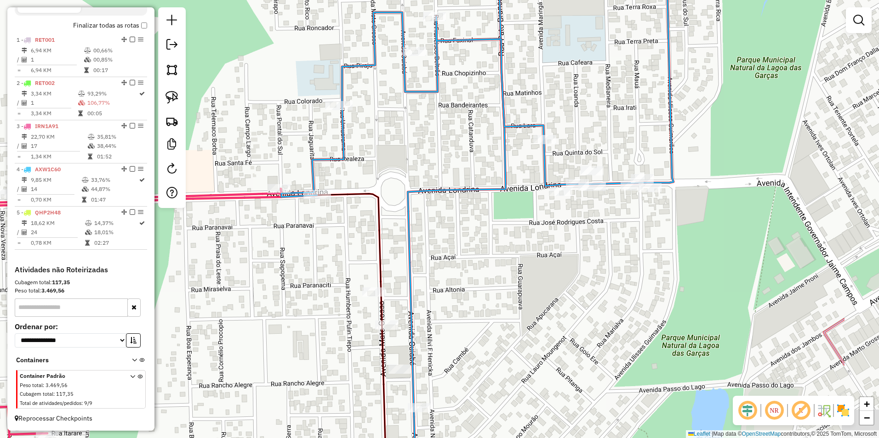
drag, startPoint x: 590, startPoint y: 264, endPoint x: 458, endPoint y: 235, distance: 134.5
click at [458, 235] on div "Janela de atendimento Grade de atendimento Capacidade Transportadoras Veículos …" at bounding box center [439, 219] width 879 height 438
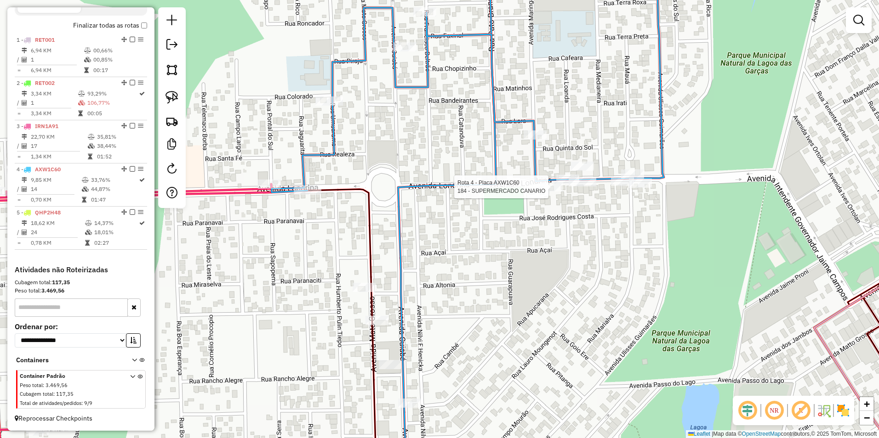
select select "**********"
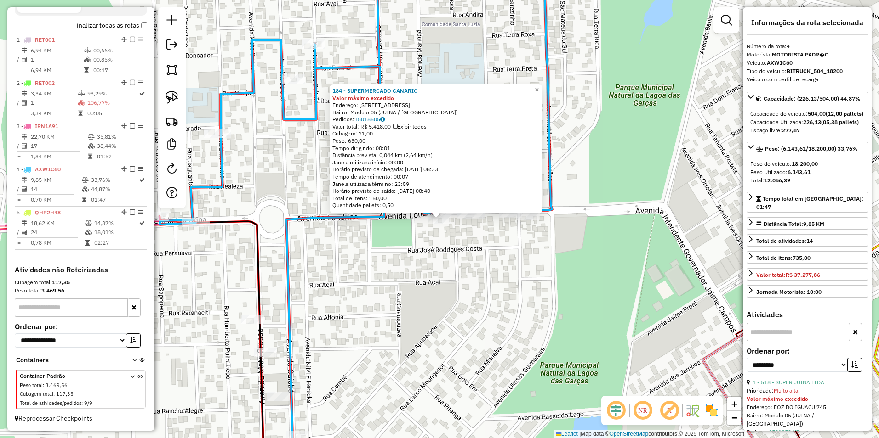
click at [496, 261] on div "184 - SUPERMERCADO CANARIO Valor máximo excedido Endereço: [STREET_ADDRESS] Bai…" at bounding box center [439, 219] width 879 height 438
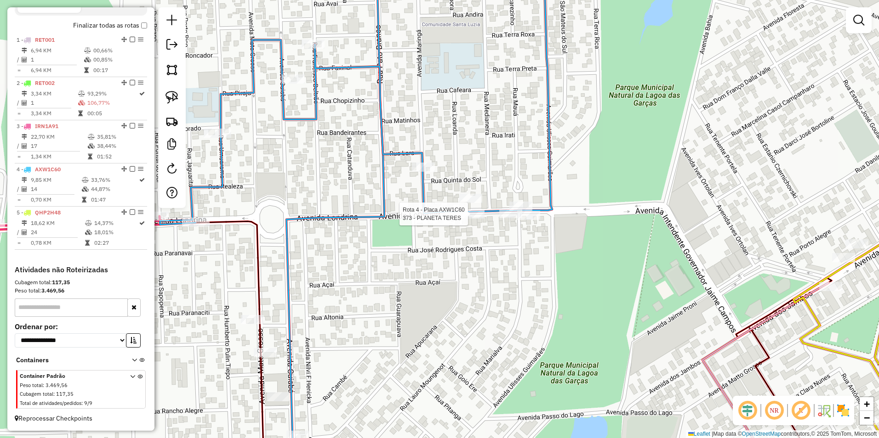
click at [467, 219] on div at bounding box center [471, 214] width 28 height 9
select select "**********"
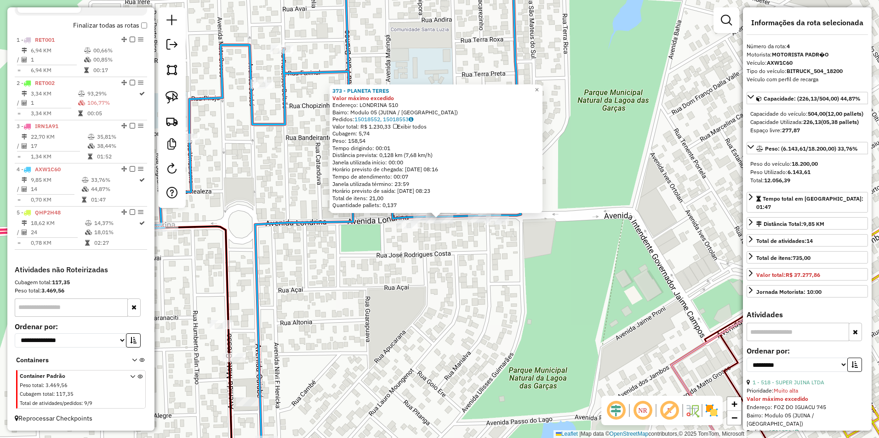
click at [465, 291] on div "373 - PLANETA TERES Valor máximo excedido Endereço: [GEOGRAPHIC_DATA] 510 Bairr…" at bounding box center [439, 219] width 879 height 438
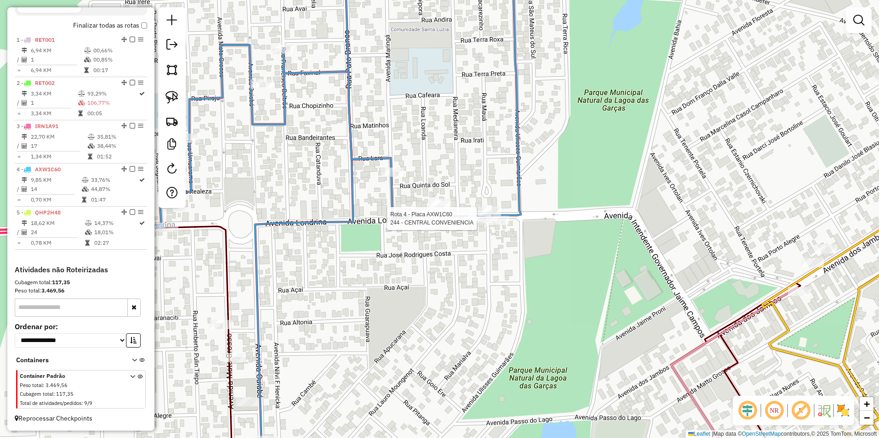
select select "**********"
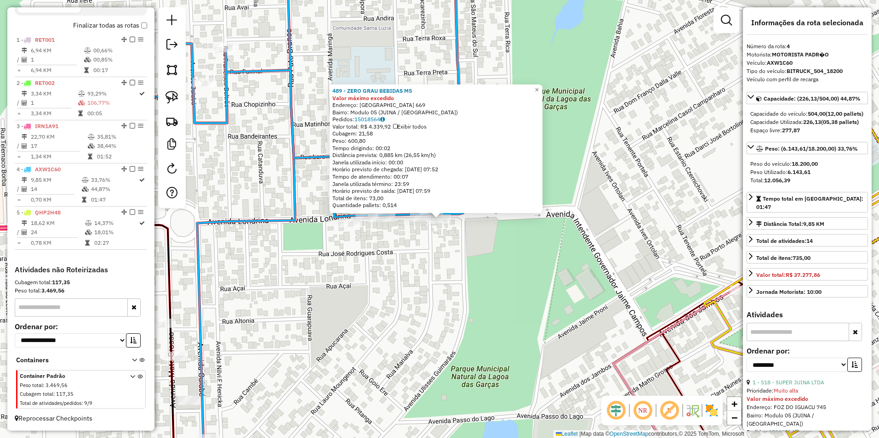
click at [441, 258] on div "489 - ZERO GRAU BEBIDAS M5 Valor máximo excedido Endereço: [GEOGRAPHIC_DATA] 66…" at bounding box center [439, 219] width 879 height 438
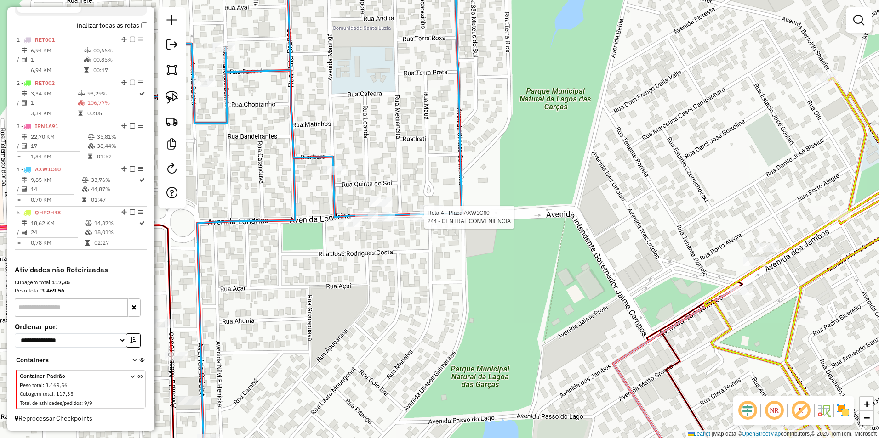
select select "**********"
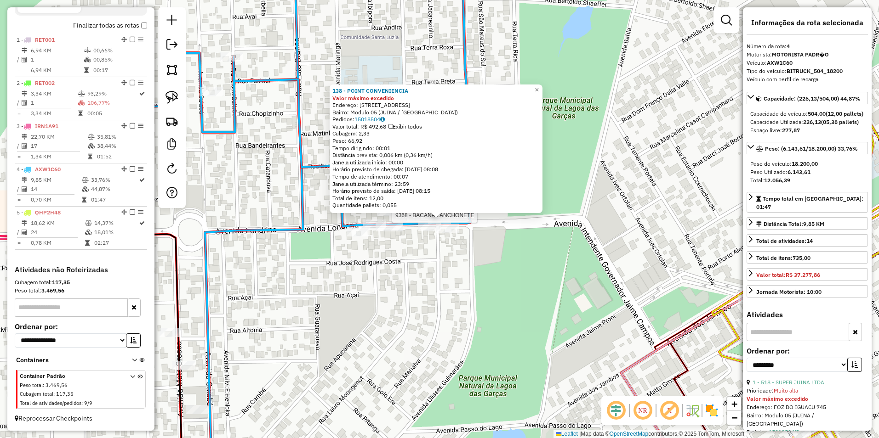
click at [400, 216] on div at bounding box center [389, 211] width 23 height 9
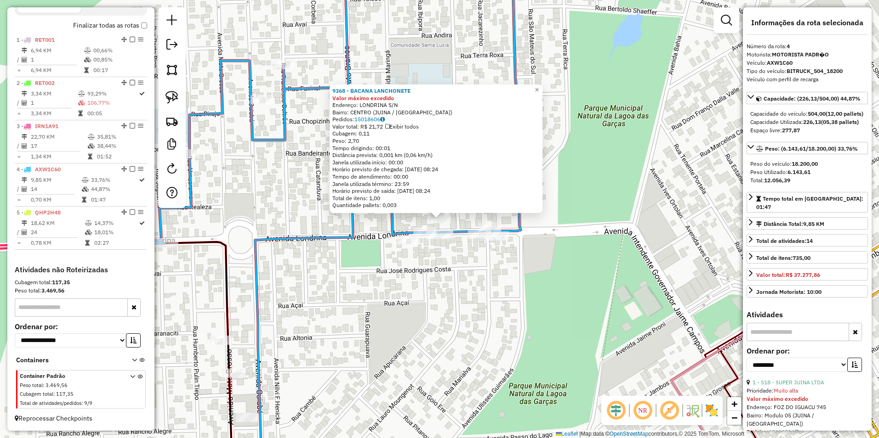
click at [438, 278] on div "9368 - BACANA LANCHONETE Valor máximo excedido Endereço: [GEOGRAPHIC_DATA] S/N …" at bounding box center [439, 219] width 879 height 438
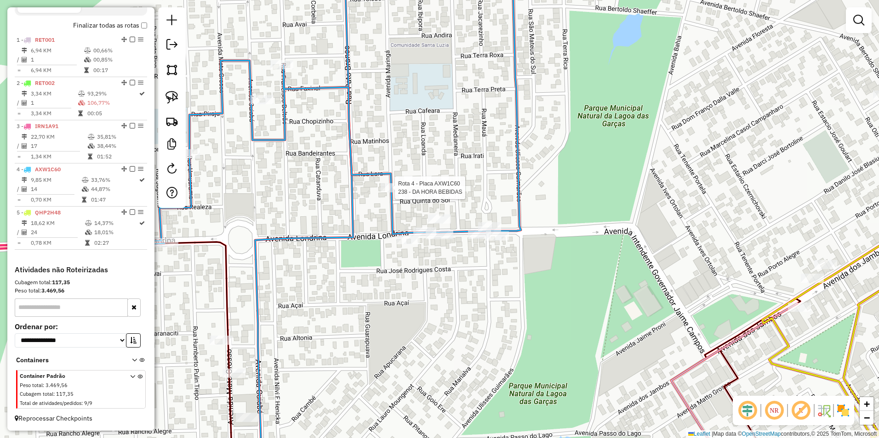
select select "**********"
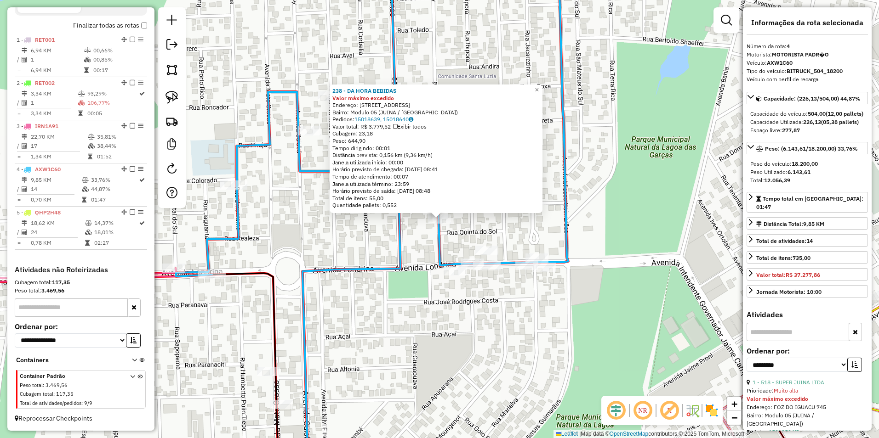
click at [391, 219] on div "238 - DA HORA BEBIDAS Valor máximo excedido Endereço: [STREET_ADDRESS] Bairro: …" at bounding box center [439, 219] width 879 height 438
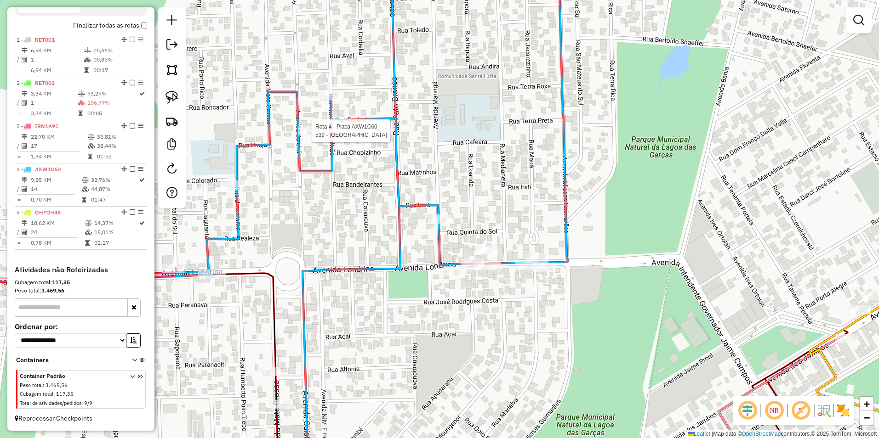
select select "**********"
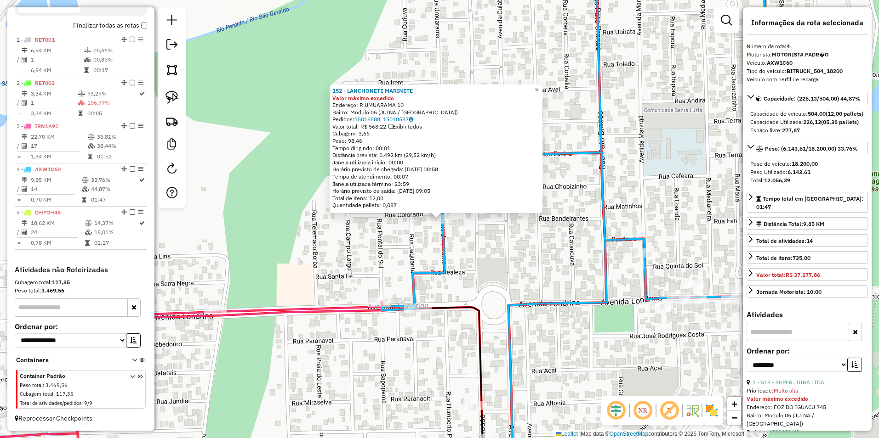
click at [510, 248] on div "152 - LANCHONETE MARINETE Valor máximo excedido Endereço: R UMUARAMA 10 Bairro:…" at bounding box center [439, 219] width 879 height 438
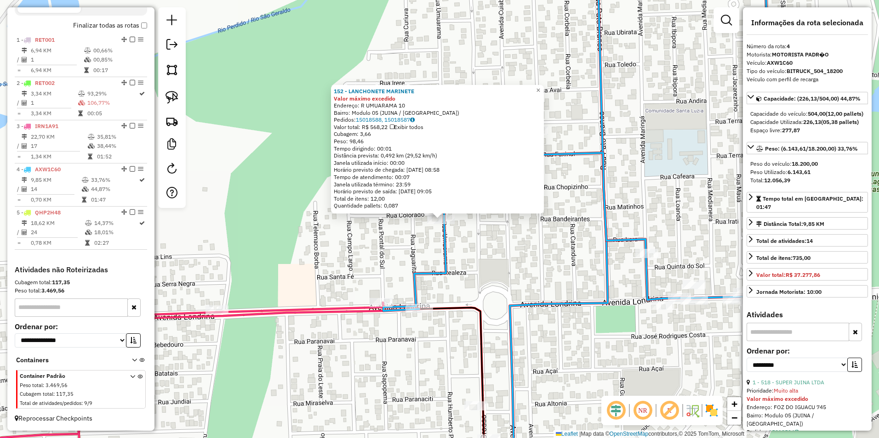
click at [577, 222] on div "152 - LANCHONETE MARINETE Valor máximo excedido Endereço: R UMUARAMA 10 Bairro:…" at bounding box center [439, 219] width 879 height 438
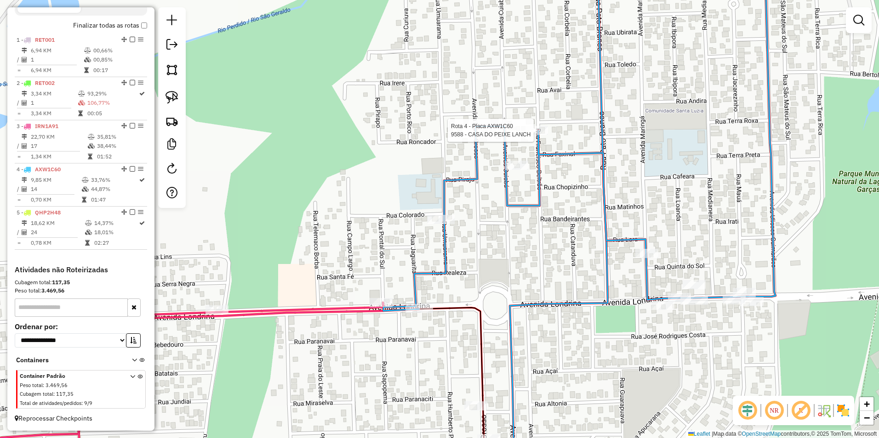
click at [537, 135] on div at bounding box center [536, 130] width 23 height 9
select select "**********"
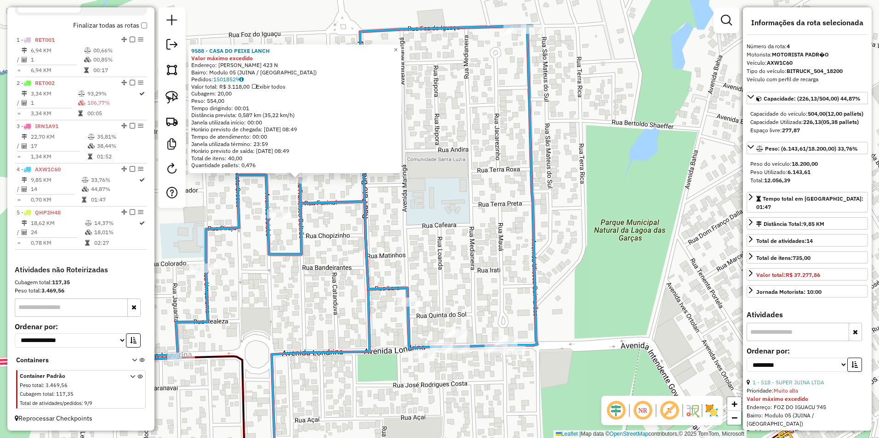
drag, startPoint x: 597, startPoint y: 252, endPoint x: 456, endPoint y: 212, distance: 146.6
click at [456, 212] on div "9588 - CASA DO PEIXE LANCH Valor máximo excedido Endereço: [PERSON_NAME] 423 N …" at bounding box center [439, 219] width 879 height 438
click at [640, 168] on div "9588 - CASA DO PEIXE LANCH Valor máximo excedido Endereço: [PERSON_NAME] 423 N …" at bounding box center [439, 219] width 879 height 438
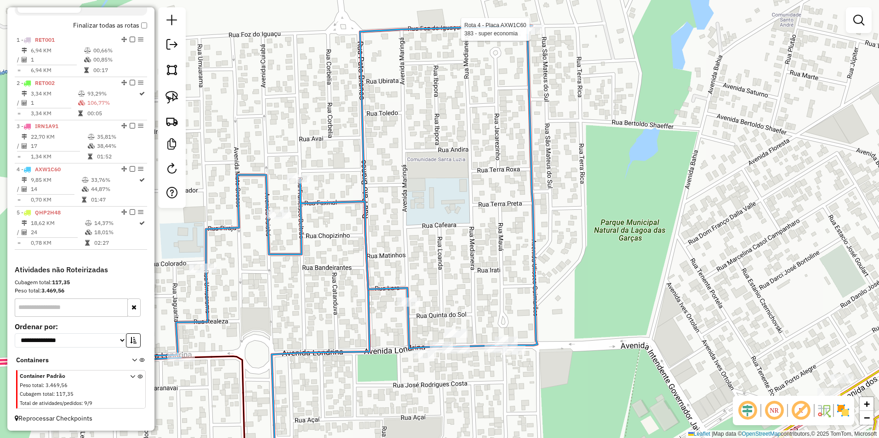
select select "**********"
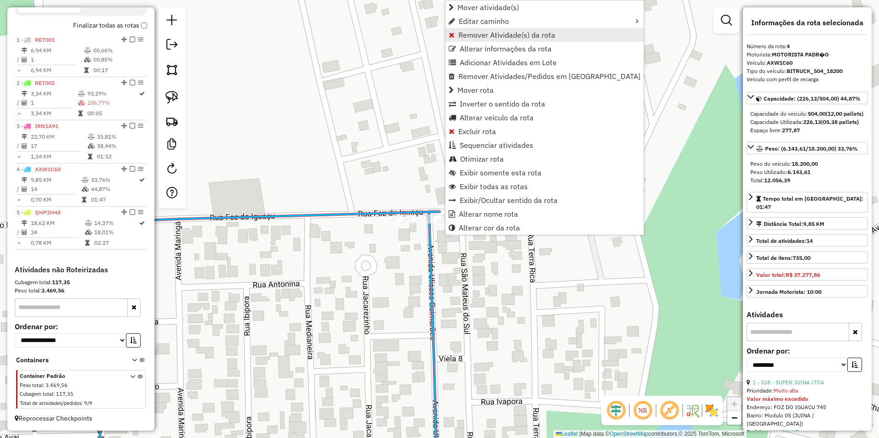
click at [504, 37] on span "Remover Atividade(s) da rota" at bounding box center [506, 34] width 97 height 7
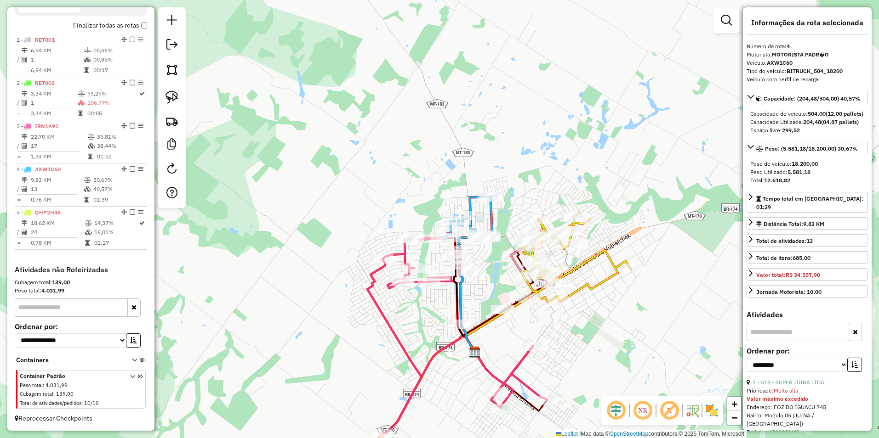
drag, startPoint x: 617, startPoint y: 307, endPoint x: 527, endPoint y: 243, distance: 109.8
click at [540, 251] on div "Janela de atendimento Grade de atendimento Capacidade Transportadoras Veículos …" at bounding box center [439, 219] width 879 height 438
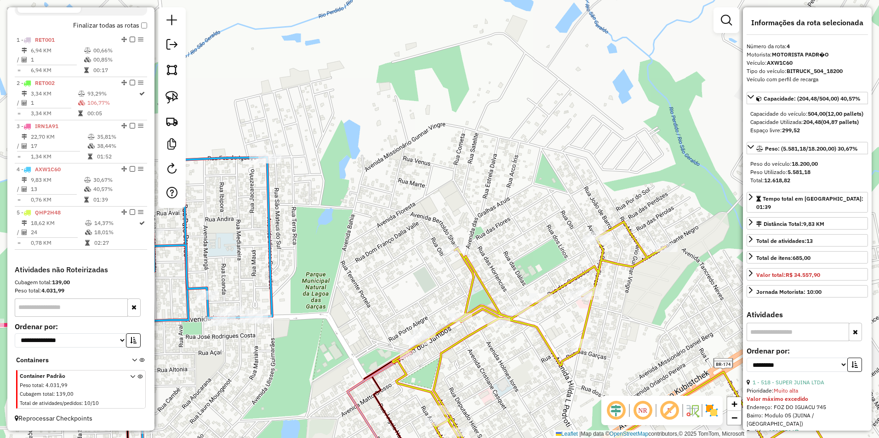
drag, startPoint x: 515, startPoint y: 256, endPoint x: 537, endPoint y: 170, distance: 88.7
click at [529, 184] on div "Janela de atendimento Grade de atendimento Capacidade Transportadoras Veículos …" at bounding box center [439, 219] width 879 height 438
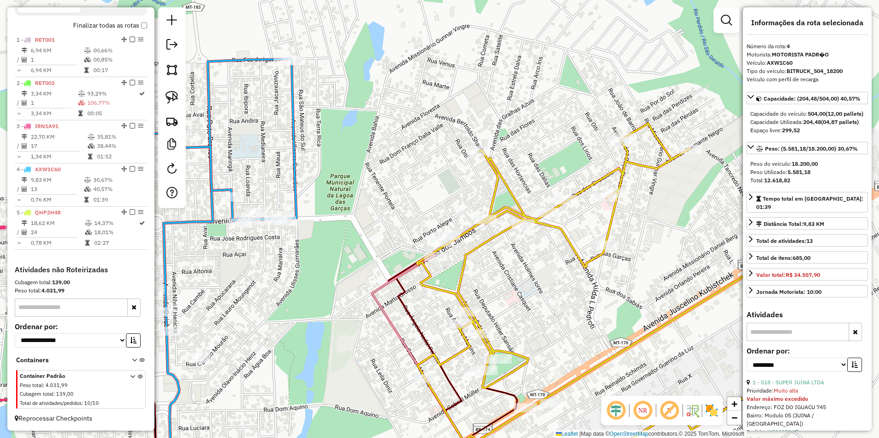
drag, startPoint x: 541, startPoint y: 310, endPoint x: 529, endPoint y: 238, distance: 73.1
click at [526, 246] on div "Janela de atendimento Grade de atendimento Capacidade Transportadoras Veículos …" at bounding box center [439, 219] width 879 height 438
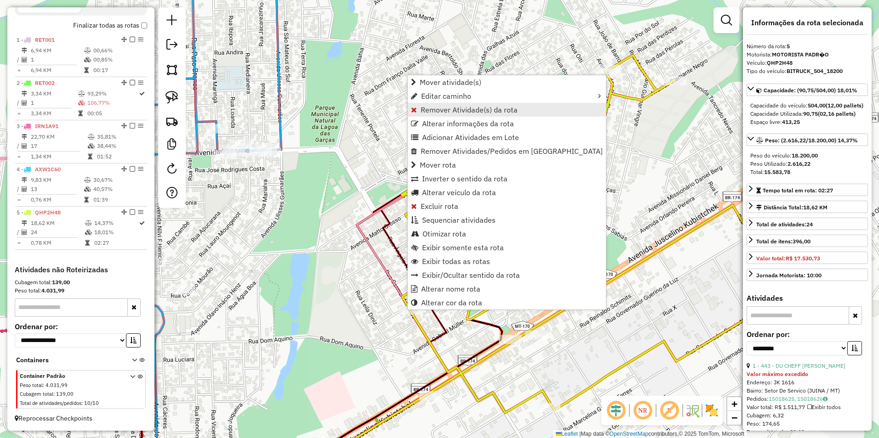
click at [460, 110] on span "Remover Atividade(s) da rota" at bounding box center [468, 109] width 97 height 7
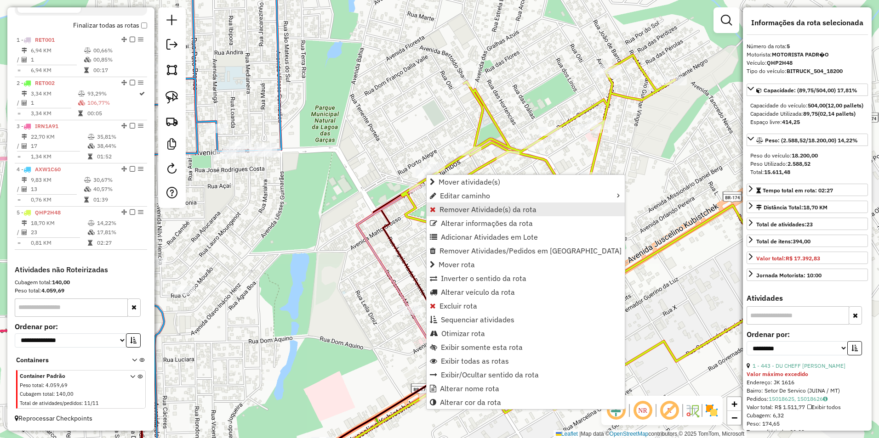
click at [451, 207] on span "Remover Atividade(s) da rota" at bounding box center [487, 209] width 97 height 7
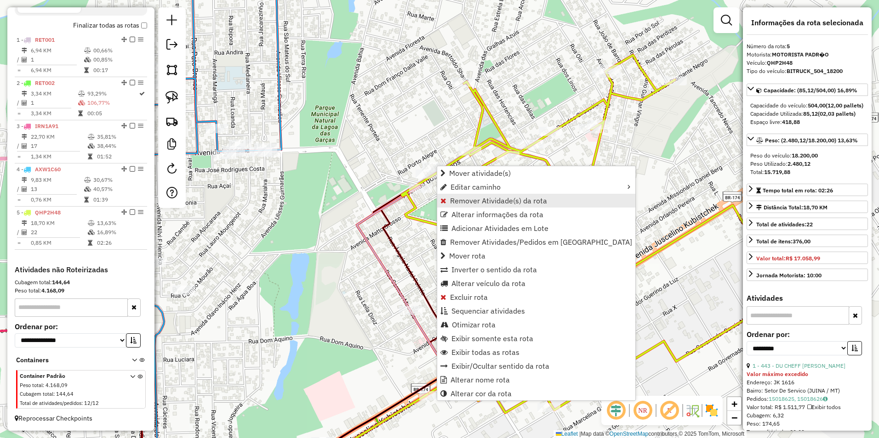
click at [452, 198] on span "Remover Atividade(s) da rota" at bounding box center [498, 200] width 97 height 7
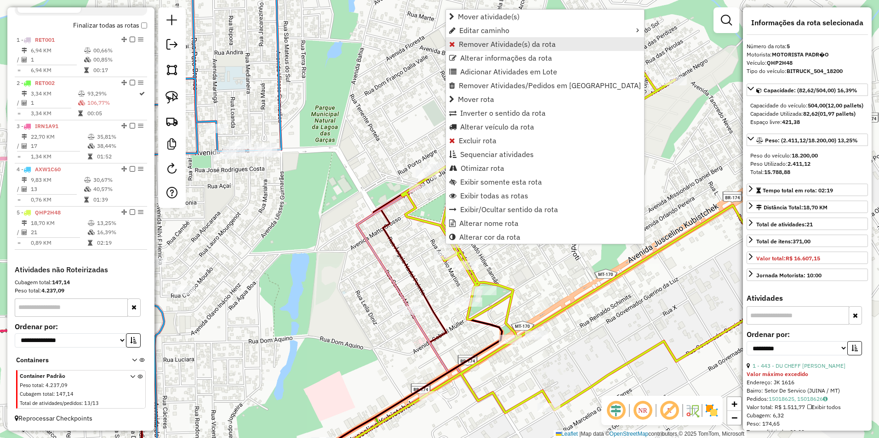
click at [500, 45] on span "Remover Atividade(s) da rota" at bounding box center [507, 43] width 97 height 7
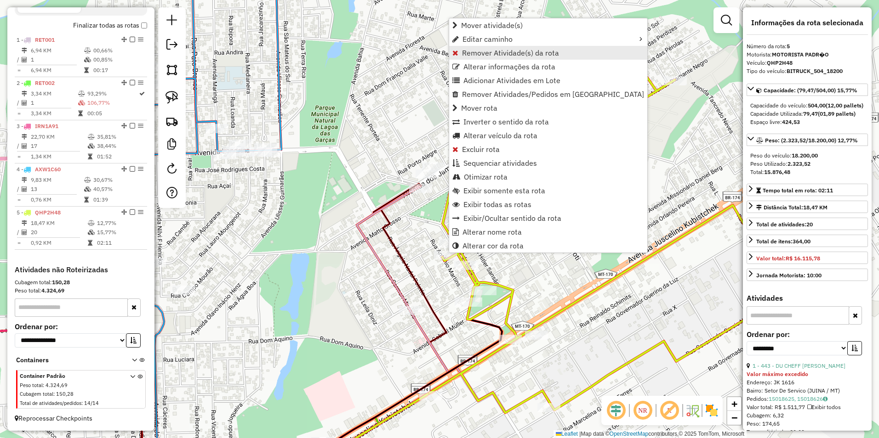
click at [497, 54] on span "Remover Atividade(s) da rota" at bounding box center [510, 52] width 97 height 7
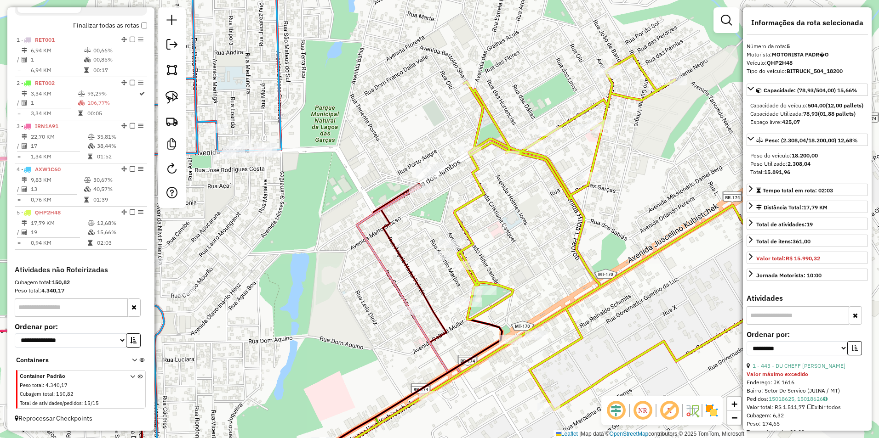
drag, startPoint x: 370, startPoint y: 256, endPoint x: 474, endPoint y: 322, distance: 123.4
click at [461, 321] on icon at bounding box center [372, 335] width 177 height 296
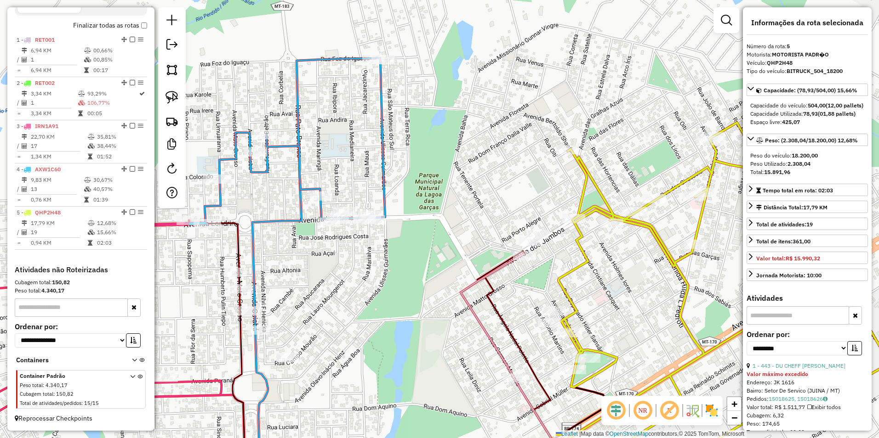
drag, startPoint x: 405, startPoint y: 125, endPoint x: 412, endPoint y: 152, distance: 28.5
click at [412, 152] on div "Janela de atendimento Grade de atendimento Capacidade Transportadoras Veículos …" at bounding box center [439, 219] width 879 height 438
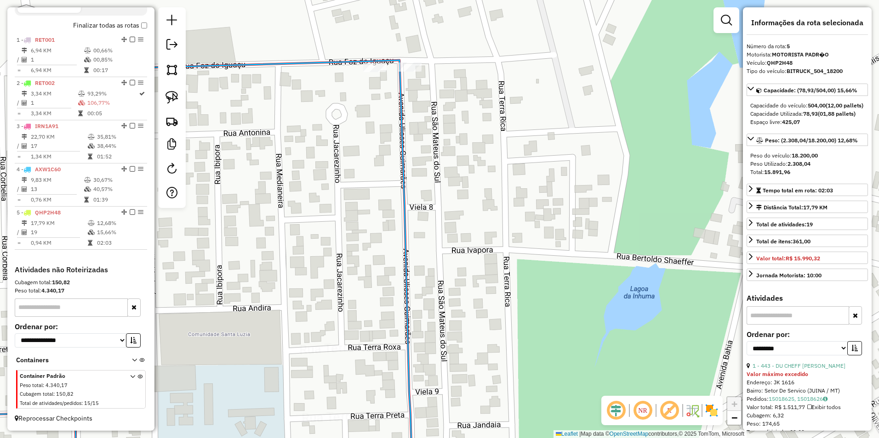
drag, startPoint x: 424, startPoint y: 105, endPoint x: 342, endPoint y: 132, distance: 86.2
click at [421, 141] on div "Janela de atendimento Grade de atendimento Capacidade Transportadoras Veículos …" at bounding box center [439, 219] width 879 height 438
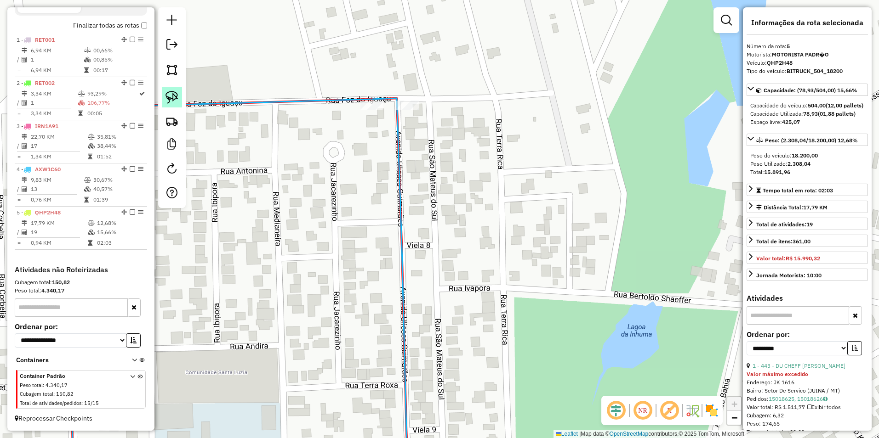
click at [162, 96] on link at bounding box center [172, 97] width 20 height 20
drag, startPoint x: 400, startPoint y: 79, endPoint x: 426, endPoint y: 103, distance: 35.4
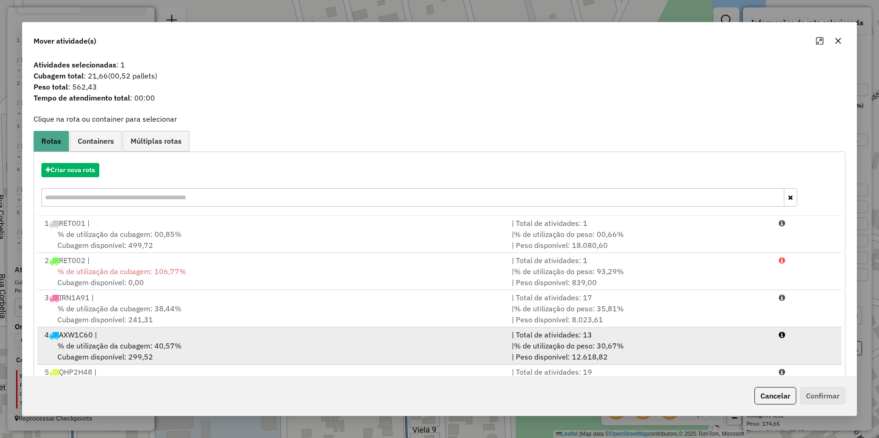
scroll to position [2, 0]
click at [153, 362] on li "4 AXW1C60 | | Total de atividades: 13 % de utilização da cubagem: 40,57% Cubage…" at bounding box center [439, 343] width 804 height 37
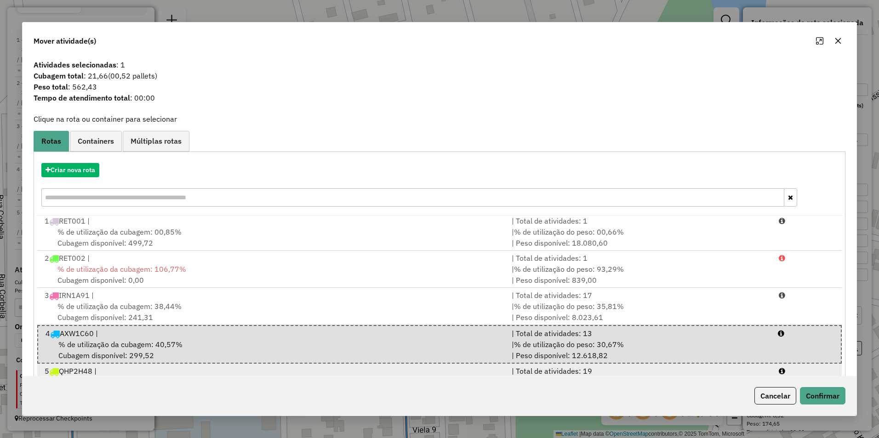
click at [160, 370] on div "5 QHP2H48 |" at bounding box center [272, 371] width 467 height 11
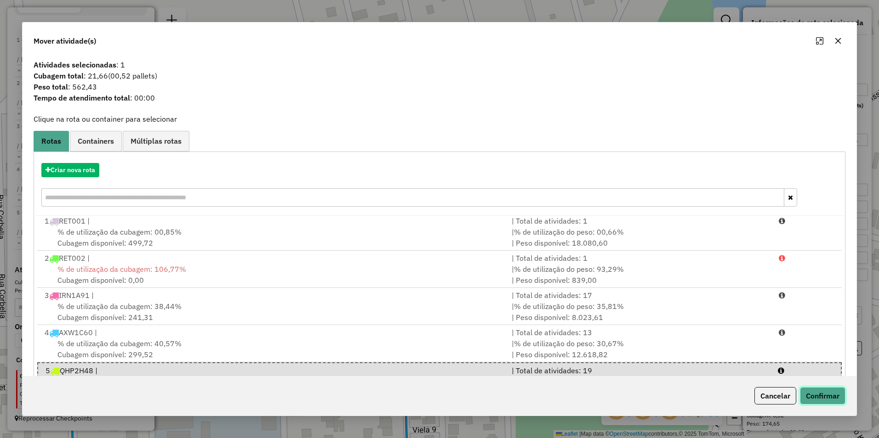
click at [841, 402] on button "Confirmar" at bounding box center [822, 395] width 45 height 17
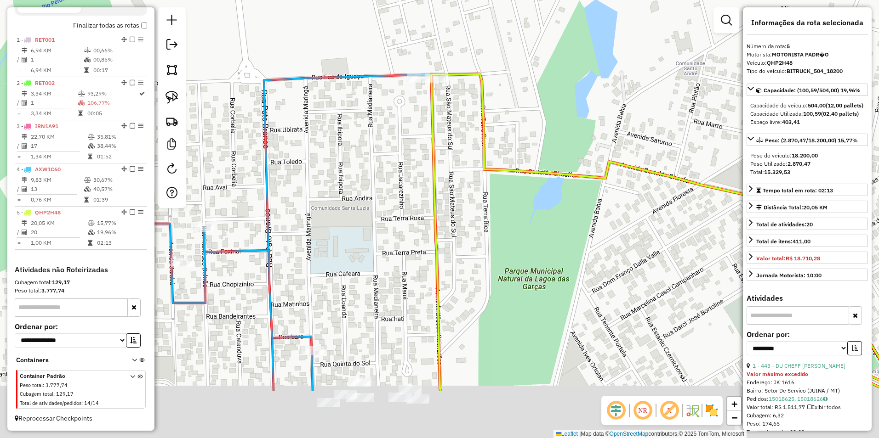
drag, startPoint x: 542, startPoint y: 328, endPoint x: 553, endPoint y: 165, distance: 163.5
click at [537, 220] on div "Janela de atendimento Grade de atendimento Capacidade Transportadoras Veículos …" at bounding box center [439, 219] width 879 height 438
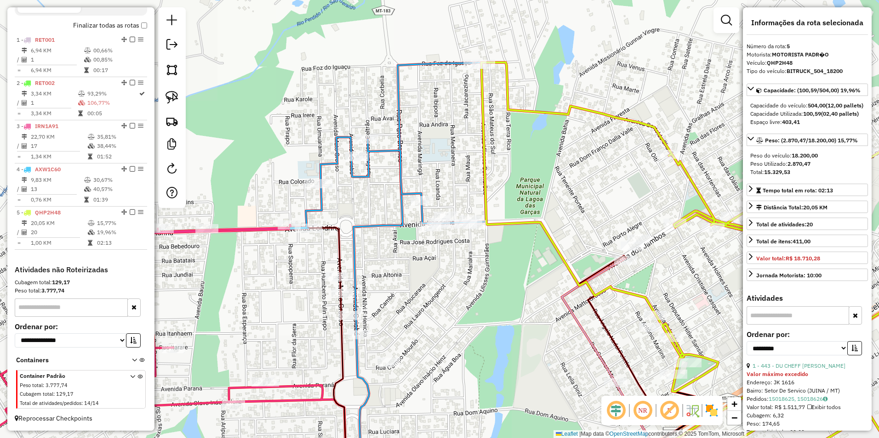
drag, startPoint x: 531, startPoint y: 285, endPoint x: 483, endPoint y: 192, distance: 104.2
click at [488, 197] on div "Janela de atendimento Grade de atendimento Capacidade Transportadoras Veículos …" at bounding box center [439, 219] width 879 height 438
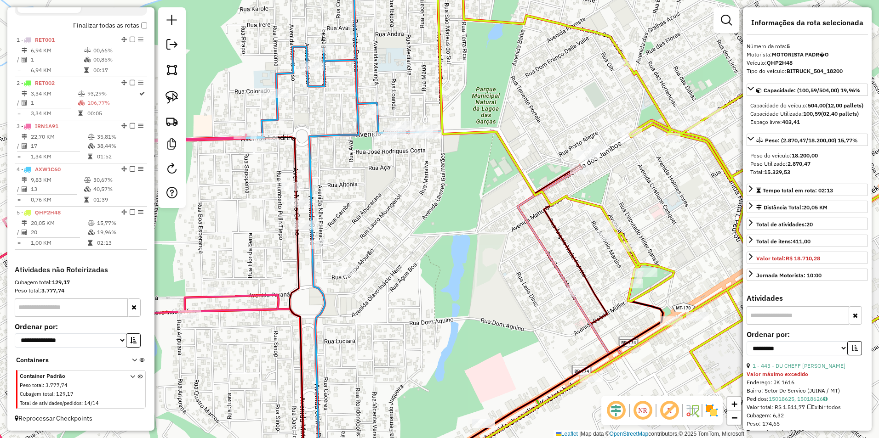
drag, startPoint x: 172, startPoint y: 94, endPoint x: 238, endPoint y: 103, distance: 66.8
click at [172, 94] on img at bounding box center [171, 97] width 13 height 13
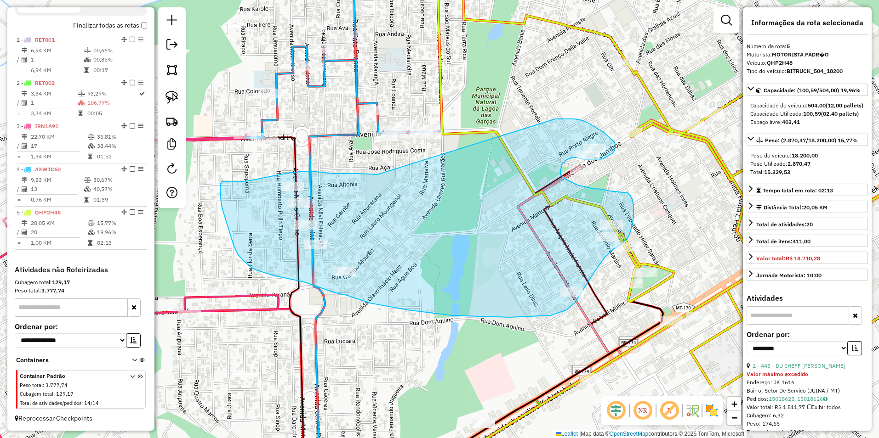
drag, startPoint x: 566, startPoint y: 119, endPoint x: 379, endPoint y: 175, distance: 195.1
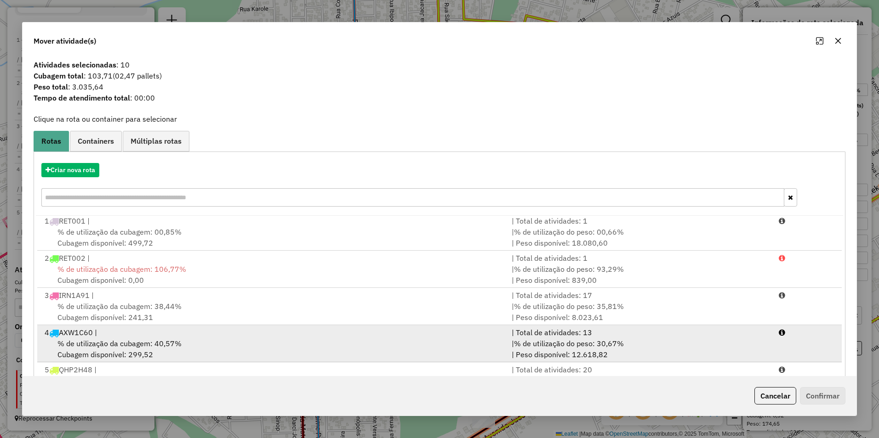
scroll to position [39, 0]
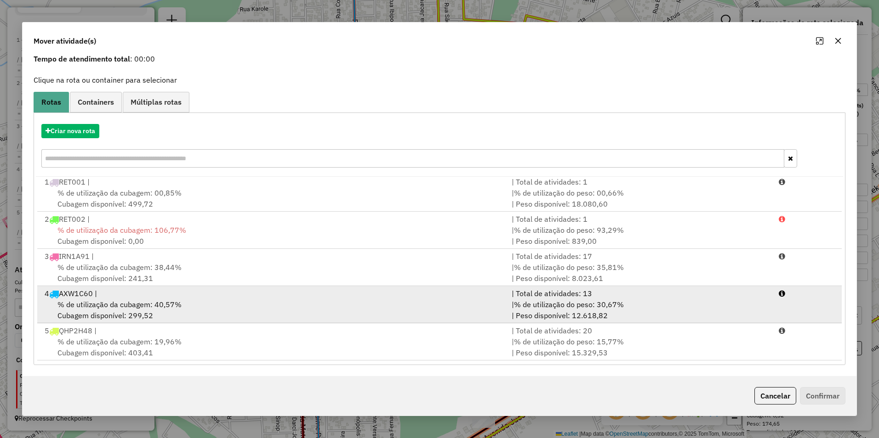
click at [162, 302] on span "% de utilização da cubagem: 40,57%" at bounding box center [119, 304] width 124 height 9
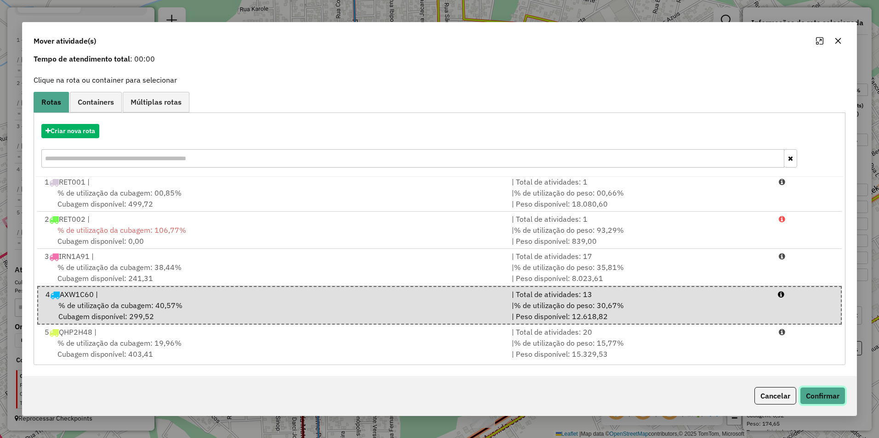
click at [823, 398] on button "Confirmar" at bounding box center [822, 395] width 45 height 17
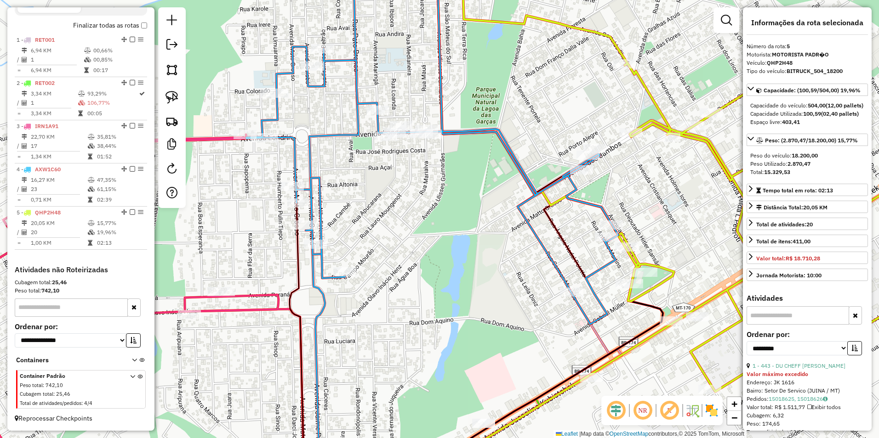
scroll to position [0, 0]
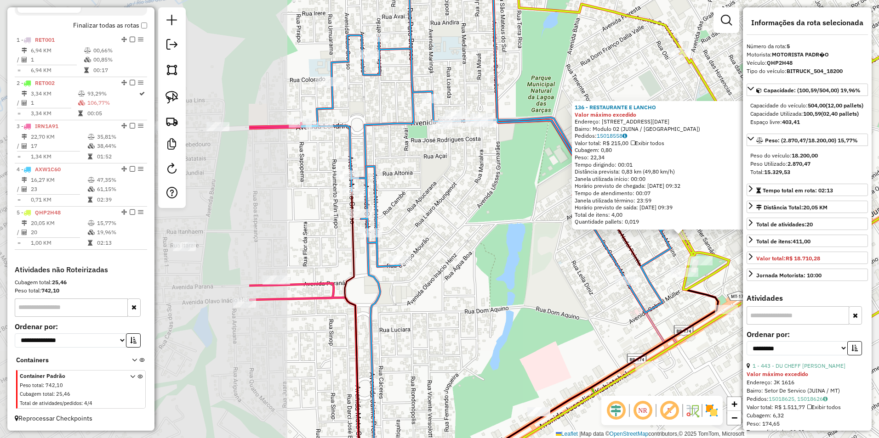
drag, startPoint x: 247, startPoint y: 235, endPoint x: 542, endPoint y: 255, distance: 295.2
click at [584, 262] on div "136 - RESTAURANTE E LANCHO Valor máximo excedido Endereço: AV NOVE DE MAIO 1 Ba…" at bounding box center [439, 219] width 879 height 438
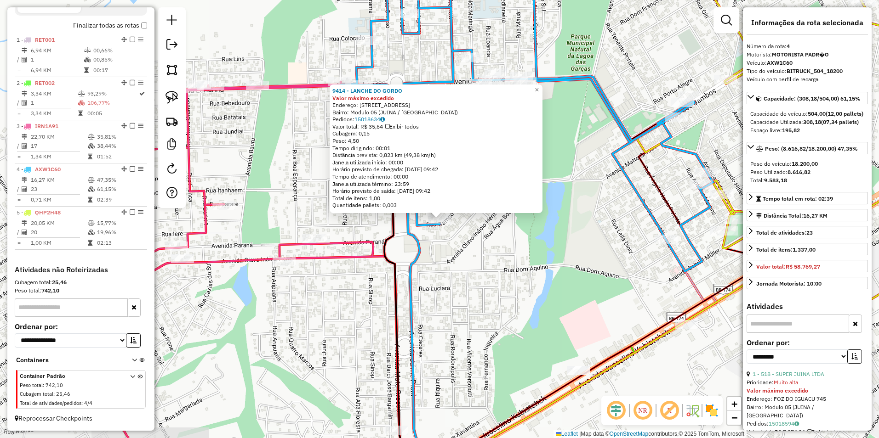
click at [489, 286] on div "9414 - LANCHE DO GORDO Valor máximo excedido Endereço: RUA CAMPO MOURAO 134 Bai…" at bounding box center [439, 219] width 879 height 438
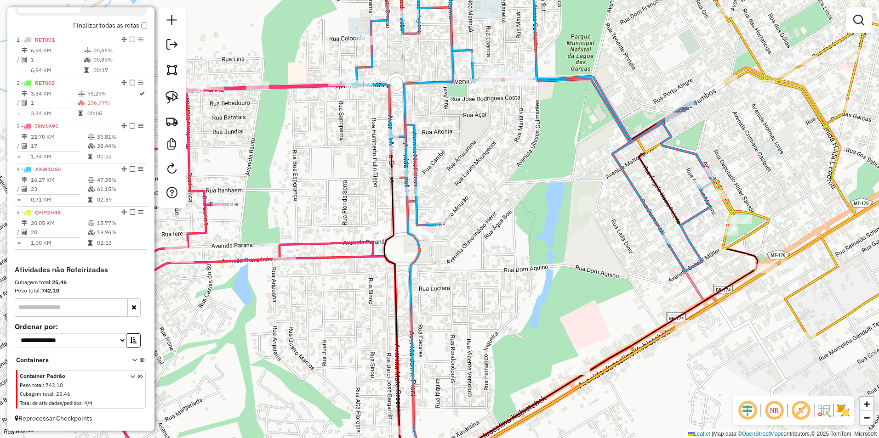
select select "**********"
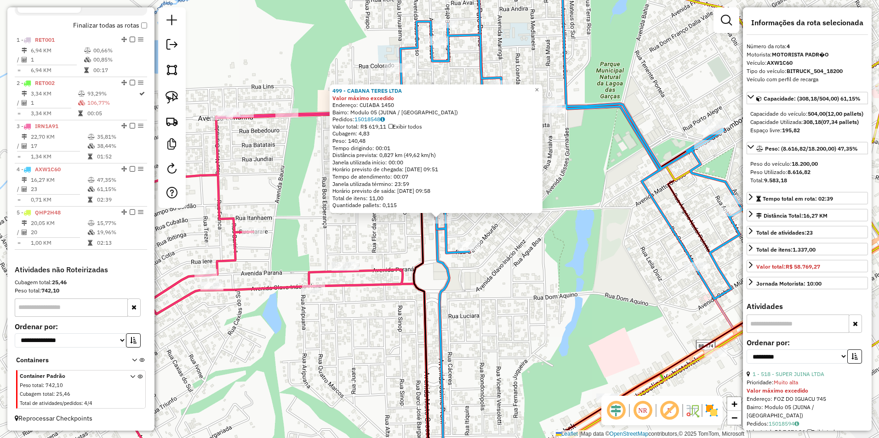
click at [401, 249] on div "499 - CABANA TERES LTDA Valor máximo excedido Endereço: CUIABA 1450 Bairro: Mod…" at bounding box center [439, 219] width 879 height 438
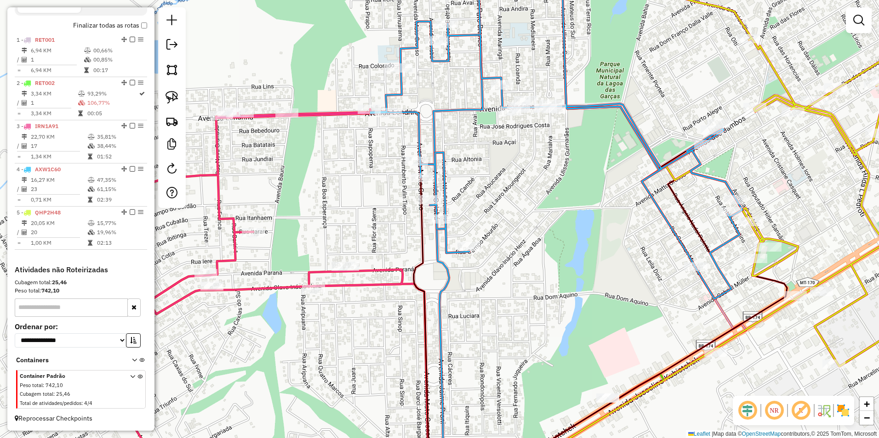
click at [435, 193] on icon at bounding box center [556, 127] width 372 height 343
select select "**********"
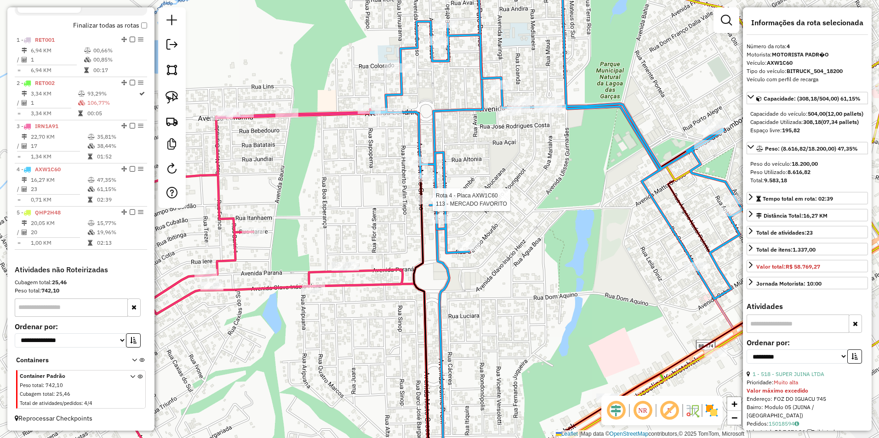
click at [428, 205] on div at bounding box center [429, 199] width 23 height 9
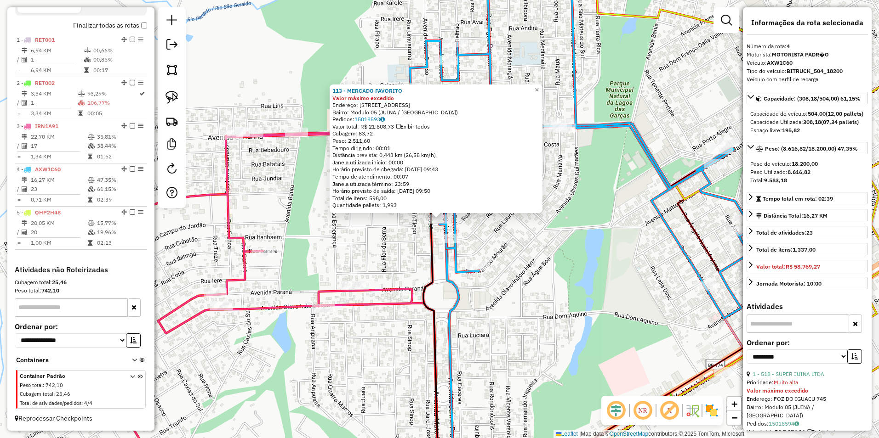
click at [394, 232] on div "113 - MERCADO FAVORITO Valor máximo excedido Endereço: AV MATO GROSSO 295 Bairr…" at bounding box center [439, 219] width 879 height 438
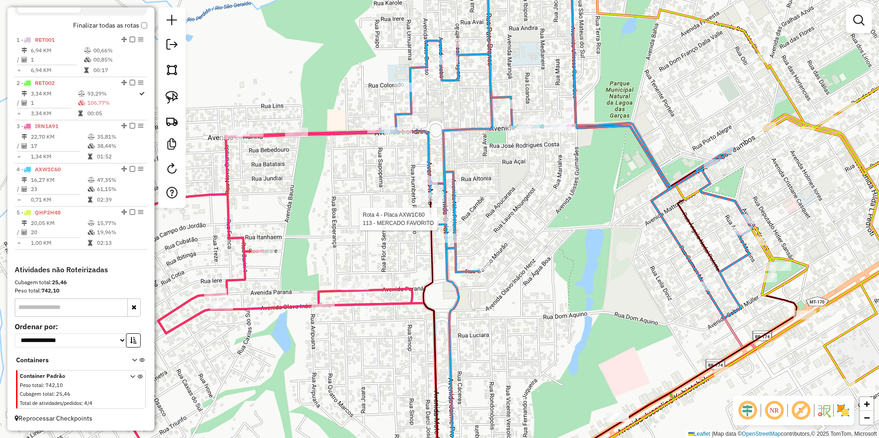
select select "**********"
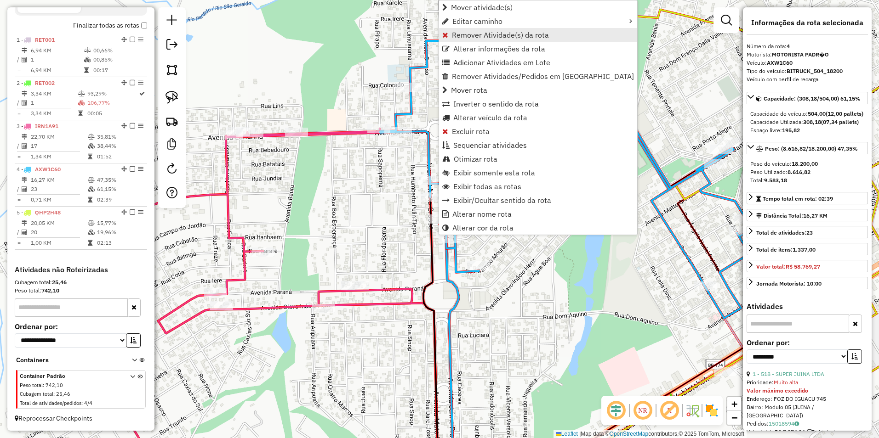
click at [484, 40] on link "Remover Atividade(s) da rota" at bounding box center [538, 35] width 198 height 14
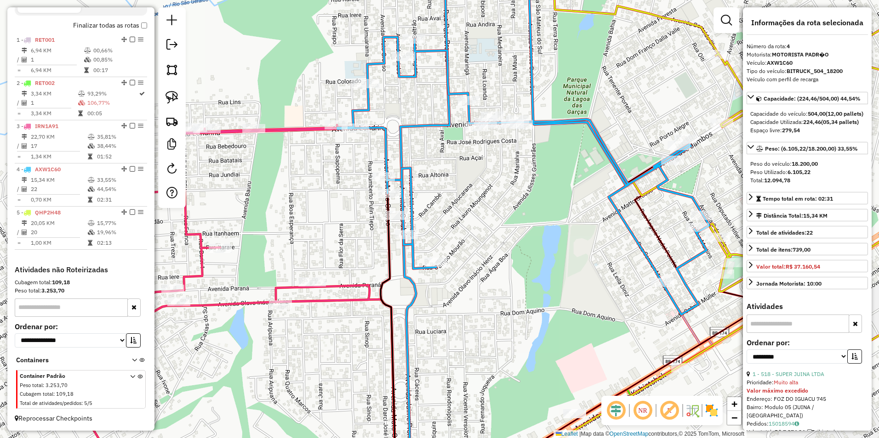
drag, startPoint x: 576, startPoint y: 250, endPoint x: 478, endPoint y: 234, distance: 99.1
click at [479, 235] on div "Janela de atendimento Grade de atendimento Capacidade Transportadoras Veículos …" at bounding box center [439, 219] width 879 height 438
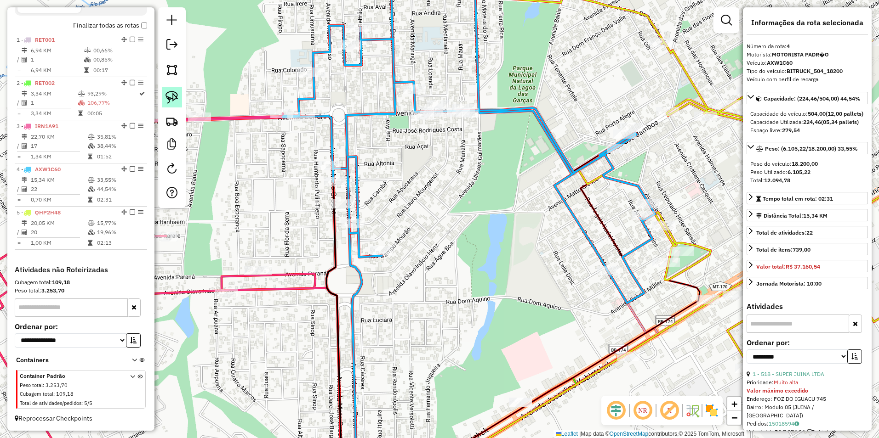
click at [167, 102] on img at bounding box center [171, 97] width 13 height 13
drag, startPoint x: 349, startPoint y: 195, endPoint x: 358, endPoint y: 202, distance: 11.2
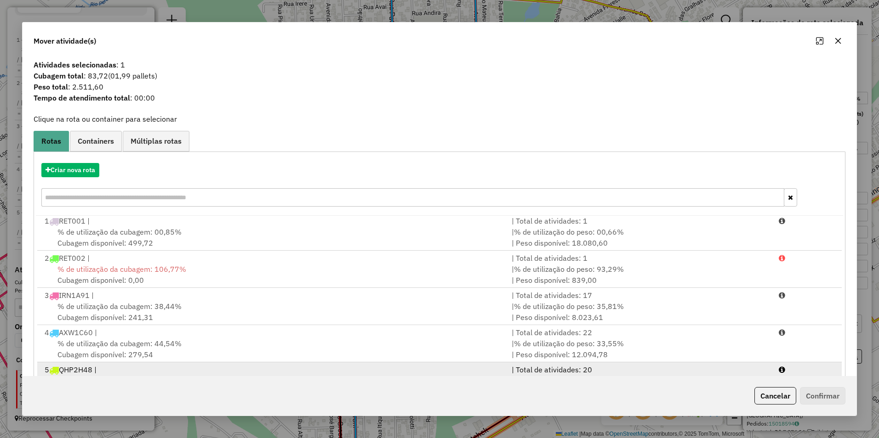
scroll to position [39, 0]
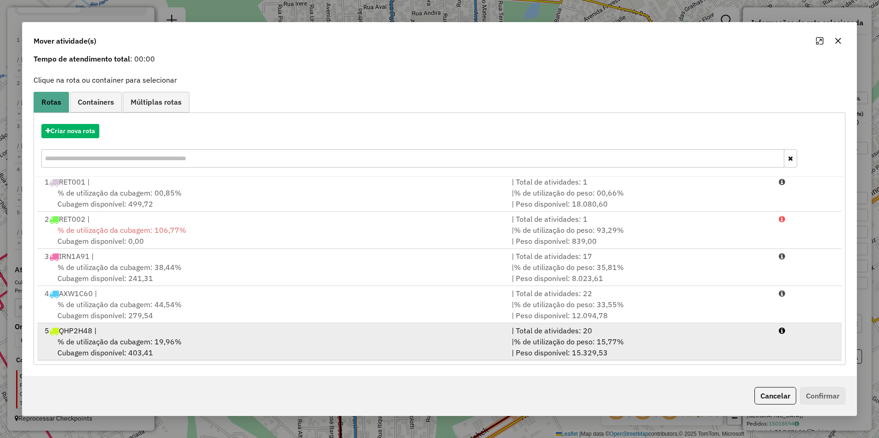
click at [219, 331] on div "5 QHP2H48 |" at bounding box center [272, 330] width 467 height 11
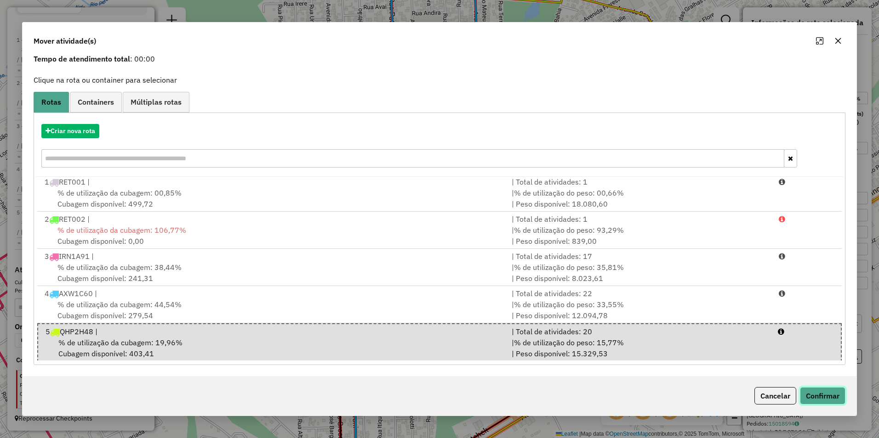
click at [819, 394] on button "Confirmar" at bounding box center [822, 395] width 45 height 17
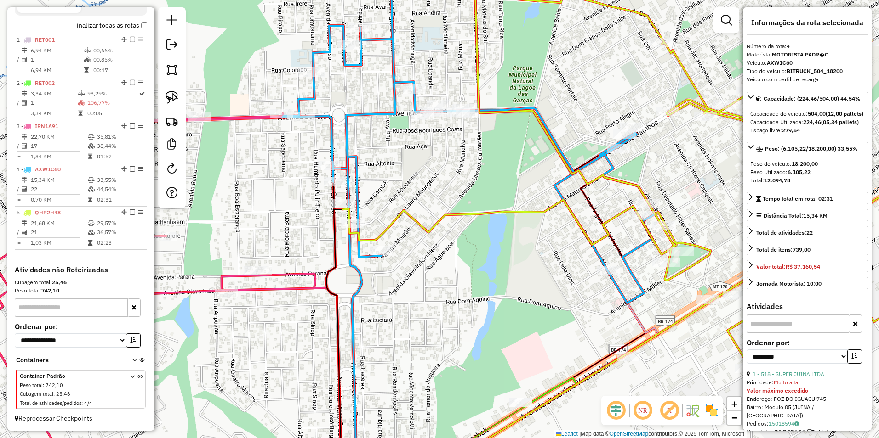
scroll to position [0, 0]
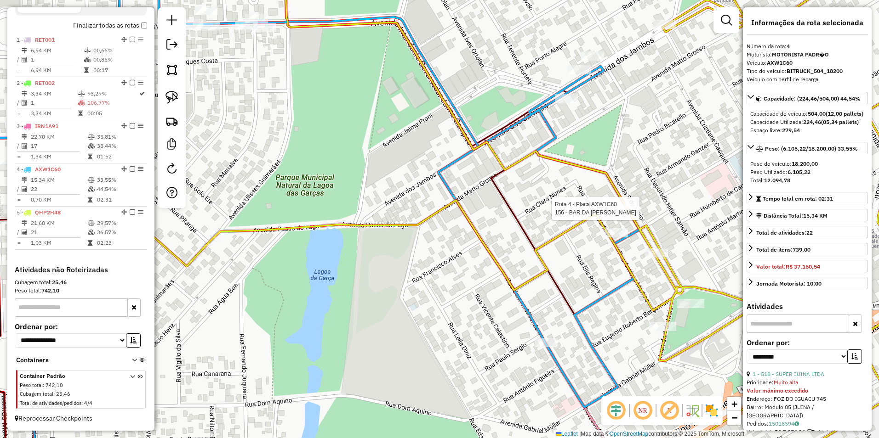
click at [626, 203] on icon at bounding box center [490, 219] width 952 height 526
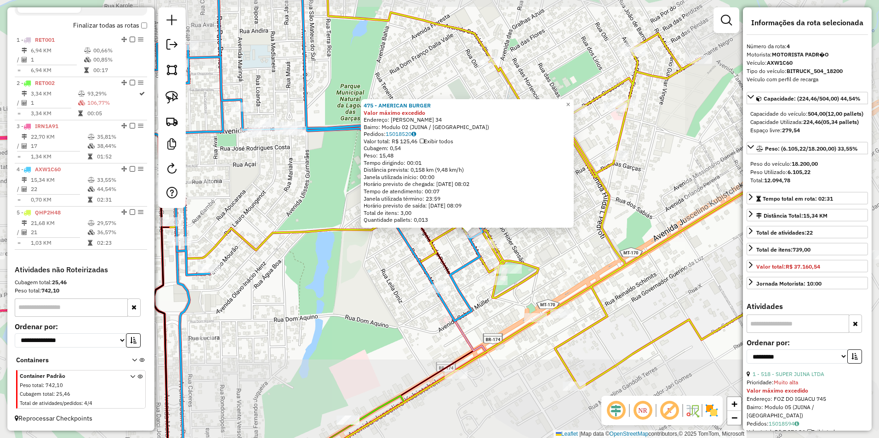
click at [535, 240] on div "475 - AMERICAN BURGER Valor máximo excedido Endereço: EDINA CONO DE QUEIROZ 34 …" at bounding box center [439, 219] width 879 height 438
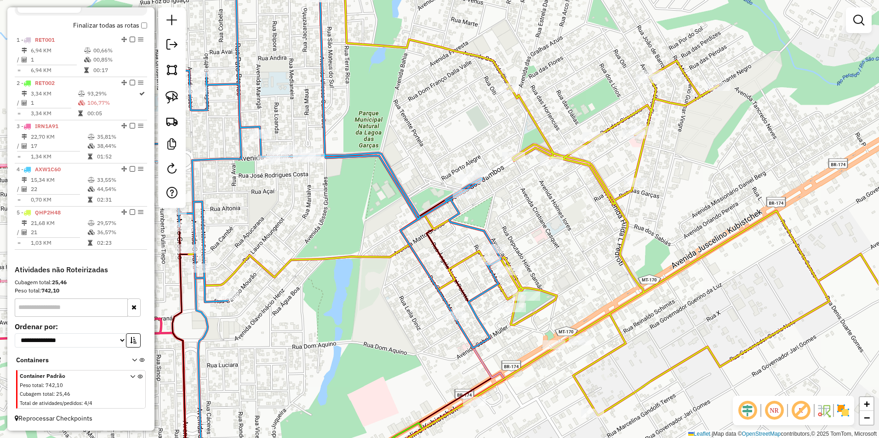
drag, startPoint x: 549, startPoint y: 269, endPoint x: 621, endPoint y: 349, distance: 107.4
click at [621, 349] on div "Janela de atendimento Grade de atendimento Capacidade Transportadoras Veículos …" at bounding box center [439, 219] width 879 height 438
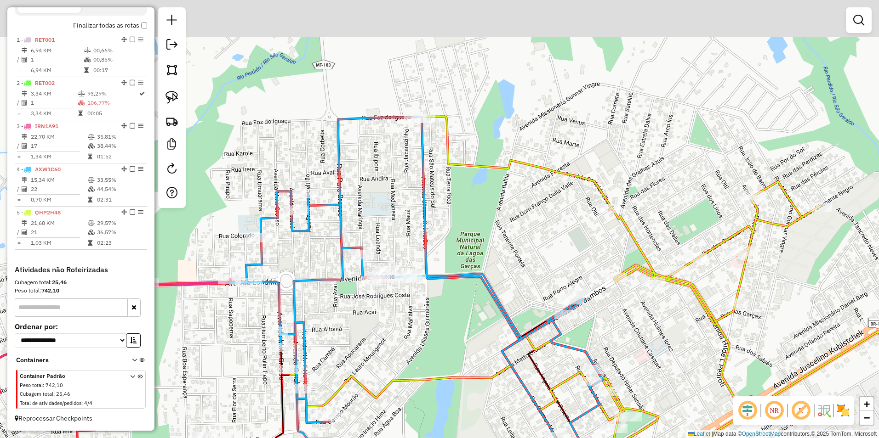
drag, startPoint x: 513, startPoint y: 206, endPoint x: 550, endPoint y: 255, distance: 61.4
click at [555, 264] on div "Janela de atendimento Grade de atendimento Capacidade Transportadoras Veículos …" at bounding box center [439, 219] width 879 height 438
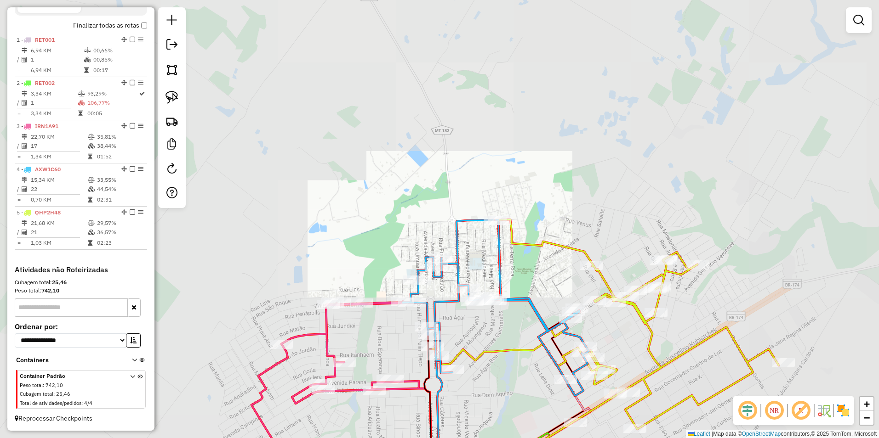
drag, startPoint x: 534, startPoint y: 222, endPoint x: 551, endPoint y: 162, distance: 62.1
click at [545, 220] on icon at bounding box center [496, 308] width 186 height 176
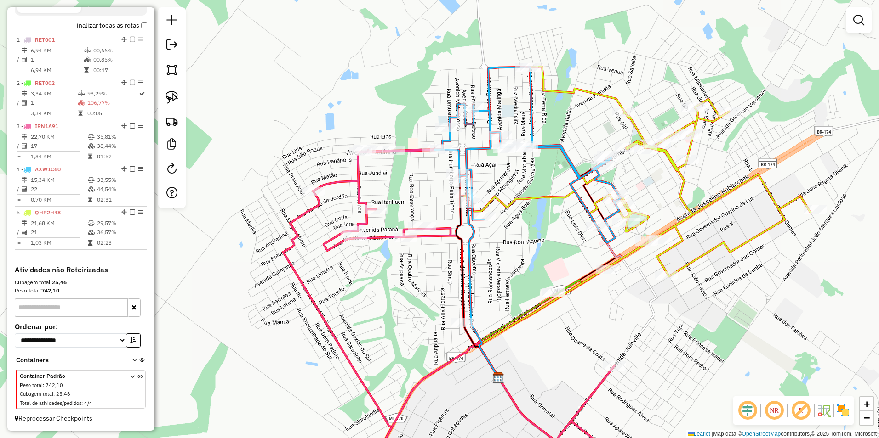
drag, startPoint x: 621, startPoint y: 325, endPoint x: 617, endPoint y: 236, distance: 89.2
click at [619, 239] on div "Janela de atendimento Grade de atendimento Capacidade Transportadoras Veículos …" at bounding box center [439, 219] width 879 height 438
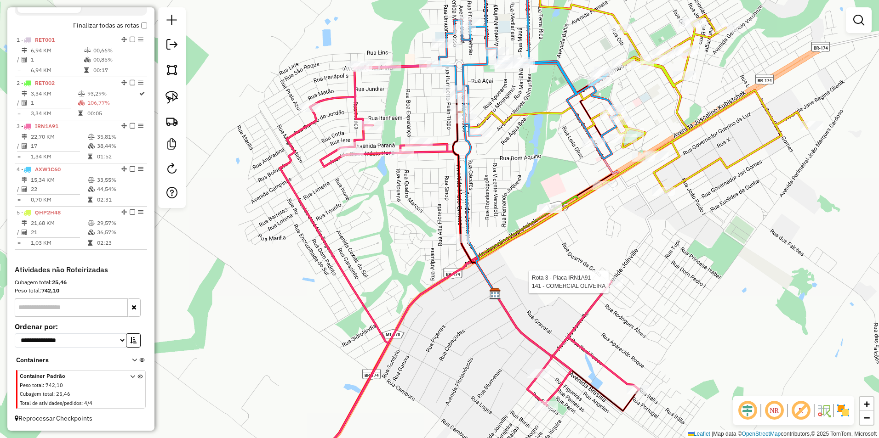
select select "**********"
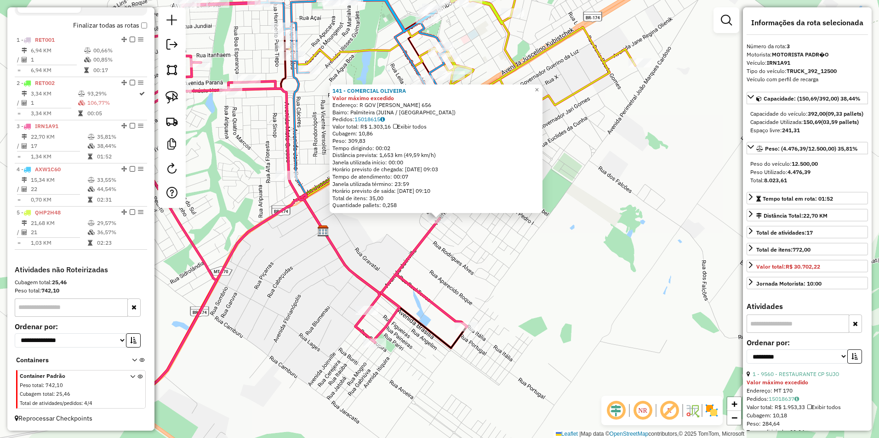
click at [606, 282] on div "141 - COMERCIAL OLIVEIRA Valor máximo excedido Endereço: R GOV JULIO JOSE DE CA…" at bounding box center [439, 219] width 879 height 438
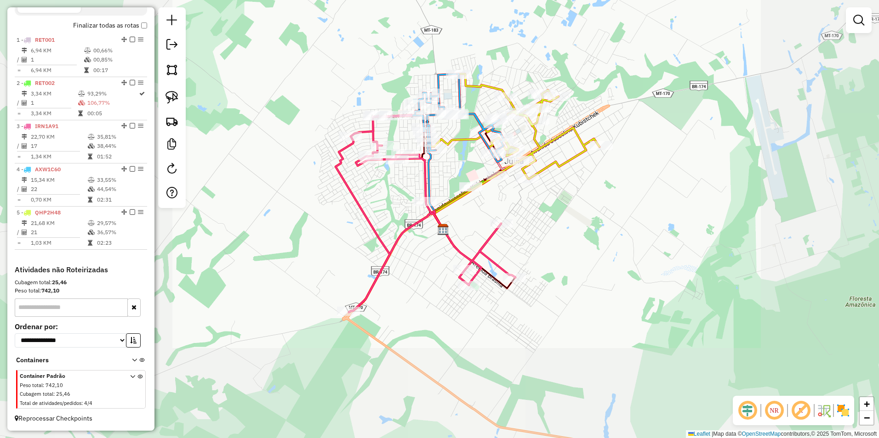
drag, startPoint x: 554, startPoint y: 208, endPoint x: 568, endPoint y: 257, distance: 51.5
click at [568, 257] on div "Janela de atendimento Grade de atendimento Capacidade Transportadoras Veículos …" at bounding box center [439, 219] width 879 height 438
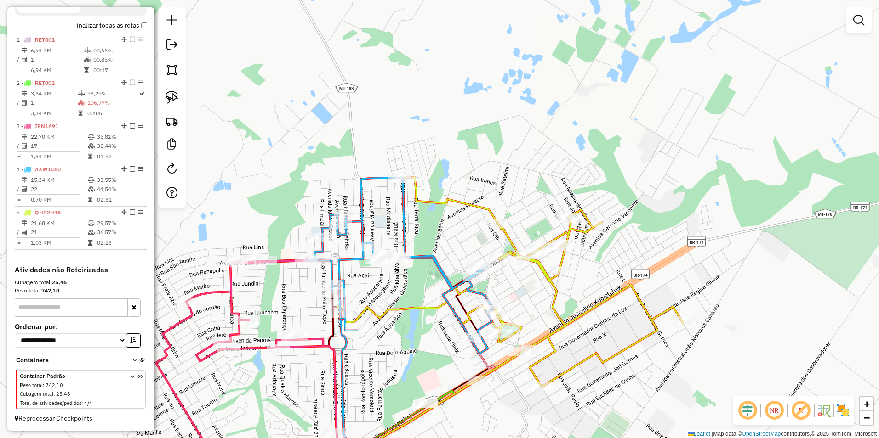
drag, startPoint x: 510, startPoint y: 320, endPoint x: 632, endPoint y: 172, distance: 192.6
click at [625, 184] on div "Janela de atendimento Grade de atendimento Capacidade Transportadoras Veículos …" at bounding box center [439, 219] width 879 height 438
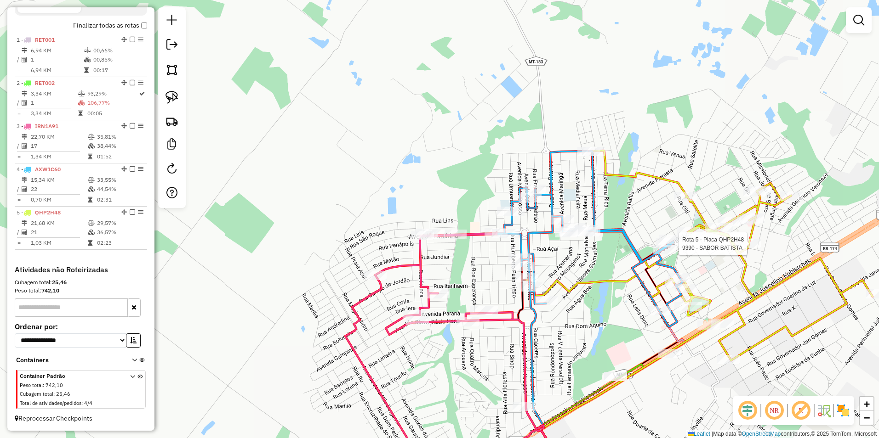
drag, startPoint x: 665, startPoint y: 372, endPoint x: 667, endPoint y: 213, distance: 159.5
click at [666, 200] on div "Rota 5 - Placa QHP2H48 9390 - SABOR BATISTA Rota 5 - Placa QHP2H48 443 - DU CHE…" at bounding box center [439, 219] width 879 height 438
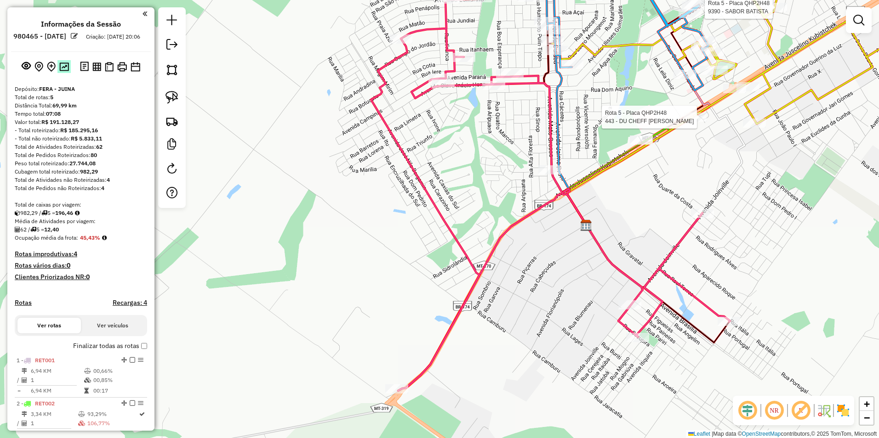
click at [64, 71] on img at bounding box center [64, 66] width 10 height 9
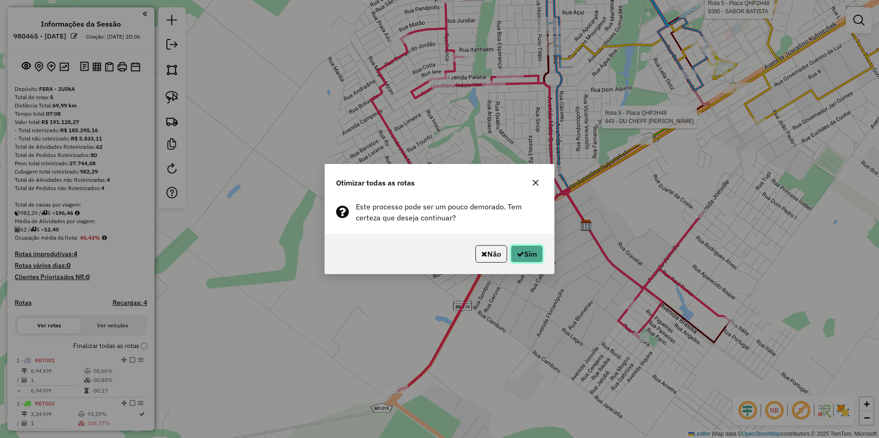
click at [527, 250] on button "Sim" at bounding box center [527, 253] width 32 height 17
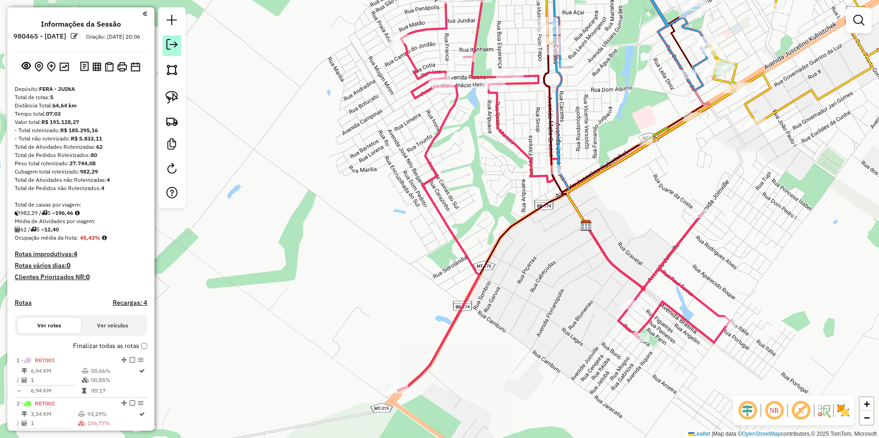
click at [167, 44] on em at bounding box center [171, 44] width 11 height 11
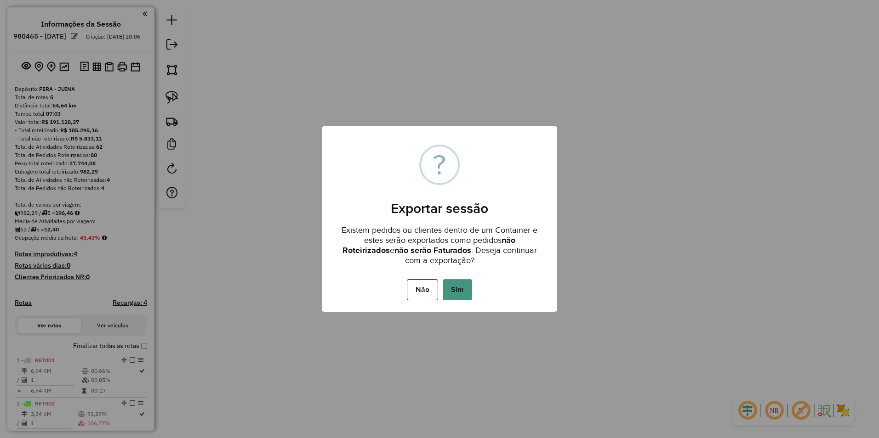
click at [467, 284] on button "Sim" at bounding box center [457, 289] width 29 height 21
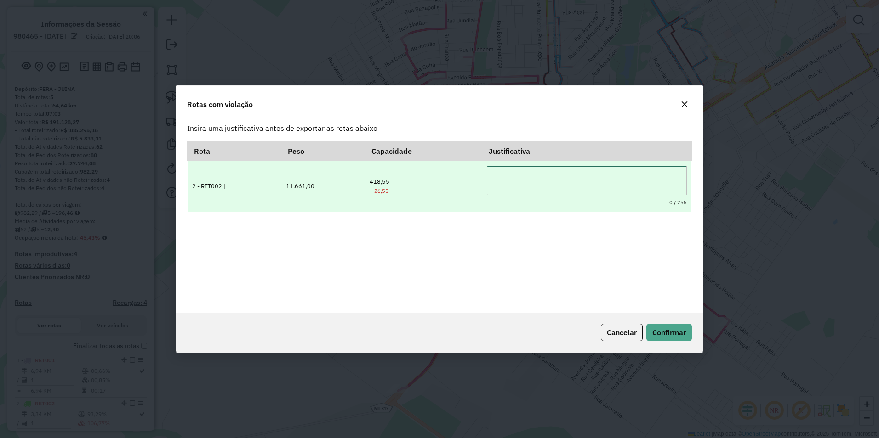
click at [509, 184] on textarea at bounding box center [587, 180] width 200 height 29
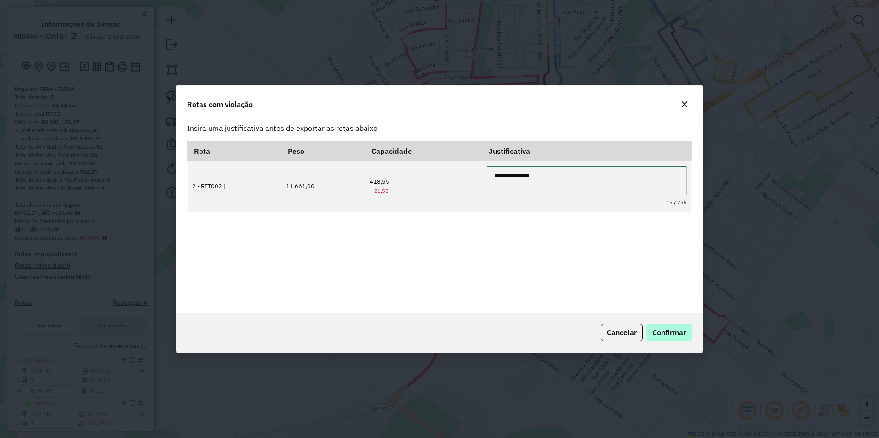
type textarea "**********"
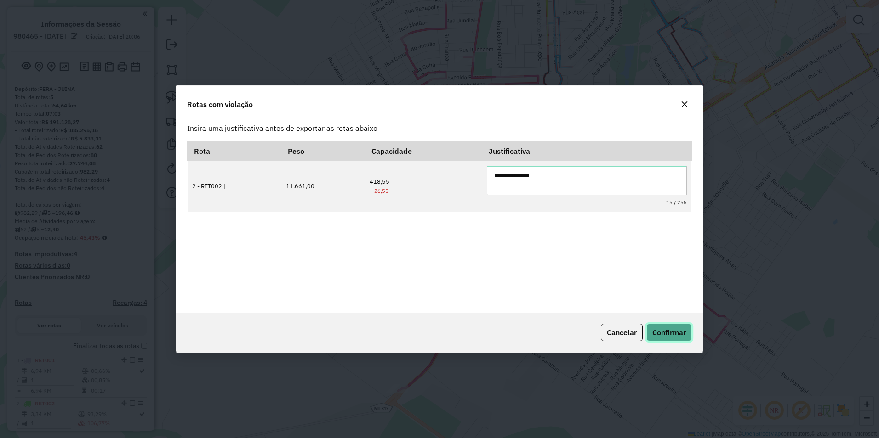
click at [666, 333] on span "Confirmar" at bounding box center [669, 332] width 34 height 9
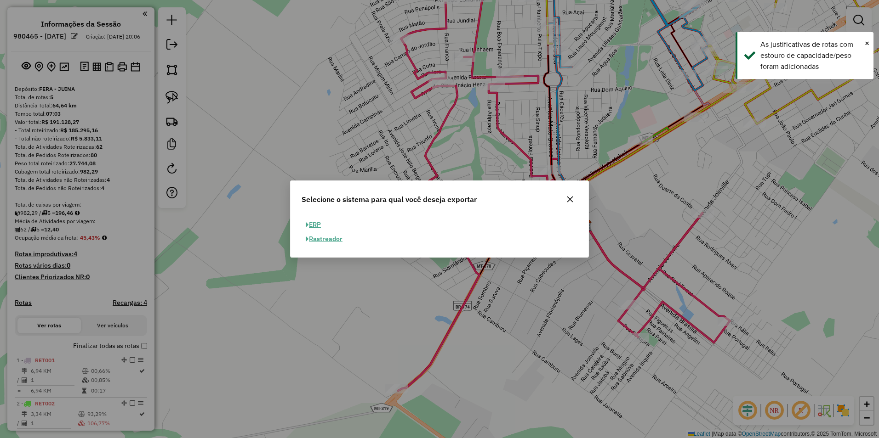
click at [313, 223] on button "ERP" at bounding box center [312, 225] width 23 height 14
select select "**"
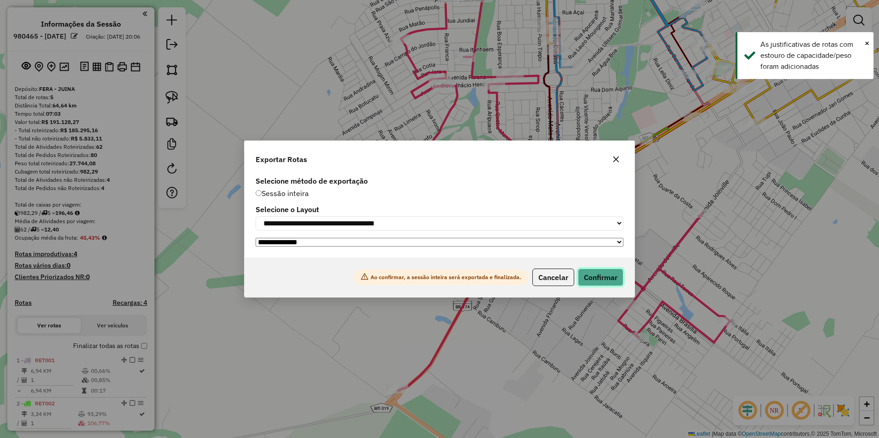
click at [594, 282] on button "Confirmar" at bounding box center [600, 277] width 45 height 17
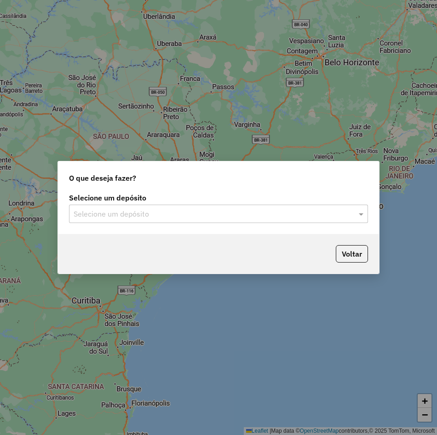
drag, startPoint x: 168, startPoint y: 245, endPoint x: 185, endPoint y: 234, distance: 20.1
click at [168, 245] on div "Voltar" at bounding box center [218, 254] width 321 height 40
click at [186, 212] on input "text" at bounding box center [209, 214] width 271 height 11
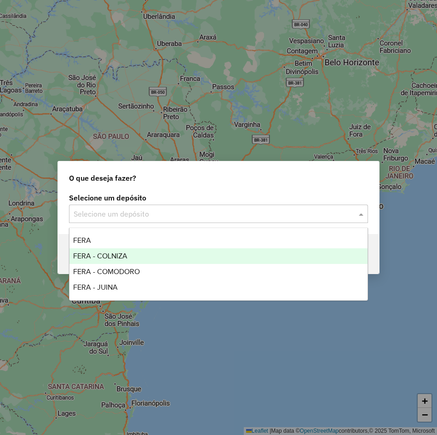
click at [142, 256] on div "FERA - COLNIZA" at bounding box center [218, 256] width 298 height 16
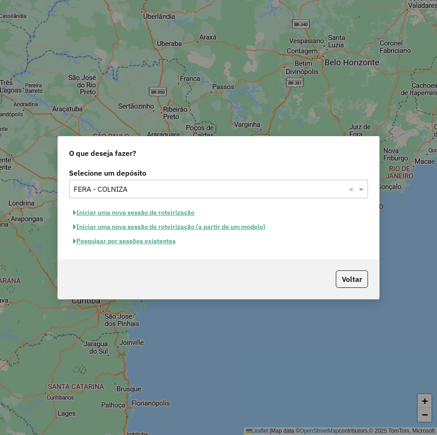
click at [135, 212] on button "Iniciar uma nova sessão de roteirização" at bounding box center [134, 212] width 130 height 14
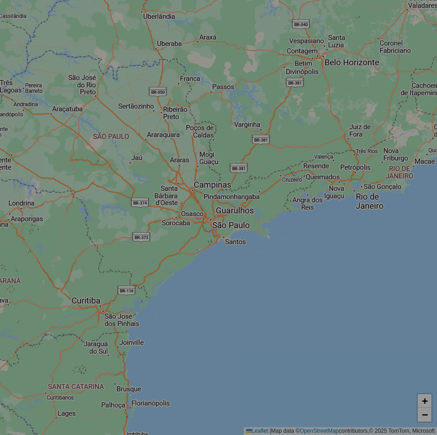
select select "*"
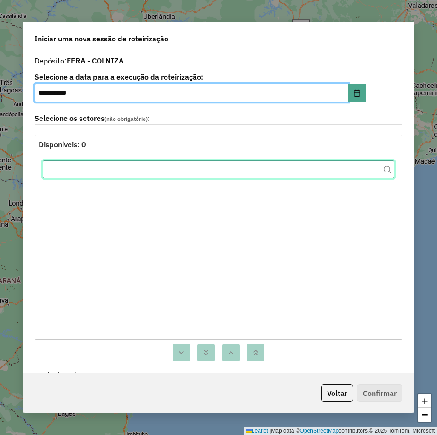
click at [131, 170] on input "text" at bounding box center [218, 169] width 351 height 18
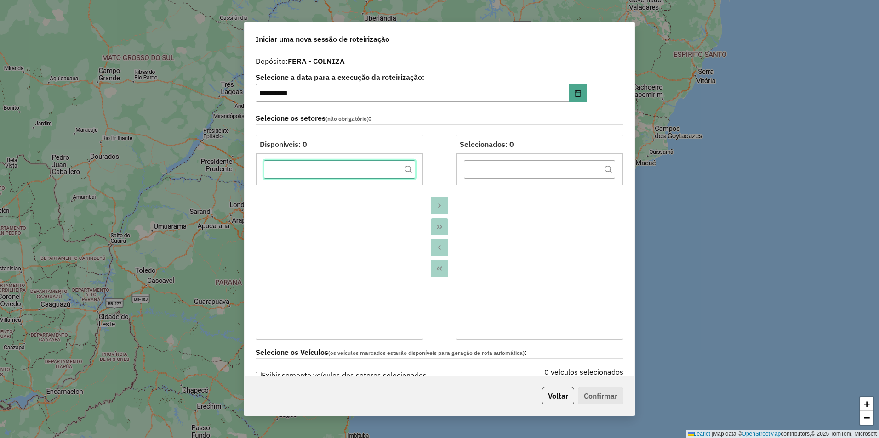
scroll to position [230, 0]
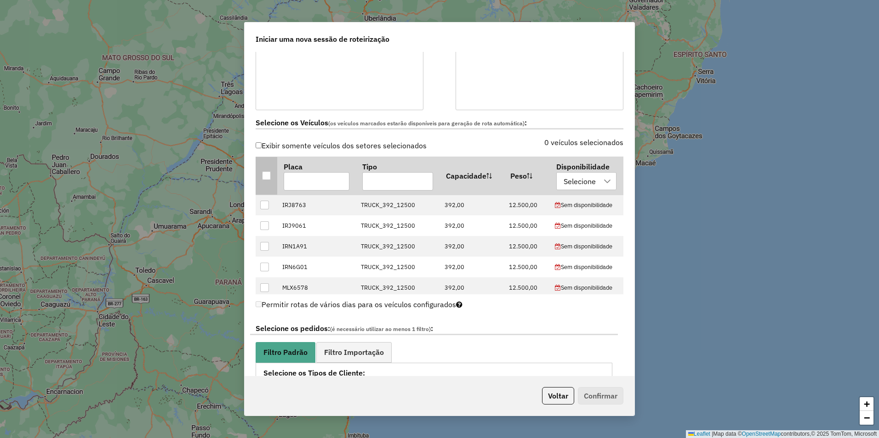
click at [270, 173] on div at bounding box center [266, 175] width 9 height 9
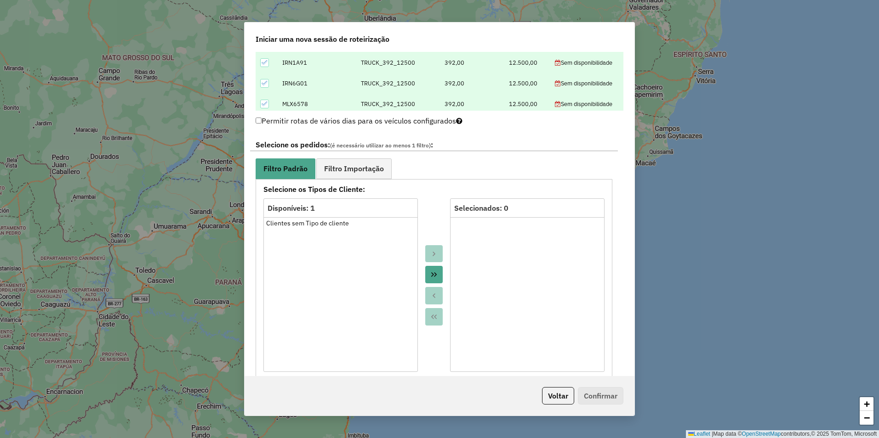
scroll to position [460, 0]
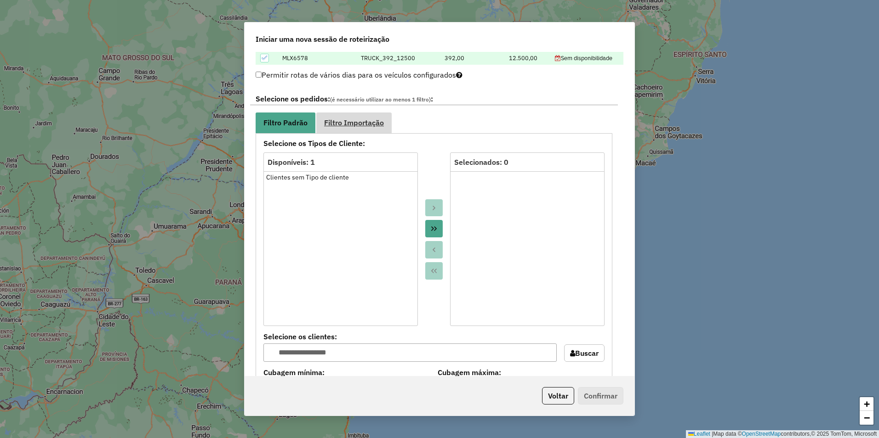
click at [370, 124] on span "Filtro Importação" at bounding box center [354, 122] width 60 height 7
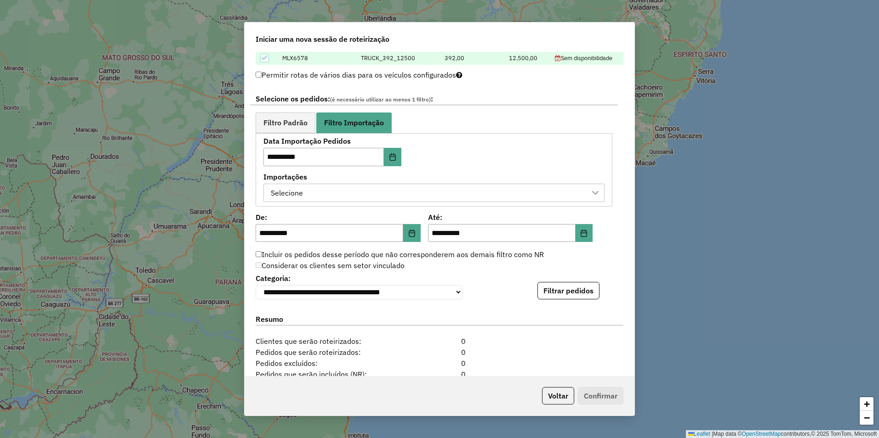
click at [436, 191] on div "Selecione" at bounding box center [426, 192] width 319 height 17
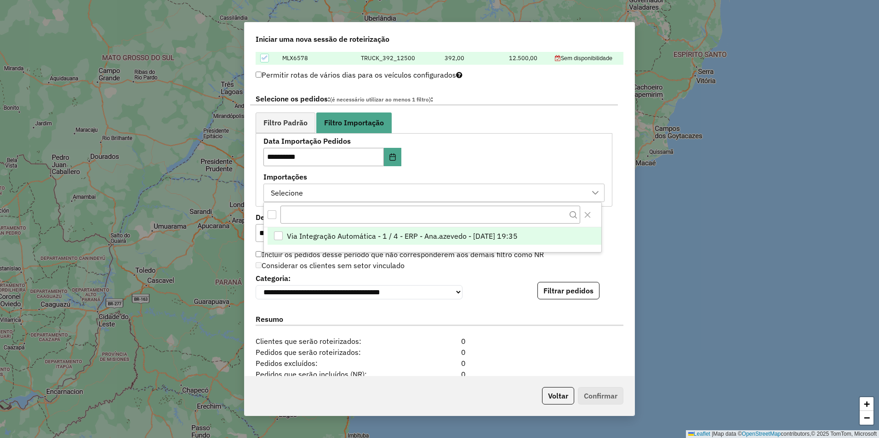
scroll to position [7, 42]
click at [436, 235] on span "Via Integração Automática - 1 / 4 - ERP - Ana.azevedo - [DATE] 19:35" at bounding box center [402, 236] width 231 height 11
click at [436, 271] on div "Considerar os clientes sem setor vinculado" at bounding box center [434, 266] width 368 height 11
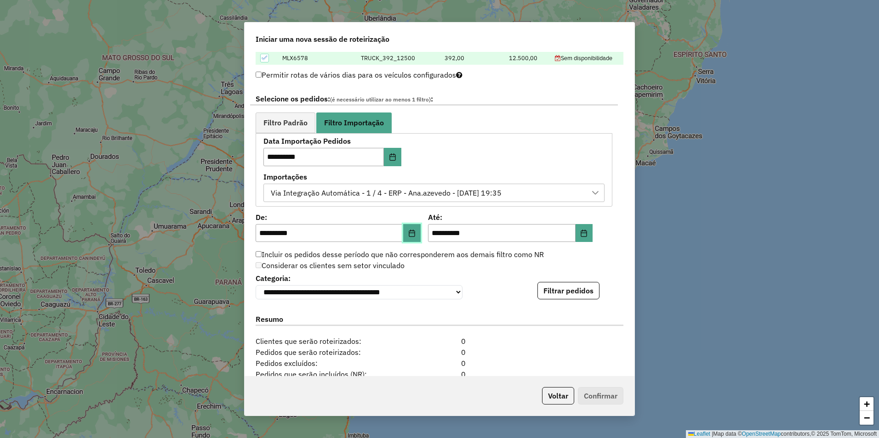
drag, startPoint x: 419, startPoint y: 231, endPoint x: 412, endPoint y: 236, distance: 8.5
click at [418, 232] on button "Choose Date" at bounding box center [411, 233] width 17 height 18
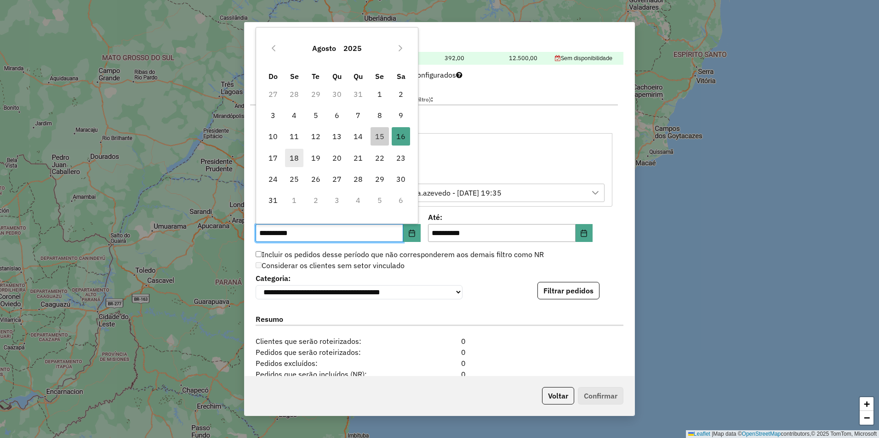
click at [297, 160] on span "18" at bounding box center [294, 158] width 18 height 18
type input "**********"
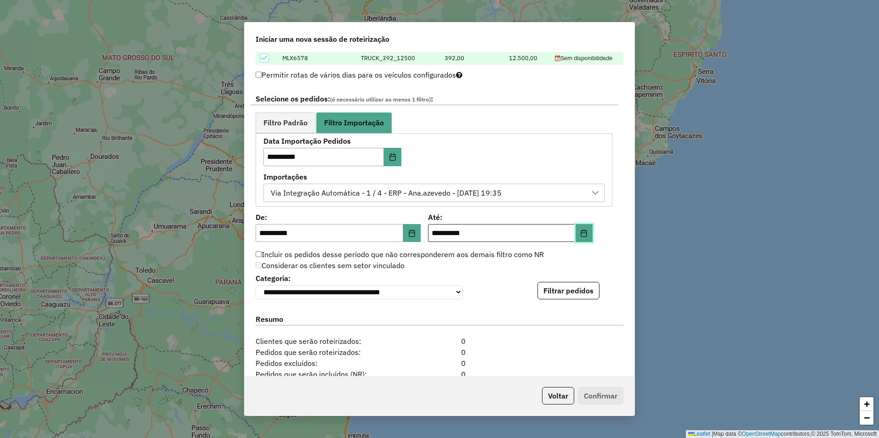
drag, startPoint x: 586, startPoint y: 229, endPoint x: 562, endPoint y: 233, distance: 24.3
click at [436, 229] on button "Choose Date" at bounding box center [583, 233] width 17 height 18
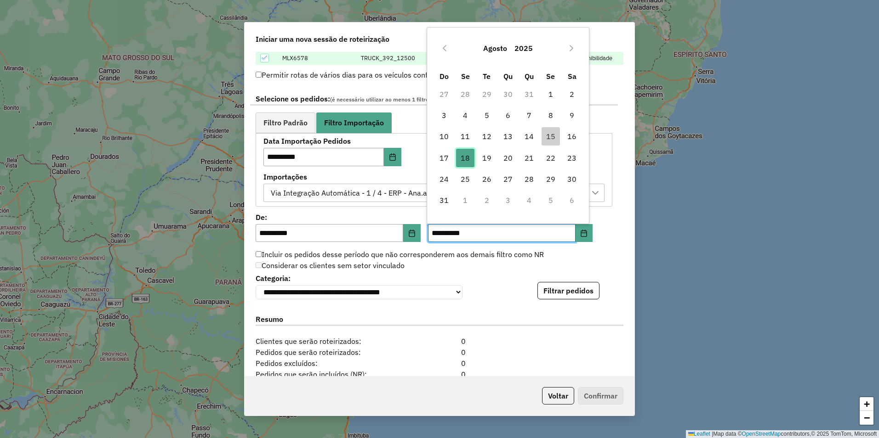
click at [436, 150] on span "18" at bounding box center [465, 158] width 18 height 18
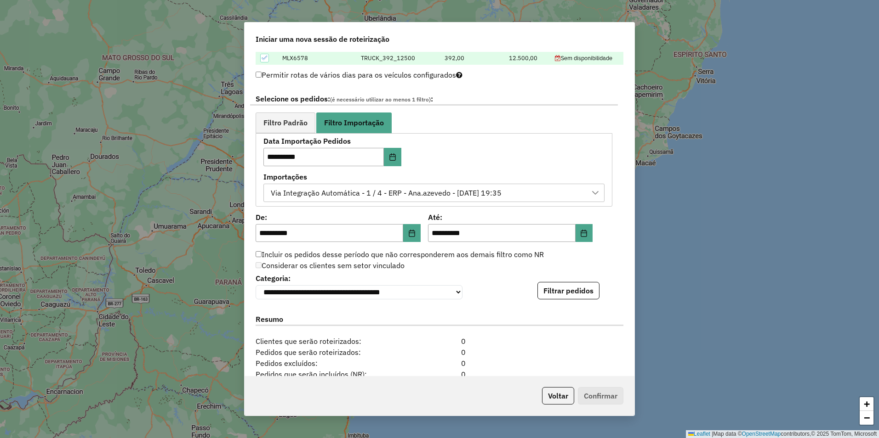
click at [436, 258] on div "**********" at bounding box center [439, 214] width 390 height 325
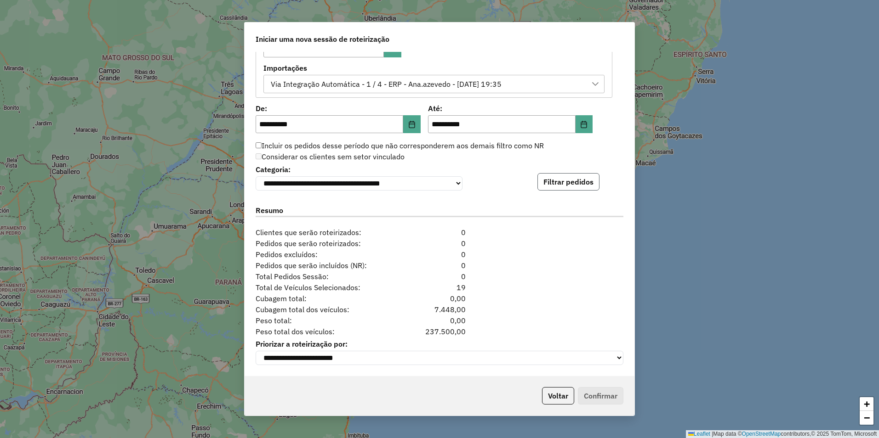
click at [436, 173] on button "Filtrar pedidos" at bounding box center [568, 181] width 62 height 17
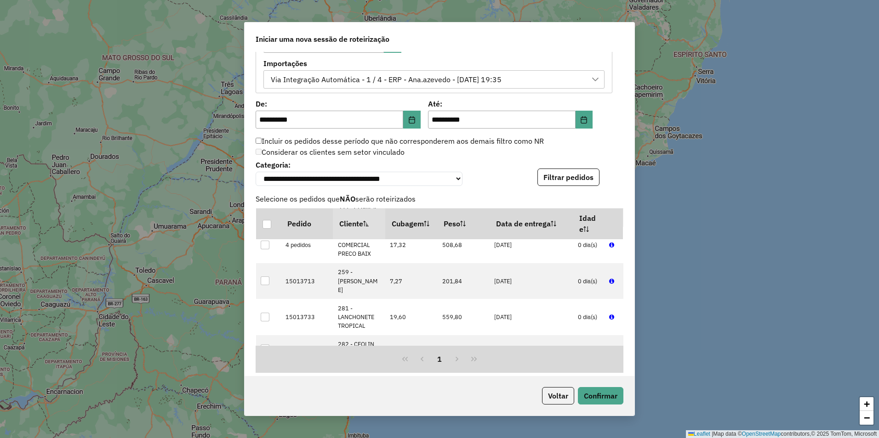
scroll to position [762, 0]
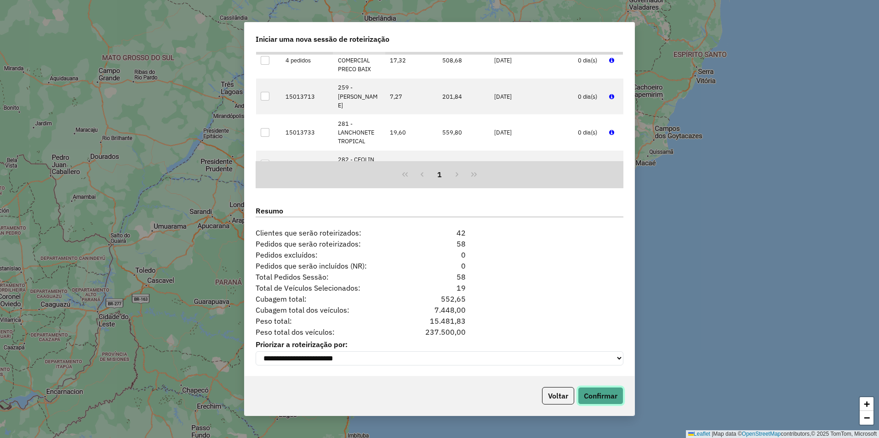
click at [436, 391] on button "Confirmar" at bounding box center [600, 395] width 45 height 17
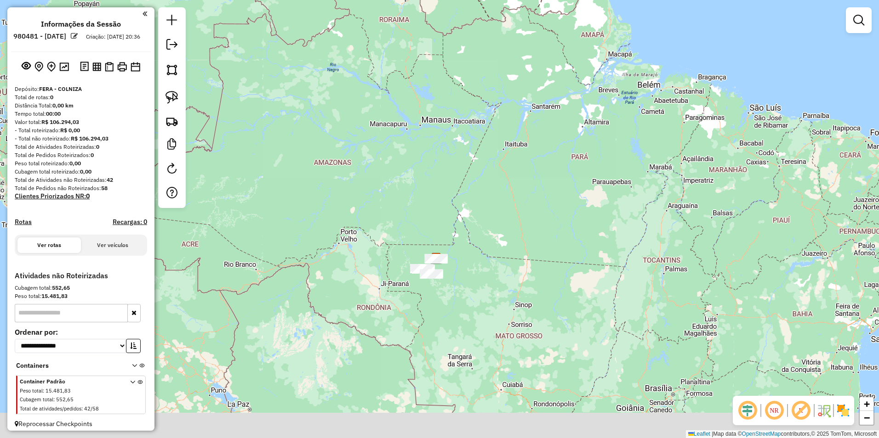
drag, startPoint x: 540, startPoint y: 352, endPoint x: 526, endPoint y: 264, distance: 89.8
click at [436, 264] on div "Janela de atendimento Grade de atendimento Capacidade Transportadoras Veículos …" at bounding box center [439, 219] width 879 height 438
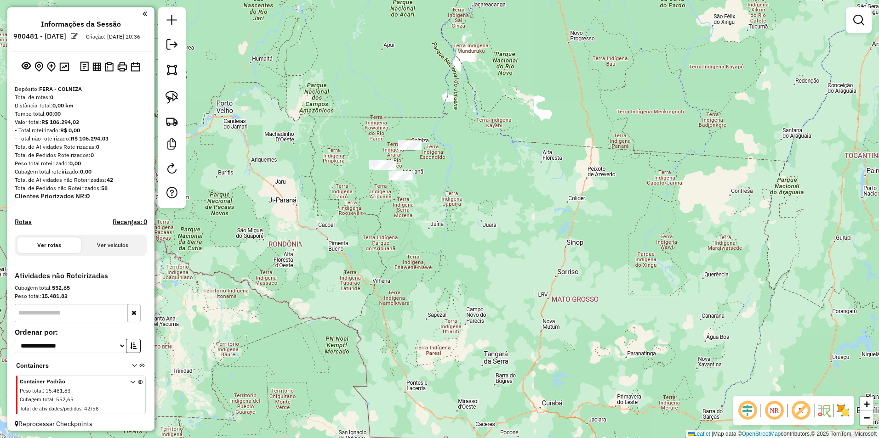
drag, startPoint x: 341, startPoint y: 212, endPoint x: 380, endPoint y: 284, distance: 81.4
click at [380, 284] on div "Janela de atendimento Grade de atendimento Capacidade Transportadoras Veículos …" at bounding box center [439, 219] width 879 height 438
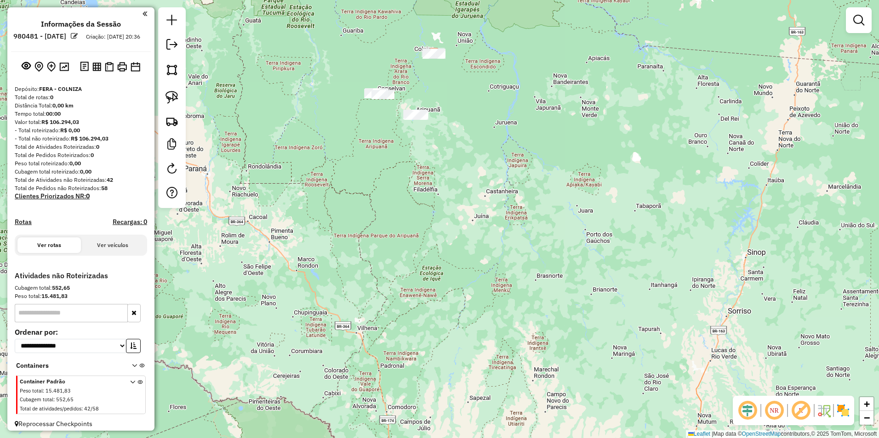
drag, startPoint x: 454, startPoint y: 166, endPoint x: 480, endPoint y: 311, distance: 147.6
click at [436, 311] on div "Janela de atendimento Grade de atendimento Capacidade Transportadoras Veículos …" at bounding box center [439, 219] width 879 height 438
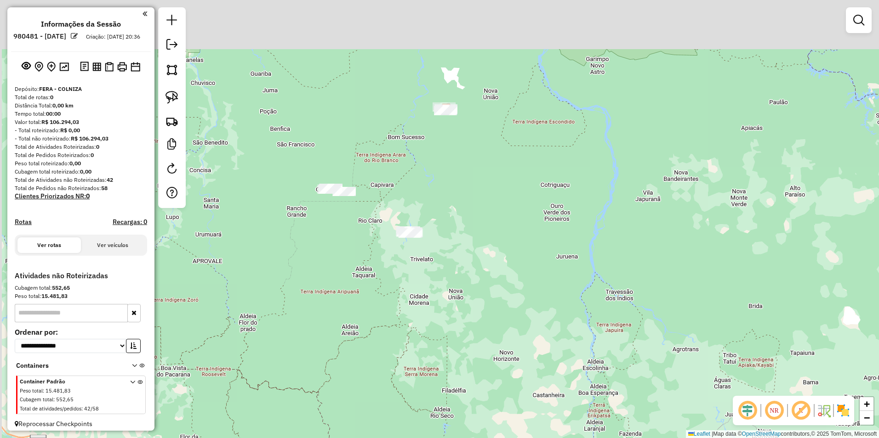
drag, startPoint x: 467, startPoint y: 199, endPoint x: 498, endPoint y: 293, distance: 98.7
click at [436, 293] on div "Janela de atendimento Grade de atendimento Capacidade Transportadoras Veículos …" at bounding box center [439, 219] width 879 height 438
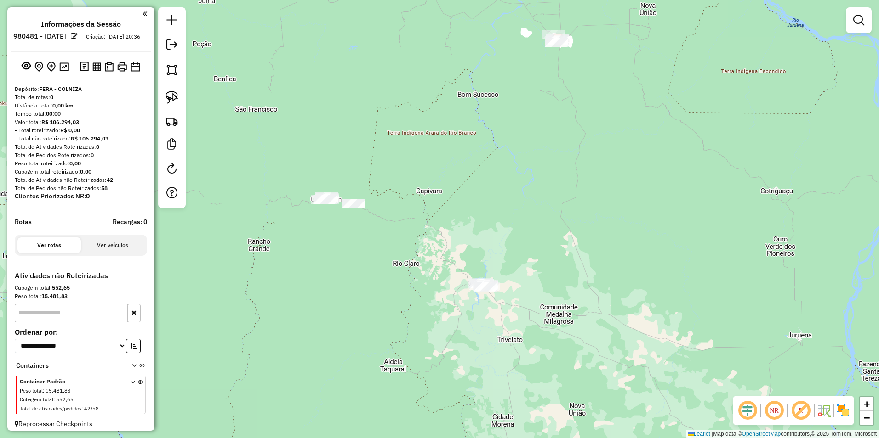
drag, startPoint x: 167, startPoint y: 98, endPoint x: 220, endPoint y: 125, distance: 58.8
click at [167, 98] on img at bounding box center [171, 97] width 13 height 13
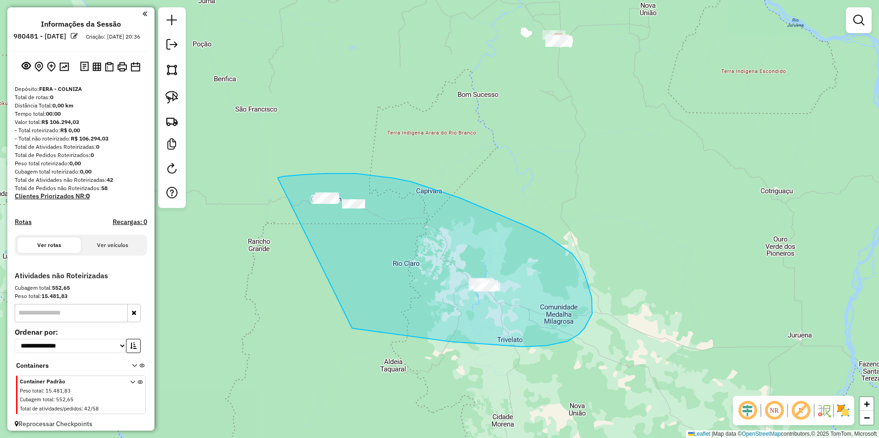
drag, startPoint x: 278, startPoint y: 178, endPoint x: 325, endPoint y: 323, distance: 152.3
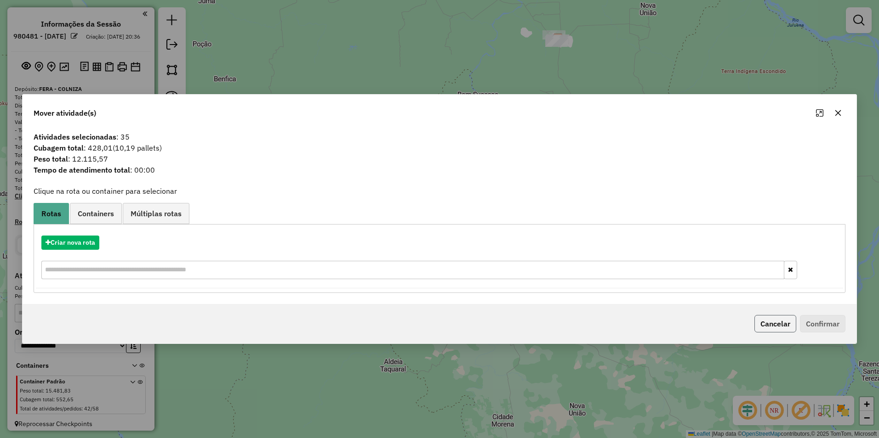
click at [436, 326] on button "Cancelar" at bounding box center [775, 323] width 42 height 17
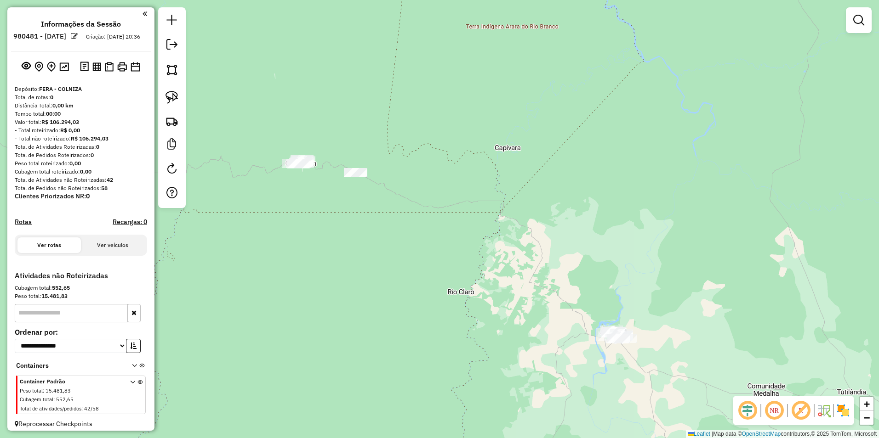
drag, startPoint x: 378, startPoint y: 248, endPoint x: 392, endPoint y: 261, distance: 19.5
click at [392, 261] on div "Janela de atendimento Grade de atendimento Capacidade Transportadoras Veículos …" at bounding box center [439, 219] width 879 height 438
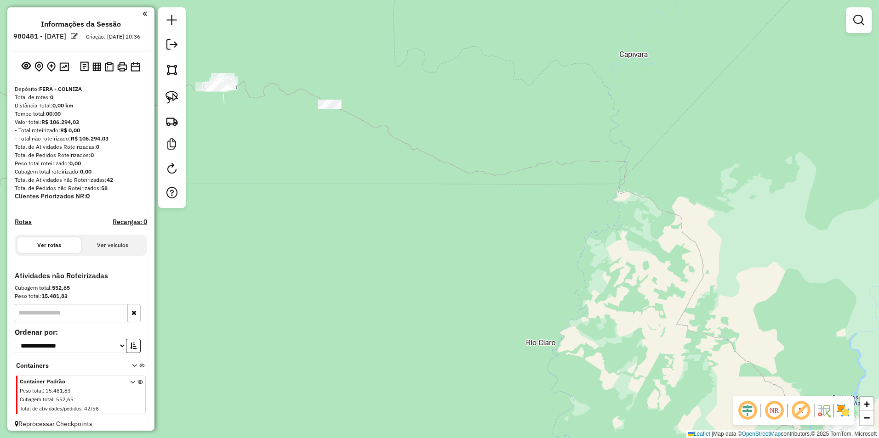
drag, startPoint x: 334, startPoint y: 202, endPoint x: 434, endPoint y: 304, distance: 142.7
click at [434, 304] on div "Janela de atendimento Grade de atendimento Capacidade Transportadoras Veículos …" at bounding box center [439, 219] width 879 height 438
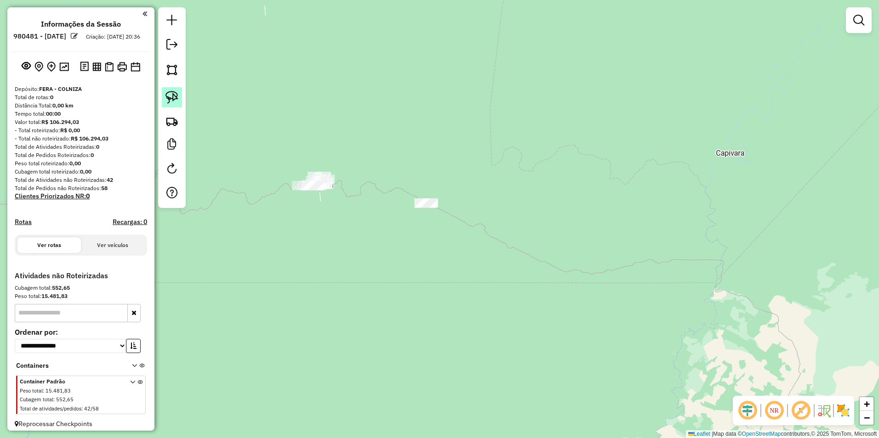
click at [176, 96] on img at bounding box center [171, 97] width 13 height 13
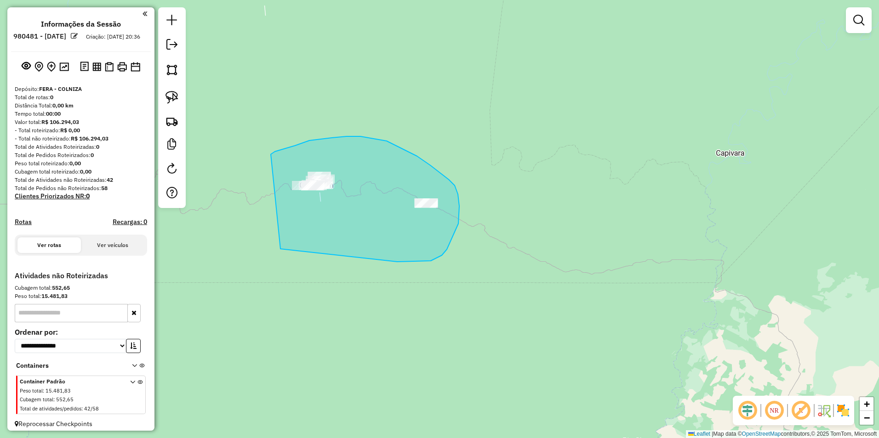
drag, startPoint x: 271, startPoint y: 154, endPoint x: 280, endPoint y: 249, distance: 95.2
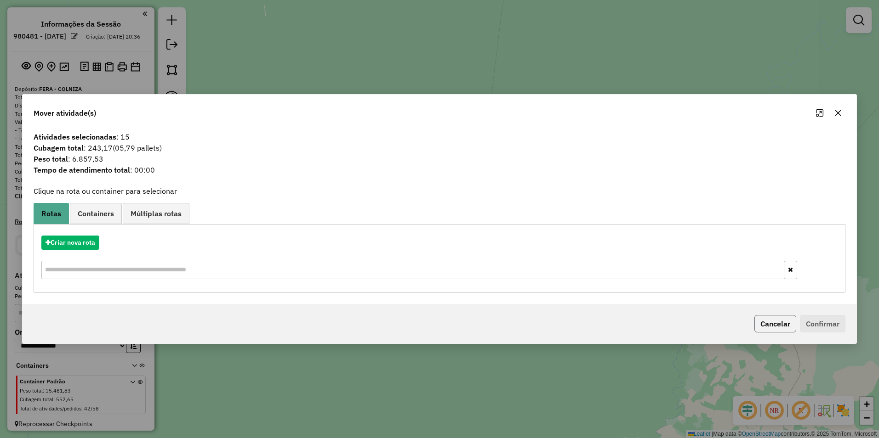
click at [436, 326] on button "Cancelar" at bounding box center [775, 323] width 42 height 17
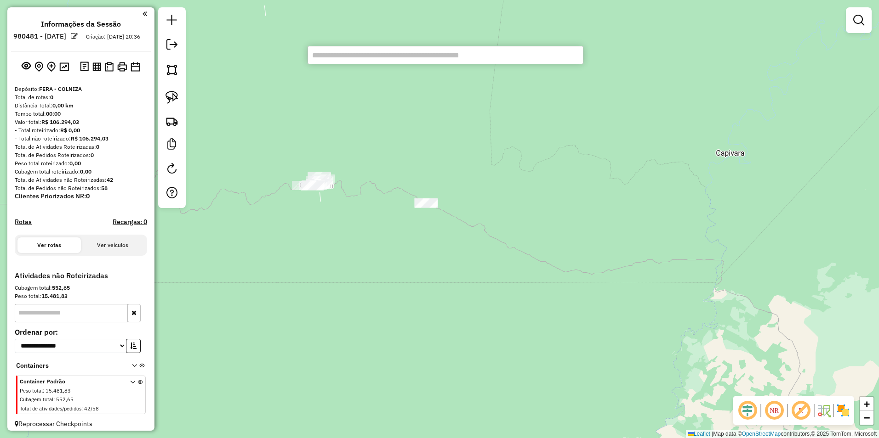
click at [356, 61] on input "text" at bounding box center [445, 55] width 276 height 18
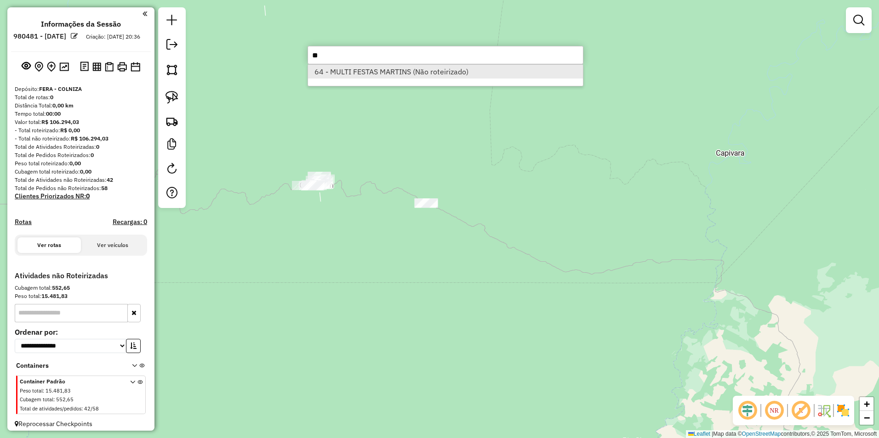
type input "**"
click at [371, 76] on li "64 - MULTI FESTAS MARTINS (Não roteirizado)" at bounding box center [445, 72] width 275 height 14
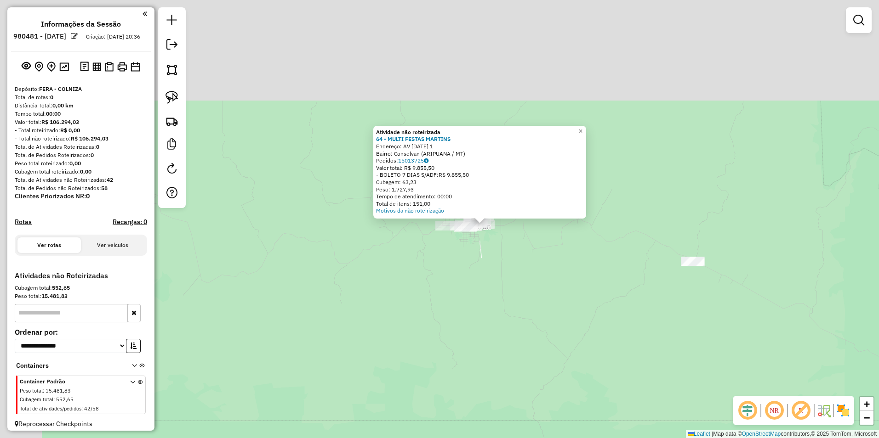
drag, startPoint x: 386, startPoint y: 109, endPoint x: 459, endPoint y: 272, distance: 178.6
click at [436, 298] on div "Atividade não roteirizada 64 - MULTI FESTAS MARTINS Endereço: AV [DATE] 1 Bairr…" at bounding box center [439, 219] width 879 height 438
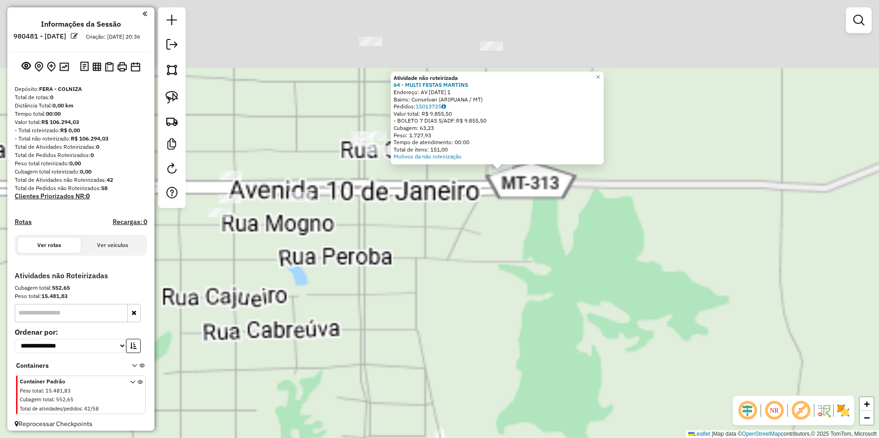
drag, startPoint x: 501, startPoint y: 265, endPoint x: 523, endPoint y: 372, distance: 109.2
click at [436, 399] on div "Atividade não roteirizada 64 - MULTI FESTAS MARTINS Endereço: AV 10 DE JANEIRO …" at bounding box center [439, 219] width 879 height 438
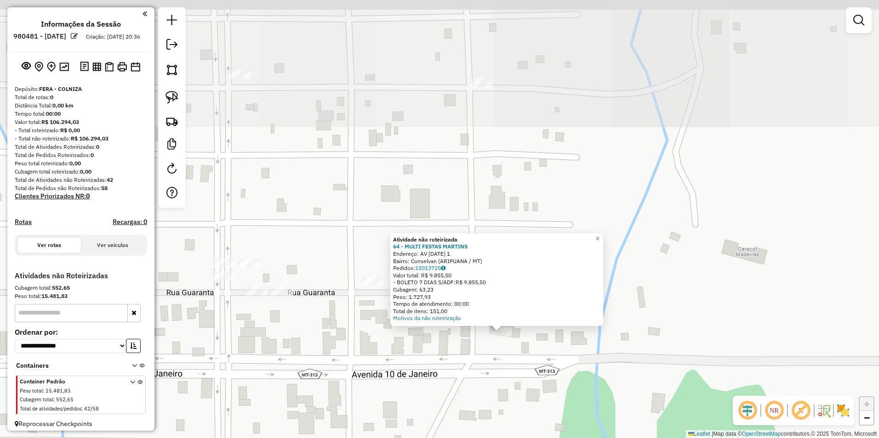
drag, startPoint x: 522, startPoint y: 273, endPoint x: 516, endPoint y: 397, distance: 124.2
click at [436, 397] on div "Atividade não roteirizada 64 - MULTI FESTAS MARTINS Endereço: AV 10 DE JANEIRO …" at bounding box center [439, 219] width 879 height 438
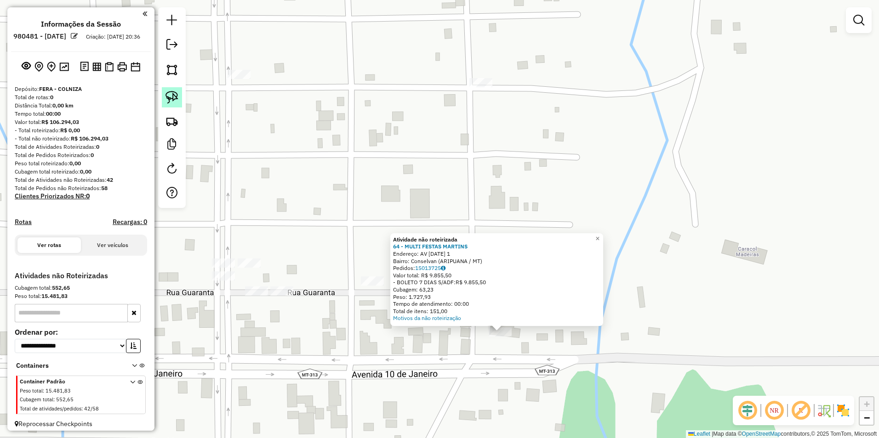
click at [173, 93] on img at bounding box center [171, 97] width 13 height 13
drag, startPoint x: 487, startPoint y: 352, endPoint x: 517, endPoint y: 351, distance: 29.9
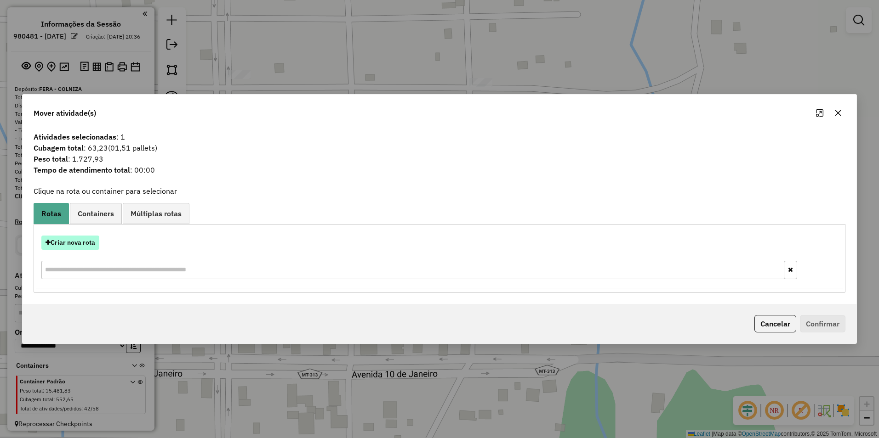
click at [76, 244] on button "Criar nova rota" at bounding box center [70, 243] width 58 height 14
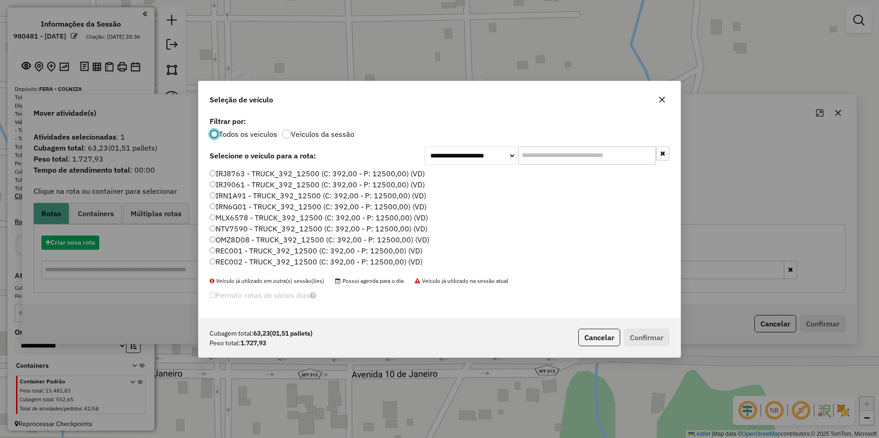
scroll to position [5, 3]
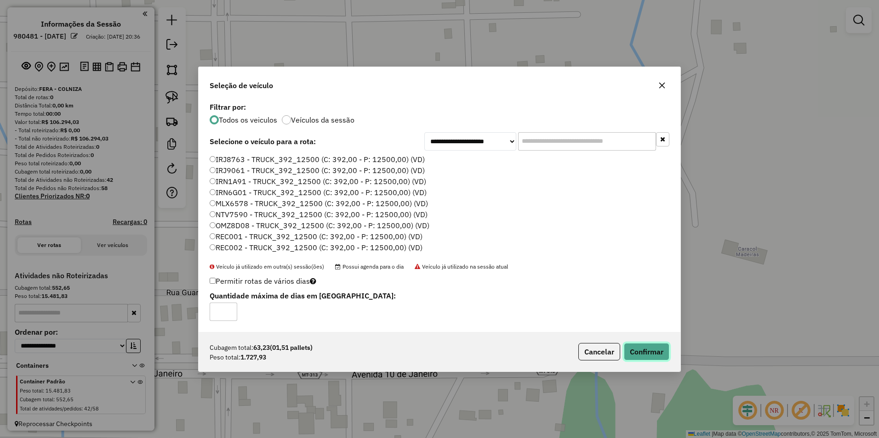
click at [436, 353] on button "Confirmar" at bounding box center [646, 351] width 45 height 17
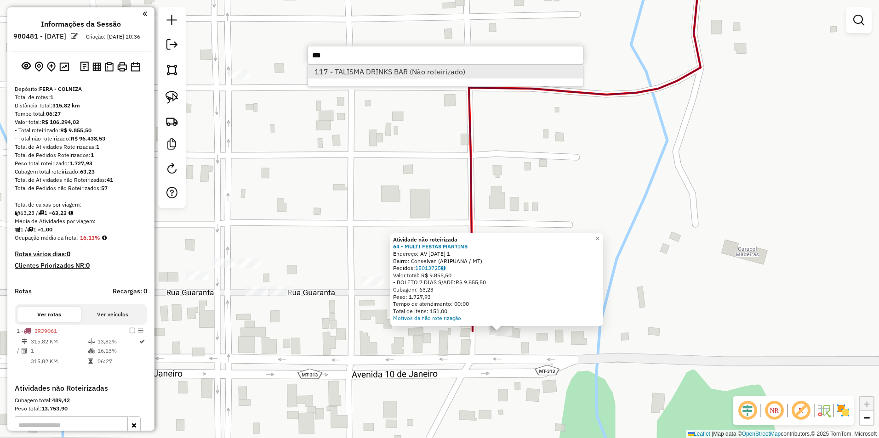
type input "***"
click at [401, 71] on li "117 - TALISMA DRINKS BAR (Não roteirizado)" at bounding box center [445, 72] width 275 height 14
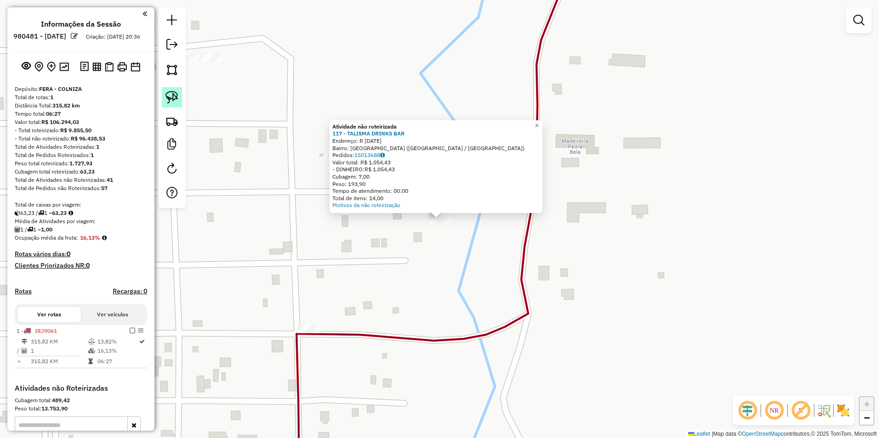
click at [175, 100] on img at bounding box center [171, 97] width 13 height 13
drag, startPoint x: 423, startPoint y: 243, endPoint x: 467, endPoint y: 237, distance: 44.5
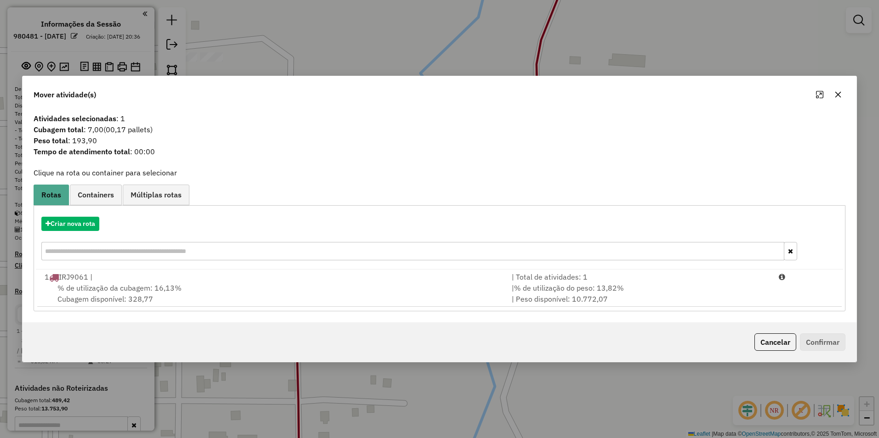
click at [153, 288] on span "% de utilização da cubagem: 16,13%" at bounding box center [119, 288] width 124 height 9
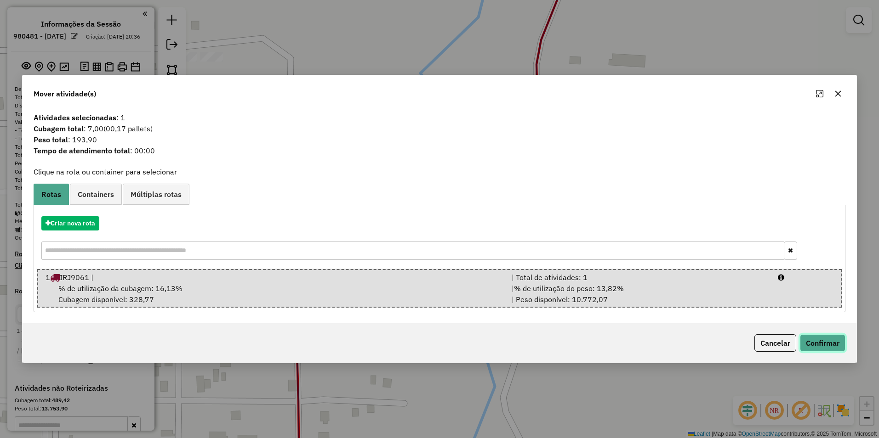
click at [436, 347] on button "Confirmar" at bounding box center [822, 343] width 45 height 17
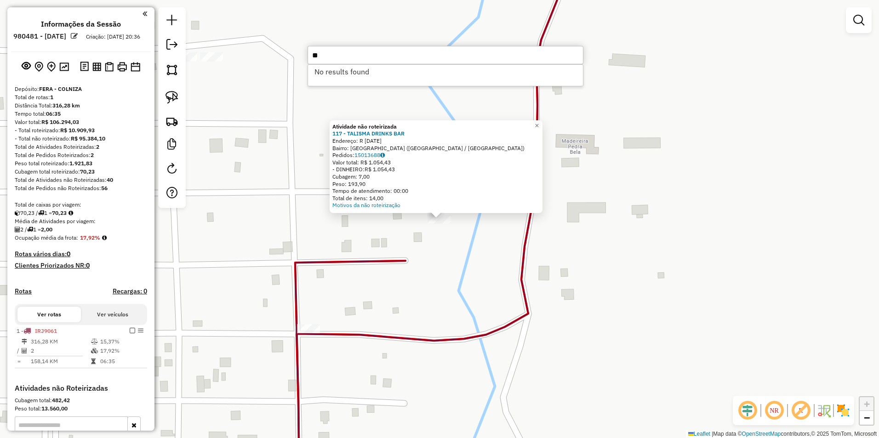
type input "*"
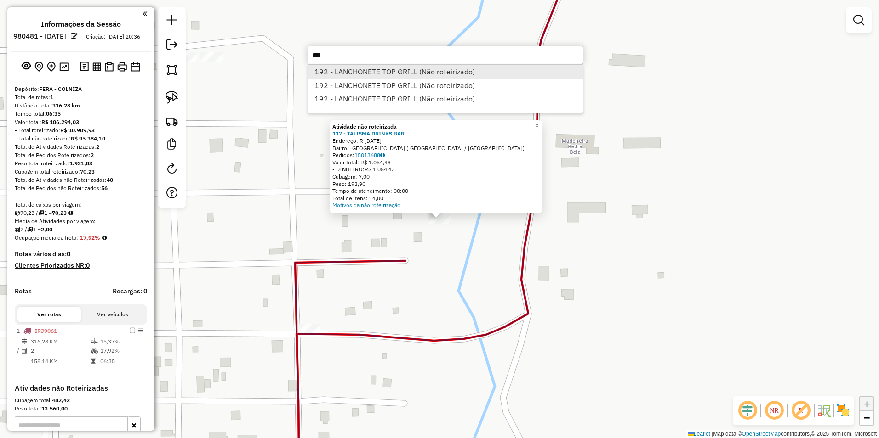
type input "***"
click at [415, 72] on li "192 - LANCHONETE TOP GRILL (Não roteirizado)" at bounding box center [445, 72] width 275 height 14
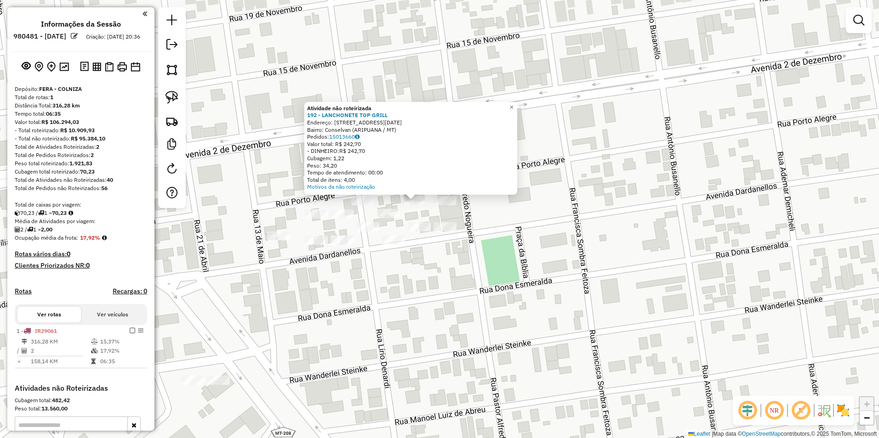
drag, startPoint x: 173, startPoint y: 95, endPoint x: 193, endPoint y: 107, distance: 23.1
click at [173, 95] on img at bounding box center [171, 97] width 13 height 13
drag, startPoint x: 347, startPoint y: 196, endPoint x: 424, endPoint y: 190, distance: 77.0
click at [424, 190] on div "Atividade não roteirizada 192 - LANCHONETE TOP GRILL Endereço: avenida 10 de ja…" at bounding box center [439, 219] width 879 height 438
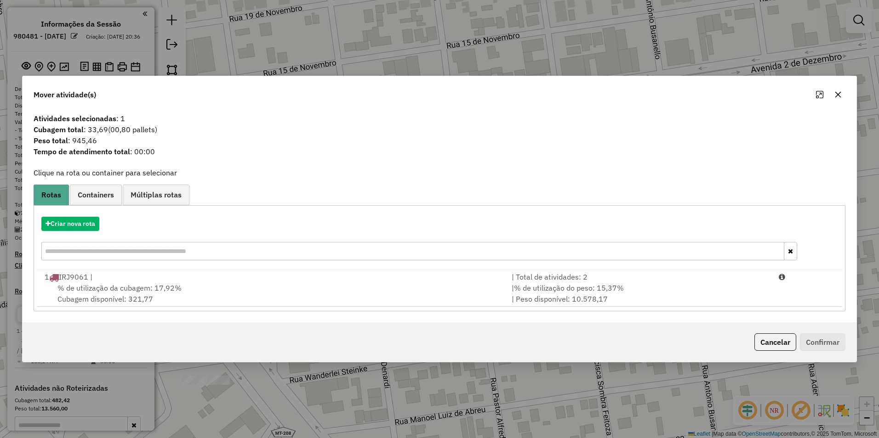
click at [158, 286] on span "% de utilização da cubagem: 17,92%" at bounding box center [119, 288] width 124 height 9
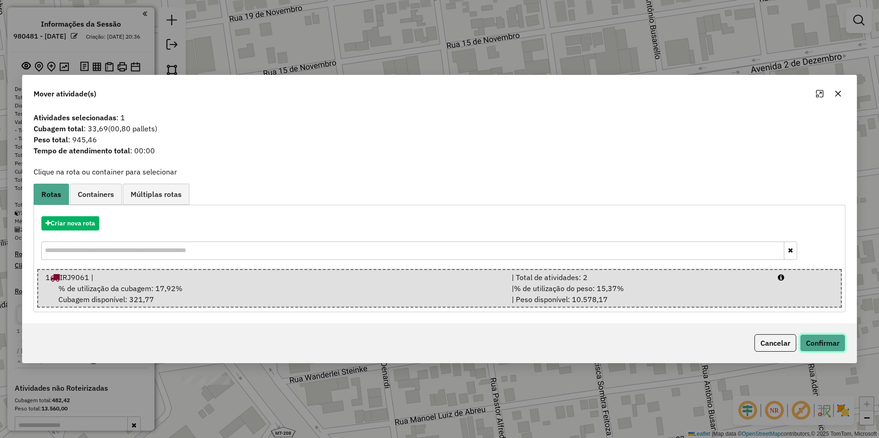
click at [436, 343] on button "Confirmar" at bounding box center [822, 343] width 45 height 17
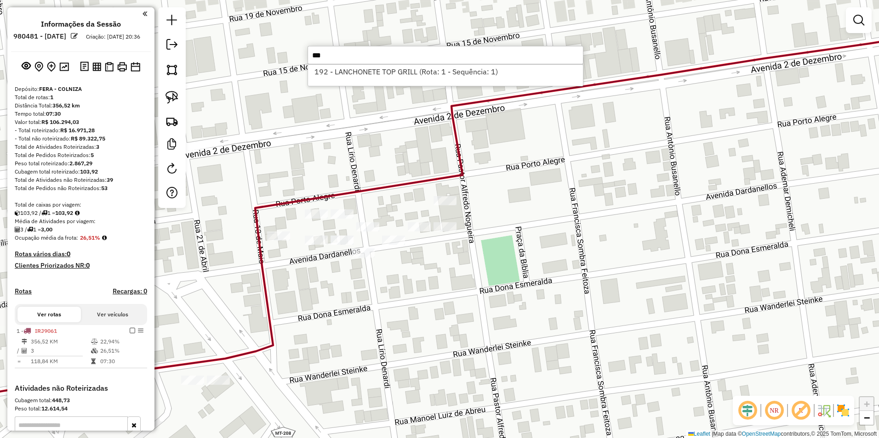
type input "***"
click at [372, 148] on div "Janela de atendimento Grade de atendimento Capacidade Transportadoras Veículos …" at bounding box center [439, 219] width 879 height 438
type input "***"
click at [353, 75] on li "235 - EMPORIO CERVEJA DIST (Não roteirizado)" at bounding box center [445, 72] width 275 height 14
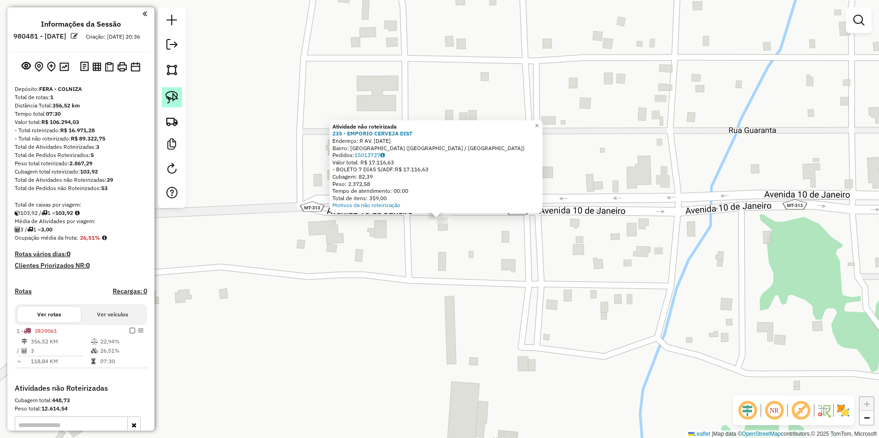
click at [166, 91] on link at bounding box center [172, 97] width 20 height 20
drag, startPoint x: 432, startPoint y: 252, endPoint x: 464, endPoint y: 239, distance: 34.4
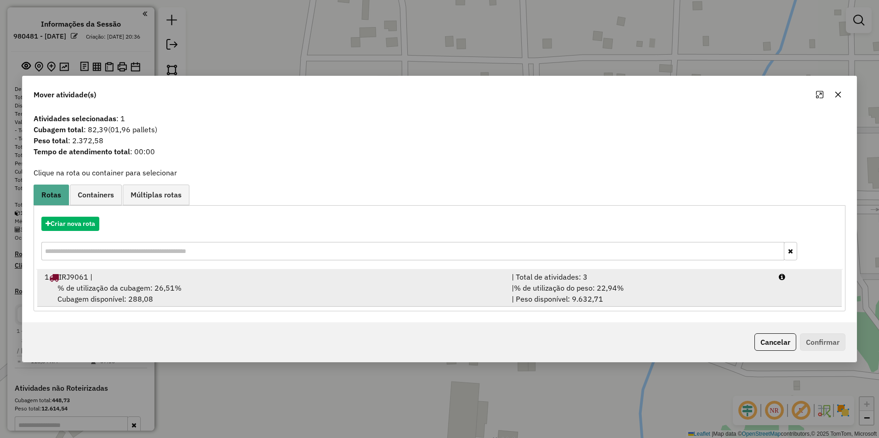
click at [163, 290] on span "% de utilização da cubagem: 26,51%" at bounding box center [119, 288] width 124 height 9
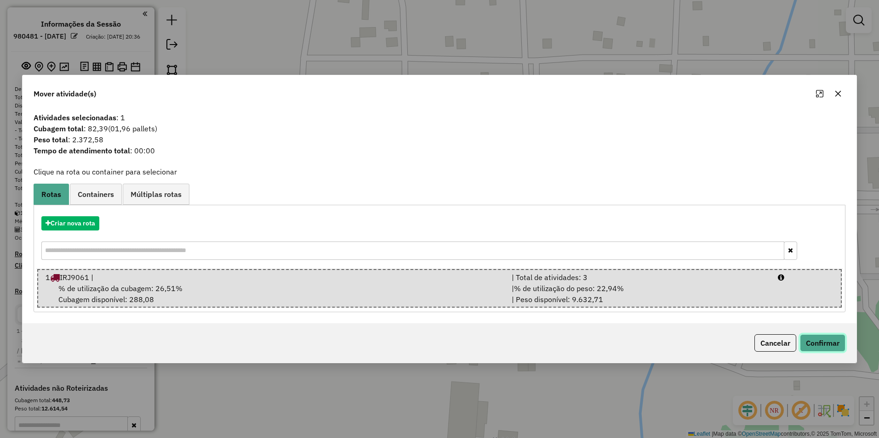
click at [436, 346] on button "Confirmar" at bounding box center [822, 343] width 45 height 17
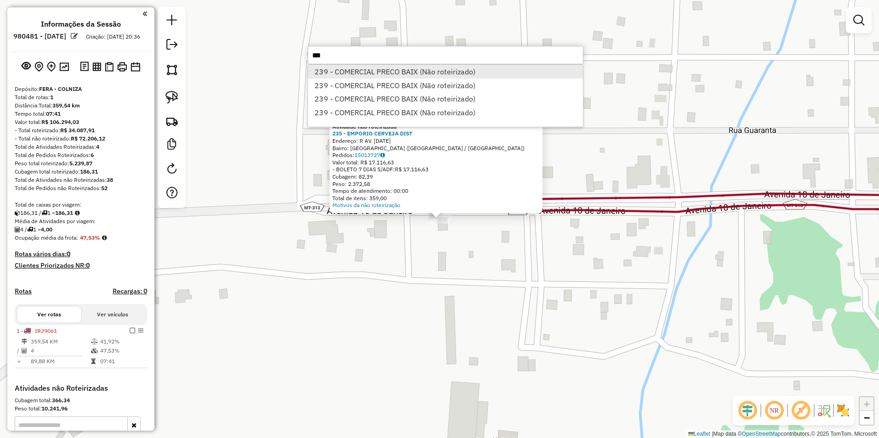
type input "***"
click at [383, 72] on li "239 - COMERCIAL PRECO BAIX (Não roteirizado)" at bounding box center [445, 72] width 275 height 14
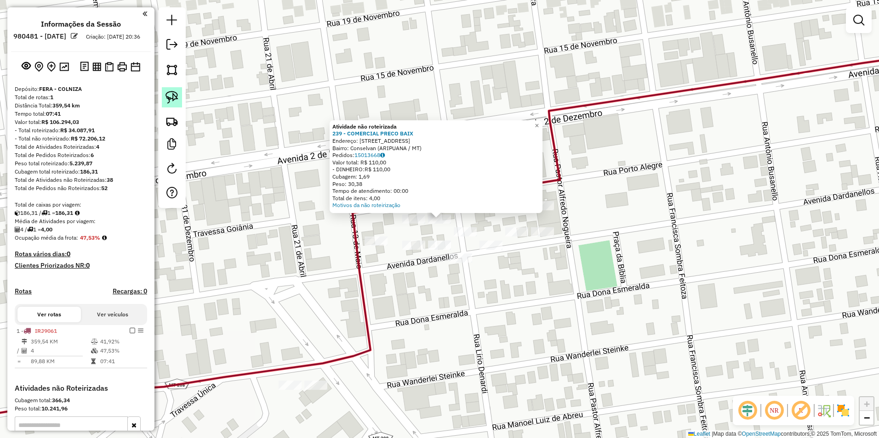
click at [176, 96] on img at bounding box center [171, 97] width 13 height 13
drag, startPoint x: 395, startPoint y: 223, endPoint x: 454, endPoint y: 243, distance: 62.9
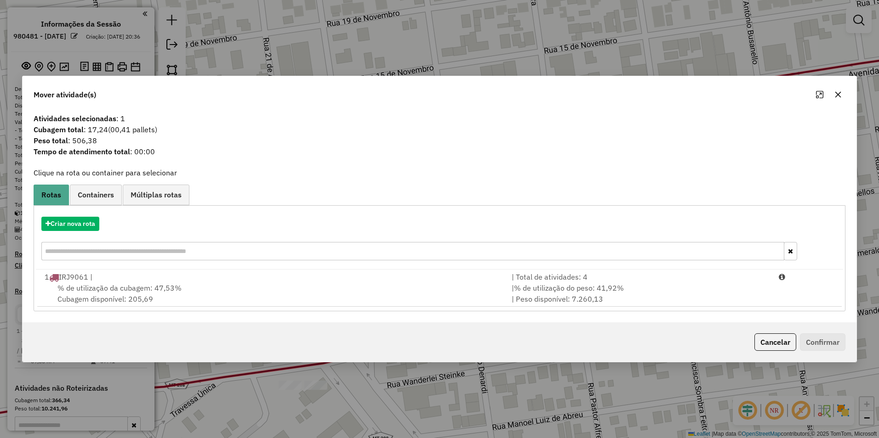
click at [137, 291] on span "% de utilização da cubagem: 47,53%" at bounding box center [119, 288] width 124 height 9
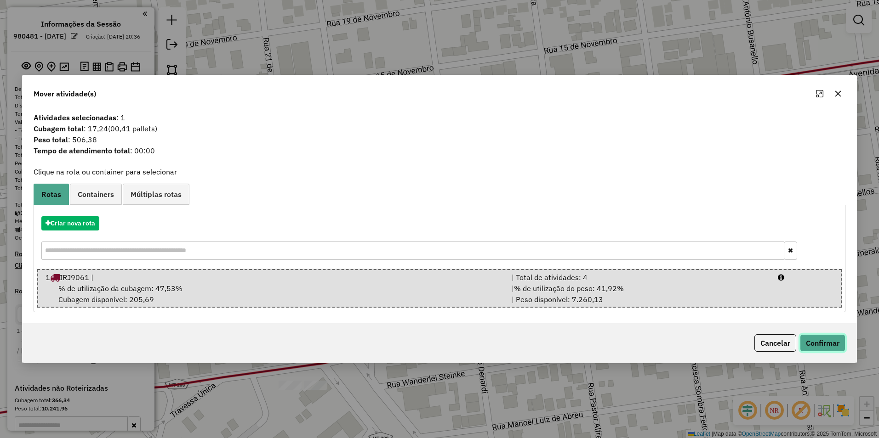
click at [436, 347] on button "Confirmar" at bounding box center [822, 343] width 45 height 17
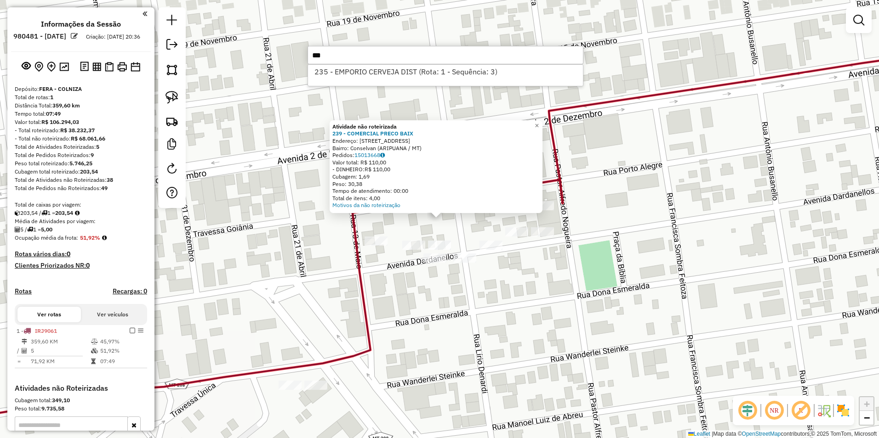
type input "***"
click at [436, 220] on div "Atividade não roteirizada 239 - COMERCIAL PRECO BAIX Endereço: R AQUARIQUARA 15…" at bounding box center [439, 219] width 879 height 438
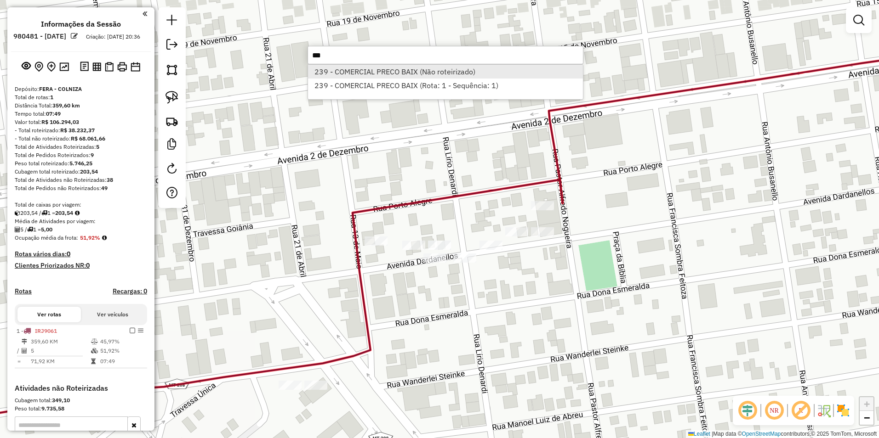
type input "***"
click at [402, 72] on li "239 - COMERCIAL PRECO BAIX (Não roteirizado)" at bounding box center [445, 72] width 275 height 14
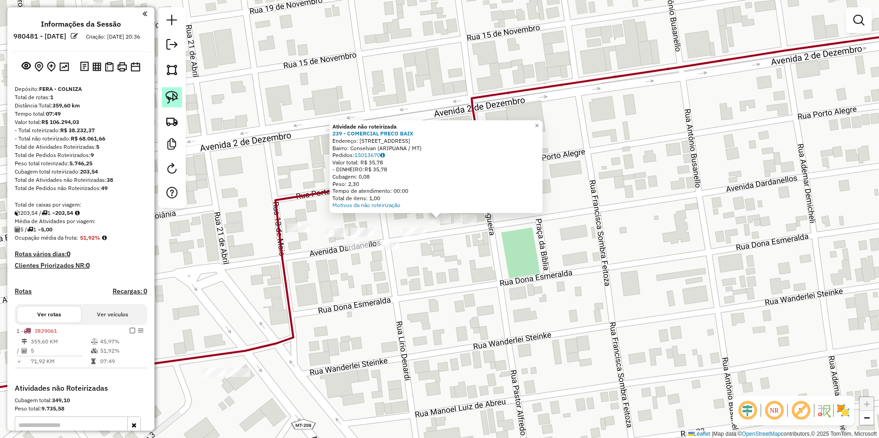
click at [177, 98] on img at bounding box center [171, 97] width 13 height 13
drag, startPoint x: 432, startPoint y: 232, endPoint x: 449, endPoint y: 229, distance: 17.8
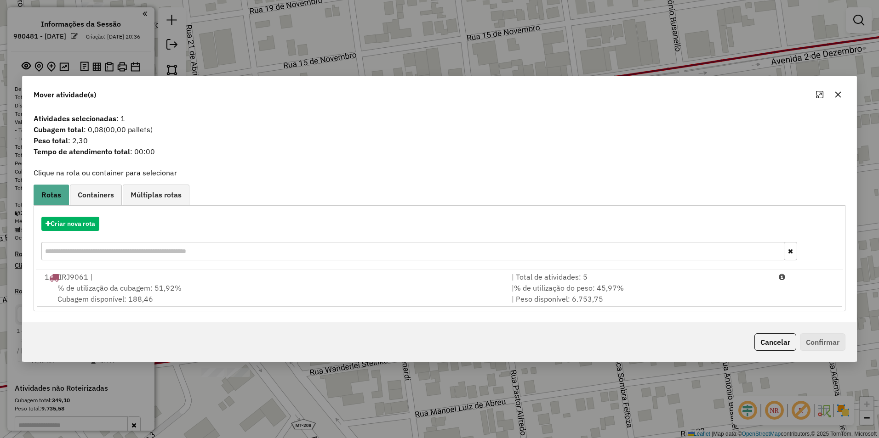
click at [343, 296] on div "% de utilização da cubagem: 51,92% Cubagem disponível: 188,46" at bounding box center [272, 294] width 467 height 22
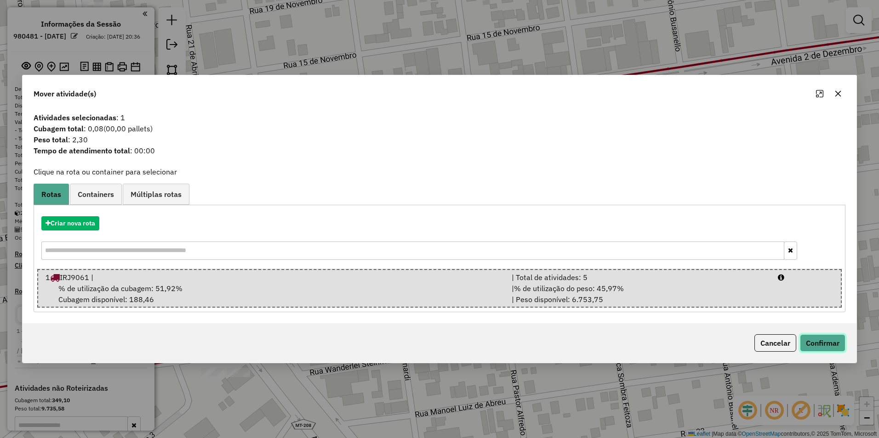
click at [436, 346] on button "Confirmar" at bounding box center [822, 343] width 45 height 17
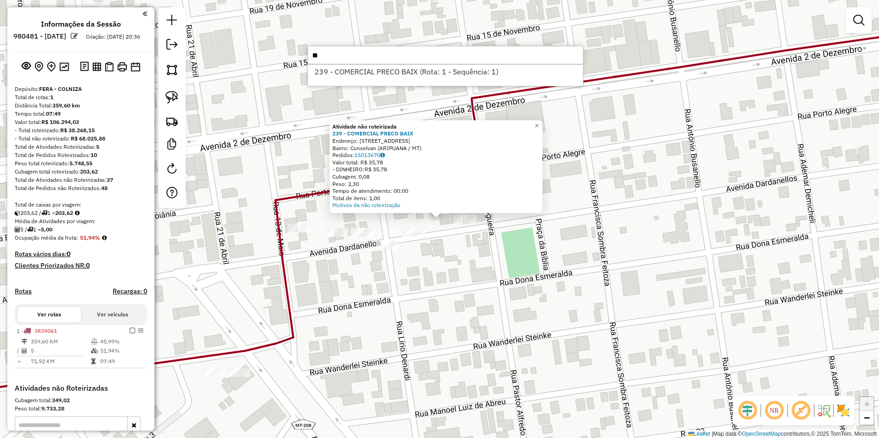
type input "*"
type input "***"
click at [350, 77] on li "259 - BAR PEREIRA (Não roteirizado)" at bounding box center [445, 72] width 275 height 14
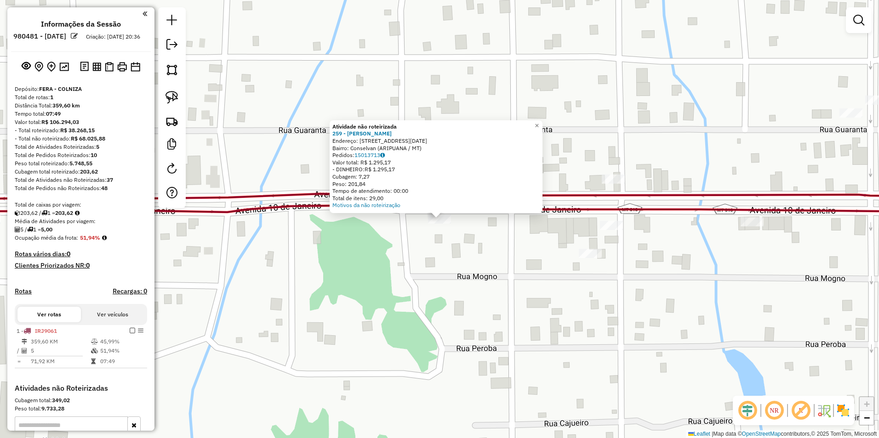
drag, startPoint x: 163, startPoint y: 91, endPoint x: 206, endPoint y: 113, distance: 48.3
click at [163, 91] on link at bounding box center [172, 97] width 20 height 20
drag, startPoint x: 423, startPoint y: 230, endPoint x: 474, endPoint y: 238, distance: 52.1
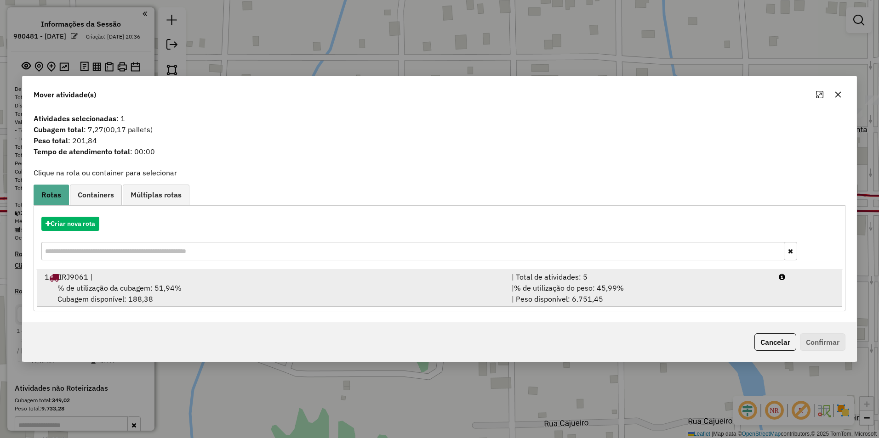
click at [188, 284] on div "% de utilização da cubagem: 51,94% Cubagem disponível: 188,38" at bounding box center [272, 294] width 467 height 22
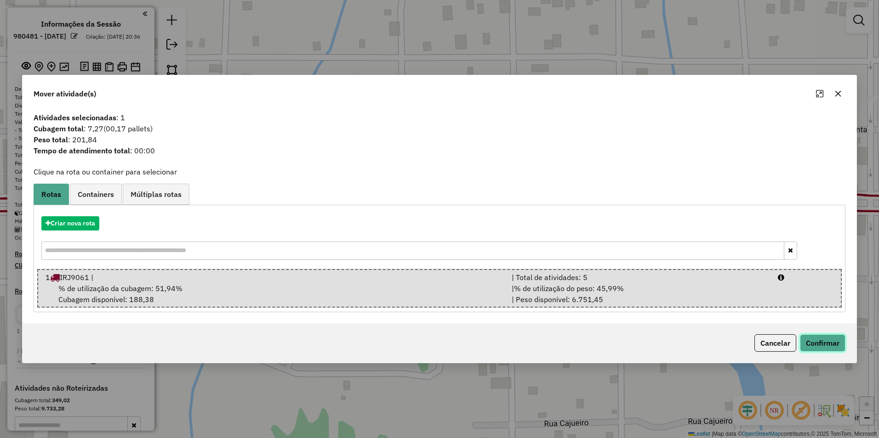
click at [436, 346] on button "Confirmar" at bounding box center [822, 343] width 45 height 17
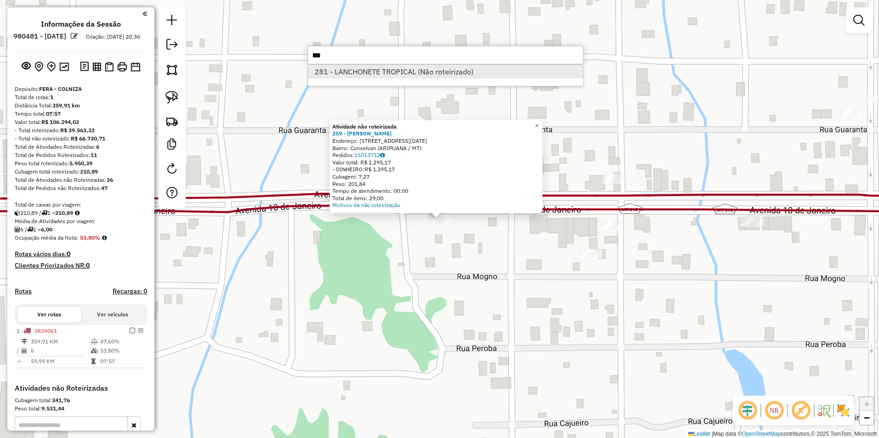
type input "***"
click at [332, 72] on li "281 - LANCHONETE TROPICAL (Não roteirizado)" at bounding box center [445, 72] width 275 height 14
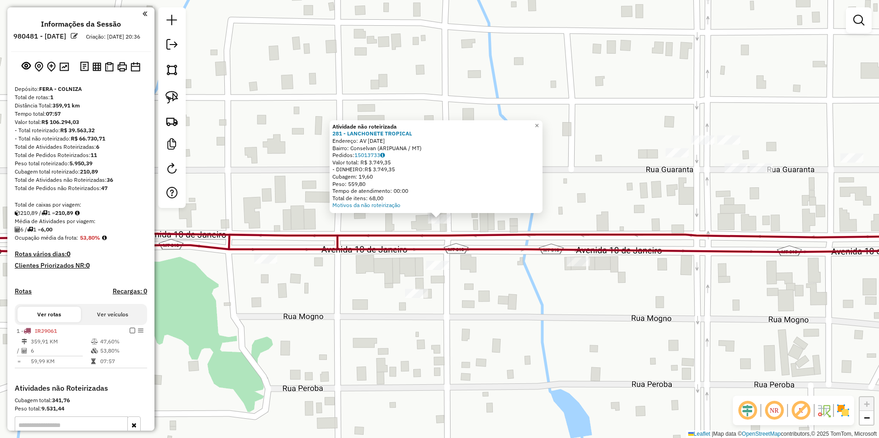
drag, startPoint x: 171, startPoint y: 101, endPoint x: 226, endPoint y: 127, distance: 60.9
click at [171, 101] on img at bounding box center [171, 97] width 13 height 13
drag, startPoint x: 422, startPoint y: 228, endPoint x: 462, endPoint y: 225, distance: 40.5
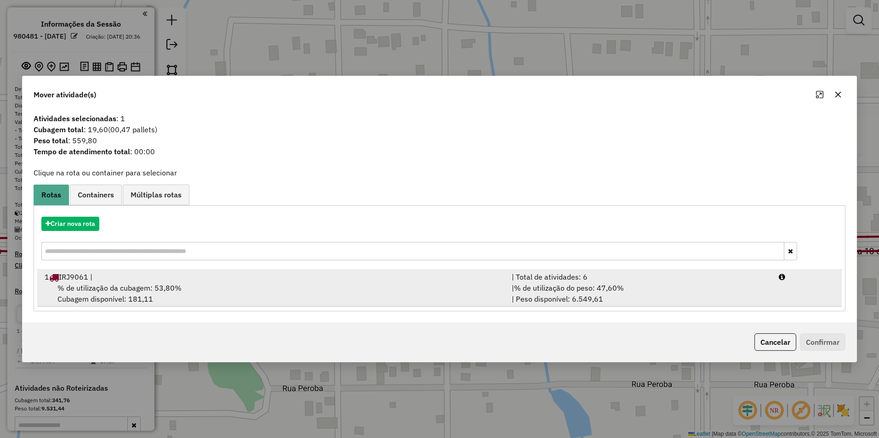
click at [114, 290] on span "% de utilização da cubagem: 53,80%" at bounding box center [119, 288] width 124 height 9
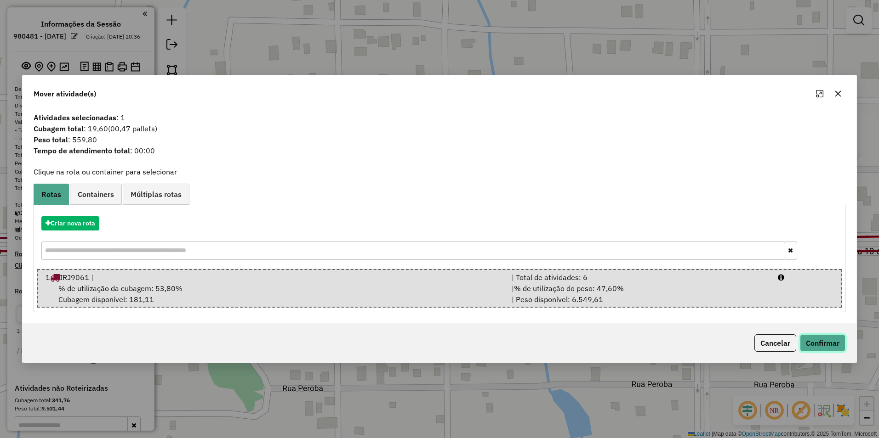
click at [436, 347] on button "Confirmar" at bounding box center [822, 343] width 45 height 17
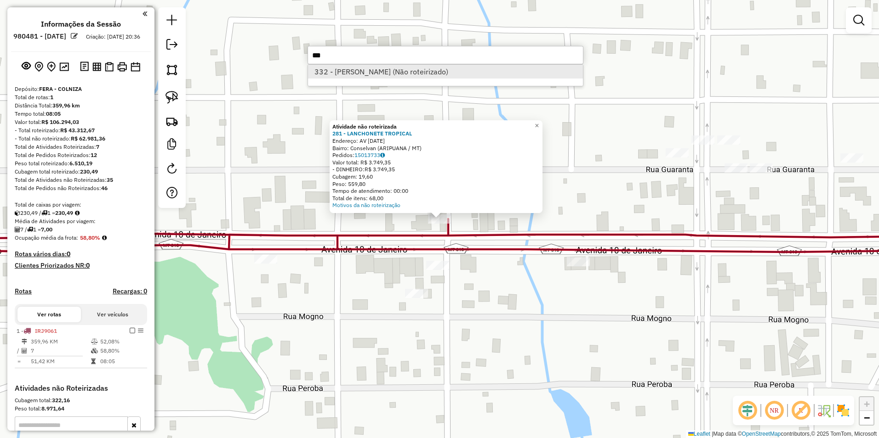
type input "***"
click at [366, 68] on li "332 - Katia Carla Ruivo (Não roteirizado)" at bounding box center [445, 72] width 275 height 14
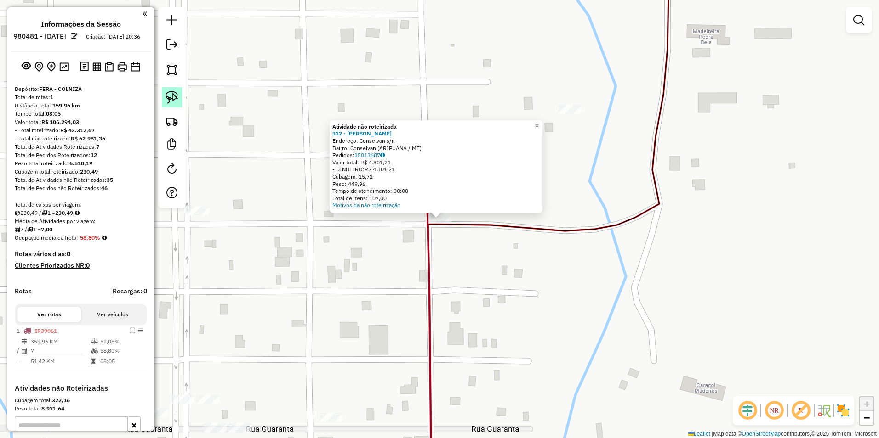
click at [179, 95] on link at bounding box center [172, 97] width 20 height 20
drag, startPoint x: 427, startPoint y: 236, endPoint x: 466, endPoint y: 237, distance: 38.2
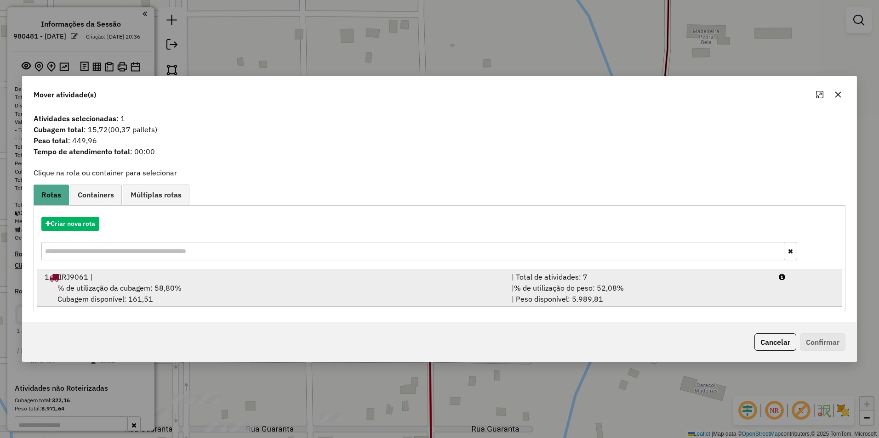
click at [121, 285] on span "% de utilização da cubagem: 58,80%" at bounding box center [119, 288] width 124 height 9
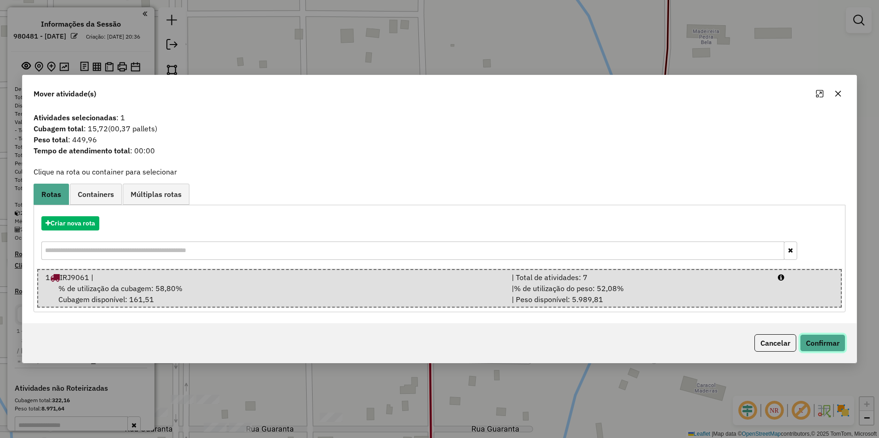
click at [436, 347] on button "Confirmar" at bounding box center [822, 343] width 45 height 17
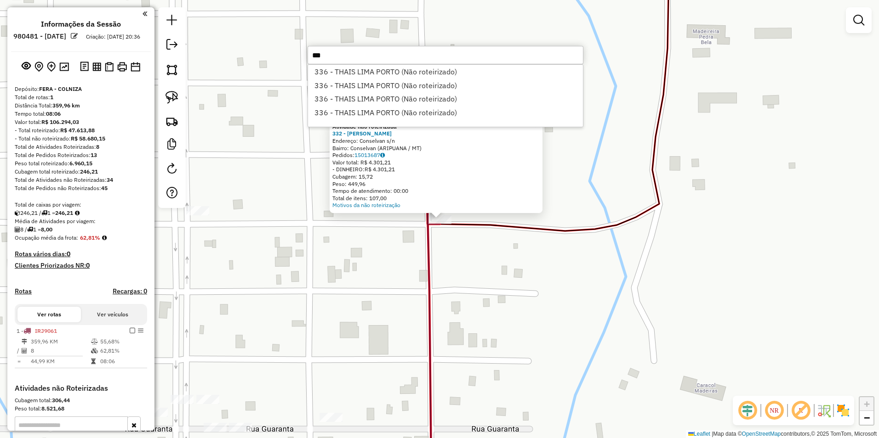
type input "***"
click at [335, 70] on li "336 - THAIS LIMA PORTO (Não roteirizado)" at bounding box center [445, 72] width 275 height 14
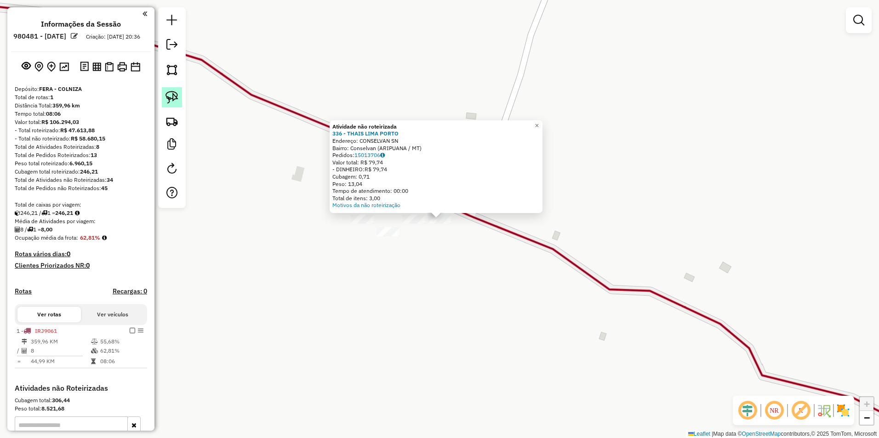
click at [176, 101] on img at bounding box center [171, 97] width 13 height 13
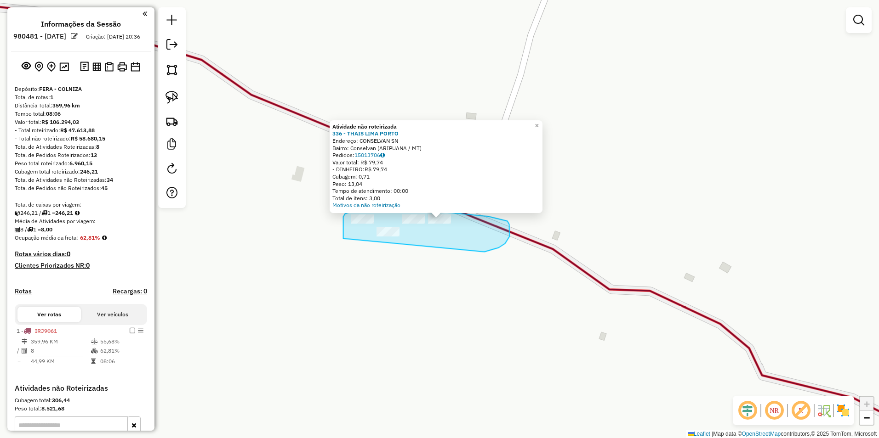
drag, startPoint x: 343, startPoint y: 239, endPoint x: 469, endPoint y: 254, distance: 126.8
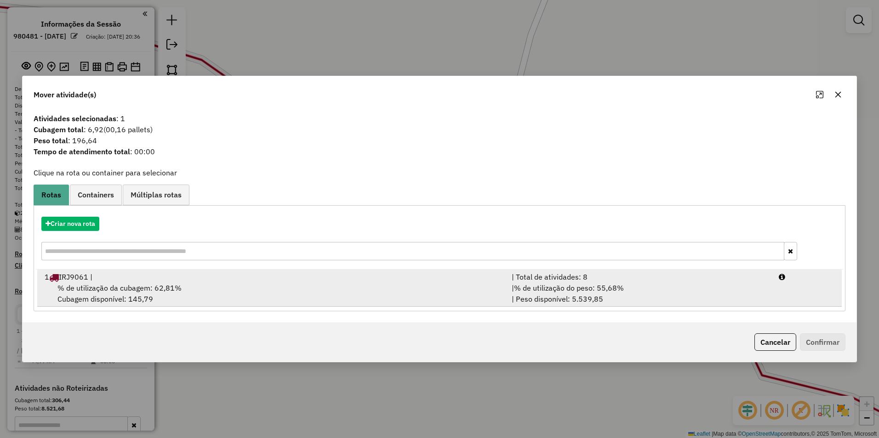
click at [149, 291] on span "% de utilização da cubagem: 62,81%" at bounding box center [119, 288] width 124 height 9
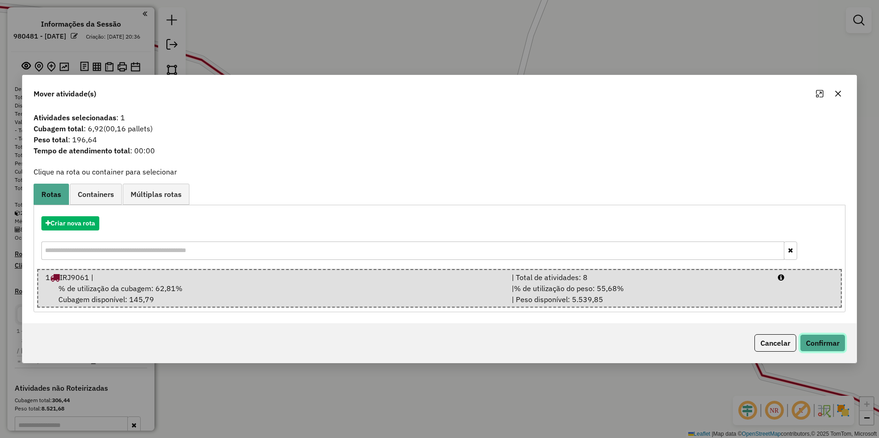
click at [436, 344] on button "Confirmar" at bounding box center [822, 343] width 45 height 17
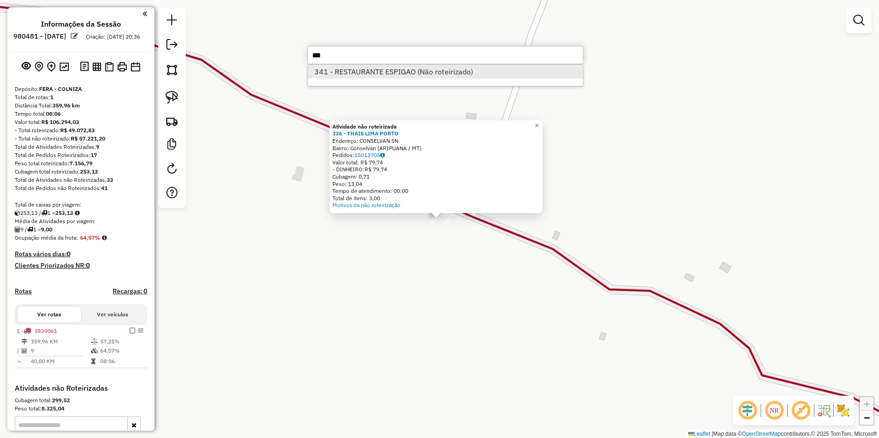
type input "***"
click at [373, 73] on li "341 - RESTAURANTE ESPIGAO (Não roteirizado)" at bounding box center [445, 72] width 275 height 14
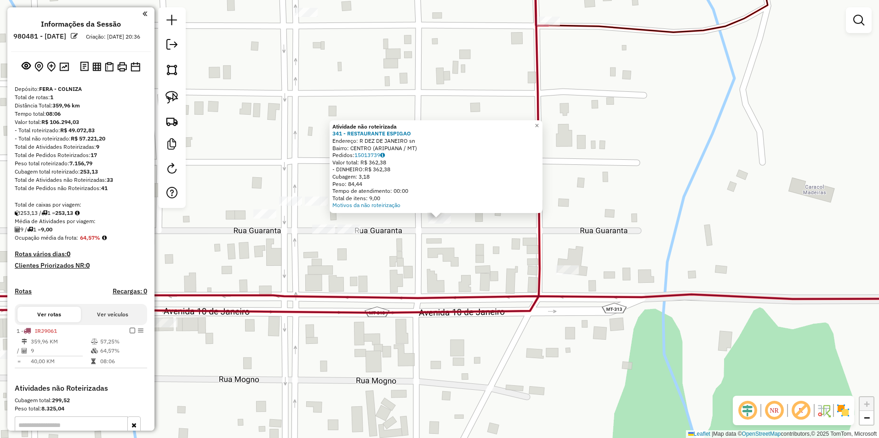
drag, startPoint x: 172, startPoint y: 96, endPoint x: 278, endPoint y: 148, distance: 118.0
click at [172, 96] on img at bounding box center [171, 97] width 13 height 13
drag, startPoint x: 424, startPoint y: 245, endPoint x: 457, endPoint y: 231, distance: 36.4
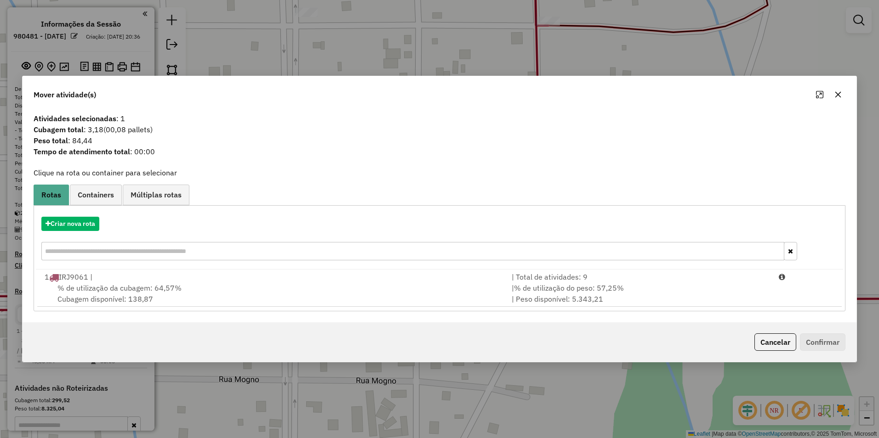
click at [223, 290] on div "% de utilização da cubagem: 64,57% Cubagem disponível: 138,87" at bounding box center [272, 294] width 467 height 22
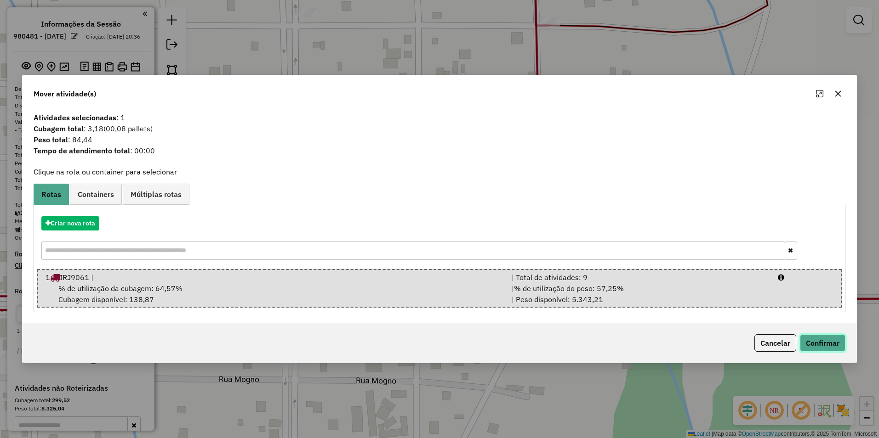
click at [436, 343] on button "Confirmar" at bounding box center [822, 343] width 45 height 17
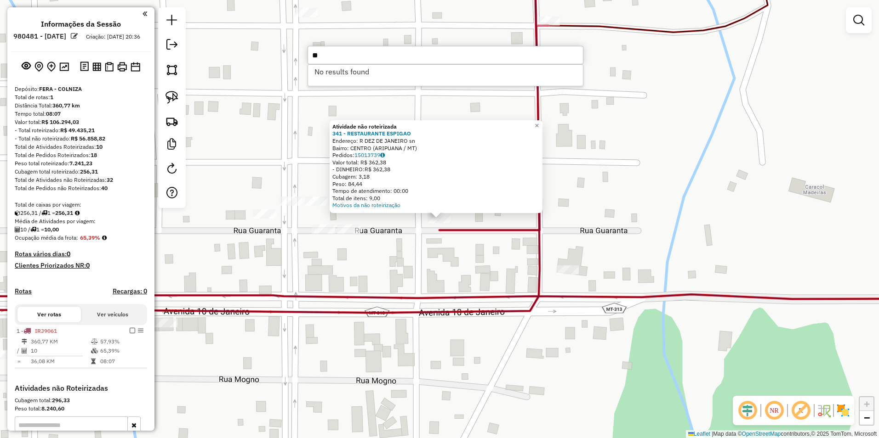
type input "*"
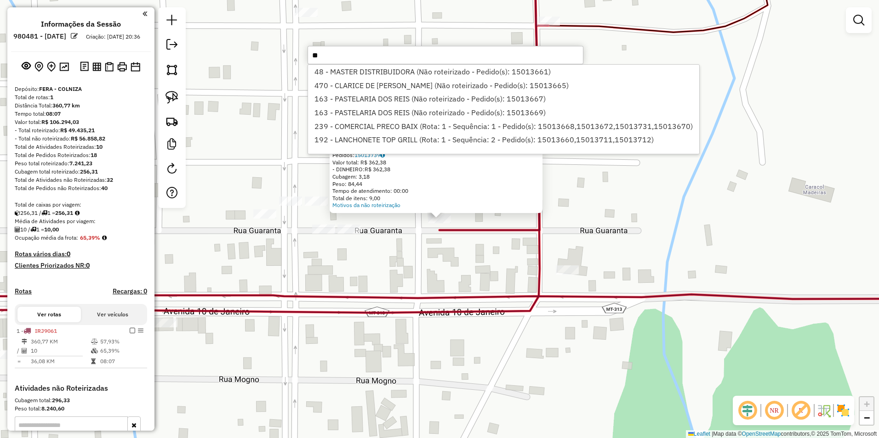
type input "*"
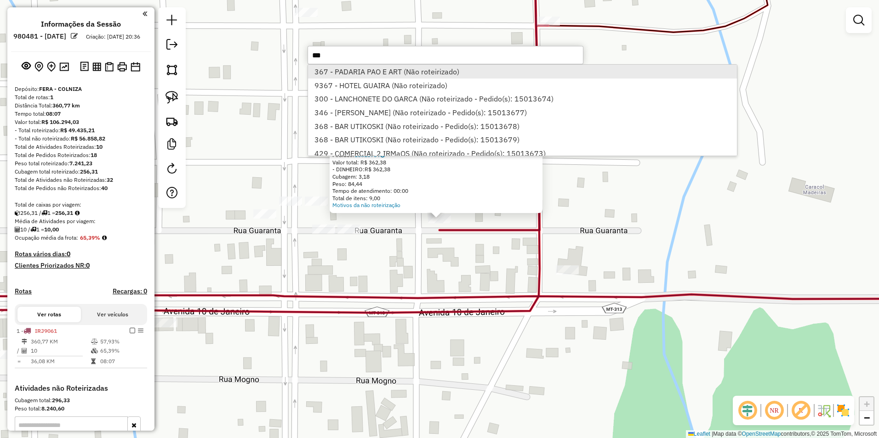
type input "***"
click at [366, 73] on li "367 - PADARIA PAO E ART (Não roteirizado)" at bounding box center [522, 72] width 428 height 14
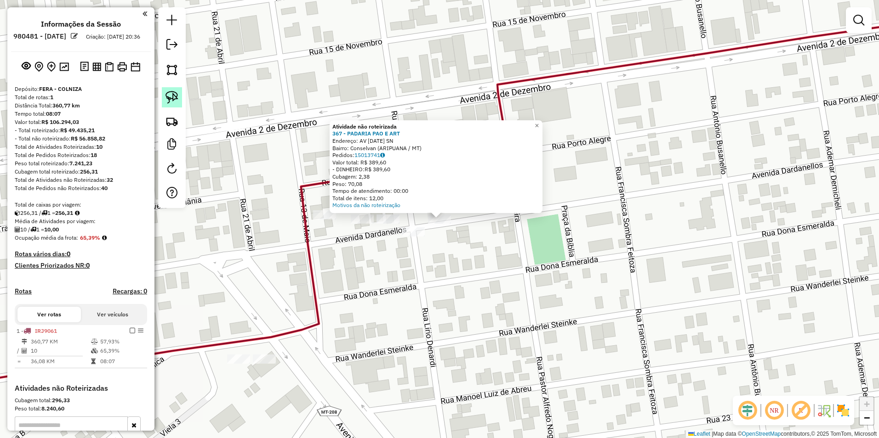
click at [172, 92] on img at bounding box center [171, 97] width 13 height 13
drag, startPoint x: 432, startPoint y: 232, endPoint x: 461, endPoint y: 234, distance: 29.0
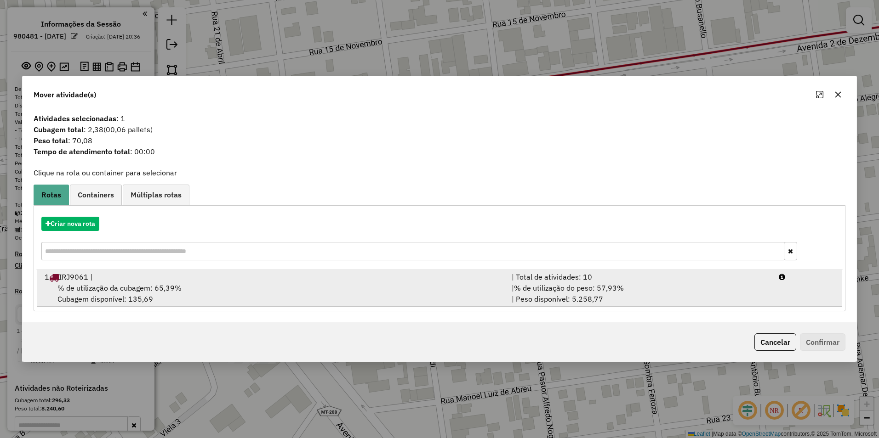
click at [341, 289] on div "% de utilização da cubagem: 65,39% Cubagem disponível: 135,69" at bounding box center [272, 294] width 467 height 22
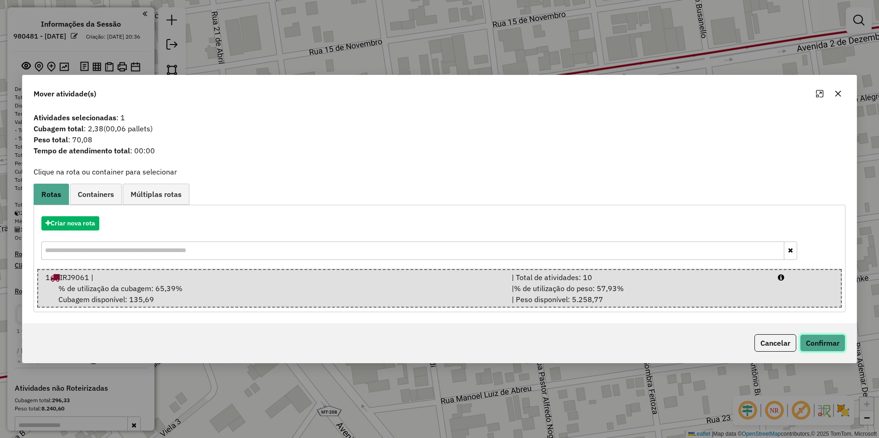
click at [436, 346] on button "Confirmar" at bounding box center [822, 343] width 45 height 17
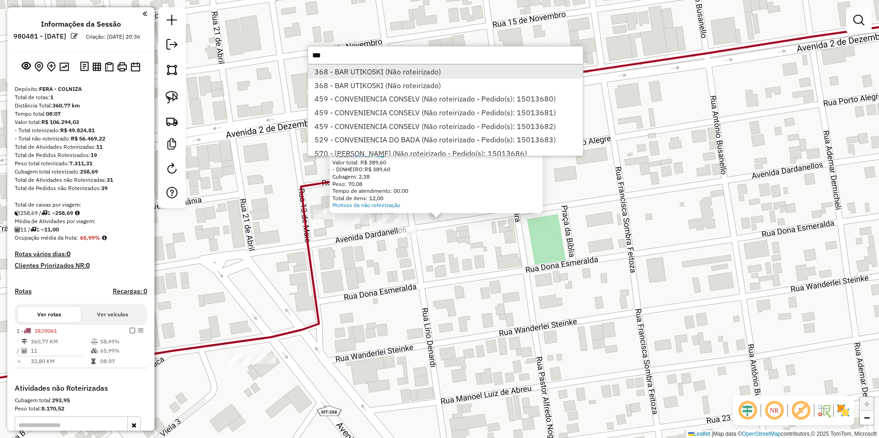
type input "***"
click at [381, 69] on li "368 - BAR UTIKOSKI (Não roteirizado)" at bounding box center [445, 72] width 275 height 14
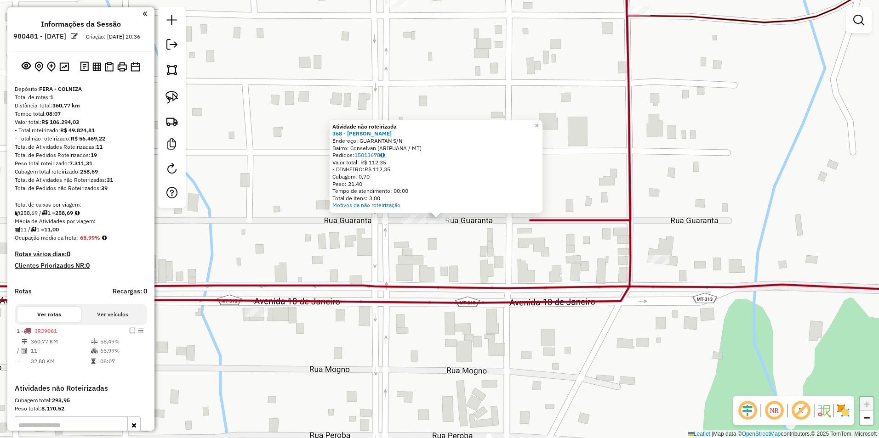
drag, startPoint x: 172, startPoint y: 94, endPoint x: 282, endPoint y: 188, distance: 145.1
click at [172, 94] on img at bounding box center [171, 97] width 13 height 13
drag, startPoint x: 404, startPoint y: 244, endPoint x: 470, endPoint y: 233, distance: 66.2
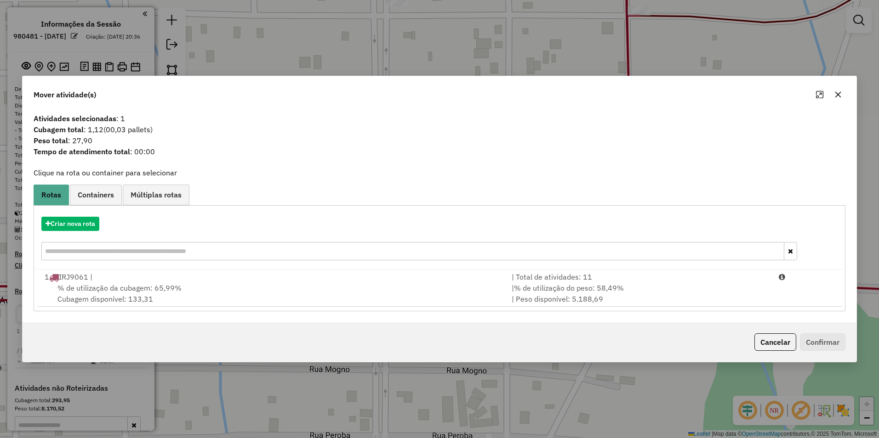
click at [161, 291] on span "% de utilização da cubagem: 65,99%" at bounding box center [119, 288] width 124 height 9
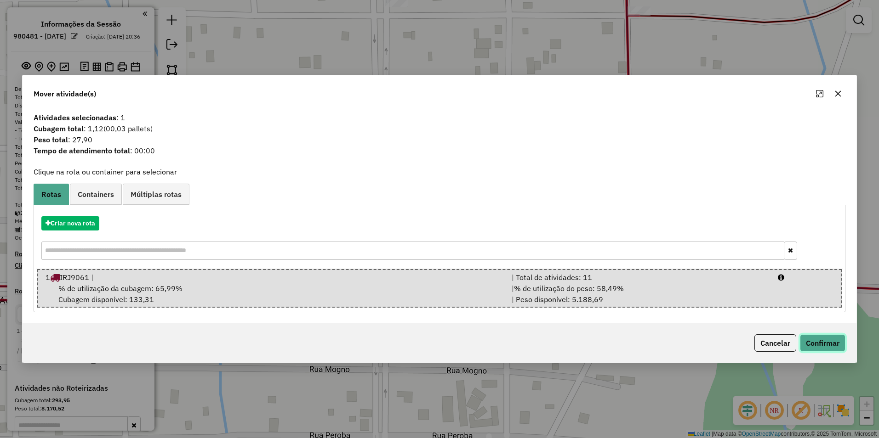
click at [436, 344] on button "Confirmar" at bounding box center [822, 343] width 45 height 17
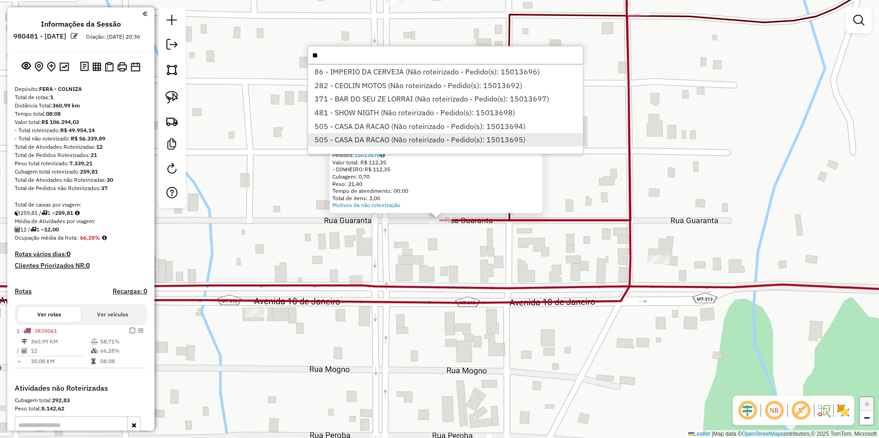
type input "*"
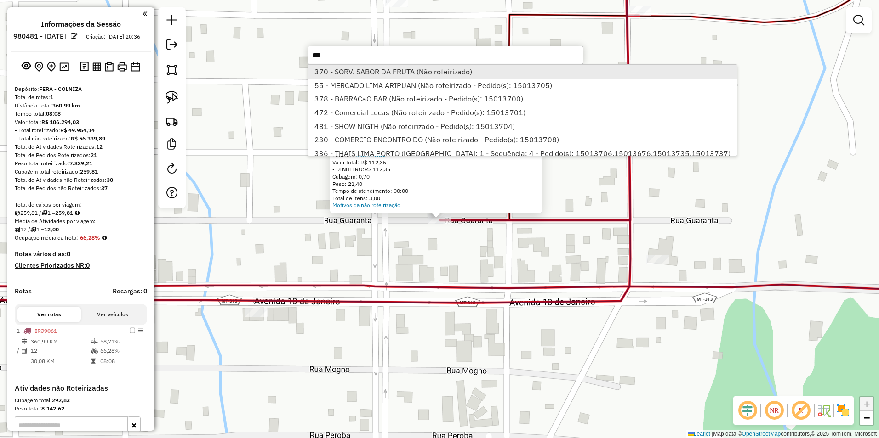
type input "***"
click at [354, 72] on li "370 - SORV. SABOR DA FRUTA (Não roteirizado)" at bounding box center [522, 72] width 428 height 14
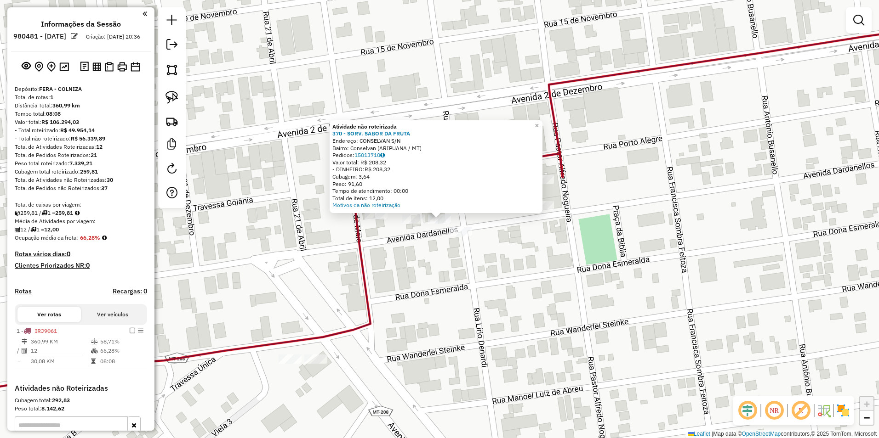
drag, startPoint x: 169, startPoint y: 98, endPoint x: 185, endPoint y: 103, distance: 17.0
click at [169, 98] on img at bounding box center [171, 97] width 13 height 13
drag, startPoint x: 428, startPoint y: 235, endPoint x: 450, endPoint y: 227, distance: 23.7
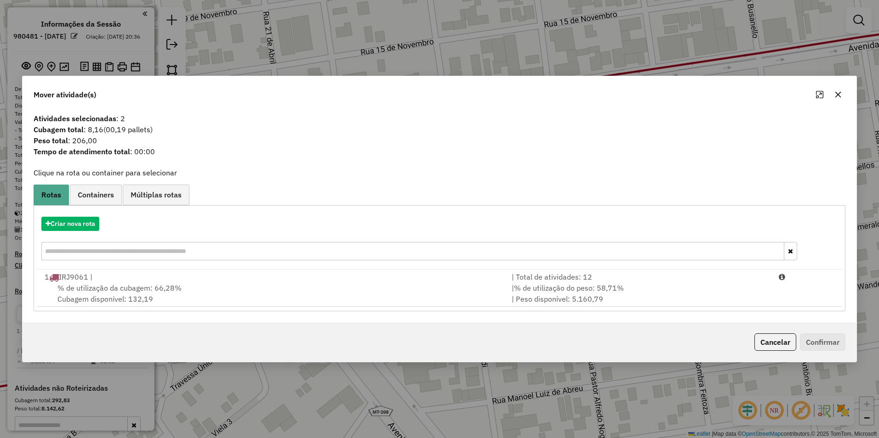
click at [360, 290] on div "% de utilização da cubagem: 66,28% Cubagem disponível: 132,19" at bounding box center [272, 294] width 467 height 22
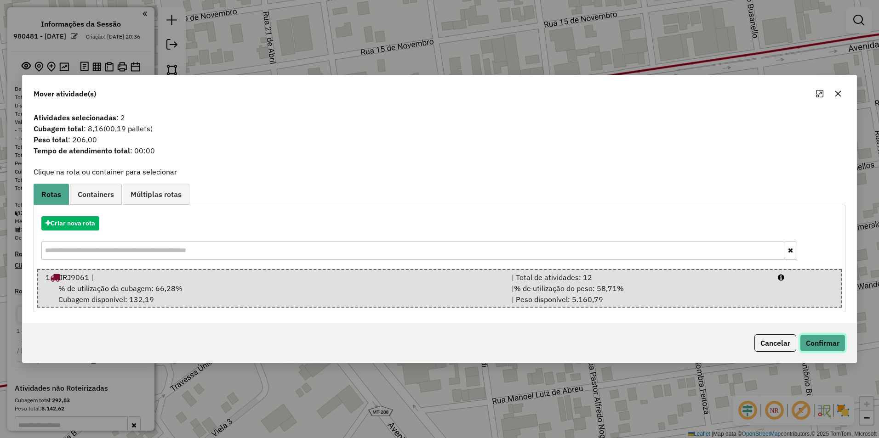
click at [436, 344] on button "Confirmar" at bounding box center [822, 343] width 45 height 17
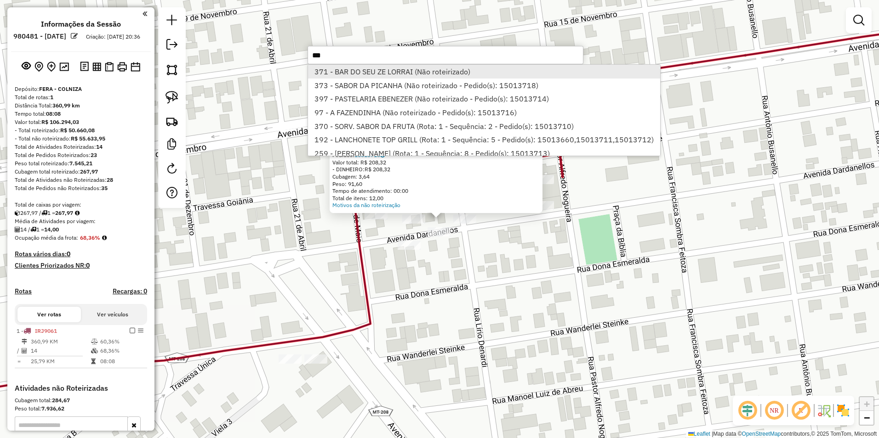
type input "***"
click at [374, 75] on li "371 - BAR DO SEU ZE LORRAI (Não roteirizado)" at bounding box center [484, 72] width 352 height 14
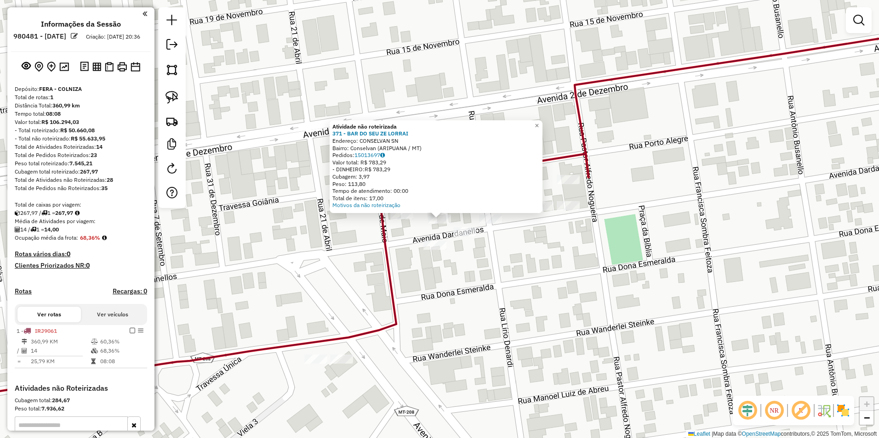
drag, startPoint x: 171, startPoint y: 96, endPoint x: 288, endPoint y: 152, distance: 129.5
click at [172, 95] on img at bounding box center [171, 97] width 13 height 13
drag, startPoint x: 425, startPoint y: 222, endPoint x: 435, endPoint y: 227, distance: 11.7
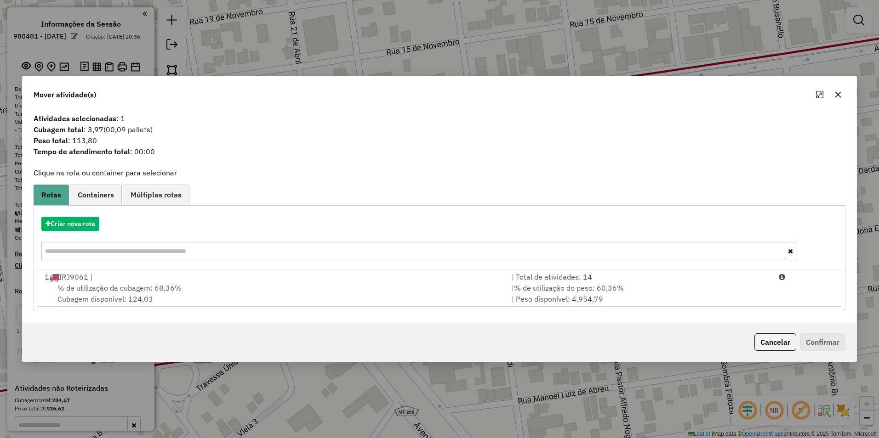
click at [188, 290] on div "% de utilização da cubagem: 68,36% Cubagem disponível: 124,03" at bounding box center [272, 294] width 467 height 22
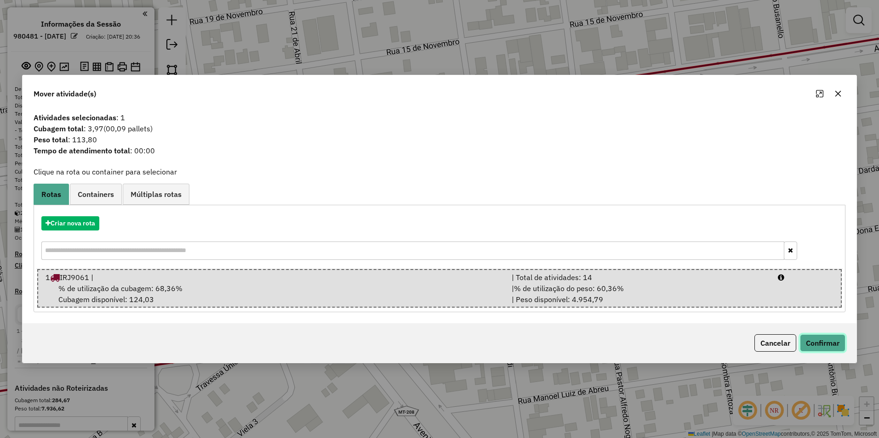
click at [436, 346] on button "Confirmar" at bounding box center [822, 343] width 45 height 17
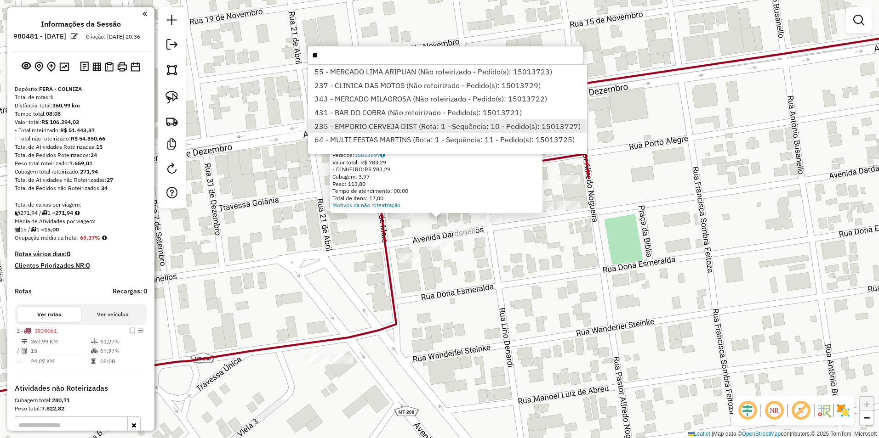
type input "*"
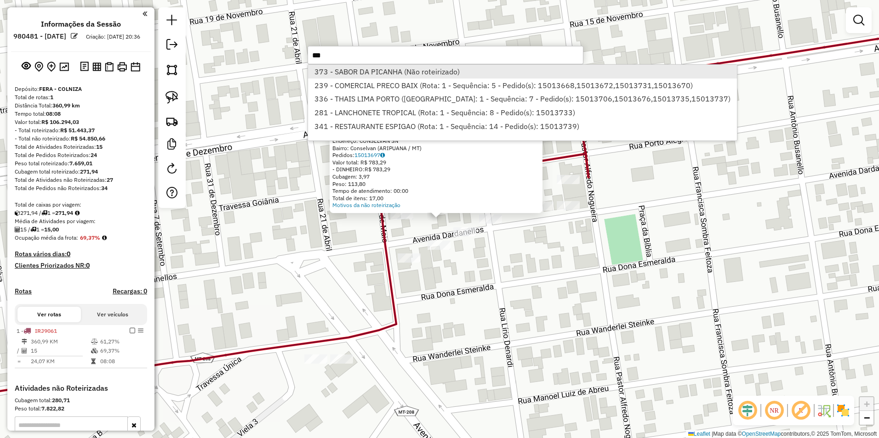
type input "***"
click at [339, 71] on li "373 - SABOR DA PICANHA (Não roteirizado)" at bounding box center [522, 72] width 428 height 14
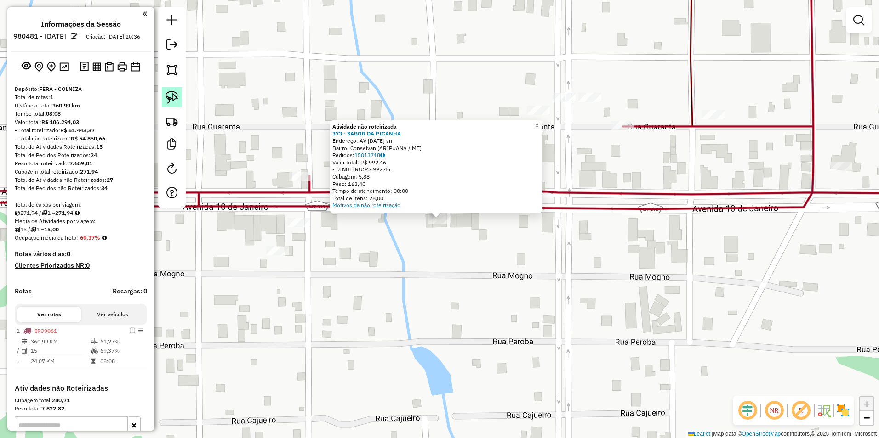
click at [170, 97] on img at bounding box center [171, 97] width 13 height 13
drag, startPoint x: 418, startPoint y: 233, endPoint x: 455, endPoint y: 237, distance: 37.5
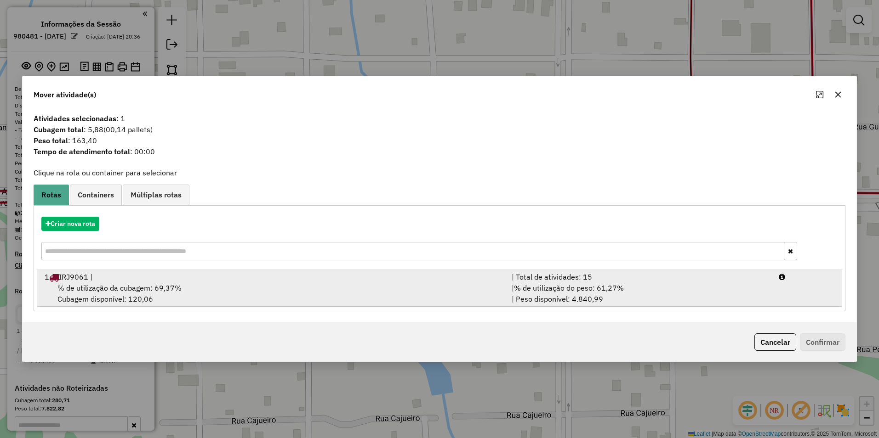
drag, startPoint x: 212, startPoint y: 290, endPoint x: 240, endPoint y: 297, distance: 29.1
click at [212, 290] on div "% de utilização da cubagem: 69,37% Cubagem disponível: 120,06" at bounding box center [272, 294] width 467 height 22
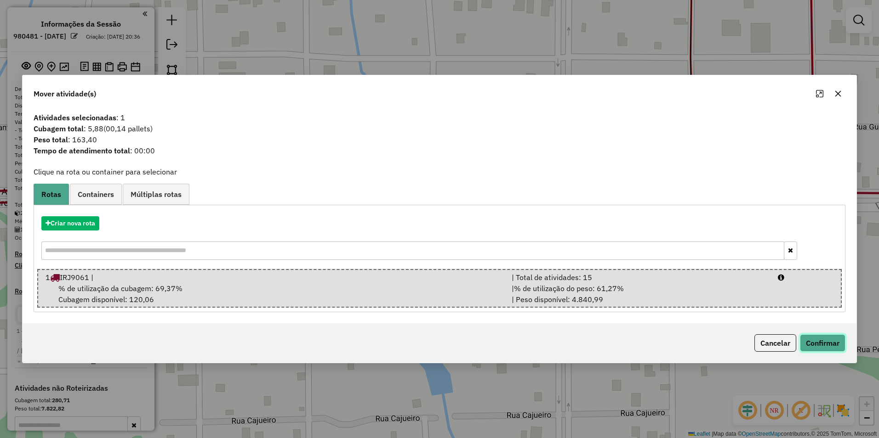
click at [436, 347] on button "Confirmar" at bounding box center [822, 343] width 45 height 17
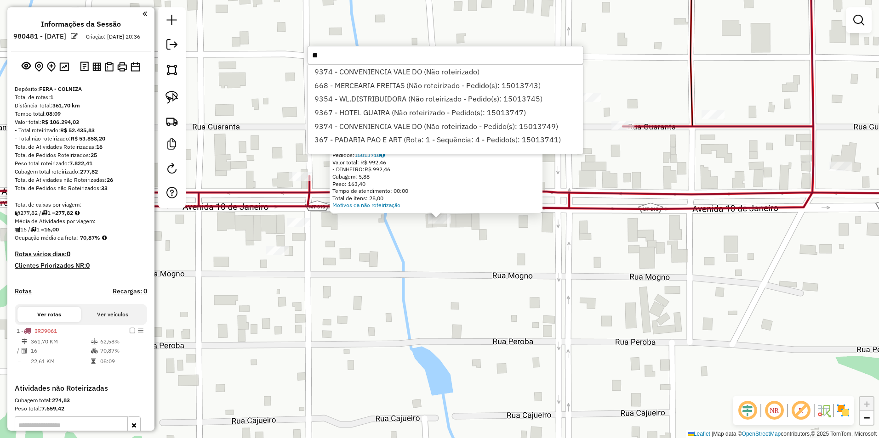
type input "*"
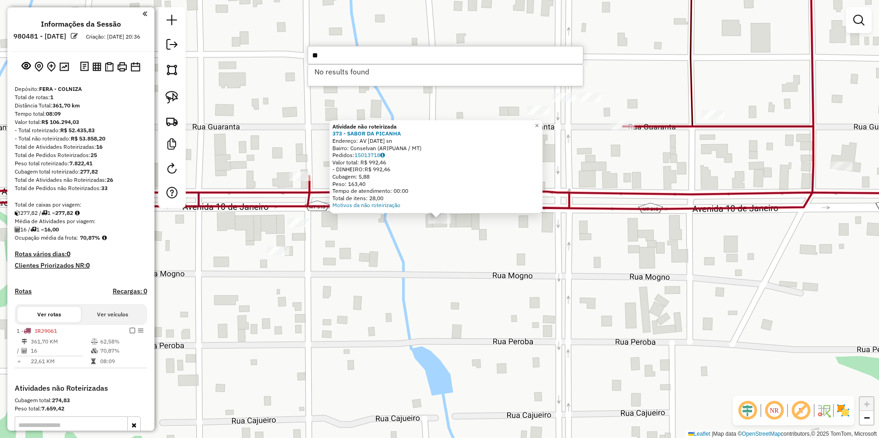
type input "*"
type input "***"
click at [356, 77] on li "378 - BARRACaO BAR (Rota: 1 - Sequência: 2)" at bounding box center [445, 72] width 275 height 14
select select "**********"
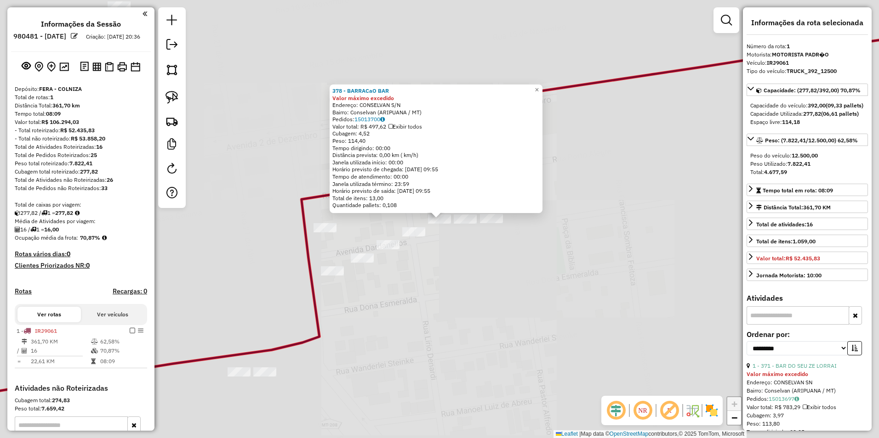
scroll to position [126, 0]
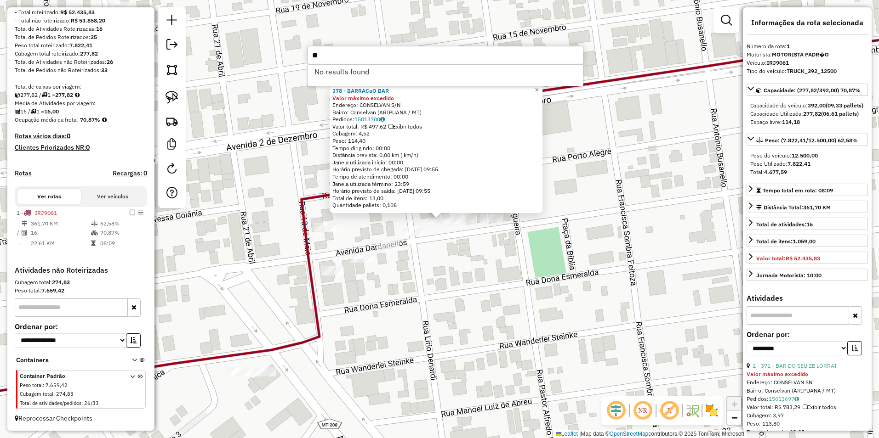
type input "*"
type input "***"
click at [366, 74] on li "472 - Comercial Lucas (Não roteirizado)" at bounding box center [445, 72] width 275 height 14
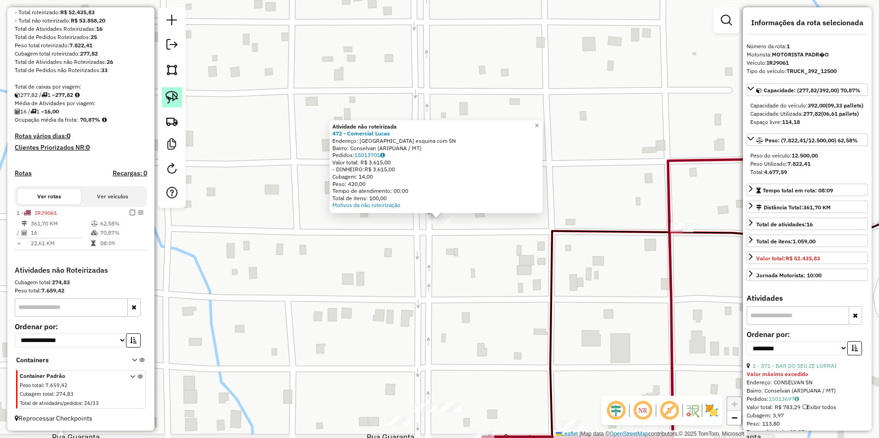
click at [170, 95] on img at bounding box center [171, 97] width 13 height 13
drag, startPoint x: 424, startPoint y: 244, endPoint x: 476, endPoint y: 238, distance: 51.9
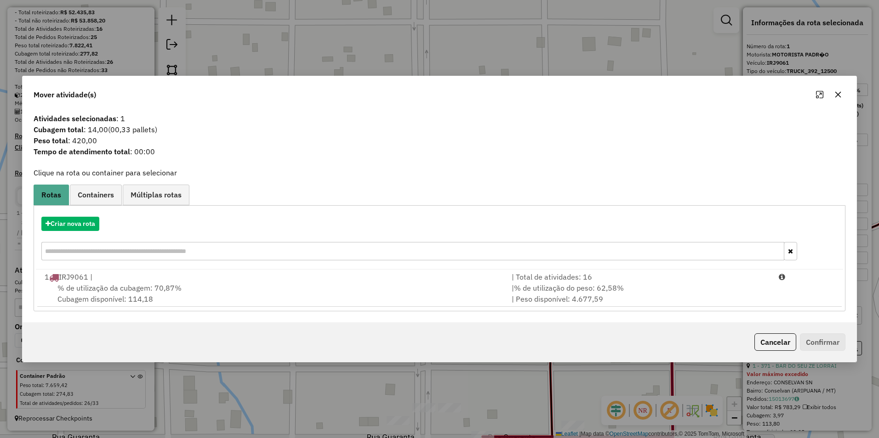
click at [163, 289] on span "% de utilização da cubagem: 70,87%" at bounding box center [119, 288] width 124 height 9
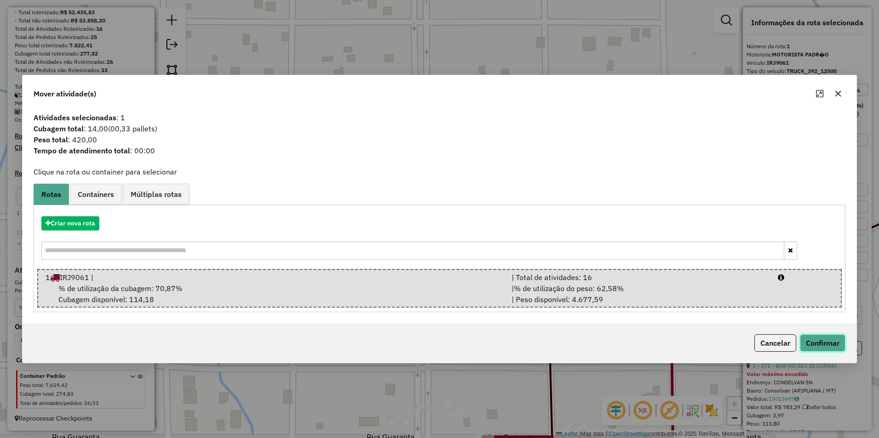
click at [436, 341] on button "Confirmar" at bounding box center [822, 343] width 45 height 17
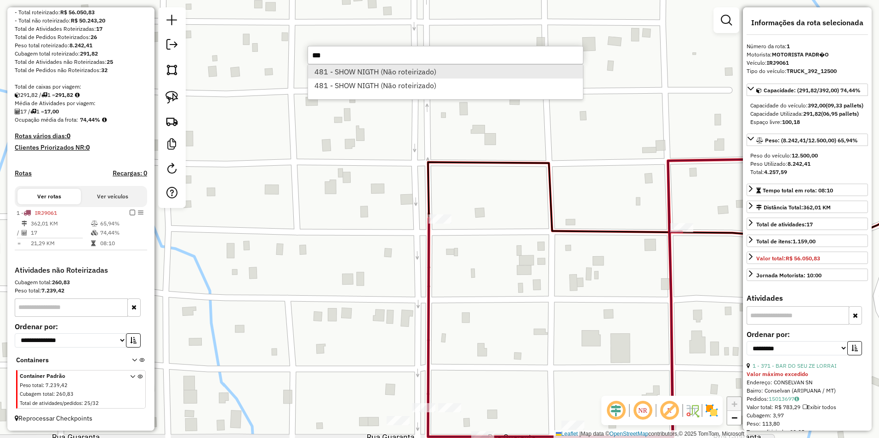
type input "***"
click at [374, 65] on li "481 - SHOW NIGTH (Não roteirizado)" at bounding box center [445, 72] width 275 height 14
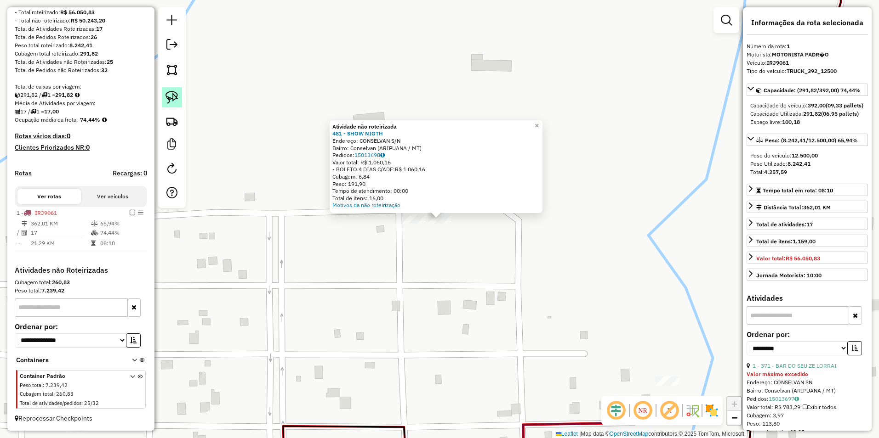
click at [167, 92] on img at bounding box center [171, 97] width 13 height 13
drag, startPoint x: 395, startPoint y: 227, endPoint x: 475, endPoint y: 239, distance: 80.4
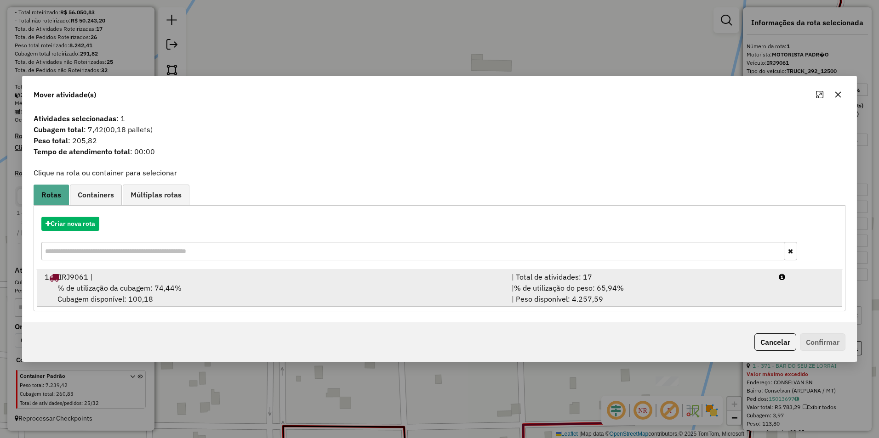
click at [268, 292] on div "% de utilização da cubagem: 74,44% Cubagem disponível: 100,18" at bounding box center [272, 294] width 467 height 22
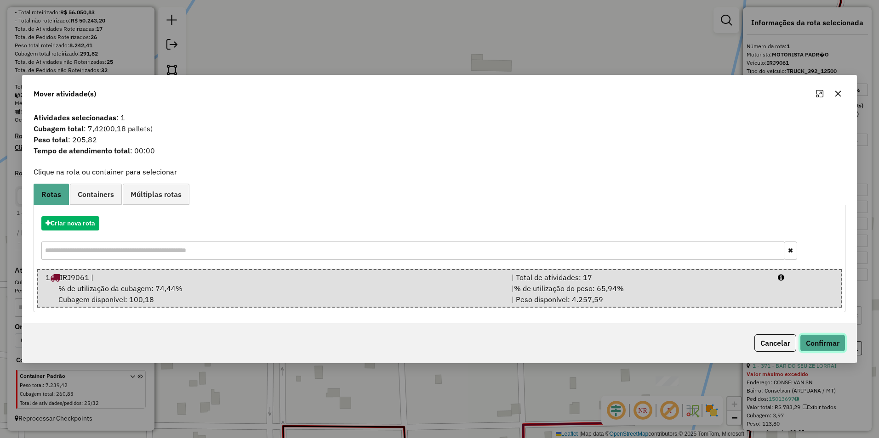
click at [436, 342] on button "Confirmar" at bounding box center [822, 343] width 45 height 17
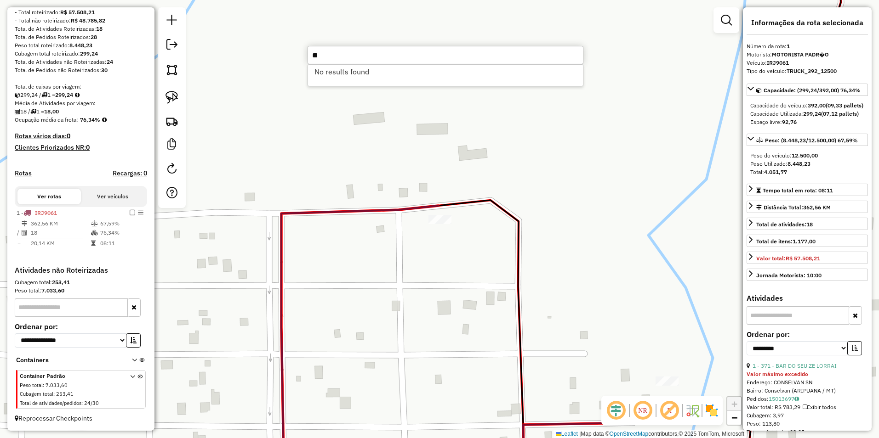
type input "*"
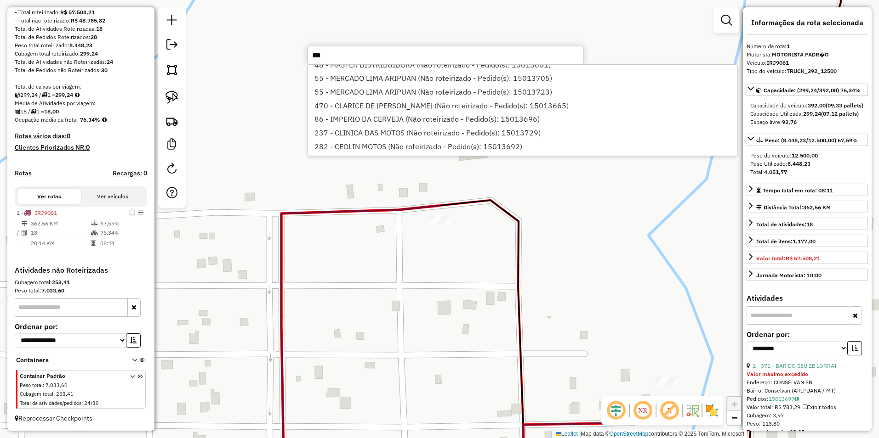
scroll to position [0, 0]
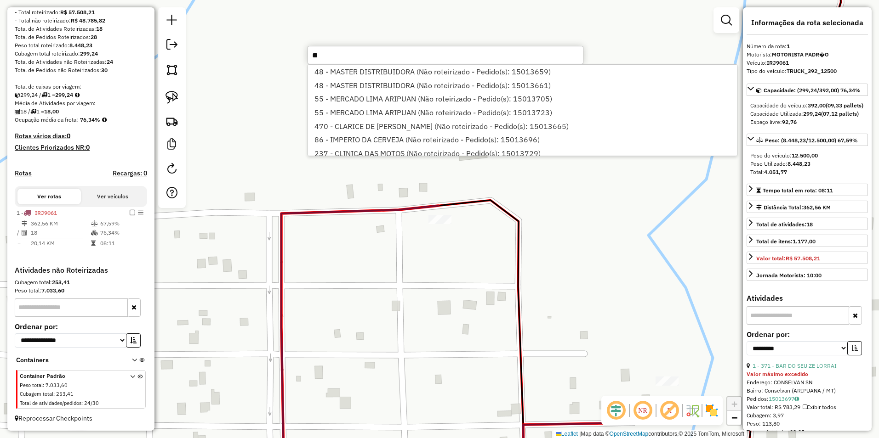
type input "*"
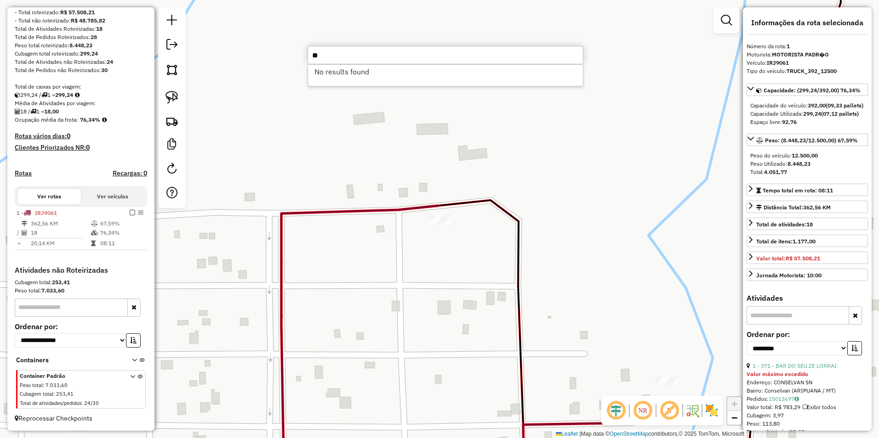
type input "*"
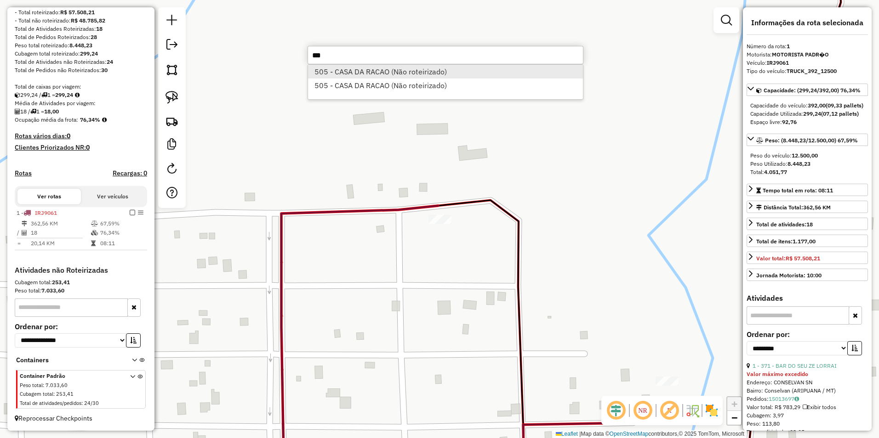
type input "***"
click at [381, 70] on li "505 - CASA DA RACAO (Não roteirizado)" at bounding box center [445, 72] width 275 height 14
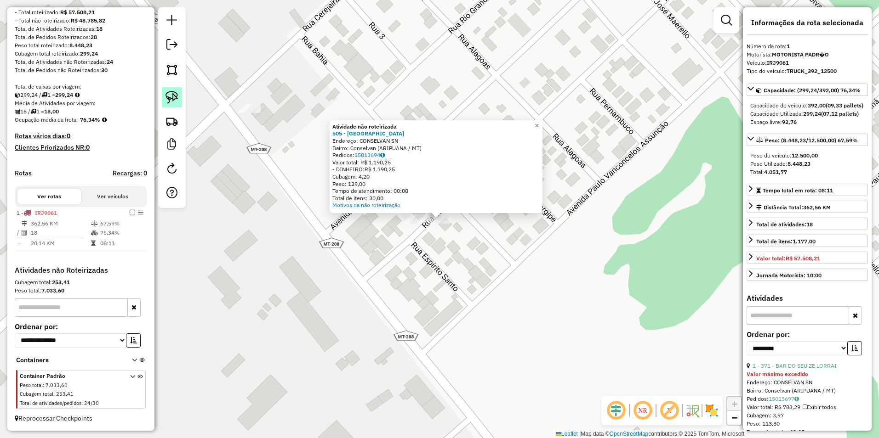
click at [171, 97] on img at bounding box center [171, 97] width 13 height 13
drag, startPoint x: 403, startPoint y: 238, endPoint x: 463, endPoint y: 237, distance: 60.2
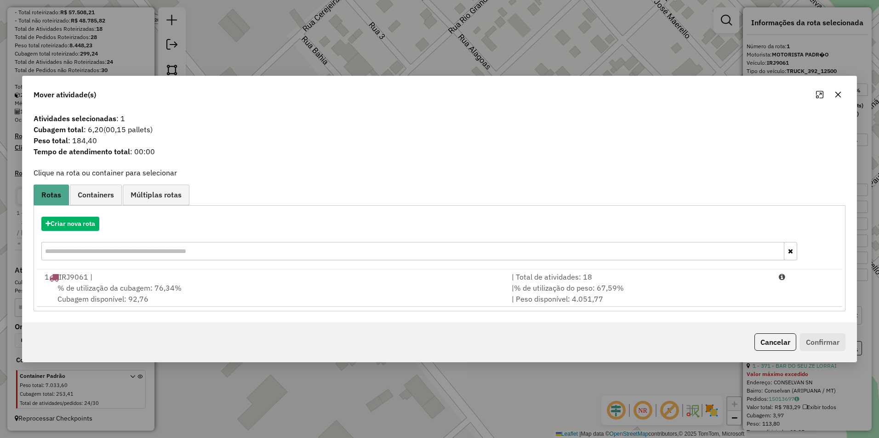
click at [226, 290] on div "% de utilização da cubagem: 76,34% Cubagem disponível: 92,76" at bounding box center [272, 294] width 467 height 22
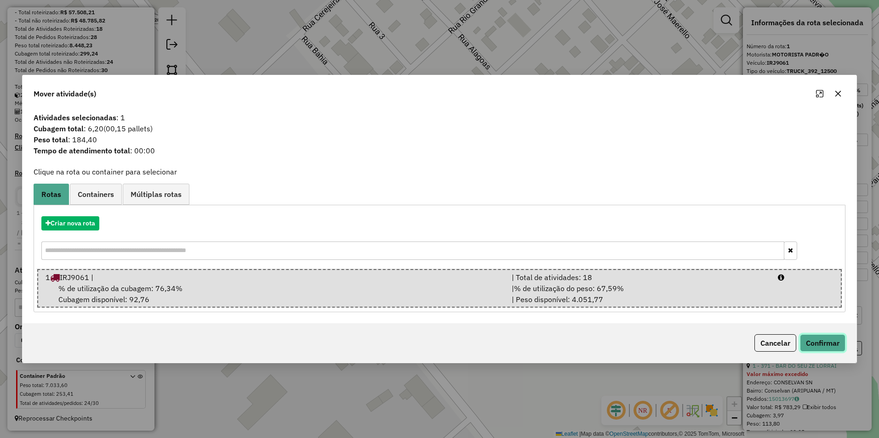
click at [436, 348] on button "Confirmar" at bounding box center [822, 343] width 45 height 17
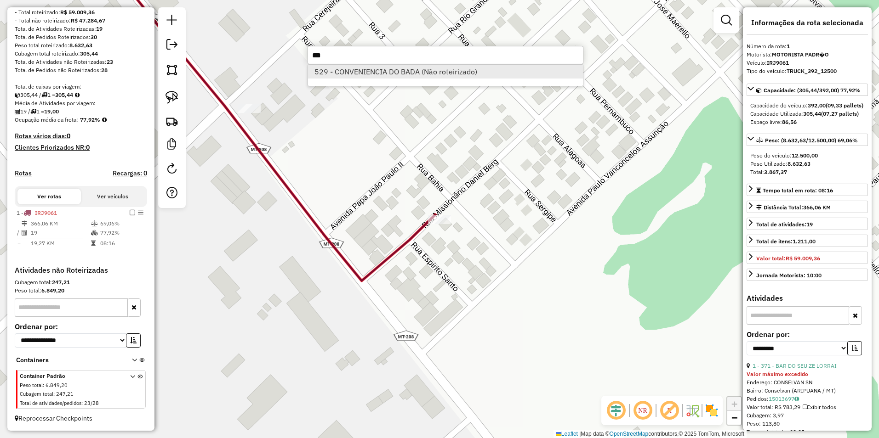
type input "***"
click at [436, 74] on li "529 - CONVENIENCIA DO BADA (Não roteirizado)" at bounding box center [445, 72] width 275 height 14
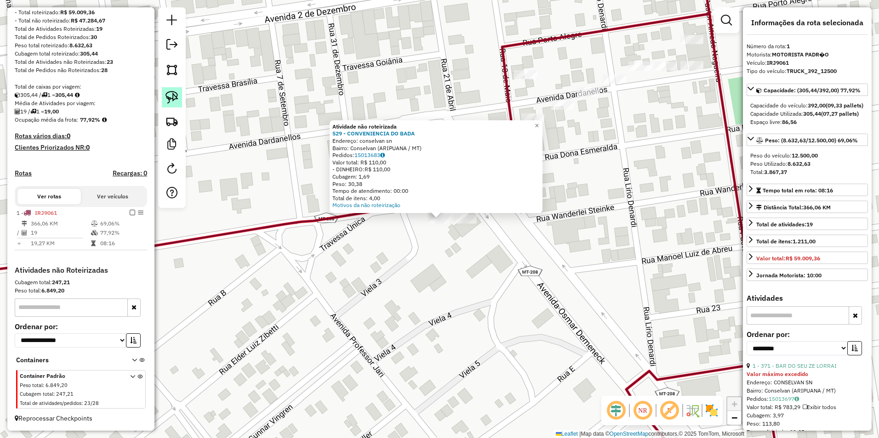
click at [169, 97] on img at bounding box center [171, 97] width 13 height 13
drag, startPoint x: 428, startPoint y: 239, endPoint x: 446, endPoint y: 229, distance: 20.2
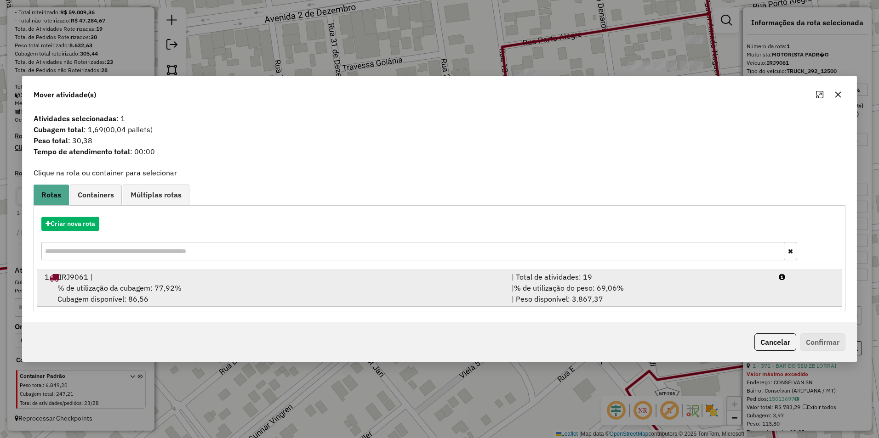
click at [249, 285] on div "% de utilização da cubagem: 77,92% Cubagem disponível: 86,56" at bounding box center [272, 294] width 467 height 22
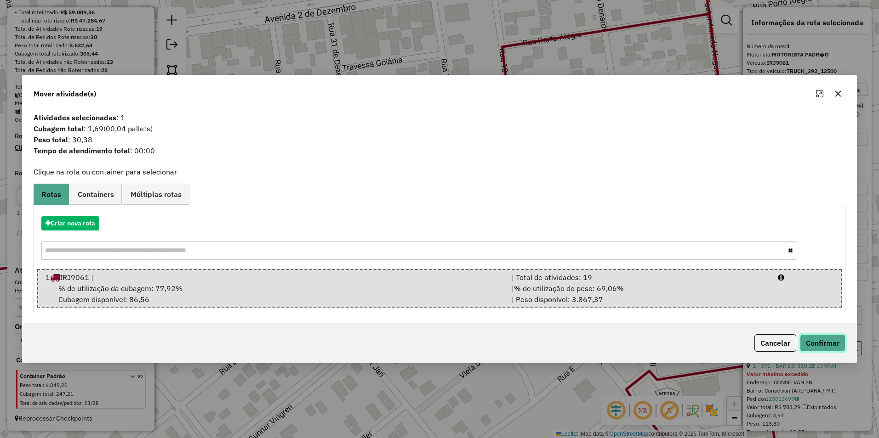
click at [436, 337] on button "Confirmar" at bounding box center [822, 343] width 45 height 17
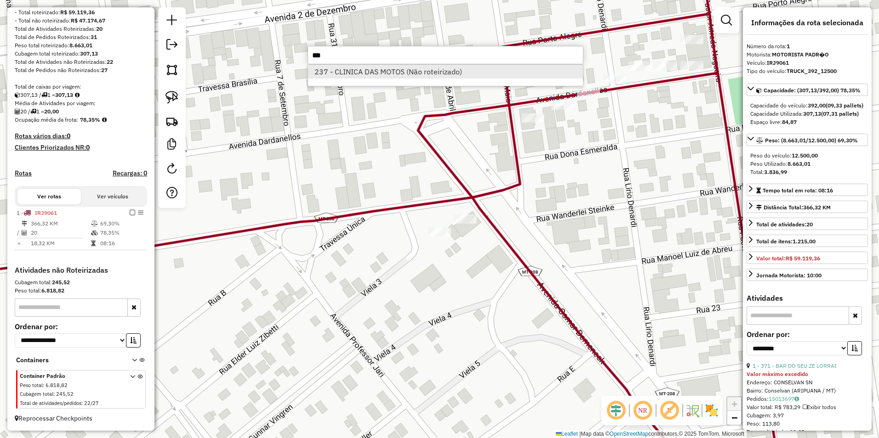
type input "***"
click at [375, 75] on li "237 - CLINICA DAS MOTOS (Não roteirizado)" at bounding box center [445, 72] width 275 height 14
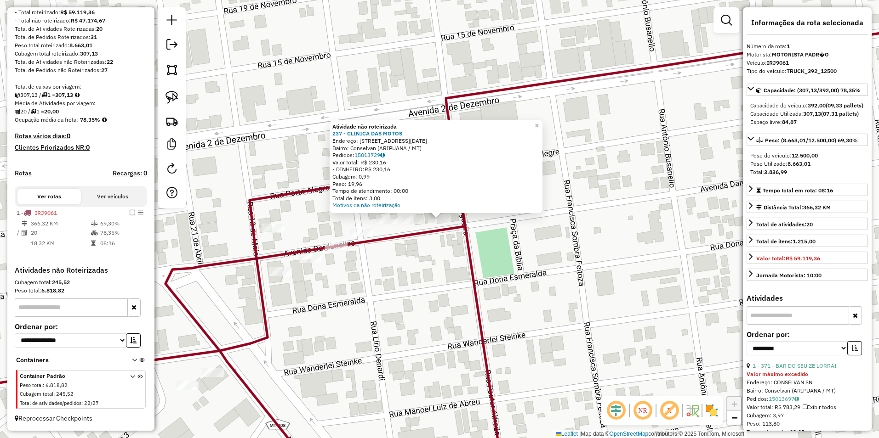
drag, startPoint x: 184, startPoint y: 95, endPoint x: 159, endPoint y: 103, distance: 27.0
click at [183, 95] on div at bounding box center [172, 107] width 28 height 201
drag, startPoint x: 165, startPoint y: 97, endPoint x: 194, endPoint y: 107, distance: 30.8
click at [166, 97] on link at bounding box center [172, 97] width 20 height 20
drag, startPoint x: 429, startPoint y: 233, endPoint x: 457, endPoint y: 222, distance: 30.5
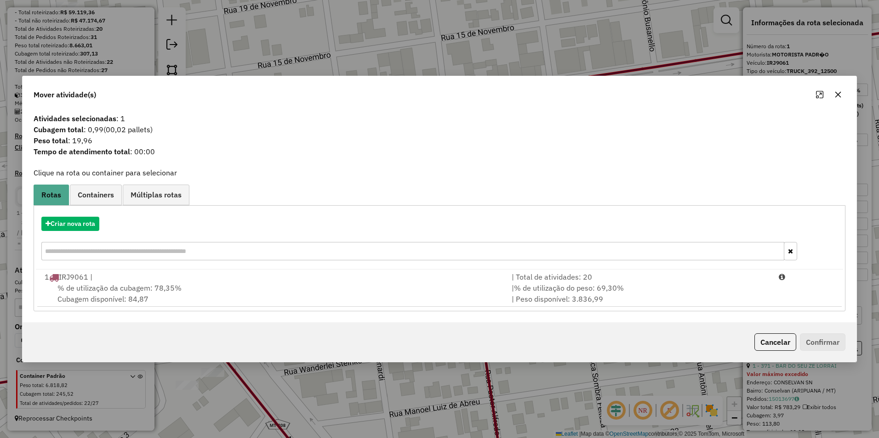
click at [318, 289] on div "% de utilização da cubagem: 78,35% Cubagem disponível: 84,87" at bounding box center [272, 294] width 467 height 22
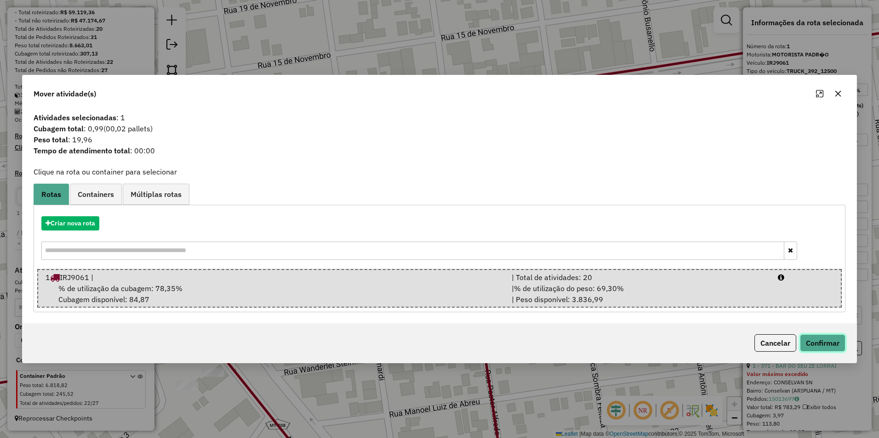
click at [436, 340] on button "Confirmar" at bounding box center [822, 343] width 45 height 17
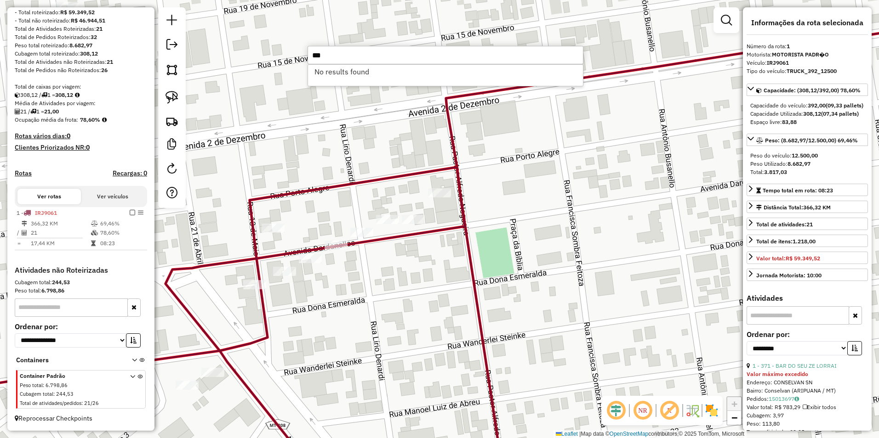
type input "***"
click at [436, 293] on div "Janela de atendimento Grade de atendimento Capacidade Transportadoras Veículos …" at bounding box center [439, 219] width 879 height 438
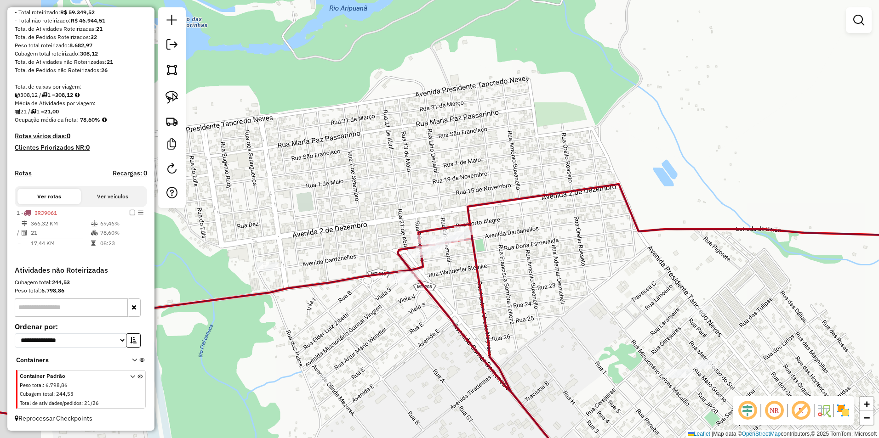
drag, startPoint x: 508, startPoint y: 294, endPoint x: 598, endPoint y: 242, distance: 104.1
click at [436, 242] on div "Janela de atendimento Grade de atendimento Capacidade Transportadoras Veículos …" at bounding box center [439, 219] width 879 height 438
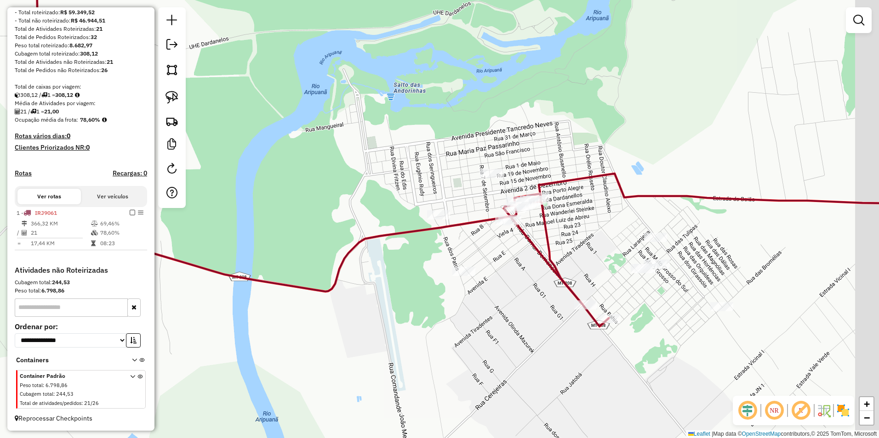
drag, startPoint x: 631, startPoint y: 276, endPoint x: 591, endPoint y: 262, distance: 41.9
click at [436, 262] on div "Janela de atendimento Grade de atendimento Capacidade Transportadoras Veículos …" at bounding box center [439, 219] width 879 height 438
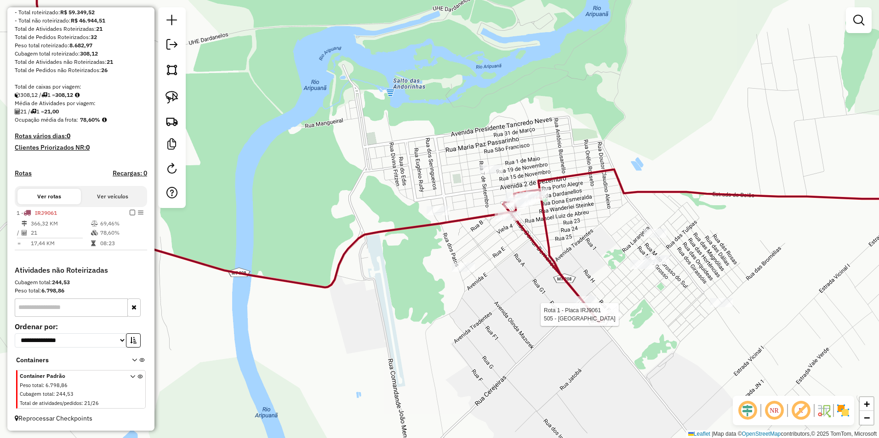
select select "**********"
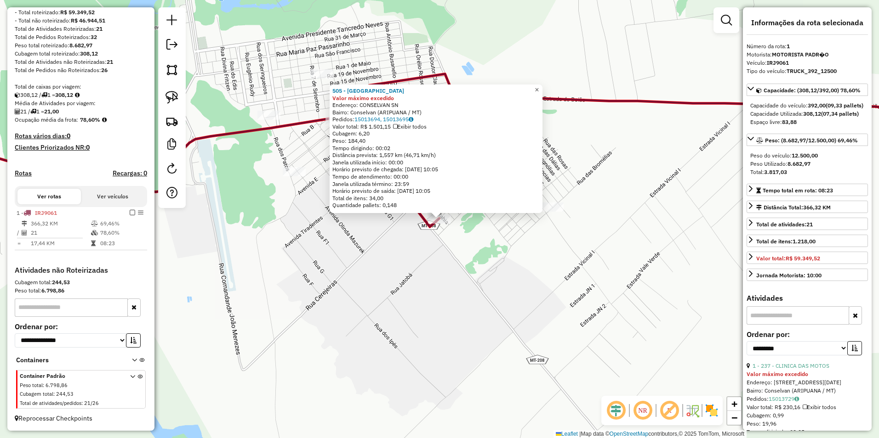
click at [436, 91] on span "×" at bounding box center [536, 90] width 4 height 8
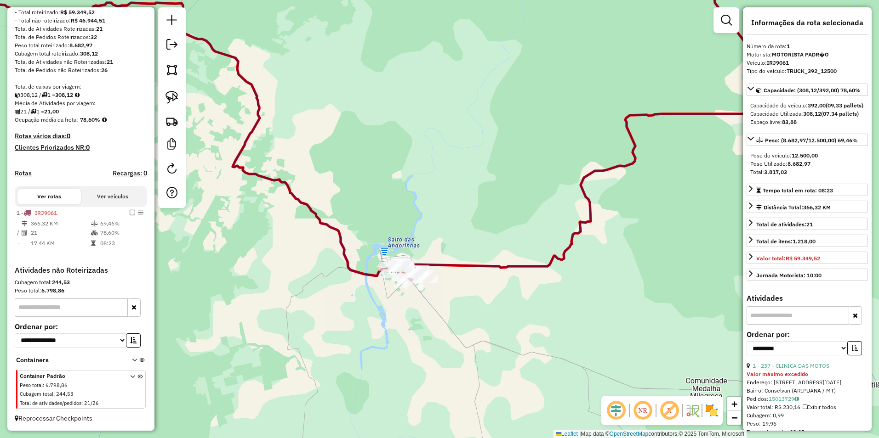
drag, startPoint x: 298, startPoint y: 257, endPoint x: 408, endPoint y: 287, distance: 113.4
click at [407, 287] on div "Janela de atendimento Grade de atendimento Capacidade Transportadoras Veículos …" at bounding box center [439, 219] width 879 height 438
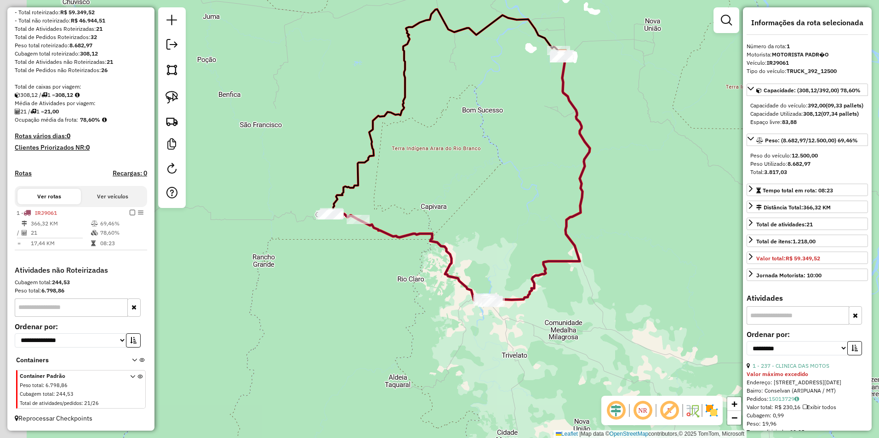
drag, startPoint x: 335, startPoint y: 273, endPoint x: 395, endPoint y: 286, distance: 62.1
click at [395, 286] on div "Janela de atendimento Grade de atendimento Capacidade Transportadoras Veículos …" at bounding box center [439, 219] width 879 height 438
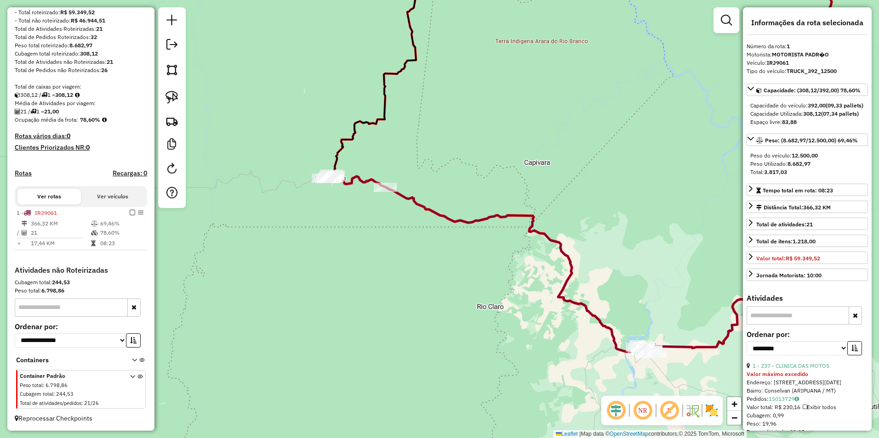
click at [419, 270] on div "Janela de atendimento Grade de atendimento Capacidade Transportadoras Veículos …" at bounding box center [439, 219] width 879 height 438
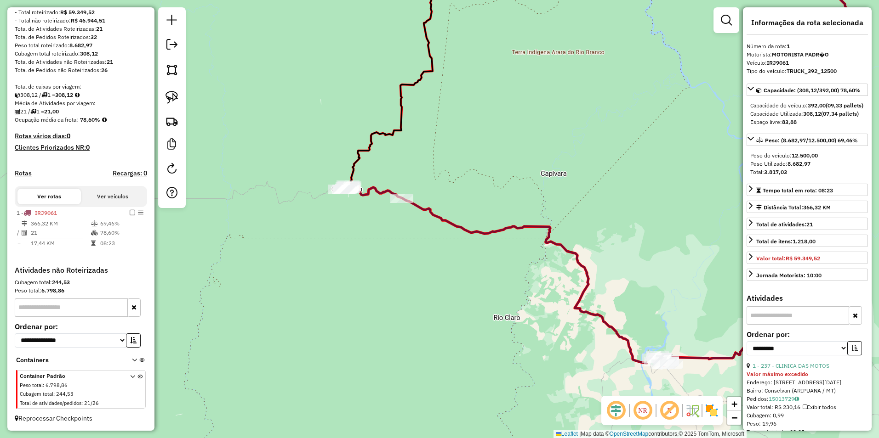
drag, startPoint x: 375, startPoint y: 221, endPoint x: 437, endPoint y: 248, distance: 67.1
click at [432, 250] on div "Janela de atendimento Grade de atendimento Capacidade Transportadoras Veículos …" at bounding box center [439, 219] width 879 height 438
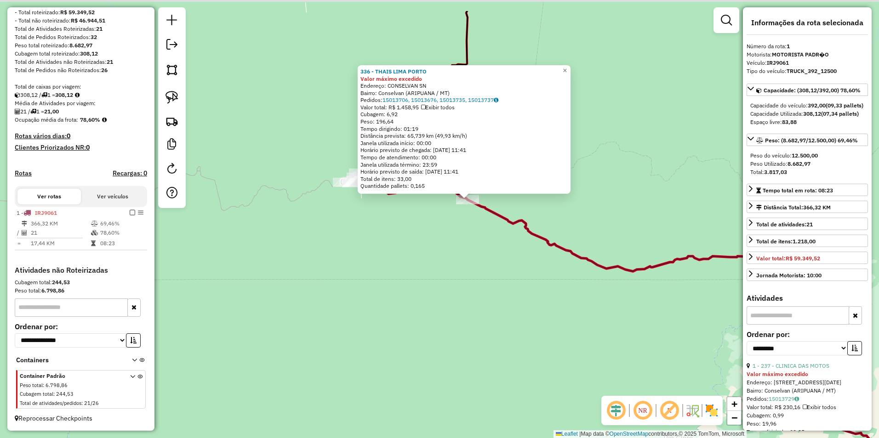
drag, startPoint x: 424, startPoint y: 214, endPoint x: 449, endPoint y: 299, distance: 88.6
click at [436, 298] on div "336 - THAIS LIMA PORTO Valor máximo excedido Endereço: CONSELVAN SN Bairro: Con…" at bounding box center [439, 219] width 879 height 438
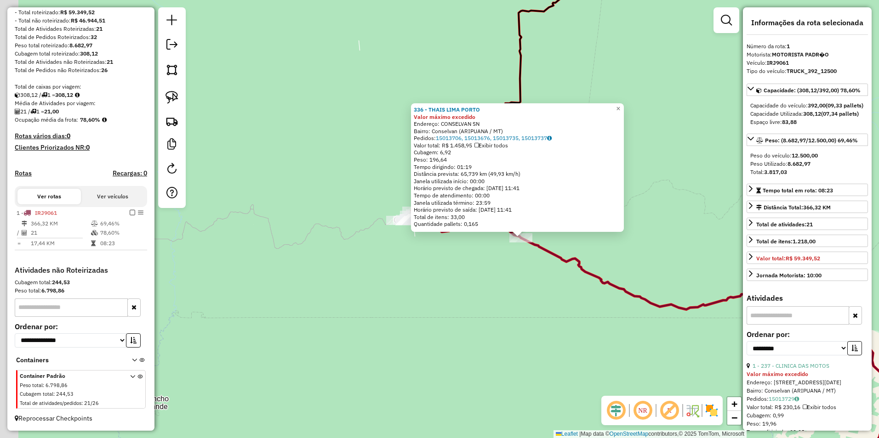
drag, startPoint x: 403, startPoint y: 296, endPoint x: 450, endPoint y: 304, distance: 47.5
click at [436, 304] on div "336 - THAIS LIMA PORTO Valor máximo excedido Endereço: CONSELVAN SN Bairro: Con…" at bounding box center [439, 219] width 879 height 438
click at [436, 106] on span "×" at bounding box center [619, 109] width 4 height 8
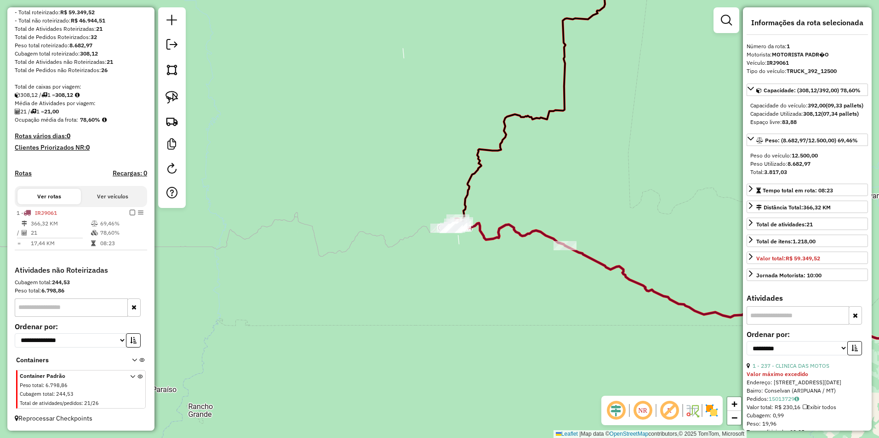
drag, startPoint x: 448, startPoint y: 262, endPoint x: 492, endPoint y: 269, distance: 44.7
click at [436, 269] on div "Janela de atendimento Grade de atendimento Capacidade Transportadoras Veículos …" at bounding box center [439, 219] width 879 height 438
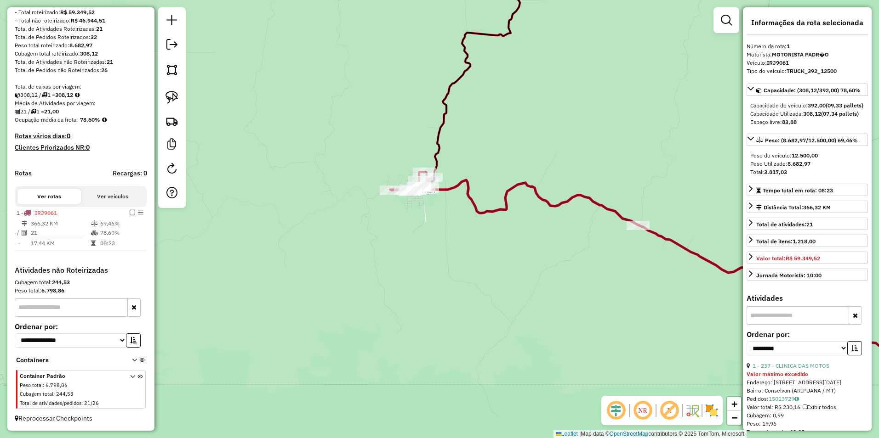
click at [436, 261] on div "Janela de atendimento Grade de atendimento Capacidade Transportadoras Veículos …" at bounding box center [439, 219] width 879 height 438
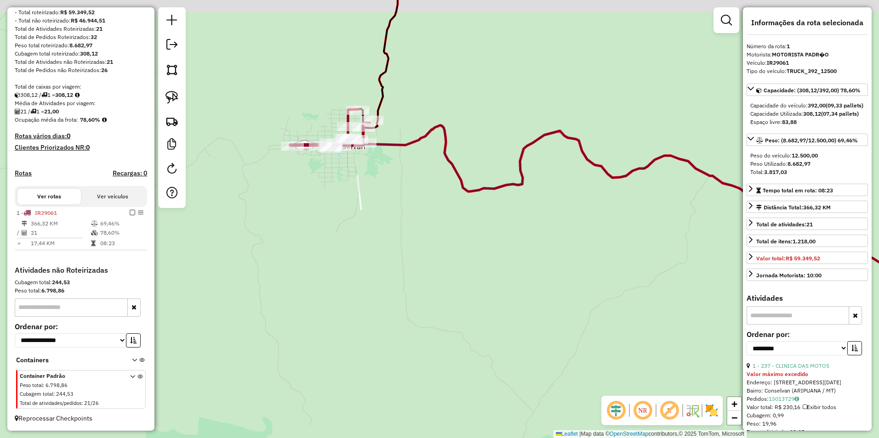
drag, startPoint x: 545, startPoint y: 242, endPoint x: 519, endPoint y: 270, distance: 37.7
click at [436, 270] on div "Janela de atendimento Grade de atendimento Capacidade Transportadoras Veículos …" at bounding box center [439, 219] width 879 height 438
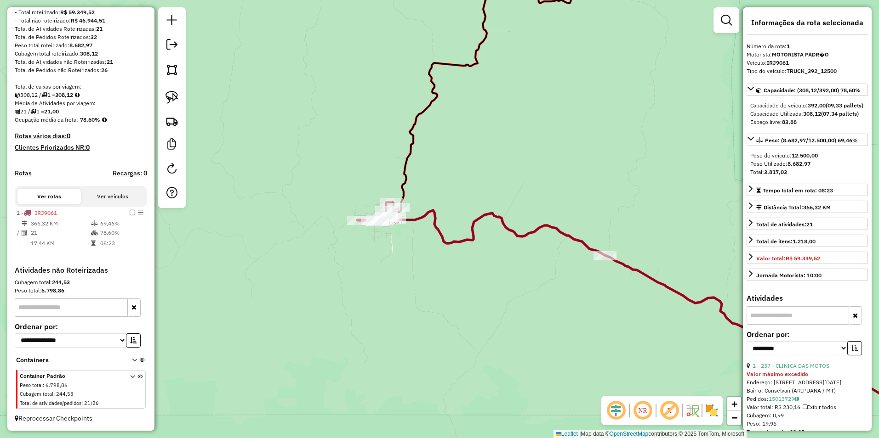
click at [405, 285] on div "Janela de atendimento Grade de atendimento Capacidade Transportadoras Veículos …" at bounding box center [439, 219] width 879 height 438
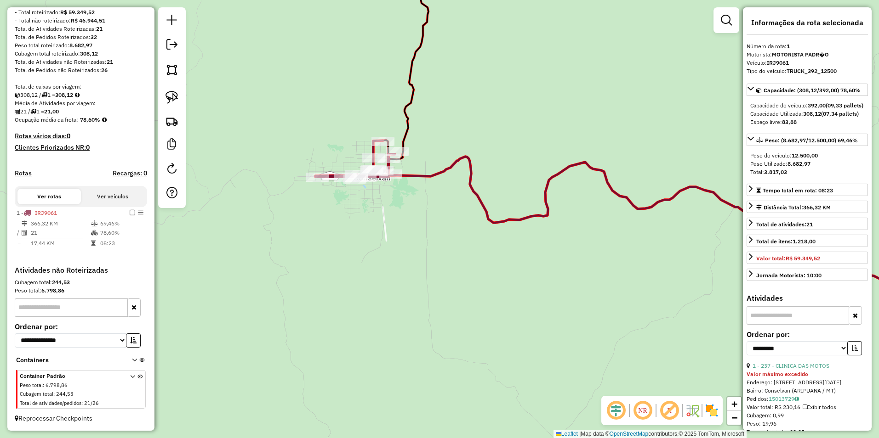
drag, startPoint x: 389, startPoint y: 173, endPoint x: 402, endPoint y: 245, distance: 72.8
click at [402, 245] on div "Janela de atendimento Grade de atendimento Capacidade Transportadoras Veículos …" at bounding box center [439, 219] width 879 height 438
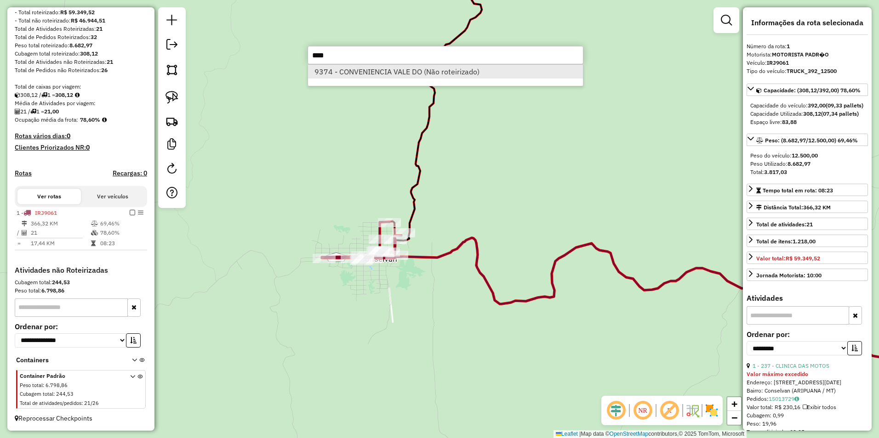
type input "****"
click at [419, 73] on li "9374 - CONVENIENCIA VALE DO (Não roteirizado)" at bounding box center [445, 72] width 275 height 14
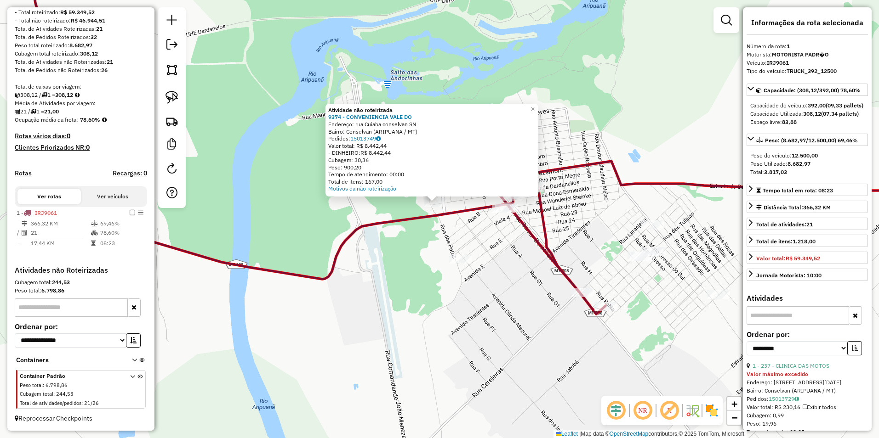
drag, startPoint x: 409, startPoint y: 269, endPoint x: 387, endPoint y: 299, distance: 36.8
click at [387, 300] on div "Atividade não roteirizada 9374 - CONVENIENCIA VALE DO Endereço: rua Cuiaba cons…" at bounding box center [439, 219] width 879 height 438
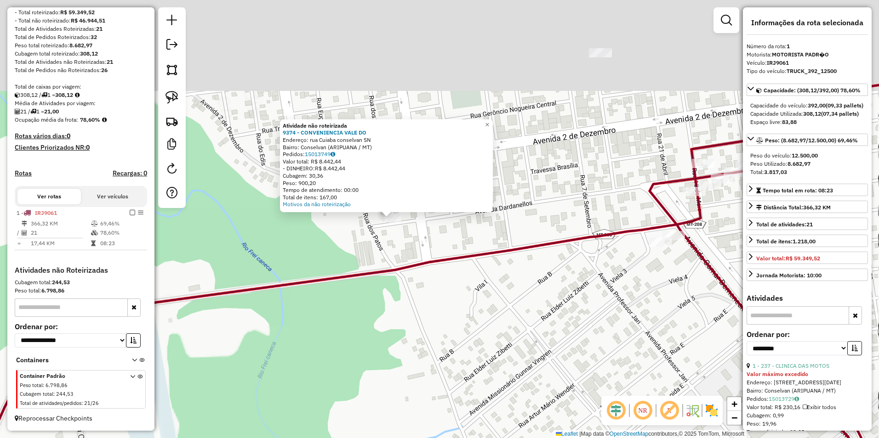
drag, startPoint x: 433, startPoint y: 192, endPoint x: 412, endPoint y: 308, distance: 118.6
click at [412, 308] on div "Atividade não roteirizada 9374 - CONVENIENCIA VALE DO Endereço: rua Cuiaba cons…" at bounding box center [439, 219] width 879 height 438
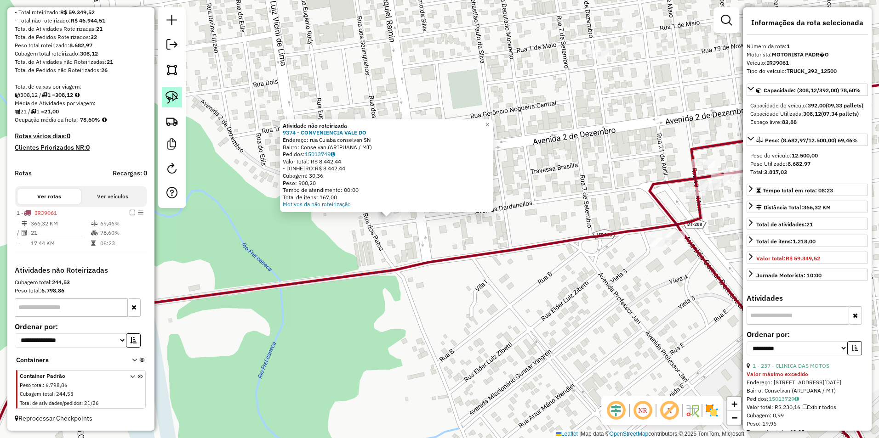
click at [173, 96] on img at bounding box center [171, 97] width 13 height 13
drag, startPoint x: 360, startPoint y: 231, endPoint x: 420, endPoint y: 241, distance: 61.1
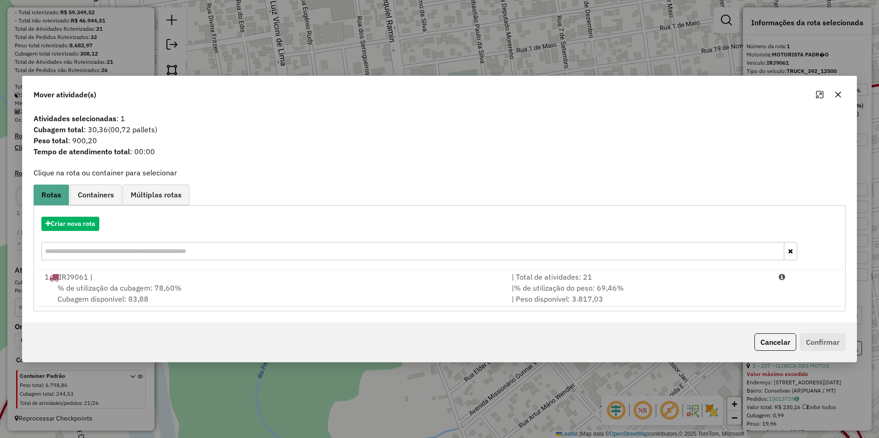
click at [137, 289] on span "% de utilização da cubagem: 78,60%" at bounding box center [119, 288] width 124 height 9
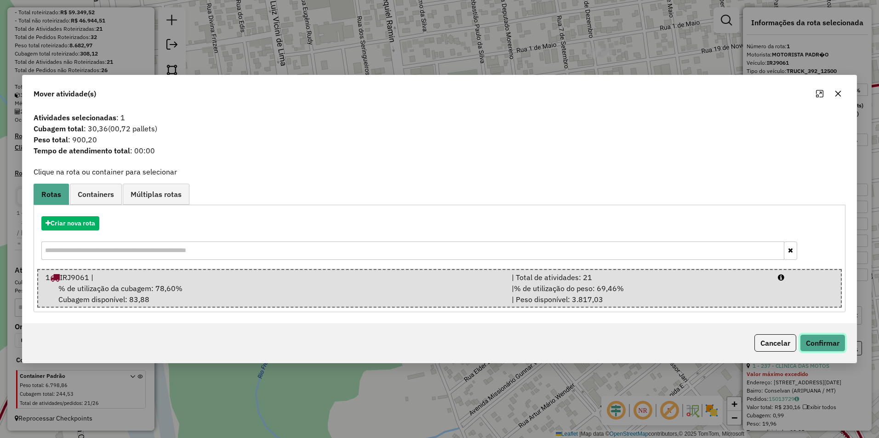
click at [436, 342] on button "Confirmar" at bounding box center [822, 343] width 45 height 17
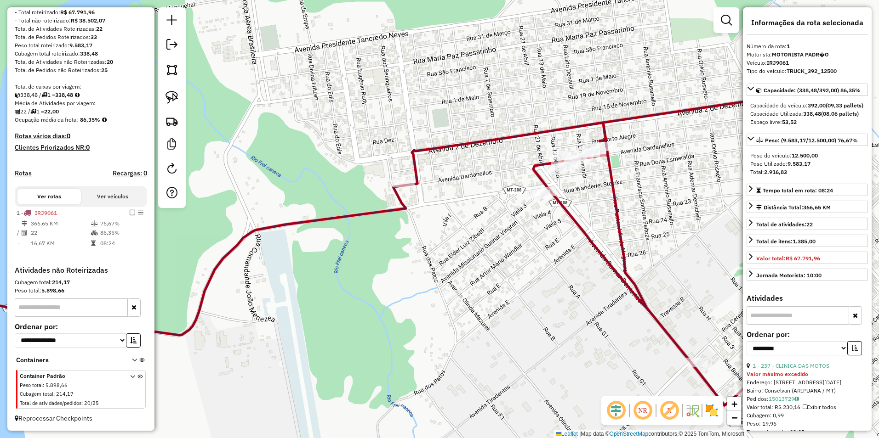
drag, startPoint x: 611, startPoint y: 312, endPoint x: 521, endPoint y: 267, distance: 100.3
click at [436, 269] on div "Janela de atendimento Grade de atendimento Capacidade Transportadoras Veículos …" at bounding box center [439, 219] width 879 height 438
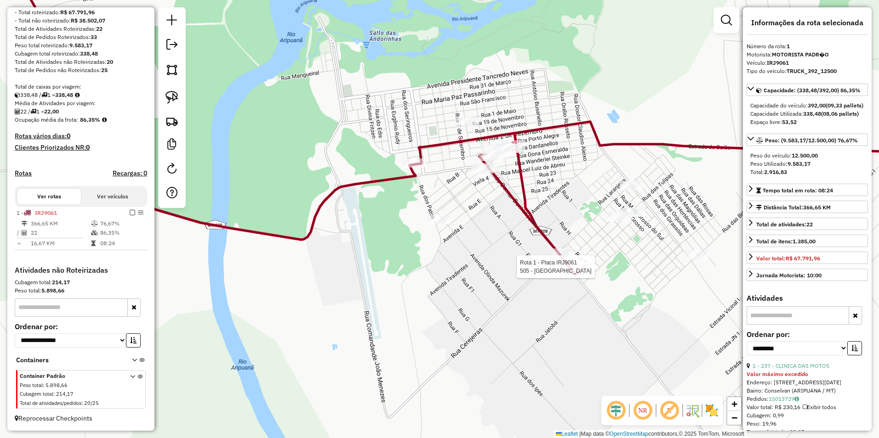
click at [436, 272] on div at bounding box center [584, 266] width 23 height 9
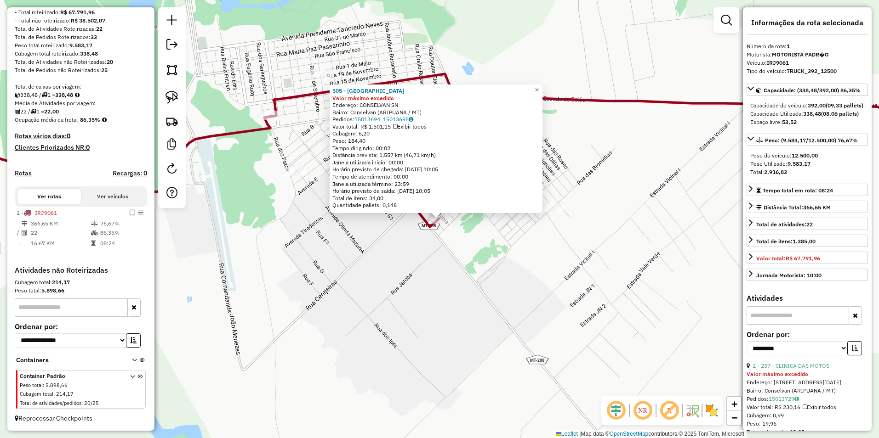
click at [436, 282] on div "505 - CASA DA RACAO Valor máximo excedido Endereço: CONSELVAN SN Bairro: Consel…" at bounding box center [439, 219] width 879 height 438
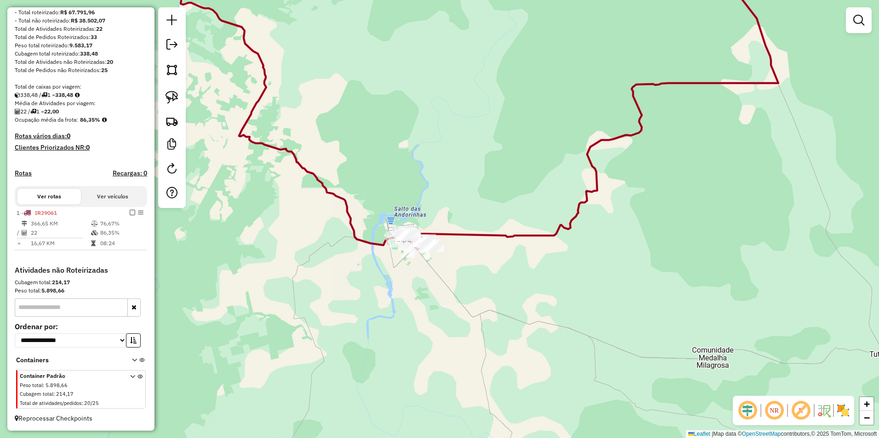
drag, startPoint x: 448, startPoint y: 282, endPoint x: 764, endPoint y: 330, distance: 319.8
click at [436, 330] on div "Janela de atendimento Grade de atendimento Capacidade Transportadoras Veículos …" at bounding box center [439, 219] width 879 height 438
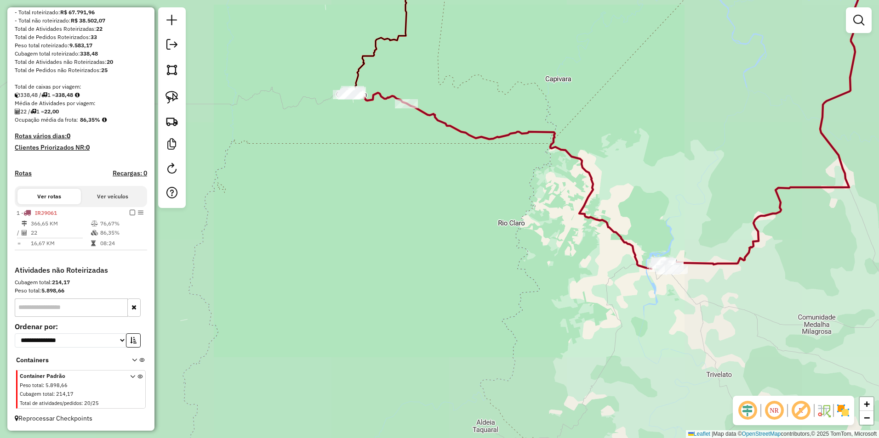
drag, startPoint x: 414, startPoint y: 180, endPoint x: 444, endPoint y: 257, distance: 83.1
click at [436, 257] on div "Janela de atendimento Grade de atendimento Capacidade Transportadoras Veículos …" at bounding box center [439, 219] width 879 height 438
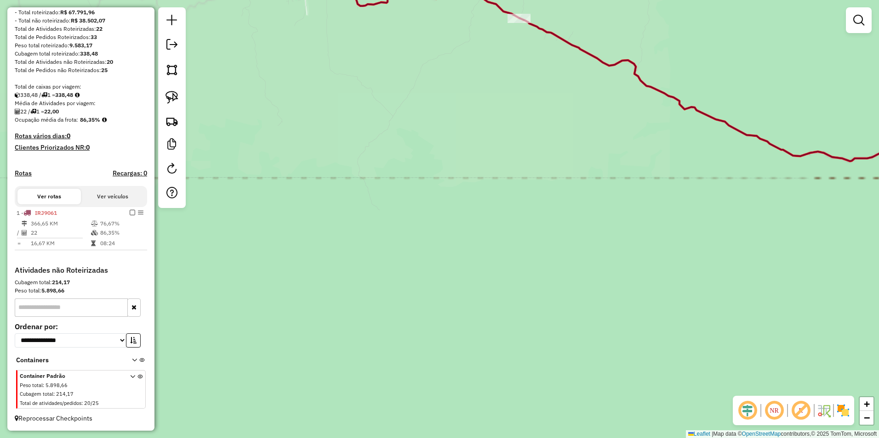
drag, startPoint x: 391, startPoint y: 141, endPoint x: 493, endPoint y: 338, distance: 222.4
click at [436, 338] on div "Janela de atendimento Grade de atendimento Capacidade Transportadoras Veículos …" at bounding box center [439, 219] width 879 height 438
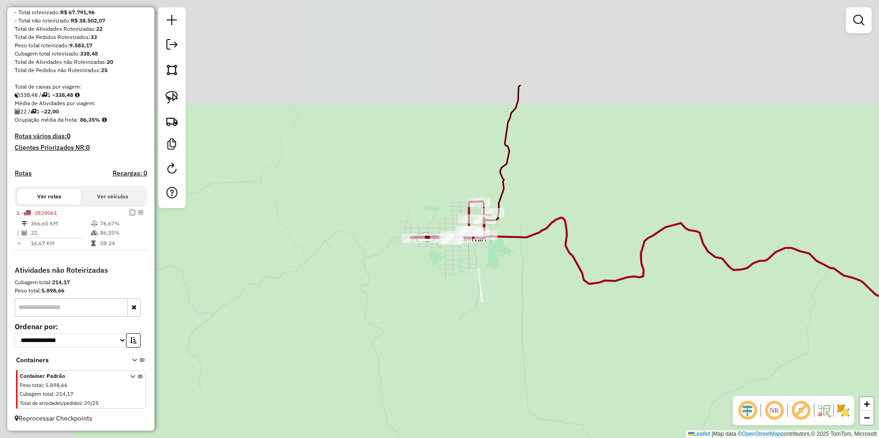
drag, startPoint x: 422, startPoint y: 185, endPoint x: 502, endPoint y: 313, distance: 151.3
click at [436, 313] on div "Janela de atendimento Grade de atendimento Capacidade Transportadoras Veículos …" at bounding box center [439, 219] width 879 height 438
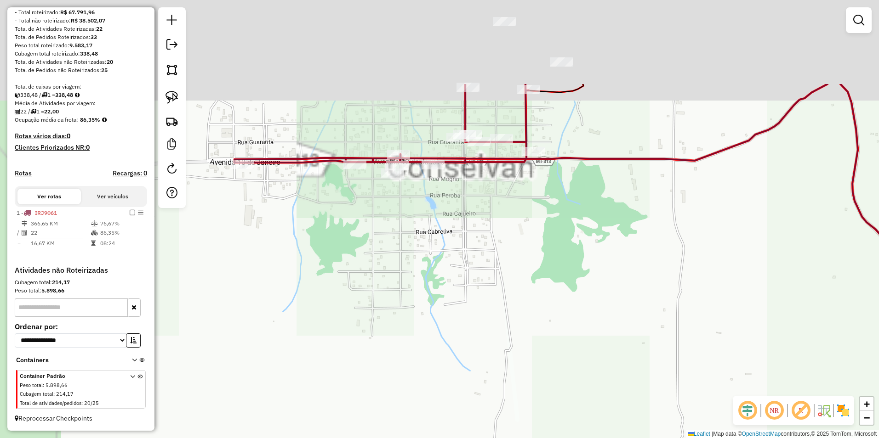
drag, startPoint x: 408, startPoint y: 221, endPoint x: 510, endPoint y: 349, distance: 163.6
click at [436, 352] on div "Janela de atendimento Grade de atendimento Capacidade Transportadoras Veículos …" at bounding box center [439, 219] width 879 height 438
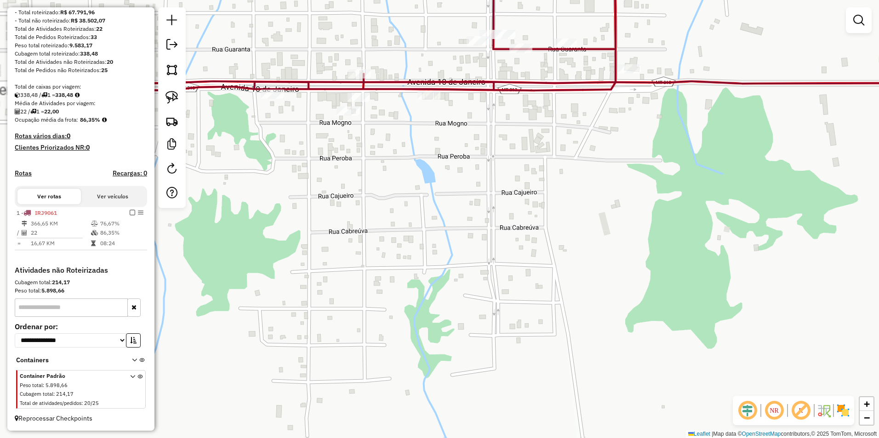
drag, startPoint x: 445, startPoint y: 236, endPoint x: 473, endPoint y: 301, distance: 70.2
click at [436, 301] on div "Janela de atendimento Grade de atendimento Capacidade Transportadoras Veículos …" at bounding box center [439, 219] width 879 height 438
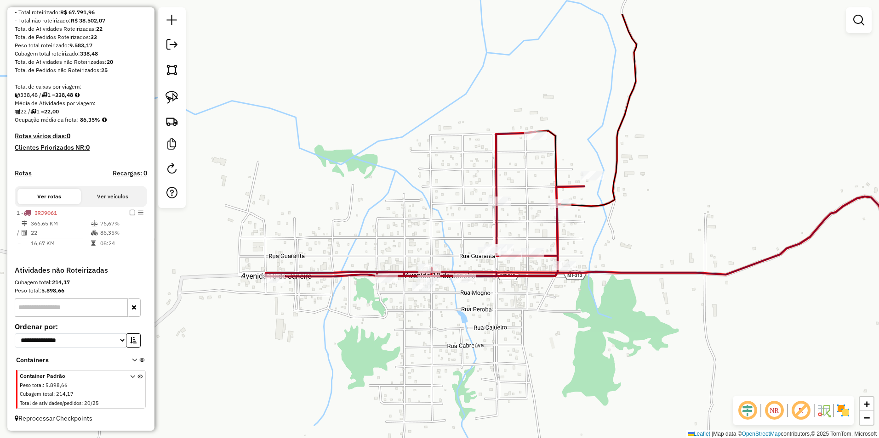
drag, startPoint x: 529, startPoint y: 244, endPoint x: 528, endPoint y: 302, distance: 57.9
click at [436, 302] on div "Janela de atendimento Grade de atendimento Capacidade Transportadoras Veículos …" at bounding box center [439, 219] width 879 height 438
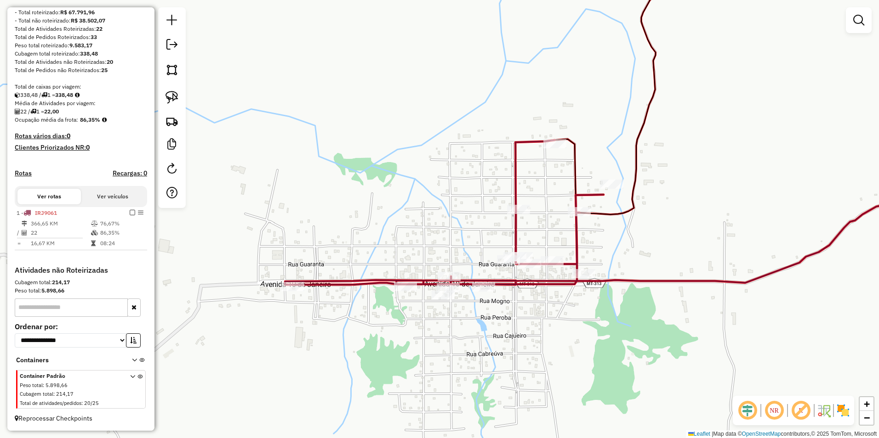
drag, startPoint x: 477, startPoint y: 303, endPoint x: 512, endPoint y: 331, distance: 45.1
click at [436, 331] on div "Janela de atendimento Grade de atendimento Capacidade Transportadoras Veículos …" at bounding box center [439, 219] width 879 height 438
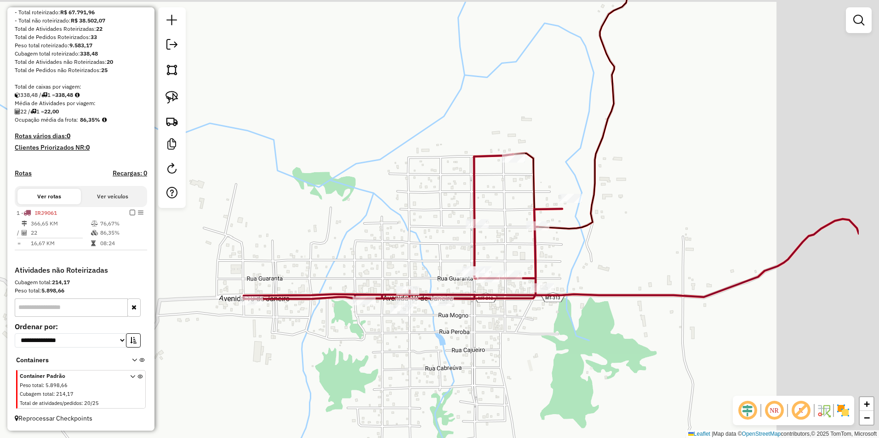
drag, startPoint x: 549, startPoint y: 311, endPoint x: 441, endPoint y: 334, distance: 110.5
click at [436, 334] on div "Janela de atendimento Grade de atendimento Capacidade Transportadoras Veículos …" at bounding box center [439, 219] width 879 height 438
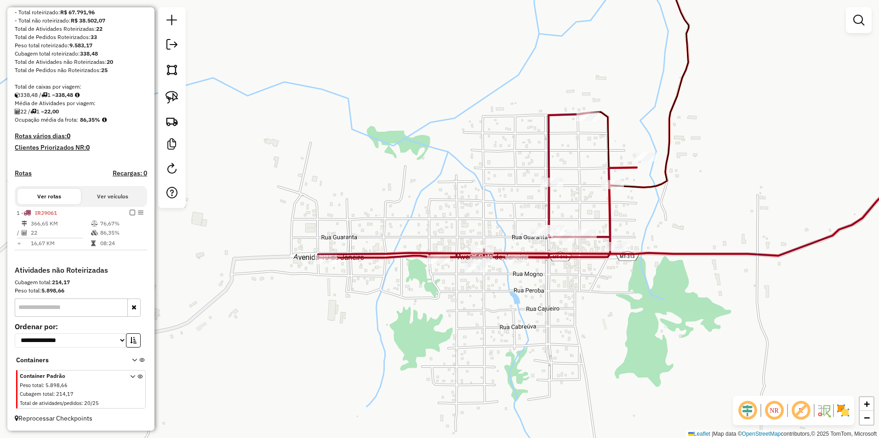
click at [436, 273] on div at bounding box center [476, 268] width 23 height 9
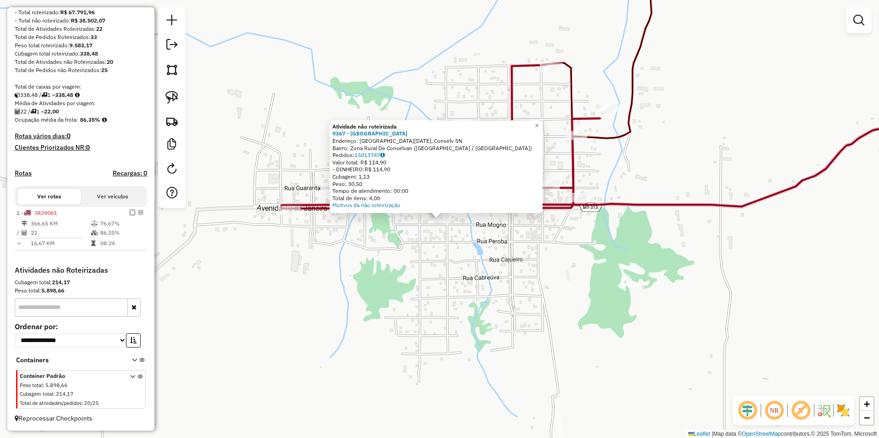
click at [436, 269] on div "Atividade não roteirizada 9367 - HOTEL GUAIRA Endereço: Avenida 10 de janeiro, …" at bounding box center [439, 219] width 879 height 438
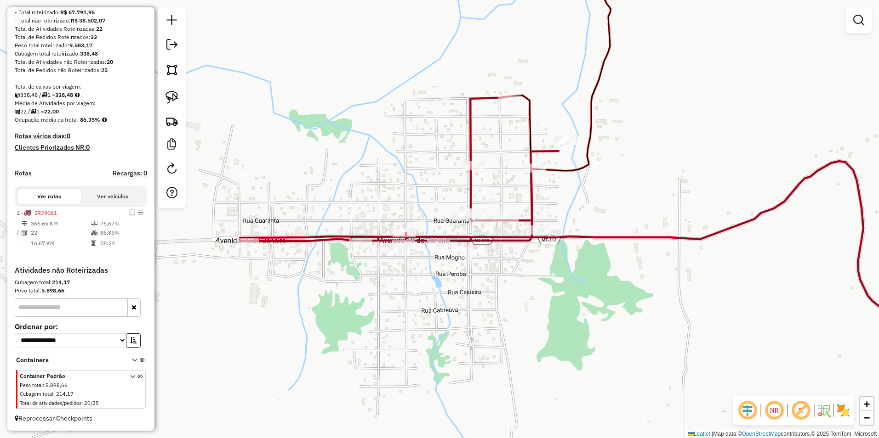
drag, startPoint x: 527, startPoint y: 226, endPoint x: 480, endPoint y: 260, distance: 57.5
click at [436, 260] on div "Janela de atendimento Grade de atendimento Capacidade Transportadoras Veículos …" at bounding box center [439, 219] width 879 height 438
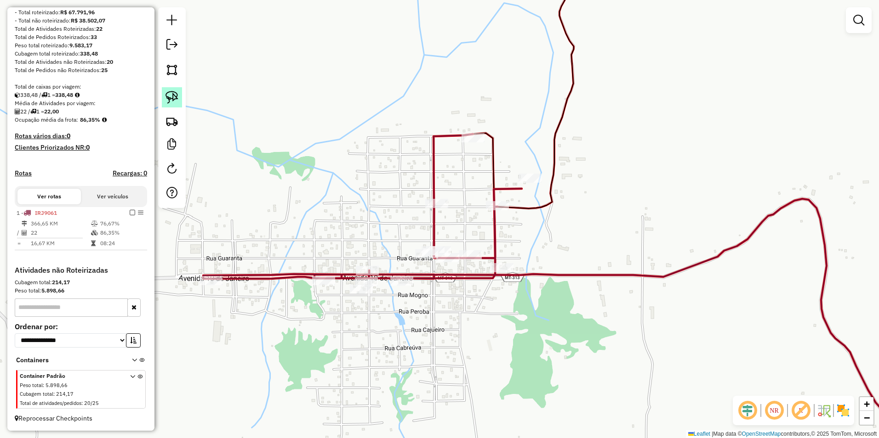
click at [171, 92] on img at bounding box center [171, 97] width 13 height 13
drag, startPoint x: 342, startPoint y: 290, endPoint x: 353, endPoint y: 311, distance: 23.8
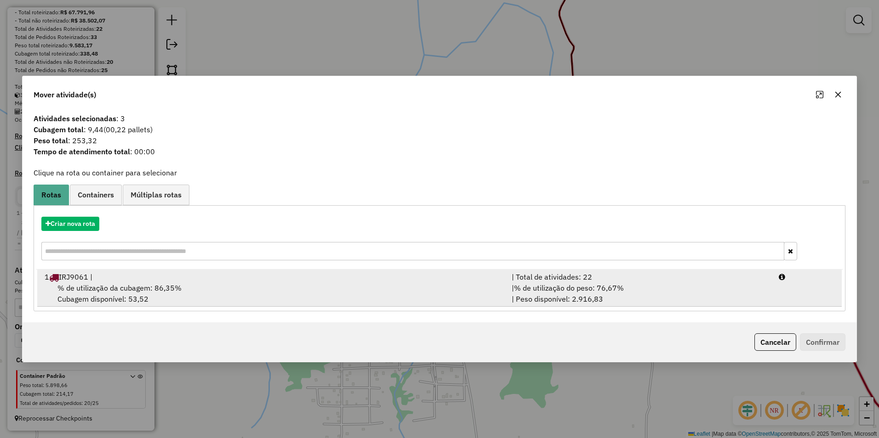
drag, startPoint x: 189, startPoint y: 287, endPoint x: 195, endPoint y: 287, distance: 5.5
click at [190, 287] on div "% de utilização da cubagem: 86,35% Cubagem disponível: 53,52" at bounding box center [272, 294] width 467 height 22
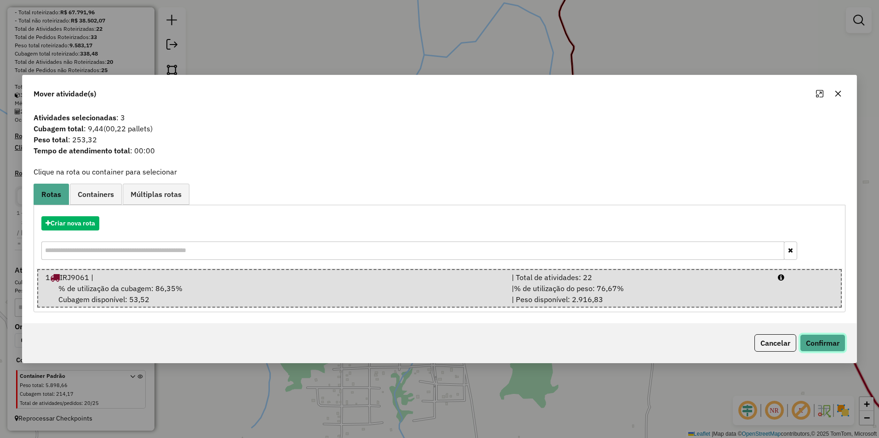
click at [436, 342] on button "Confirmar" at bounding box center [822, 343] width 45 height 17
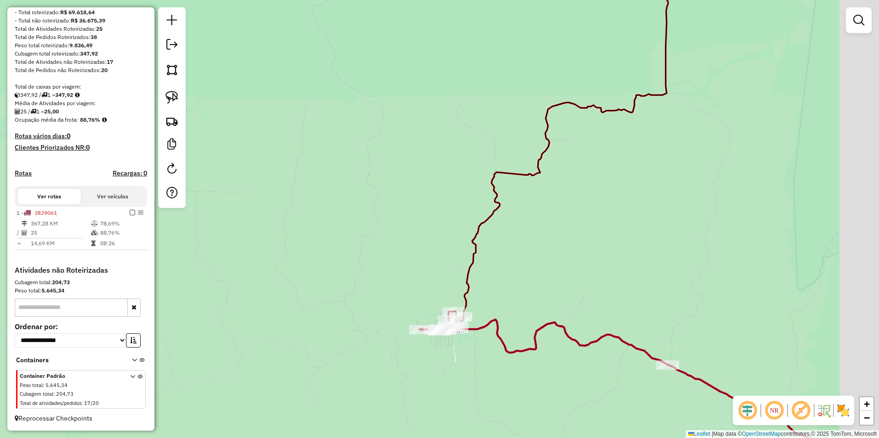
drag, startPoint x: 517, startPoint y: 381, endPoint x: 471, endPoint y: 352, distance: 54.6
click at [436, 360] on div "Janela de atendimento Grade de atendimento Capacidade Transportadoras Veículos …" at bounding box center [439, 219] width 879 height 438
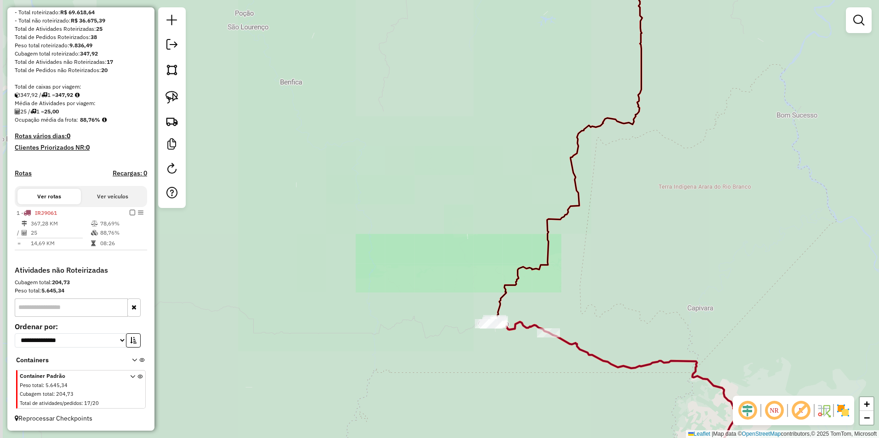
drag, startPoint x: 661, startPoint y: 384, endPoint x: 404, endPoint y: 326, distance: 263.7
click at [404, 327] on div "Janela de atendimento Grade de atendimento Capacidade Transportadoras Veículos …" at bounding box center [439, 219] width 879 height 438
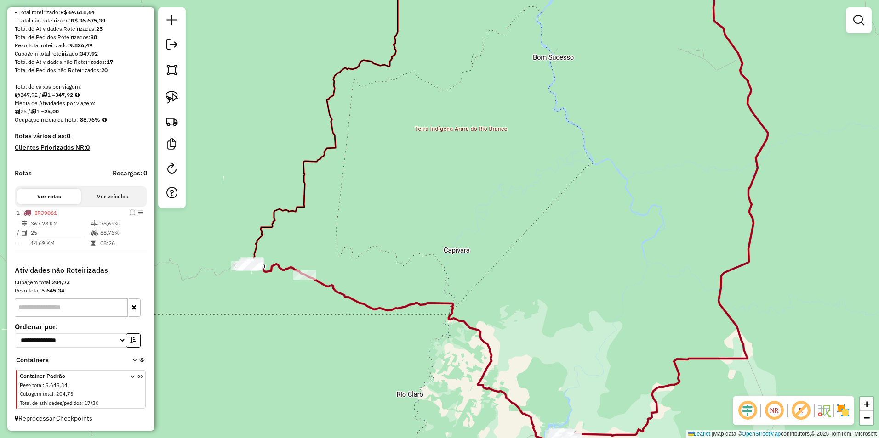
drag, startPoint x: 511, startPoint y: 301, endPoint x: 518, endPoint y: 297, distance: 7.4
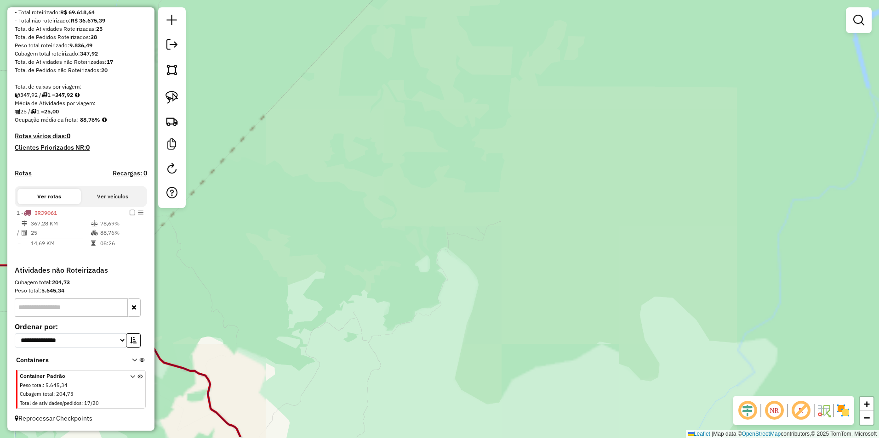
drag, startPoint x: 513, startPoint y: 318, endPoint x: 370, endPoint y: 118, distance: 246.0
click at [367, 125] on div "Janela de atendimento Grade de atendimento Capacidade Transportadoras Veículos …" at bounding box center [439, 219] width 879 height 438
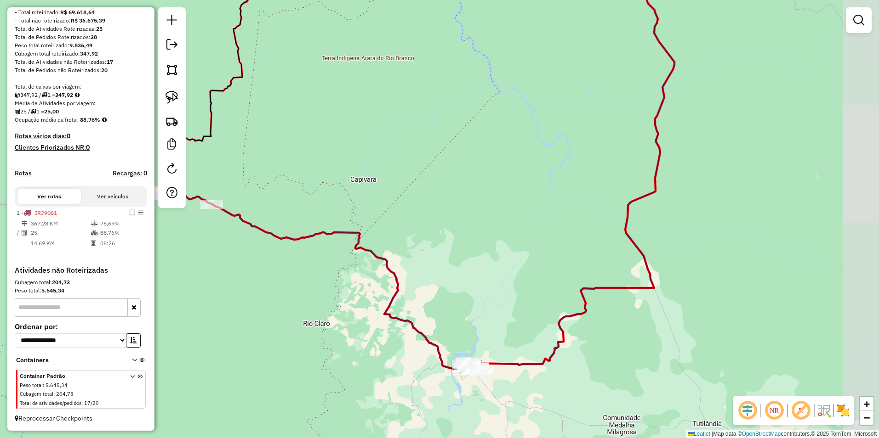
drag, startPoint x: 451, startPoint y: 283, endPoint x: 456, endPoint y: 264, distance: 18.9
click at [436, 264] on div "Janela de atendimento Grade de atendimento Capacidade Transportadoras Veículos …" at bounding box center [439, 219] width 879 height 438
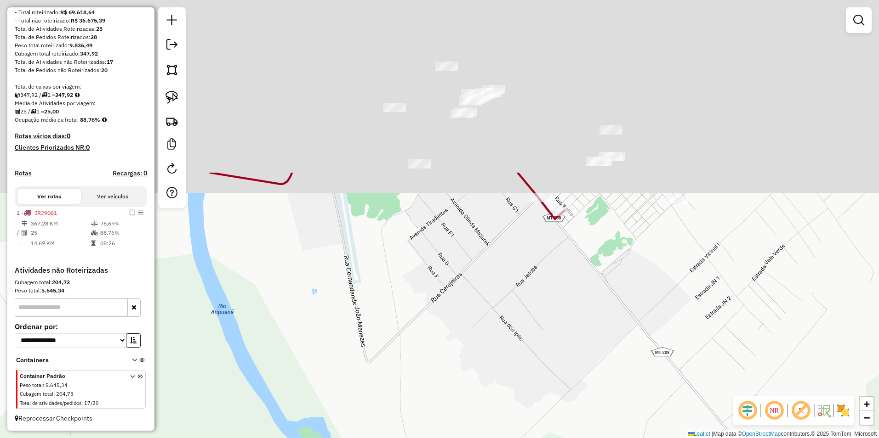
drag, startPoint x: 558, startPoint y: 141, endPoint x: 543, endPoint y: 334, distance: 193.6
click at [436, 367] on div "Janela de atendimento Grade de atendimento Capacidade Transportadoras Veículos …" at bounding box center [439, 219] width 879 height 438
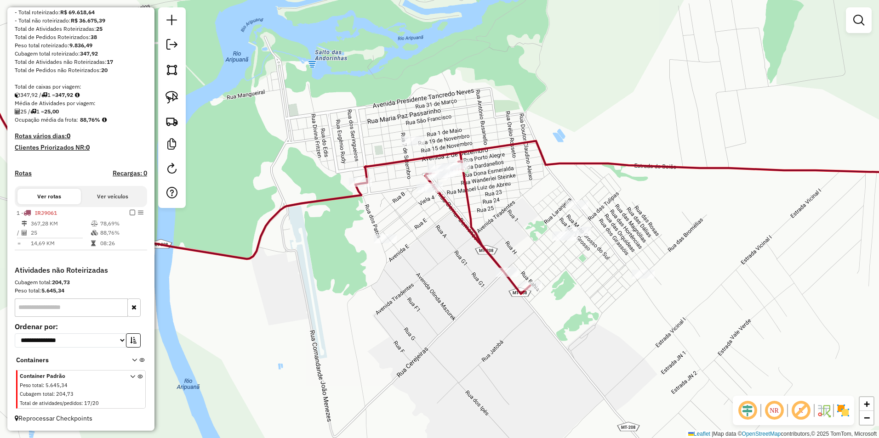
drag, startPoint x: 551, startPoint y: 312, endPoint x: 524, endPoint y: 350, distance: 46.3
click at [436, 350] on div "Janela de atendimento Grade de atendimento Capacidade Transportadoras Veículos …" at bounding box center [439, 219] width 879 height 438
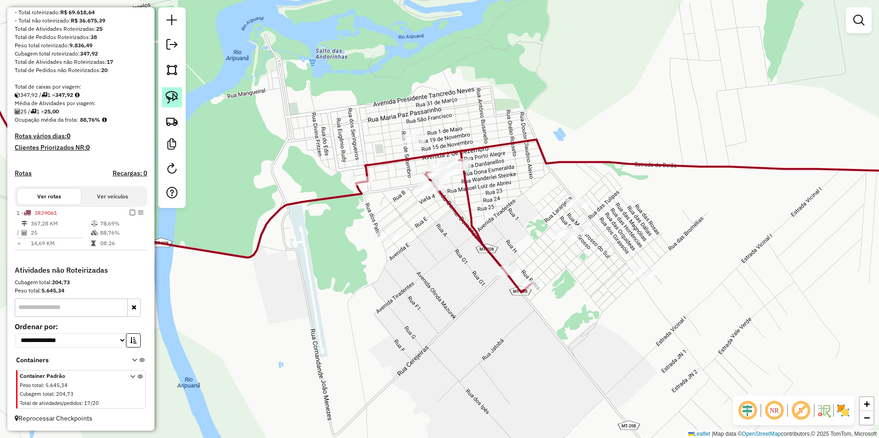
click at [171, 94] on img at bounding box center [171, 97] width 13 height 13
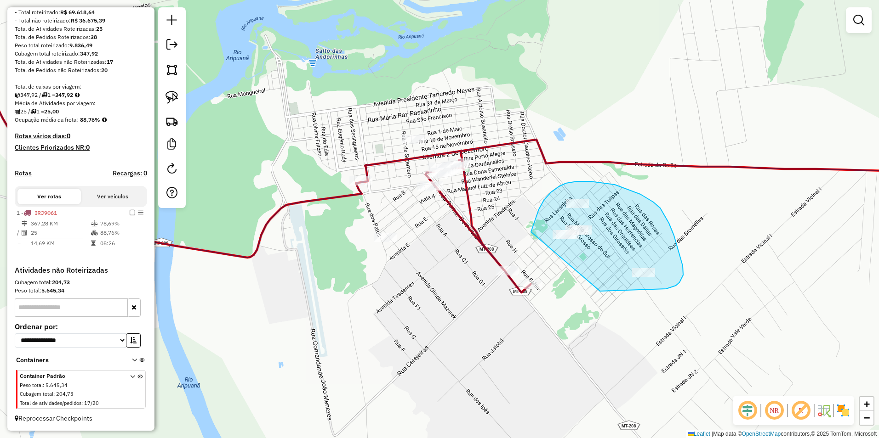
drag, startPoint x: 531, startPoint y: 232, endPoint x: 600, endPoint y: 291, distance: 90.9
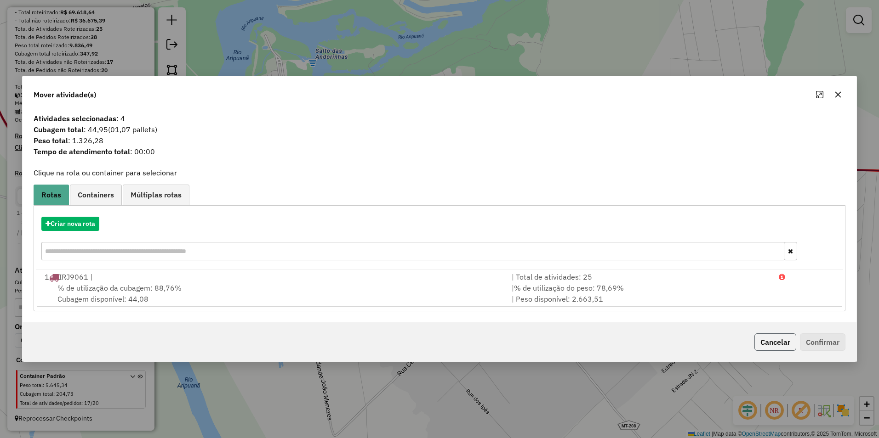
click at [436, 338] on button "Cancelar" at bounding box center [775, 342] width 42 height 17
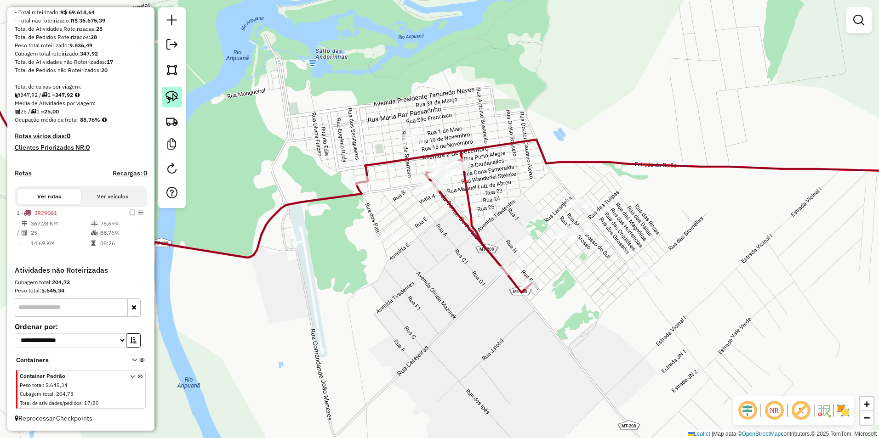
click at [166, 100] on img at bounding box center [171, 97] width 13 height 13
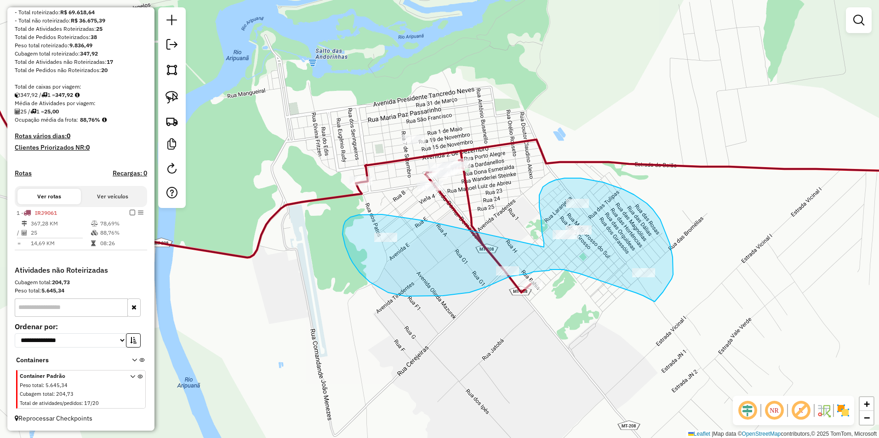
drag, startPoint x: 542, startPoint y: 233, endPoint x: 428, endPoint y: 222, distance: 114.1
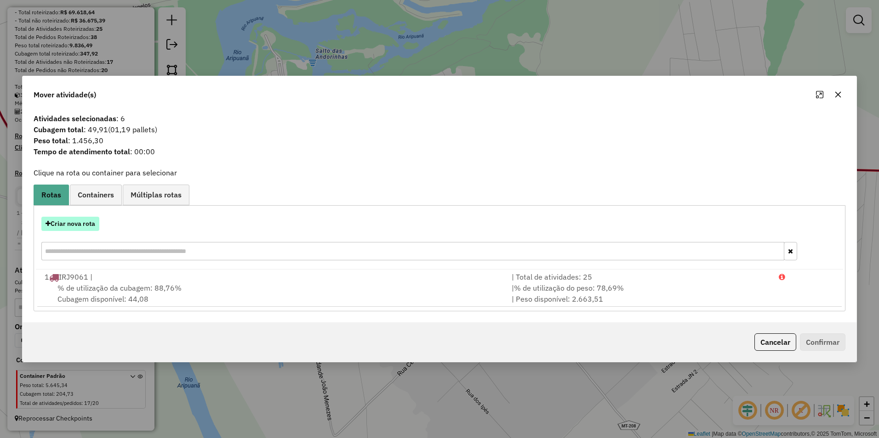
click at [89, 225] on button "Criar nova rota" at bounding box center [70, 224] width 58 height 14
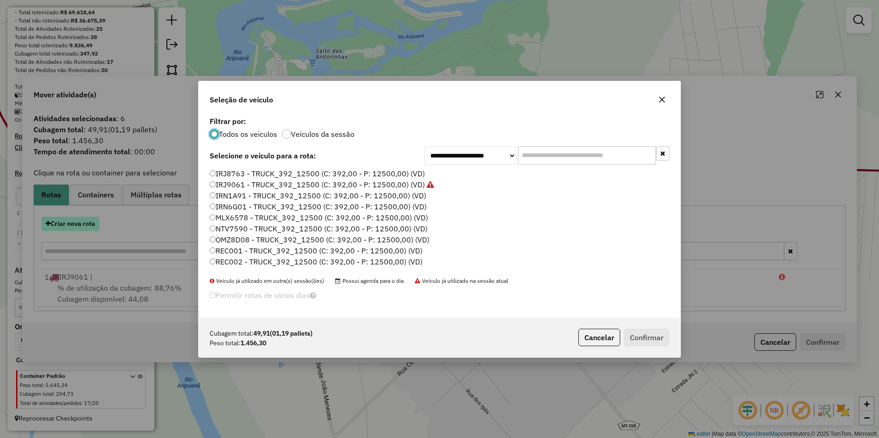
scroll to position [5, 3]
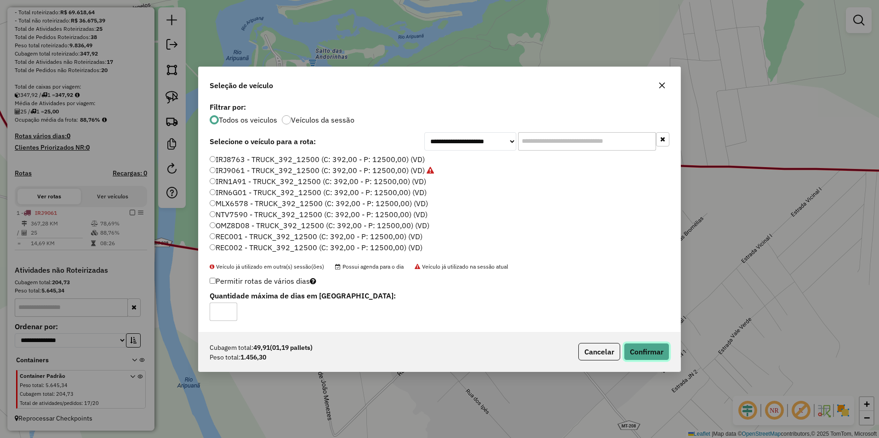
click at [436, 357] on button "Confirmar" at bounding box center [646, 351] width 45 height 17
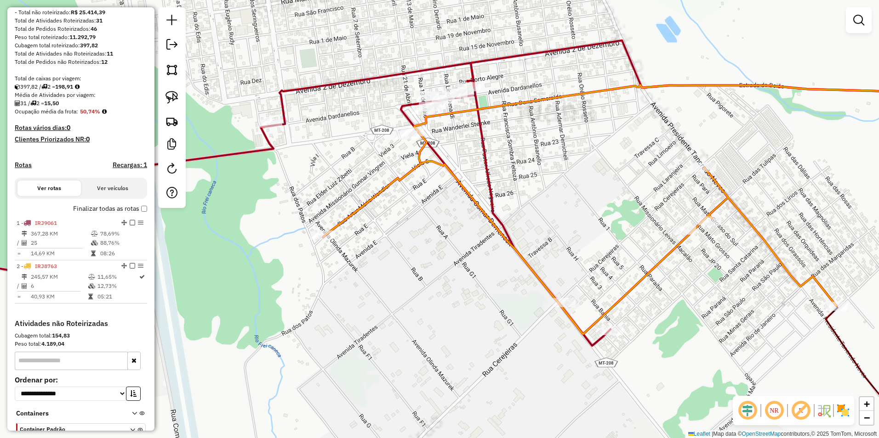
drag, startPoint x: 469, startPoint y: 195, endPoint x: 458, endPoint y: 336, distance: 141.5
click at [436, 336] on div "Janela de atendimento Grade de atendimento Capacidade Transportadoras Veículos …" at bounding box center [439, 219] width 879 height 438
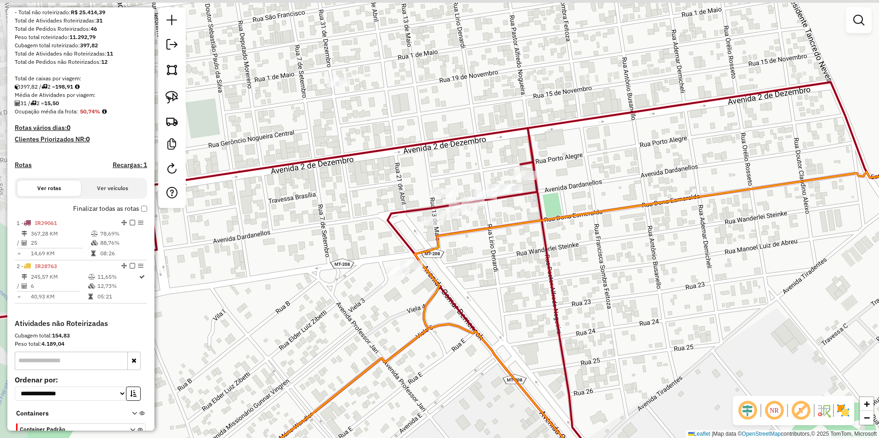
drag, startPoint x: 446, startPoint y: 205, endPoint x: 520, endPoint y: 294, distance: 115.9
click at [436, 297] on div "Janela de atendimento Grade de atendimento Capacidade Transportadoras Veículos …" at bounding box center [439, 219] width 879 height 438
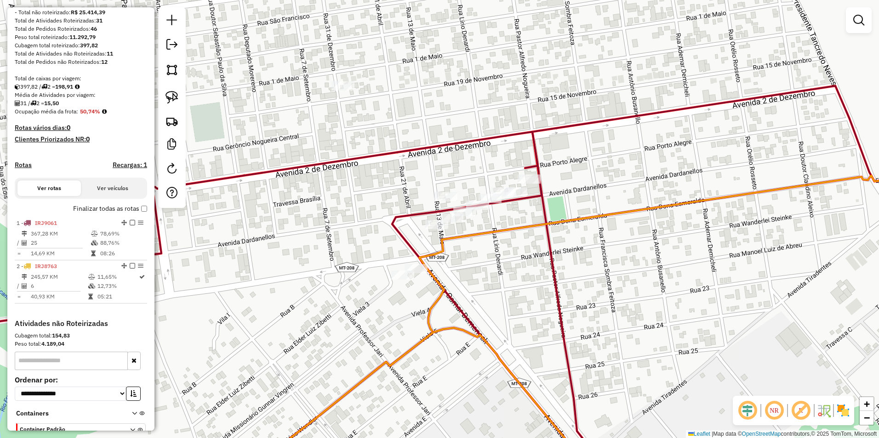
drag, startPoint x: 175, startPoint y: 94, endPoint x: 275, endPoint y: 107, distance: 101.5
click at [175, 94] on img at bounding box center [171, 97] width 13 height 13
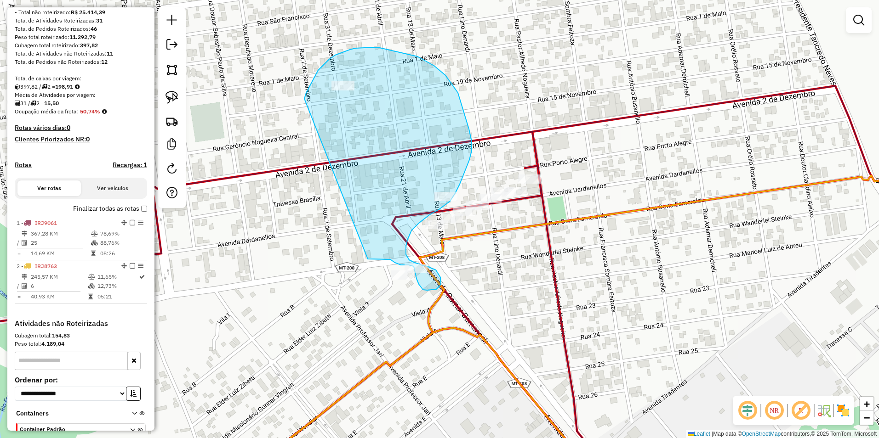
drag, startPoint x: 304, startPoint y: 99, endPoint x: 368, endPoint y: 259, distance: 172.5
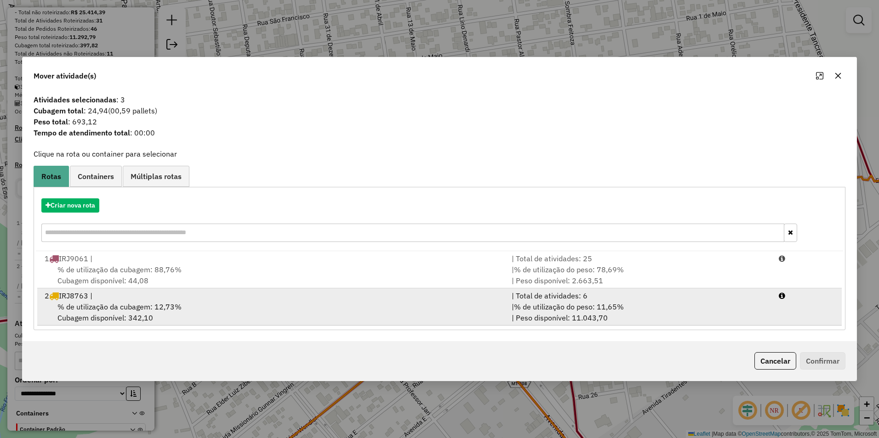
click at [146, 307] on span "% de utilização da cubagem: 12,73%" at bounding box center [119, 306] width 124 height 9
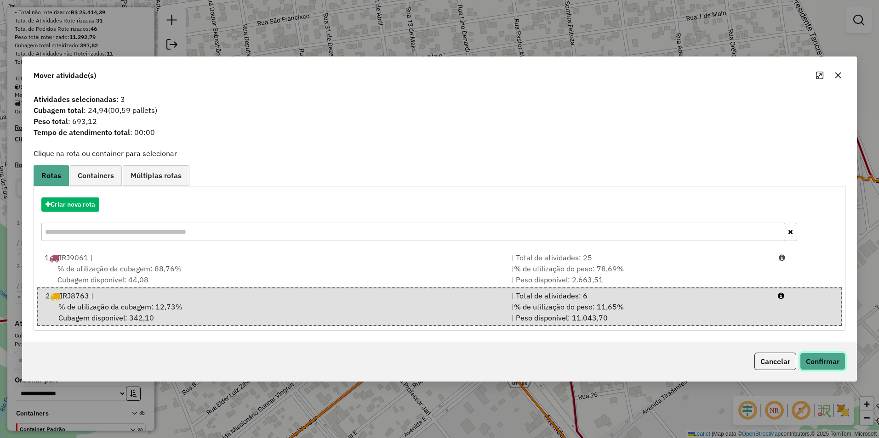
click at [436, 364] on button "Confirmar" at bounding box center [822, 361] width 45 height 17
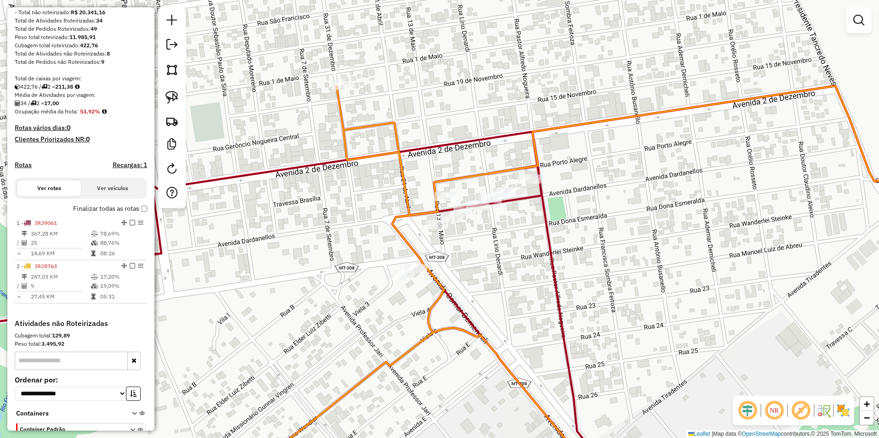
drag, startPoint x: 176, startPoint y: 97, endPoint x: 315, endPoint y: 117, distance: 140.7
click at [176, 97] on img at bounding box center [171, 97] width 13 height 13
drag, startPoint x: 516, startPoint y: 160, endPoint x: 514, endPoint y: 184, distance: 24.0
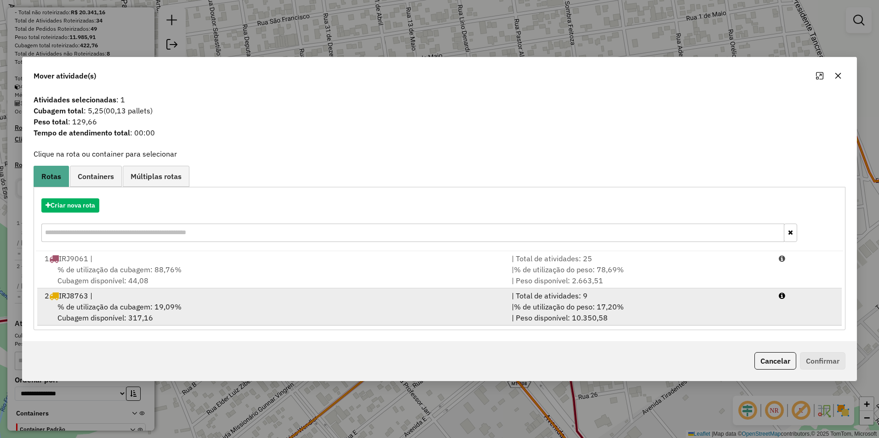
click at [141, 306] on span "% de utilização da cubagem: 19,09%" at bounding box center [119, 306] width 124 height 9
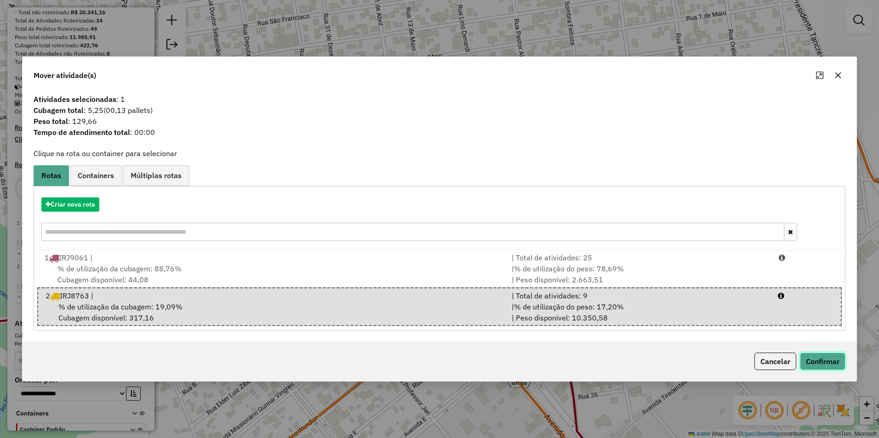
click at [436, 356] on button "Confirmar" at bounding box center [822, 361] width 45 height 17
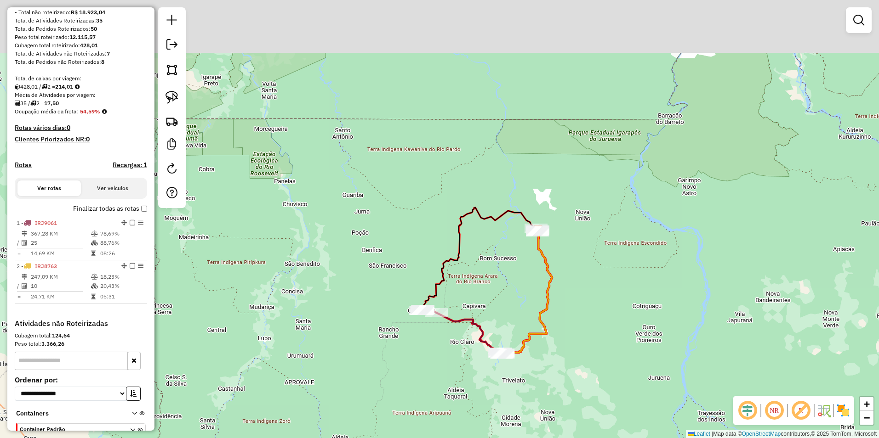
drag, startPoint x: 602, startPoint y: 205, endPoint x: 557, endPoint y: 286, distance: 92.5
click at [436, 286] on div "Janela de atendimento Grade de atendimento Capacidade Transportadoras Veículos …" at bounding box center [439, 219] width 879 height 438
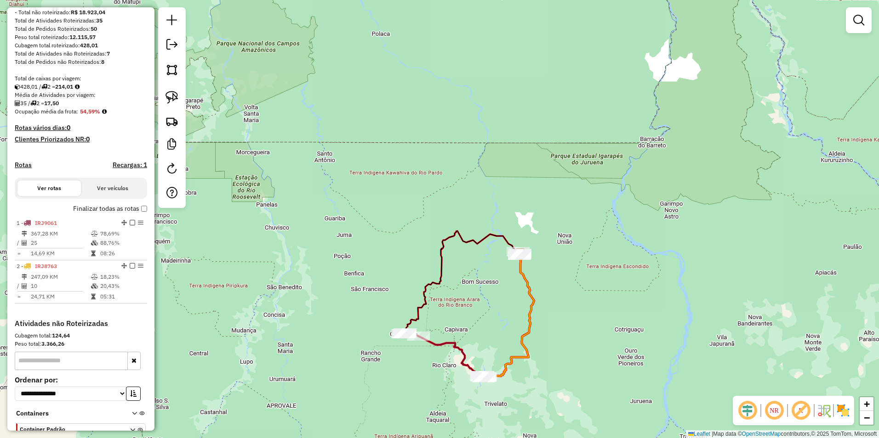
scroll to position [0, 0]
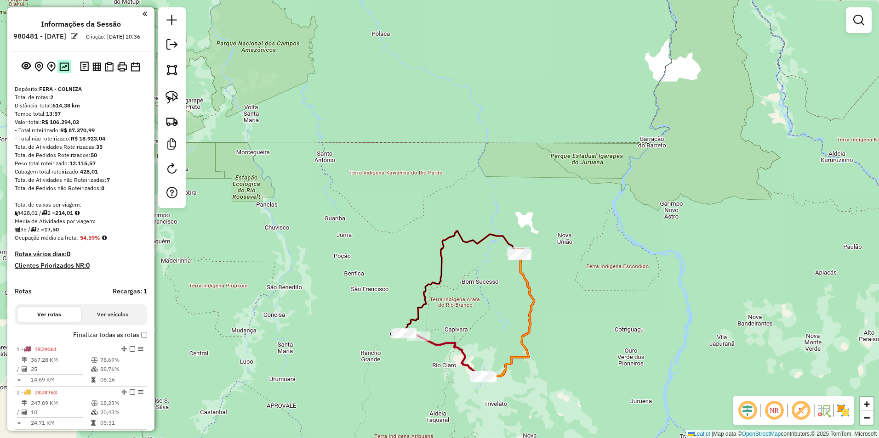
click at [63, 71] on img at bounding box center [64, 66] width 10 height 9
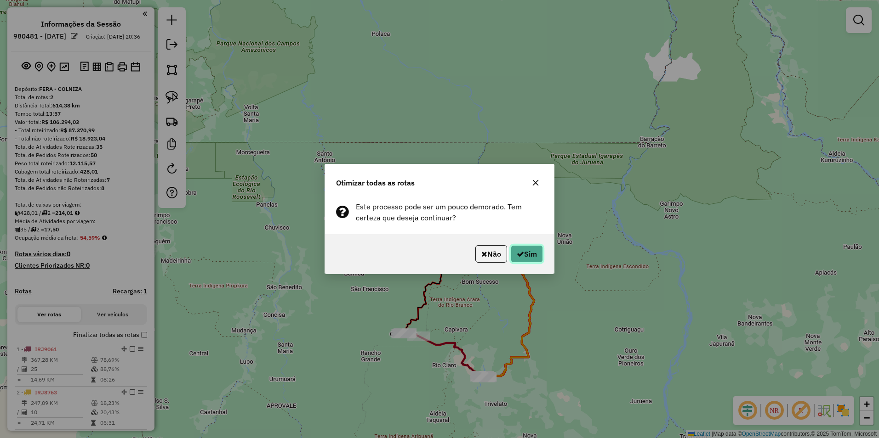
click at [436, 252] on button "Sim" at bounding box center [527, 253] width 32 height 17
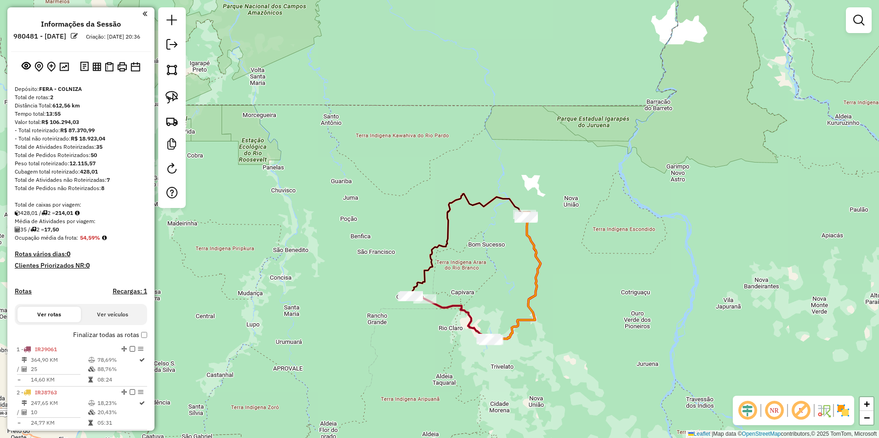
drag, startPoint x: 510, startPoint y: 321, endPoint x: 515, endPoint y: 295, distance: 25.7
click at [436, 295] on div "Janela de atendimento Grade de atendimento Capacidade Transportadoras Veículos …" at bounding box center [439, 219] width 879 height 438
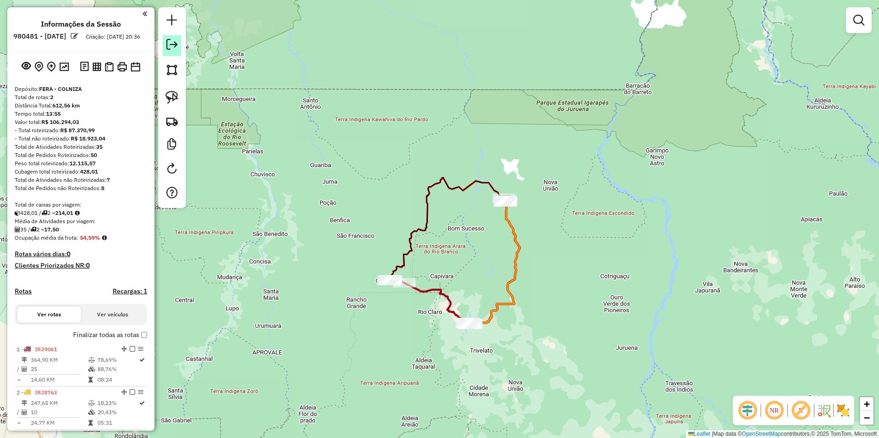
click at [169, 44] on em at bounding box center [171, 44] width 11 height 11
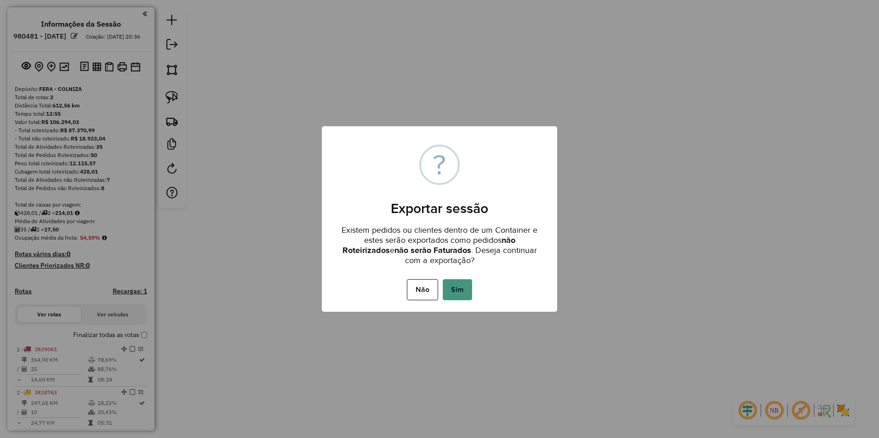
click at [436, 290] on button "Sim" at bounding box center [457, 289] width 29 height 21
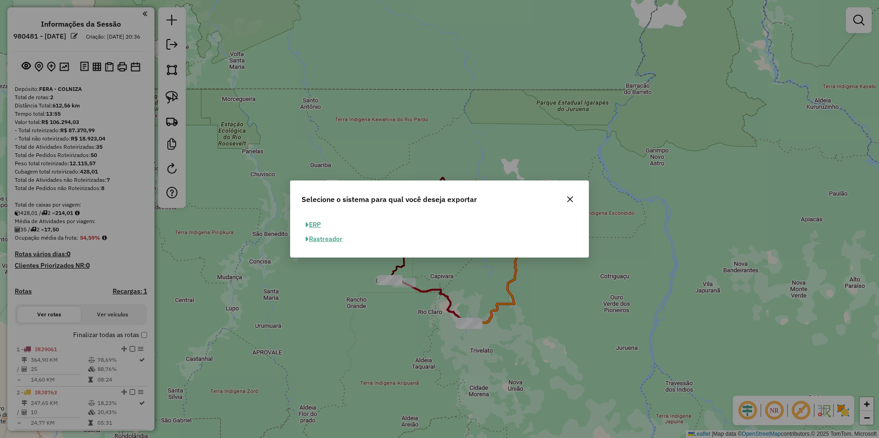
click at [313, 221] on button "ERP" at bounding box center [312, 225] width 23 height 14
select select "**"
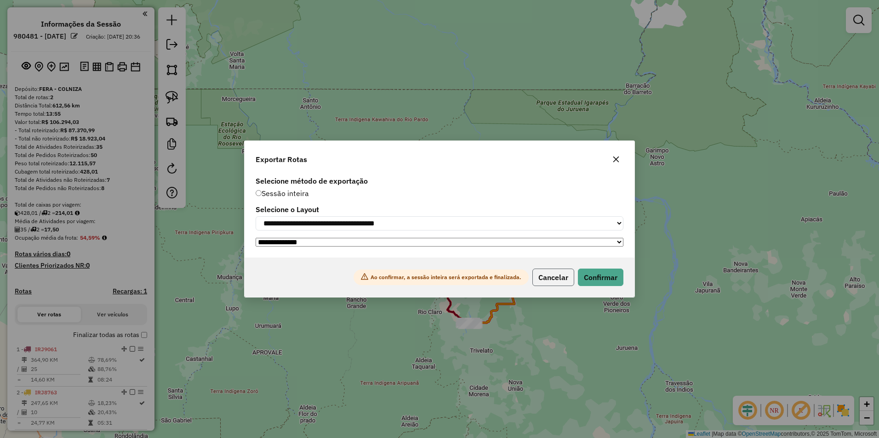
click at [436, 281] on button "Cancelar" at bounding box center [553, 277] width 42 height 17
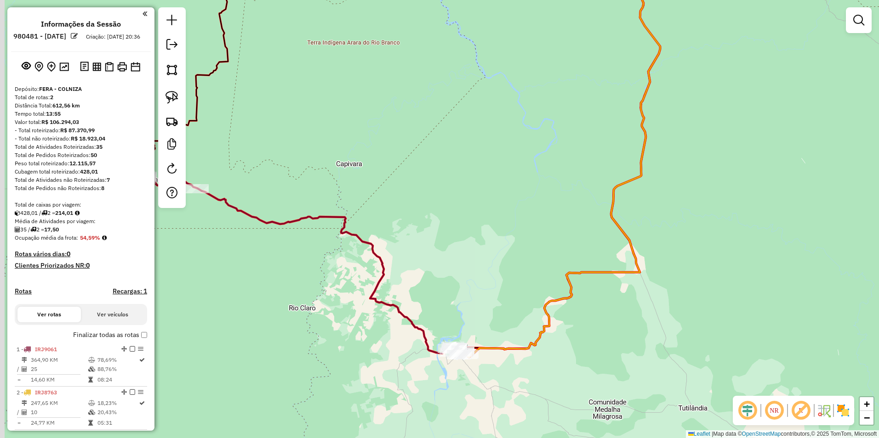
drag, startPoint x: 432, startPoint y: 294, endPoint x: 586, endPoint y: 304, distance: 154.3
click at [436, 304] on div "Janela de atendimento Grade de atendimento Capacidade Transportadoras Veículos …" at bounding box center [439, 219] width 879 height 438
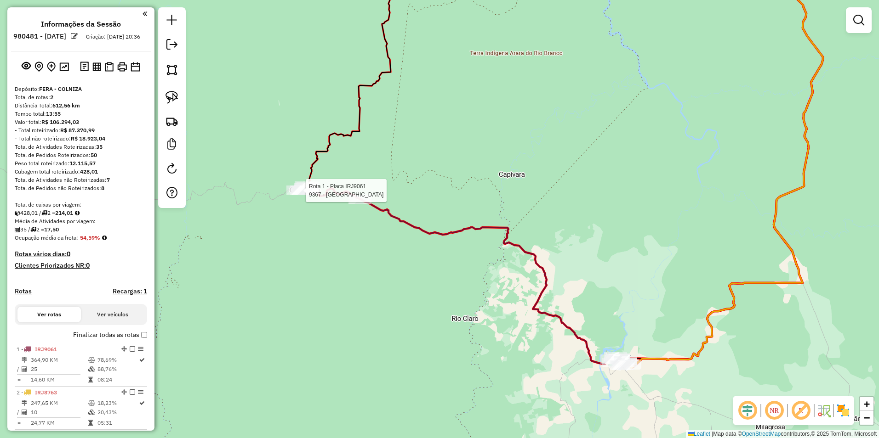
select select "**********"
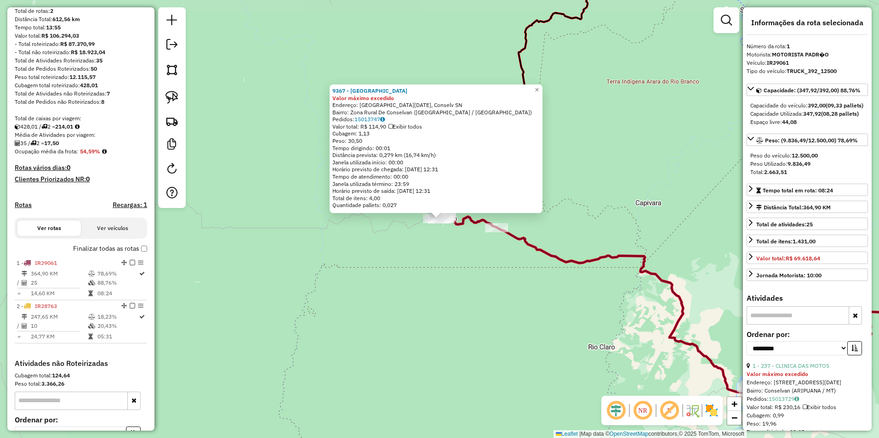
scroll to position [188, 0]
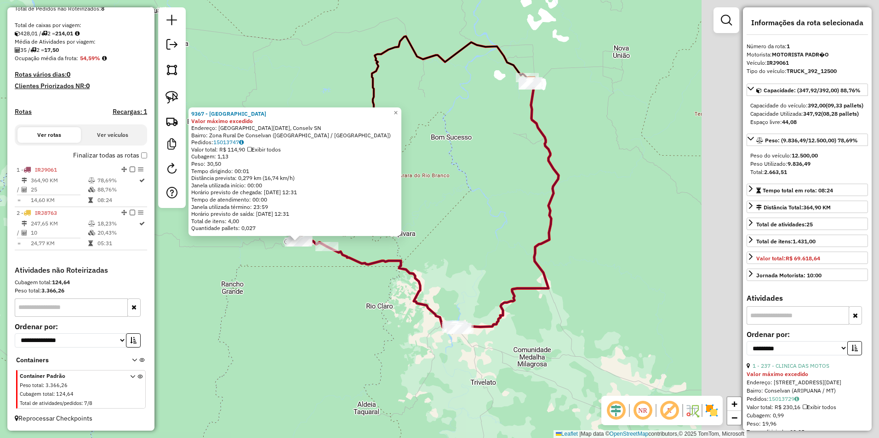
drag, startPoint x: 433, startPoint y: 315, endPoint x: 346, endPoint y: 295, distance: 90.1
click at [346, 296] on div "9367 - HOTEL GUAIRA Valor máximo excedido Endereço: Avenida 10 de janeiro, Cons…" at bounding box center [439, 219] width 879 height 438
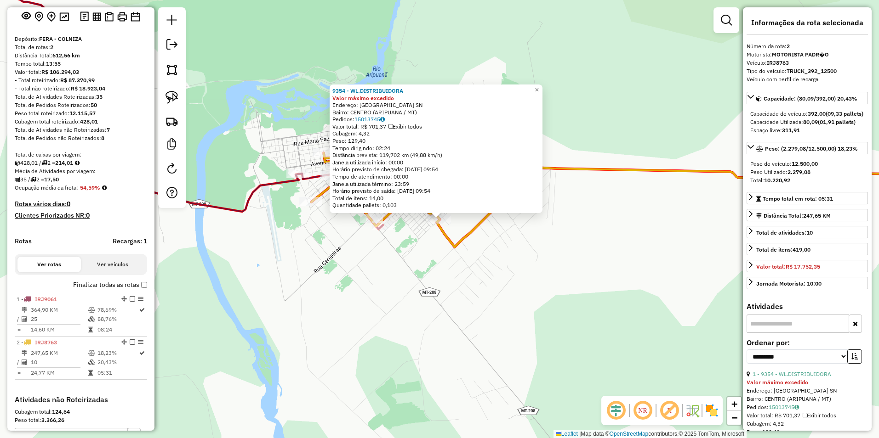
scroll to position [0, 0]
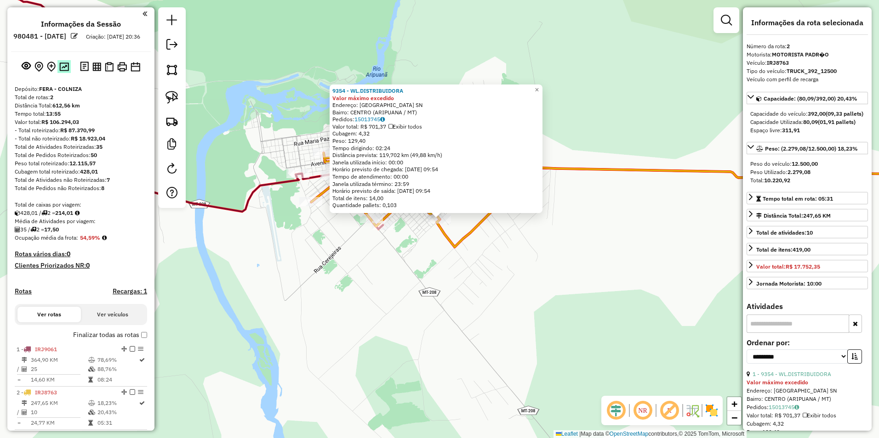
click at [66, 71] on img at bounding box center [64, 66] width 10 height 9
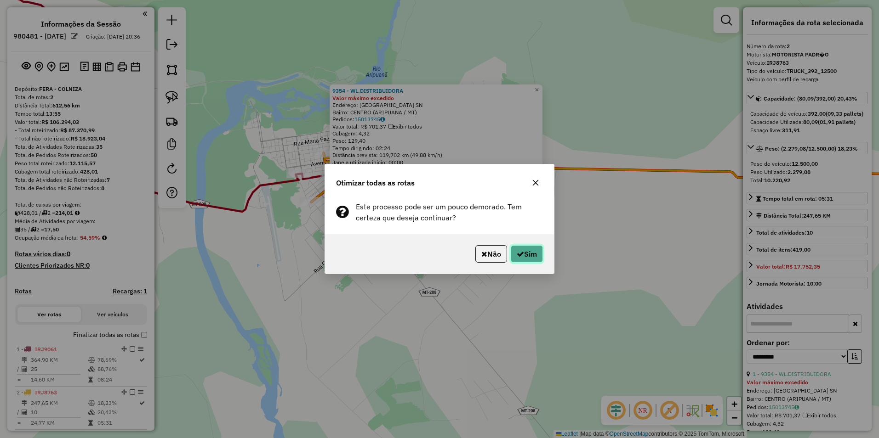
click at [436, 259] on button "Sim" at bounding box center [527, 253] width 32 height 17
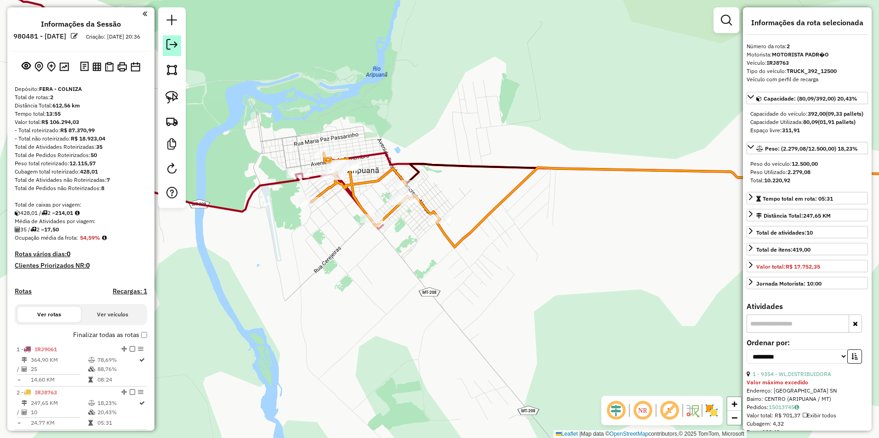
scroll to position [188, 0]
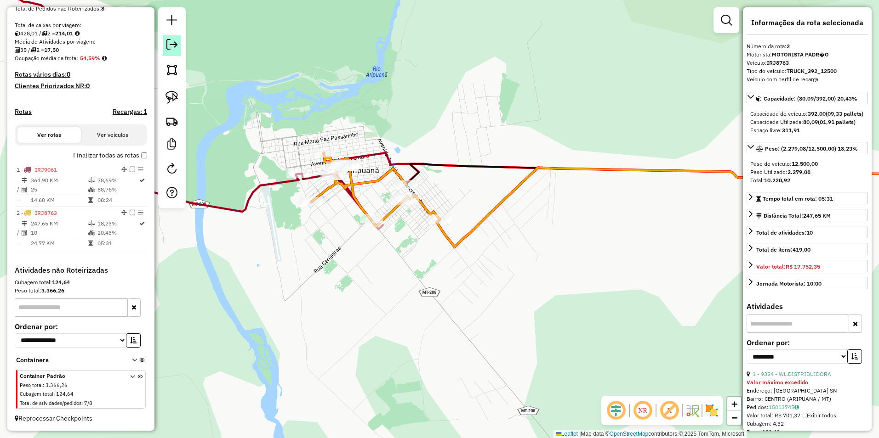
click at [173, 45] on em at bounding box center [171, 44] width 11 height 11
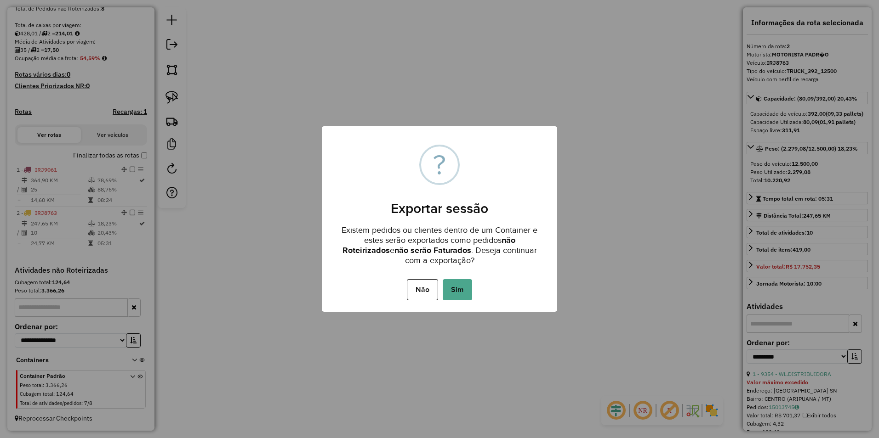
click at [436, 293] on button "Sim" at bounding box center [457, 289] width 29 height 21
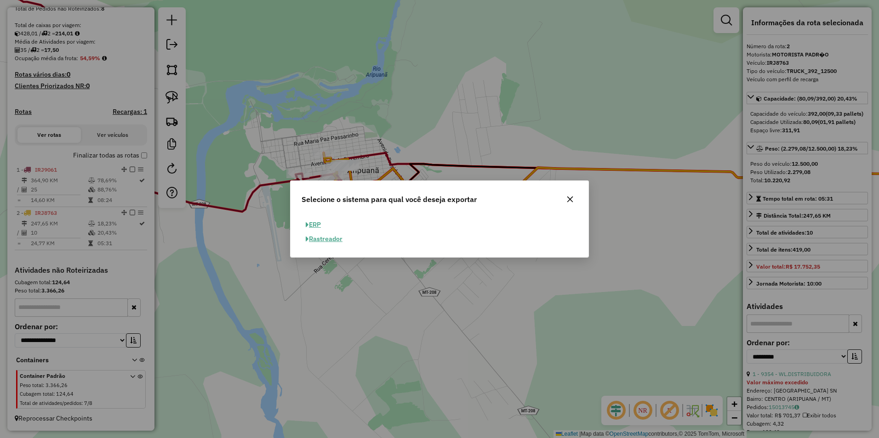
click at [311, 221] on button "ERP" at bounding box center [312, 225] width 23 height 14
select select "**"
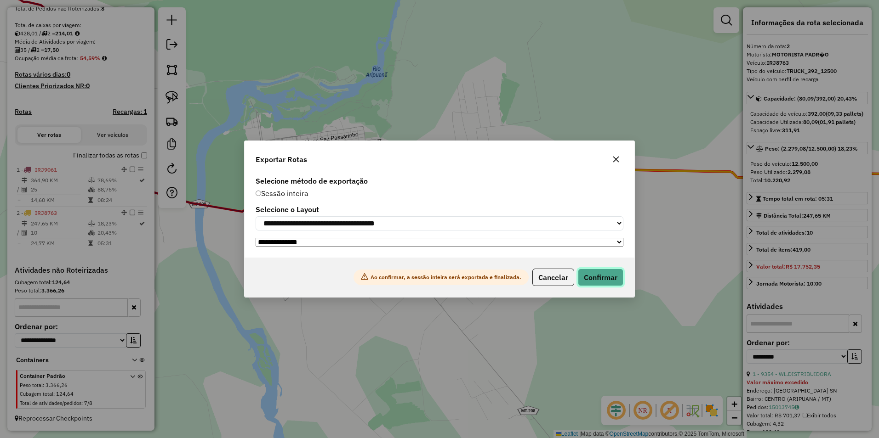
click at [436, 276] on button "Confirmar" at bounding box center [600, 277] width 45 height 17
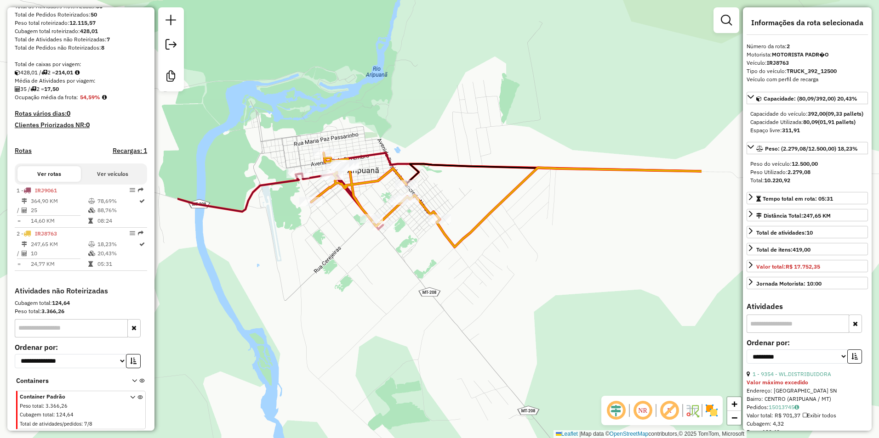
scroll to position [174, 0]
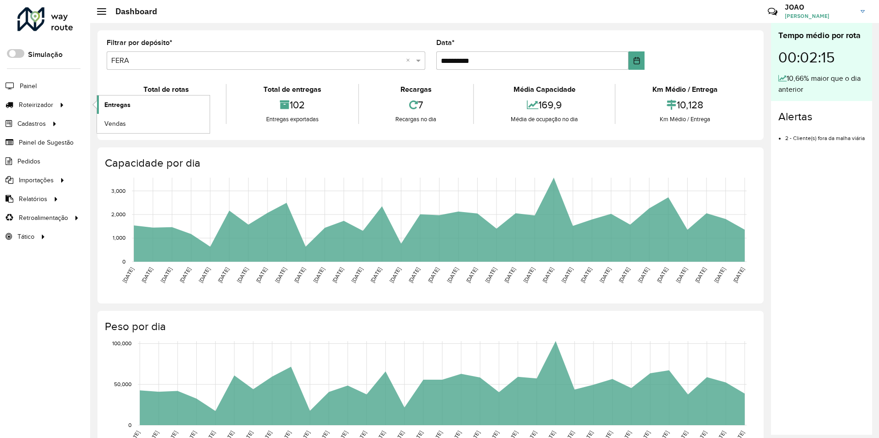
click at [109, 106] on span "Entregas" at bounding box center [117, 105] width 26 height 10
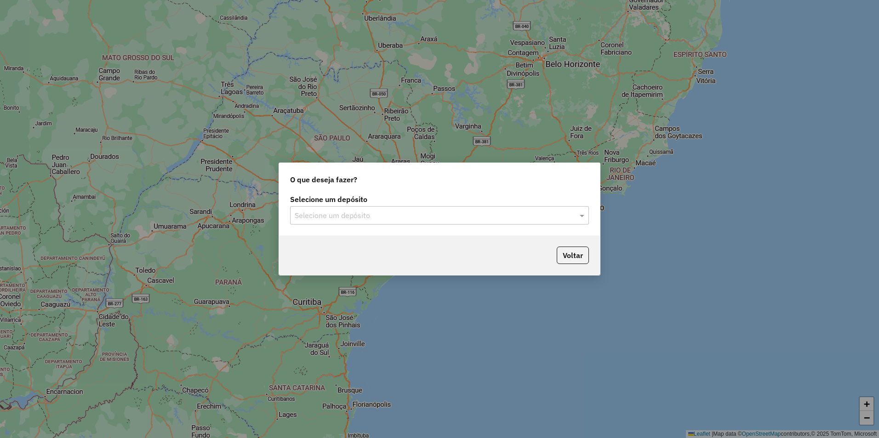
click at [381, 211] on input "text" at bounding box center [430, 215] width 271 height 11
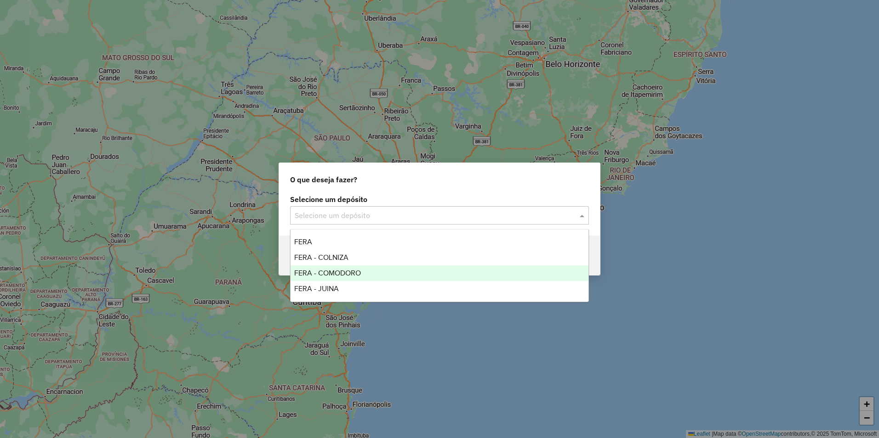
click at [345, 271] on span "FERA - COMODORO" at bounding box center [327, 273] width 67 height 8
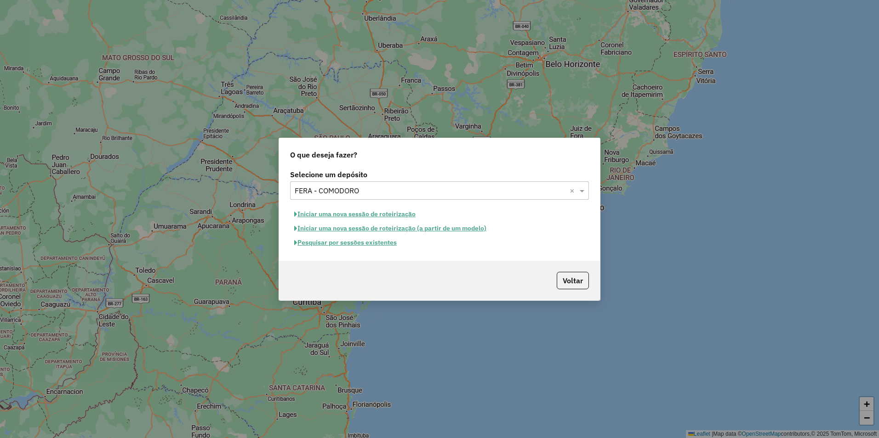
click at [364, 244] on button "Pesquisar por sessões existentes" at bounding box center [345, 243] width 111 height 14
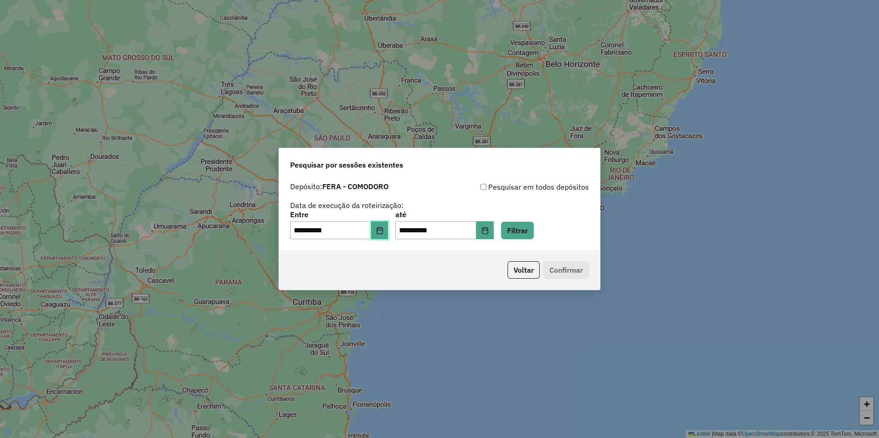
click at [383, 233] on icon "Choose Date" at bounding box center [379, 230] width 7 height 7
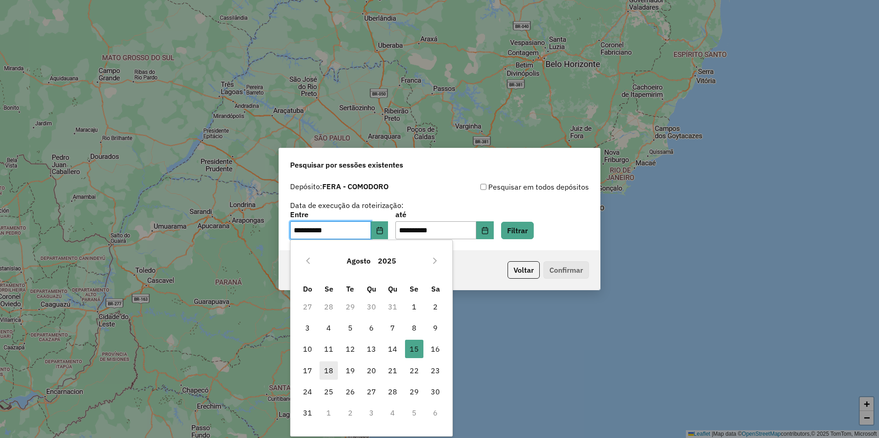
click at [332, 374] on span "18" at bounding box center [328, 371] width 18 height 18
type input "**********"
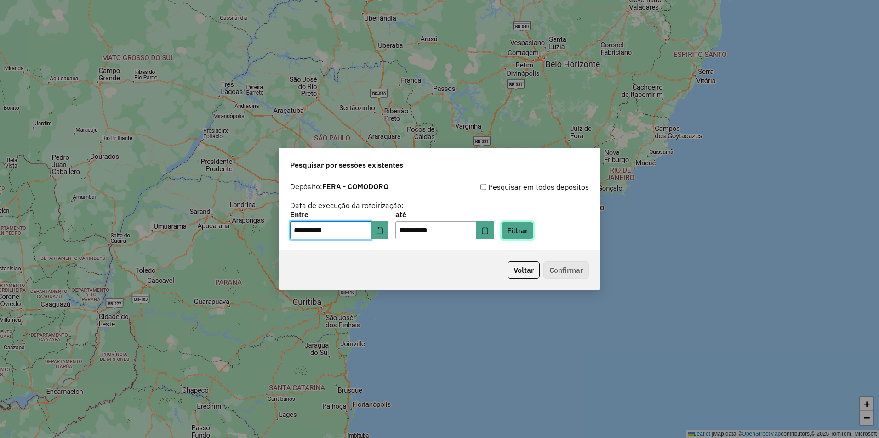
click at [534, 233] on button "Filtrar" at bounding box center [517, 230] width 33 height 17
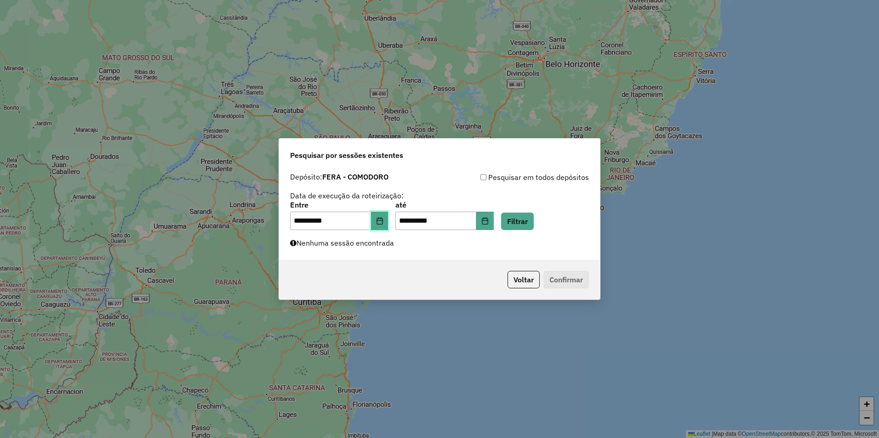
click at [382, 219] on icon "Choose Date" at bounding box center [379, 220] width 6 height 7
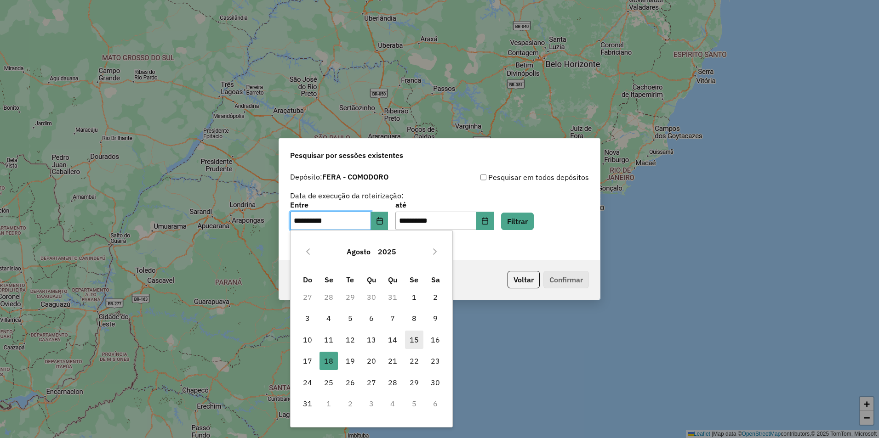
click at [414, 338] on span "15" at bounding box center [414, 340] width 18 height 18
type input "**********"
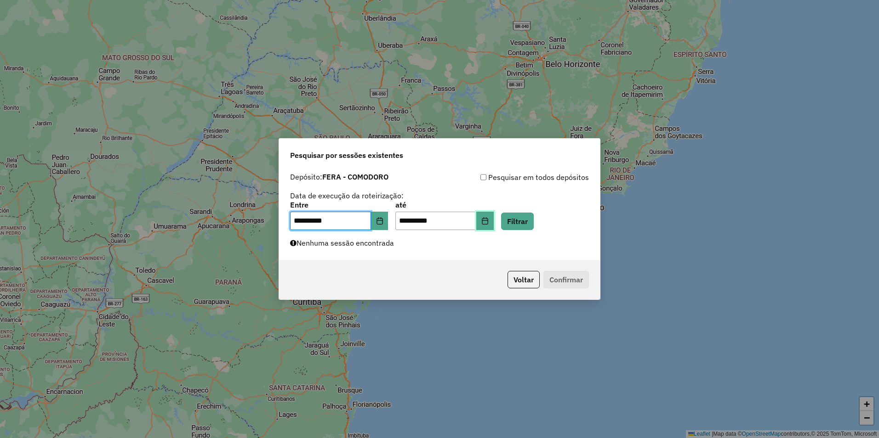
click at [489, 223] on icon "Choose Date" at bounding box center [484, 220] width 7 height 7
click at [564, 220] on div "**********" at bounding box center [439, 216] width 299 height 28
click at [517, 286] on button "Voltar" at bounding box center [523, 279] width 32 height 17
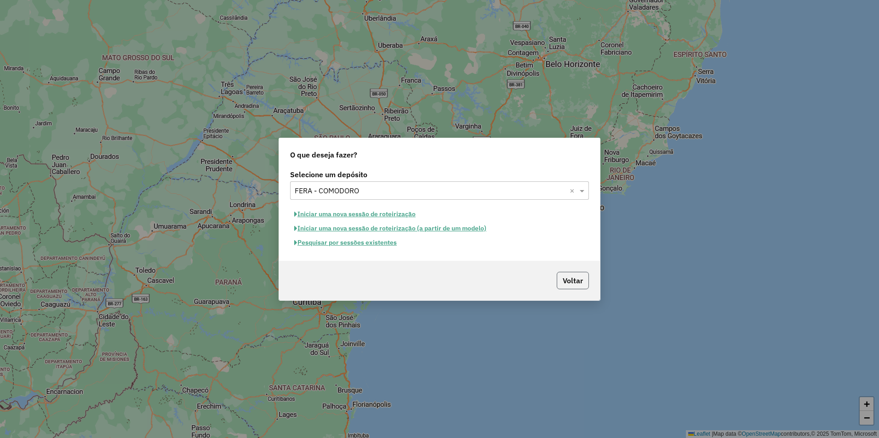
click at [567, 282] on button "Voltar" at bounding box center [573, 280] width 32 height 17
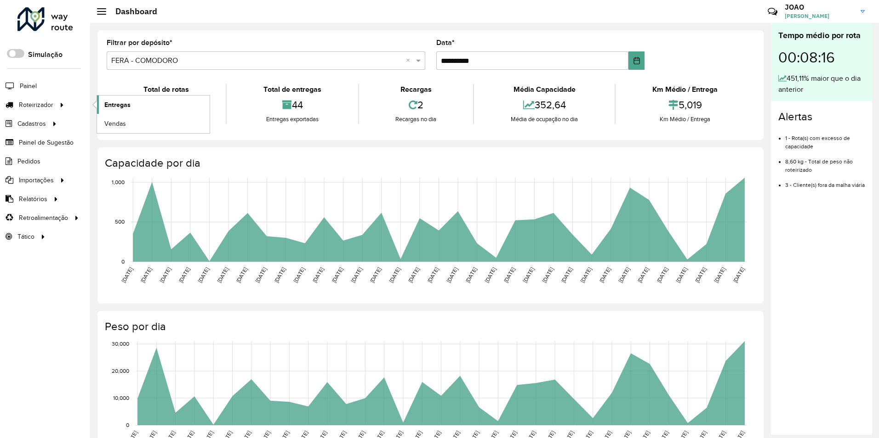
click at [115, 106] on span "Entregas" at bounding box center [117, 105] width 26 height 10
click at [126, 109] on span "Entregas" at bounding box center [117, 105] width 26 height 10
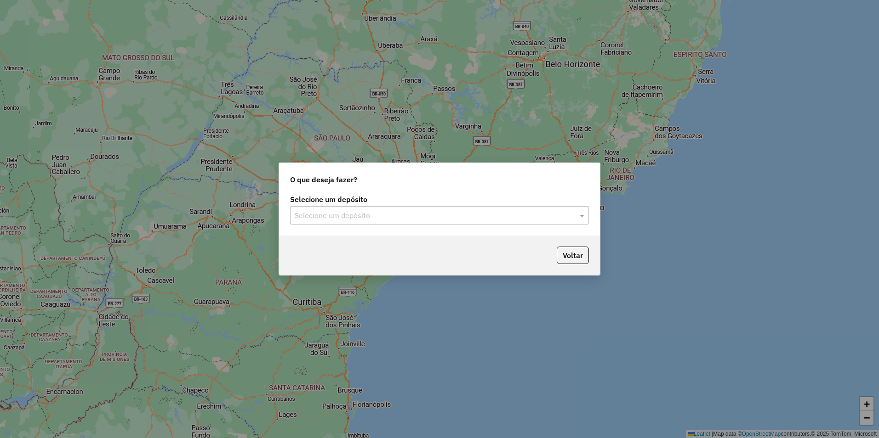
click at [375, 216] on input "text" at bounding box center [430, 215] width 271 height 11
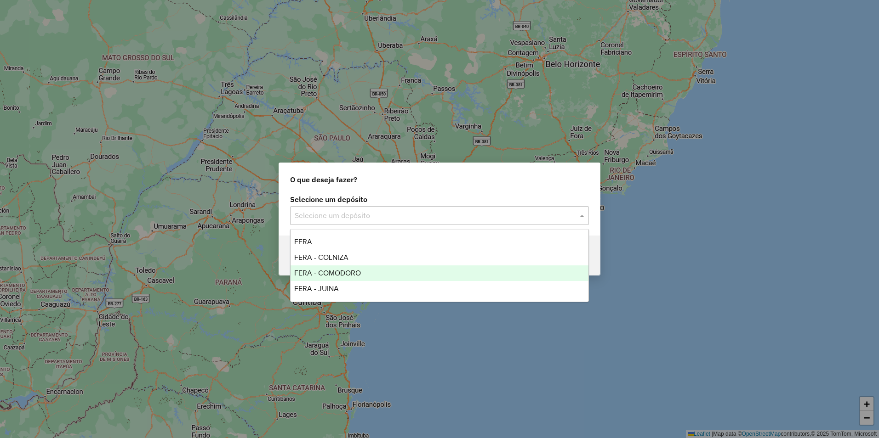
click at [355, 273] on span "FERA - COMODORO" at bounding box center [327, 273] width 67 height 8
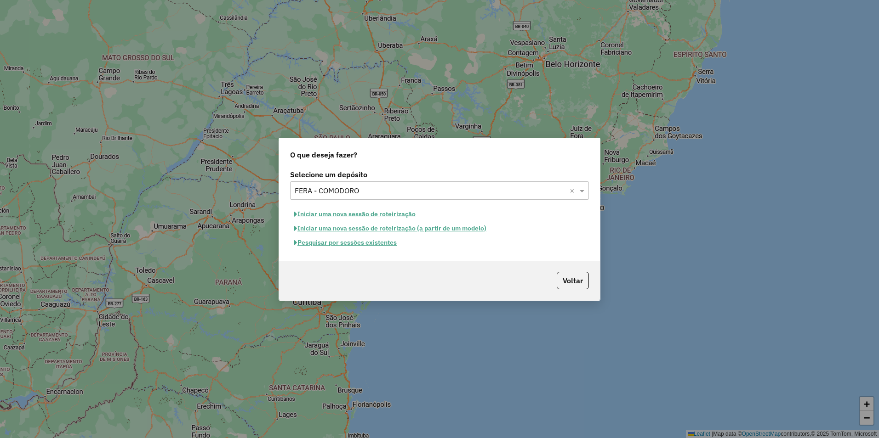
click at [358, 244] on button "Pesquisar por sessões existentes" at bounding box center [345, 243] width 111 height 14
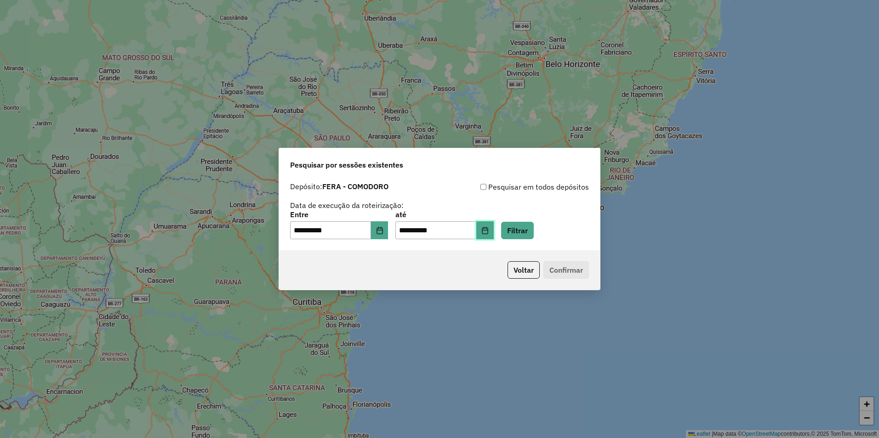
click at [488, 234] on icon "Choose Date" at bounding box center [485, 230] width 6 height 7
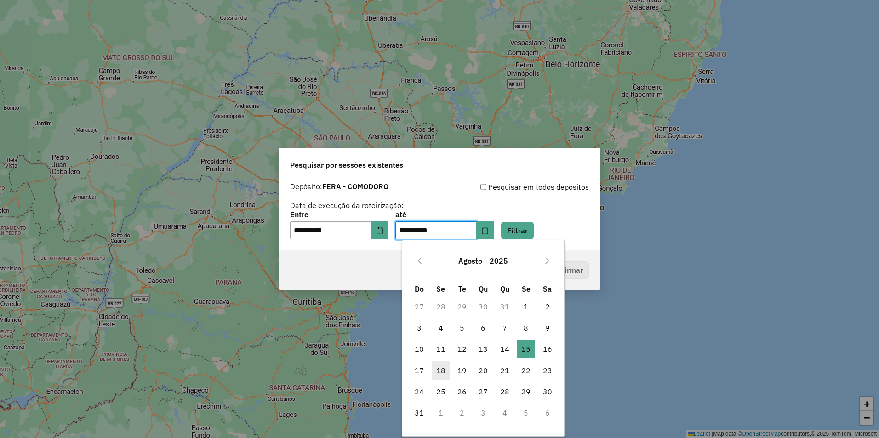
click at [437, 373] on span "18" at bounding box center [441, 371] width 18 height 18
type input "**********"
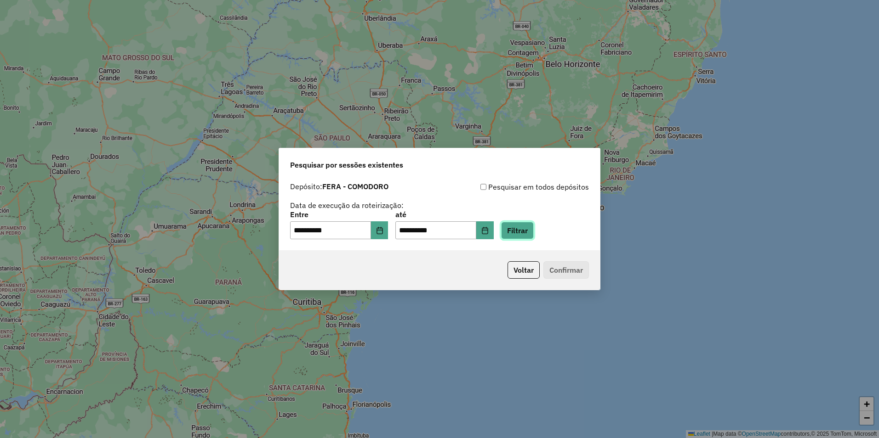
click at [528, 228] on button "Filtrar" at bounding box center [517, 230] width 33 height 17
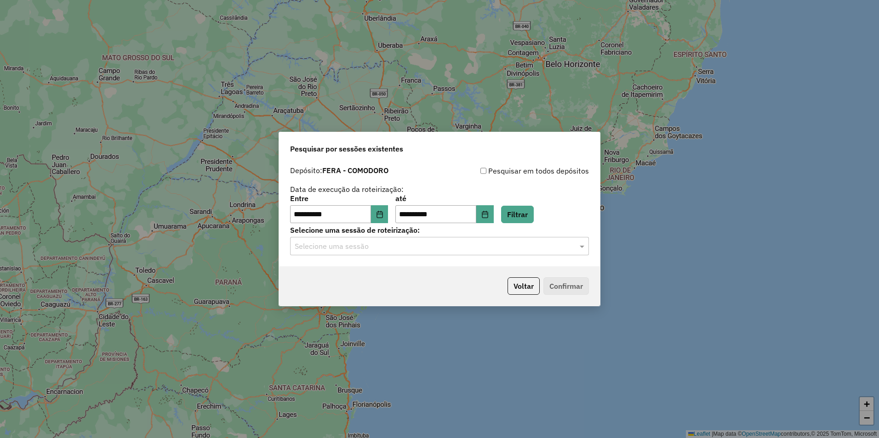
click at [401, 247] on input "text" at bounding box center [430, 246] width 271 height 11
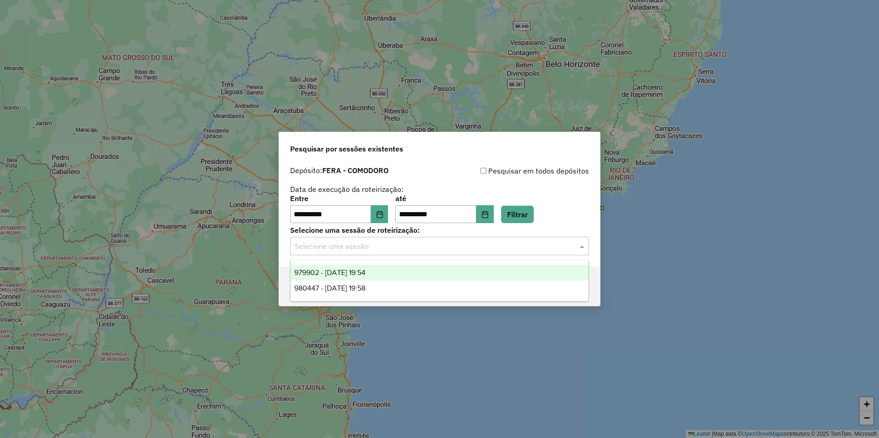
click at [382, 274] on div "979902 - [DATE] 19:54" at bounding box center [439, 273] width 298 height 16
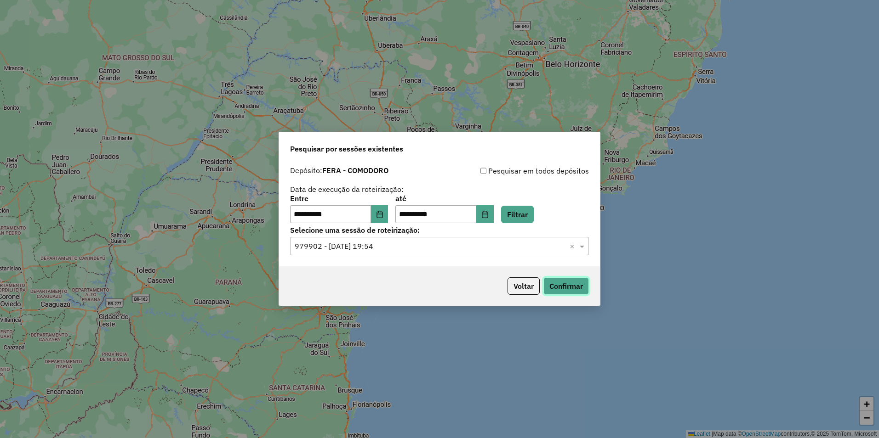
click at [559, 288] on button "Confirmar" at bounding box center [565, 286] width 45 height 17
click at [589, 62] on div "**********" at bounding box center [439, 219] width 879 height 438
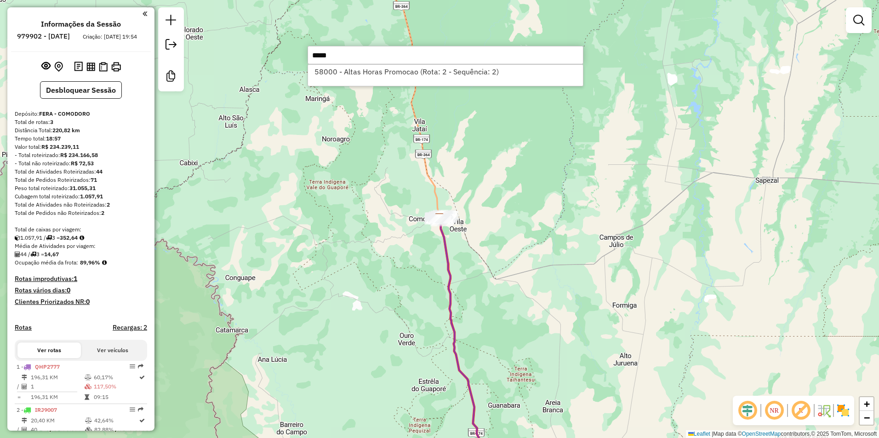
drag, startPoint x: 358, startPoint y: 57, endPoint x: 305, endPoint y: 60, distance: 53.4
click at [305, 60] on hb-router-mapa "Informações da Sessão 979902 - [DATE] Criação: [DATE] 19:54 Desbloquear Sessão …" at bounding box center [439, 219] width 879 height 438
type input "*"
type input "****"
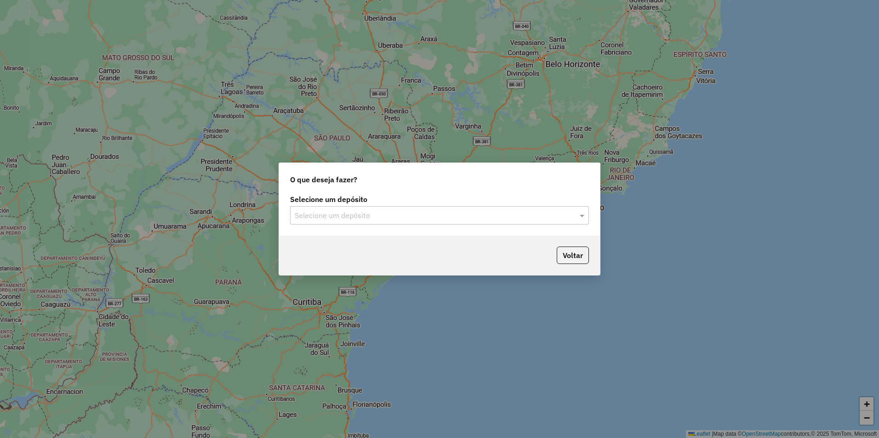
click at [420, 216] on input "text" at bounding box center [430, 215] width 271 height 11
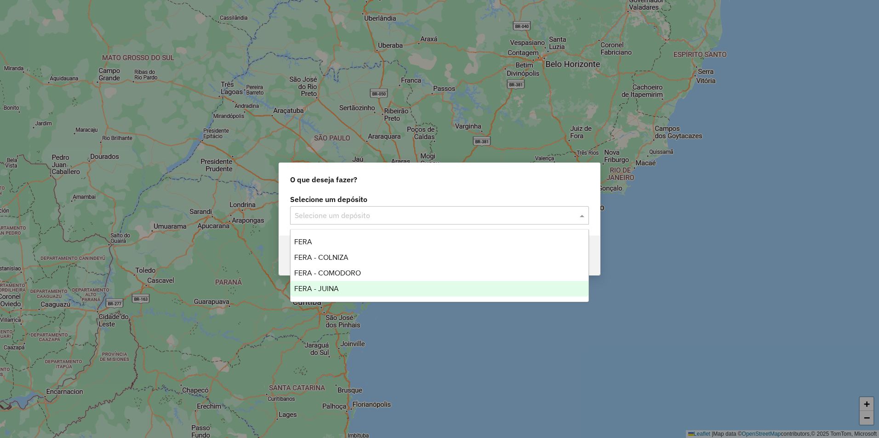
click at [341, 285] on div "FERA - JUINA" at bounding box center [439, 289] width 298 height 16
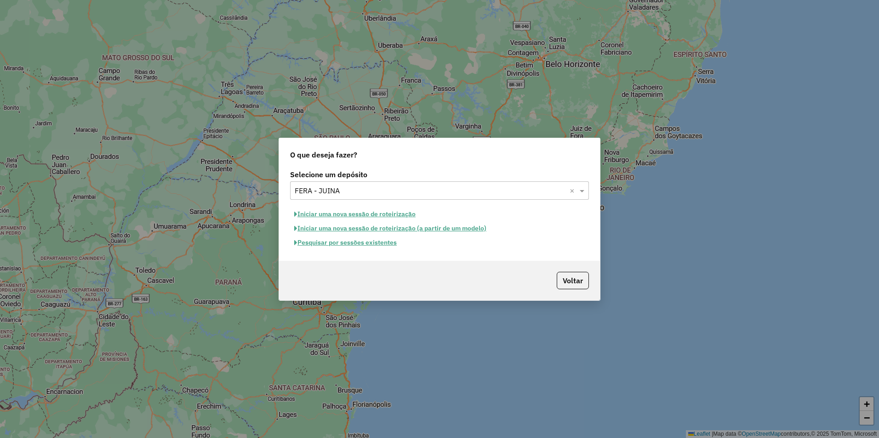
click at [364, 244] on button "Pesquisar por sessões existentes" at bounding box center [345, 243] width 111 height 14
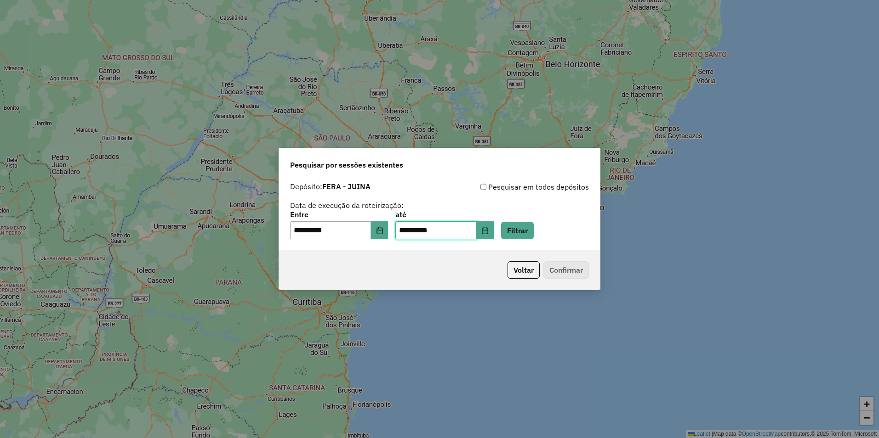
click at [476, 232] on input "**********" at bounding box center [435, 231] width 81 height 18
click at [493, 233] on button "Choose Date" at bounding box center [484, 231] width 17 height 18
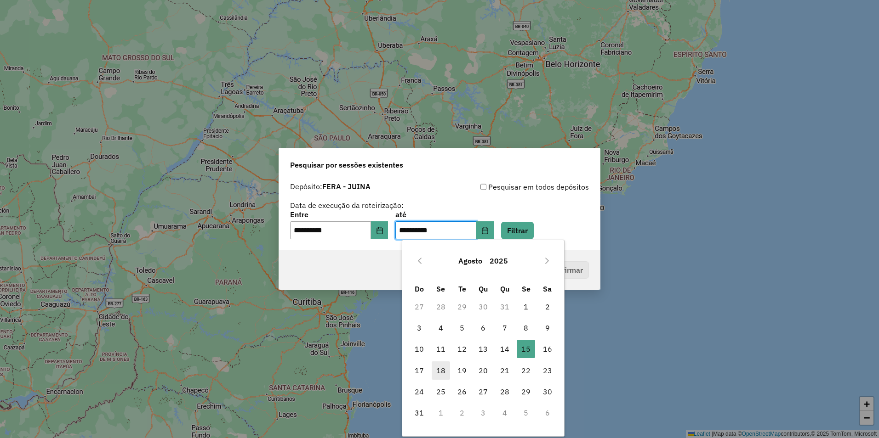
click at [438, 372] on span "18" at bounding box center [441, 371] width 18 height 18
type input "**********"
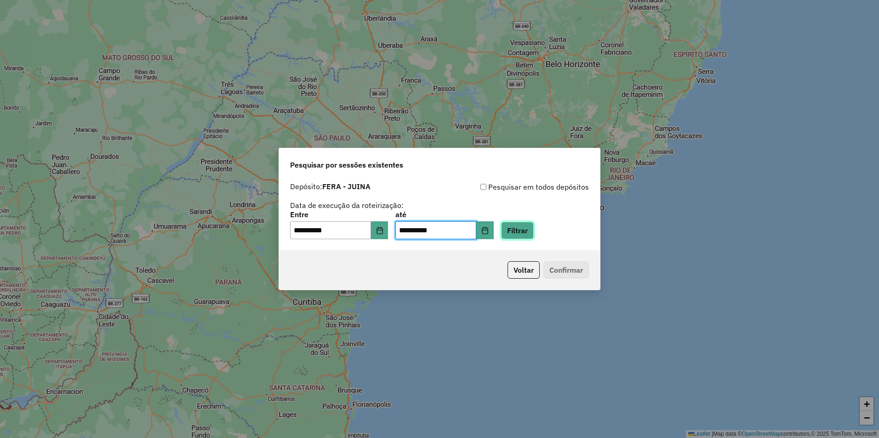
click at [525, 234] on button "Filtrar" at bounding box center [517, 230] width 33 height 17
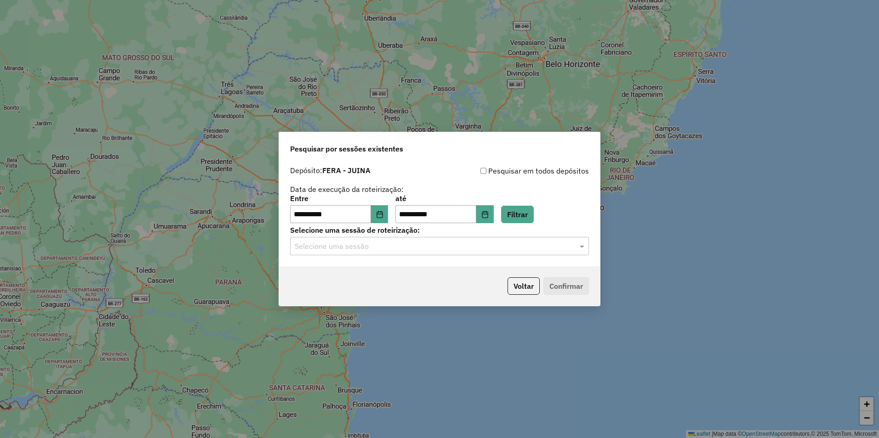
click at [370, 248] on input "text" at bounding box center [430, 246] width 271 height 11
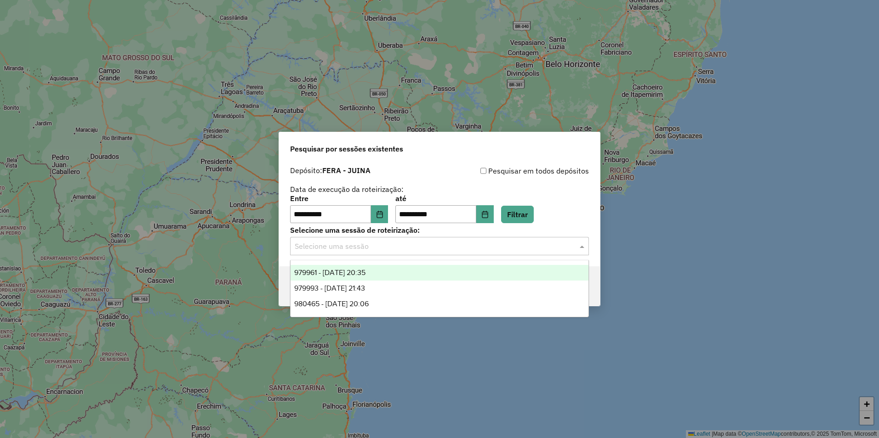
click at [365, 271] on span "979961 - [DATE] 20:35" at bounding box center [329, 273] width 71 height 8
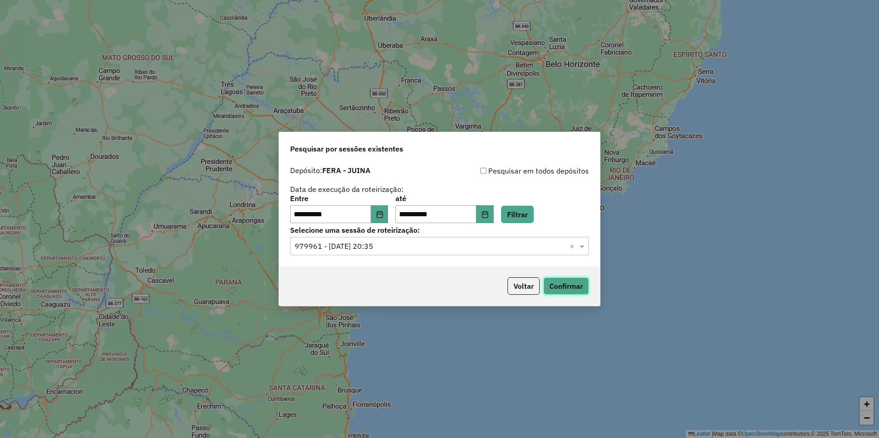
click at [557, 281] on button "Confirmar" at bounding box center [565, 286] width 45 height 17
click at [435, 243] on input "text" at bounding box center [430, 246] width 271 height 11
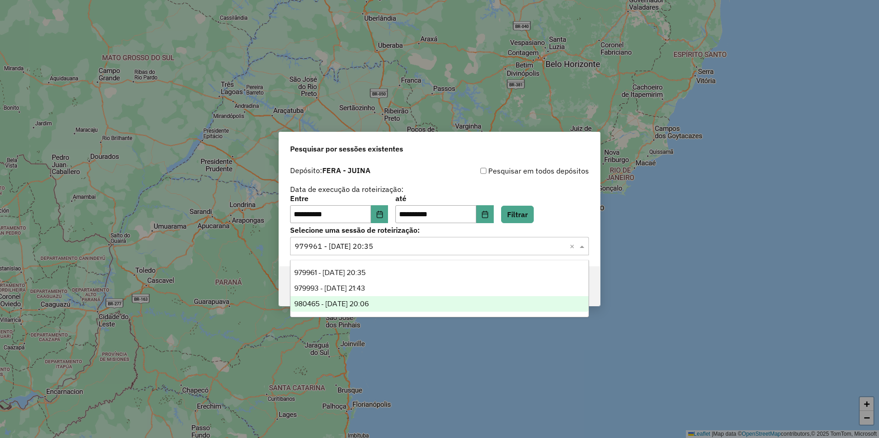
click at [401, 302] on div "980465 - [DATE] 20:06" at bounding box center [439, 304] width 298 height 16
click at [438, 245] on input "text" at bounding box center [430, 246] width 271 height 11
click at [398, 288] on div "979993 - [DATE] 21:43" at bounding box center [439, 289] width 298 height 16
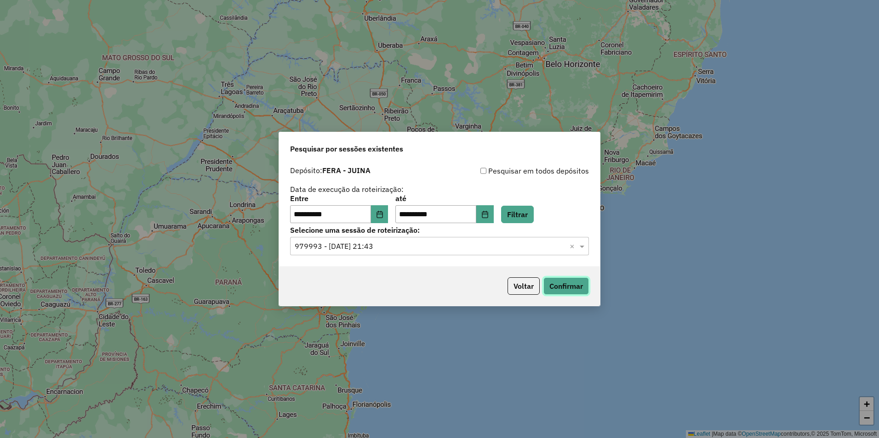
click at [576, 288] on button "Confirmar" at bounding box center [565, 286] width 45 height 17
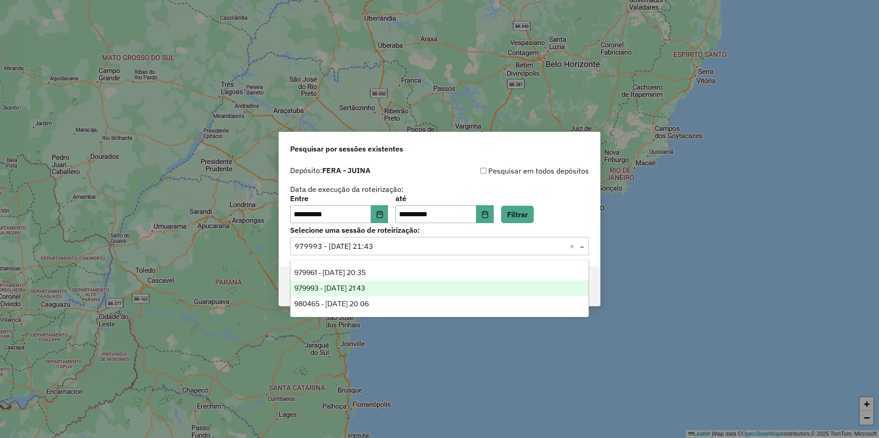
click at [391, 246] on input "text" at bounding box center [430, 246] width 271 height 11
click at [387, 302] on div "980465 - [DATE] 20:06" at bounding box center [439, 304] width 298 height 16
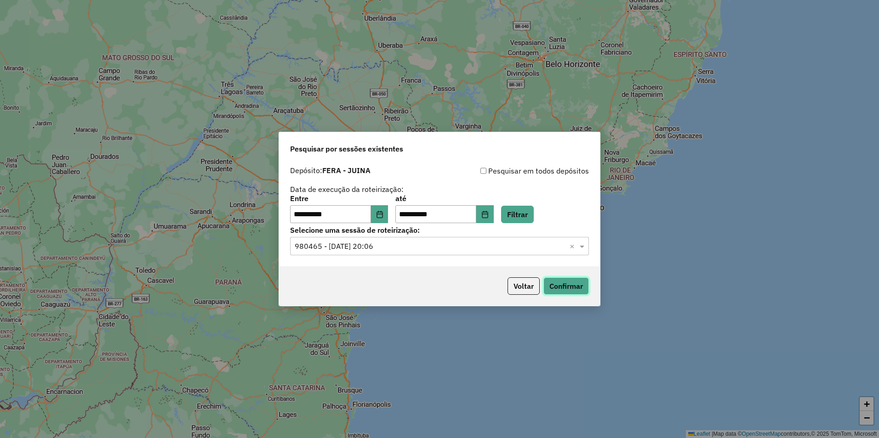
click at [563, 286] on button "Confirmar" at bounding box center [565, 286] width 45 height 17
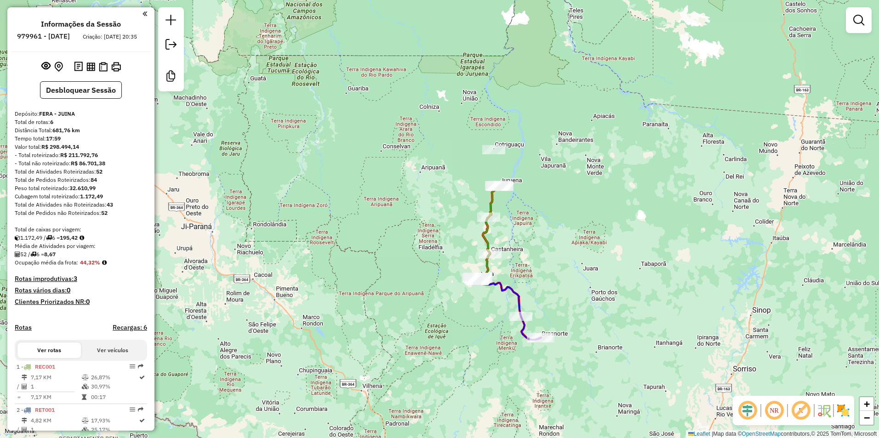
click at [143, 14] on em at bounding box center [144, 14] width 5 height 8
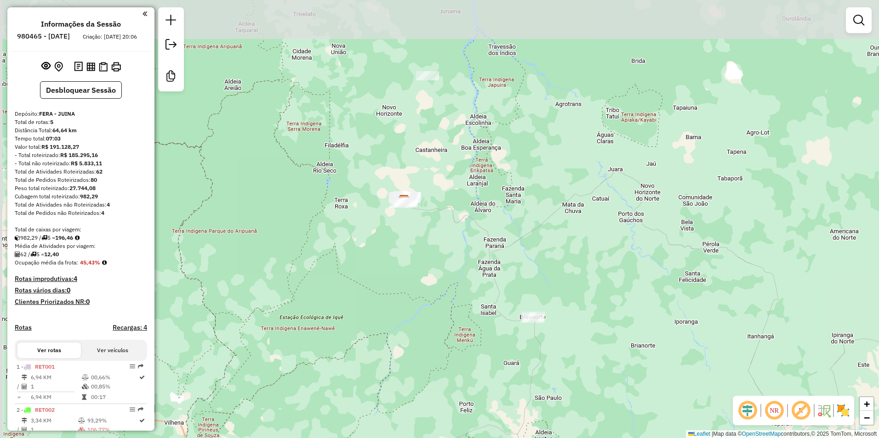
drag, startPoint x: 372, startPoint y: 200, endPoint x: 449, endPoint y: 257, distance: 95.9
click at [443, 258] on div "Janela de atendimento Grade de atendimento Capacidade Transportadoras Veículos …" at bounding box center [439, 219] width 879 height 438
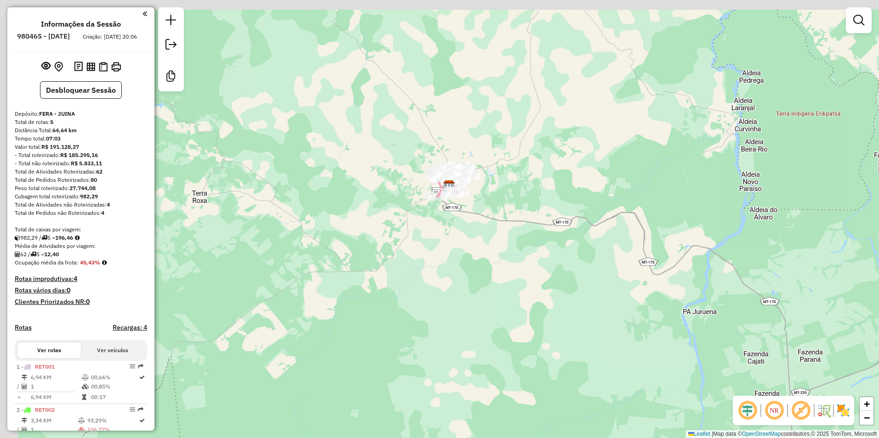
drag, startPoint x: 436, startPoint y: 191, endPoint x: 519, endPoint y: 278, distance: 119.9
click at [519, 278] on div "Janela de atendimento Grade de atendimento Capacidade Transportadoras Veículos …" at bounding box center [439, 219] width 879 height 438
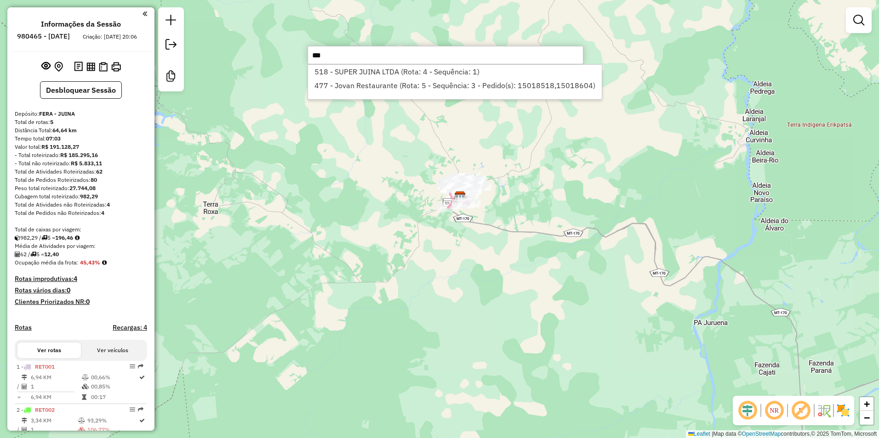
drag, startPoint x: 358, startPoint y: 54, endPoint x: 301, endPoint y: 55, distance: 57.5
click at [301, 55] on hb-router-mapa "Informações da Sessão 980465 - [DATE] Criação: [DATE] 20:06 Desbloquear Sessão …" at bounding box center [439, 219] width 879 height 438
type input "*"
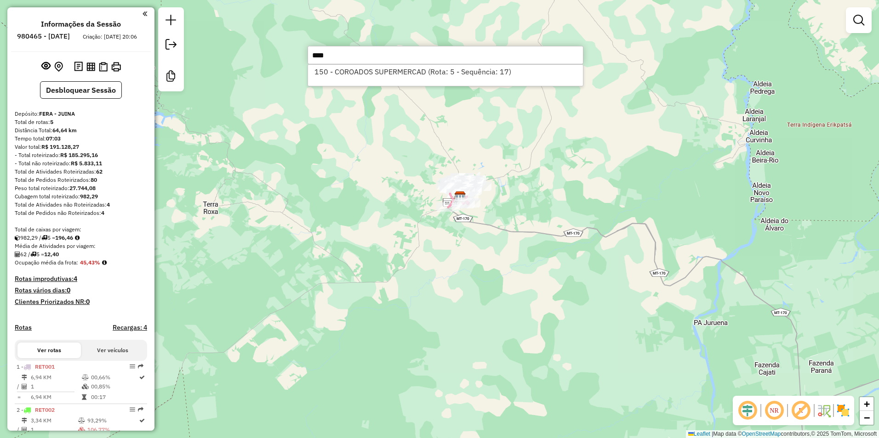
type input "****"
click at [375, 72] on li "150 - COROADOS SUPERMERCAD (Rota: 5 - Sequência: 17)" at bounding box center [445, 72] width 275 height 14
select select "**********"
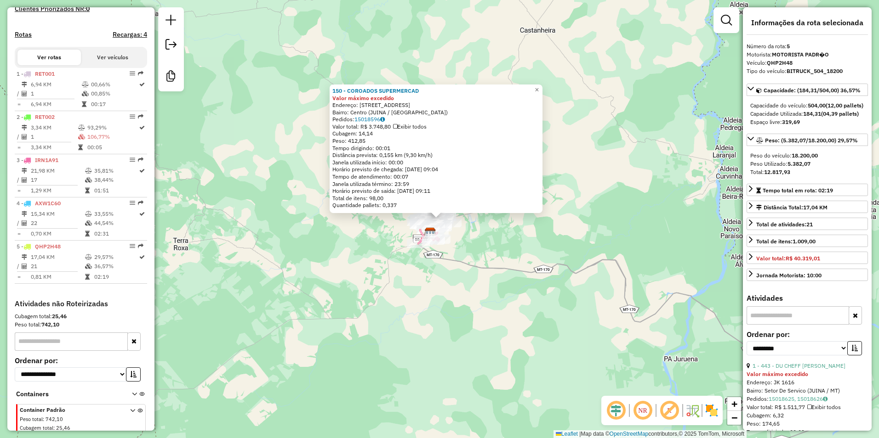
scroll to position [315, 0]
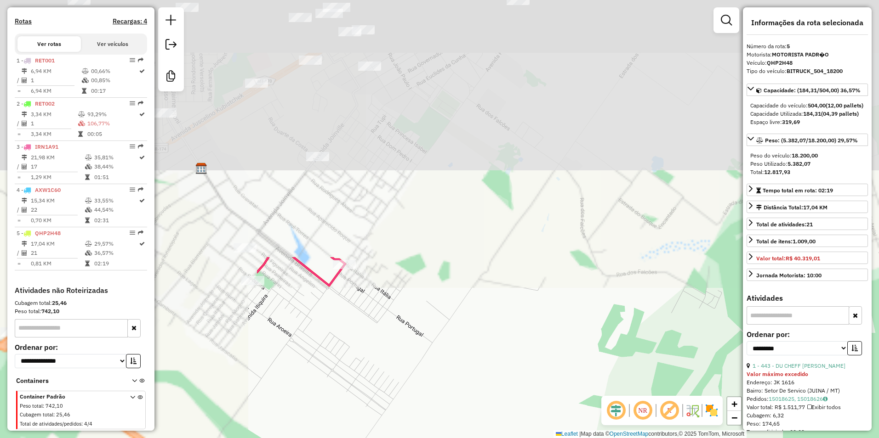
drag, startPoint x: 612, startPoint y: 362, endPoint x: 678, endPoint y: 438, distance: 100.3
click at [678, 438] on html "Aguarde... Pop-up bloqueado! Seu navegador bloqueou automáticamente a abertura …" at bounding box center [439, 219] width 879 height 438
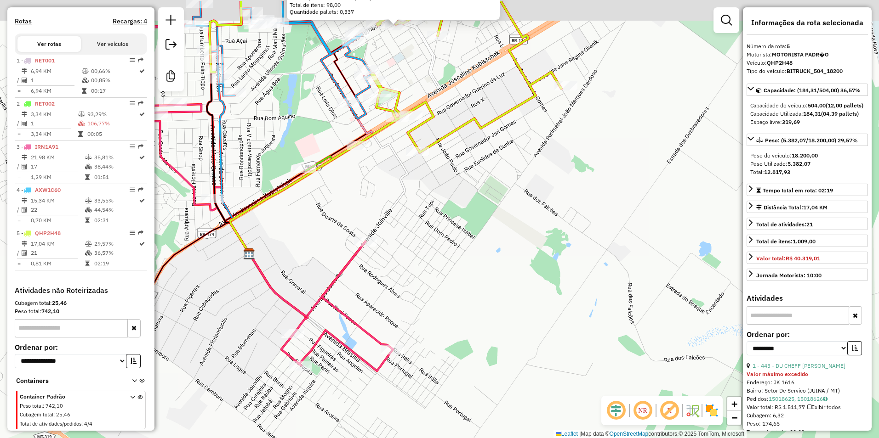
drag, startPoint x: 557, startPoint y: 245, endPoint x: 642, endPoint y: 452, distance: 223.6
click at [642, 438] on html "Aguarde... Pop-up bloqueado! Seu navegador bloqueou automáticamente a abertura …" at bounding box center [439, 219] width 879 height 438
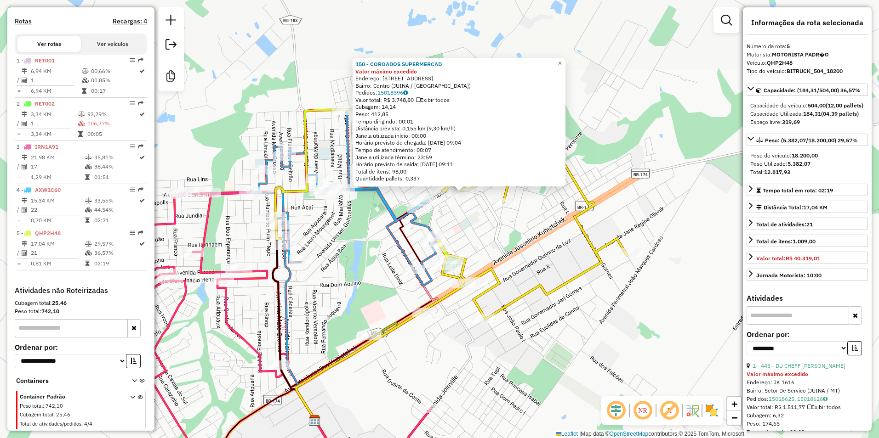
drag, startPoint x: 562, startPoint y: 388, endPoint x: 567, endPoint y: 398, distance: 11.1
click at [567, 319] on icon at bounding box center [451, 214] width 352 height 210
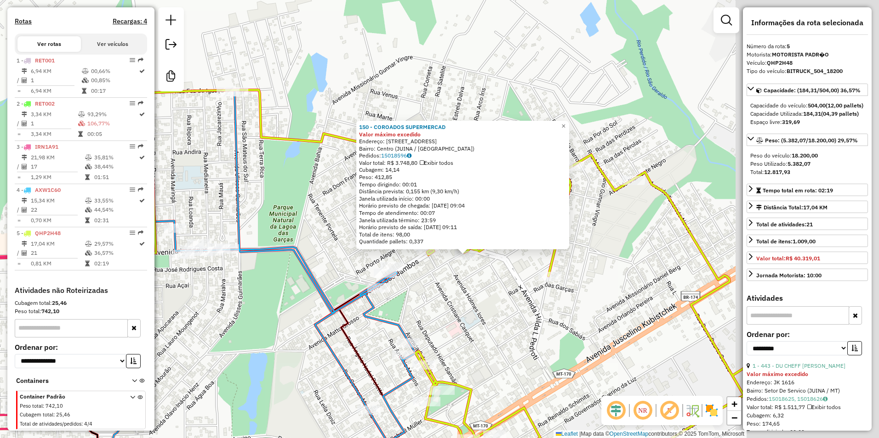
drag, startPoint x: 395, startPoint y: 310, endPoint x: 319, endPoint y: 307, distance: 75.5
click at [319, 307] on icon at bounding box center [230, 266] width 372 height 352
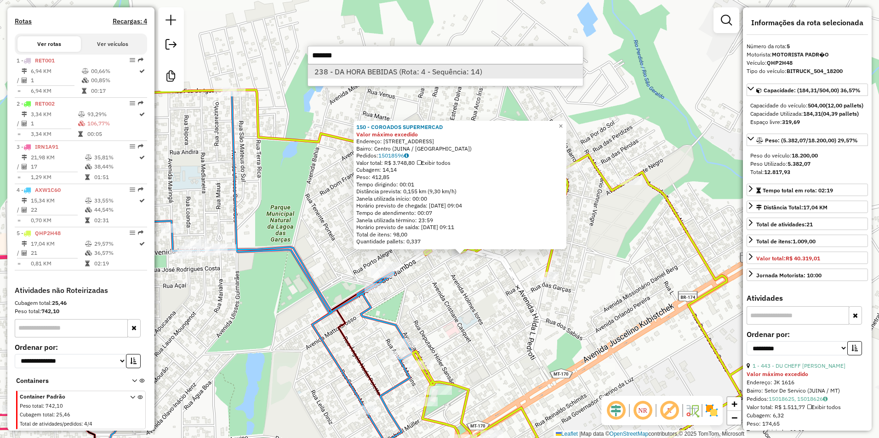
type input "*******"
click at [428, 70] on li "238 - DA HORA BEBIDAS (Rota: 4 - Sequência: 14)" at bounding box center [445, 72] width 275 height 14
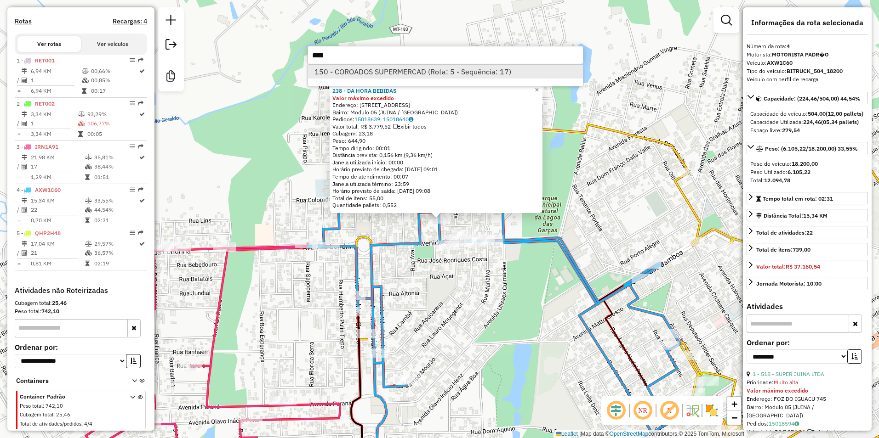
type input "****"
click at [419, 70] on li "150 - COROADOS SUPERMERCAD (Rota: 5 - Sequência: 17)" at bounding box center [445, 72] width 275 height 14
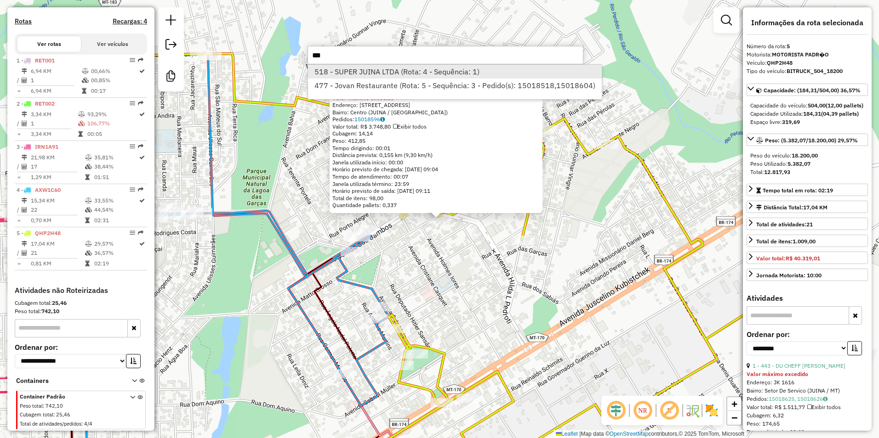
type input "***"
click at [437, 69] on li "518 - SUPER JUINA LTDA (Rota: 4 - Sequência: 1)" at bounding box center [454, 72] width 293 height 14
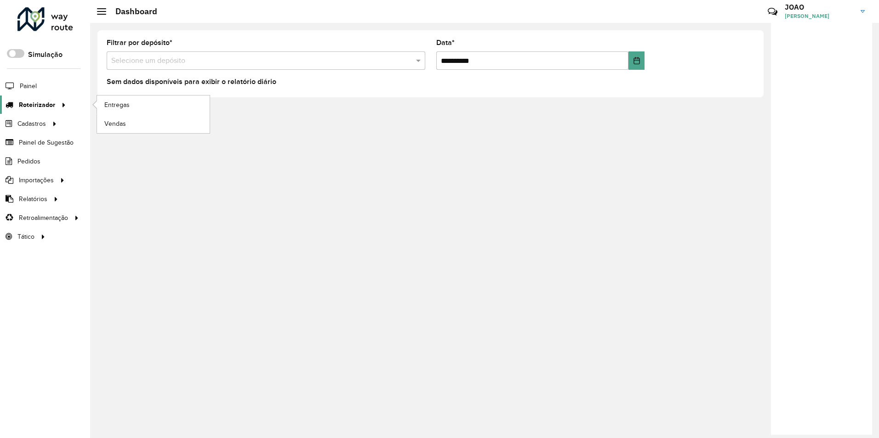
click at [42, 107] on span "Roteirizador" at bounding box center [37, 105] width 36 height 10
click at [112, 105] on span "Entregas" at bounding box center [117, 105] width 26 height 10
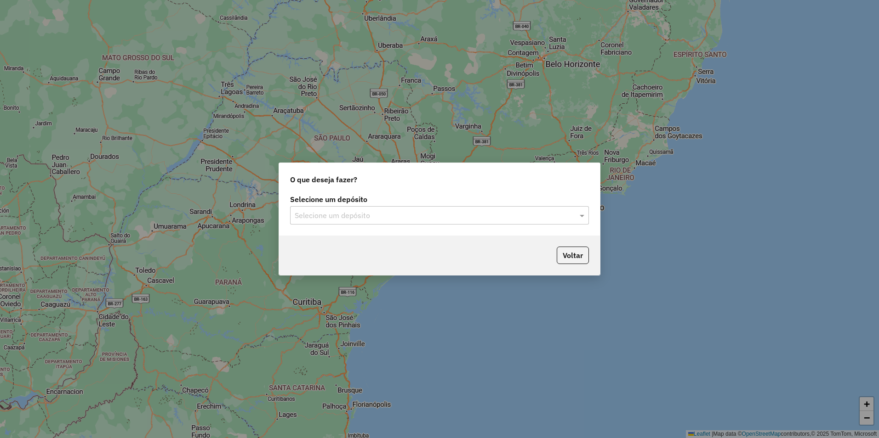
click at [405, 218] on input "text" at bounding box center [430, 215] width 271 height 11
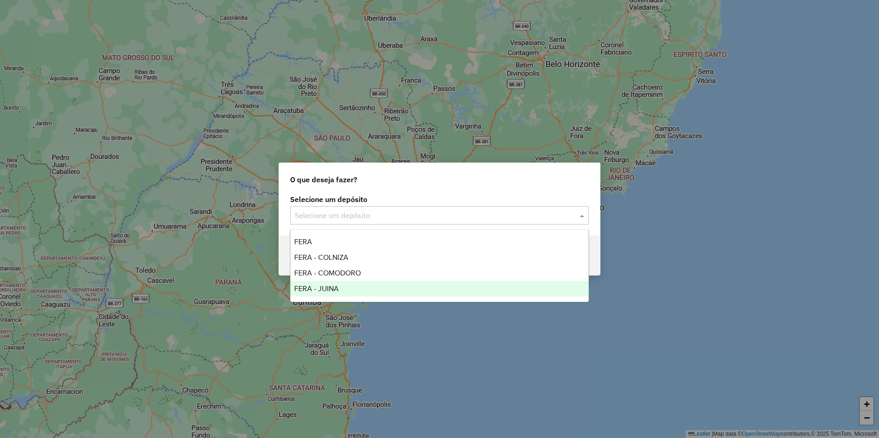
click at [341, 287] on div "FERA - JUINA" at bounding box center [439, 289] width 298 height 16
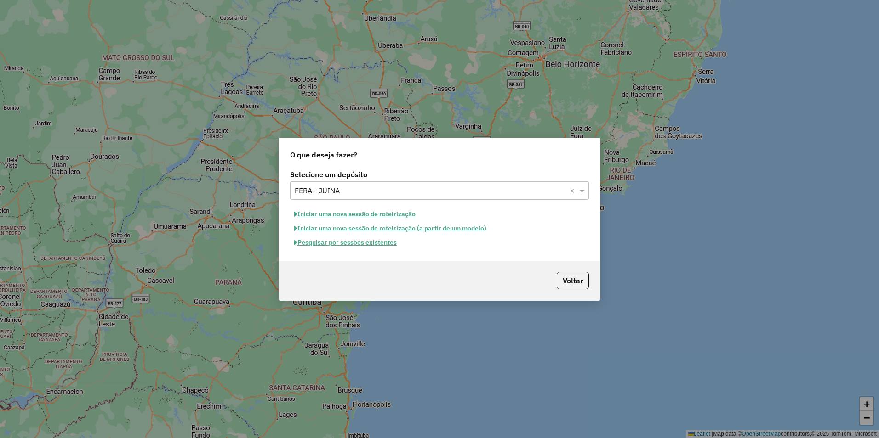
click at [381, 242] on button "Pesquisar por sessões existentes" at bounding box center [345, 243] width 111 height 14
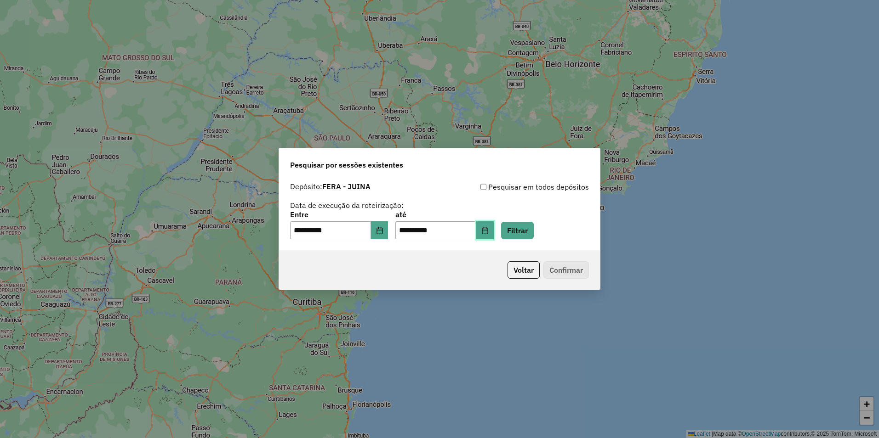
click at [493, 233] on button "Choose Date" at bounding box center [484, 231] width 17 height 18
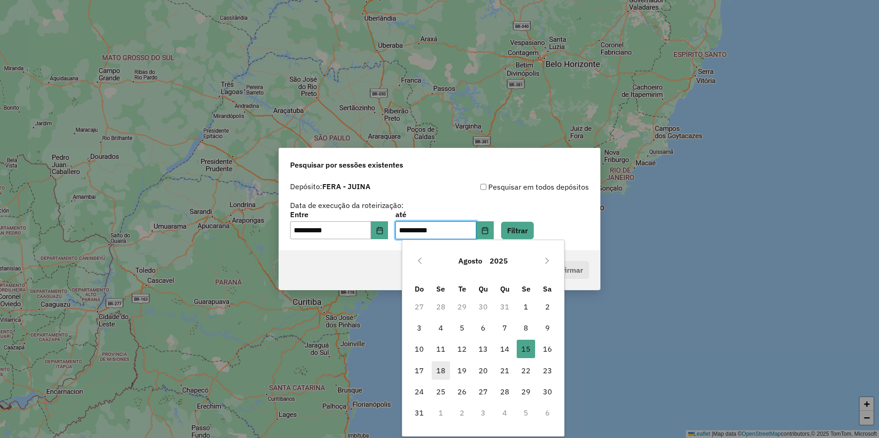
click at [443, 367] on span "18" at bounding box center [441, 371] width 18 height 18
type input "**********"
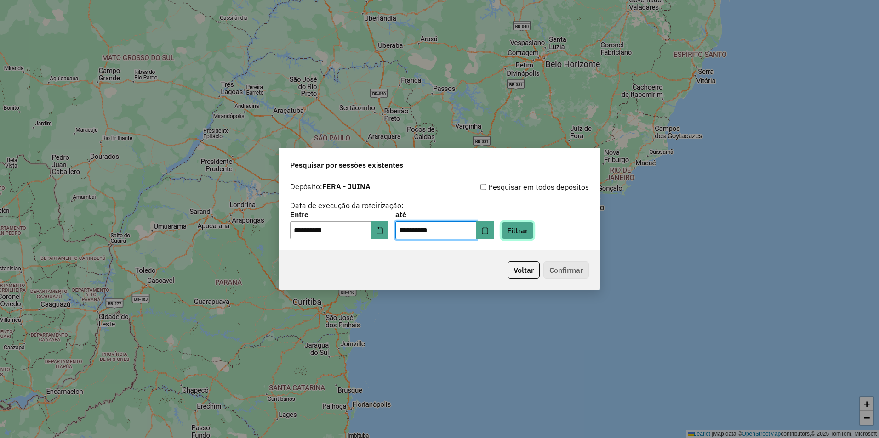
click at [530, 232] on button "Filtrar" at bounding box center [517, 230] width 33 height 17
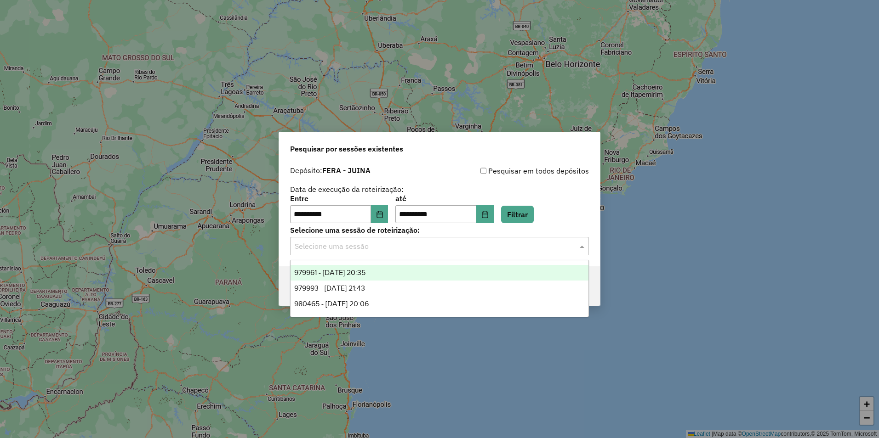
click at [370, 248] on input "text" at bounding box center [430, 246] width 271 height 11
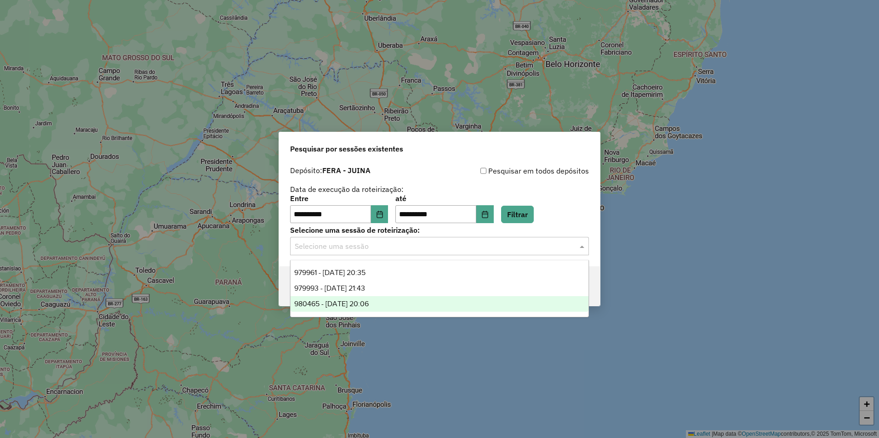
click at [362, 301] on span "980465 - [DATE] 20:06" at bounding box center [331, 304] width 74 height 8
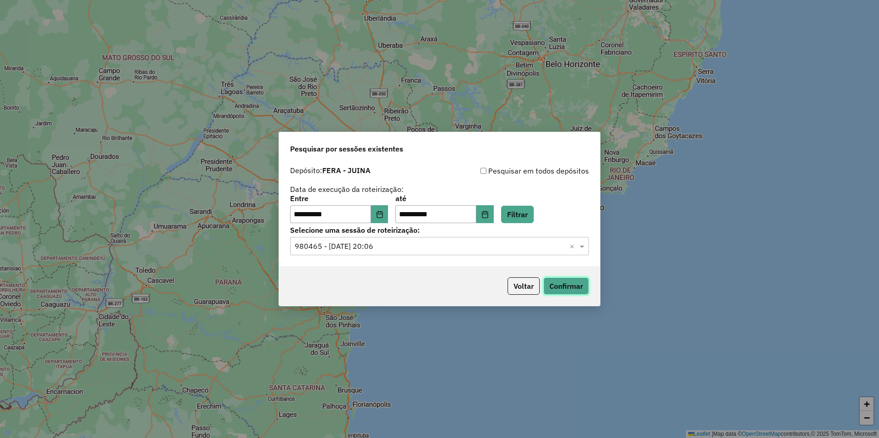
click at [568, 287] on button "Confirmar" at bounding box center [565, 286] width 45 height 17
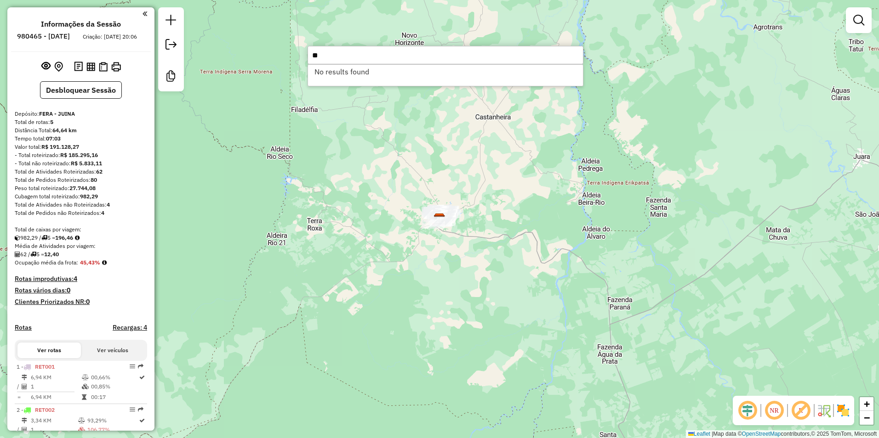
type input "*"
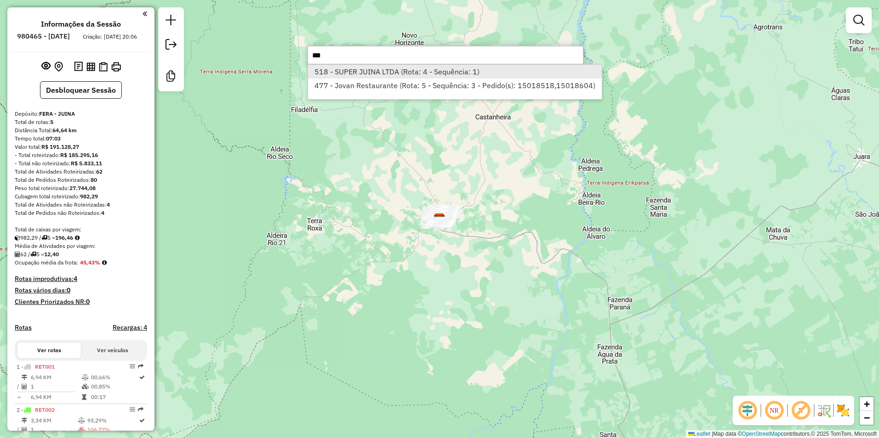
type input "***"
click at [368, 72] on li "518 - SUPER JUINA LTDA (Rota: 4 - Sequência: 1)" at bounding box center [454, 72] width 293 height 14
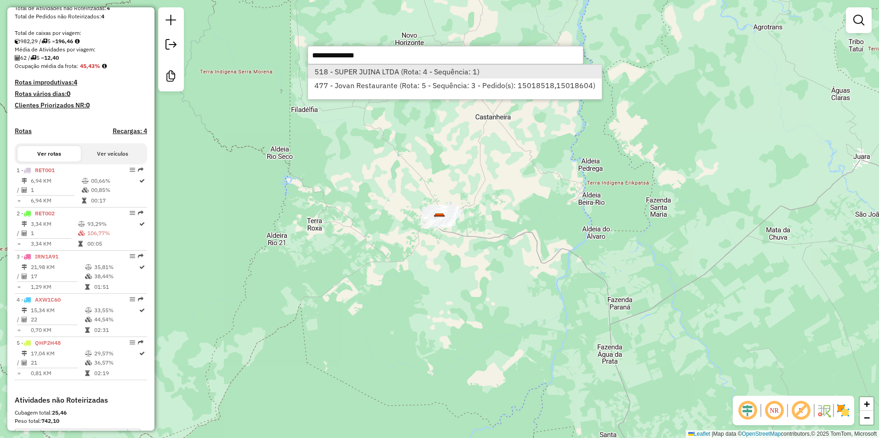
select select "**********"
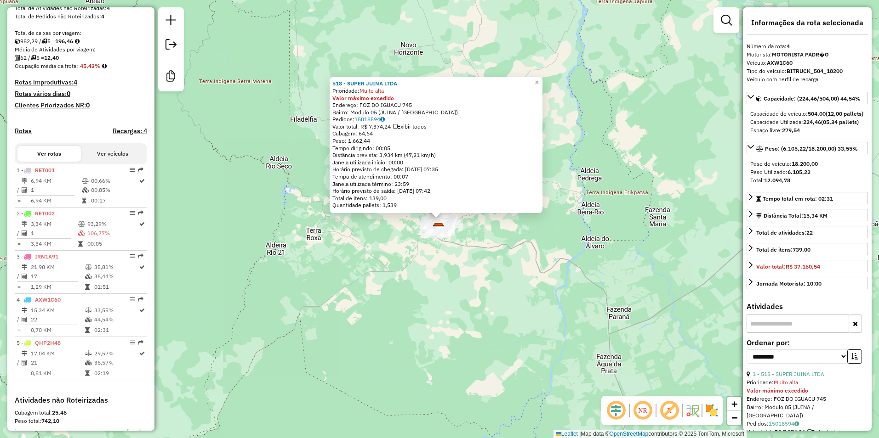
scroll to position [315, 0]
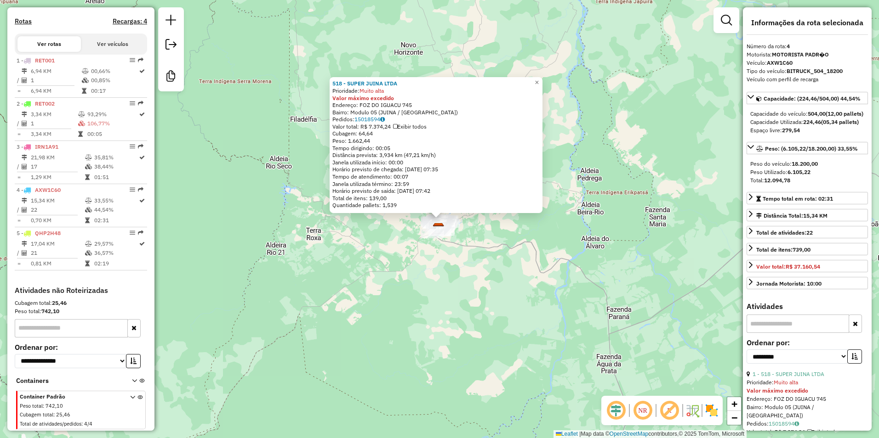
drag, startPoint x: 767, startPoint y: 63, endPoint x: 797, endPoint y: 64, distance: 30.4
click at [797, 64] on div "Veículo: AXW1C60" at bounding box center [806, 63] width 121 height 8
copy div "AXW1C60"
click at [539, 79] on span "×" at bounding box center [536, 83] width 4 height 8
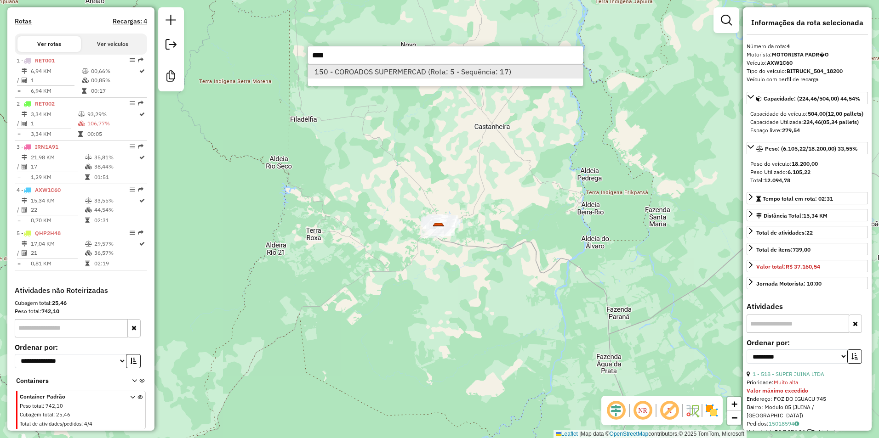
type input "****"
click at [552, 67] on li "150 - COROADOS SUPERMERCAD (Rota: 5 - Sequência: 17)" at bounding box center [445, 72] width 275 height 14
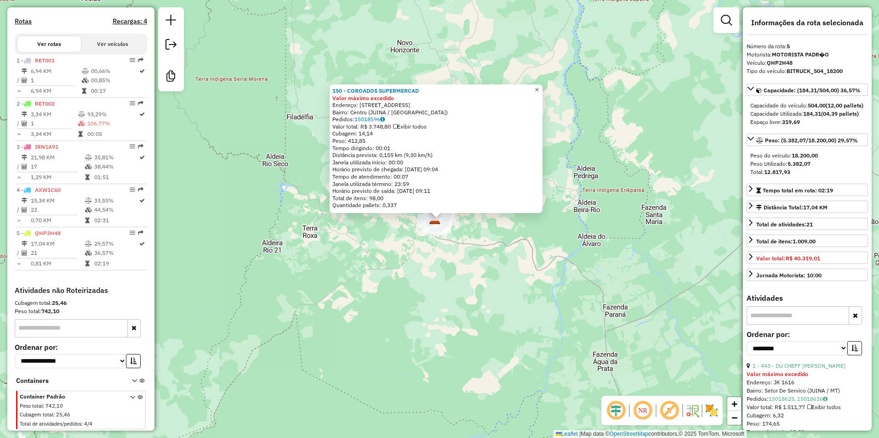
click at [539, 86] on span "×" at bounding box center [536, 90] width 4 height 8
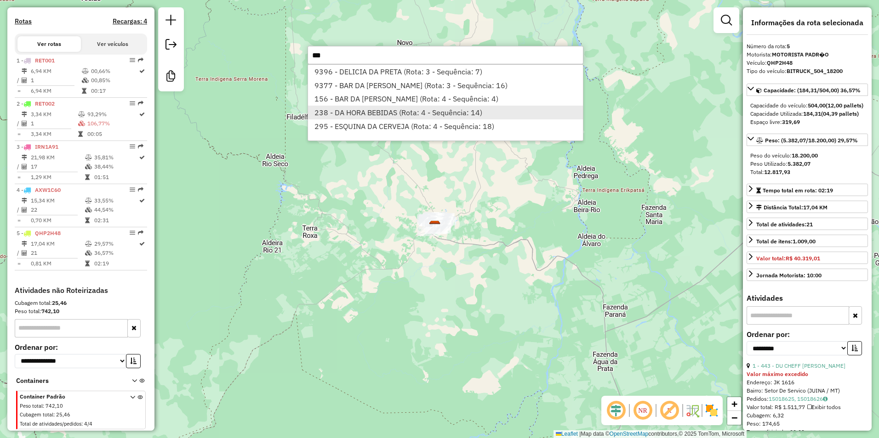
type input "**"
click at [418, 109] on li "238 - DA HORA BEBIDAS (Rota: 4 - Sequência: 14)" at bounding box center [445, 113] width 275 height 14
